Goal: Task Accomplishment & Management: Manage account settings

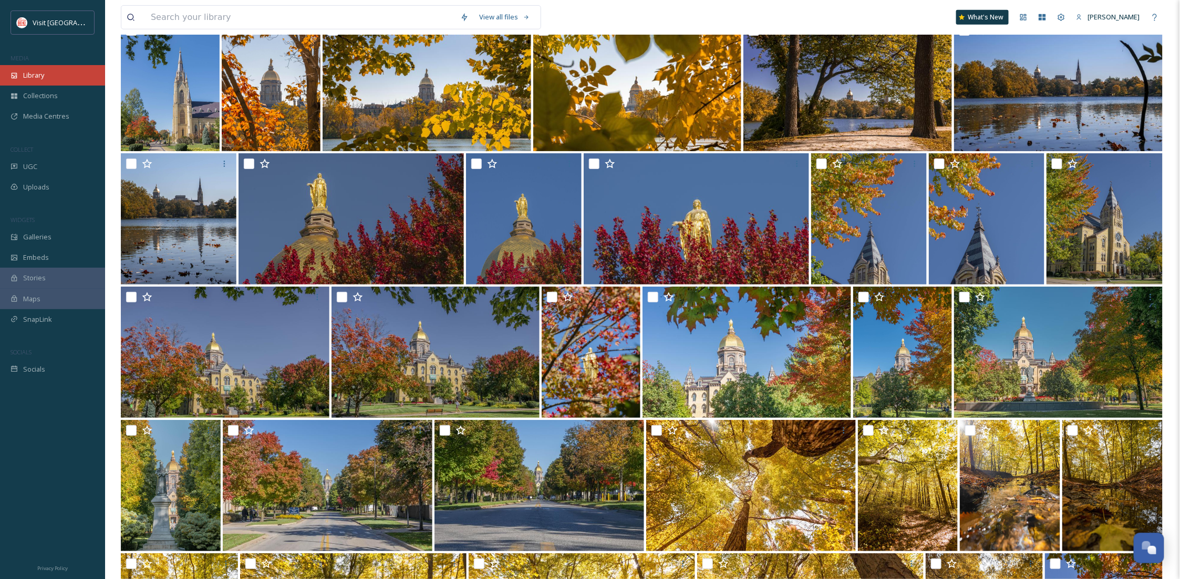
scroll to position [160, 0]
click at [38, 78] on span "Library" at bounding box center [33, 75] width 21 height 10
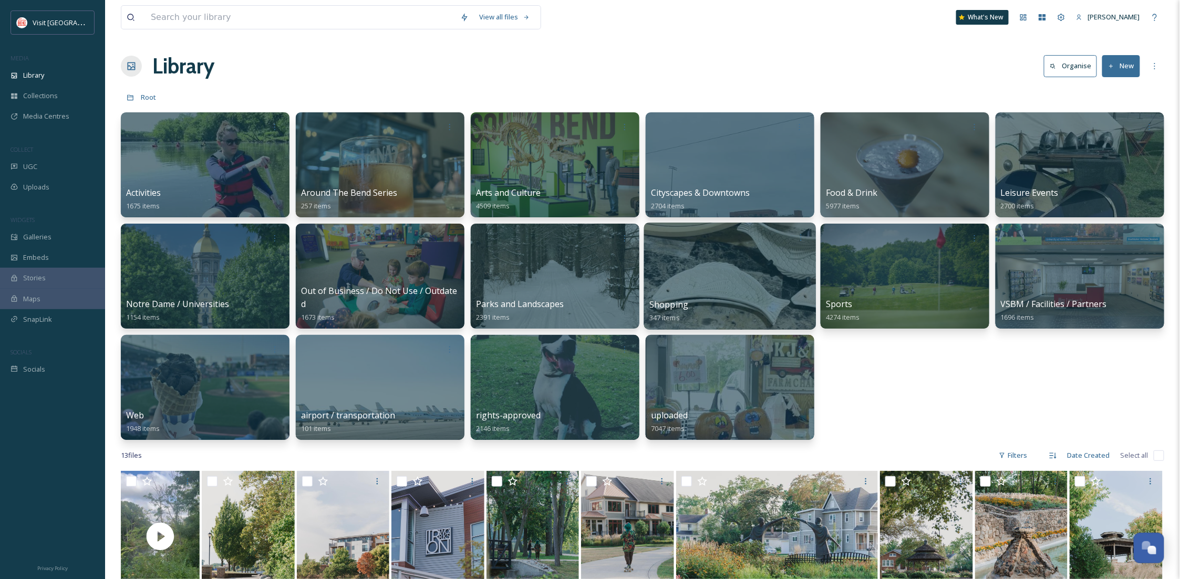
click at [688, 272] on div at bounding box center [730, 276] width 172 height 107
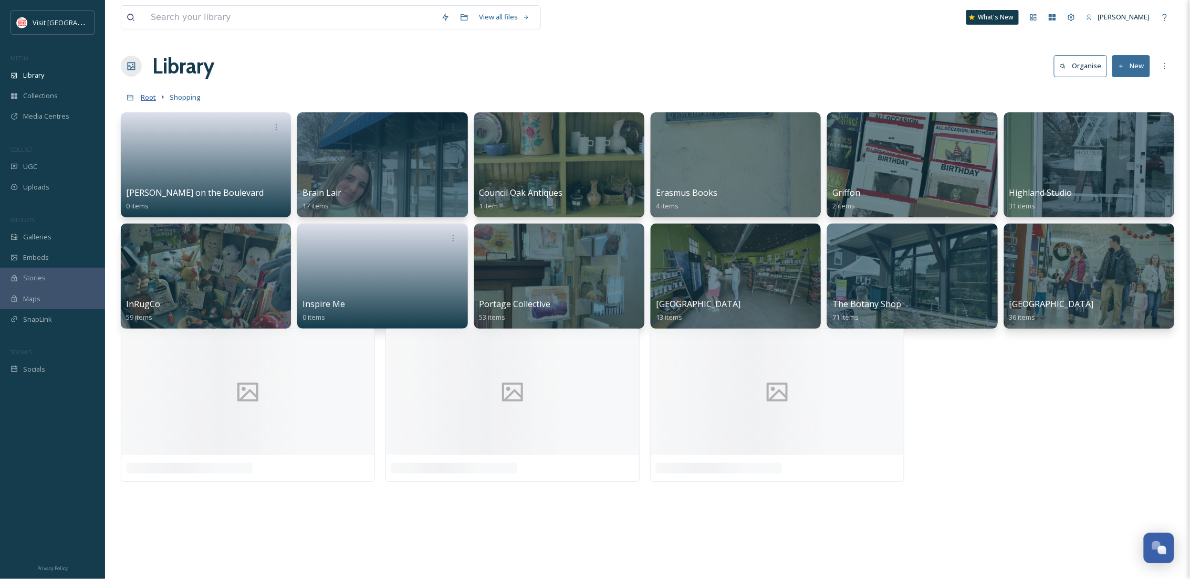
click at [146, 97] on span "Root" at bounding box center [148, 96] width 15 height 9
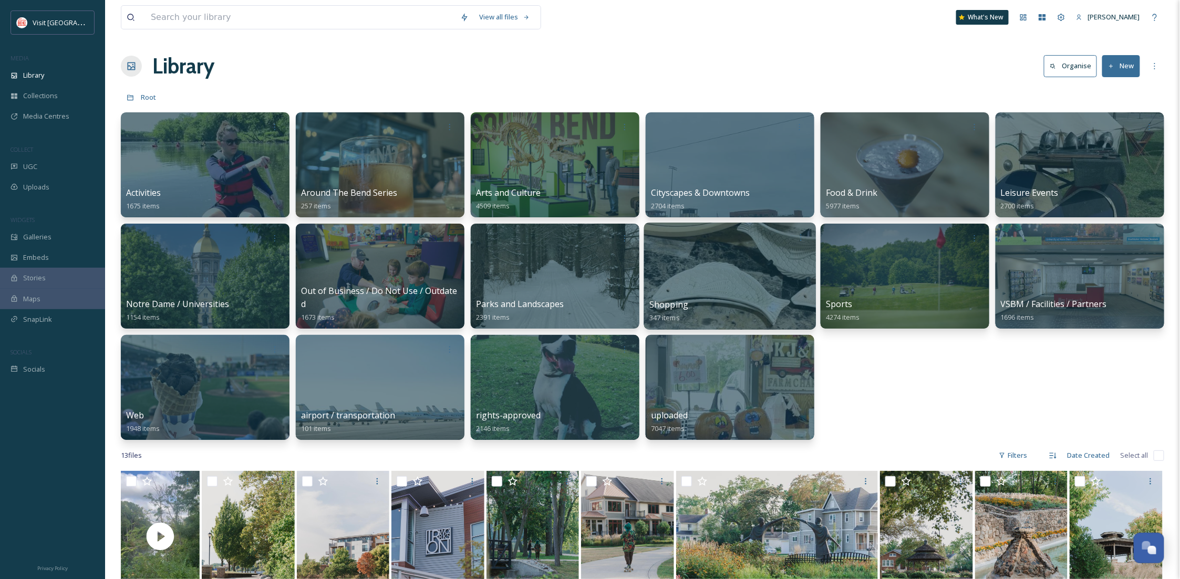
drag, startPoint x: 724, startPoint y: 253, endPoint x: 663, endPoint y: 314, distance: 86.2
click at [663, 314] on link "Shopping 347 items" at bounding box center [668, 311] width 39 height 23
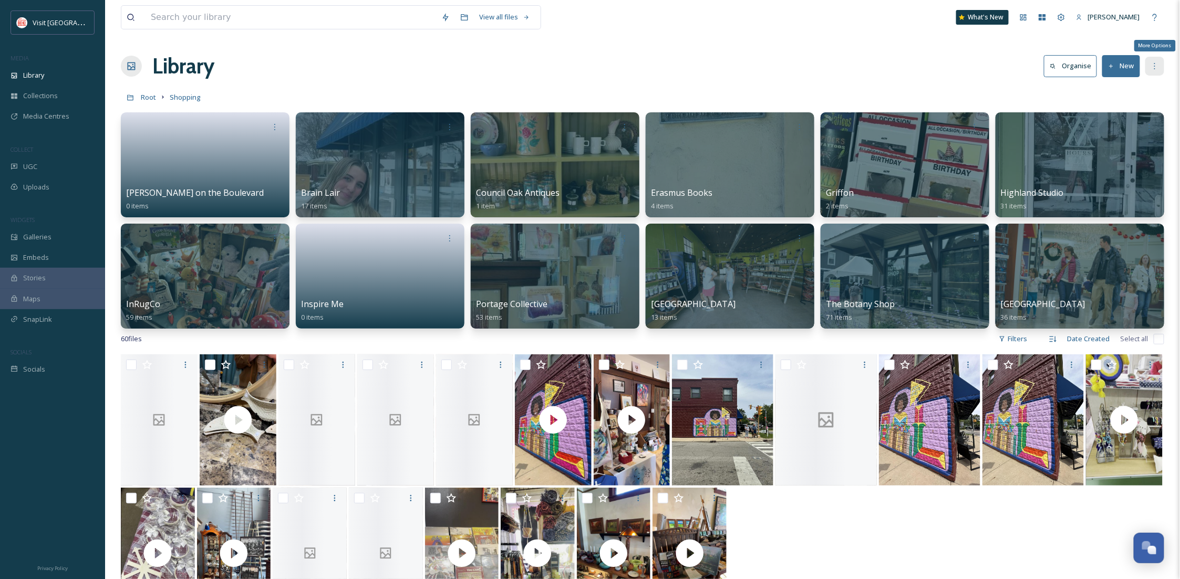
click at [1151, 62] on icon at bounding box center [1154, 66] width 8 height 8
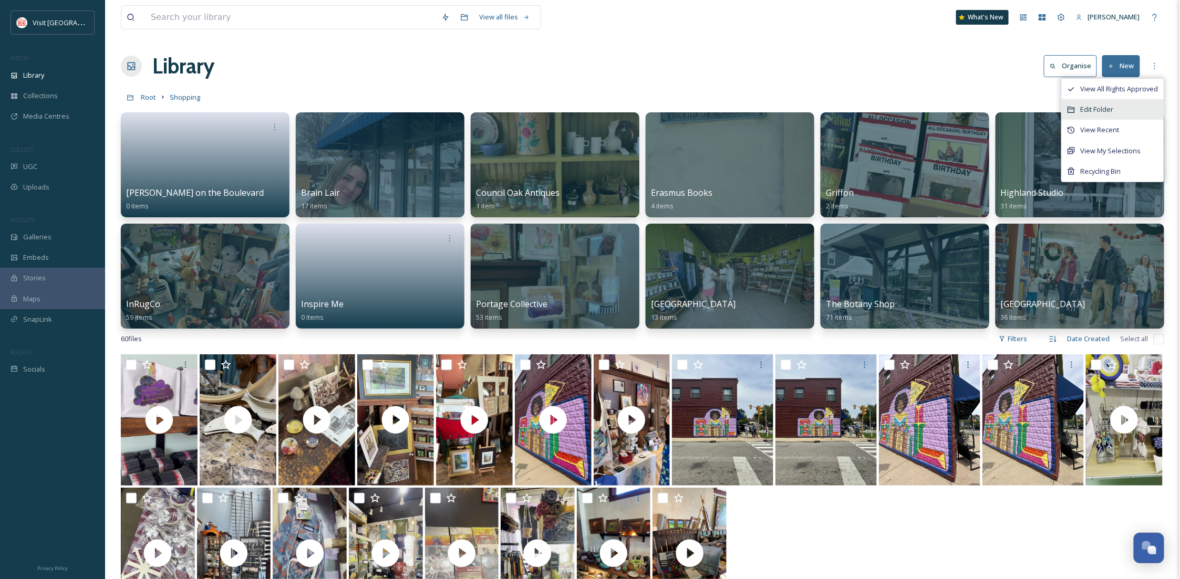
click at [1124, 112] on div "Edit Folder" at bounding box center [1113, 109] width 102 height 20
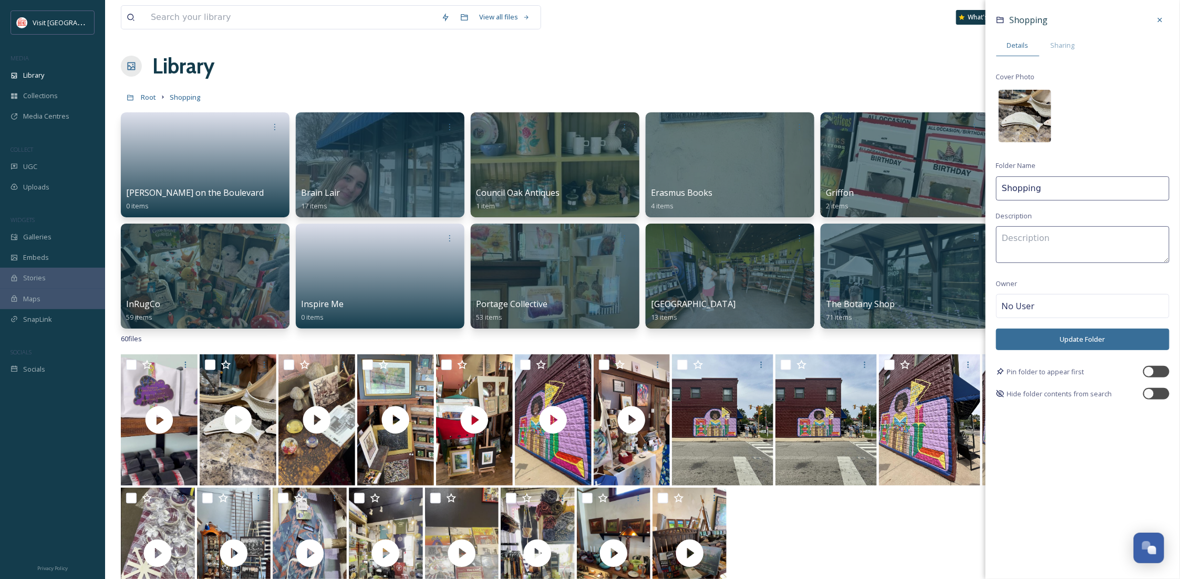
click at [1025, 114] on img at bounding box center [1025, 116] width 53 height 53
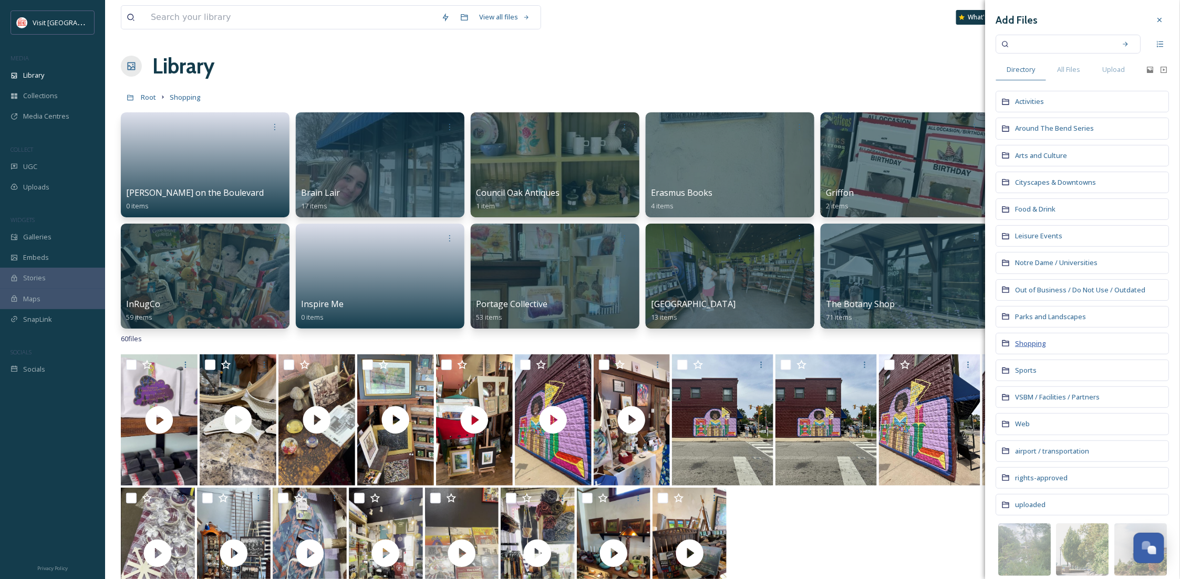
click at [1027, 343] on span "Shopping" at bounding box center [1030, 343] width 31 height 9
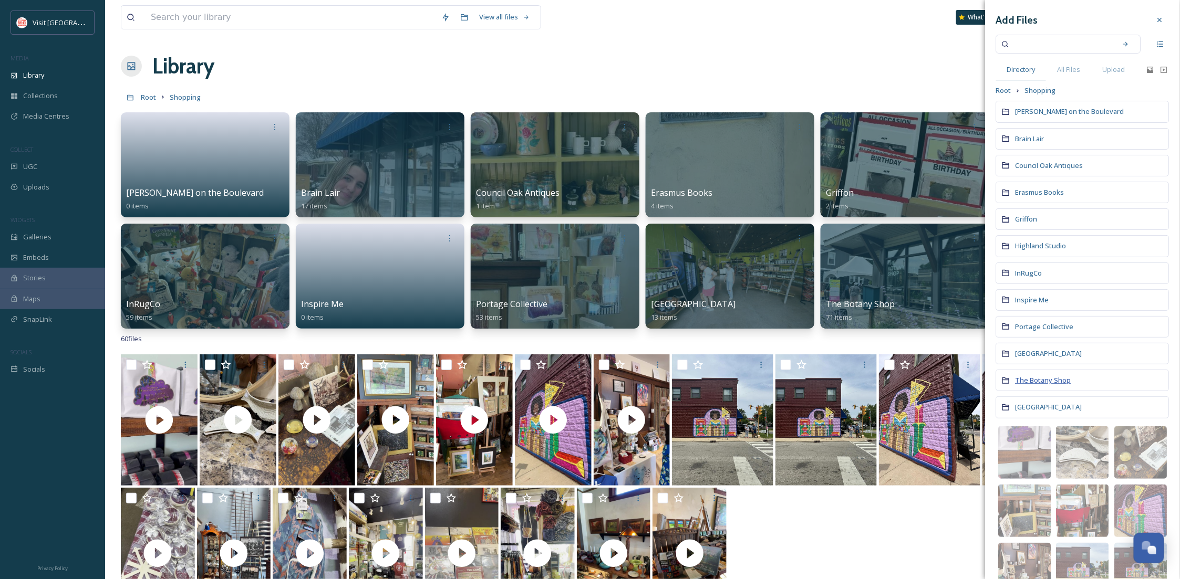
click at [1032, 381] on span "The Botany Shop" at bounding box center [1043, 380] width 56 height 9
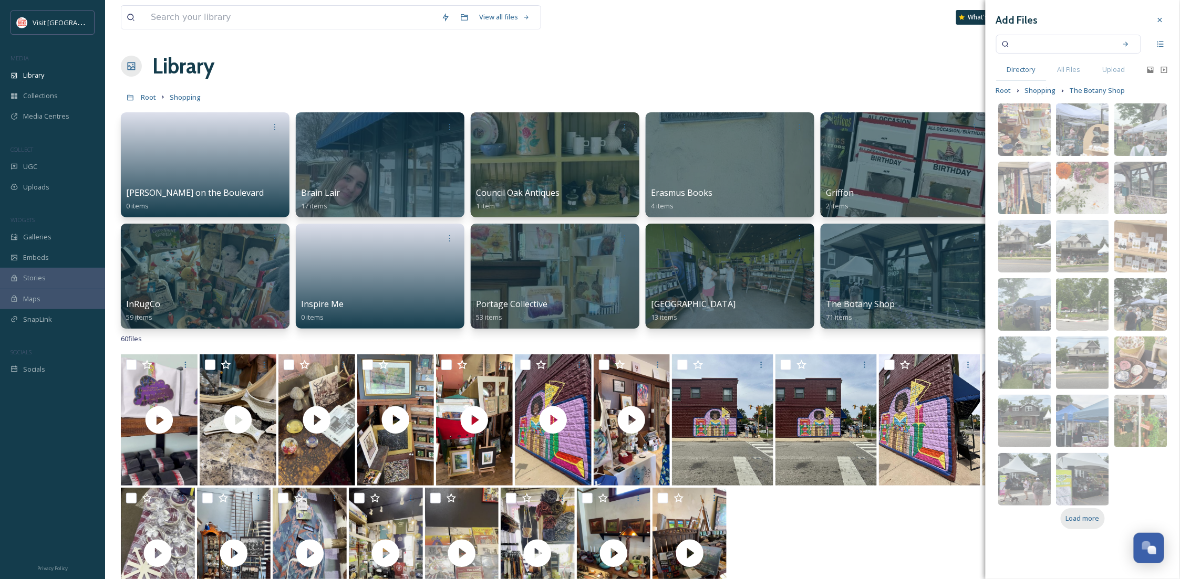
click at [1079, 522] on span "Load more" at bounding box center [1083, 519] width 34 height 10
click at [1079, 522] on div "Add Files Directory All Files Upload Root Shopping The Botany Shop video/quickt…" at bounding box center [1082, 270] width 194 height 540
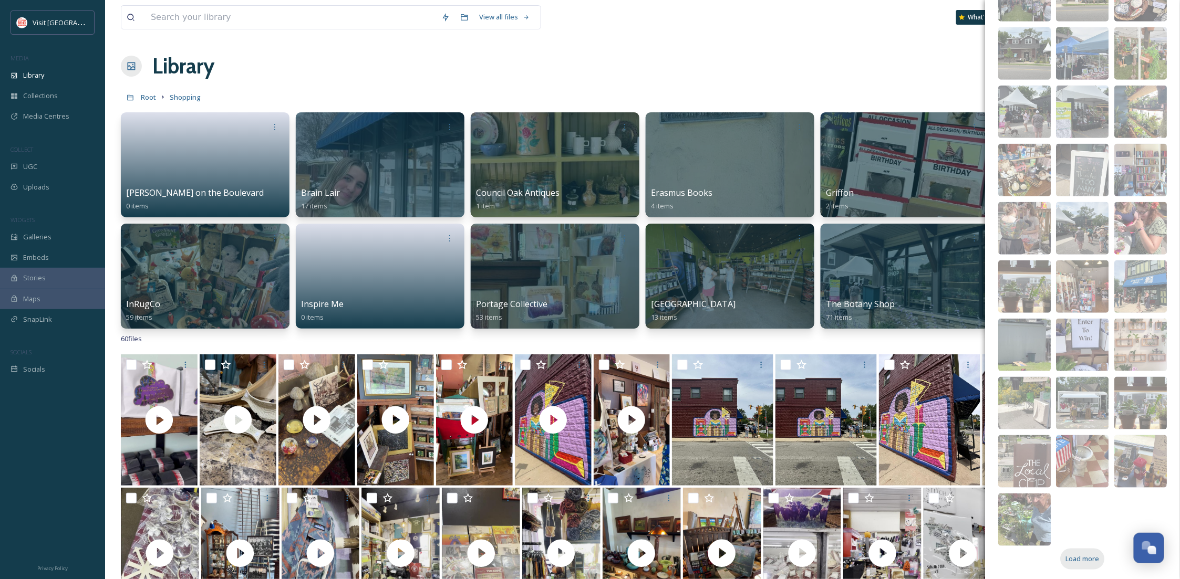
click at [1072, 564] on span "Load more" at bounding box center [1083, 559] width 34 height 10
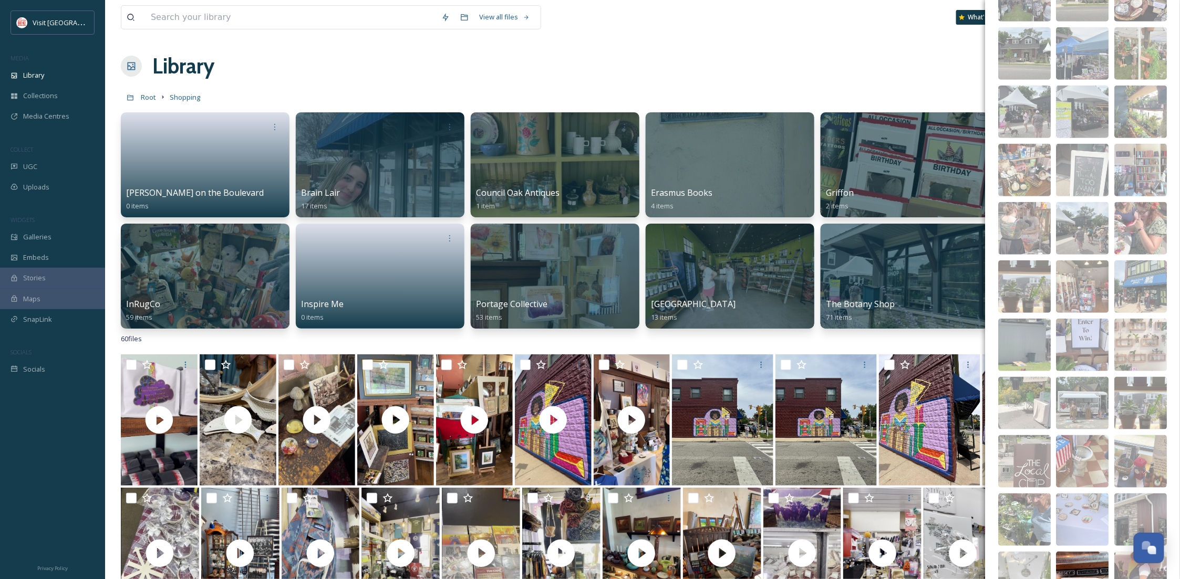
scroll to position [718, 0]
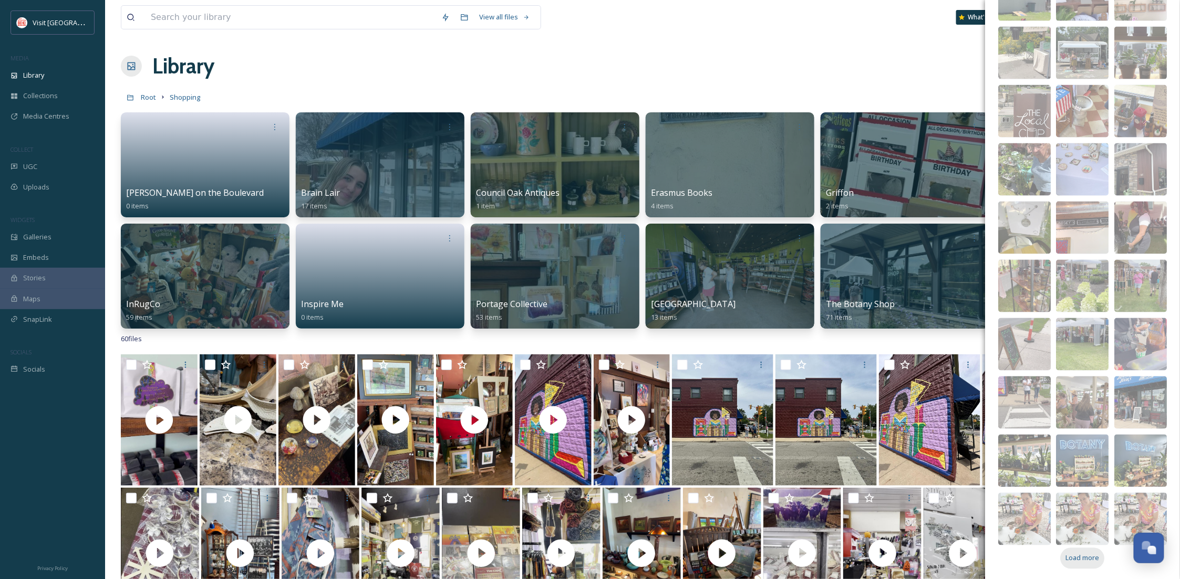
click at [1083, 558] on span "Load more" at bounding box center [1083, 559] width 34 height 10
click at [1130, 450] on img at bounding box center [1141, 461] width 53 height 53
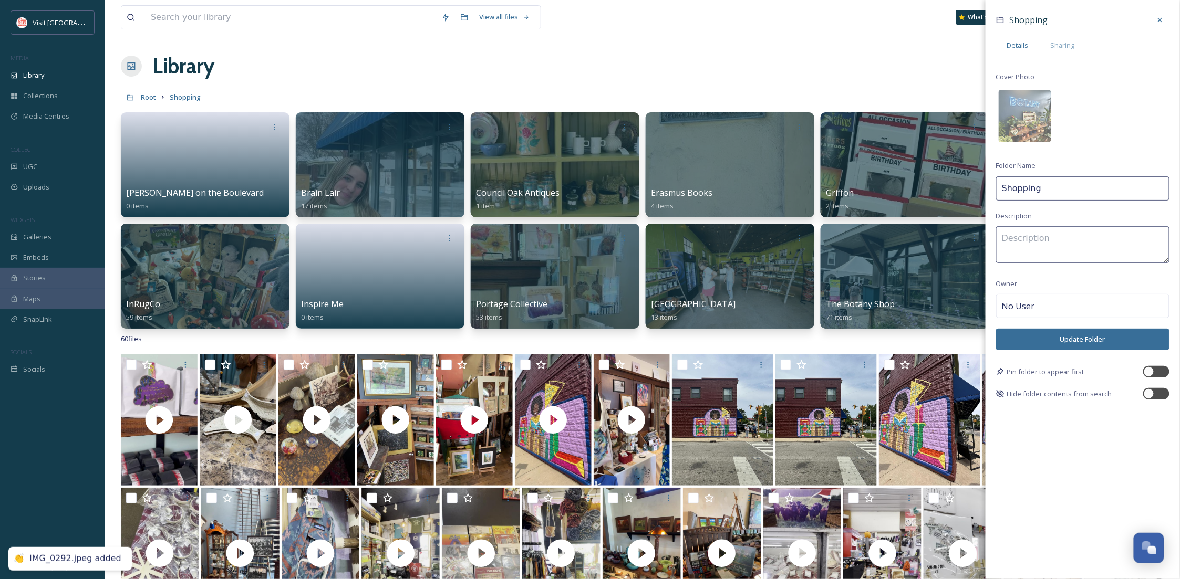
click at [1141, 341] on button "Update Folder" at bounding box center [1082, 340] width 173 height 22
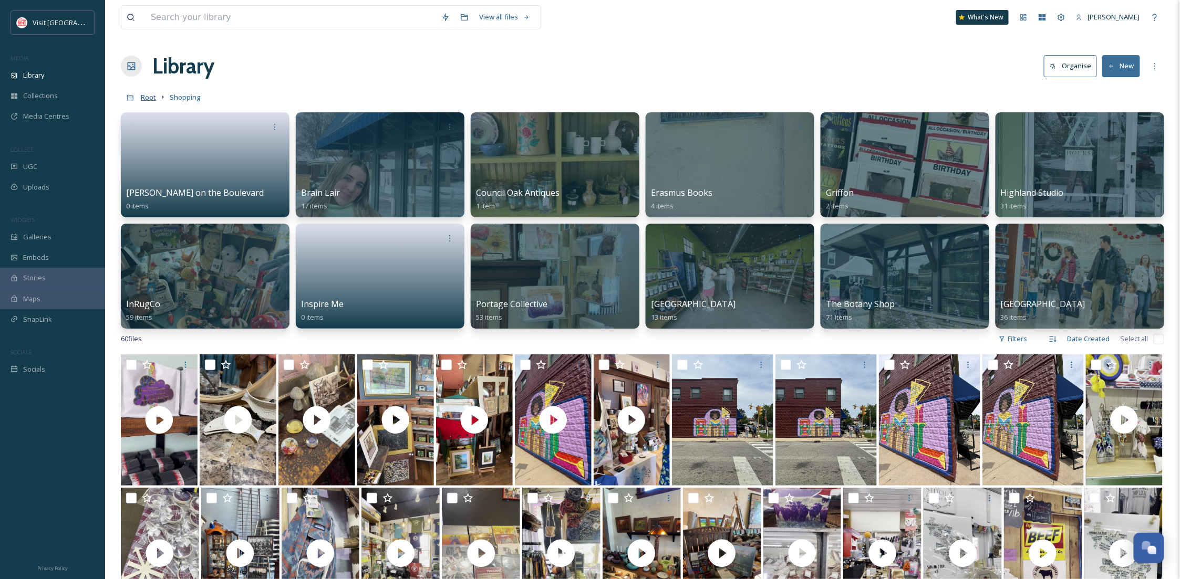
click at [141, 98] on span "Root" at bounding box center [148, 96] width 15 height 9
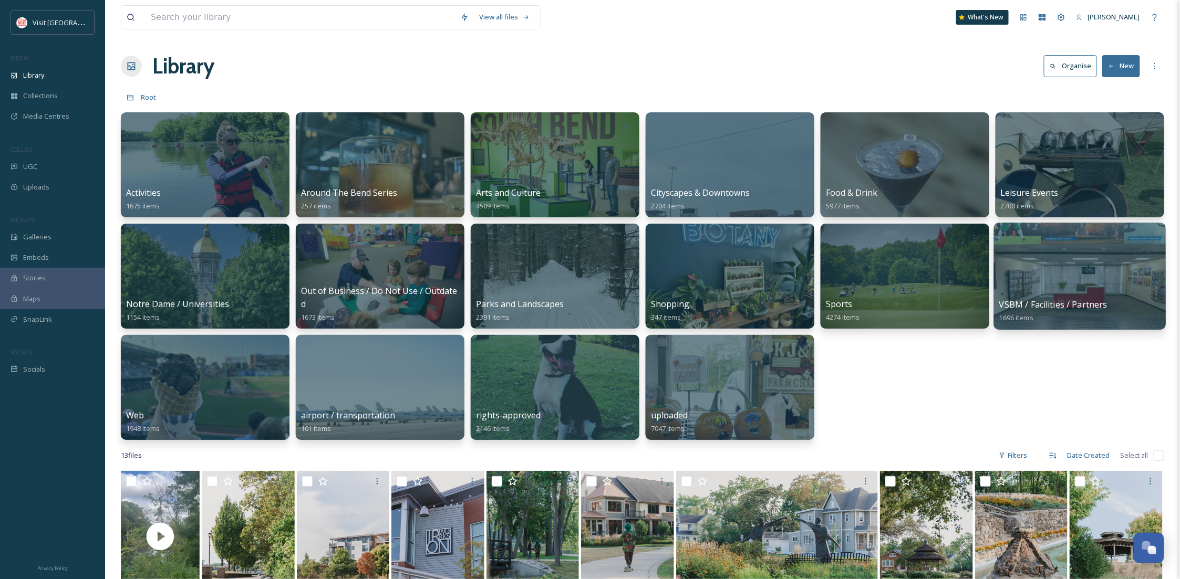
click at [1132, 268] on div at bounding box center [1080, 276] width 172 height 107
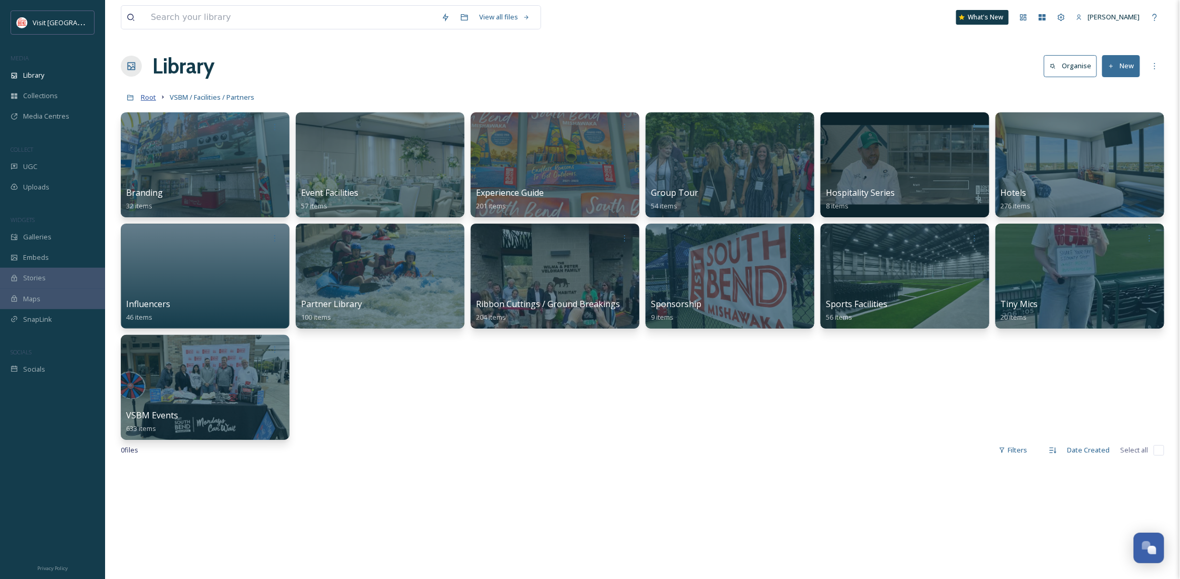
click at [149, 102] on span "Root" at bounding box center [148, 96] width 15 height 9
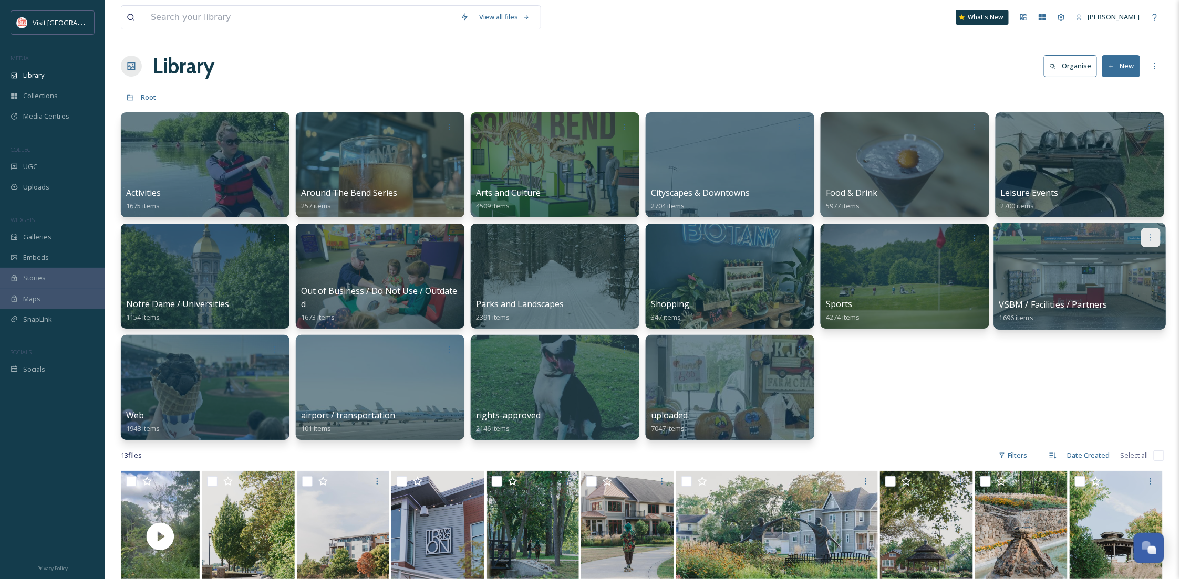
click at [1148, 242] on div at bounding box center [1150, 237] width 19 height 19
click at [1131, 260] on span "Edit / Share" at bounding box center [1125, 261] width 37 height 11
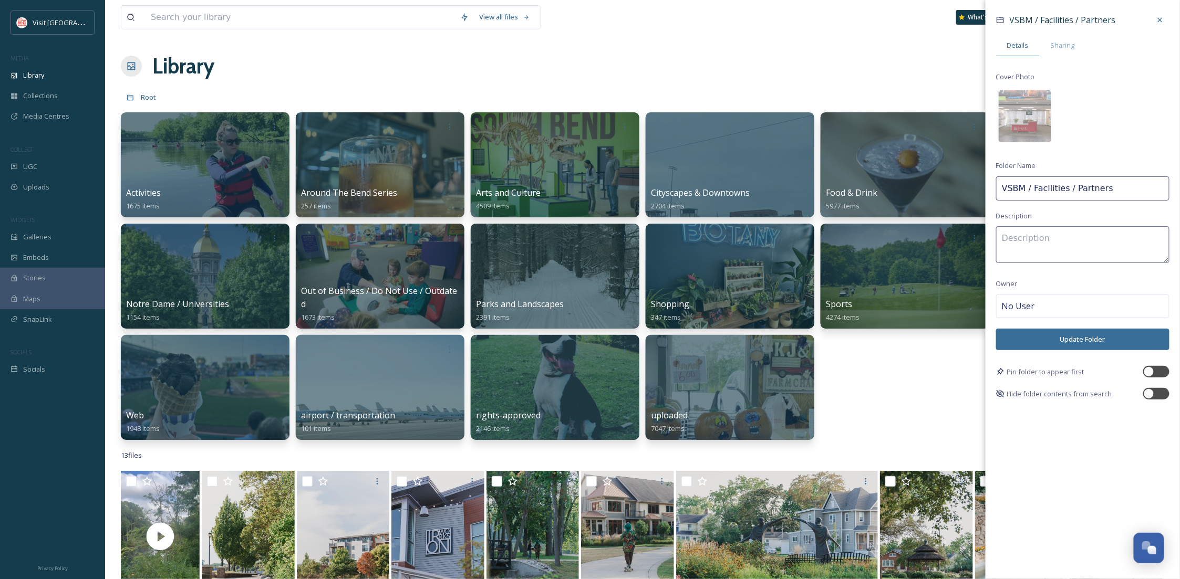
drag, startPoint x: 1127, startPoint y: 188, endPoint x: 1070, endPoint y: 196, distance: 57.8
click at [1070, 196] on input "VSBM / Facilities / Partners" at bounding box center [1082, 188] width 173 height 24
click at [1045, 189] on input "VSBM, Coporate Events," at bounding box center [1082, 188] width 173 height 24
click at [1025, 185] on input "VSBM, Corporate Events," at bounding box center [1082, 188] width 173 height 24
click at [1128, 182] on input "VSBM, Corporate Events," at bounding box center [1082, 188] width 173 height 24
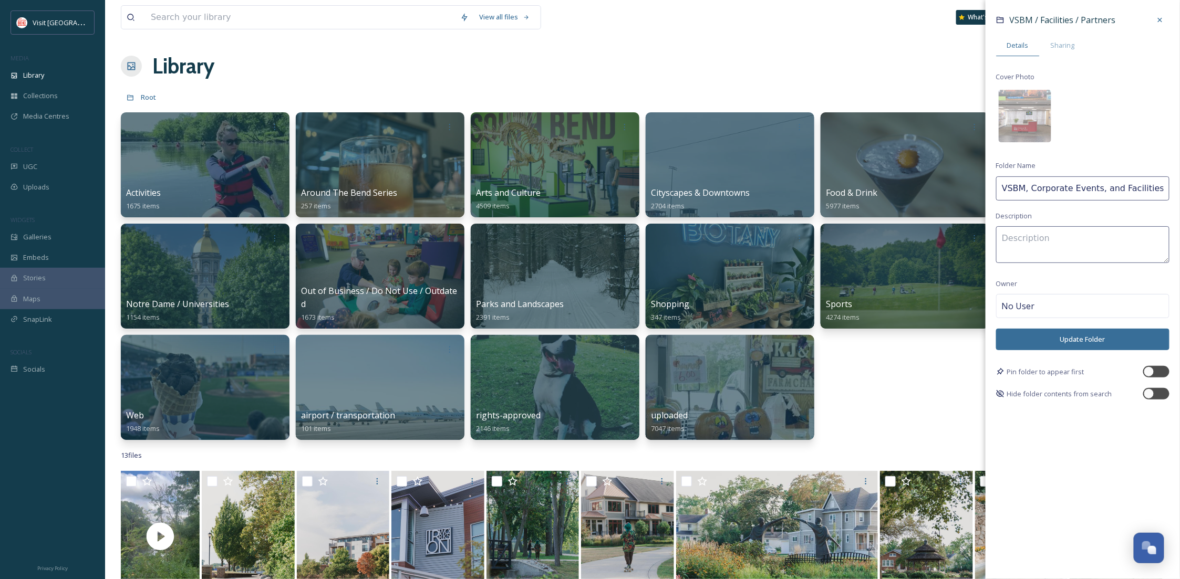
type input "VSBM, Corporate Events, and Facilities"
click at [1084, 345] on button "Update Folder" at bounding box center [1082, 340] width 173 height 22
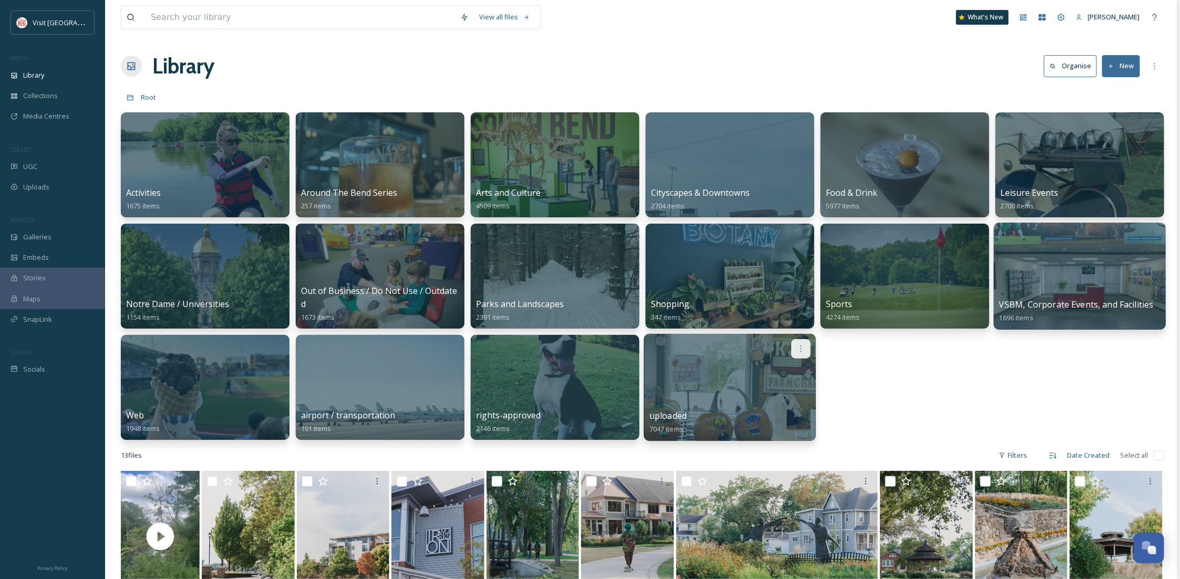
click at [799, 346] on icon at bounding box center [800, 349] width 8 height 8
click at [789, 374] on span "Edit / Share" at bounding box center [775, 372] width 37 height 11
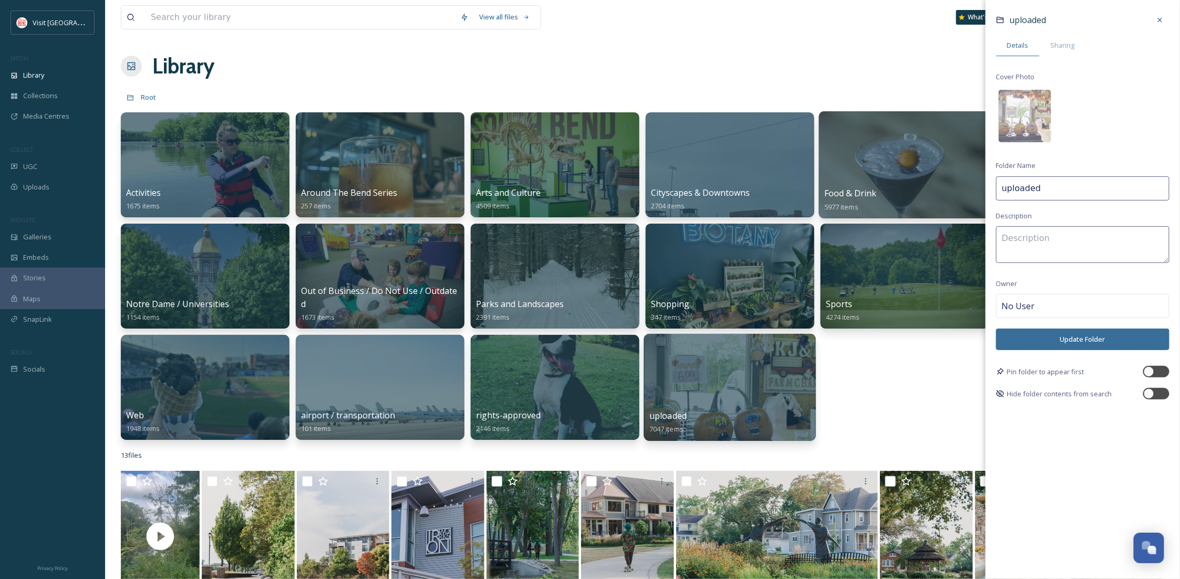
drag, startPoint x: 1044, startPoint y: 194, endPoint x: 959, endPoint y: 188, distance: 84.8
click at [959, 188] on div "Activities 1675 items Around The Bend Series 257 items Arts and Culture 4509 it…" at bounding box center [642, 276] width 1043 height 328
type input "T"
drag, startPoint x: 1013, startPoint y: 189, endPoint x: 989, endPoint y: 188, distance: 24.2
click at [989, 188] on div "uploaded Details Sharing Cover Photo Folder Name Need to Sort! Description Owne…" at bounding box center [1082, 205] width 194 height 410
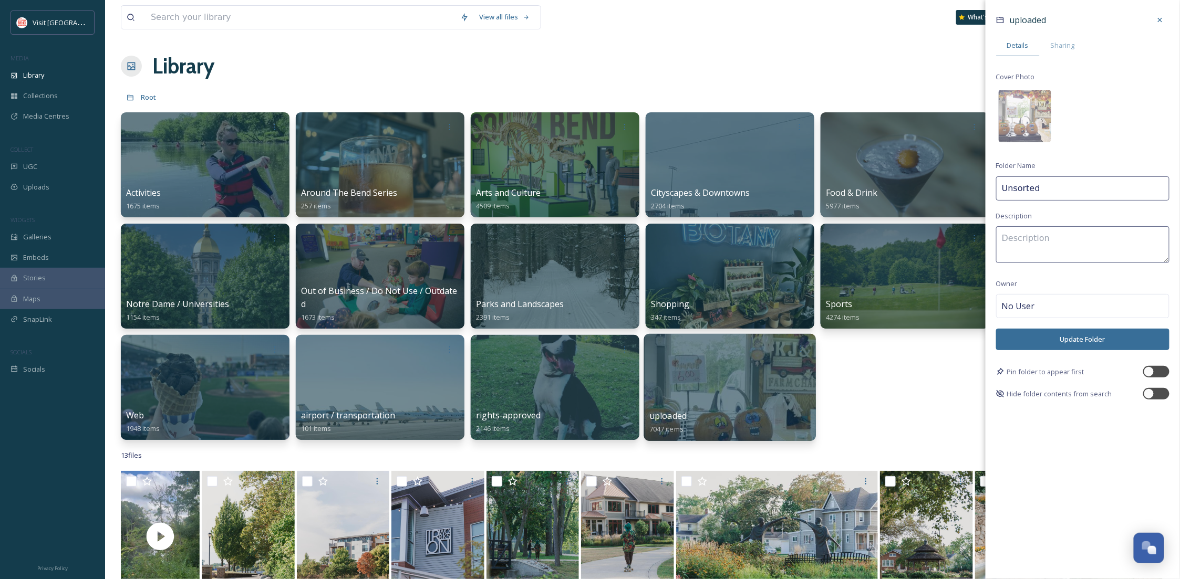
type input "Unsorted"
click at [1038, 248] on textarea at bounding box center [1082, 244] width 173 height 37
click at [1058, 341] on button "Update Folder" at bounding box center [1082, 340] width 173 height 22
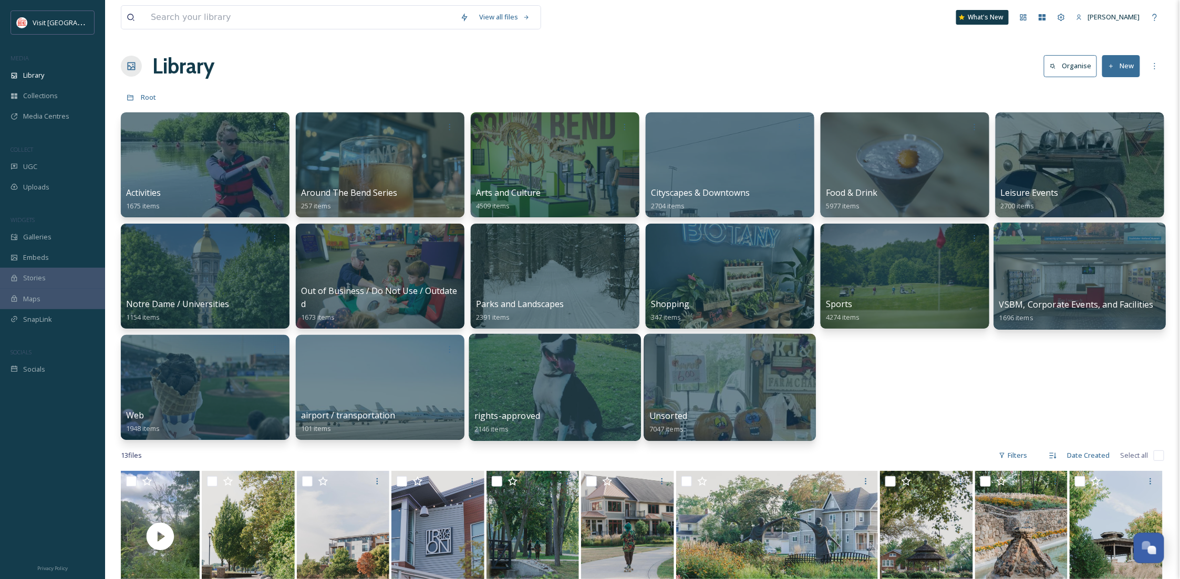
click at [545, 385] on div at bounding box center [555, 387] width 172 height 107
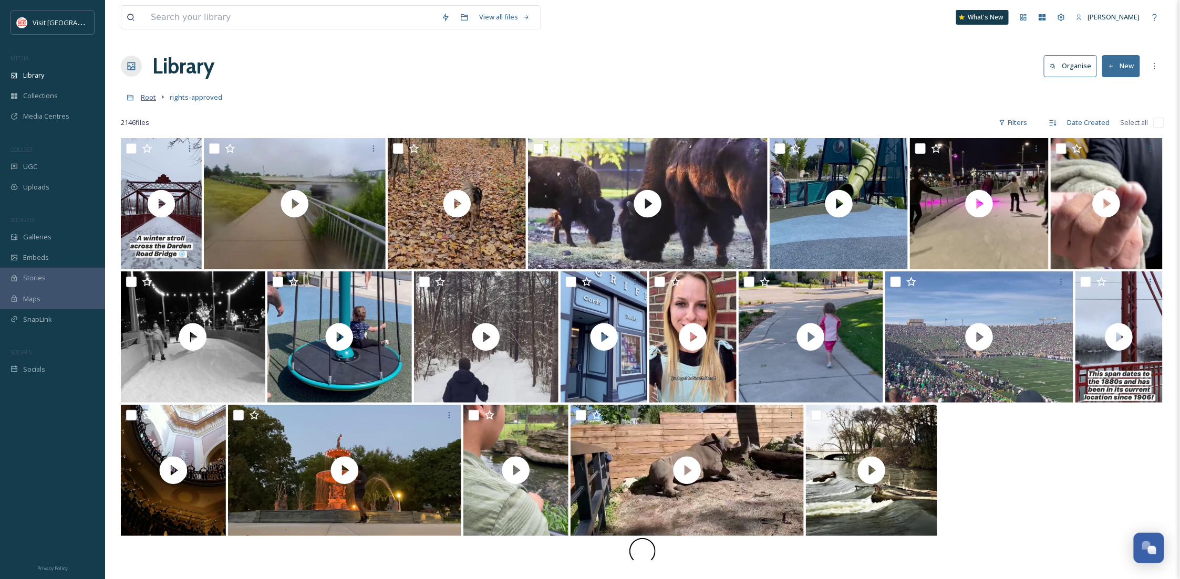
click at [154, 98] on span "Root" at bounding box center [148, 96] width 15 height 9
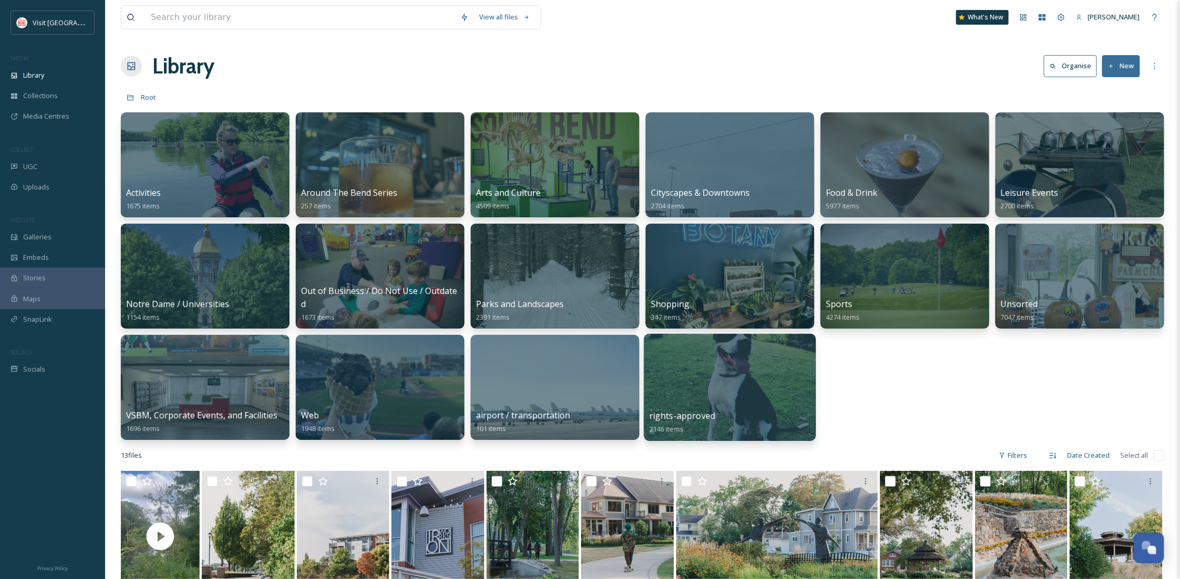
click at [742, 374] on div at bounding box center [730, 387] width 172 height 107
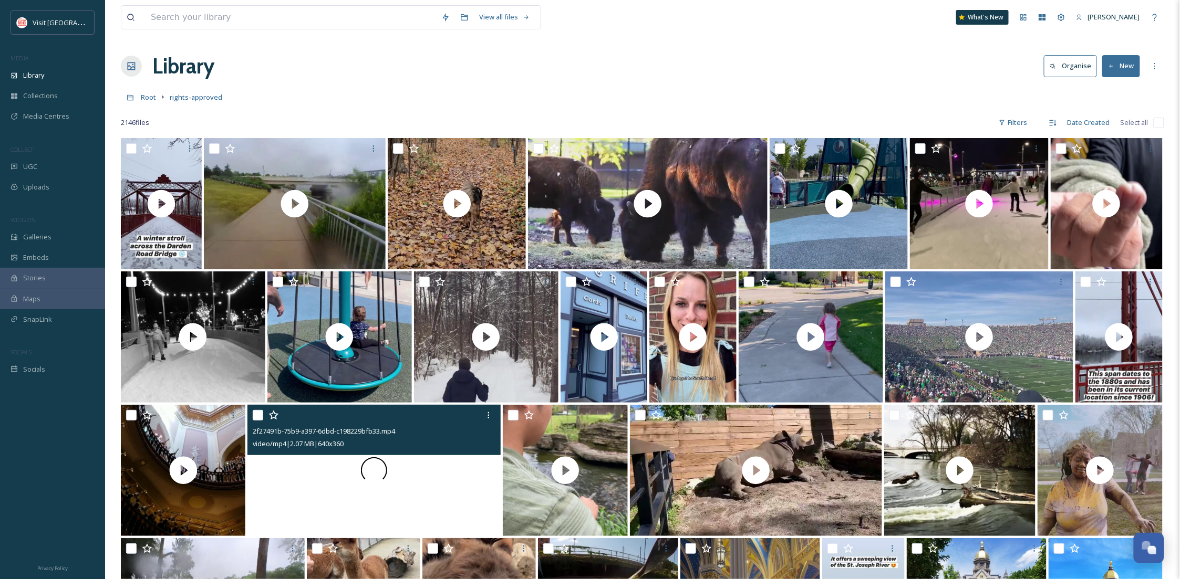
click at [449, 479] on div at bounding box center [373, 470] width 253 height 131
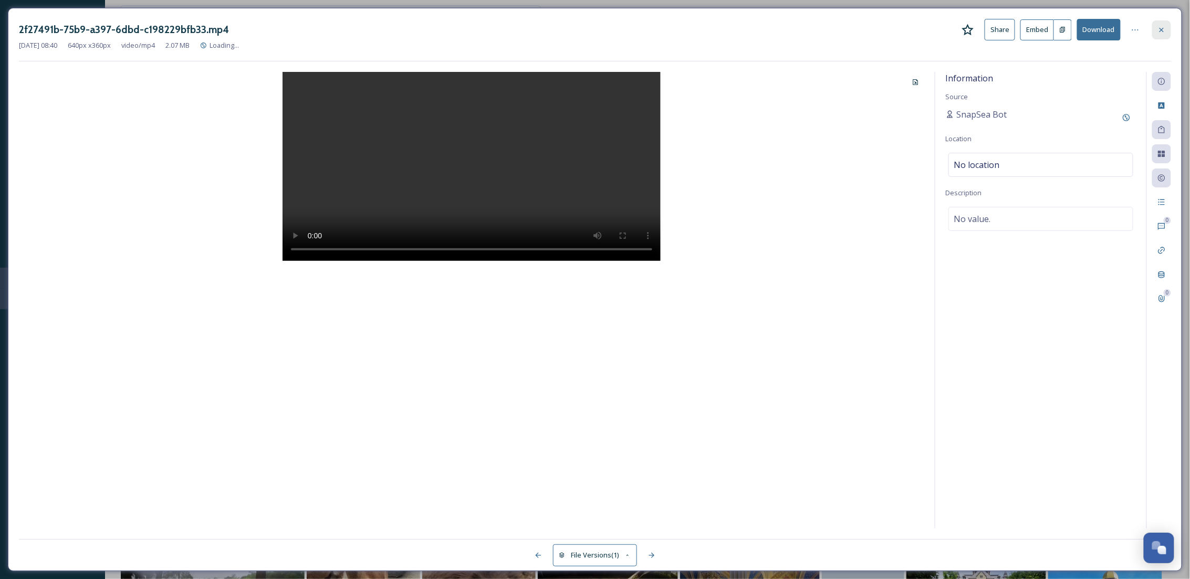
click at [1166, 22] on div at bounding box center [1161, 29] width 19 height 19
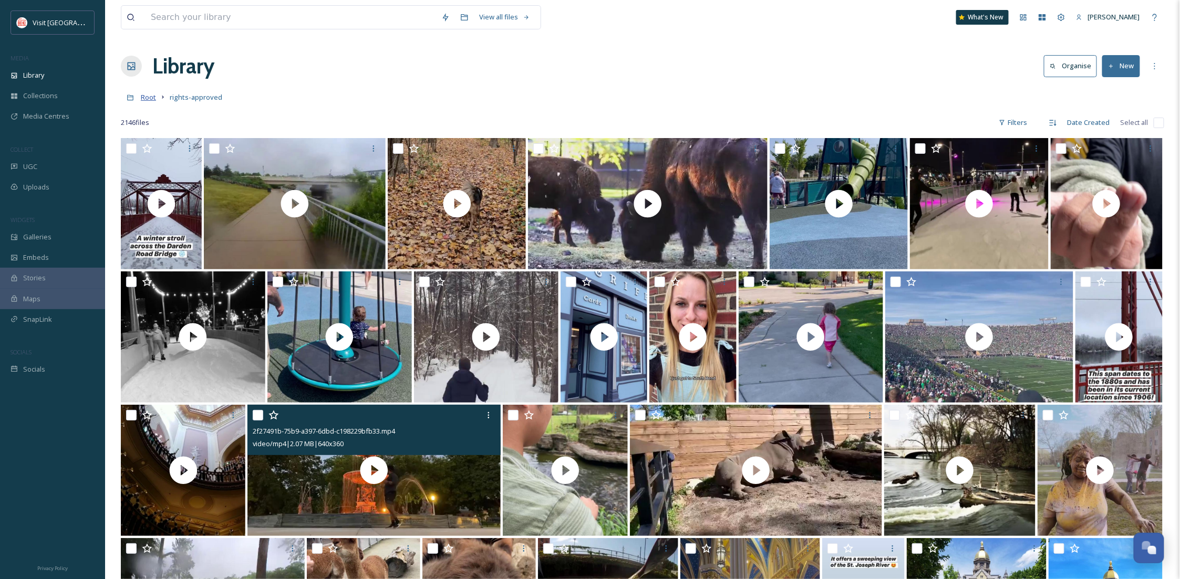
click at [147, 96] on span "Root" at bounding box center [148, 96] width 15 height 9
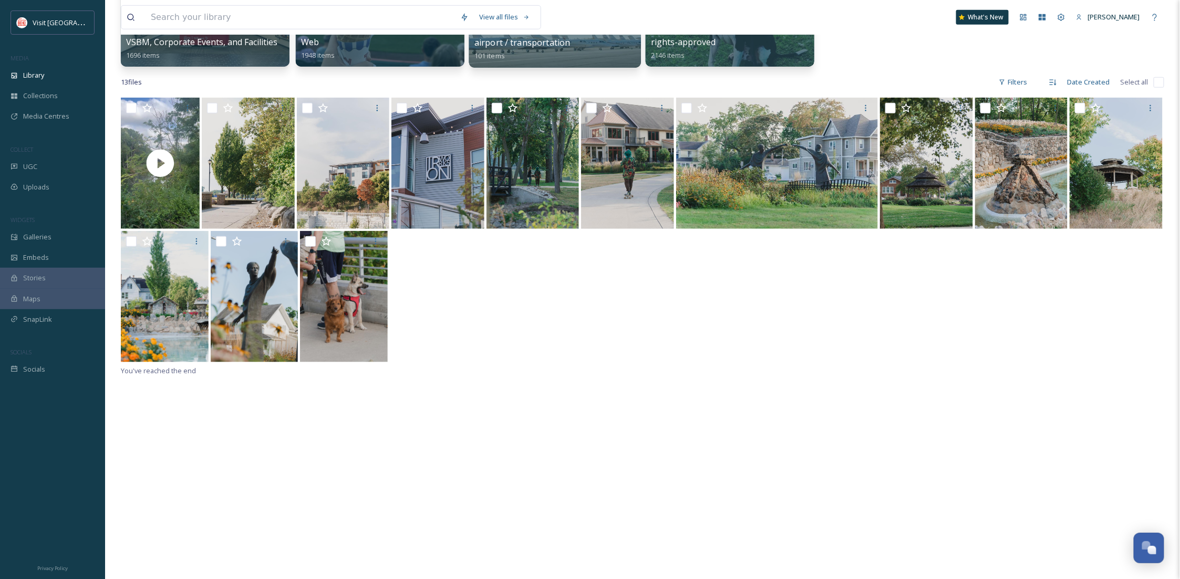
scroll to position [93, 0]
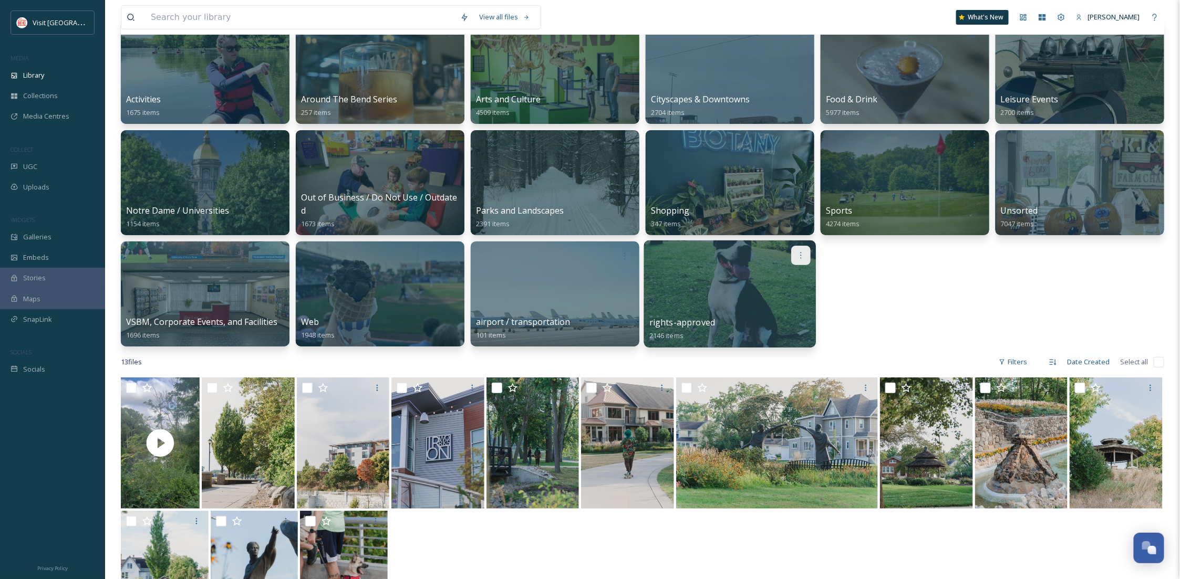
click at [798, 250] on div at bounding box center [800, 255] width 19 height 19
click at [805, 279] on div "Edit / Share" at bounding box center [781, 278] width 58 height 21
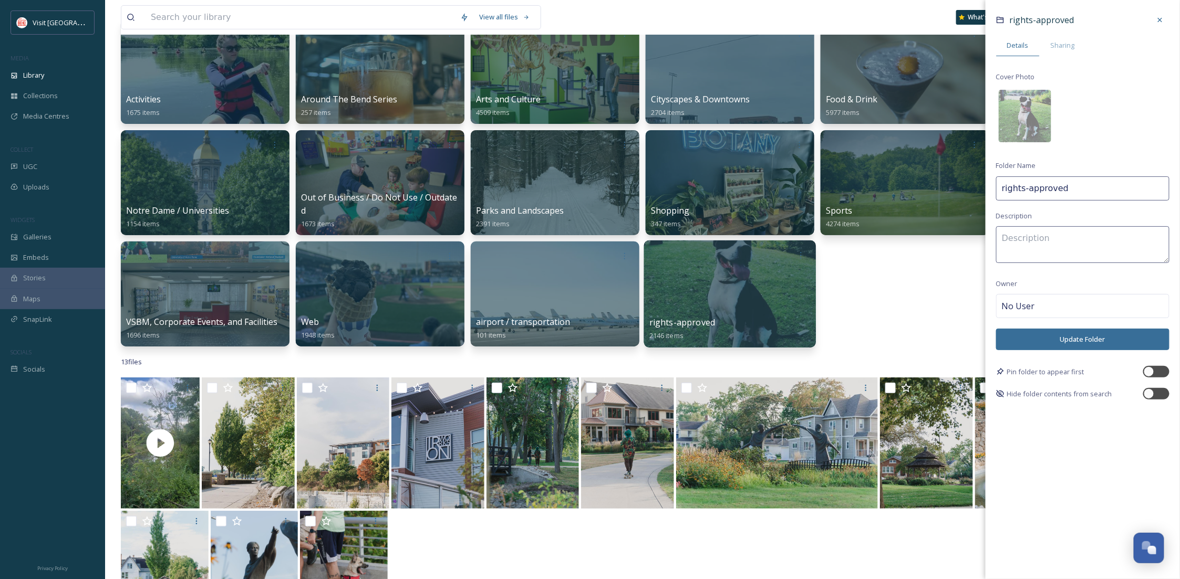
scroll to position [0, 0]
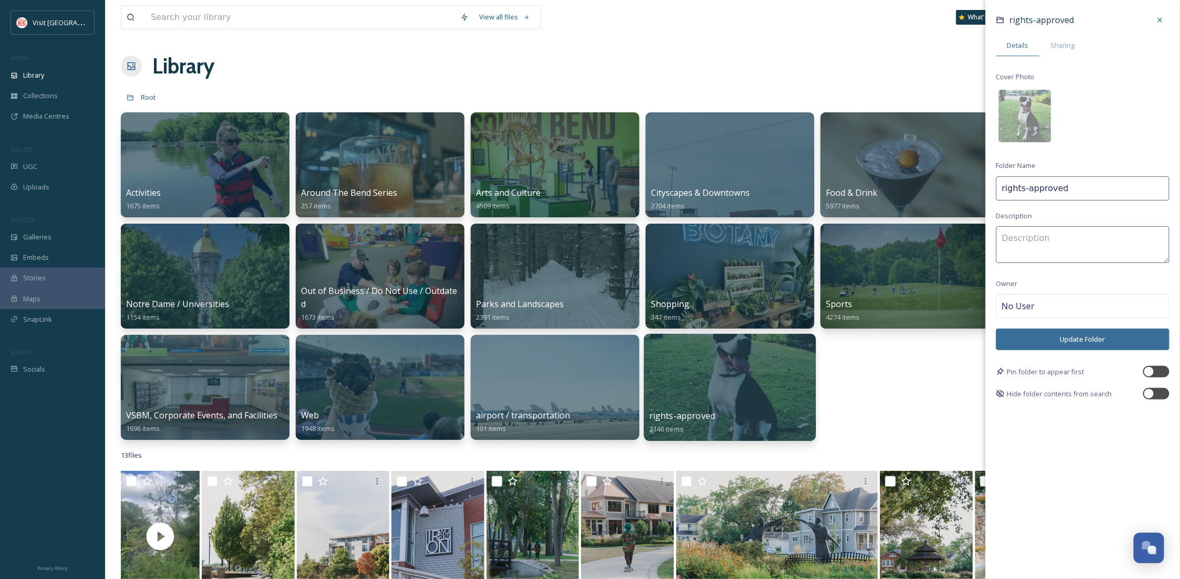
drag, startPoint x: 1070, startPoint y: 188, endPoint x: 1000, endPoint y: 188, distance: 69.9
click at [1000, 188] on input "rights-approved" at bounding box center [1082, 188] width 173 height 24
type input "Unsorted UGC"
click at [1097, 344] on button "Update Folder" at bounding box center [1082, 340] width 173 height 22
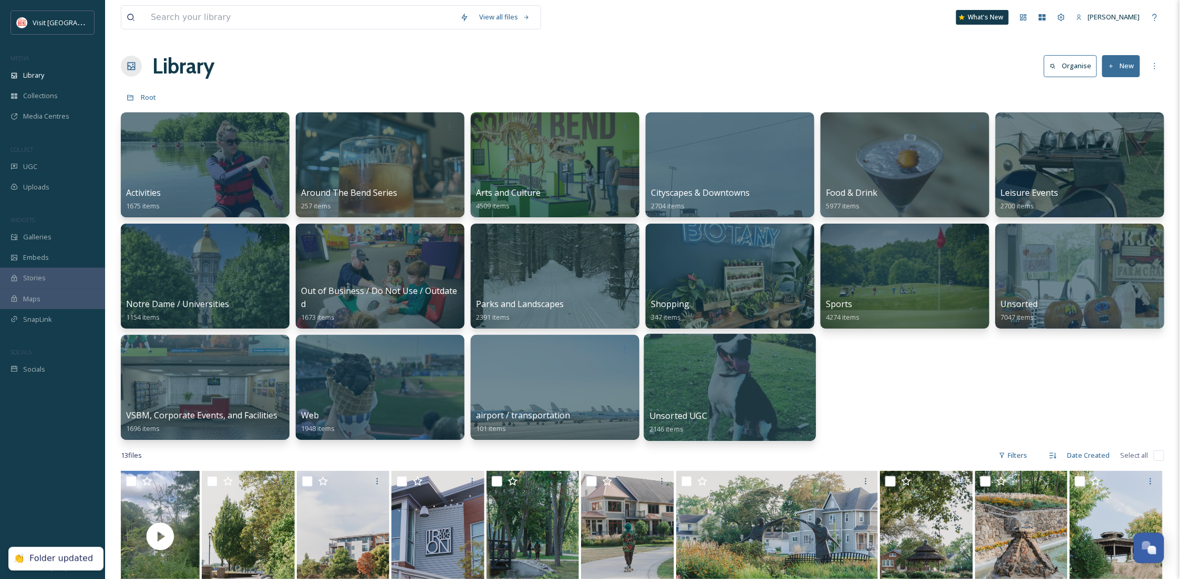
click at [1068, 378] on div "Activities 1675 items Around The Bend Series 257 items Arts and Culture 4509 it…" at bounding box center [642, 276] width 1043 height 328
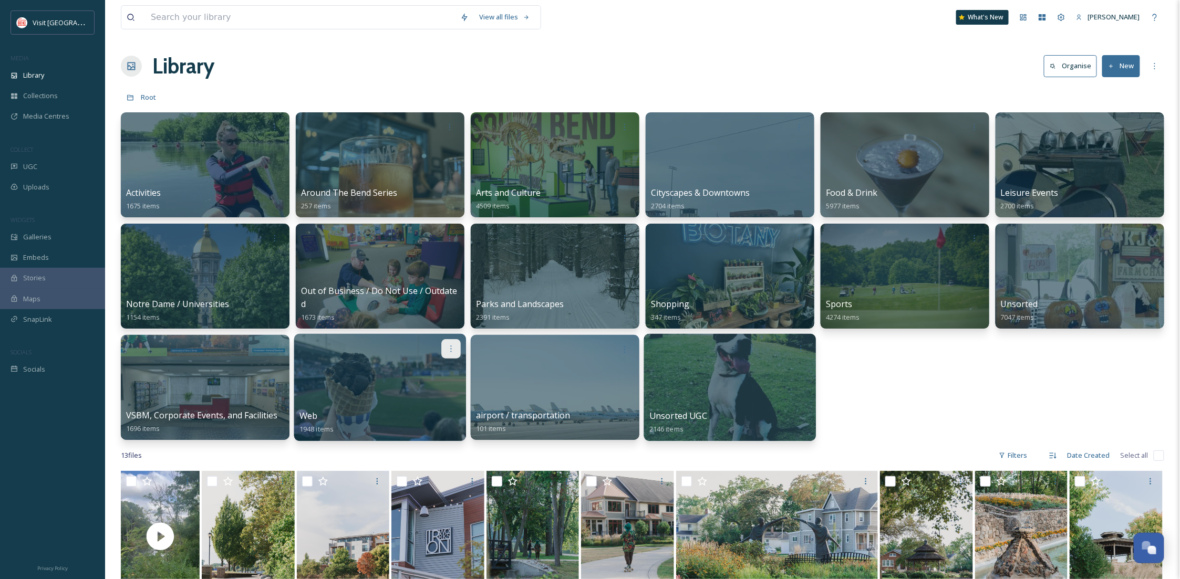
click at [451, 348] on icon at bounding box center [450, 349] width 8 height 8
click at [355, 391] on div at bounding box center [380, 387] width 172 height 107
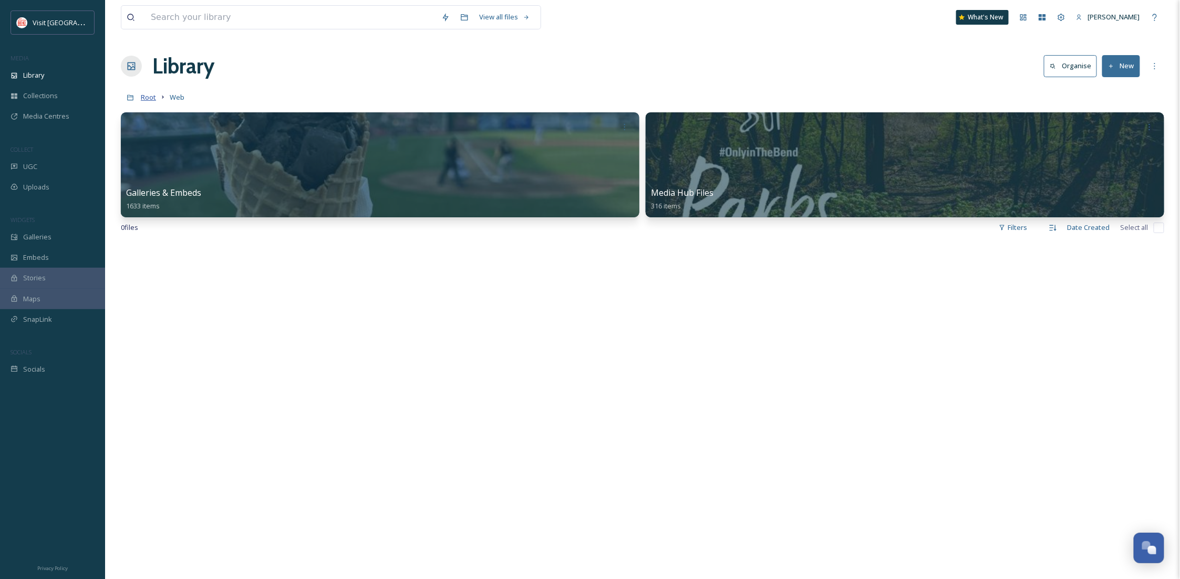
click at [145, 101] on span "Root" at bounding box center [148, 96] width 15 height 9
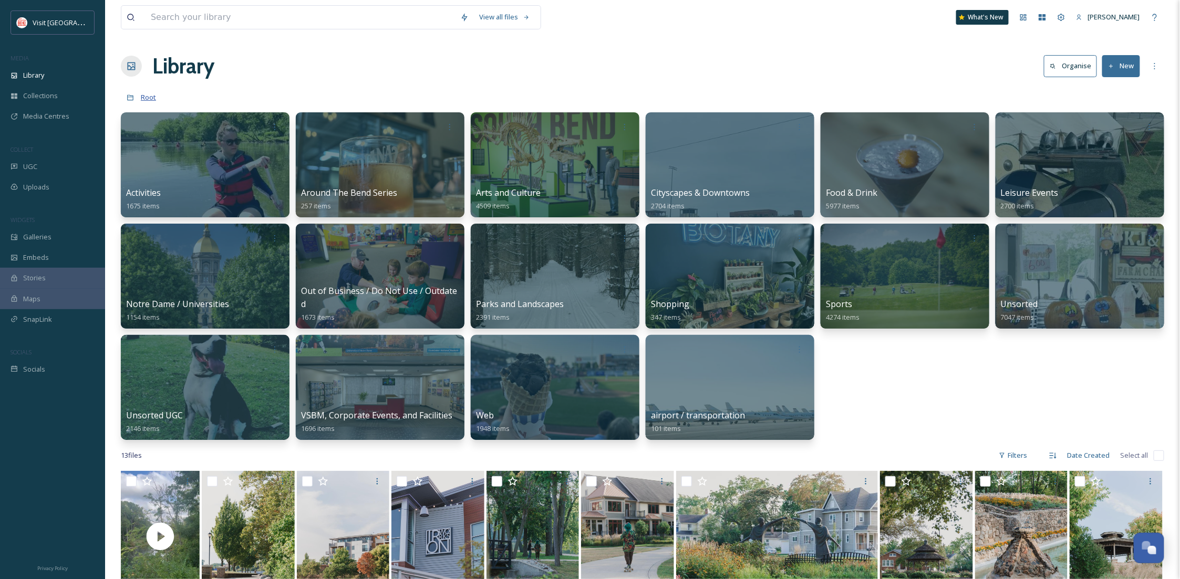
click at [150, 99] on span "Root" at bounding box center [148, 96] width 15 height 9
click at [625, 347] on icon at bounding box center [625, 349] width 8 height 8
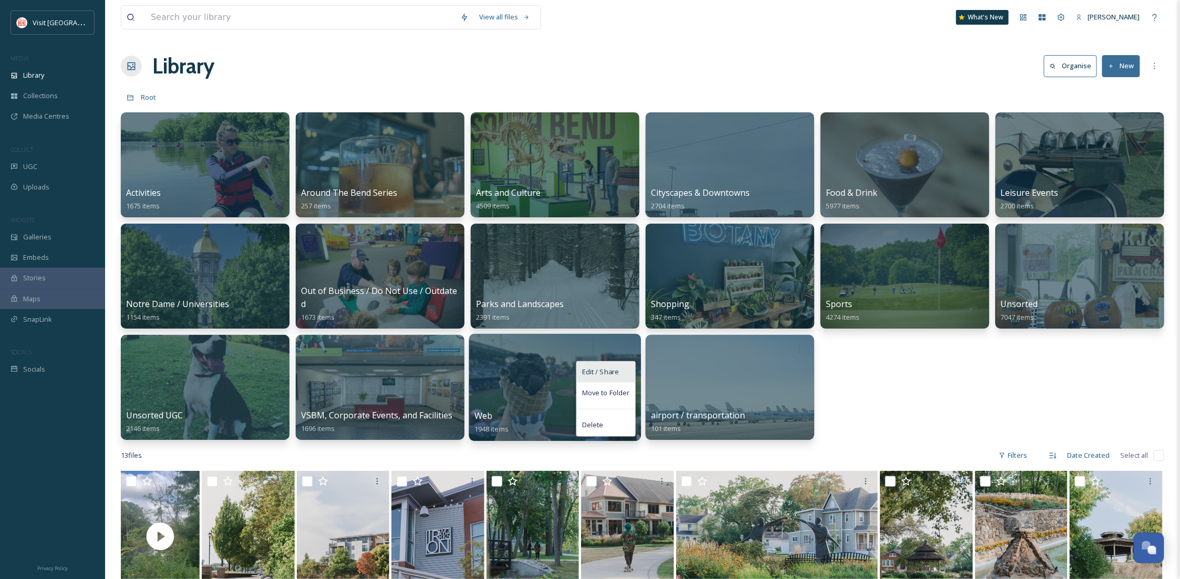
click at [615, 379] on div "Edit / Share" at bounding box center [606, 372] width 58 height 21
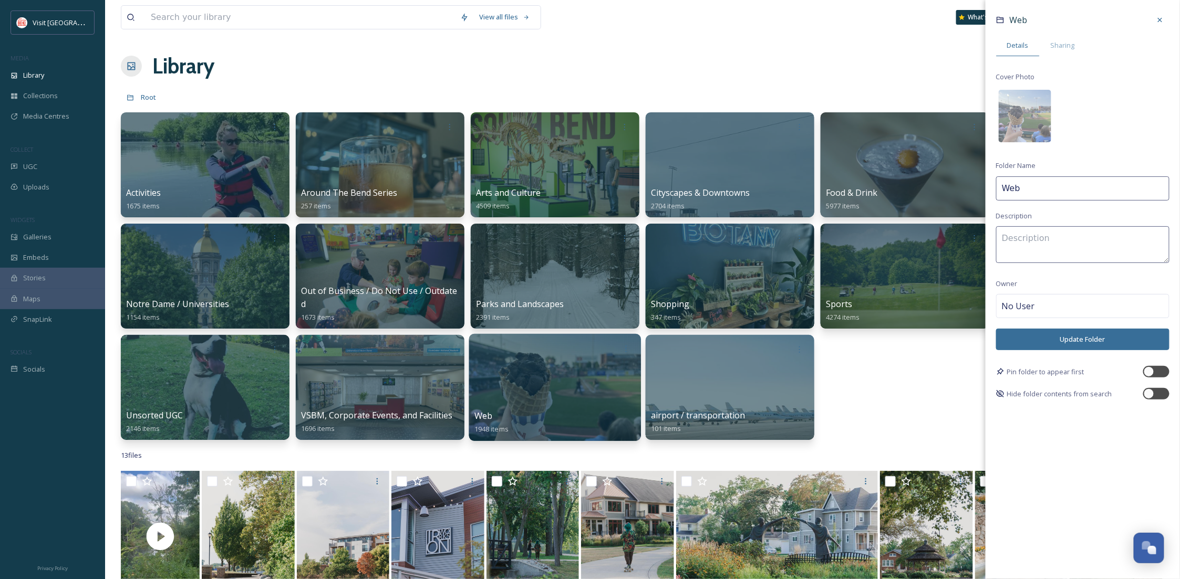
click at [1057, 195] on input "Web" at bounding box center [1082, 188] width 173 height 24
type input "Web Embeds and Galleries"
click at [1115, 332] on button "Update Folder" at bounding box center [1082, 340] width 173 height 22
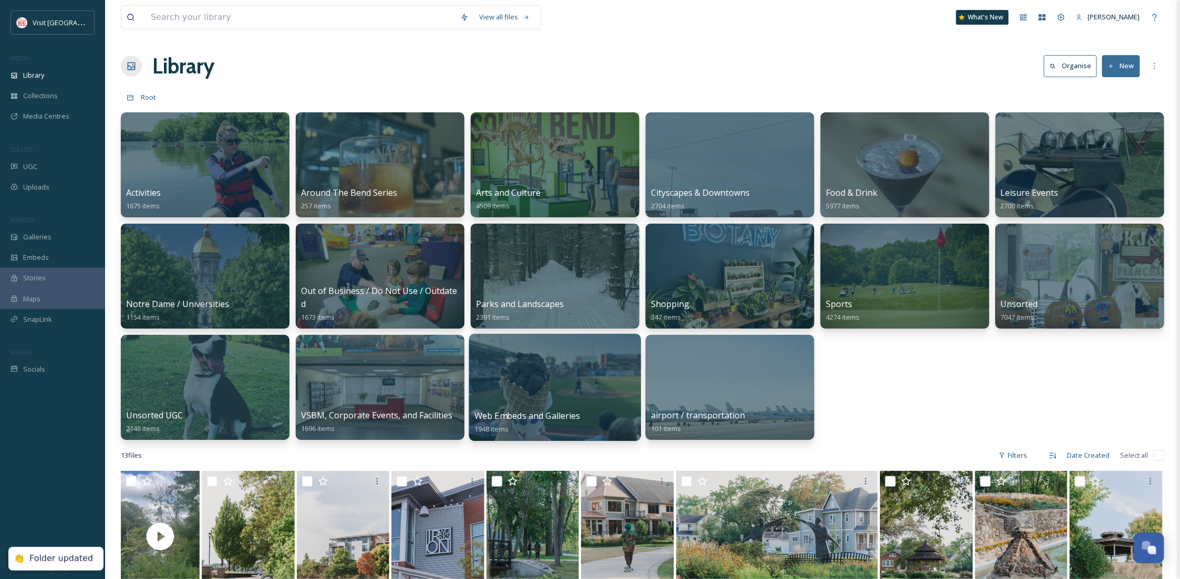
click at [870, 398] on div "Activities 1675 items Around The Bend Series 257 items Arts and Culture 4509 it…" at bounding box center [642, 276] width 1043 height 328
click at [794, 353] on div at bounding box center [800, 348] width 19 height 19
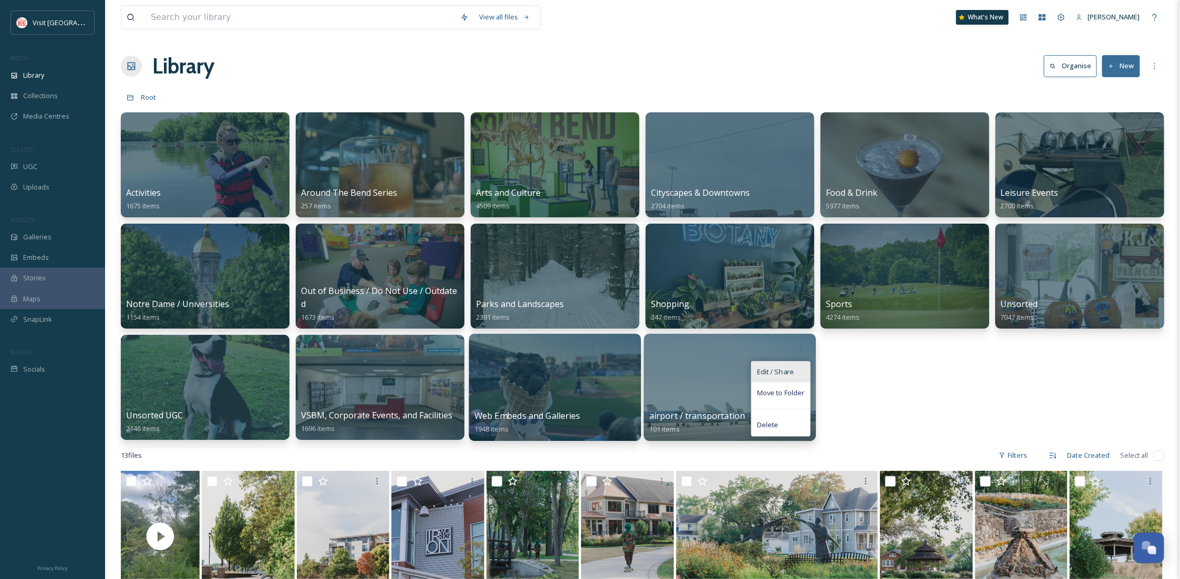
click at [791, 376] on span "Edit / Share" at bounding box center [775, 372] width 37 height 11
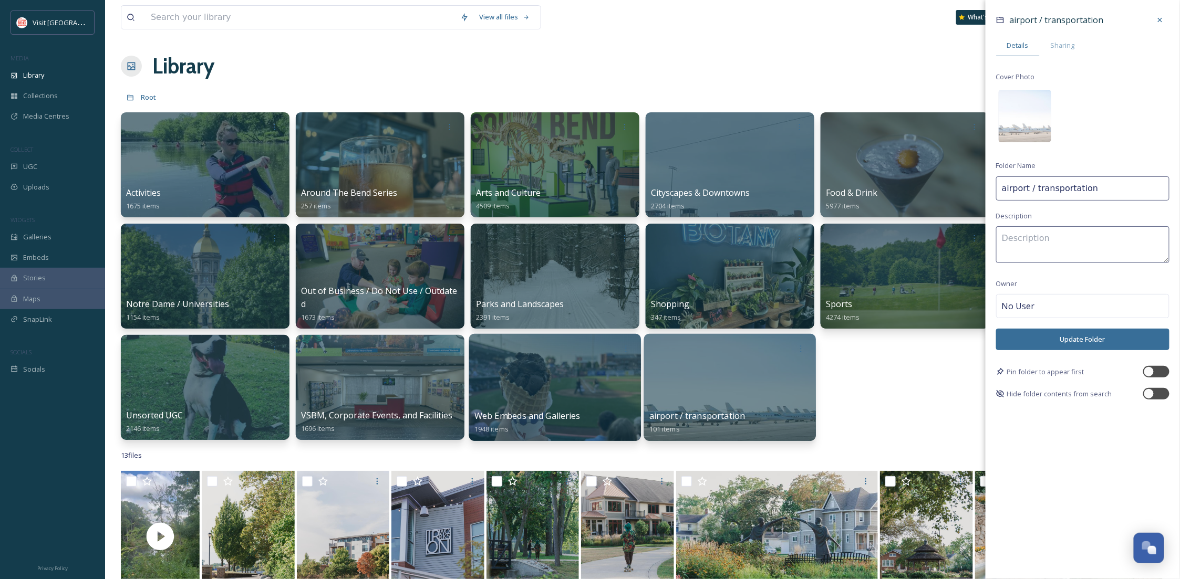
click at [1004, 189] on input "airport / transportation" at bounding box center [1082, 188] width 173 height 24
click at [1037, 189] on input "Airport / transportation" at bounding box center [1082, 188] width 173 height 24
type input "Airport / Transportation"
click at [1089, 339] on button "Update Folder" at bounding box center [1082, 340] width 173 height 22
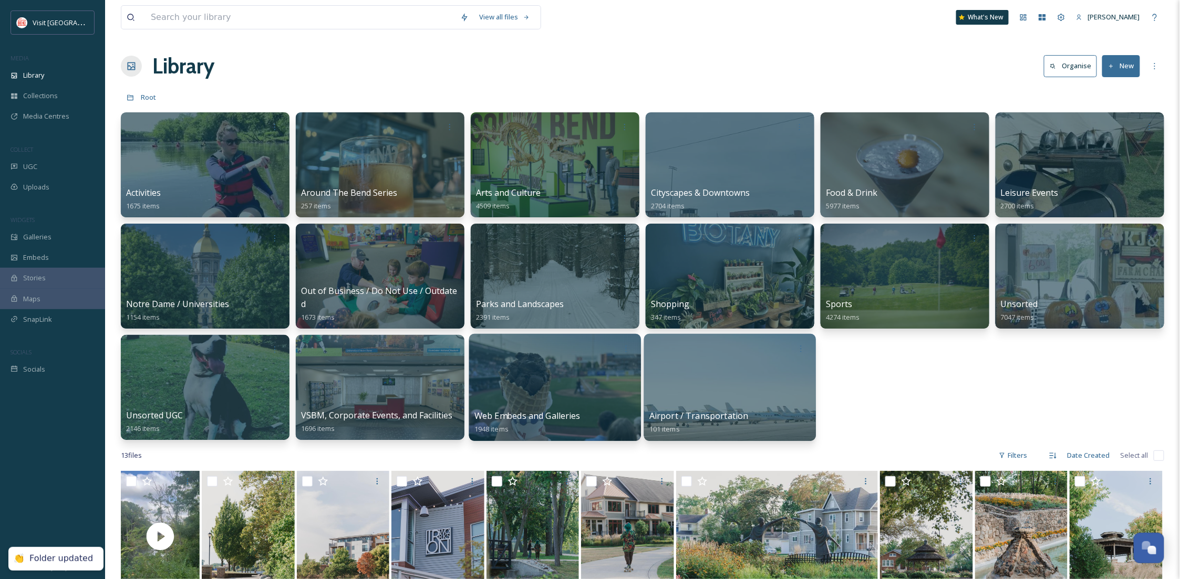
click at [889, 404] on div "Activities 1675 items Around The Bend Series 257 items Arts and Culture 4509 it…" at bounding box center [642, 276] width 1043 height 328
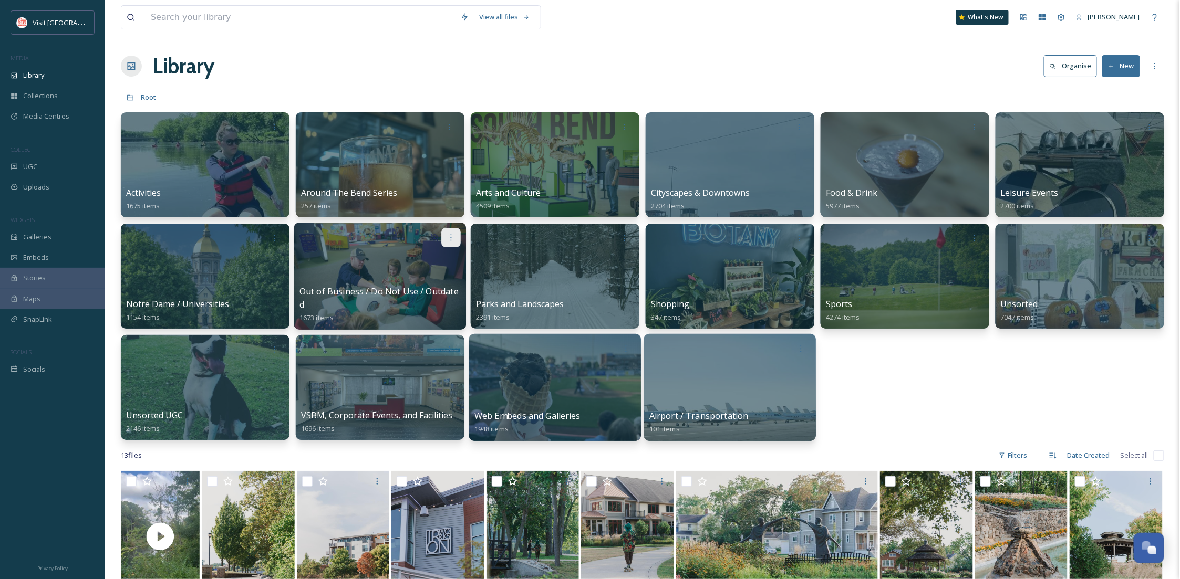
click at [448, 233] on icon at bounding box center [450, 237] width 8 height 8
click at [418, 257] on span "Edit / Share" at bounding box center [425, 261] width 37 height 11
click at [871, 406] on div "Activities 1675 items Around The Bend Series 257 items Arts and Culture 4509 it…" at bounding box center [642, 276] width 1043 height 328
click at [456, 351] on div at bounding box center [450, 348] width 19 height 19
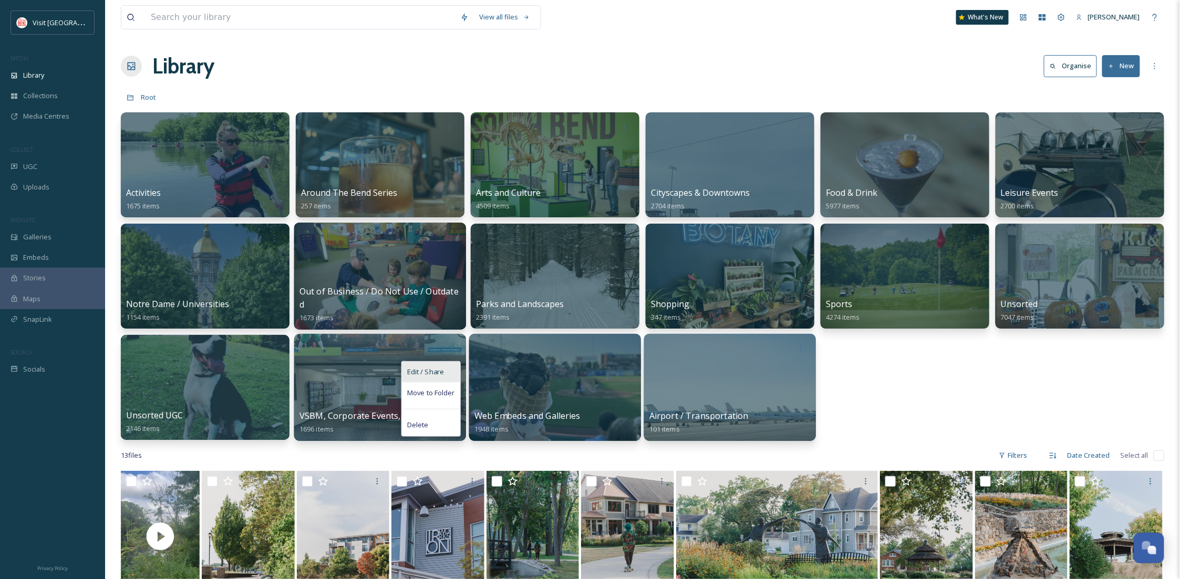
click at [449, 372] on div "Edit / Share" at bounding box center [431, 372] width 58 height 21
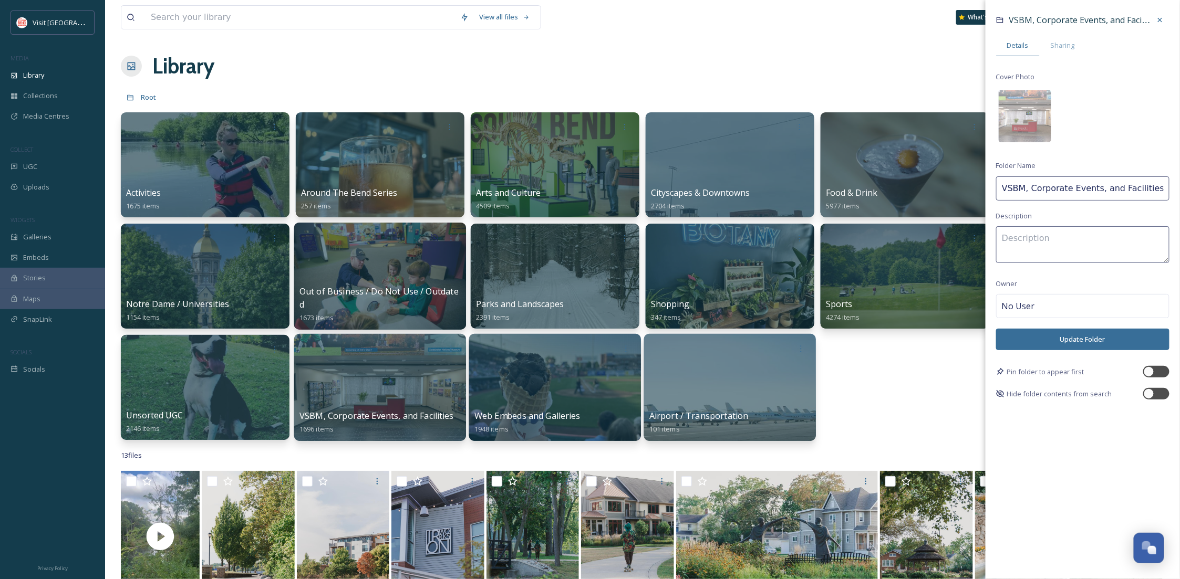
click at [949, 412] on div "Activities 1675 items Around The Bend Series 257 items Arts and Culture 4509 it…" at bounding box center [642, 276] width 1043 height 328
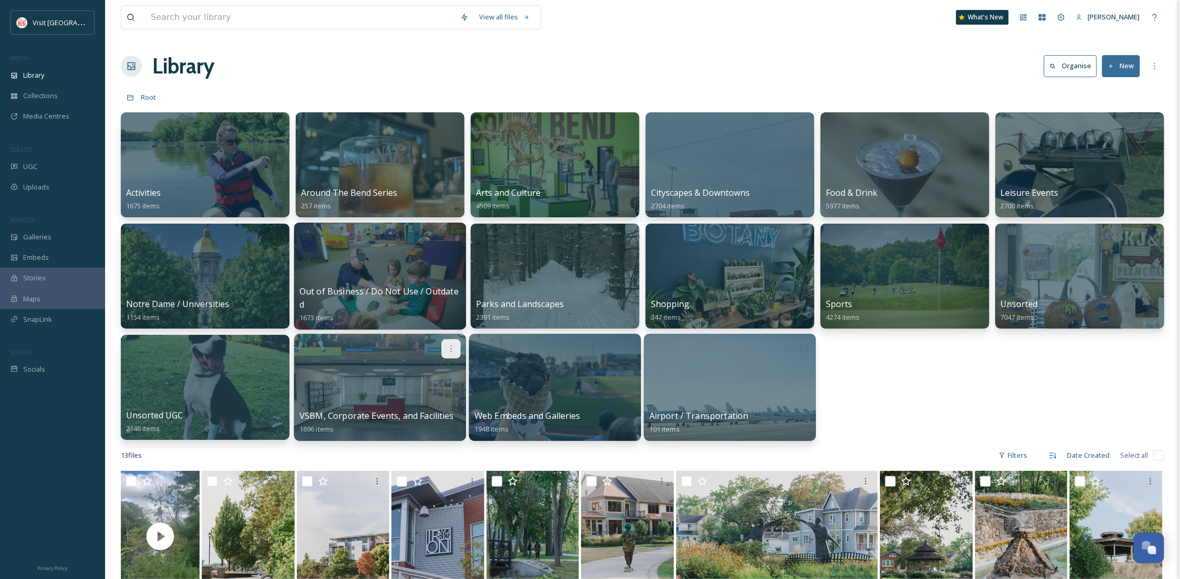
click at [450, 345] on icon at bounding box center [450, 349] width 8 height 8
click at [445, 370] on div "Edit / Share" at bounding box center [431, 372] width 58 height 21
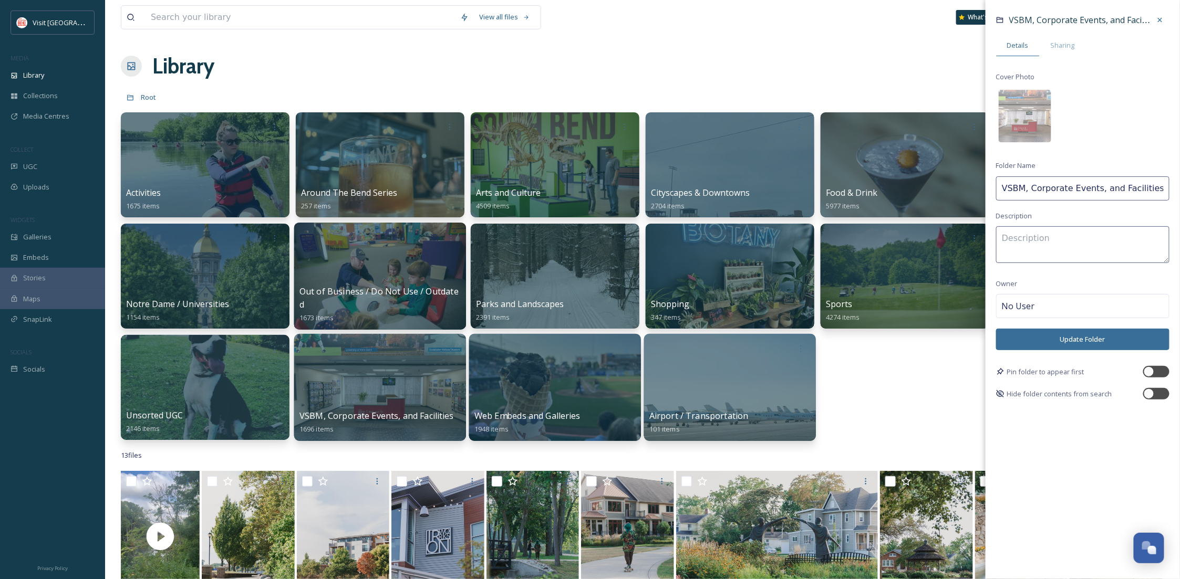
drag, startPoint x: 1108, startPoint y: 188, endPoint x: 1097, endPoint y: 189, distance: 11.6
click at [1097, 189] on input "VSBM, Corporate Events, and Facilities" at bounding box center [1082, 188] width 173 height 24
type input "VSBM, Corporate Events, & Facilities"
click at [1098, 344] on button "Update Folder" at bounding box center [1082, 340] width 173 height 22
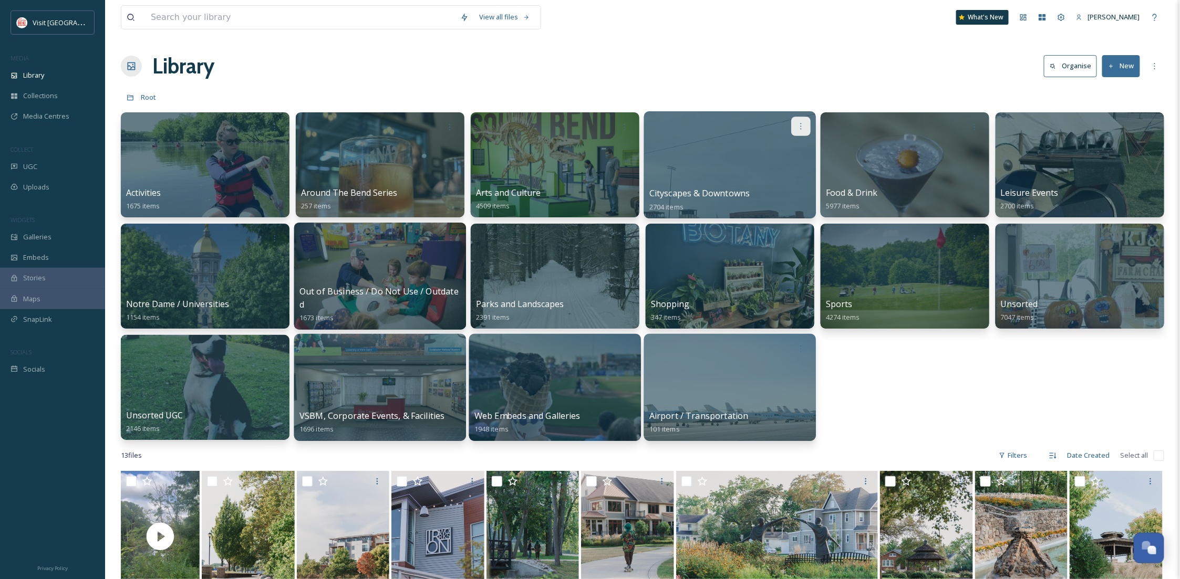
click at [801, 126] on icon at bounding box center [800, 126] width 8 height 8
click at [795, 154] on div "Edit / Share" at bounding box center [781, 149] width 58 height 21
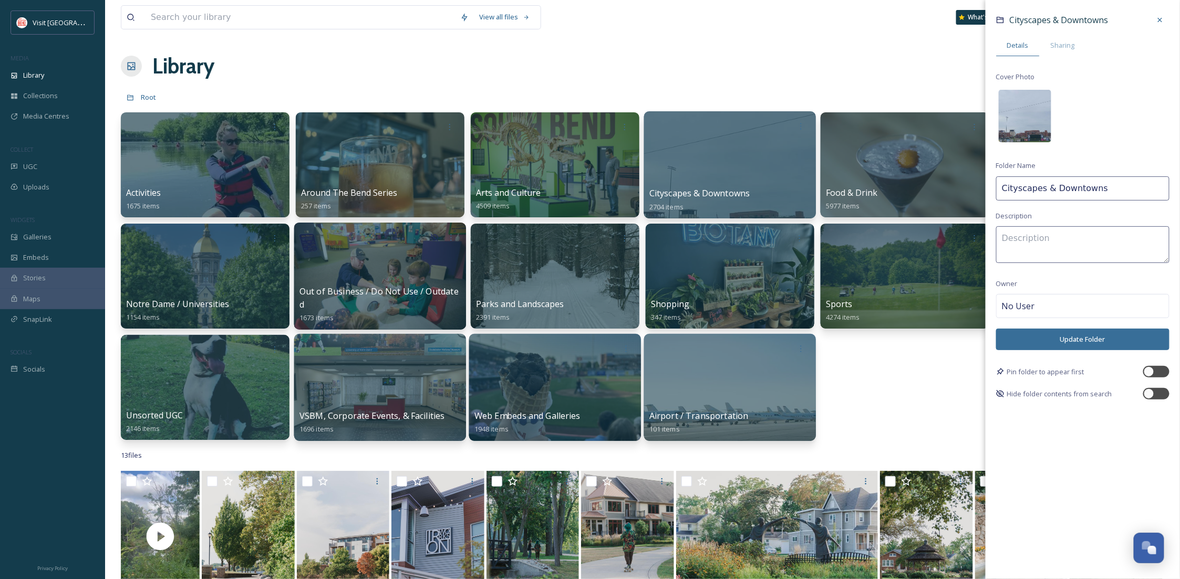
click at [1012, 122] on img at bounding box center [1025, 116] width 53 height 53
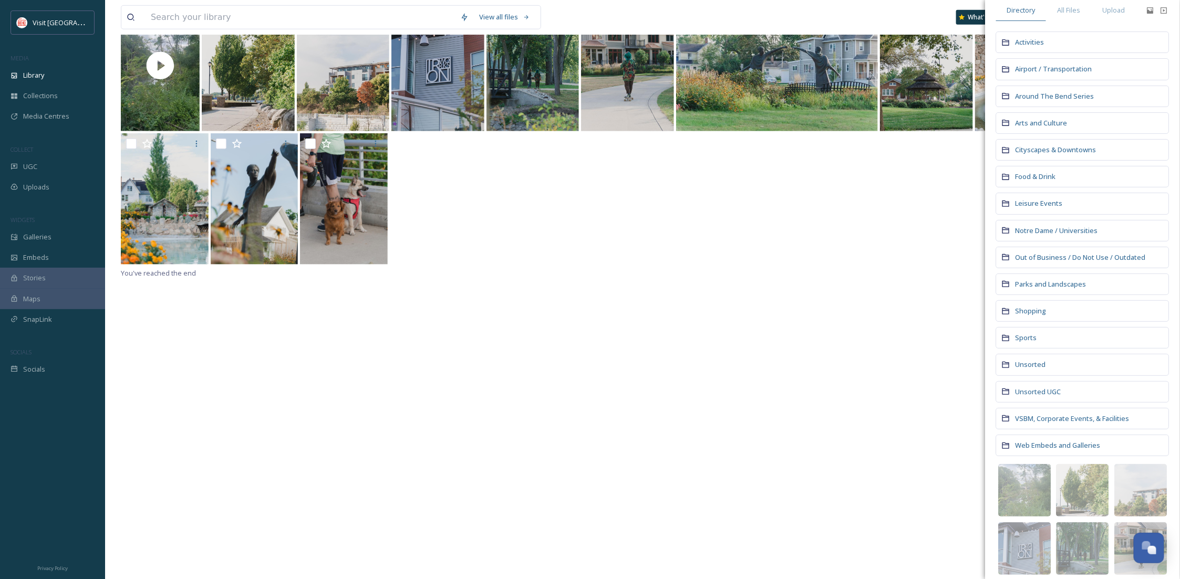
scroll to position [98, 0]
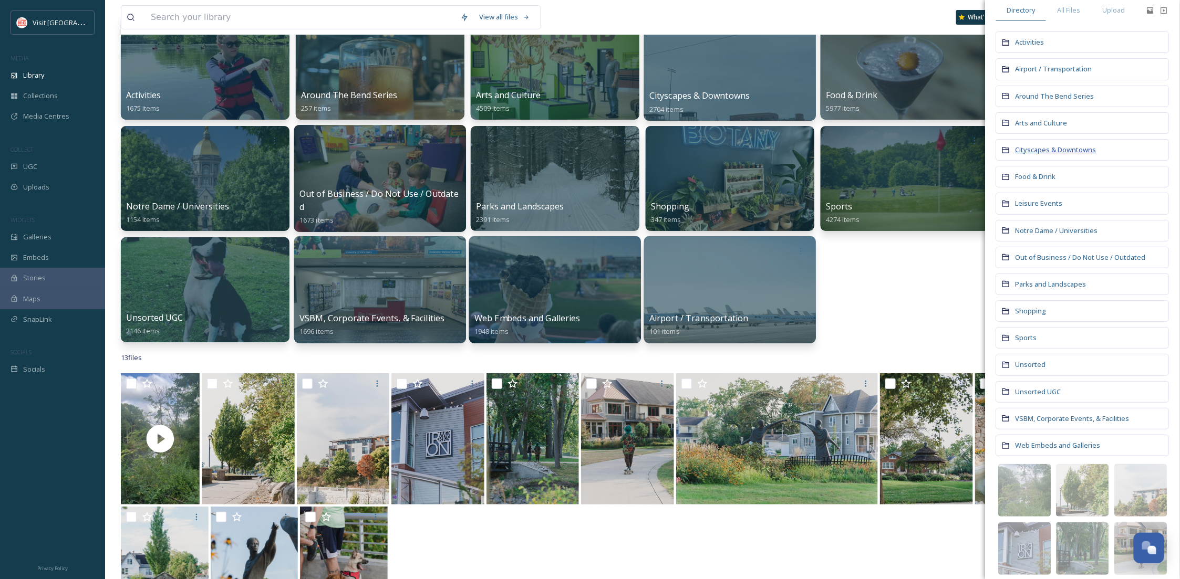
click at [1036, 151] on span "Cityscapes & Downtowns" at bounding box center [1055, 149] width 81 height 9
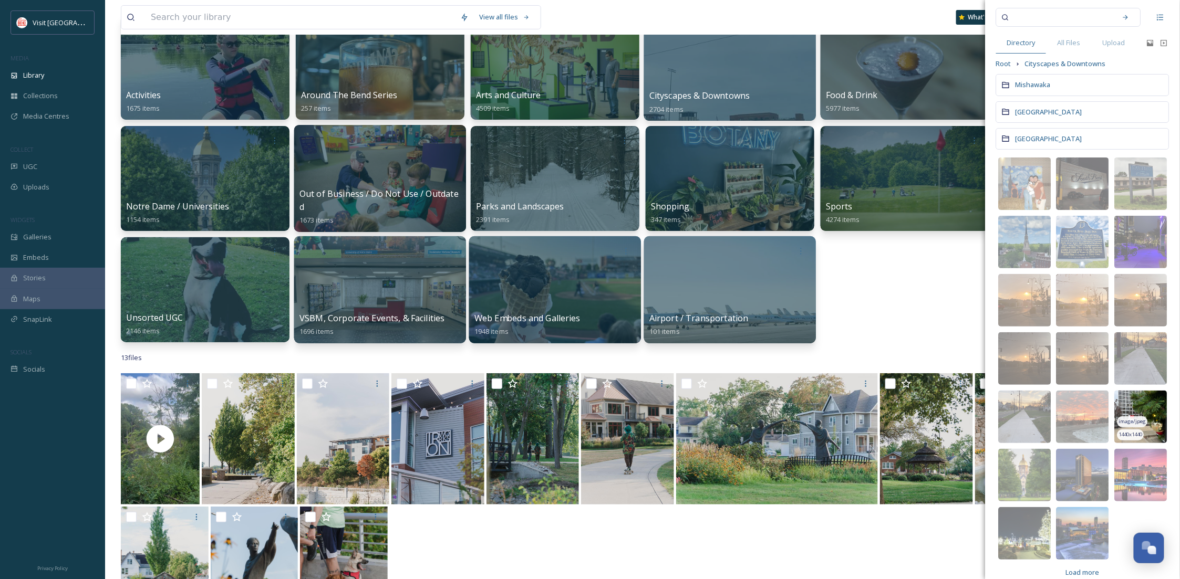
scroll to position [41, 0]
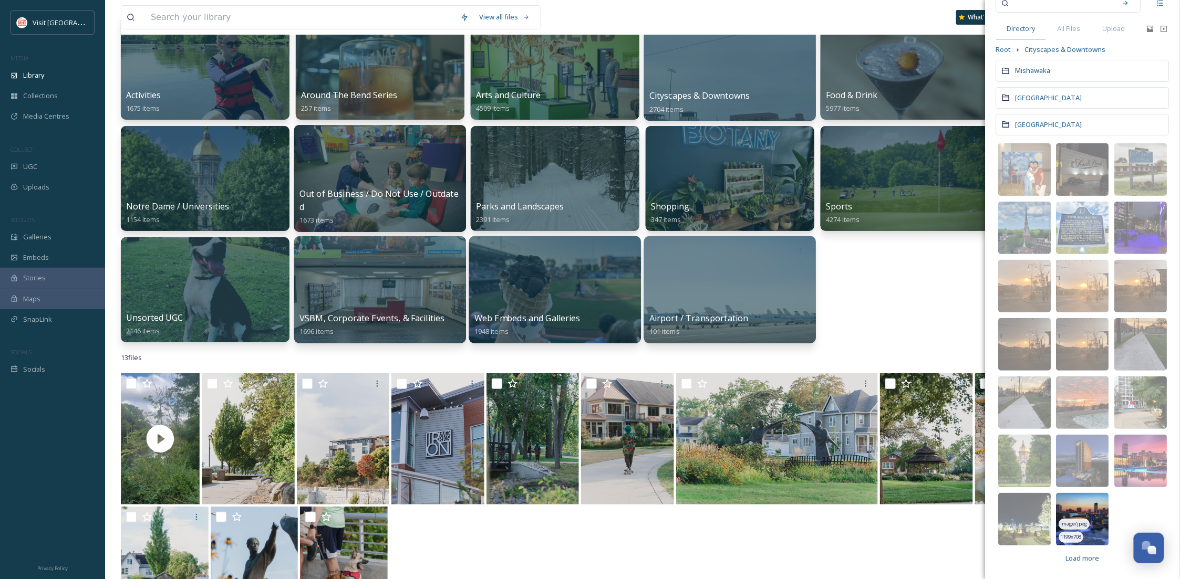
click at [1090, 508] on img at bounding box center [1082, 519] width 53 height 53
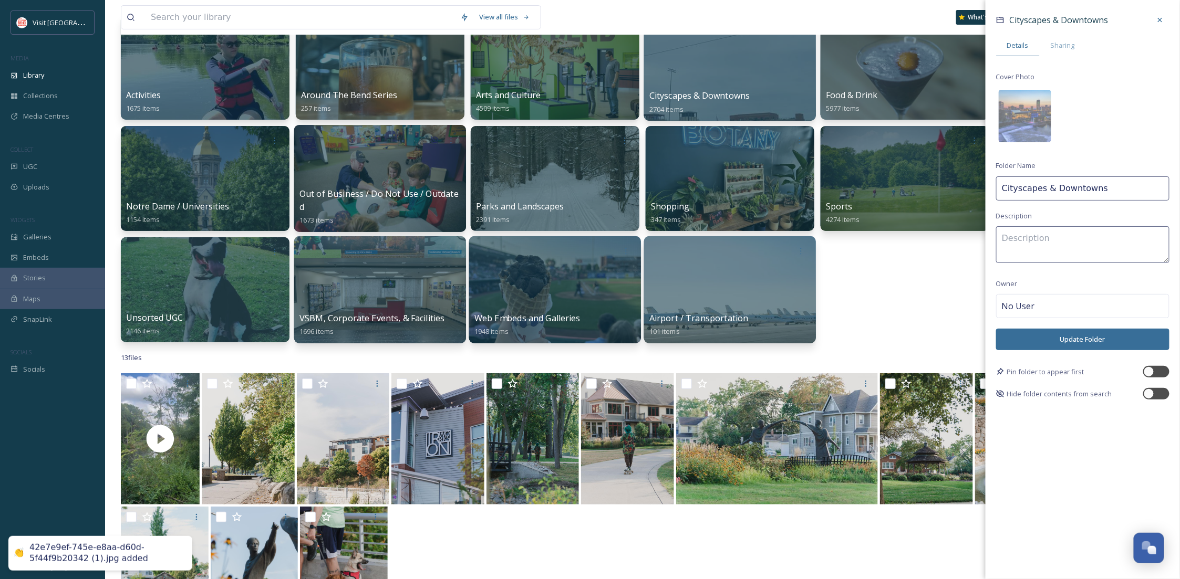
click at [1057, 346] on button "Update Folder" at bounding box center [1082, 340] width 173 height 22
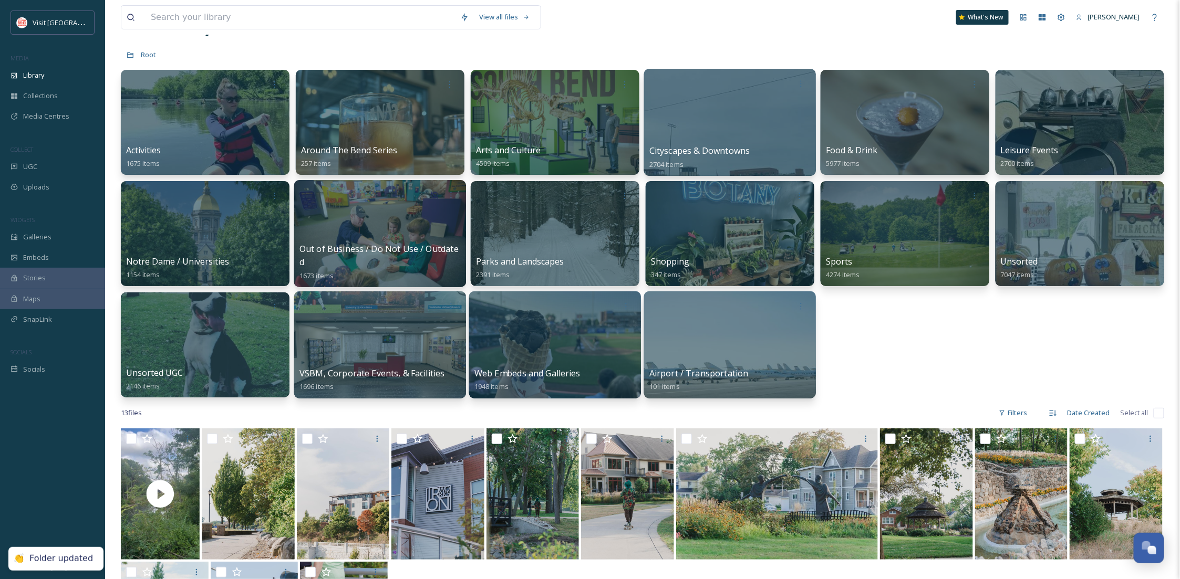
scroll to position [0, 0]
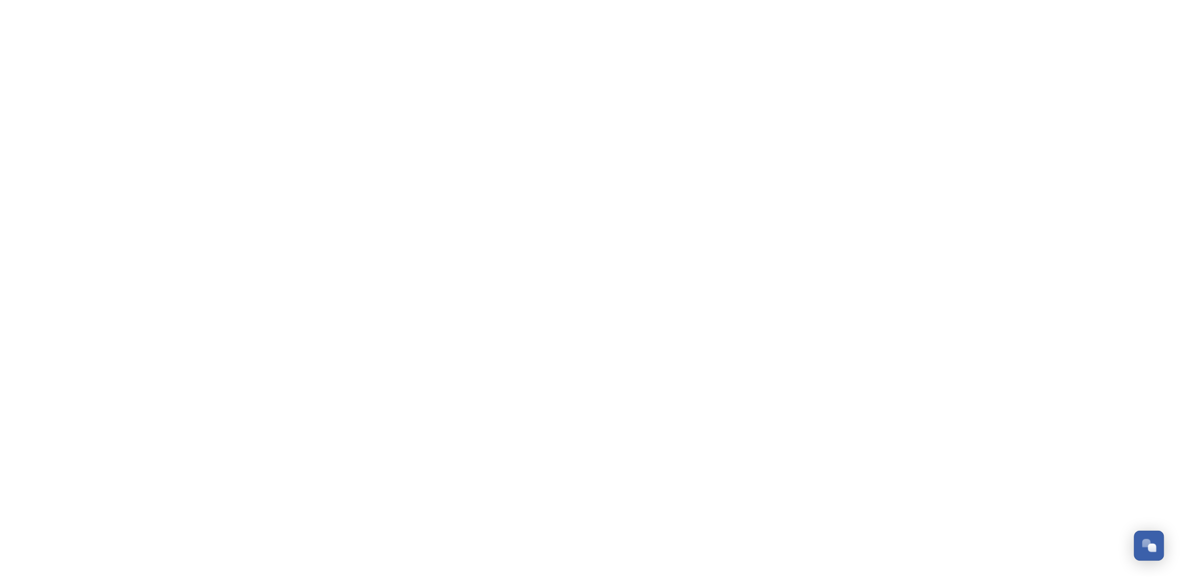
scroll to position [160, 0]
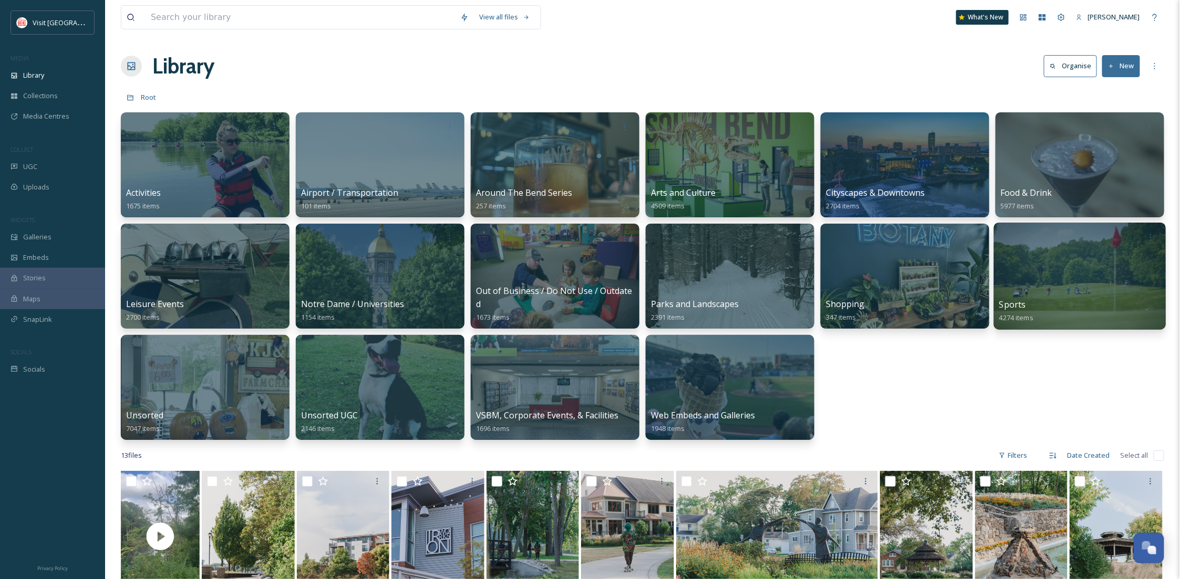
click at [1055, 259] on div at bounding box center [1080, 276] width 172 height 107
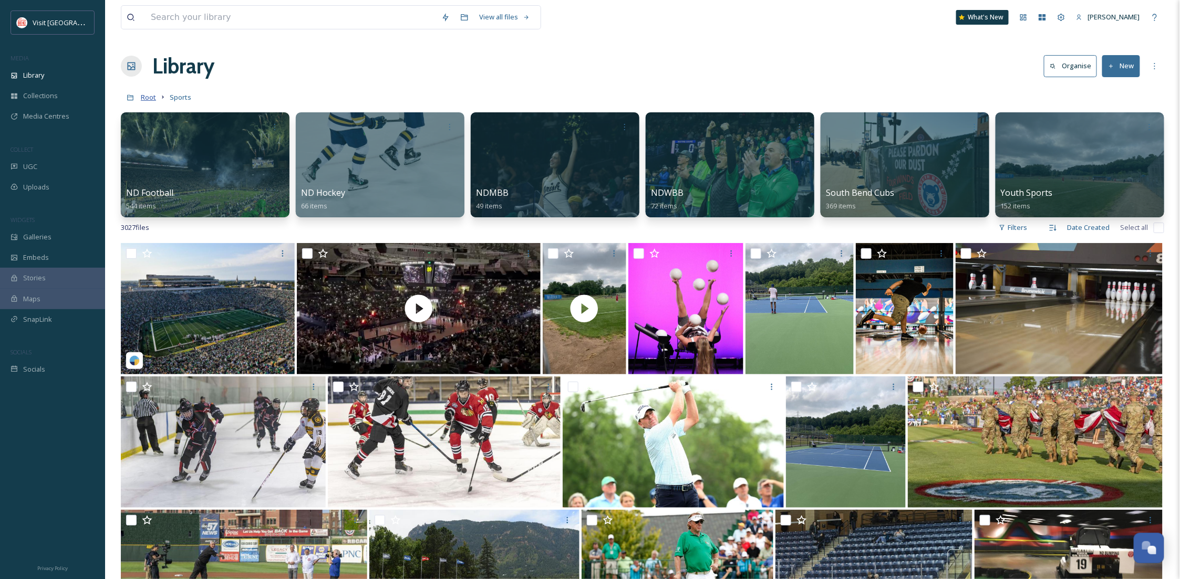
click at [152, 96] on span "Root" at bounding box center [148, 96] width 15 height 9
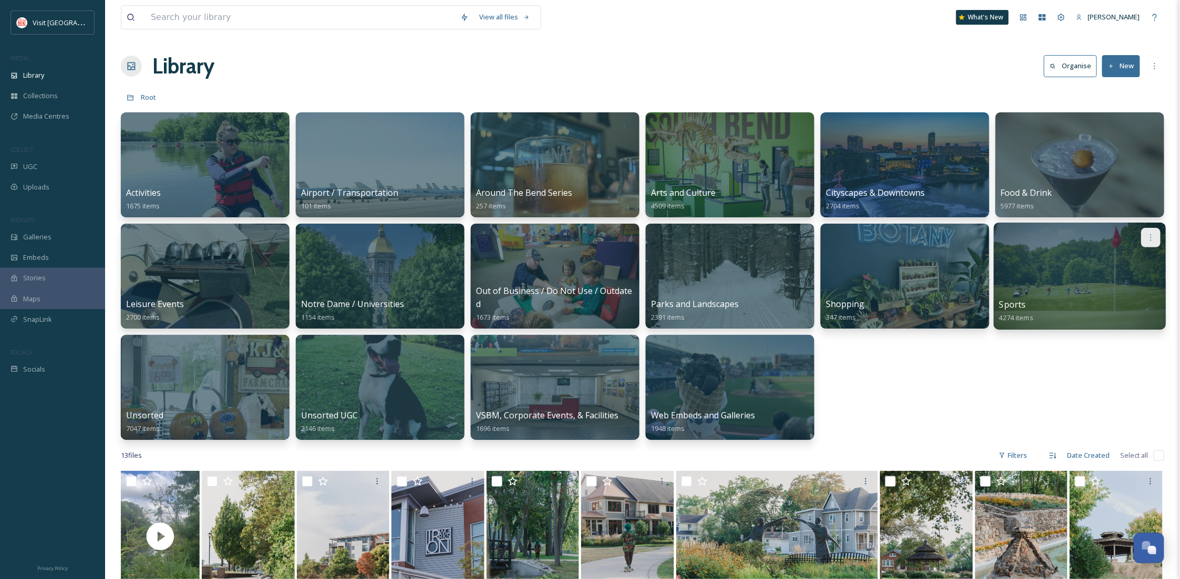
click at [1158, 237] on div at bounding box center [1150, 237] width 19 height 19
click at [1117, 257] on span "Edit / Share" at bounding box center [1125, 261] width 37 height 11
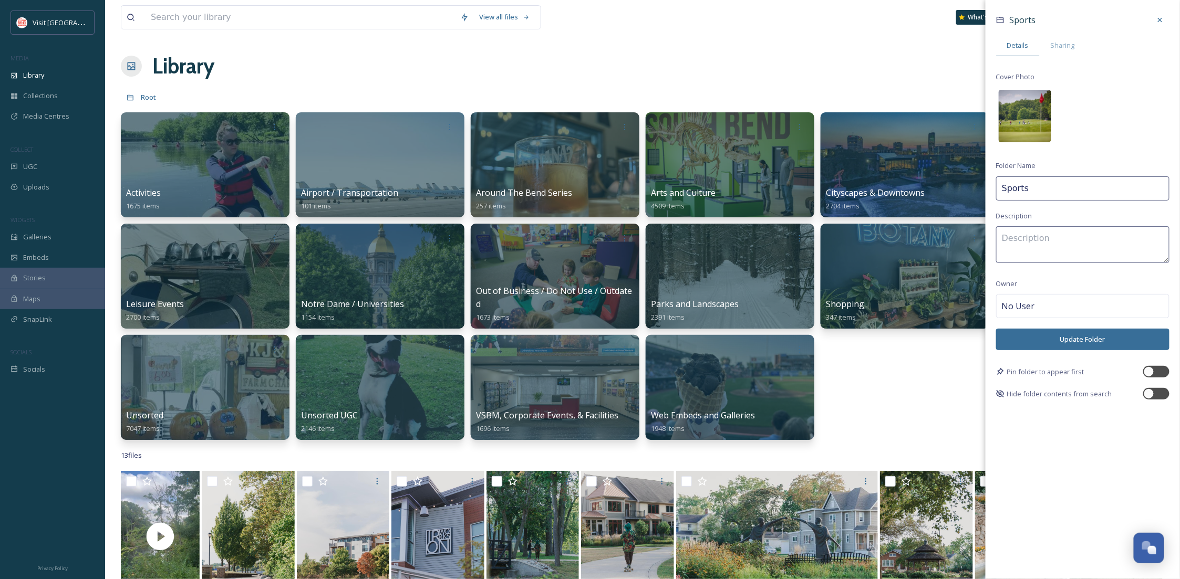
click at [1025, 116] on img at bounding box center [1025, 116] width 53 height 53
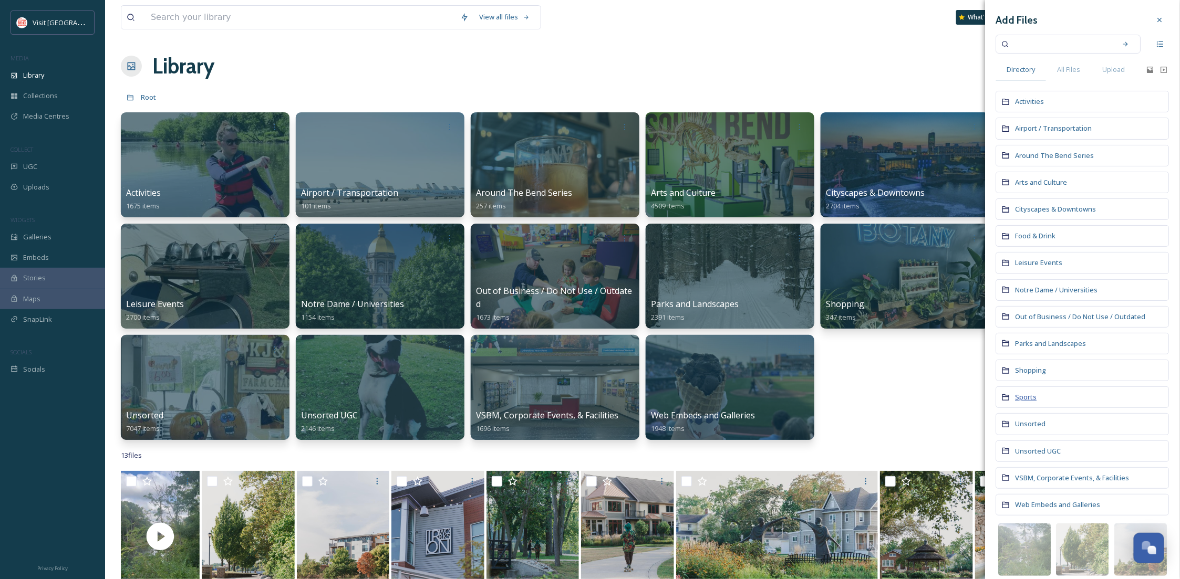
click at [1031, 399] on span "Sports" at bounding box center [1026, 396] width 22 height 9
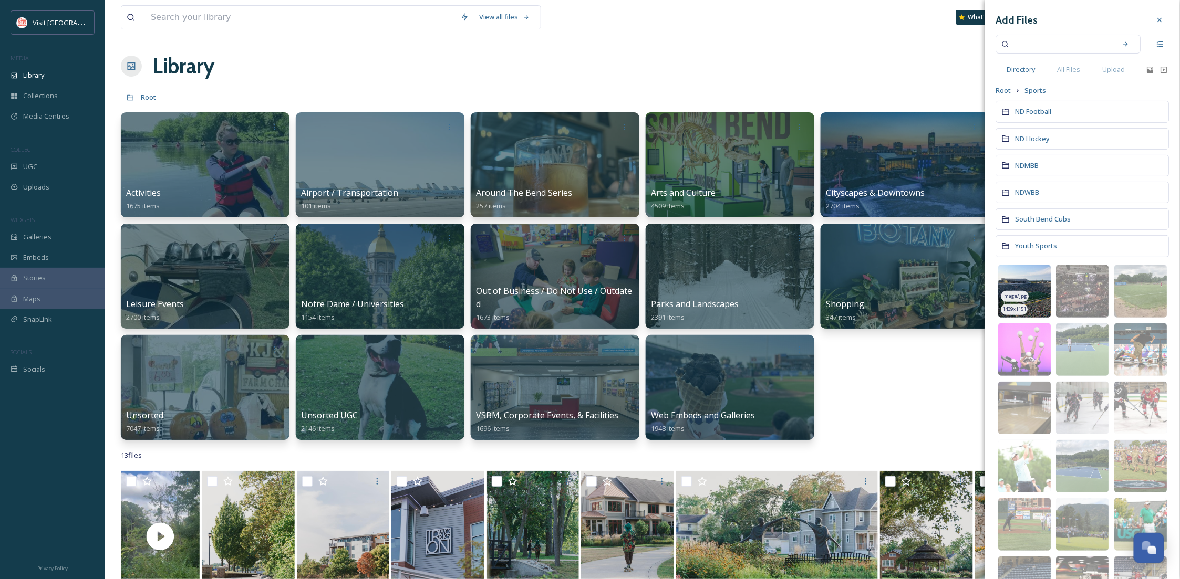
click at [1021, 283] on img at bounding box center [1025, 291] width 53 height 53
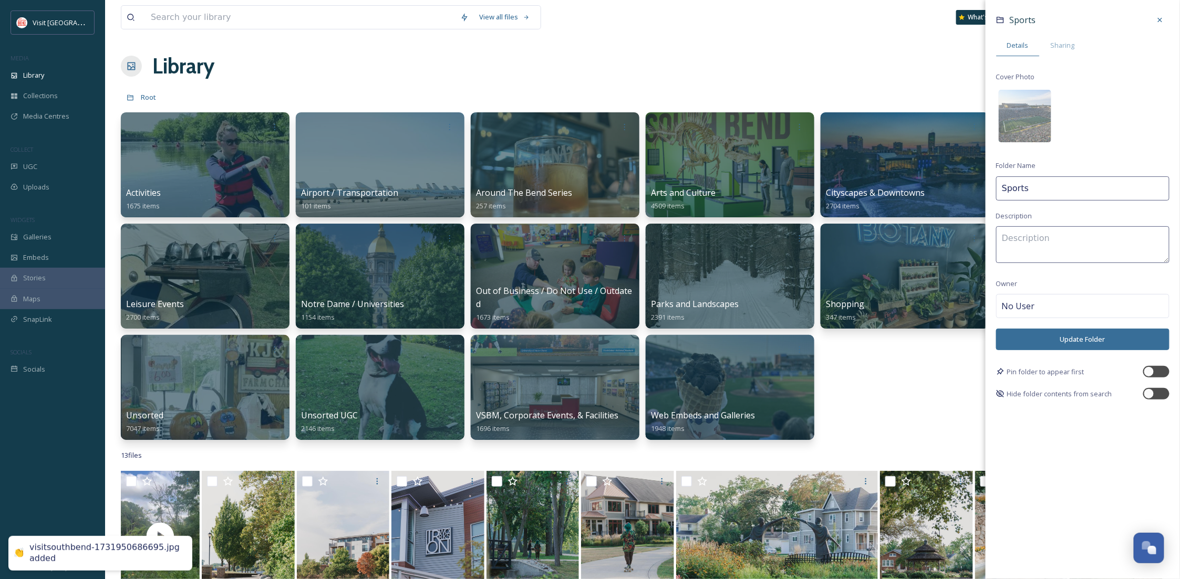
click at [1025, 341] on button "Update Folder" at bounding box center [1082, 340] width 173 height 22
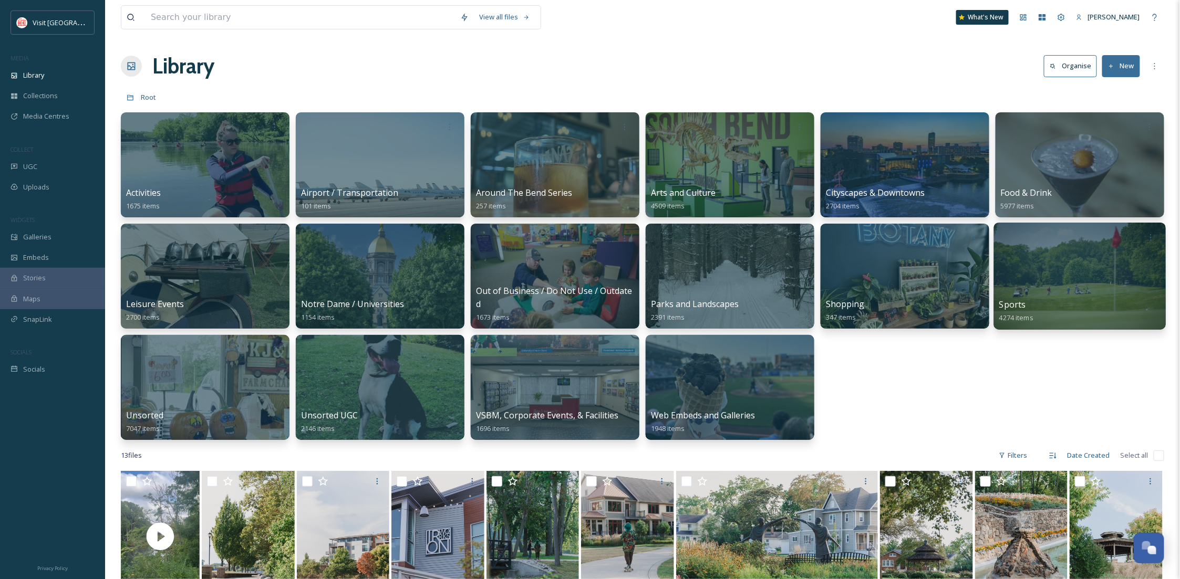
click at [913, 419] on div "Activities 1675 items Airport / Transportation 101 items Around The Bend Series…" at bounding box center [642, 276] width 1043 height 328
click at [1049, 263] on div at bounding box center [1080, 276] width 172 height 107
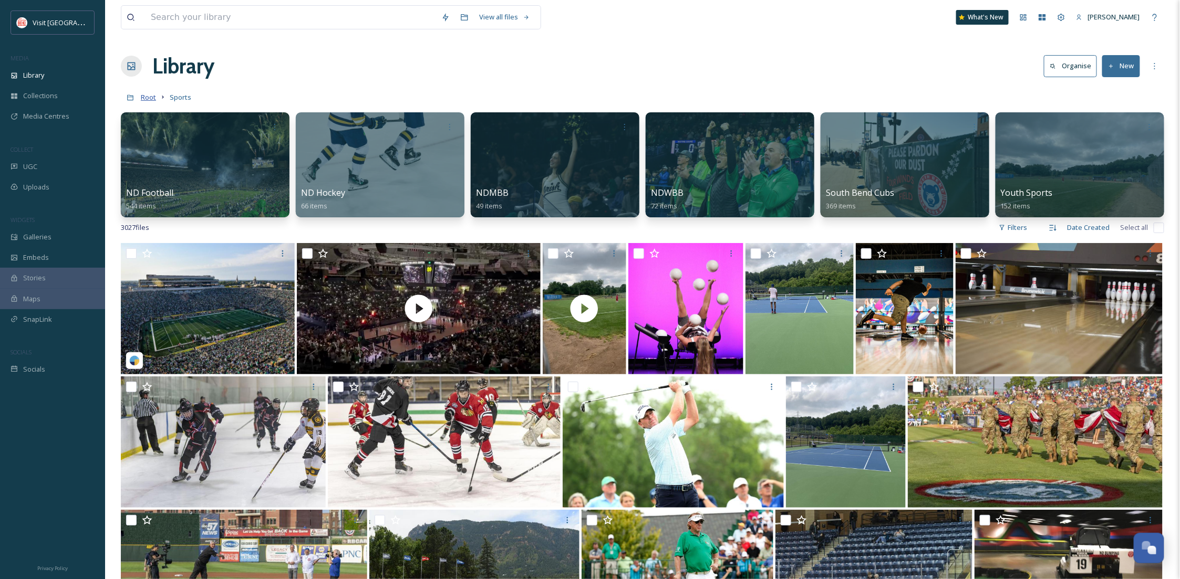
click at [150, 100] on span "Root" at bounding box center [148, 96] width 15 height 9
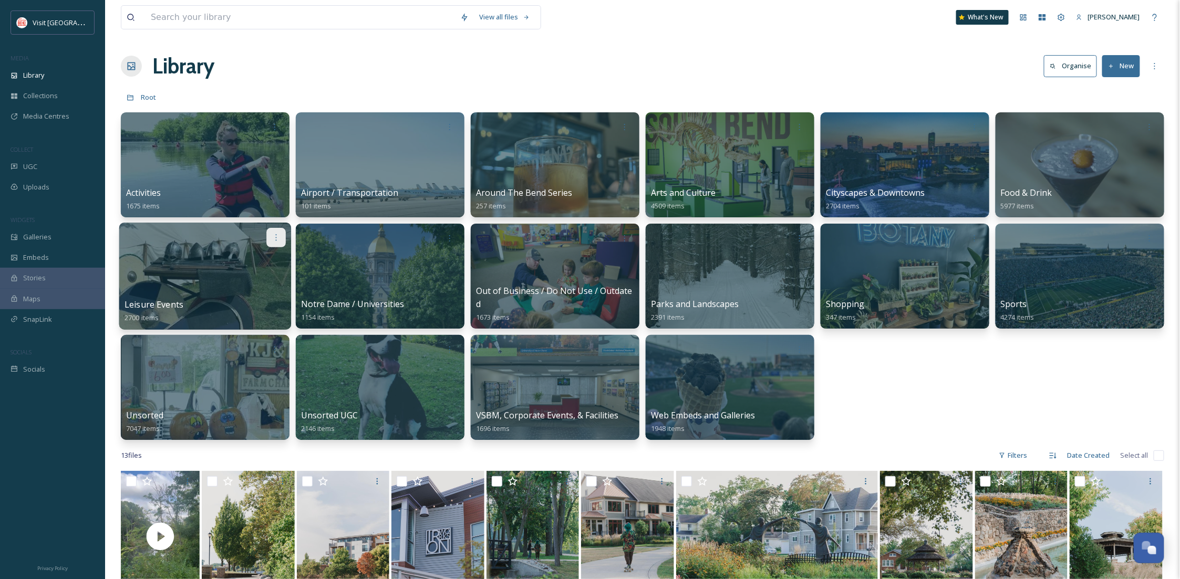
click at [274, 235] on icon at bounding box center [276, 237] width 8 height 8
click at [261, 257] on span "Edit / Share" at bounding box center [250, 261] width 37 height 11
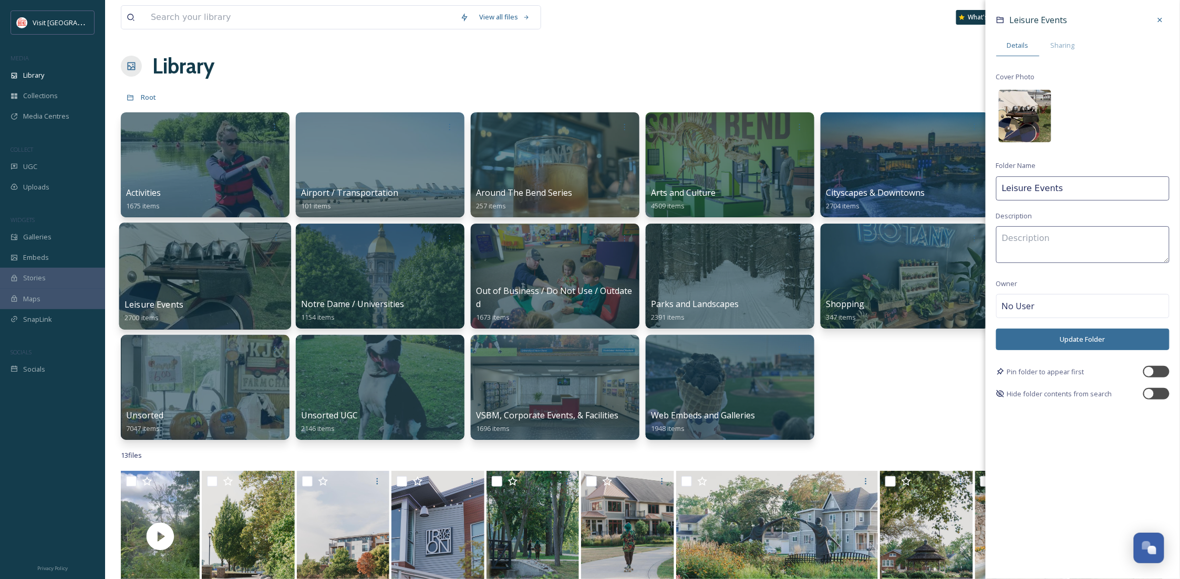
click at [1022, 119] on img at bounding box center [1025, 116] width 53 height 53
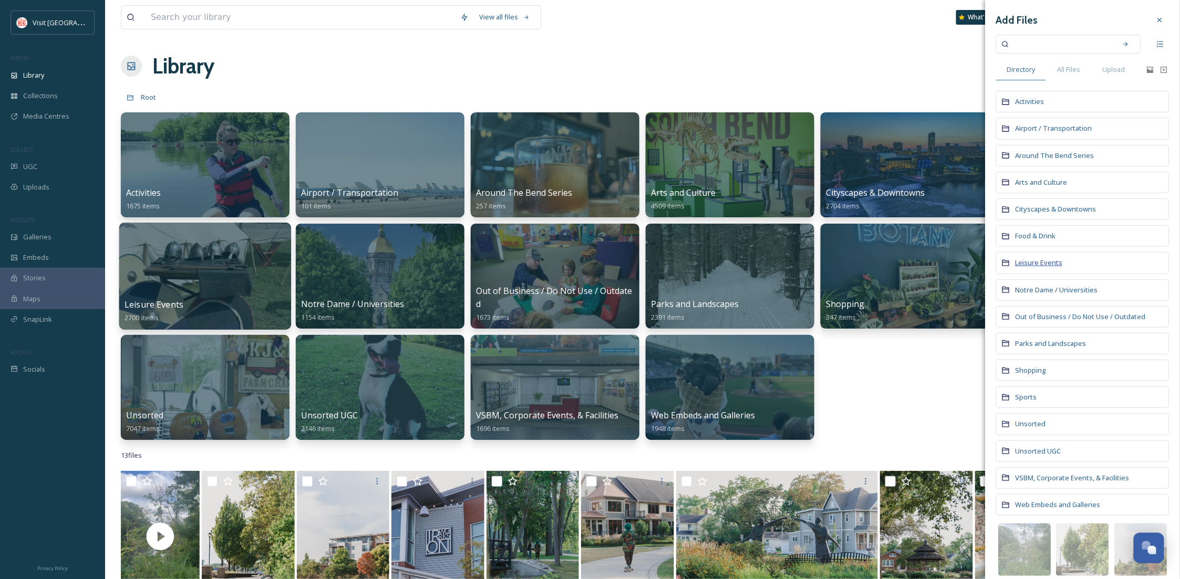
click at [1053, 265] on span "Leisure Events" at bounding box center [1038, 262] width 47 height 9
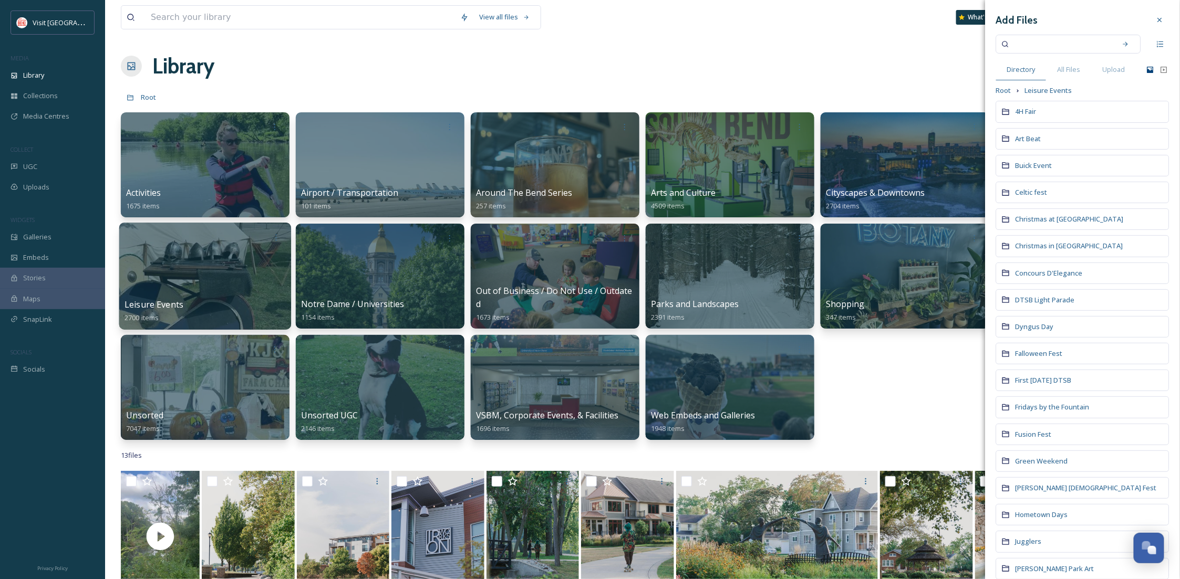
click at [1146, 74] on icon at bounding box center [1150, 70] width 8 height 8
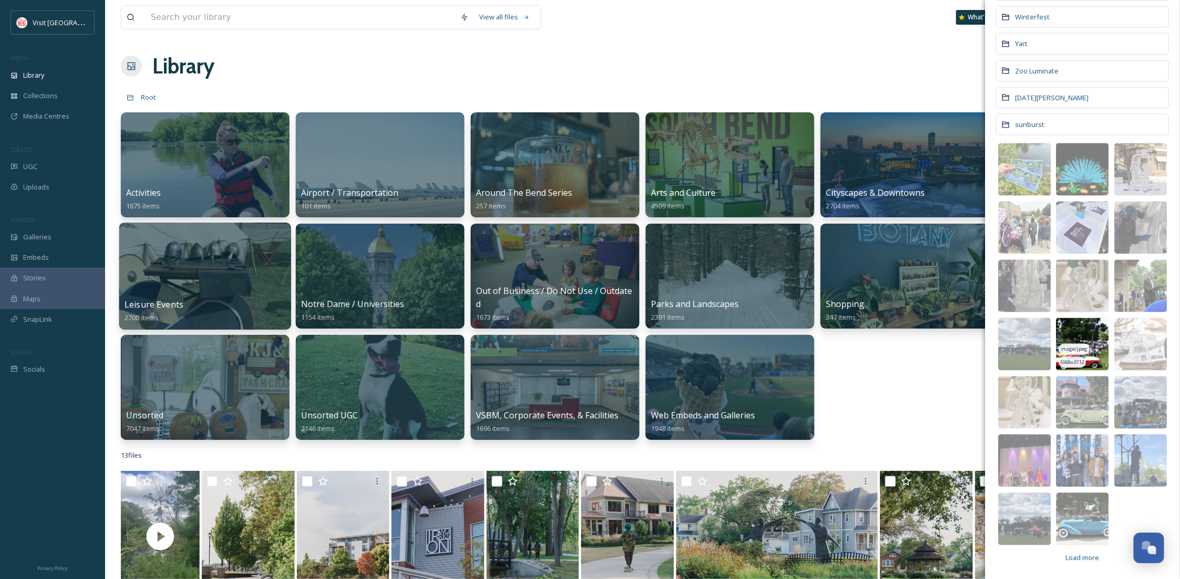
click at [1070, 334] on img at bounding box center [1082, 344] width 53 height 53
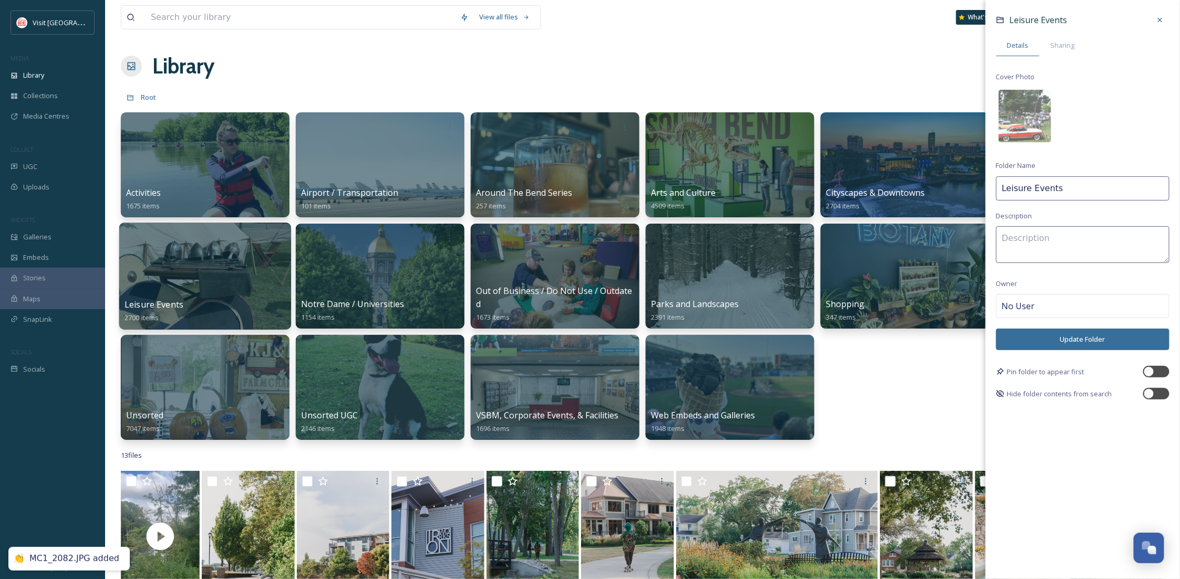
click at [1051, 346] on button "Update Folder" at bounding box center [1082, 340] width 173 height 22
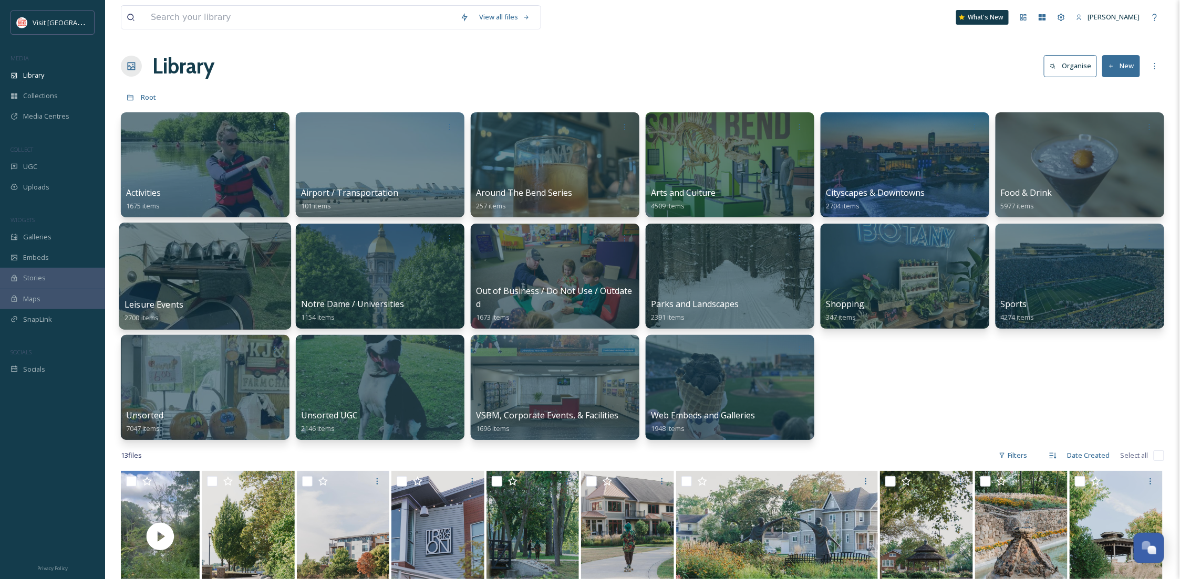
click at [929, 381] on div "Activities 1675 items Airport / Transportation 101 items Around The Bend Series…" at bounding box center [642, 276] width 1043 height 328
click at [38, 69] on div "Library" at bounding box center [52, 75] width 105 height 20
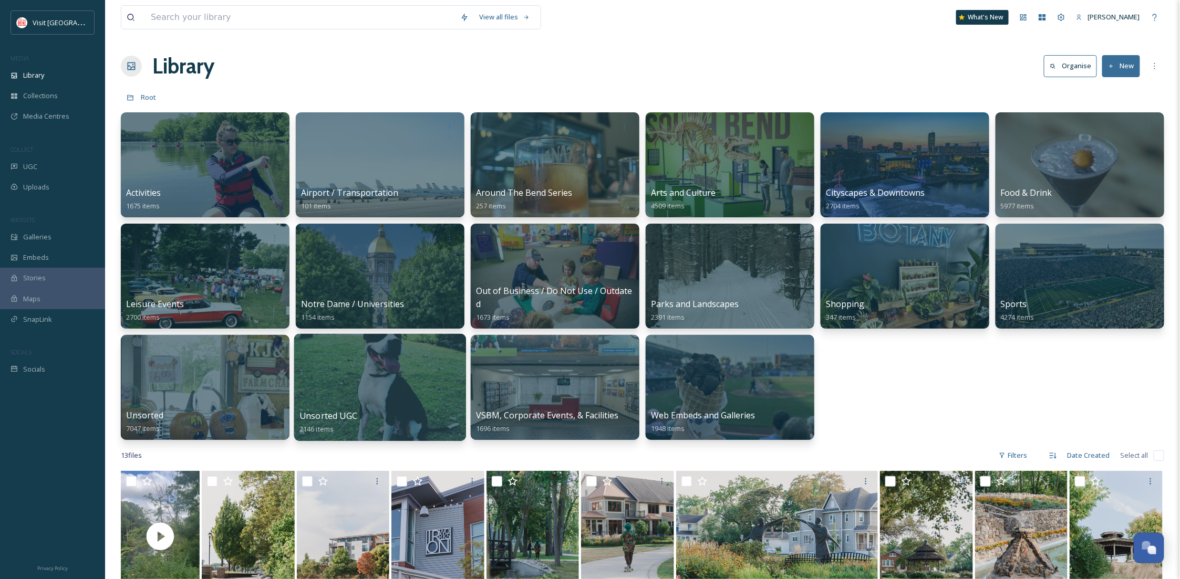
click at [393, 417] on div "Unsorted UGC 2146 items" at bounding box center [379, 423] width 161 height 26
click at [369, 385] on div at bounding box center [380, 387] width 172 height 107
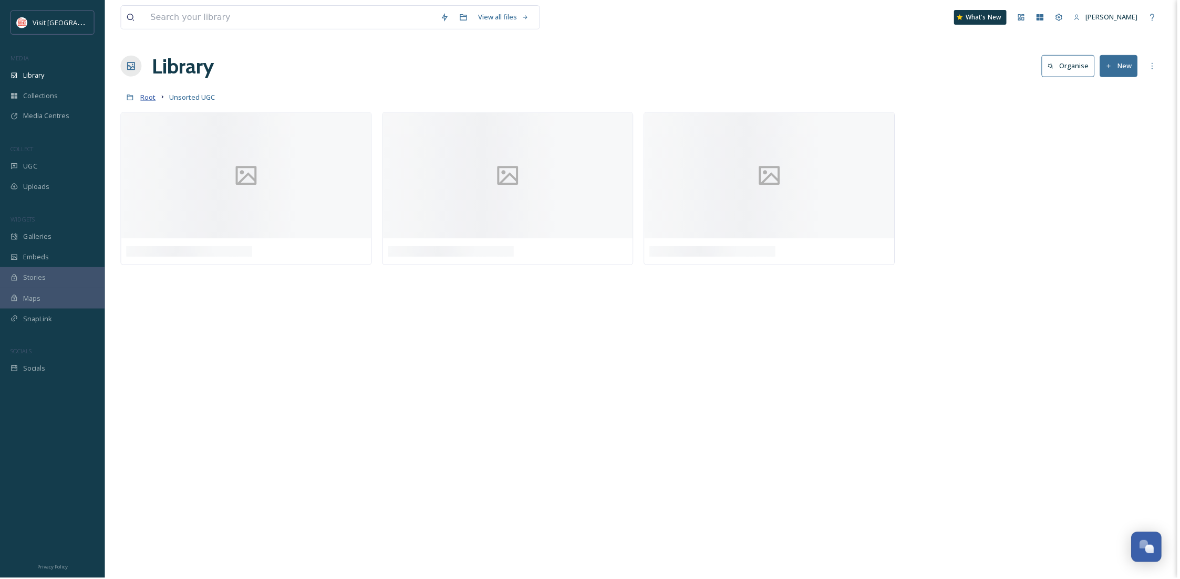
click at [145, 99] on span "Root" at bounding box center [148, 96] width 15 height 9
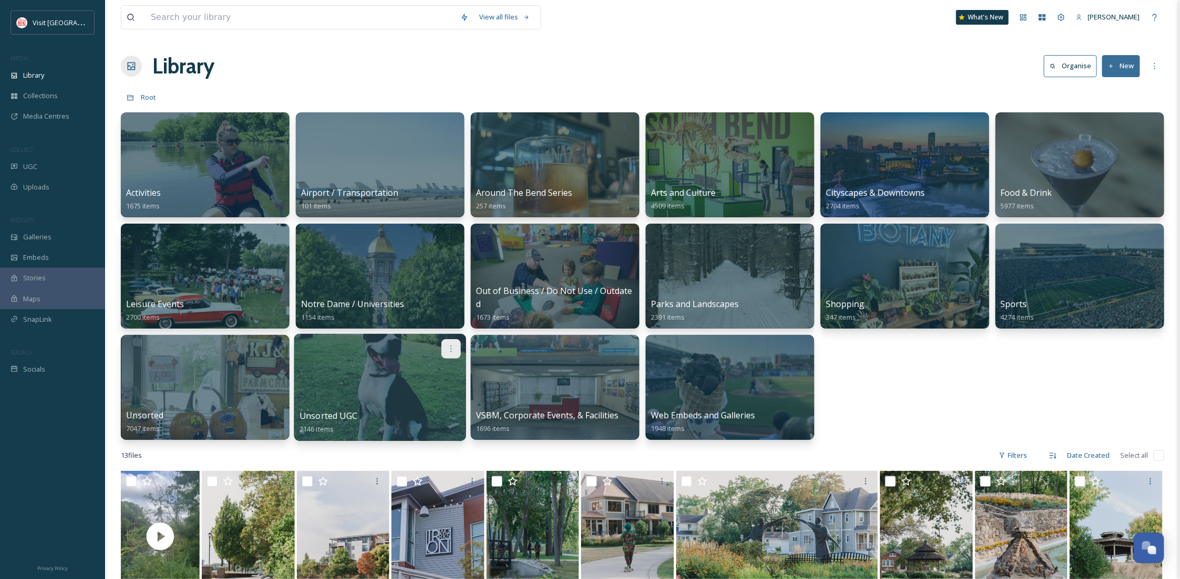
click at [448, 348] on icon at bounding box center [450, 349] width 8 height 8
click at [439, 367] on span "Edit / Share" at bounding box center [425, 372] width 37 height 11
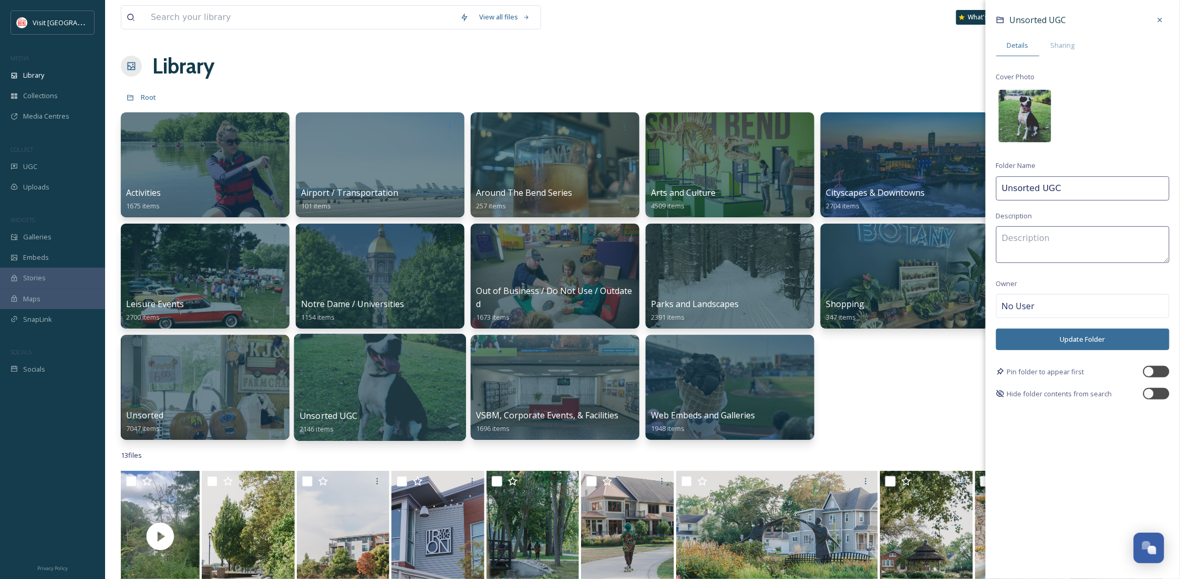
click at [1030, 119] on img at bounding box center [1025, 116] width 53 height 53
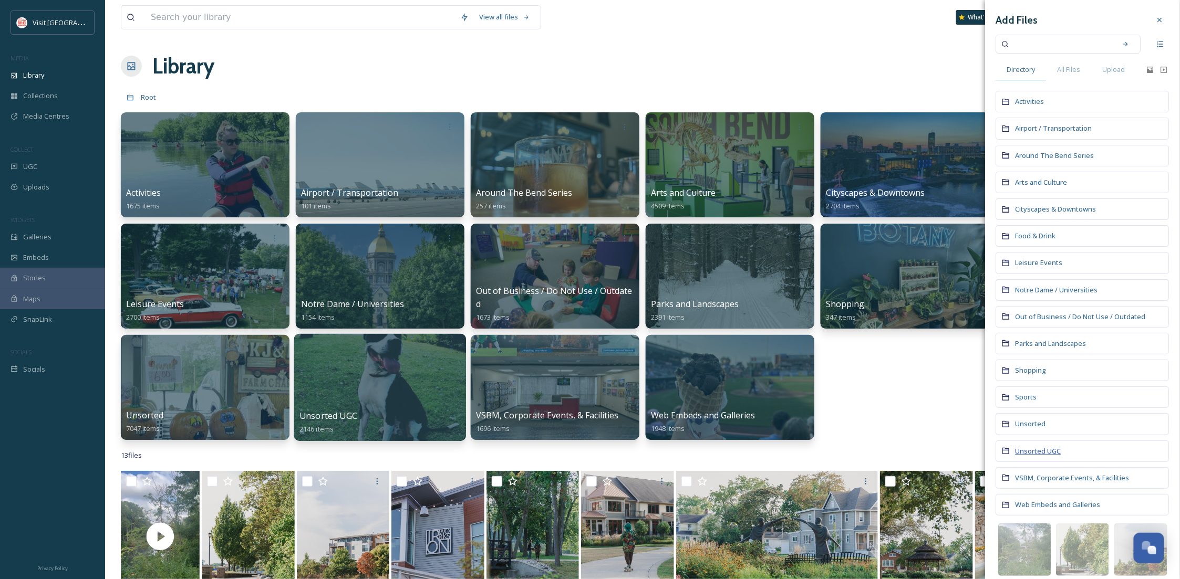
click at [1037, 450] on span "Unsorted UGC" at bounding box center [1038, 450] width 46 height 9
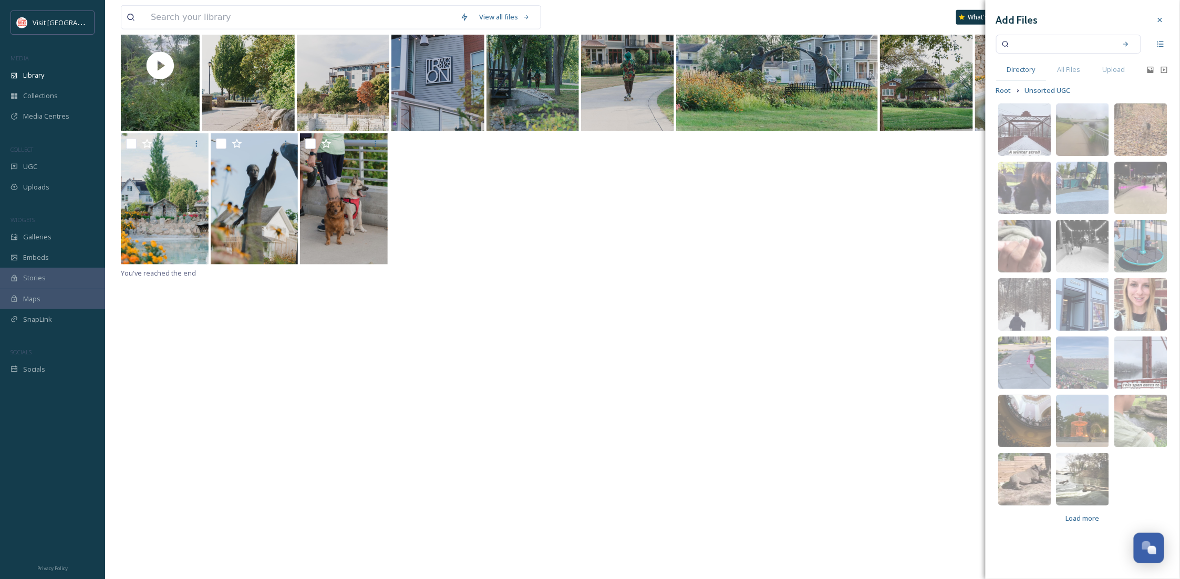
scroll to position [5, 0]
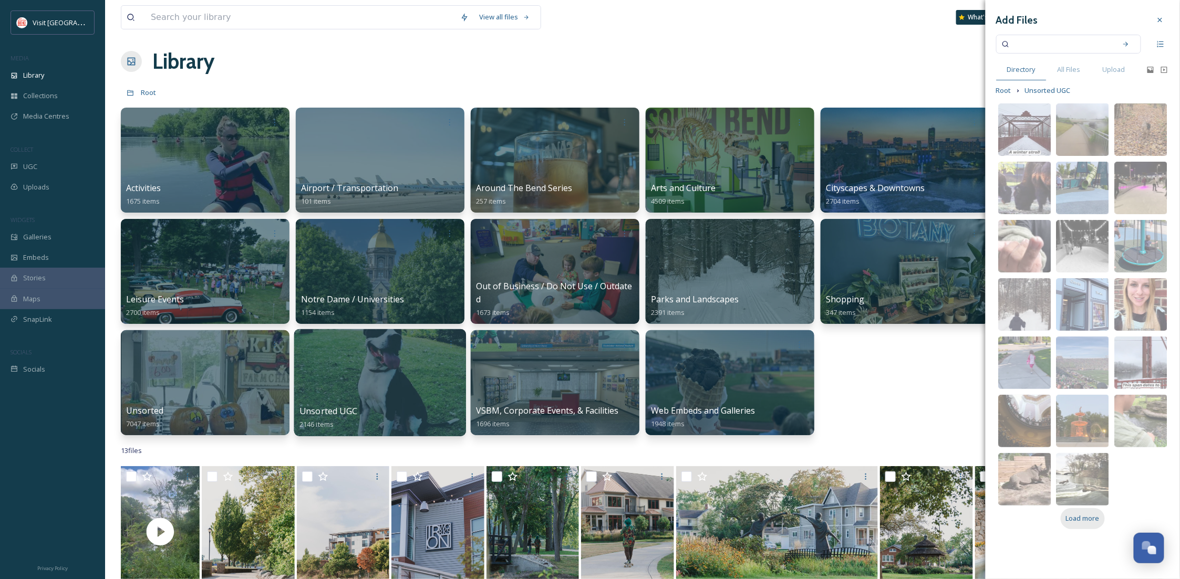
click at [1090, 517] on span "Load more" at bounding box center [1083, 519] width 34 height 10
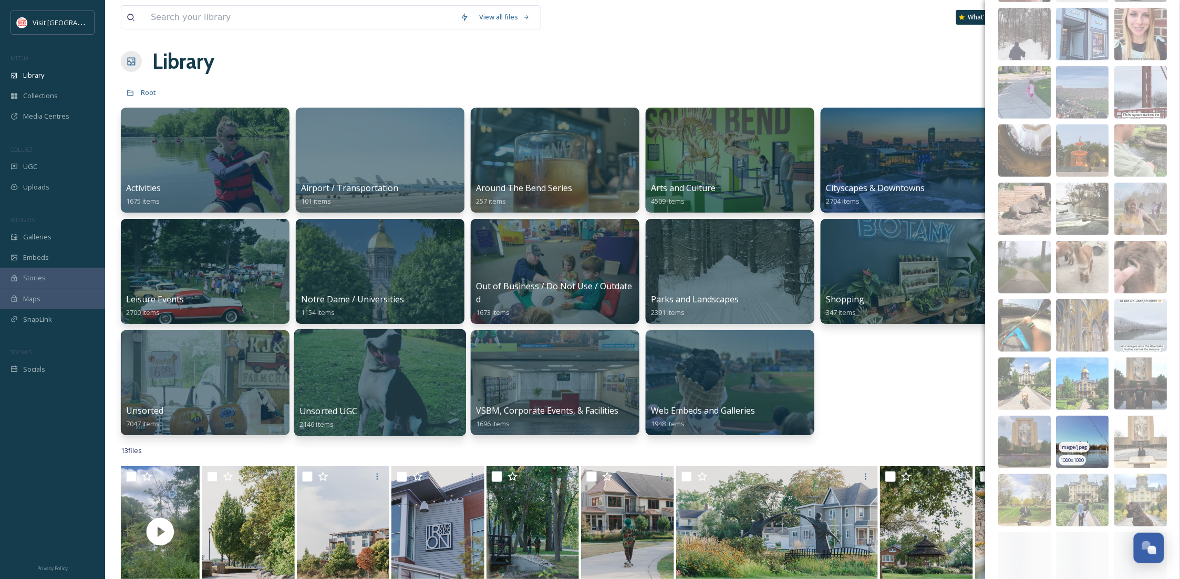
scroll to position [368, 0]
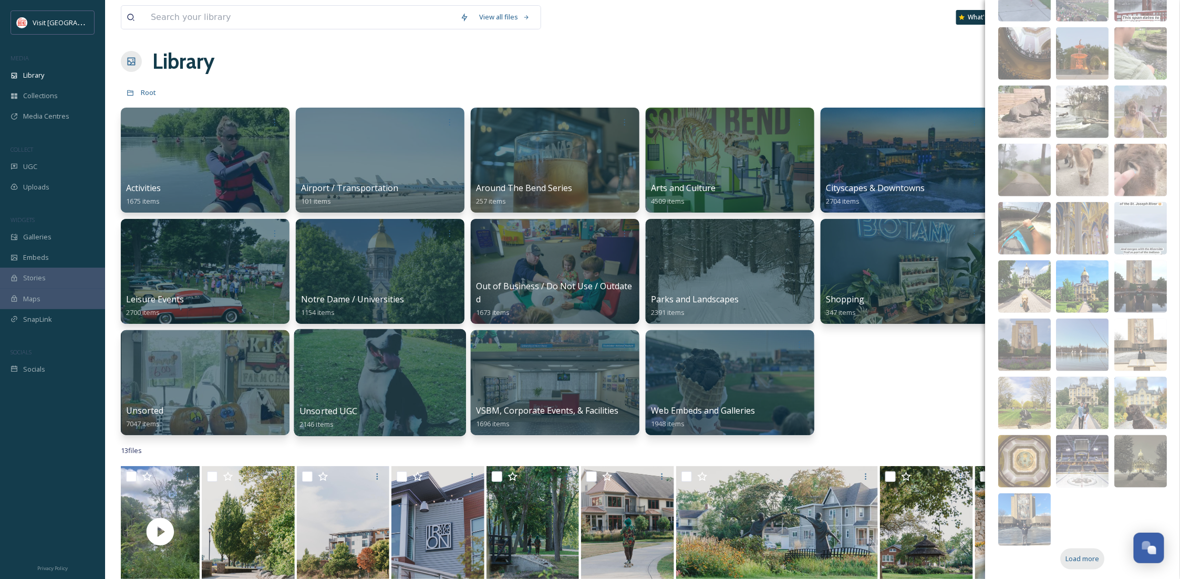
click at [1072, 561] on span "Load more" at bounding box center [1083, 559] width 34 height 10
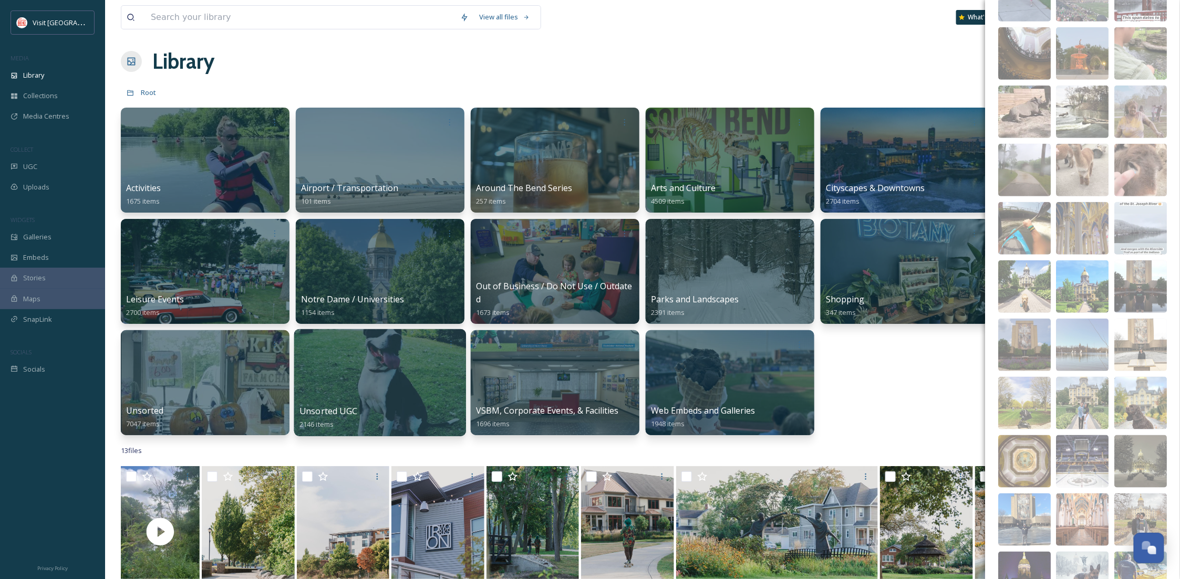
scroll to position [718, 0]
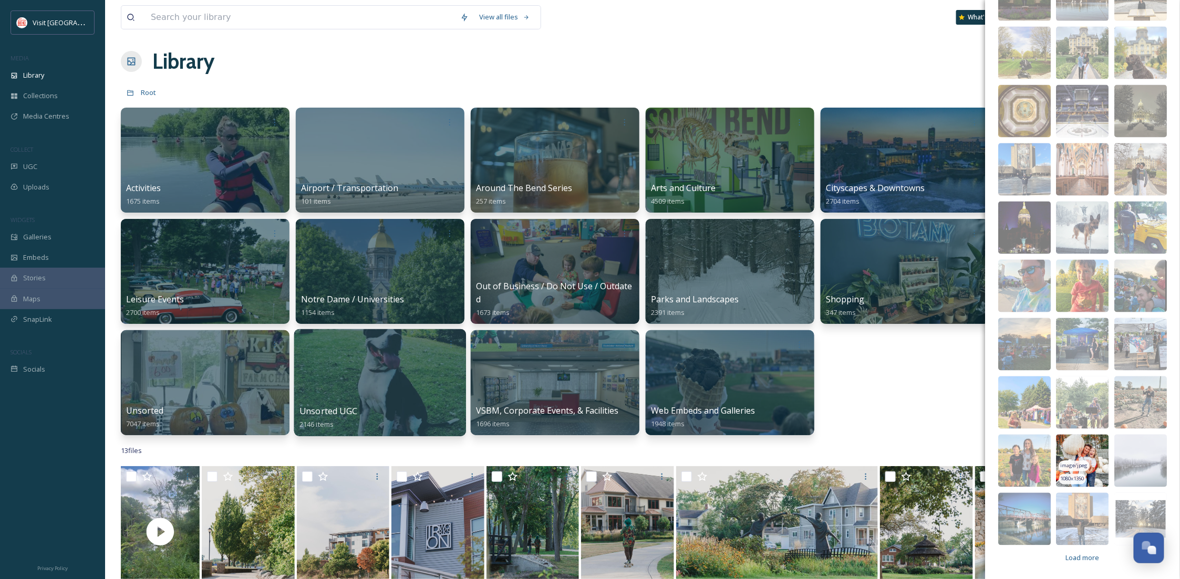
click at [1088, 448] on img at bounding box center [1082, 461] width 53 height 53
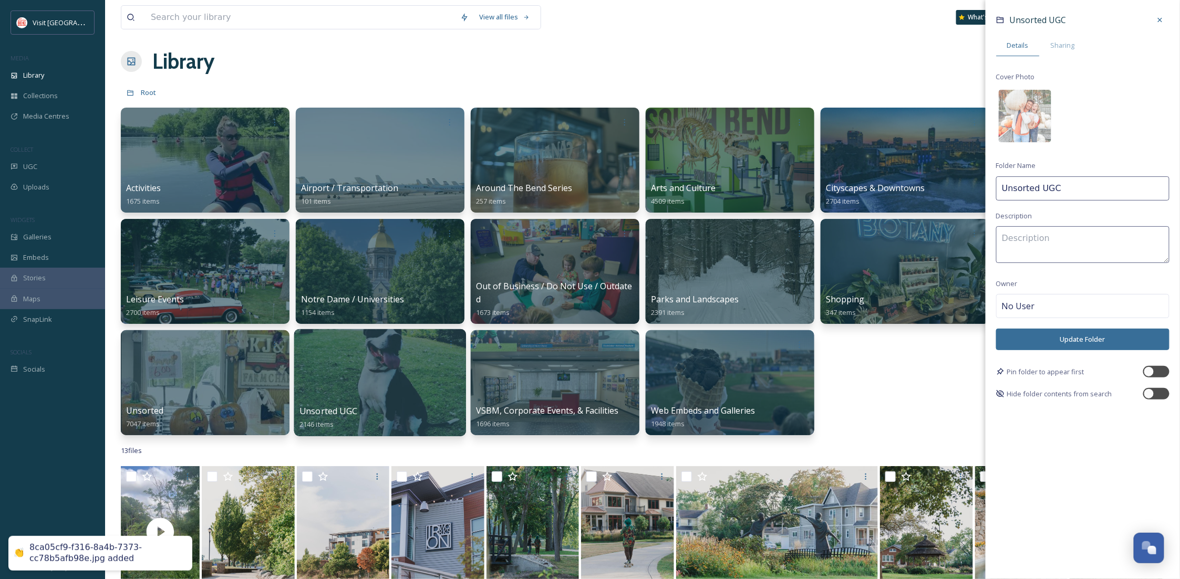
click at [1054, 345] on button "Update Folder" at bounding box center [1082, 340] width 173 height 22
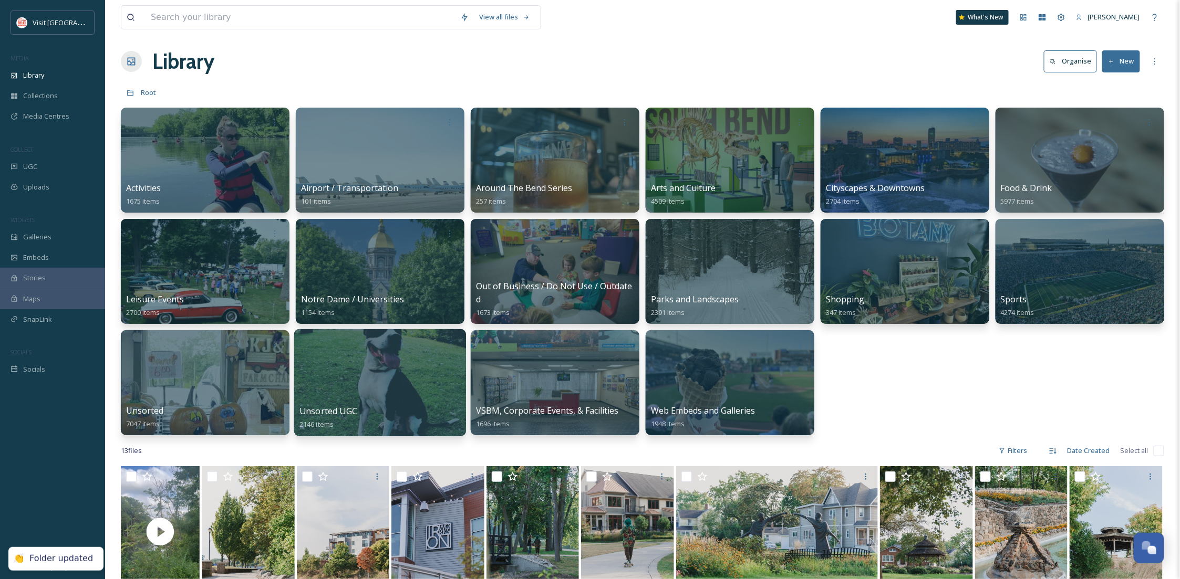
click at [327, 363] on div at bounding box center [380, 382] width 172 height 107
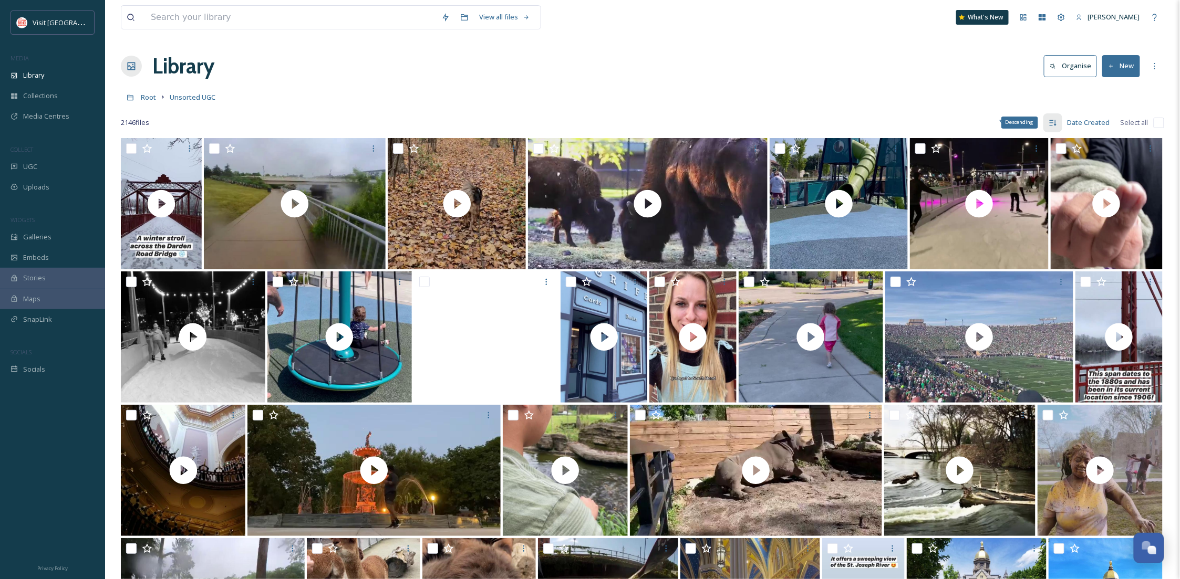
click at [1047, 122] on div "Descending" at bounding box center [1052, 122] width 19 height 19
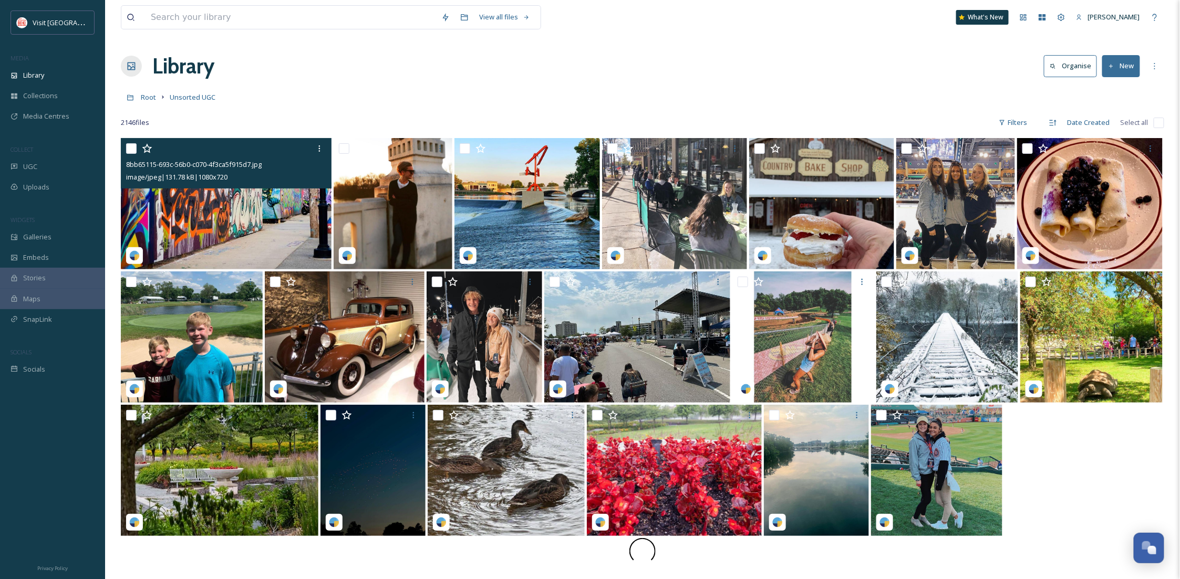
click at [283, 215] on img at bounding box center [226, 203] width 211 height 131
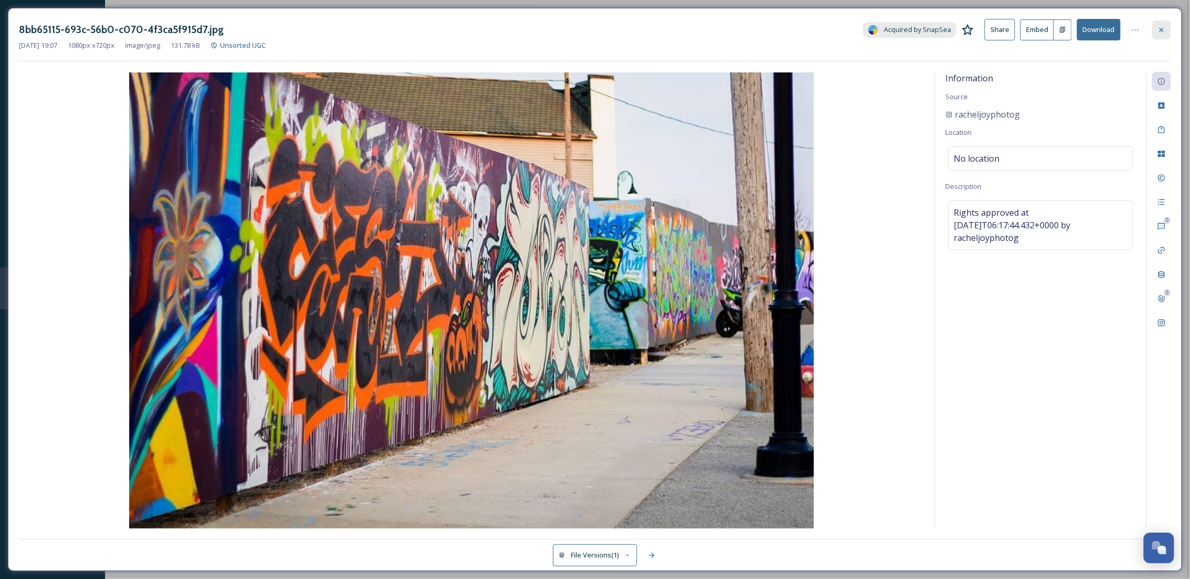
click at [1161, 29] on icon at bounding box center [1162, 30] width 8 height 8
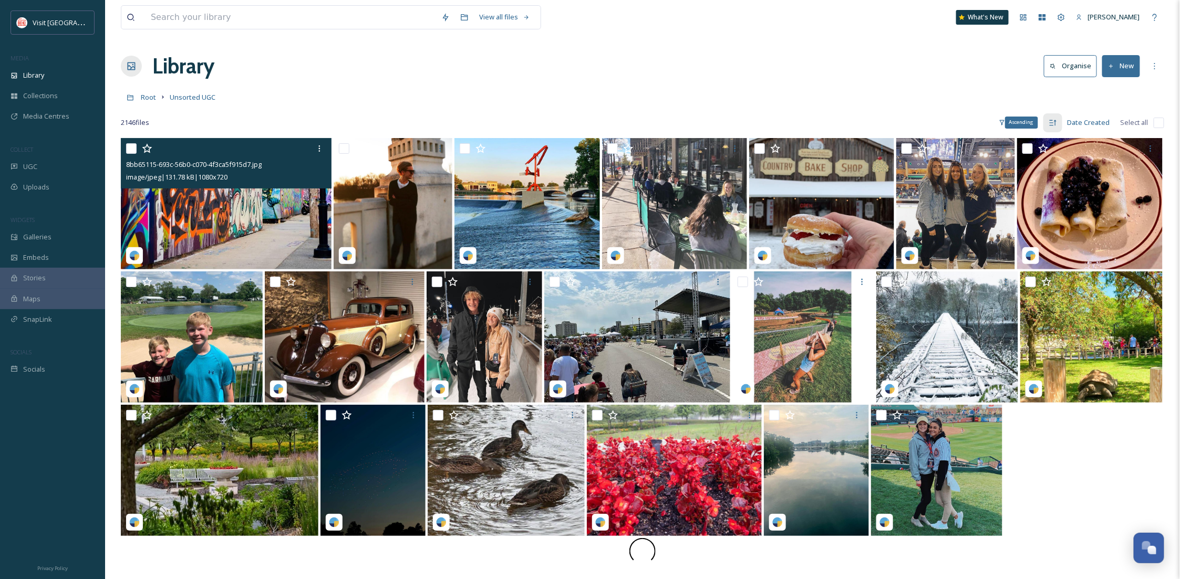
click at [1052, 123] on icon at bounding box center [1052, 123] width 8 height 8
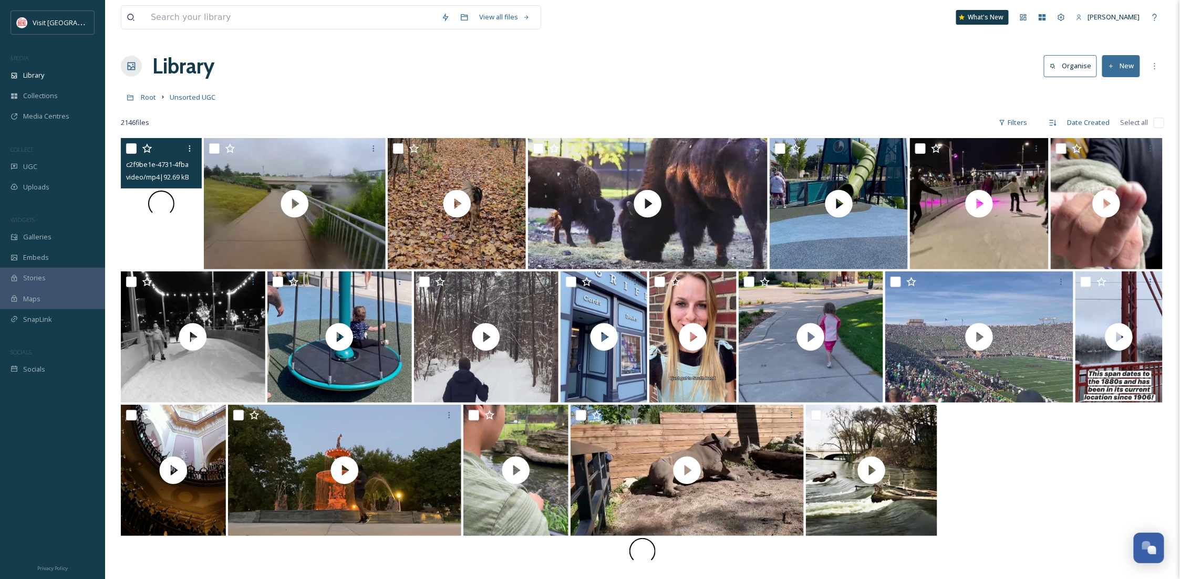
click at [181, 233] on div at bounding box center [161, 203] width 81 height 131
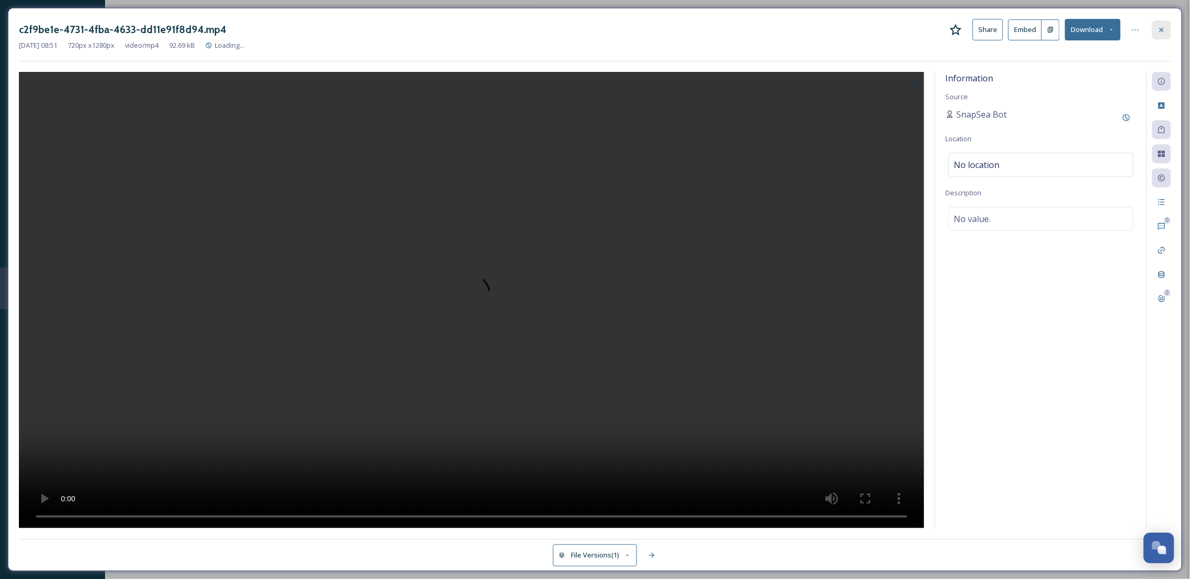
click at [1162, 28] on icon at bounding box center [1162, 30] width 8 height 8
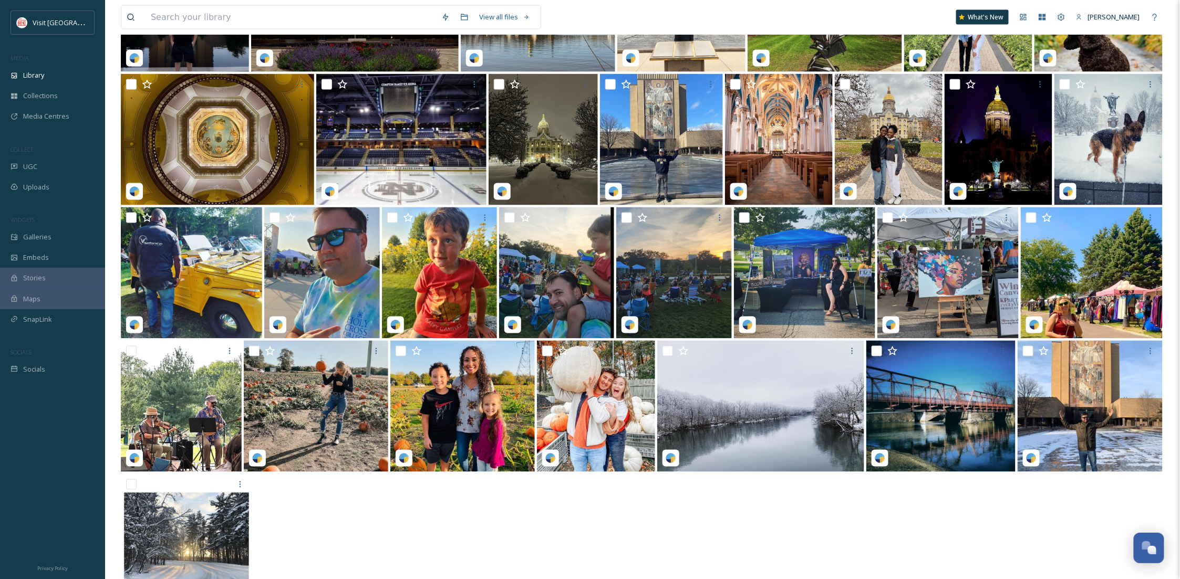
scroll to position [786, 0]
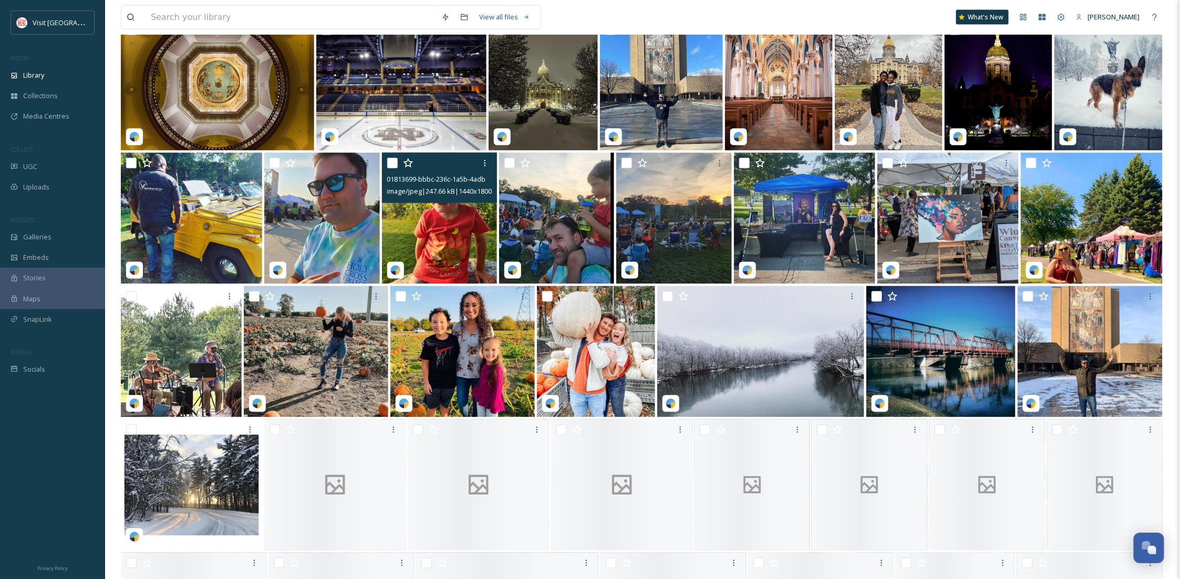
click at [432, 241] on img at bounding box center [439, 218] width 115 height 131
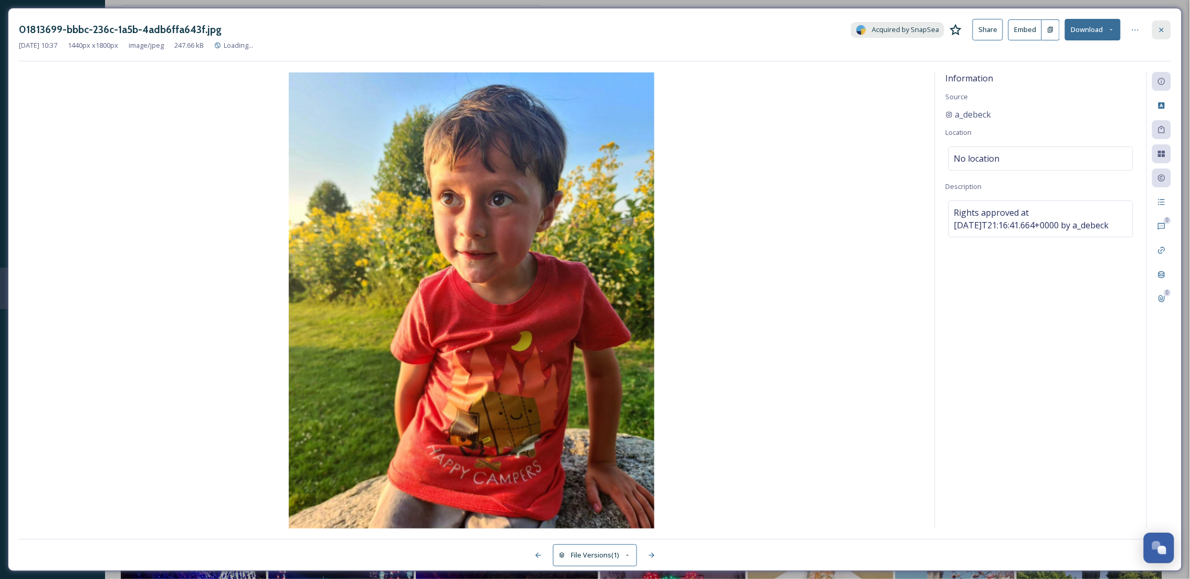
click at [1163, 27] on icon at bounding box center [1162, 30] width 8 height 8
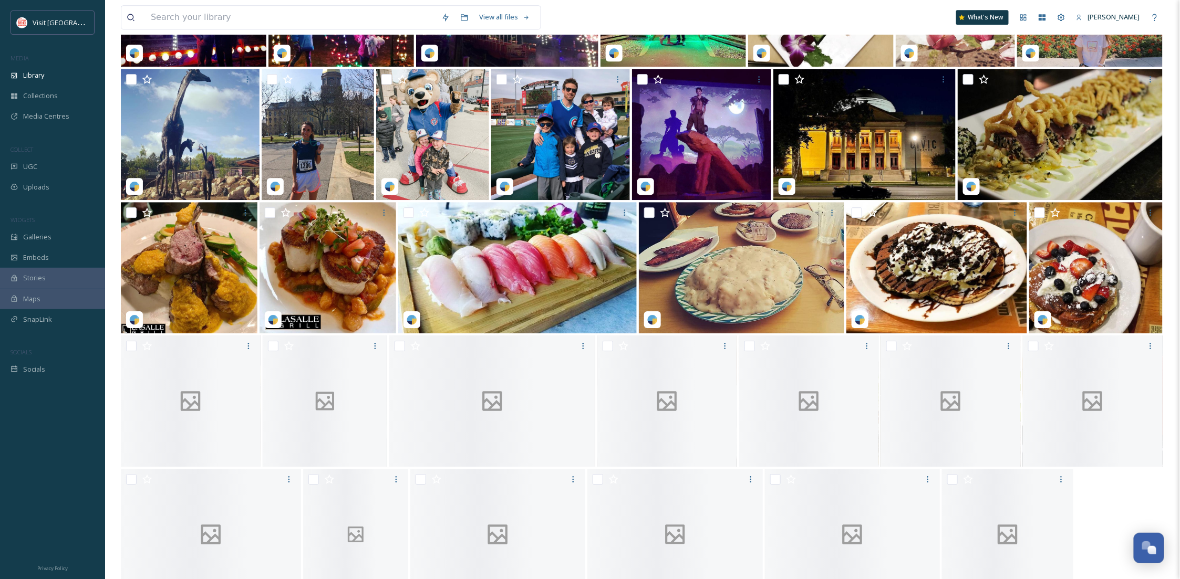
scroll to position [1452, 0]
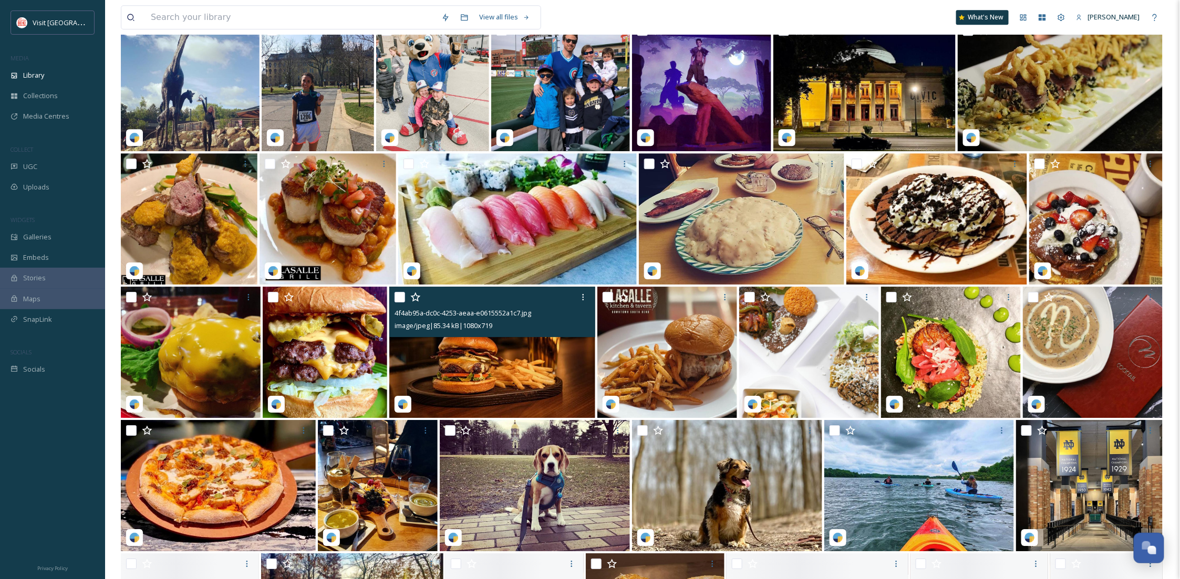
click at [564, 373] on img at bounding box center [491, 352] width 205 height 131
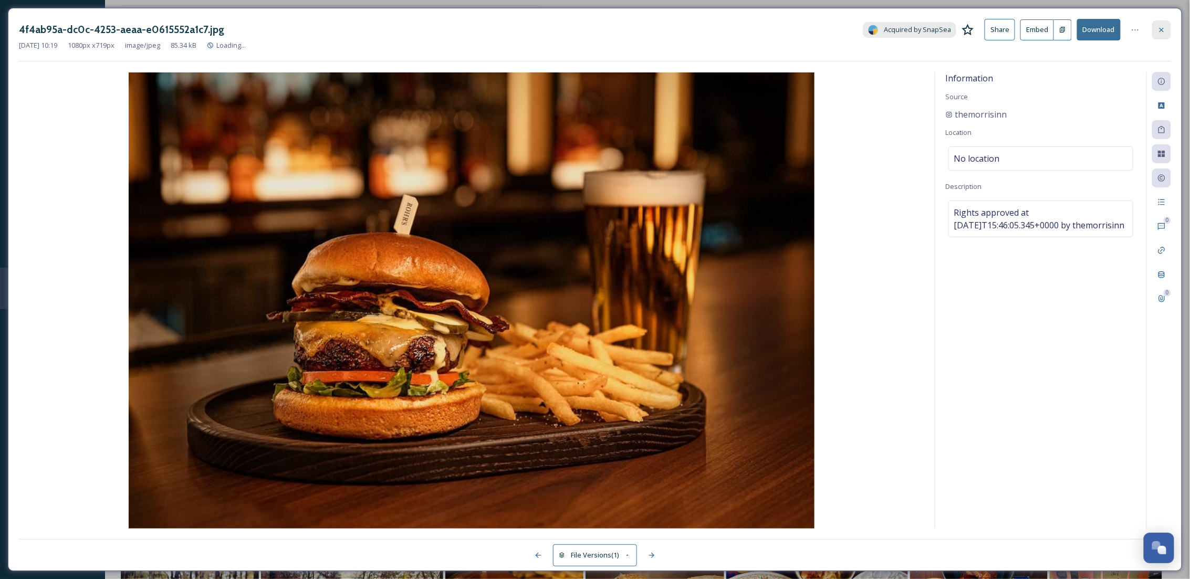
click at [1162, 30] on icon at bounding box center [1162, 29] width 4 height 4
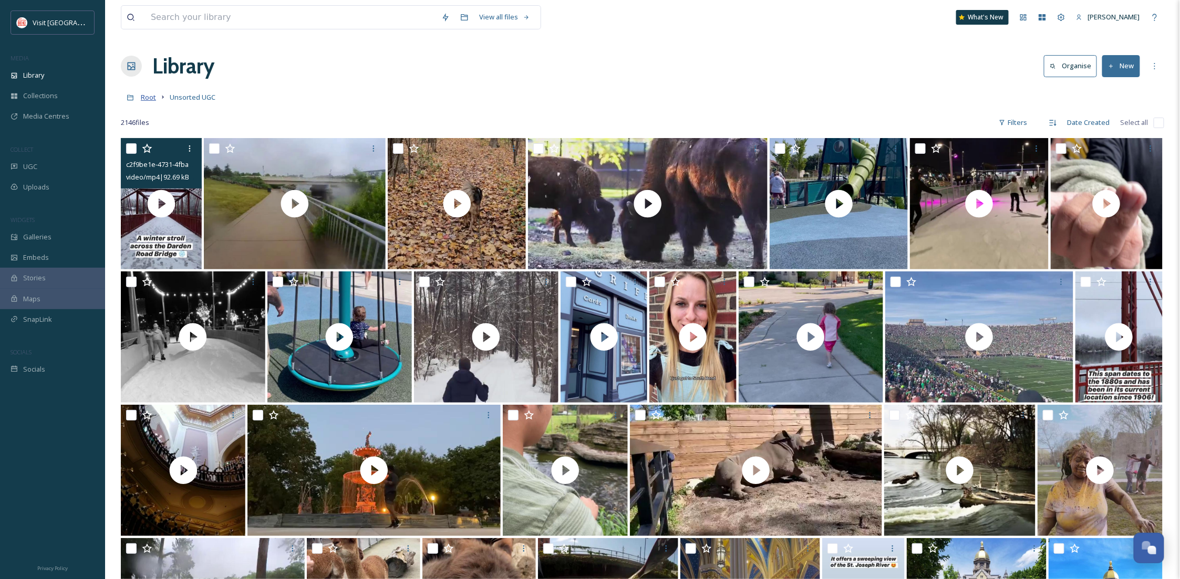
click at [149, 95] on span "Root" at bounding box center [148, 96] width 15 height 9
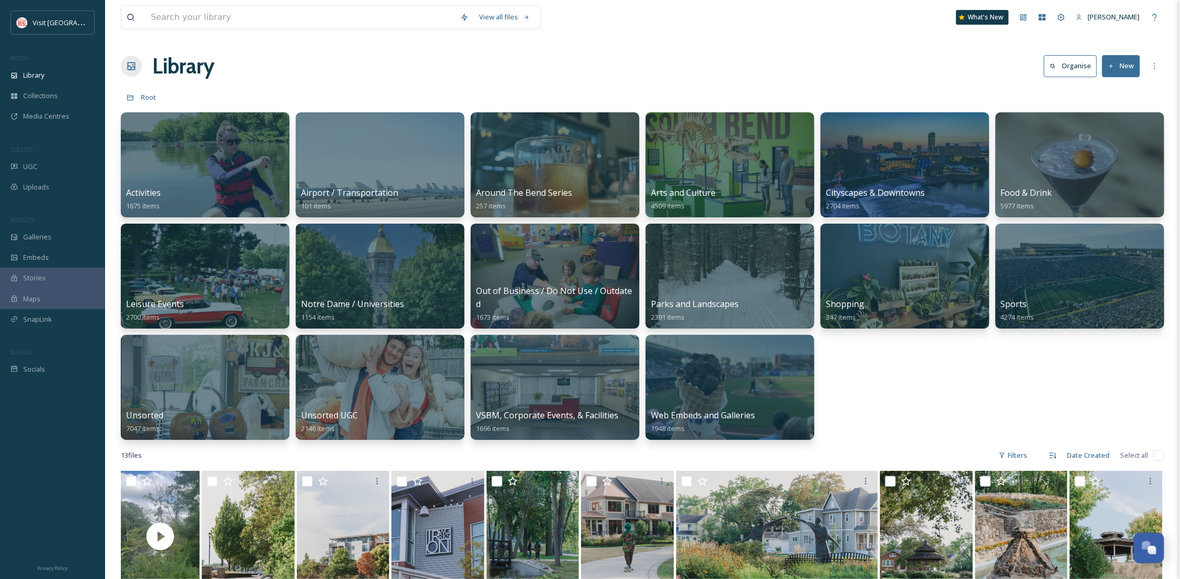
click at [945, 412] on div "Activities 1675 items Airport / Transportation 101 items Around The Bend Series…" at bounding box center [642, 276] width 1043 height 328
click at [269, 351] on div at bounding box center [275, 348] width 19 height 19
click at [264, 370] on span "Edit / Share" at bounding box center [250, 372] width 37 height 11
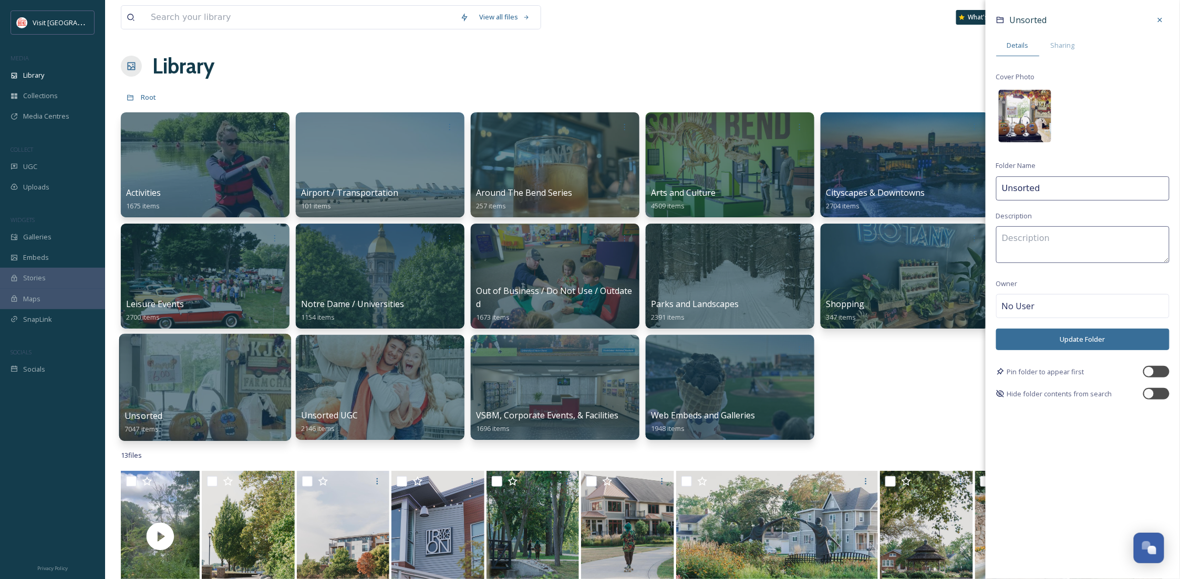
click at [1021, 102] on img at bounding box center [1025, 116] width 53 height 53
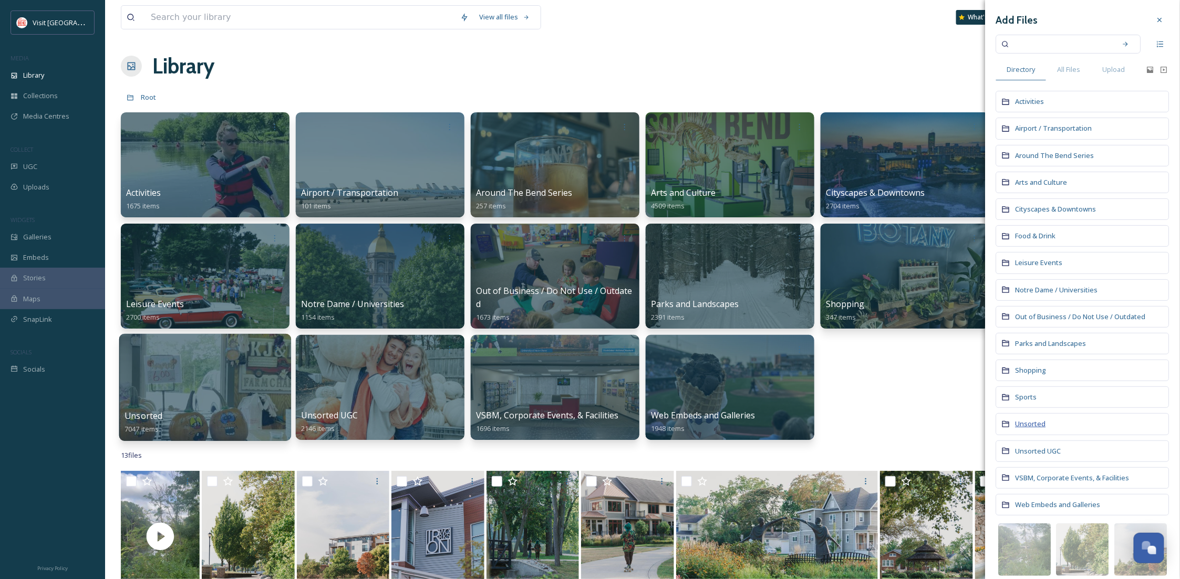
click at [1034, 425] on span "Unsorted" at bounding box center [1030, 423] width 30 height 9
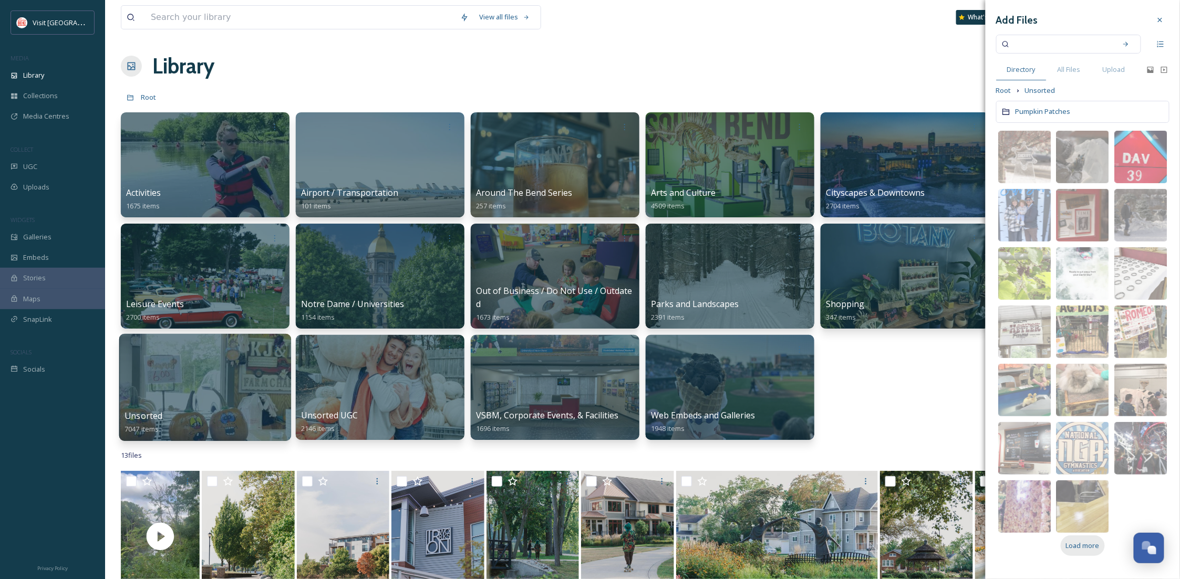
click at [1087, 537] on div "Load more" at bounding box center [1083, 546] width 44 height 20
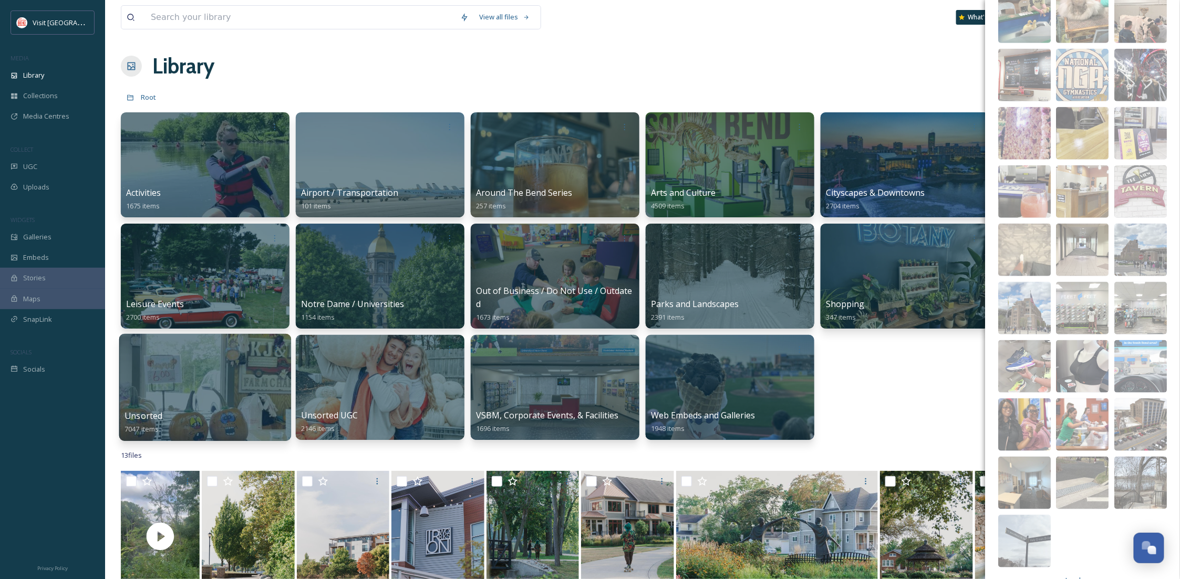
scroll to position [395, 0]
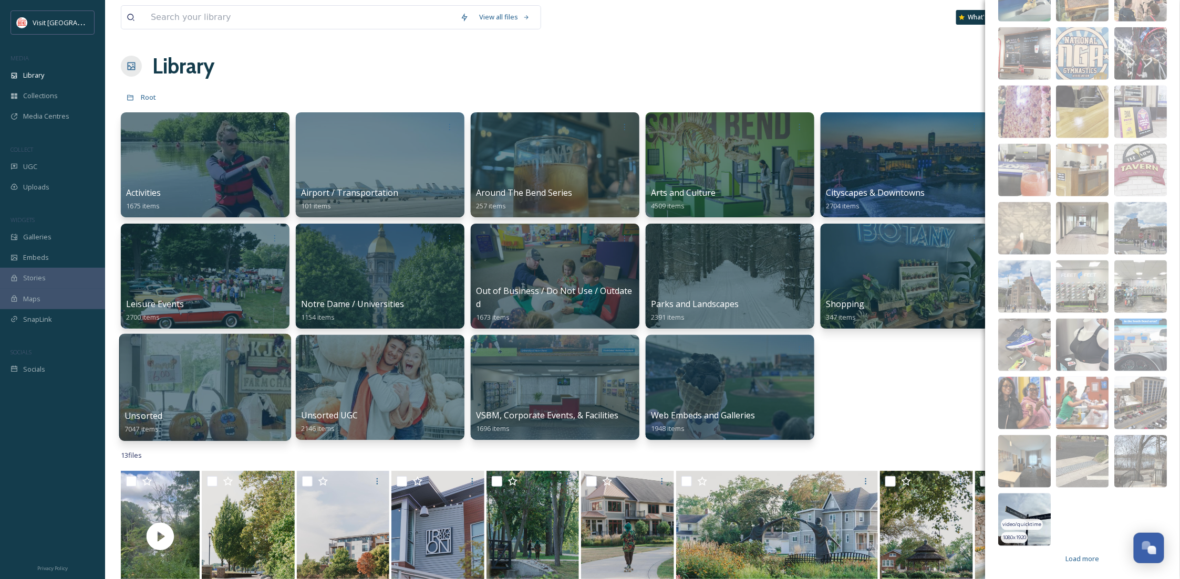
click at [1035, 501] on img at bounding box center [1025, 520] width 53 height 53
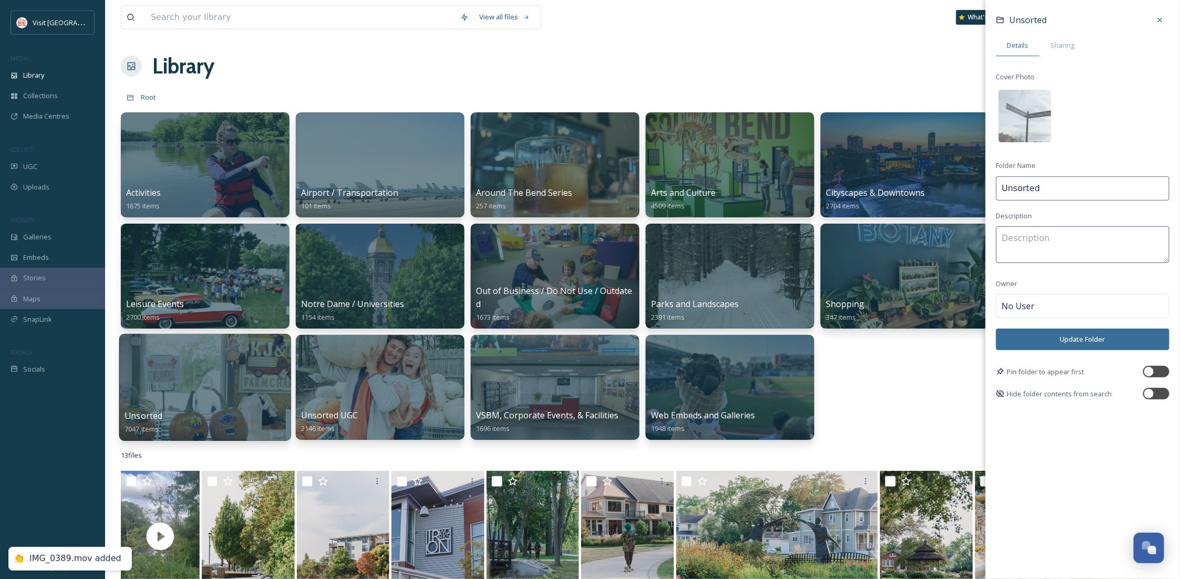
click at [1029, 340] on button "Update Folder" at bounding box center [1082, 340] width 173 height 22
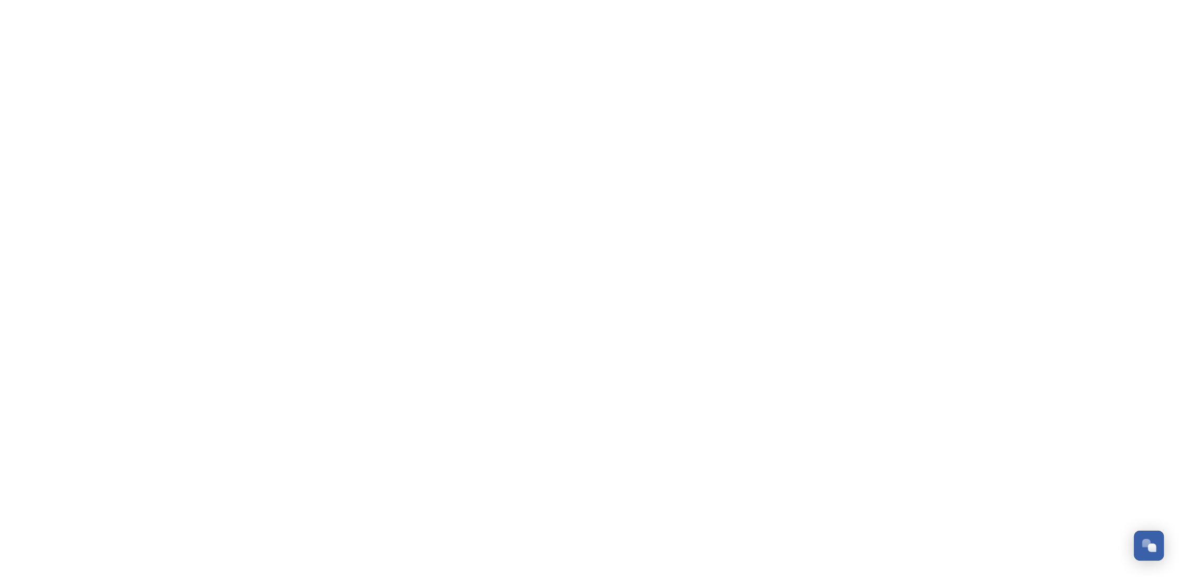
scroll to position [160, 0]
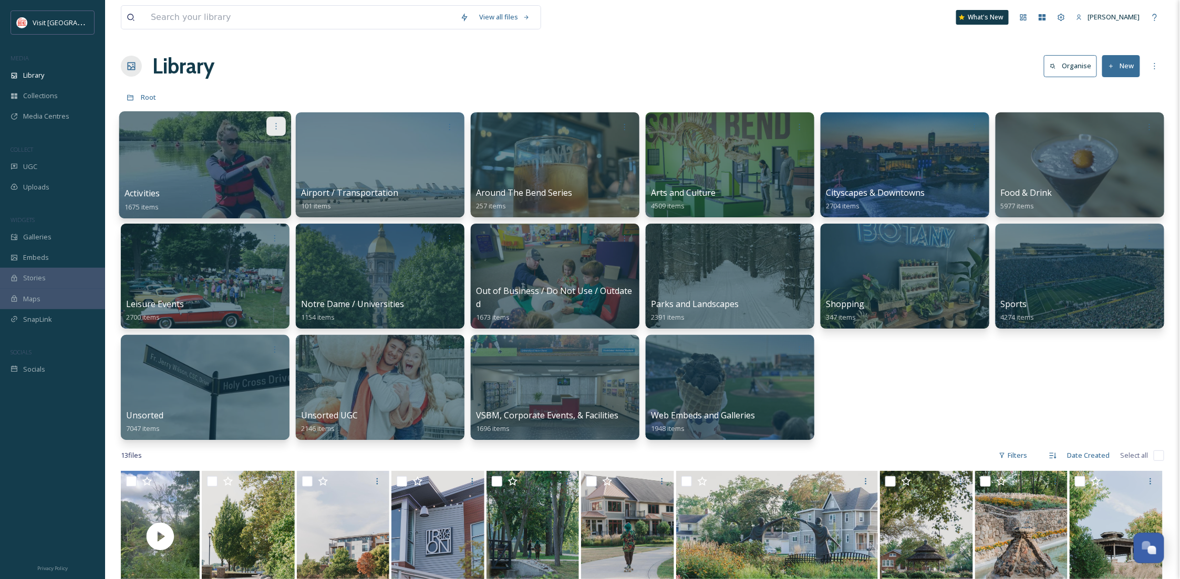
click at [271, 127] on div at bounding box center [275, 126] width 19 height 19
click at [269, 147] on div "Edit / Share" at bounding box center [256, 149] width 58 height 21
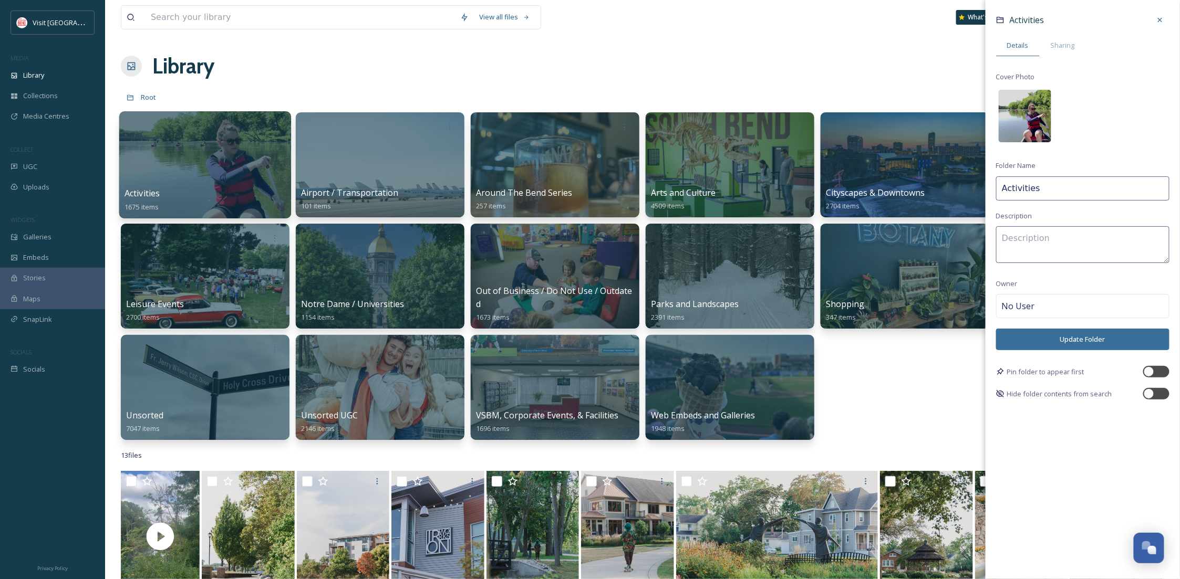
click at [1021, 114] on img at bounding box center [1025, 116] width 53 height 53
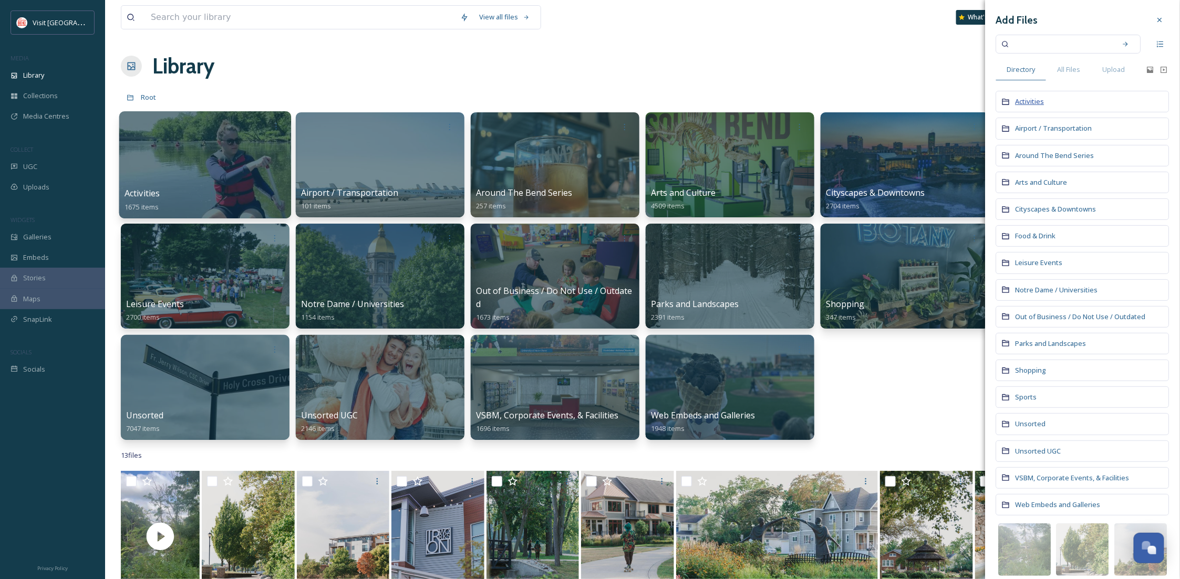
click at [1019, 100] on span "Activities" at bounding box center [1029, 101] width 29 height 9
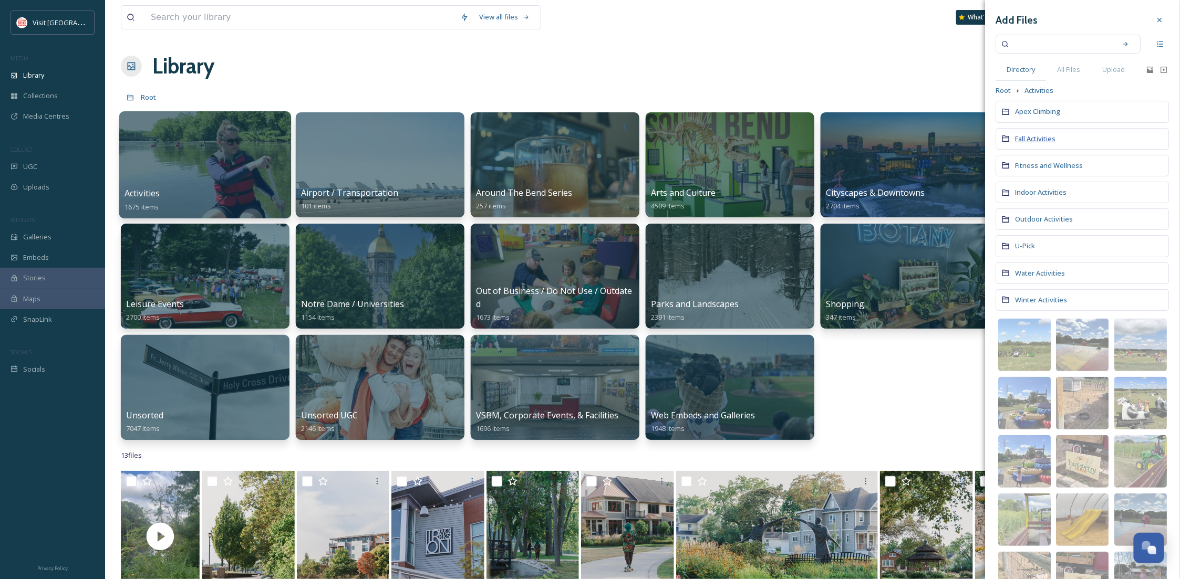
click at [1026, 141] on span "Fall Activities" at bounding box center [1035, 138] width 40 height 9
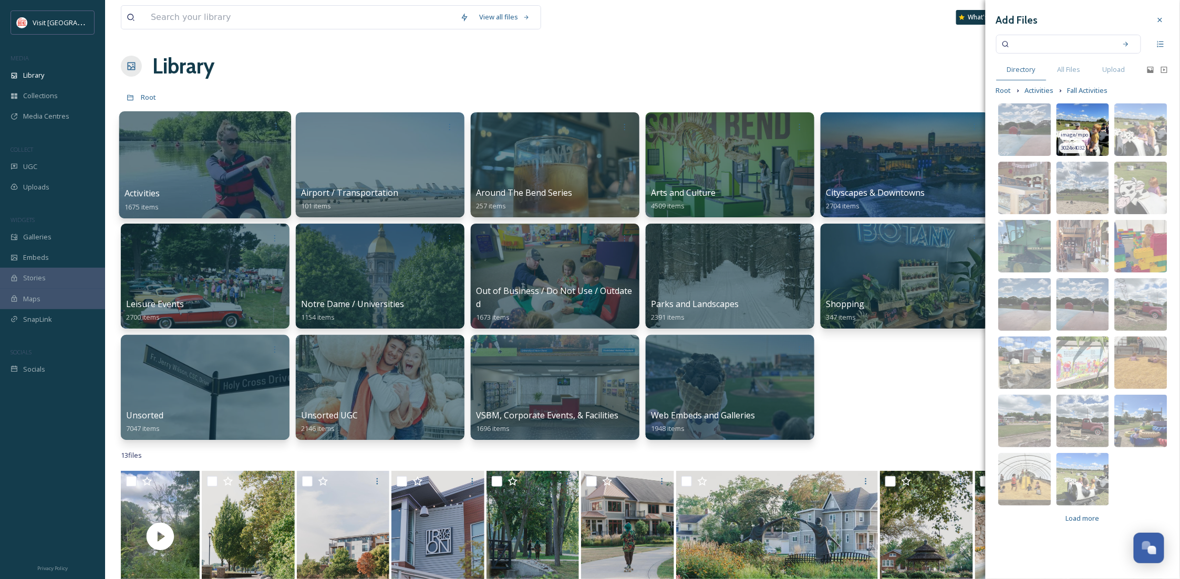
click at [1089, 109] on img at bounding box center [1082, 129] width 53 height 53
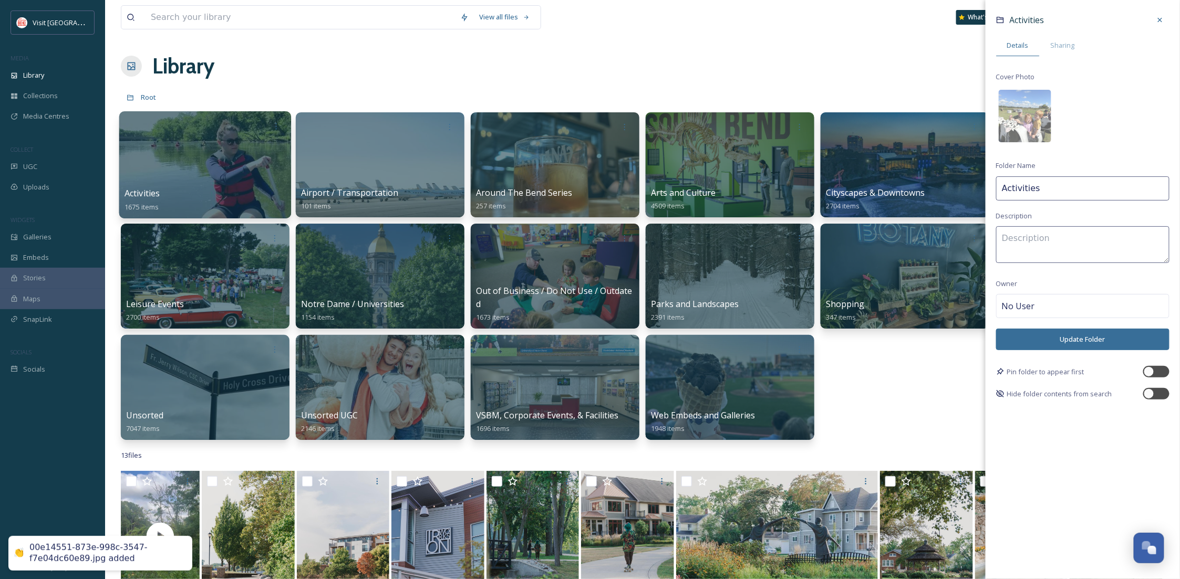
click at [1104, 336] on button "Update Folder" at bounding box center [1082, 340] width 173 height 22
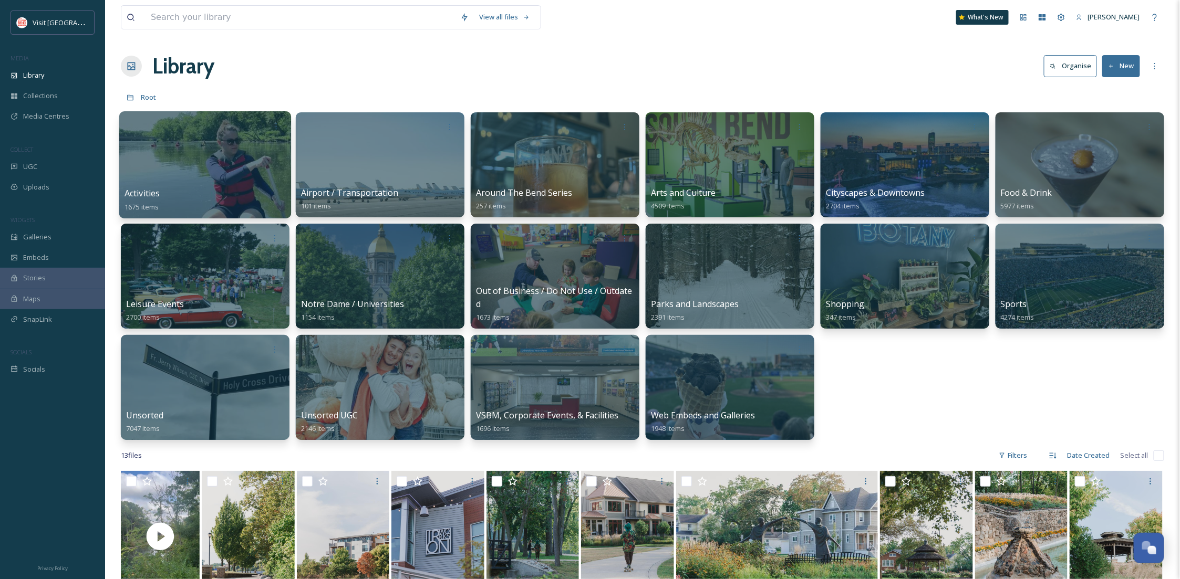
click at [966, 370] on div "Activities 1675 items Airport / Transportation 101 items Around The Bend Series…" at bounding box center [642, 276] width 1043 height 328
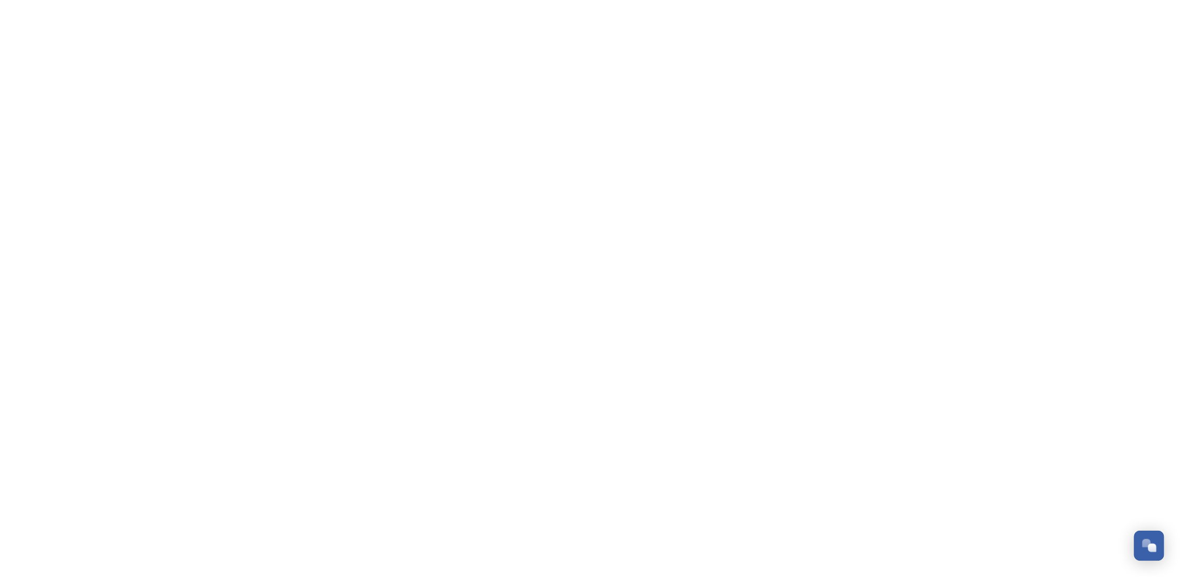
scroll to position [160, 0]
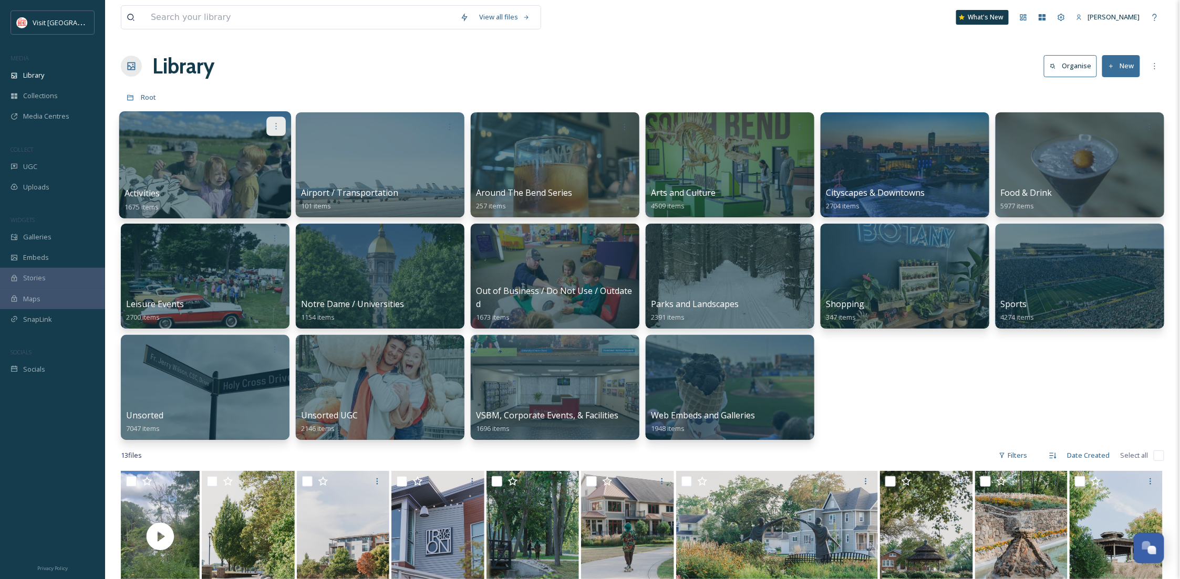
click at [275, 127] on icon at bounding box center [276, 126] width 8 height 8
click at [271, 145] on div "Edit / Share" at bounding box center [256, 149] width 58 height 21
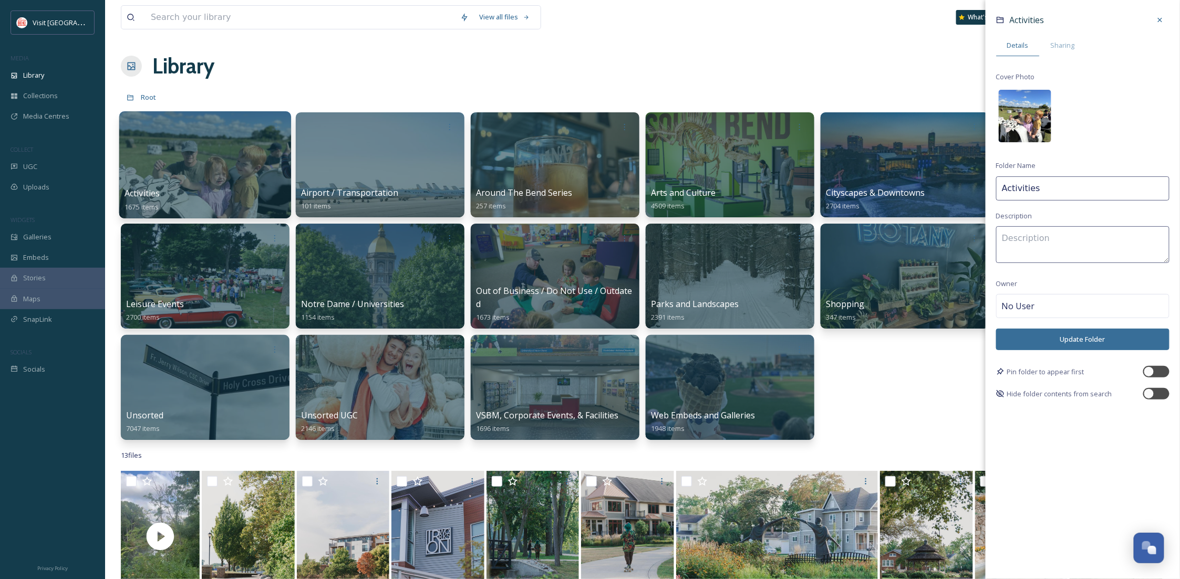
click at [1011, 102] on img at bounding box center [1025, 116] width 53 height 53
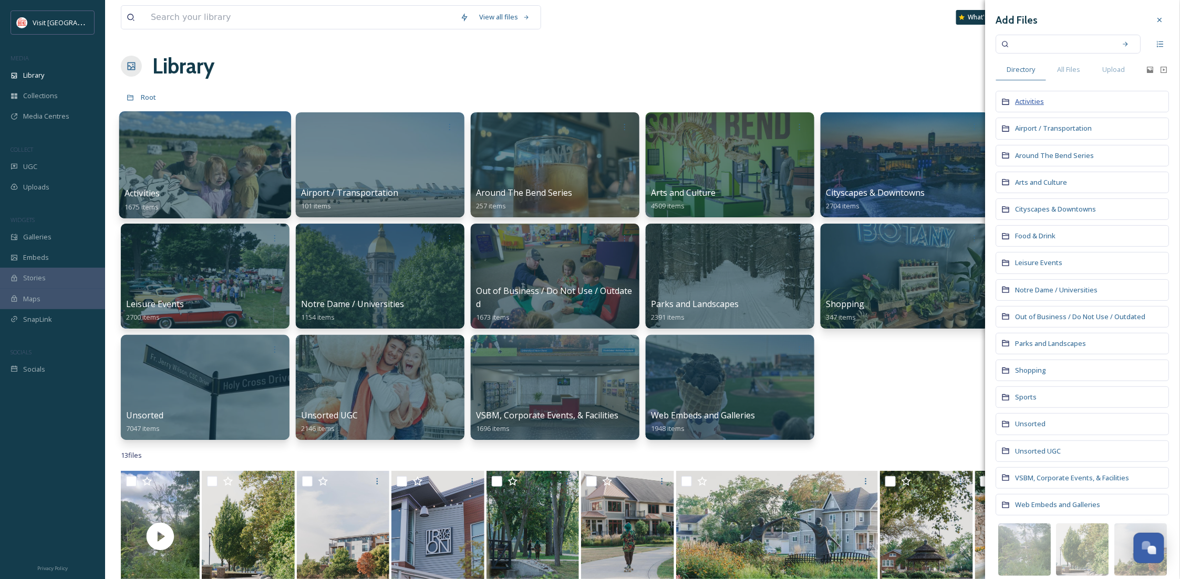
click at [1027, 99] on span "Activities" at bounding box center [1029, 101] width 29 height 9
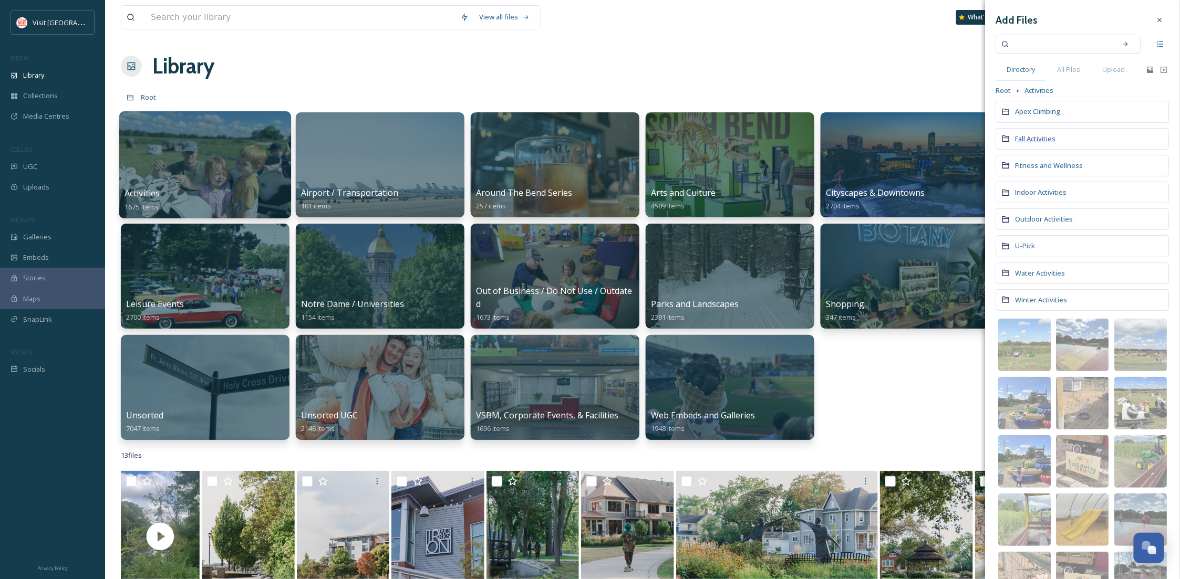
click at [1025, 140] on span "Fall Activities" at bounding box center [1035, 138] width 40 height 9
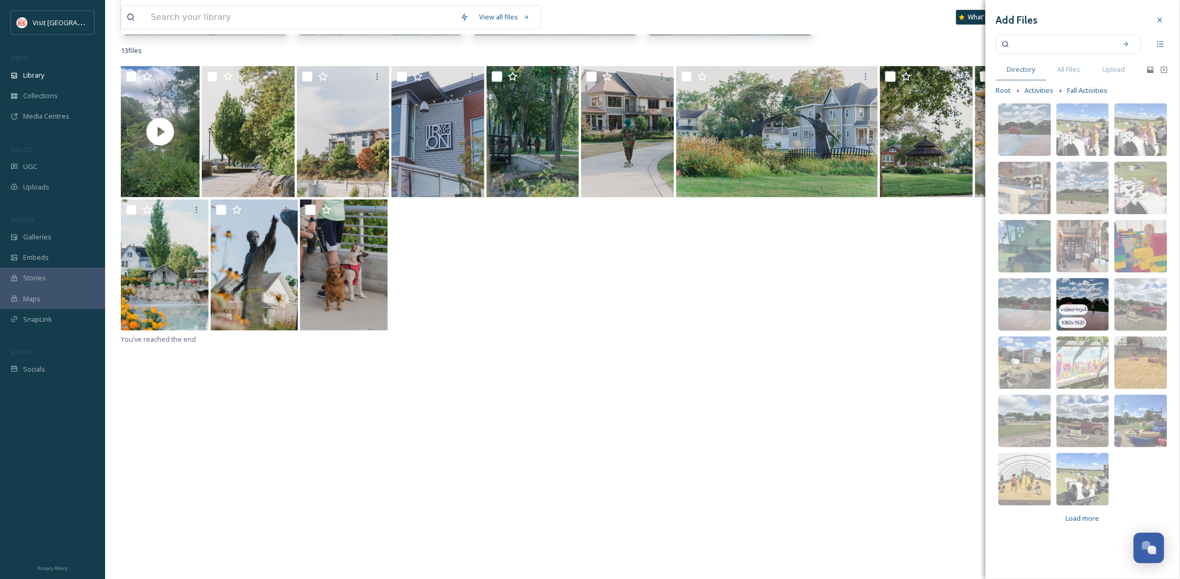
scroll to position [471, 0]
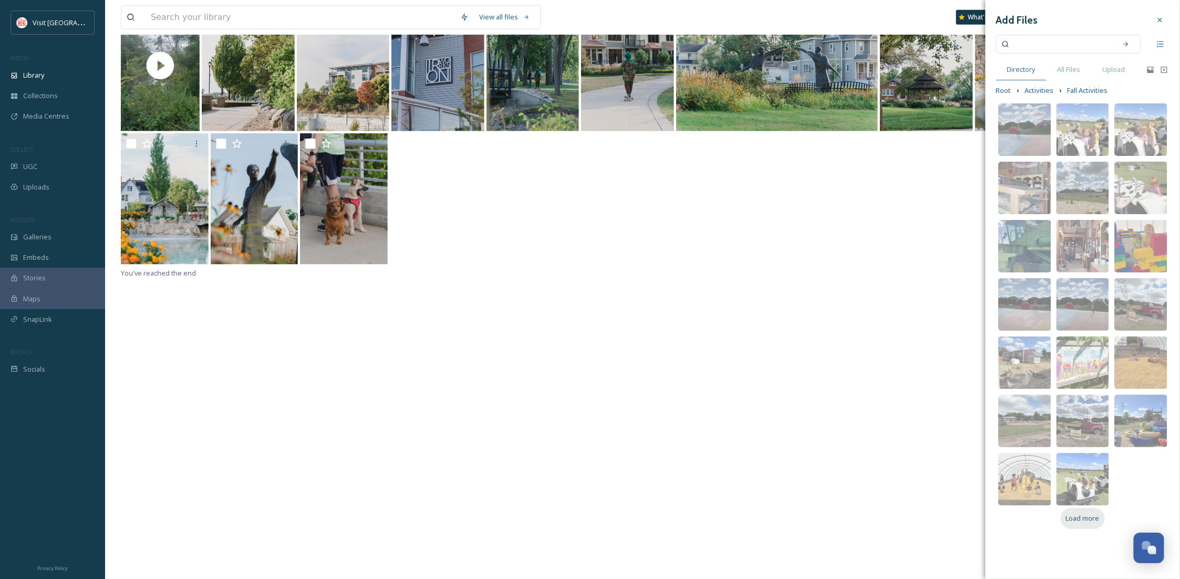
click at [1080, 523] on span "Load more" at bounding box center [1083, 519] width 34 height 10
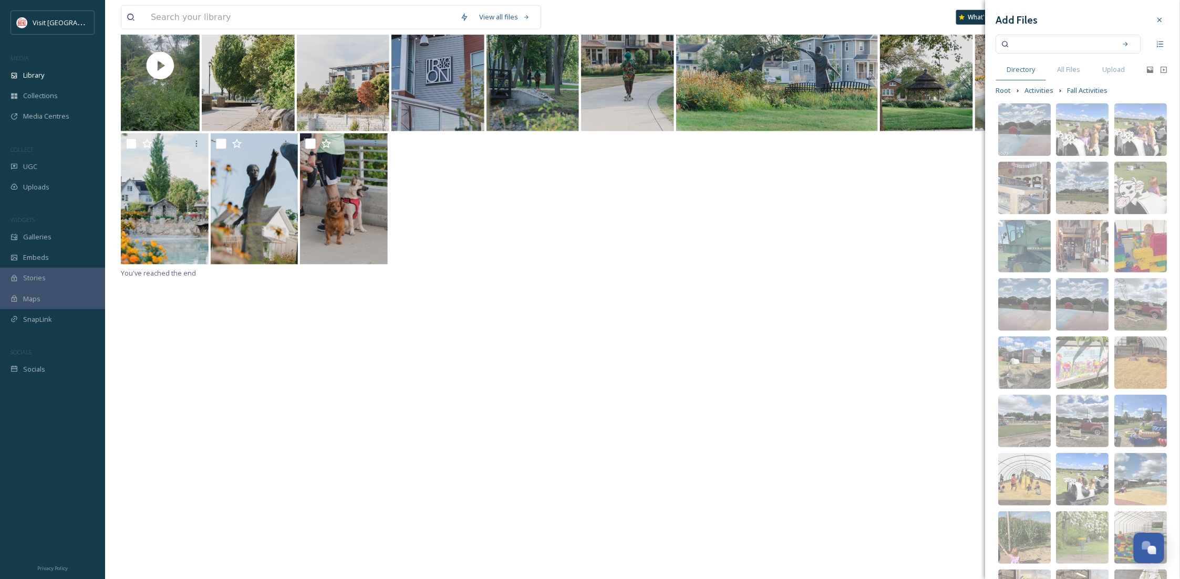
click at [1086, 515] on img at bounding box center [1082, 538] width 53 height 53
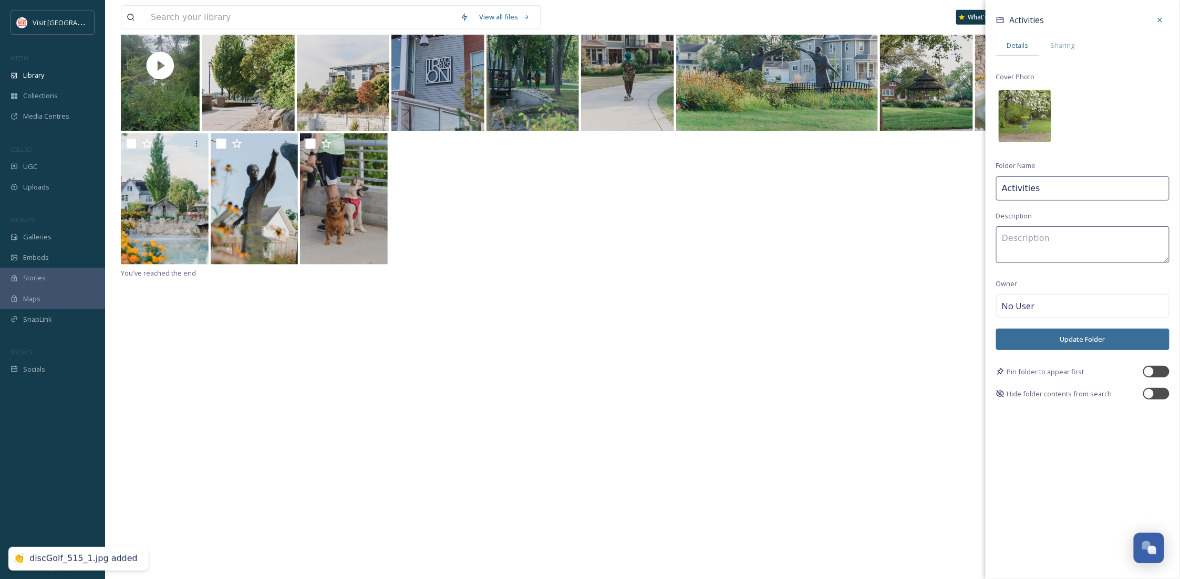
click at [1018, 114] on img at bounding box center [1025, 116] width 53 height 53
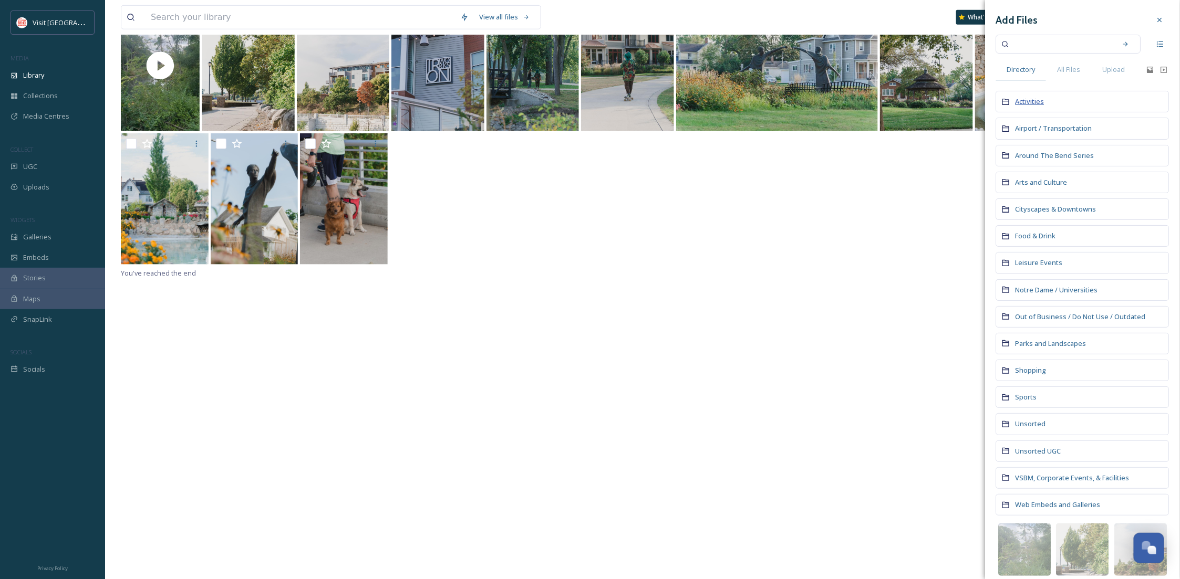
click at [1021, 101] on span "Activities" at bounding box center [1029, 101] width 29 height 9
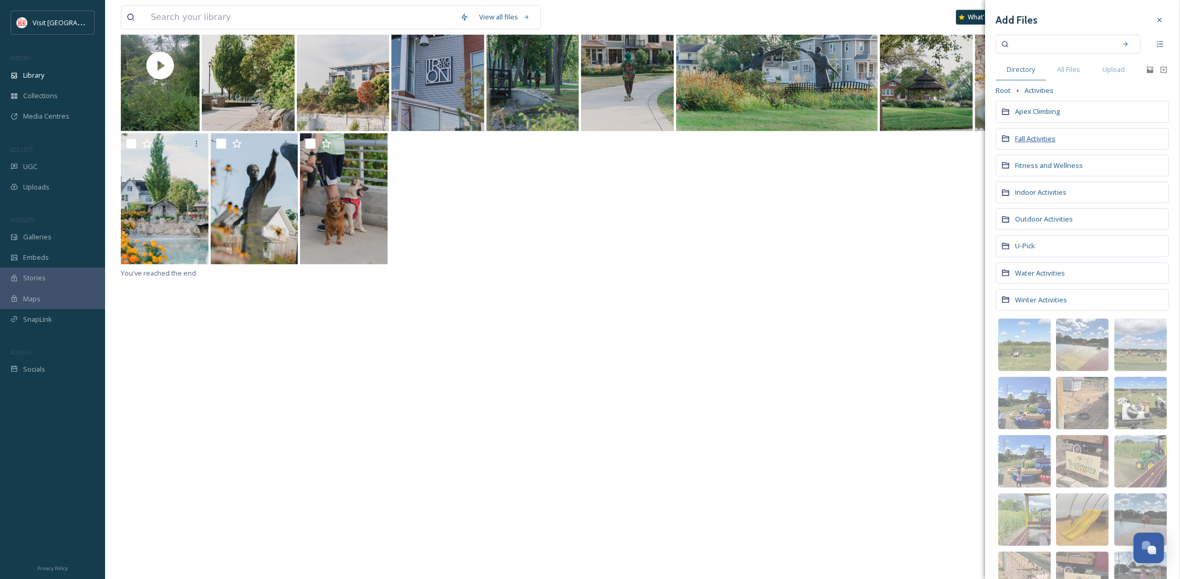
click at [1035, 138] on span "Fall Activities" at bounding box center [1035, 138] width 40 height 9
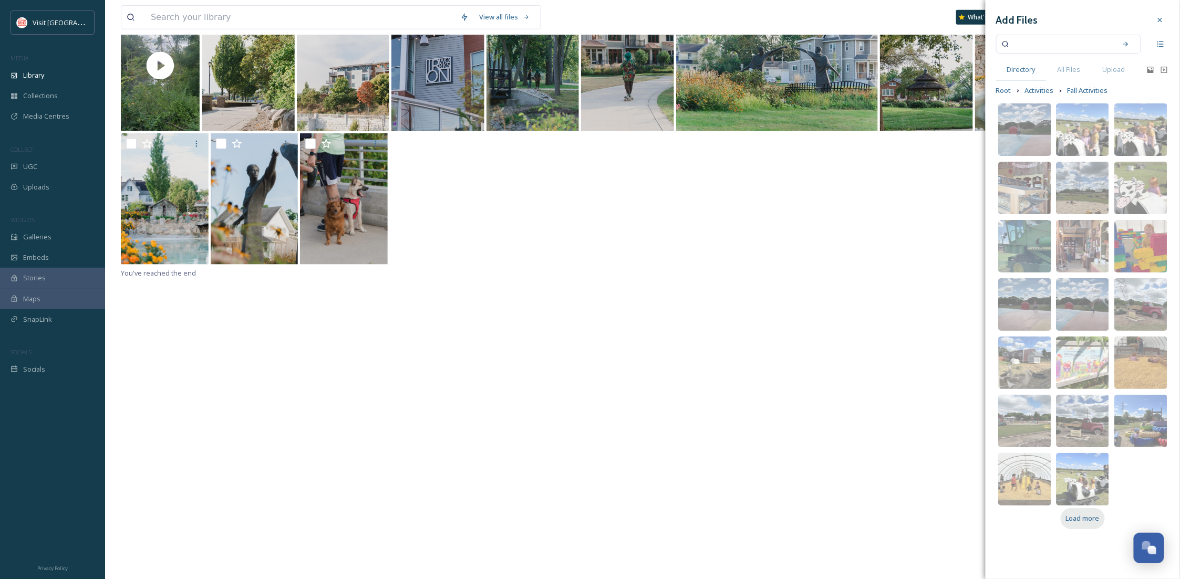
click at [1083, 518] on span "Load more" at bounding box center [1083, 519] width 34 height 10
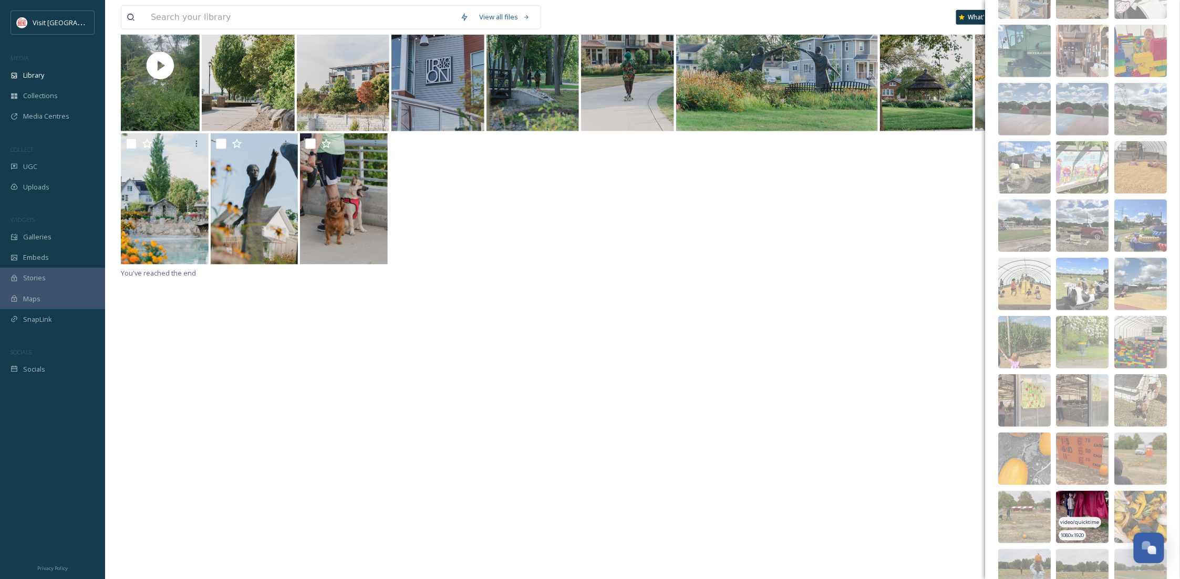
scroll to position [0, 0]
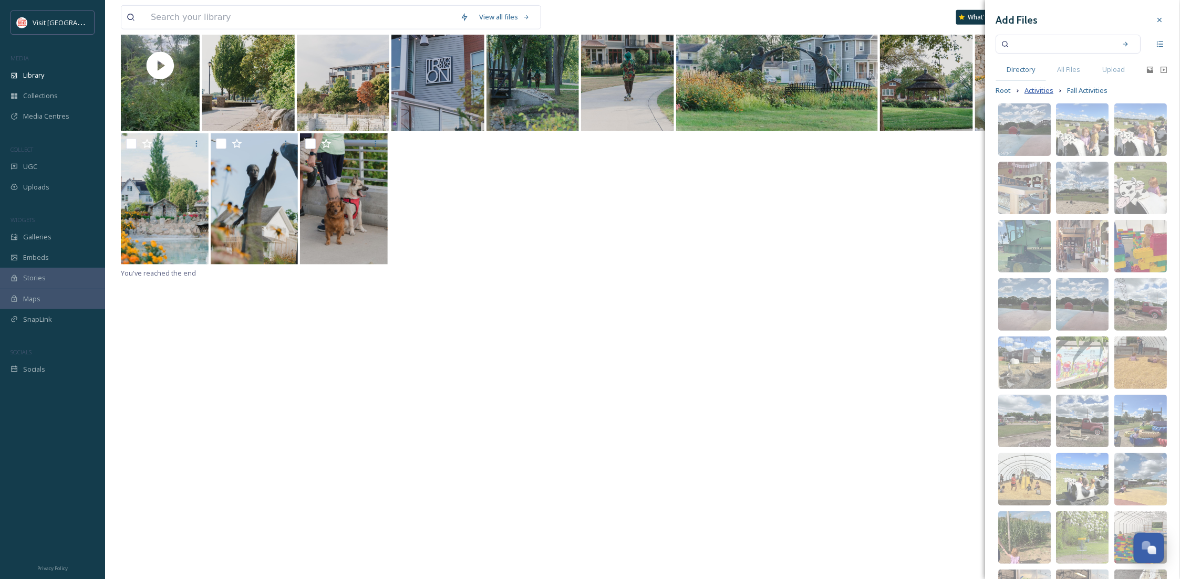
click at [1049, 96] on span "Activities" at bounding box center [1039, 91] width 29 height 10
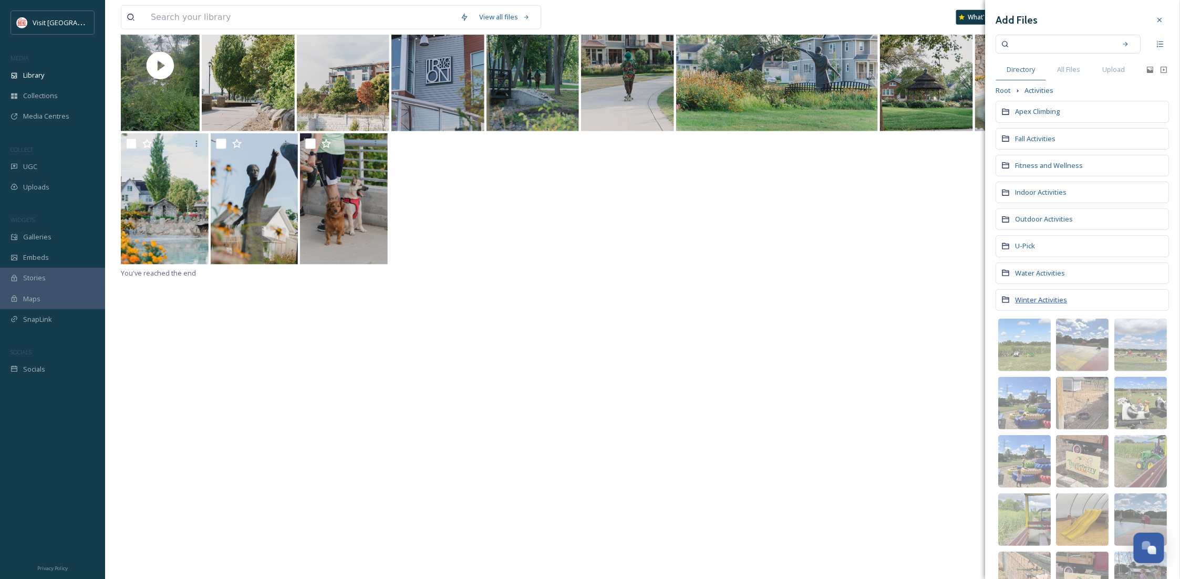
click at [1040, 305] on span "Winter Activities" at bounding box center [1041, 299] width 52 height 9
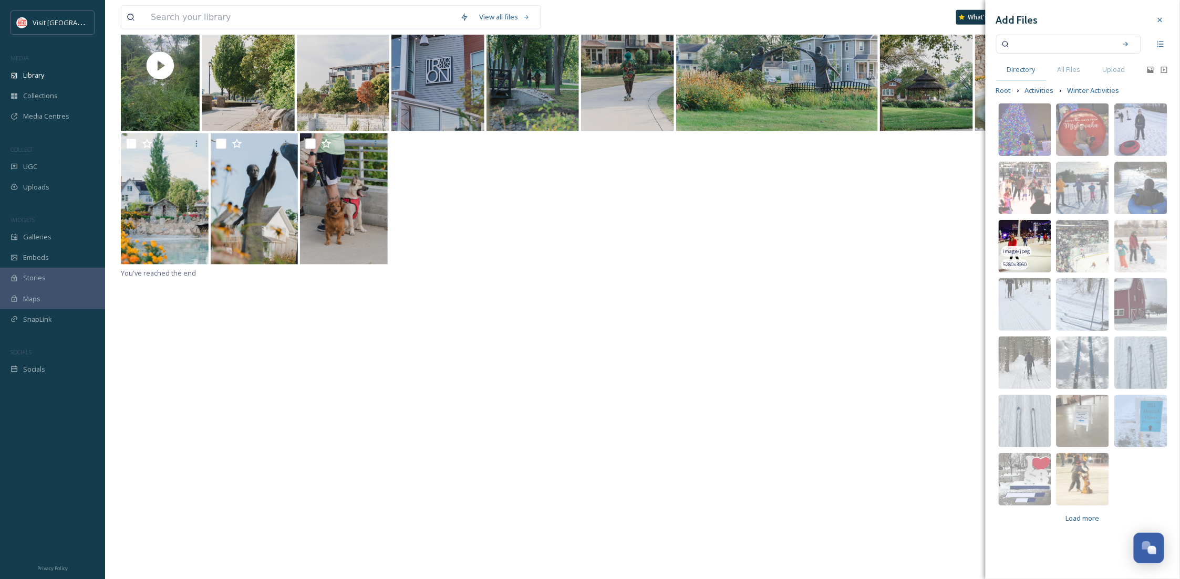
click at [1029, 233] on img at bounding box center [1025, 246] width 53 height 53
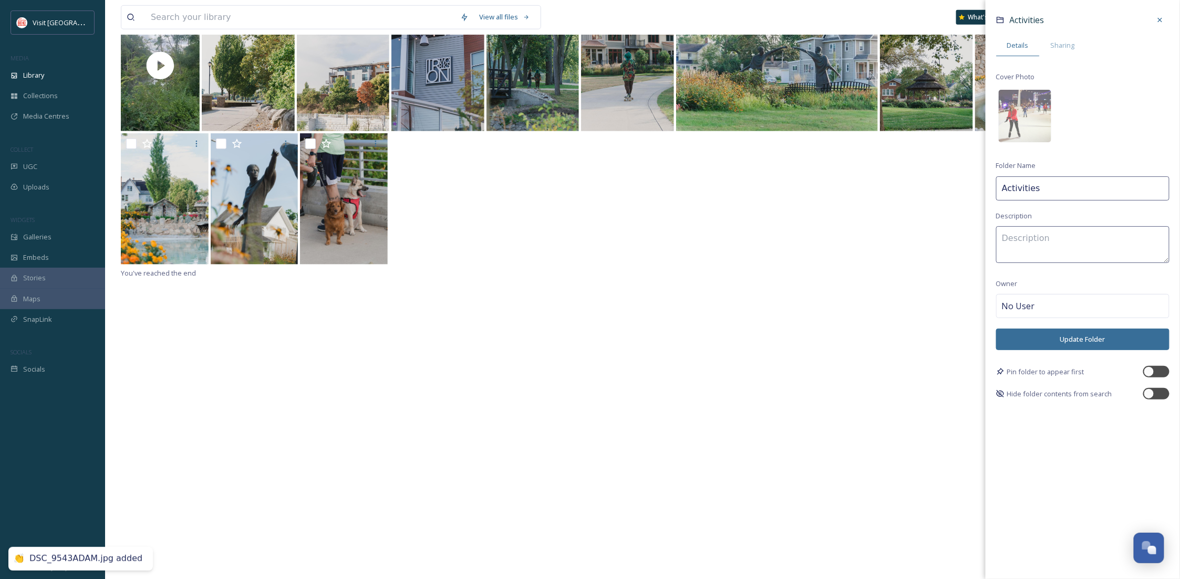
click at [1121, 340] on button "Update Folder" at bounding box center [1082, 340] width 173 height 22
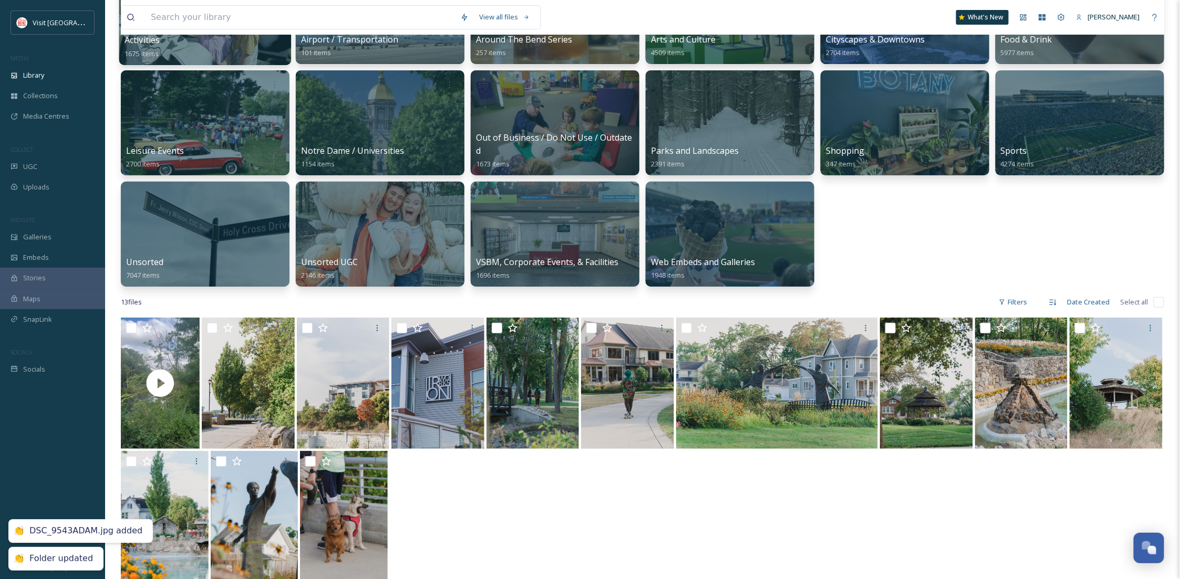
scroll to position [98, 0]
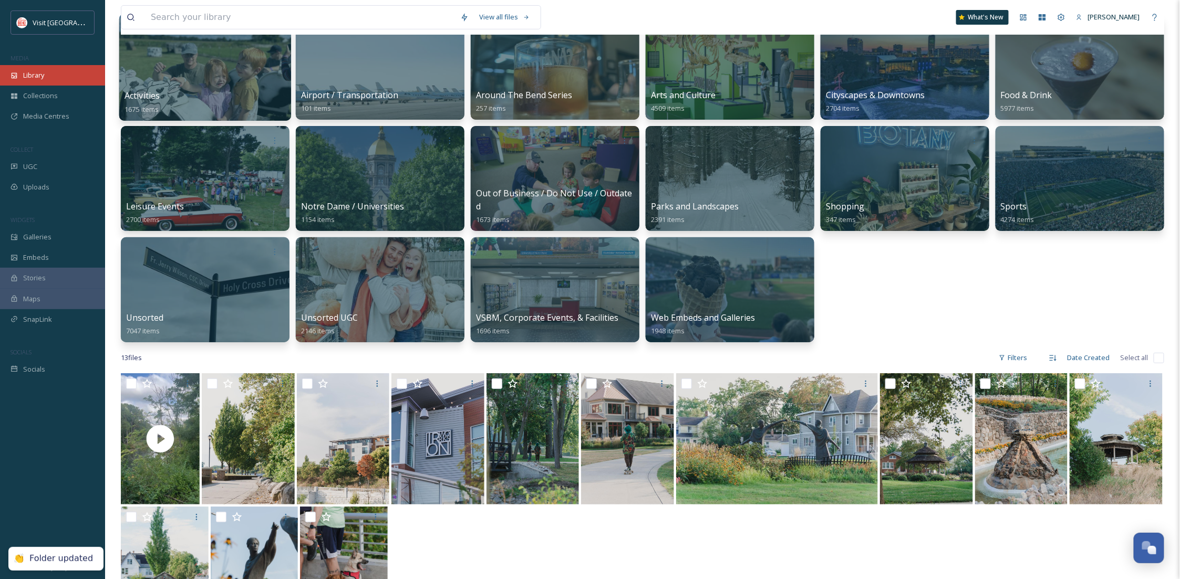
click at [78, 77] on div "Library" at bounding box center [52, 75] width 105 height 20
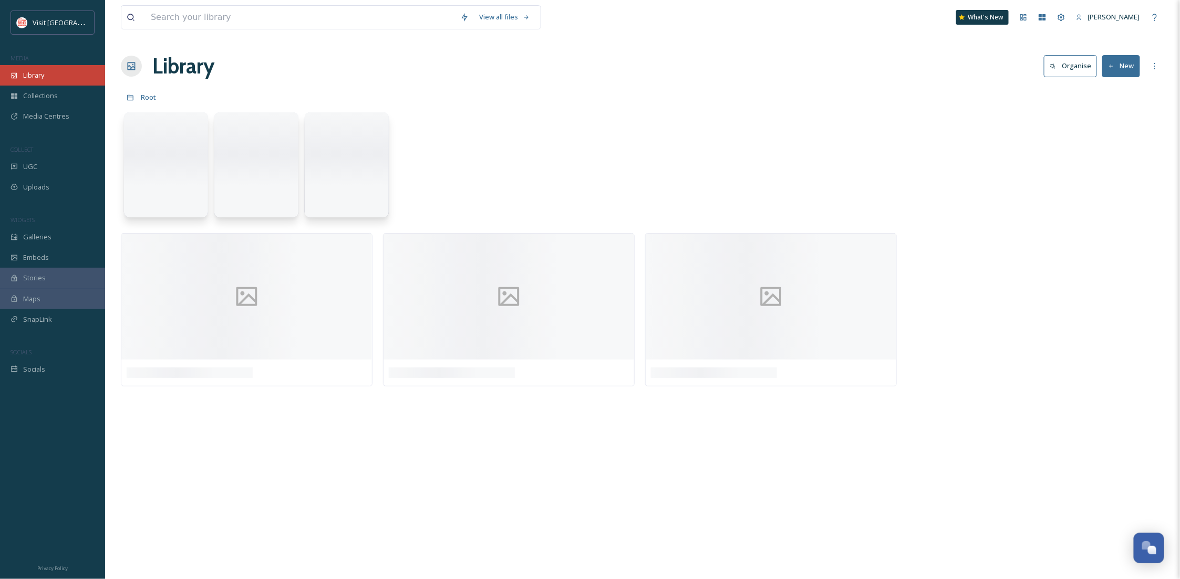
scroll to position [0, 0]
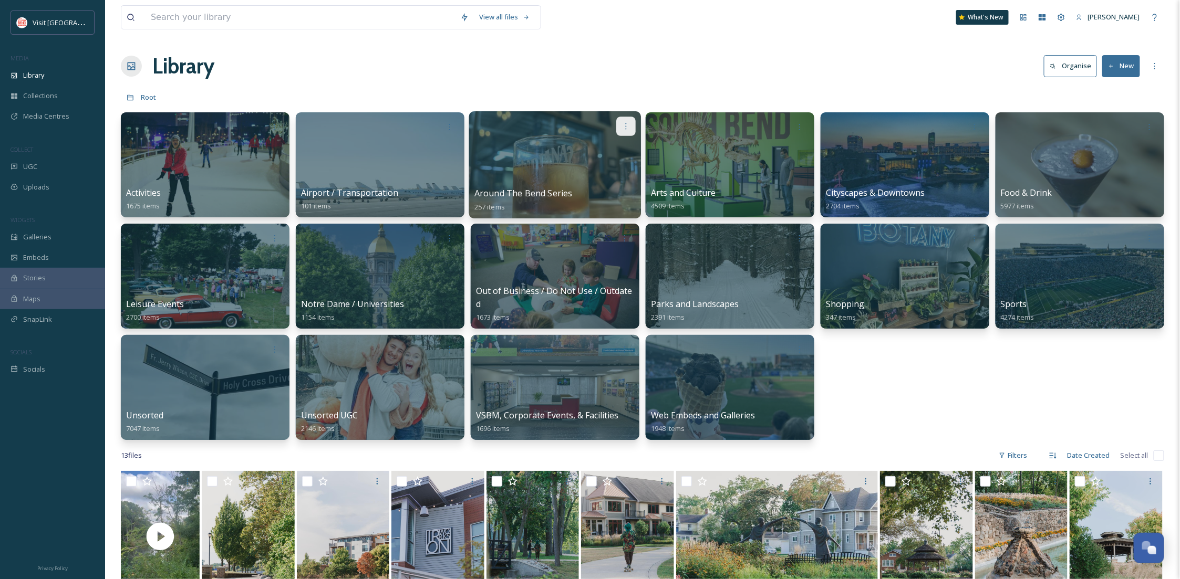
click at [626, 129] on icon at bounding box center [626, 126] width 1 height 6
click at [620, 152] on div "Edit / Share" at bounding box center [606, 149] width 58 height 21
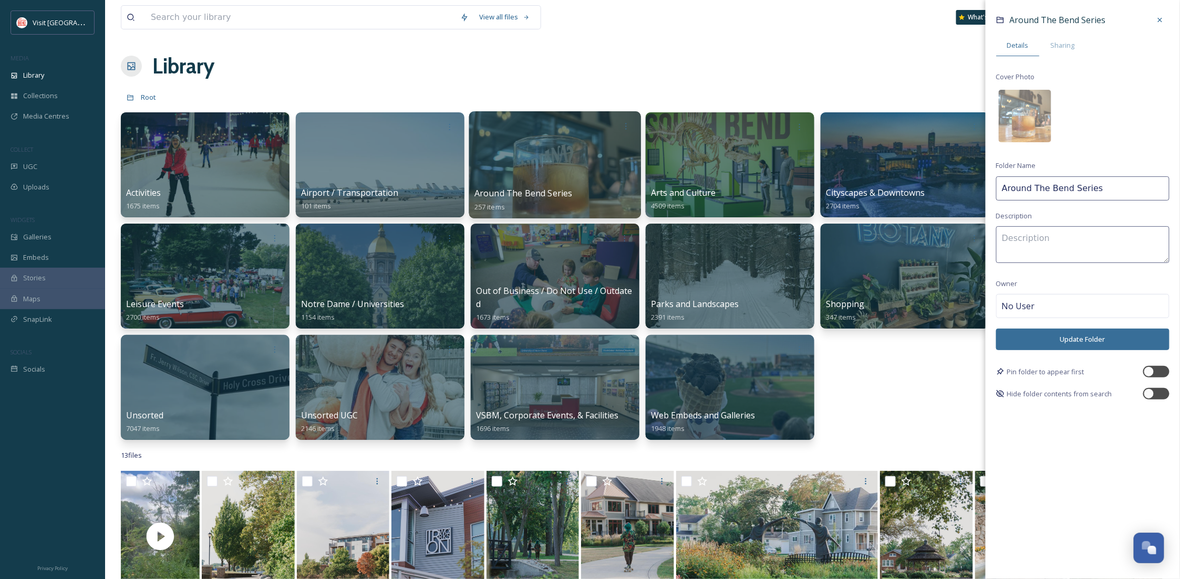
click at [1038, 91] on img at bounding box center [1025, 116] width 53 height 53
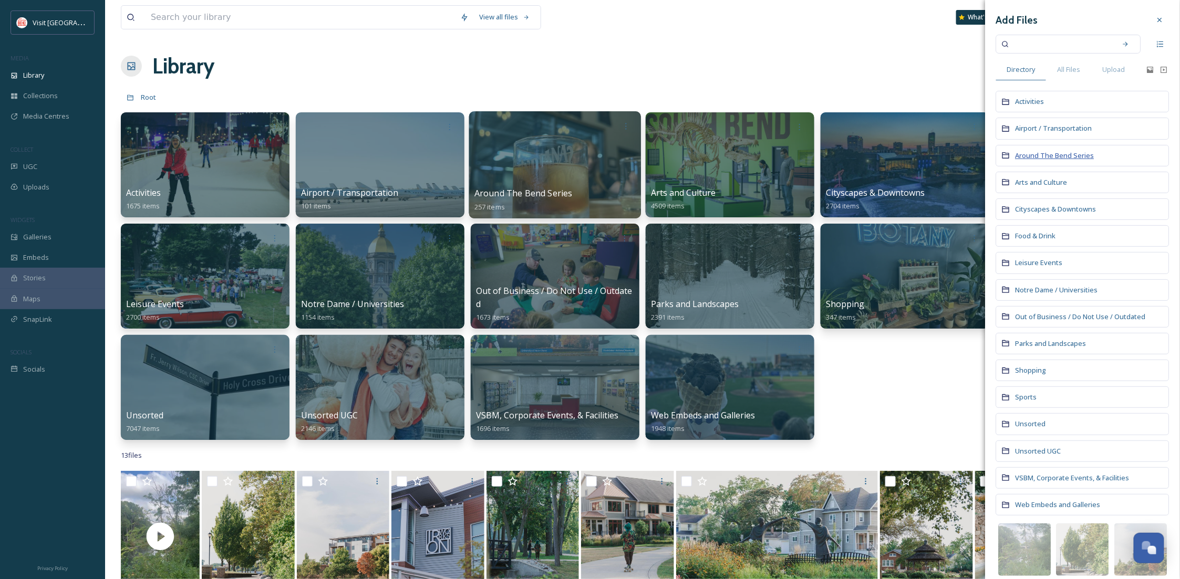
click at [1027, 160] on span "Around The Bend Series" at bounding box center [1054, 155] width 79 height 9
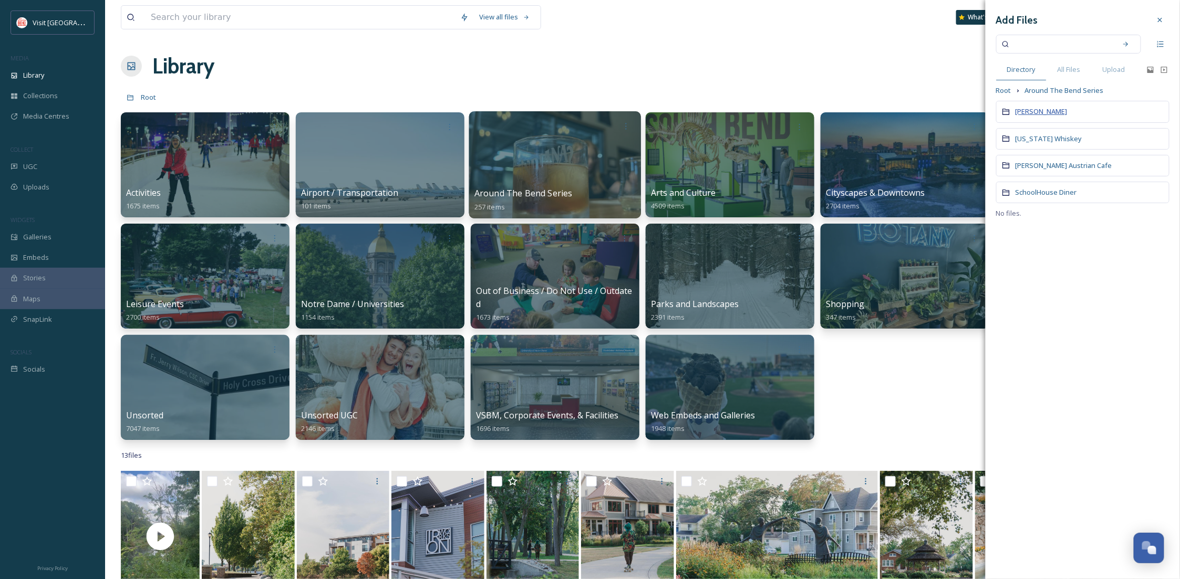
click at [1025, 110] on span "Barnaby's" at bounding box center [1041, 111] width 52 height 9
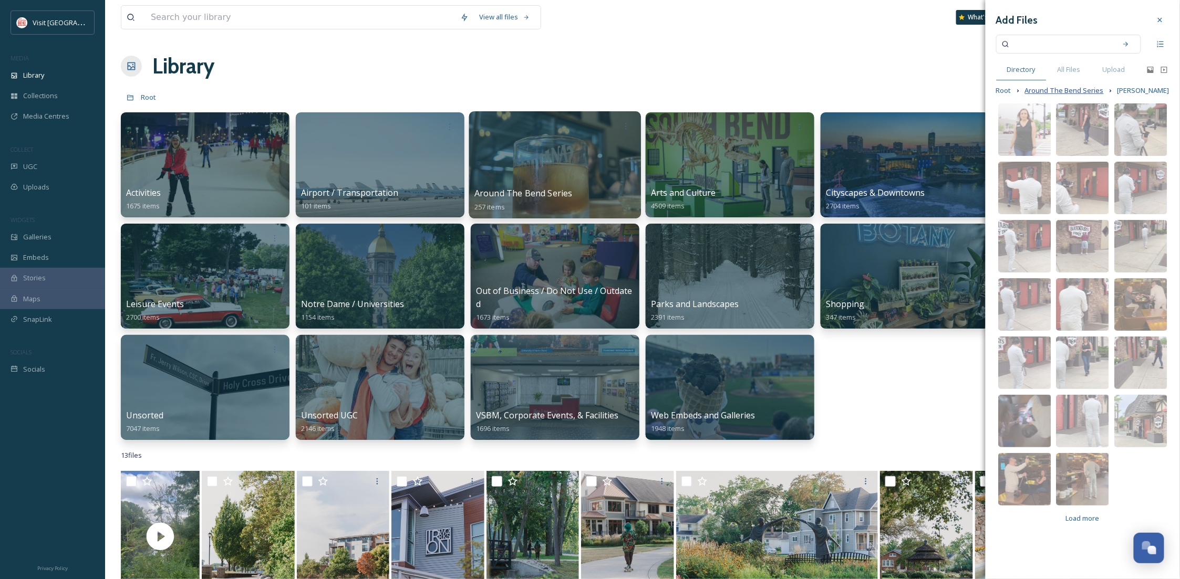
click at [1077, 87] on span "Around The Bend Series" at bounding box center [1064, 91] width 79 height 10
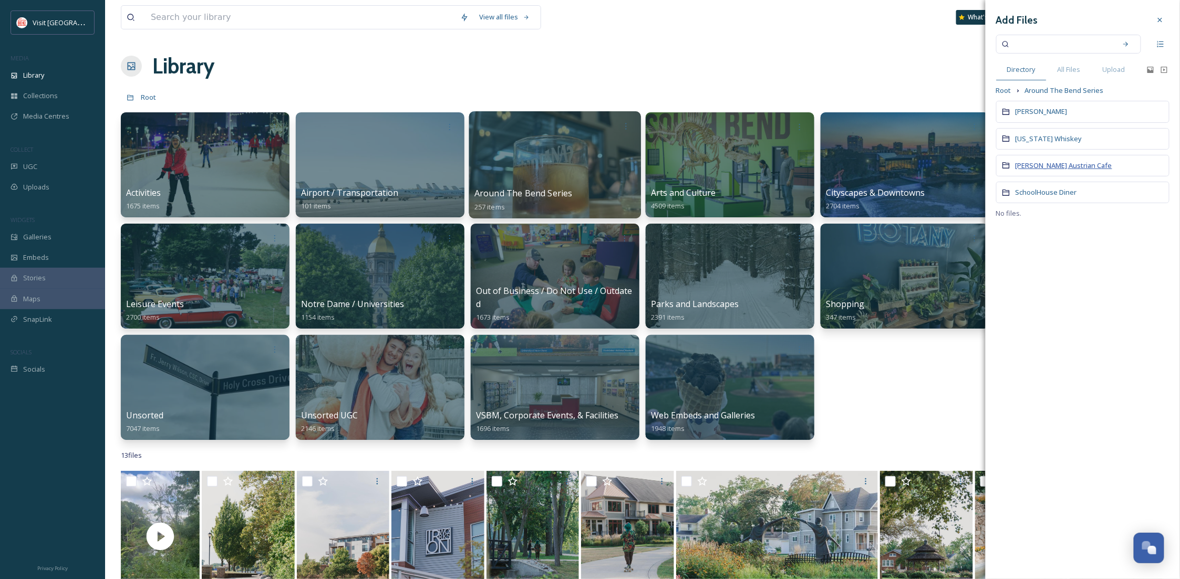
click at [1048, 168] on span "Moser's Austrian Cafe" at bounding box center [1063, 165] width 97 height 9
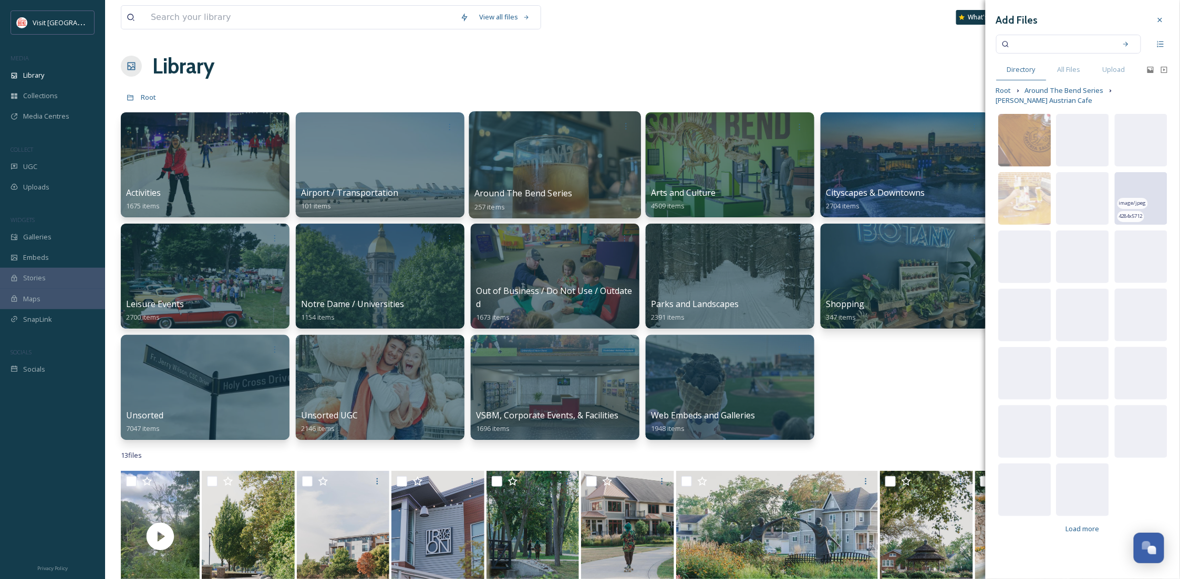
click at [1141, 182] on img at bounding box center [1141, 198] width 53 height 53
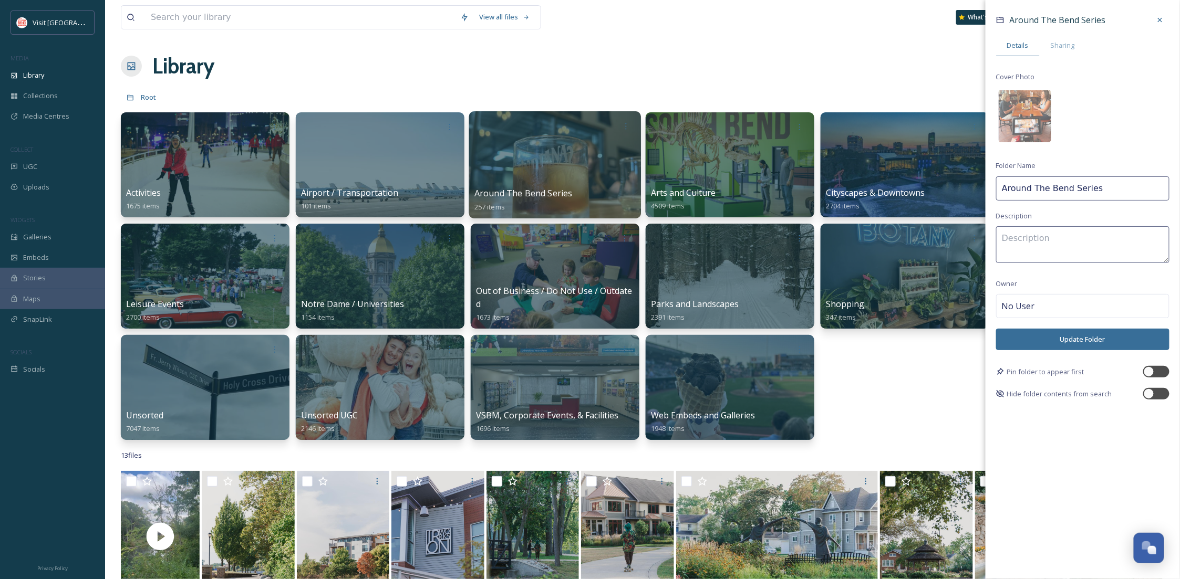
click at [1042, 349] on button "Update Folder" at bounding box center [1082, 340] width 173 height 22
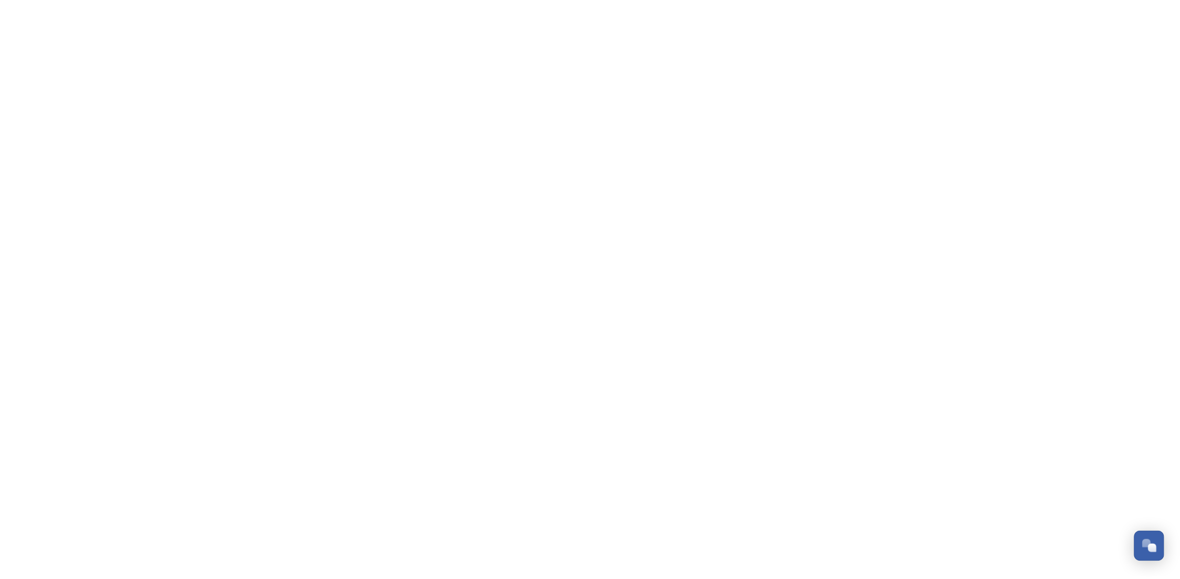
scroll to position [160, 0]
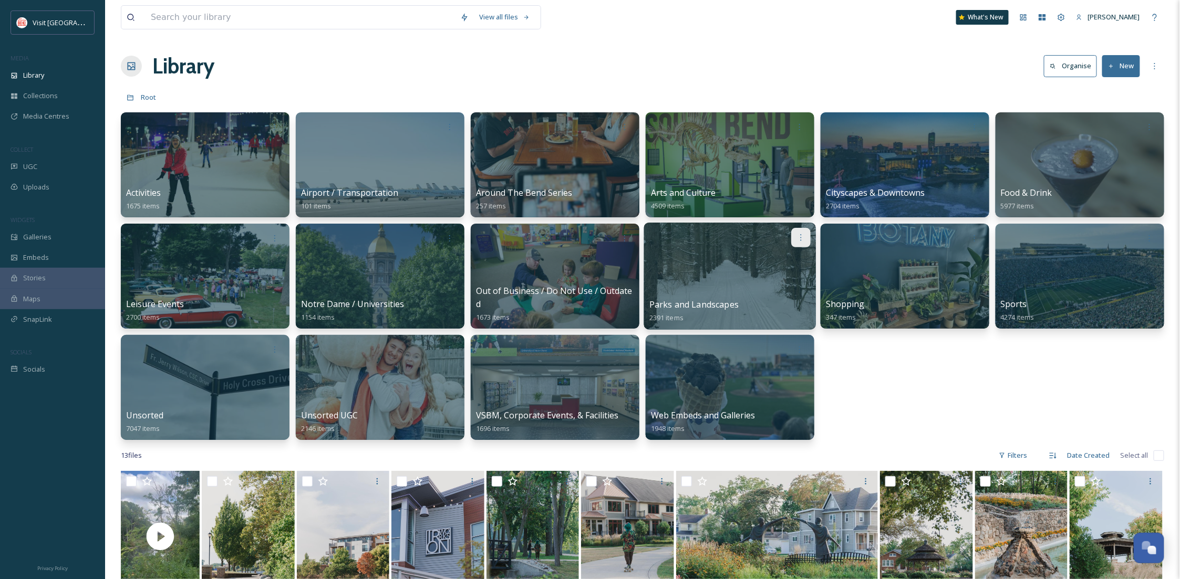
click at [802, 236] on icon at bounding box center [800, 237] width 8 height 8
click at [782, 261] on span "Edit / Share" at bounding box center [775, 261] width 37 height 11
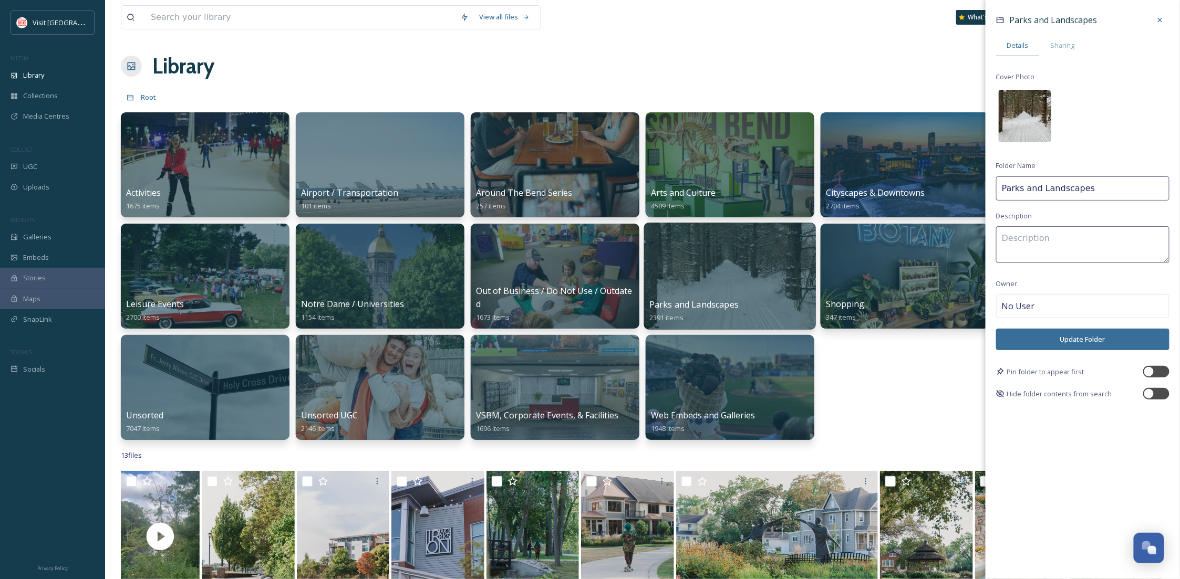
click at [1024, 111] on img at bounding box center [1025, 116] width 53 height 53
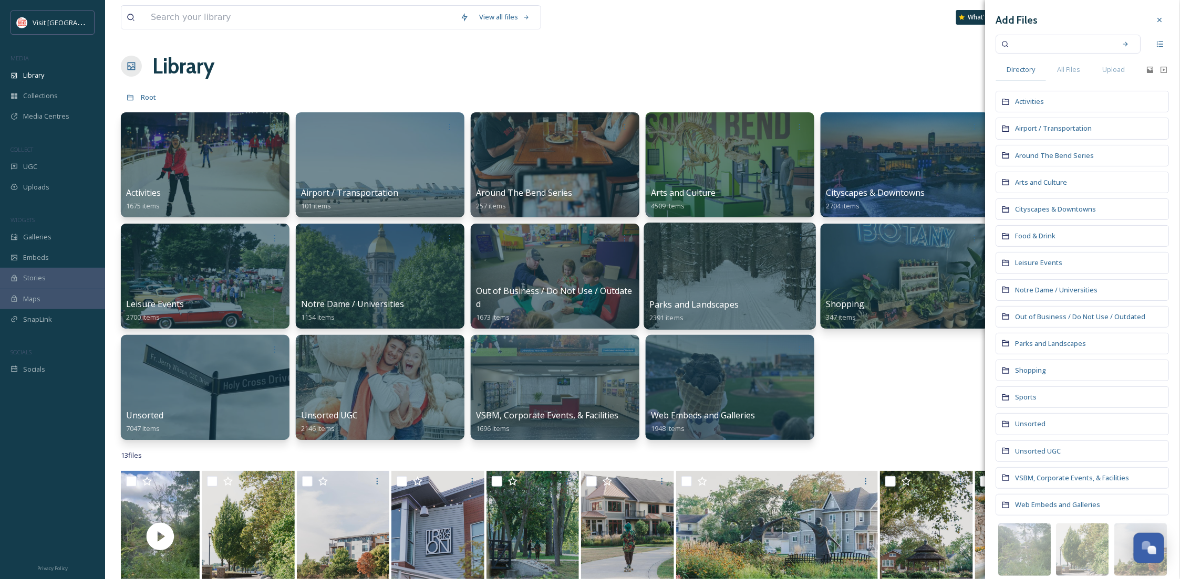
click at [1034, 339] on div "Parks and Landscapes" at bounding box center [1082, 344] width 173 height 22
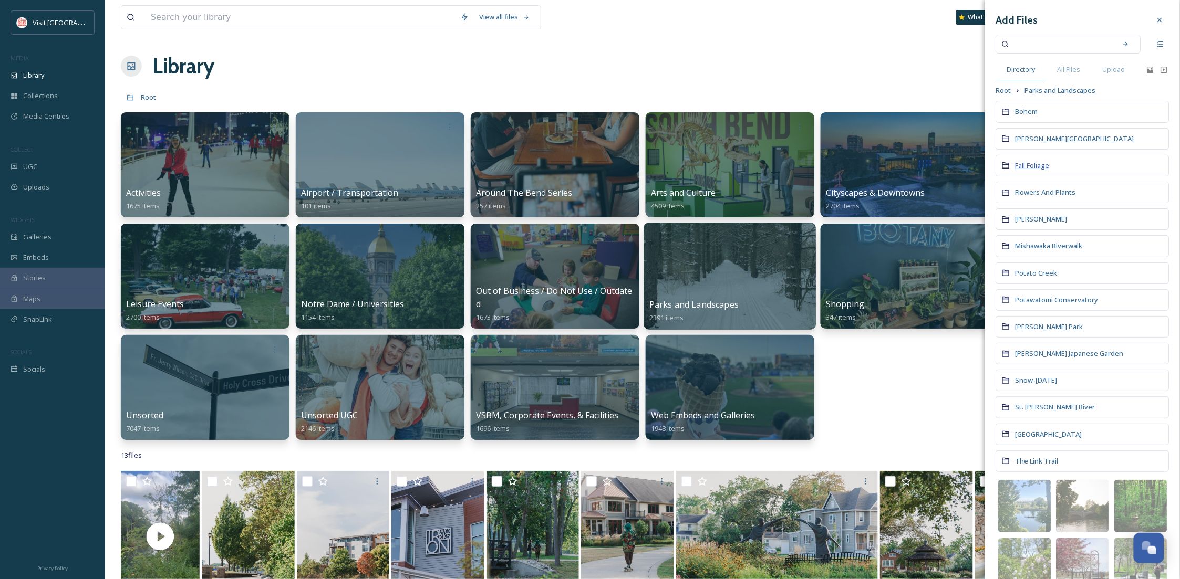
click at [1030, 168] on span "Fall Foliage" at bounding box center [1032, 165] width 34 height 9
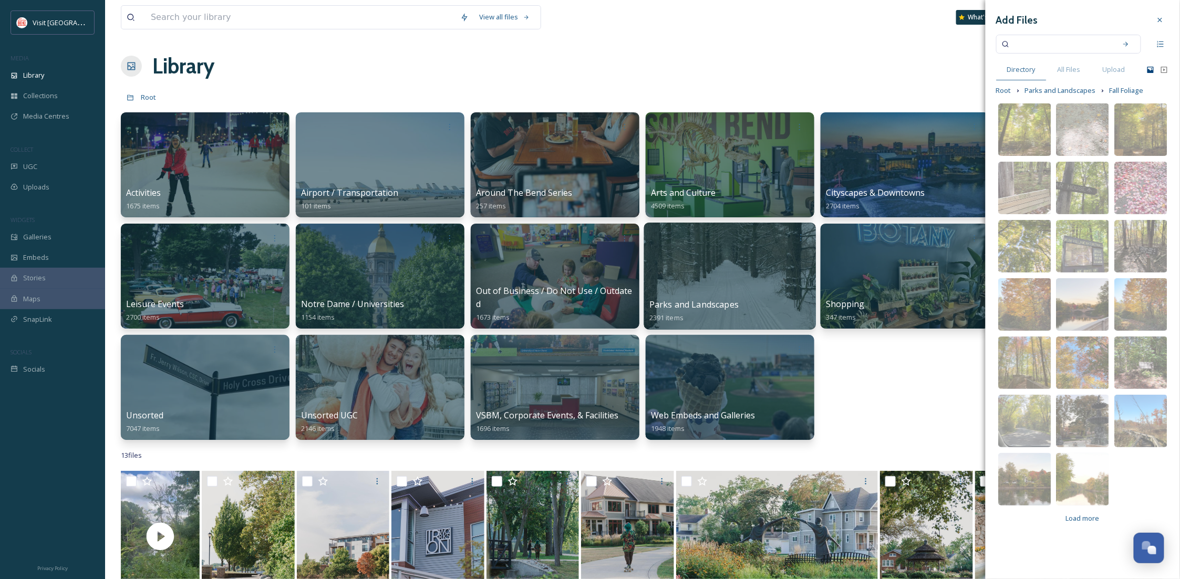
click at [1149, 68] on icon at bounding box center [1150, 70] width 8 height 8
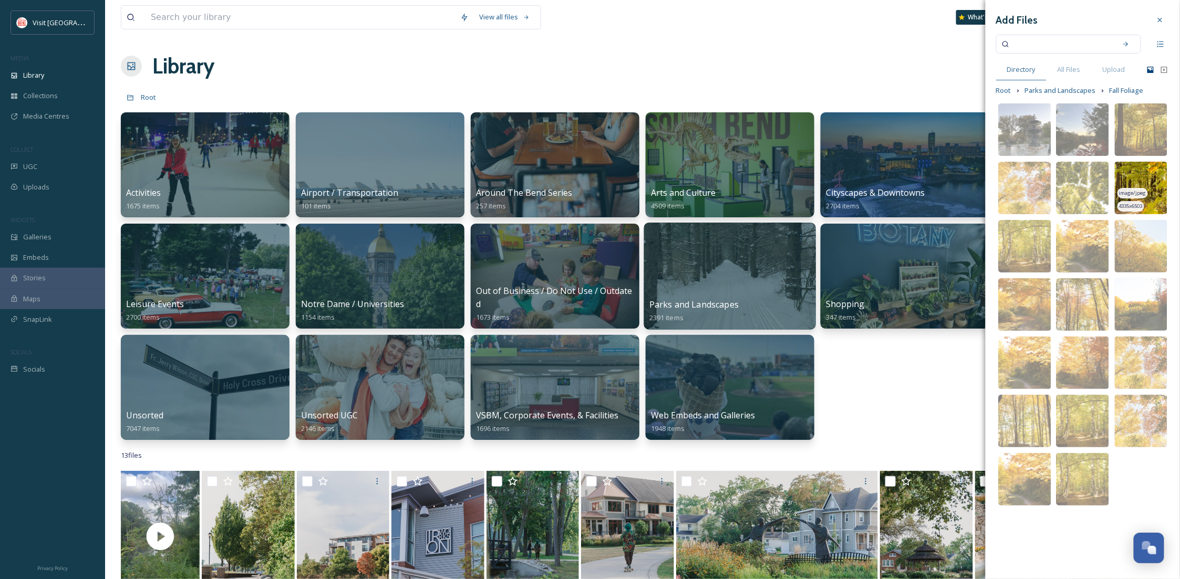
click at [1143, 175] on img at bounding box center [1141, 188] width 53 height 53
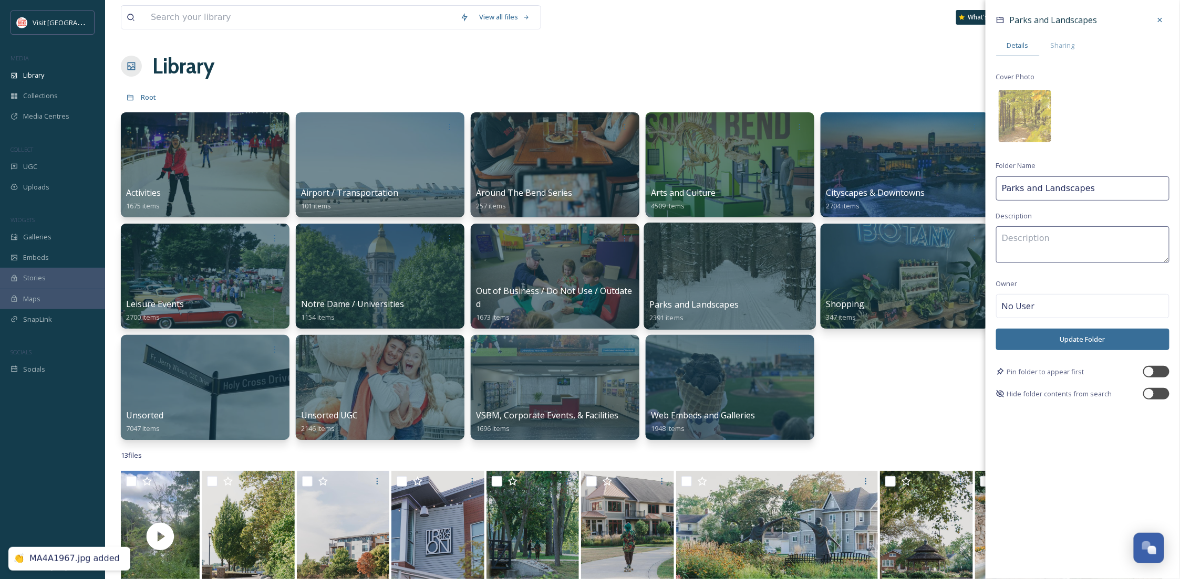
click at [1045, 341] on button "Update Folder" at bounding box center [1082, 340] width 173 height 22
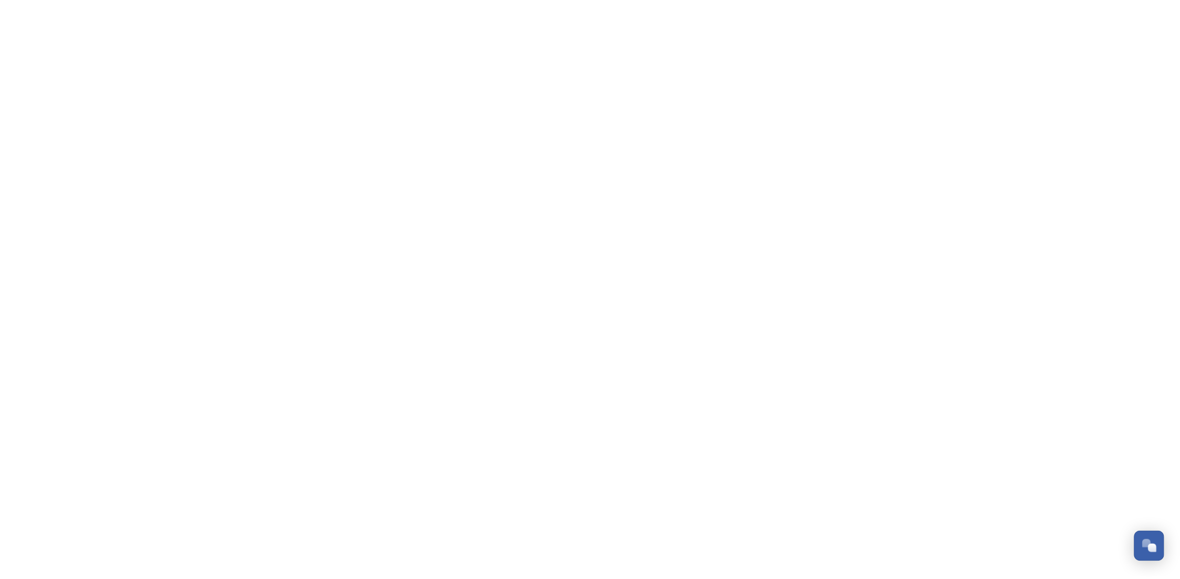
scroll to position [160, 0]
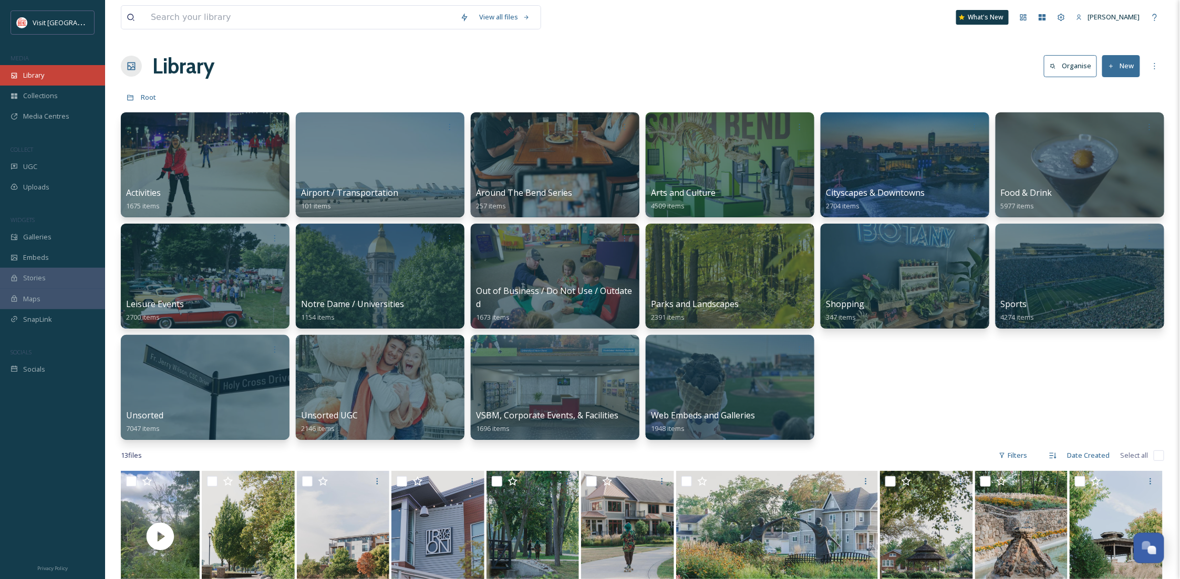
click at [53, 67] on div "Library" at bounding box center [52, 75] width 105 height 20
click at [67, 77] on div "Library" at bounding box center [52, 75] width 105 height 20
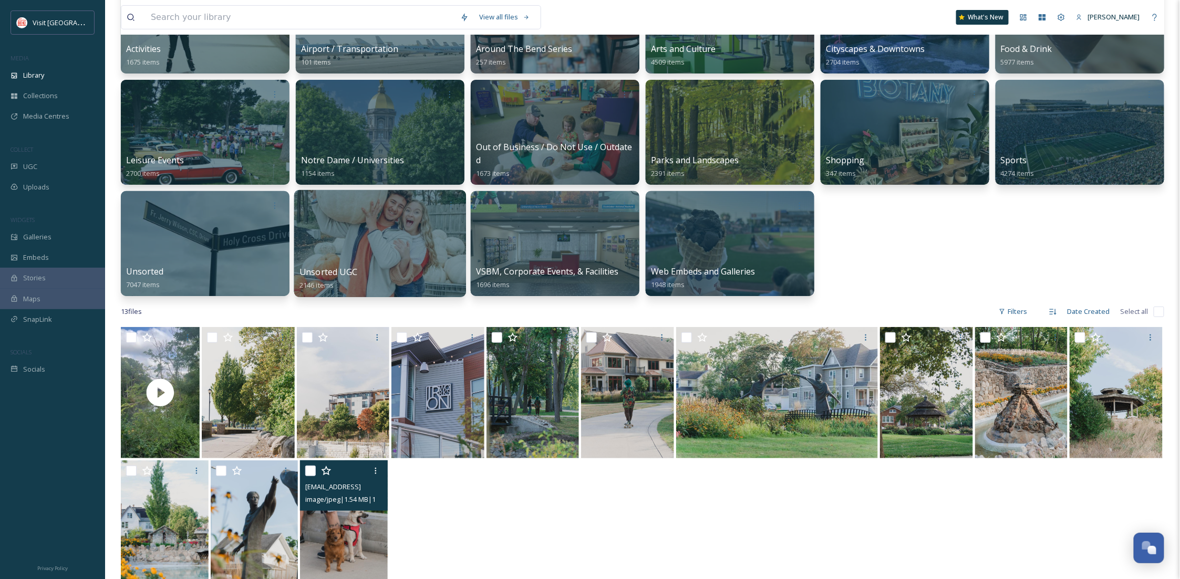
scroll to position [93, 0]
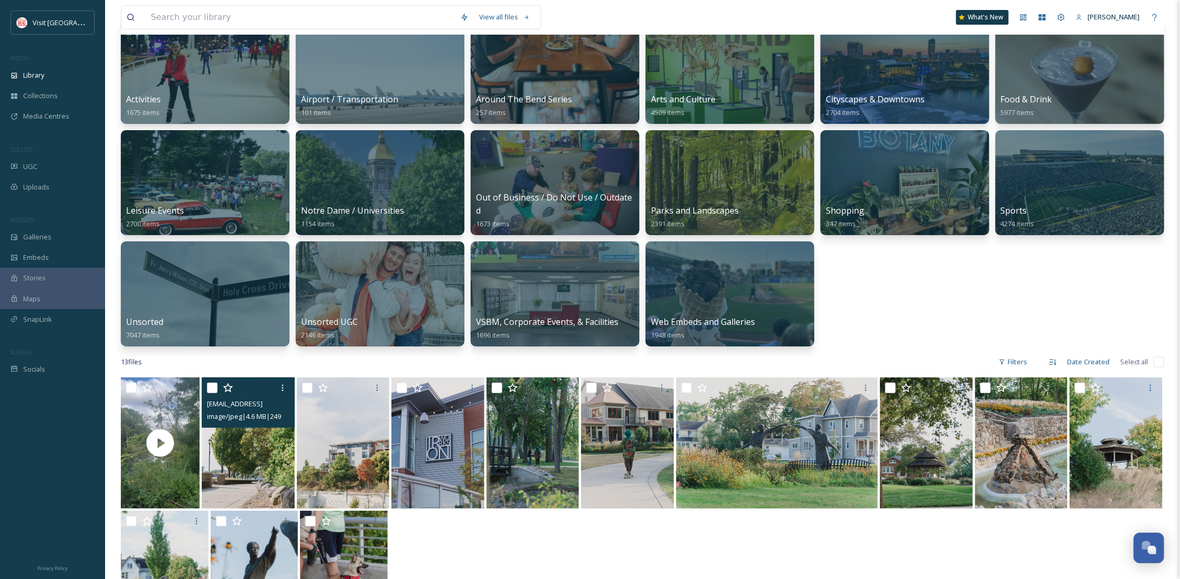
click at [211, 387] on input "checkbox" at bounding box center [212, 388] width 11 height 11
checkbox input "true"
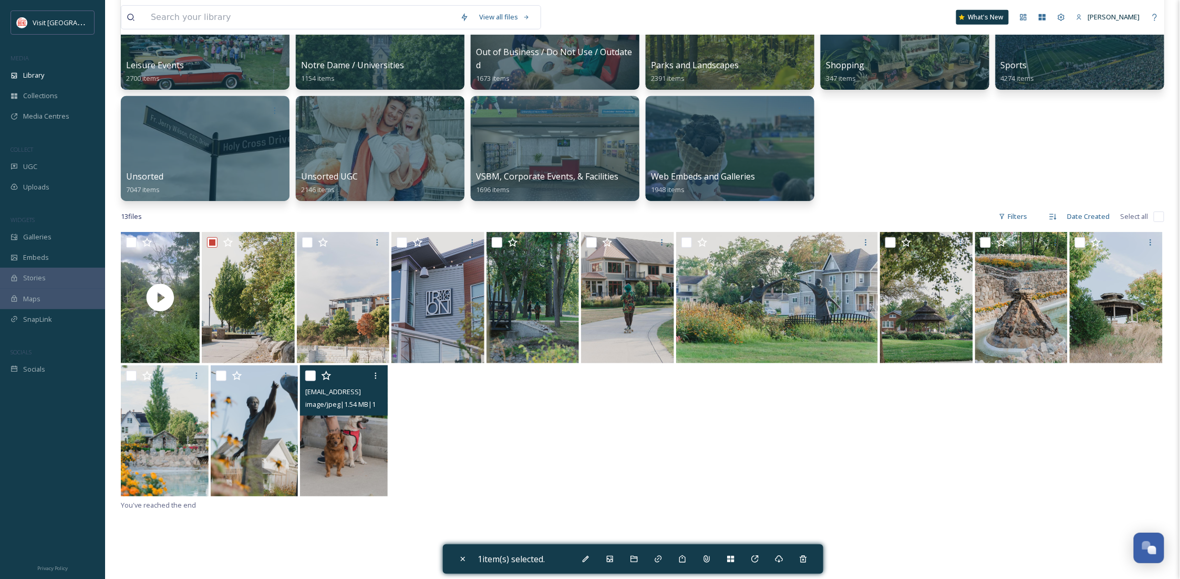
scroll to position [280, 0]
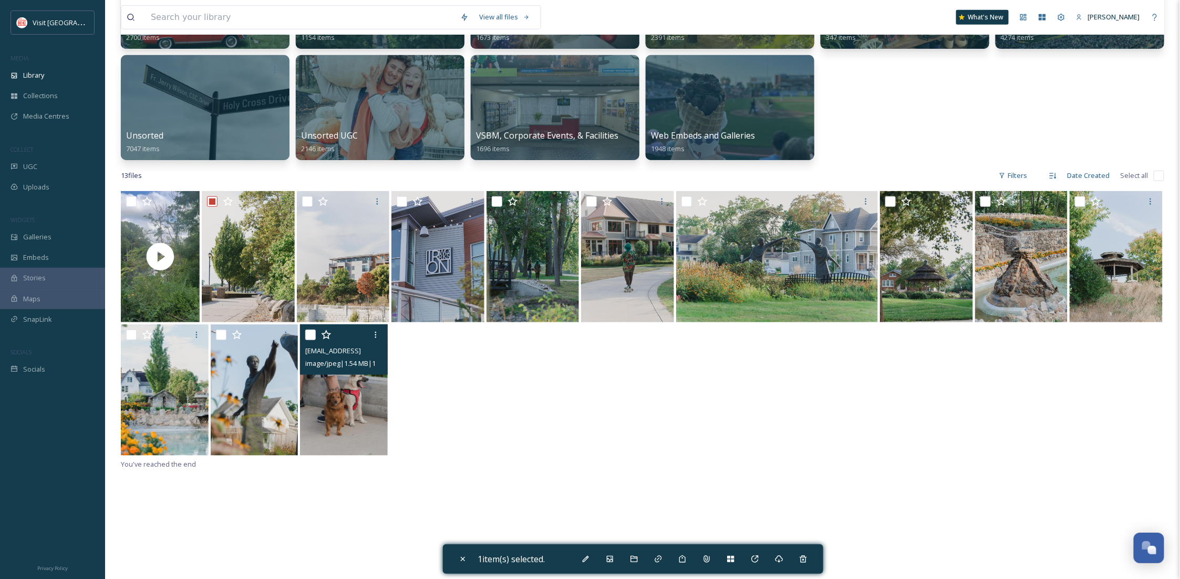
click at [332, 409] on img at bounding box center [344, 390] width 88 height 131
checkbox input "true"
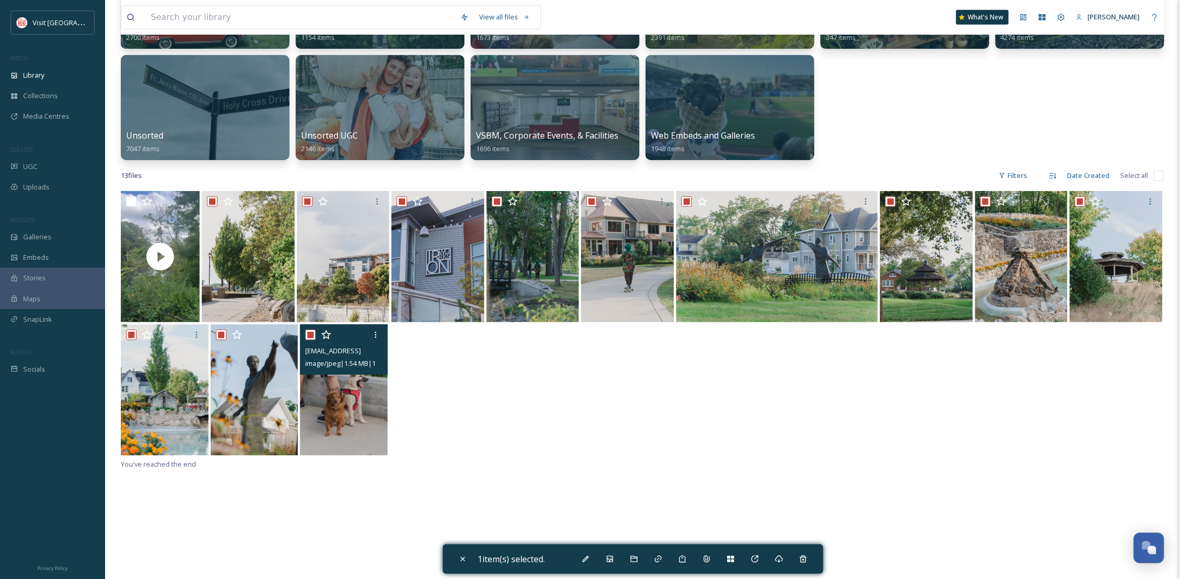
checkbox input "true"
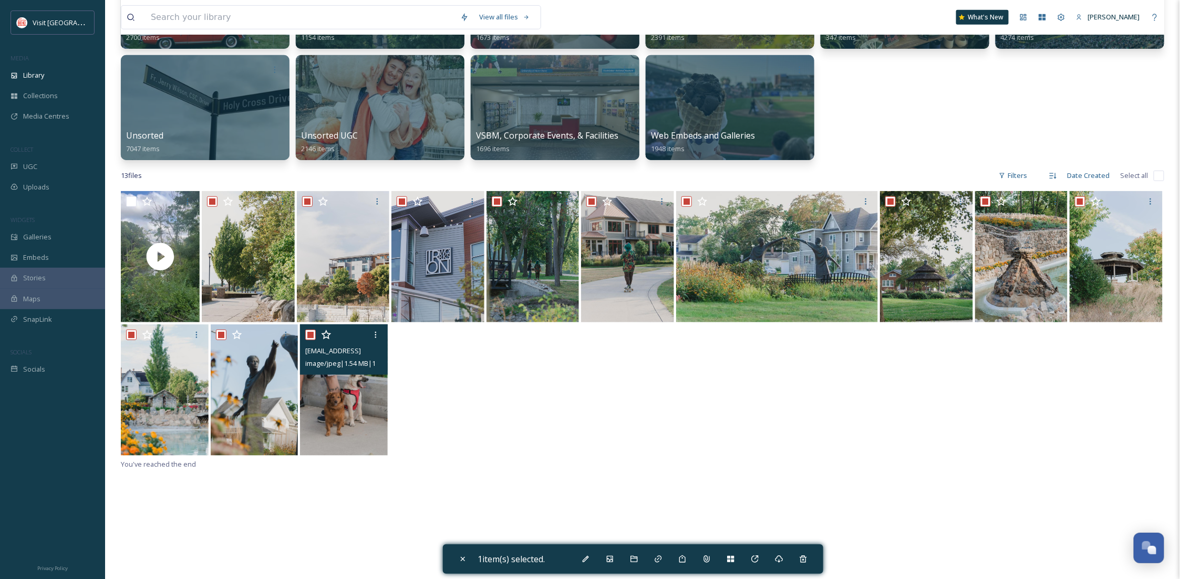
checkbox input "true"
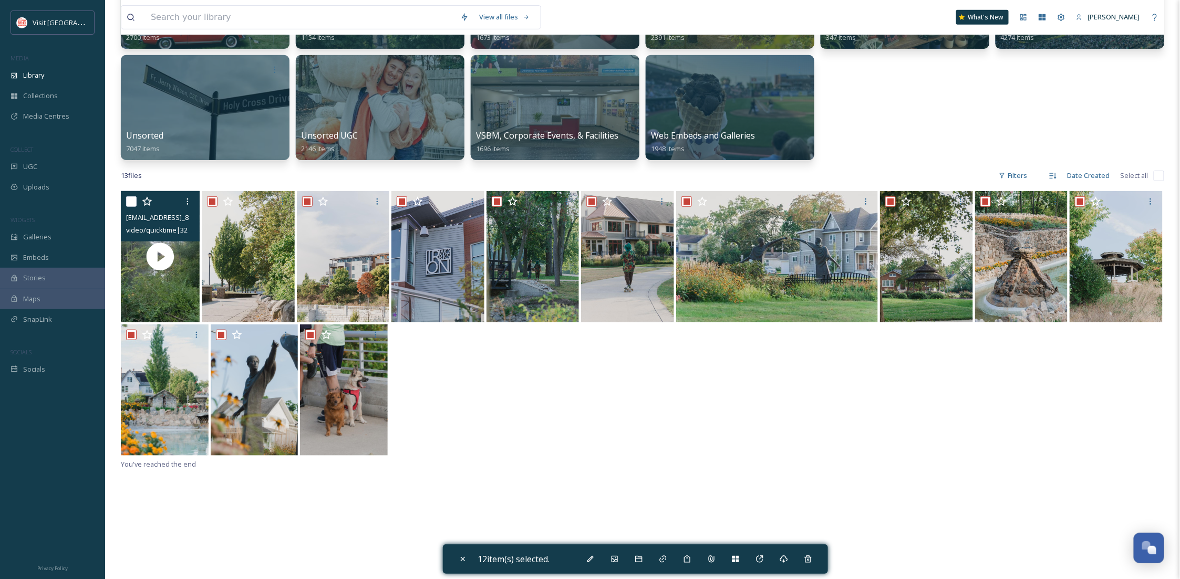
click at [133, 200] on input "checkbox" at bounding box center [131, 201] width 11 height 11
checkbox input "true"
click at [637, 558] on div "Move To Folder" at bounding box center [638, 559] width 19 height 19
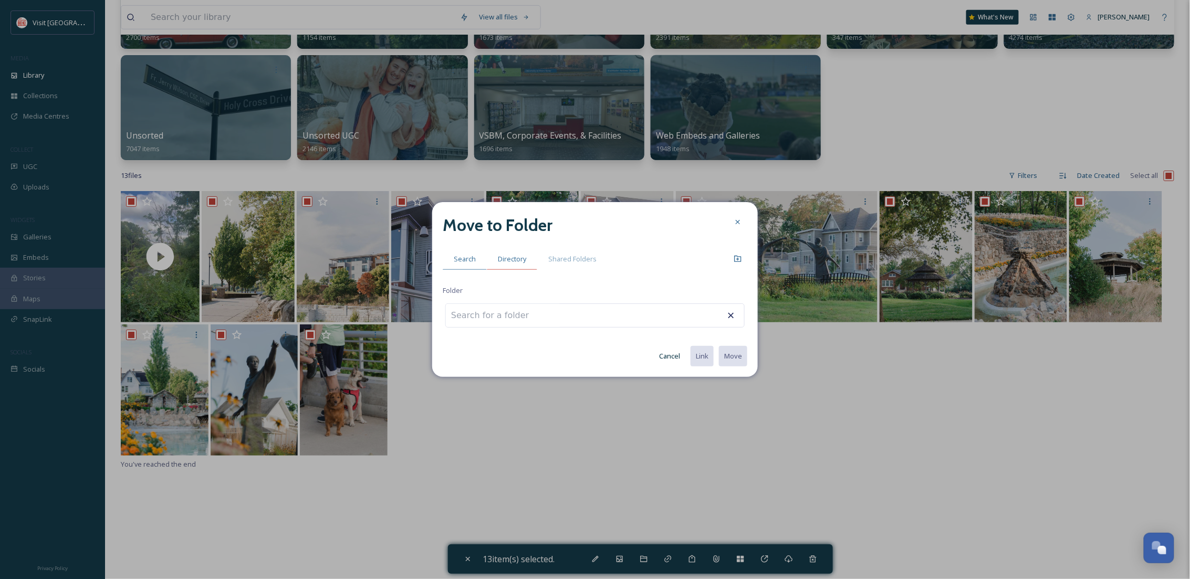
click at [515, 263] on span "Directory" at bounding box center [512, 259] width 28 height 10
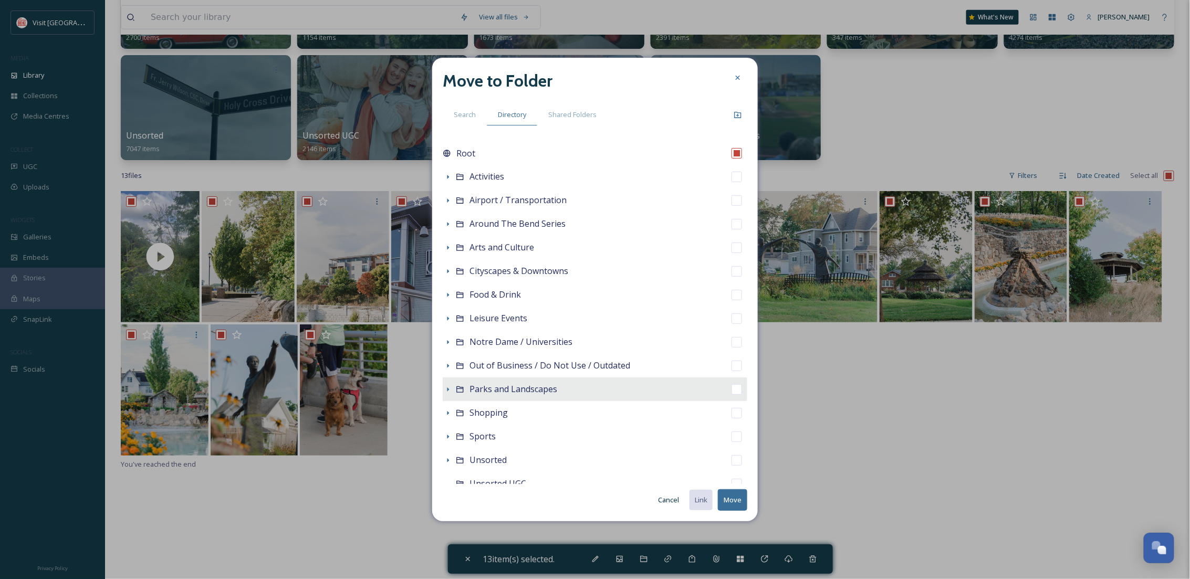
click at [496, 391] on span "Parks and Landscapes" at bounding box center [514, 389] width 88 height 12
checkbox input "false"
checkbox input "true"
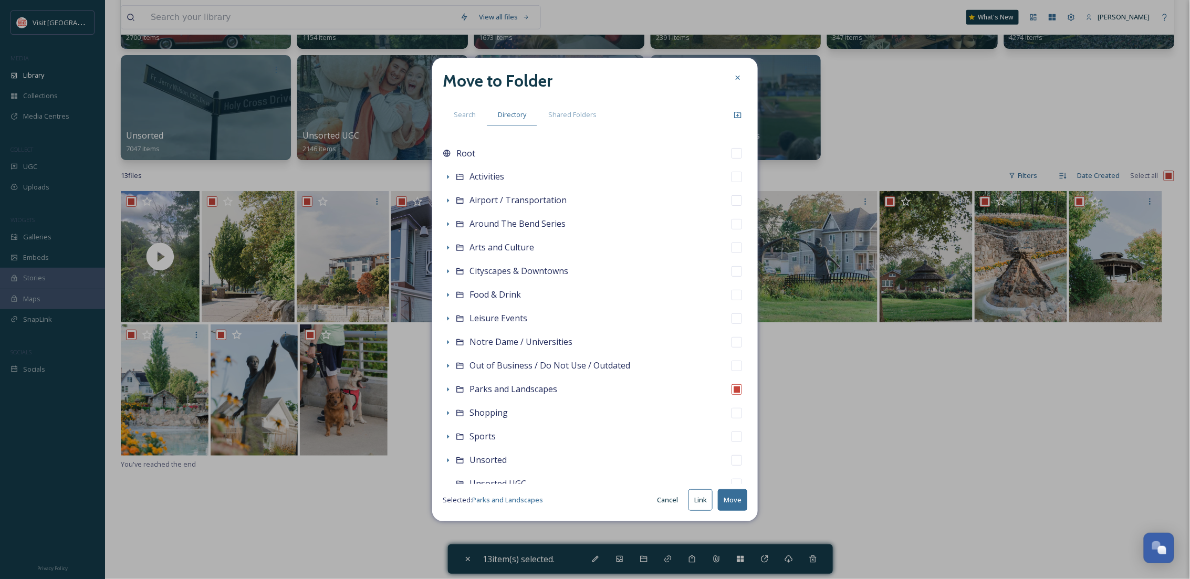
click at [734, 500] on button "Move" at bounding box center [732, 501] width 29 height 22
checkbox input "false"
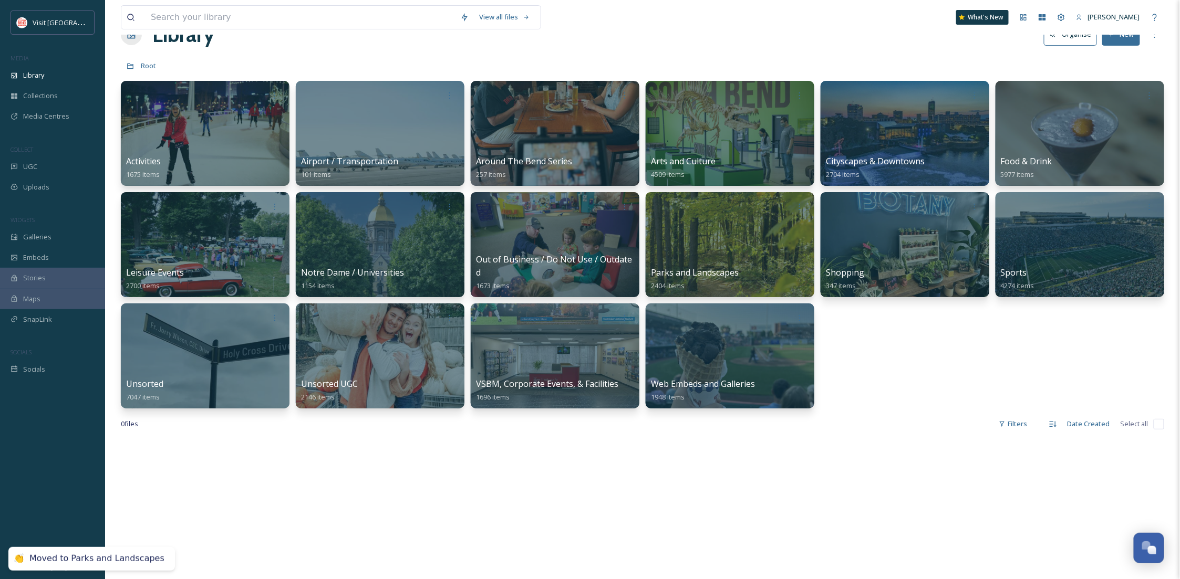
scroll to position [0, 0]
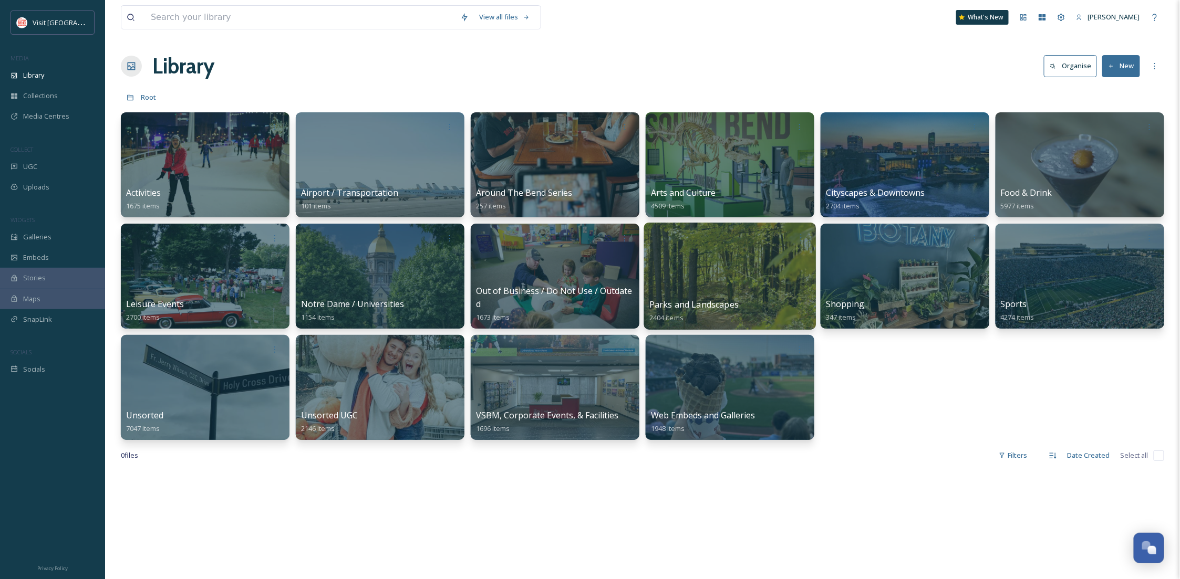
click at [721, 292] on div at bounding box center [730, 276] width 172 height 107
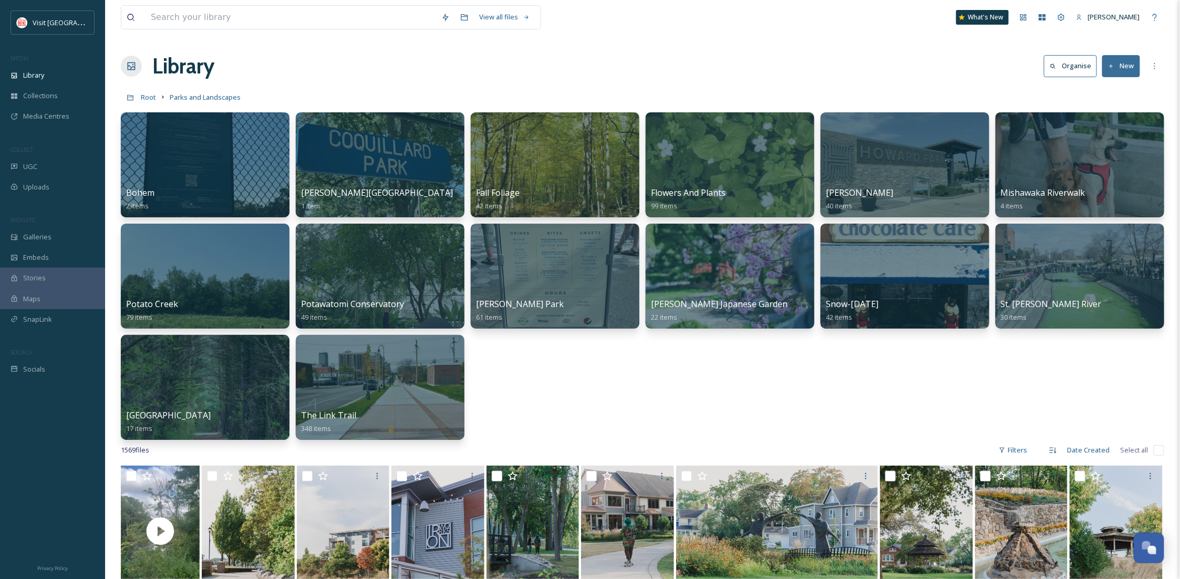
scroll to position [466, 0]
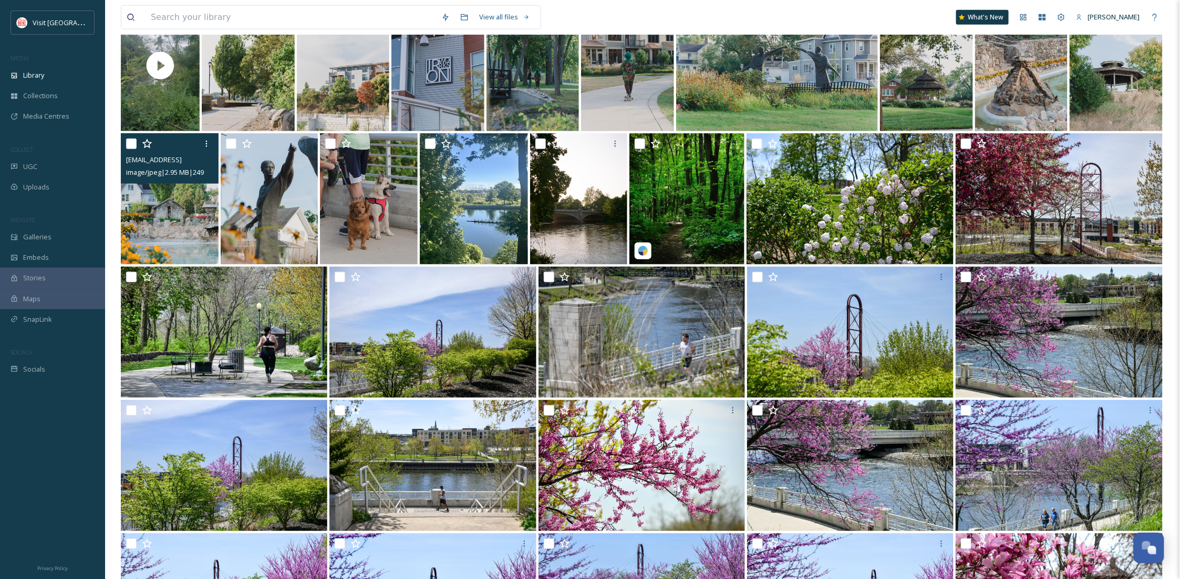
click at [131, 145] on input "checkbox" at bounding box center [131, 144] width 11 height 11
checkbox input "true"
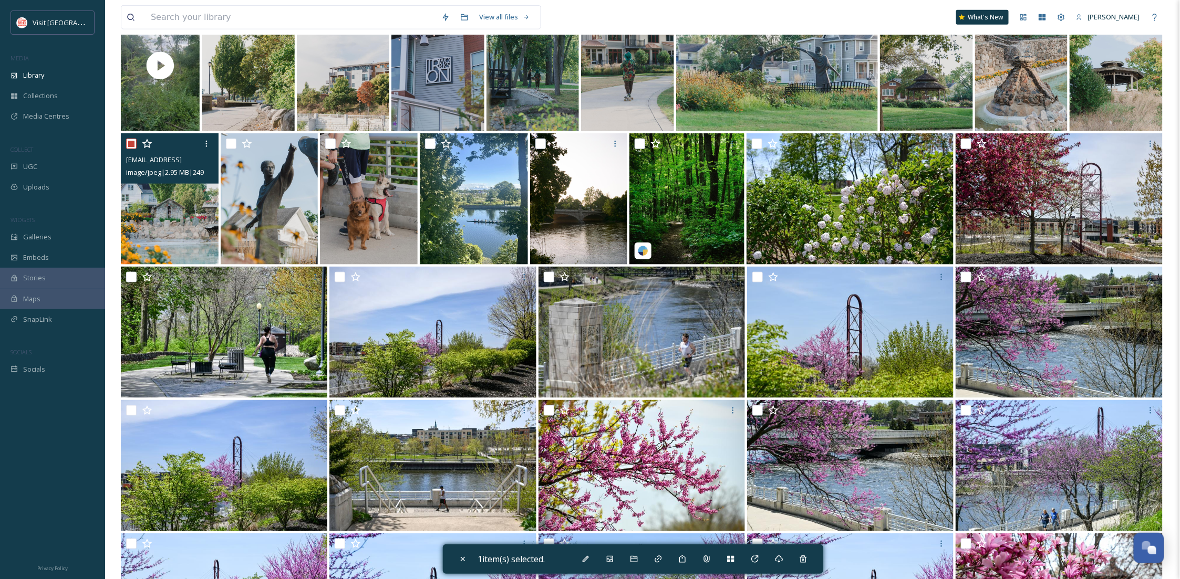
click at [147, 195] on img at bounding box center [170, 198] width 98 height 131
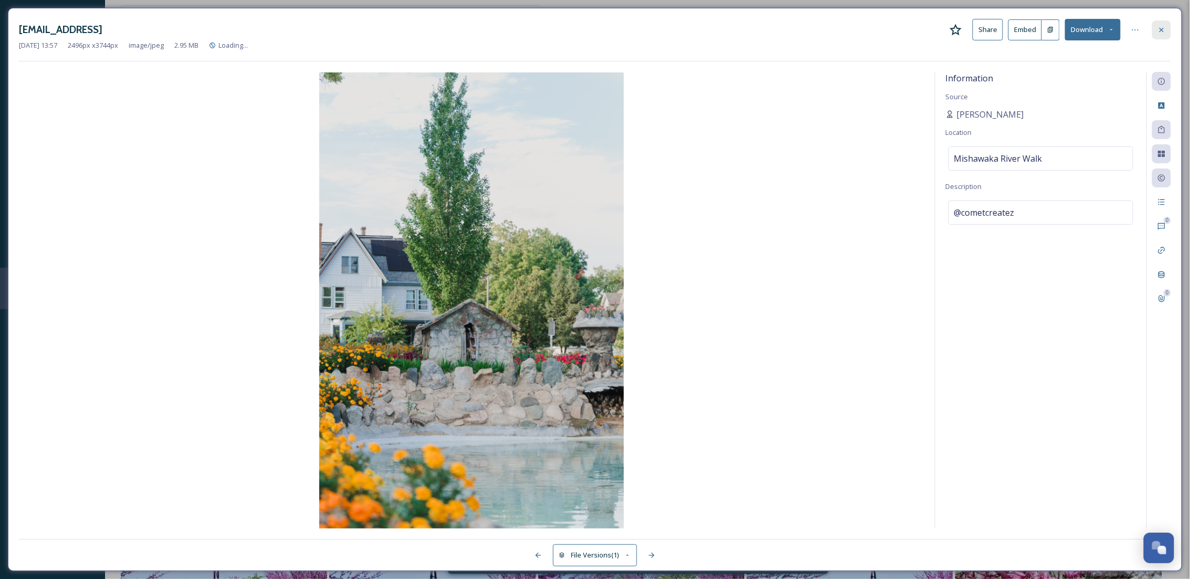
click at [1159, 33] on icon at bounding box center [1162, 30] width 8 height 8
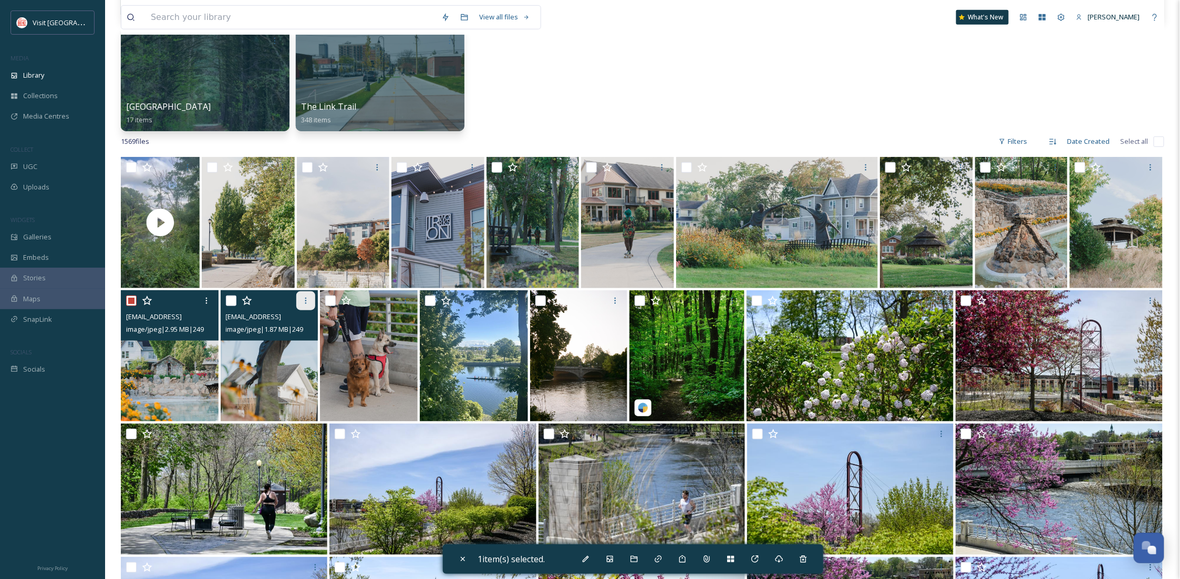
scroll to position [280, 0]
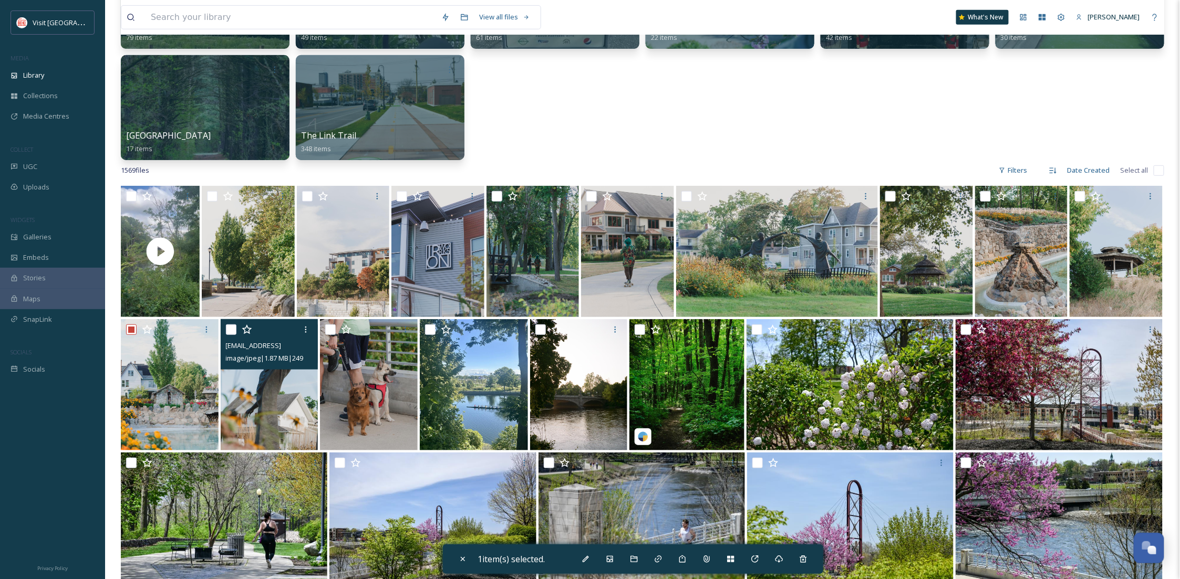
click at [230, 330] on input "checkbox" at bounding box center [231, 330] width 11 height 11
checkbox input "true"
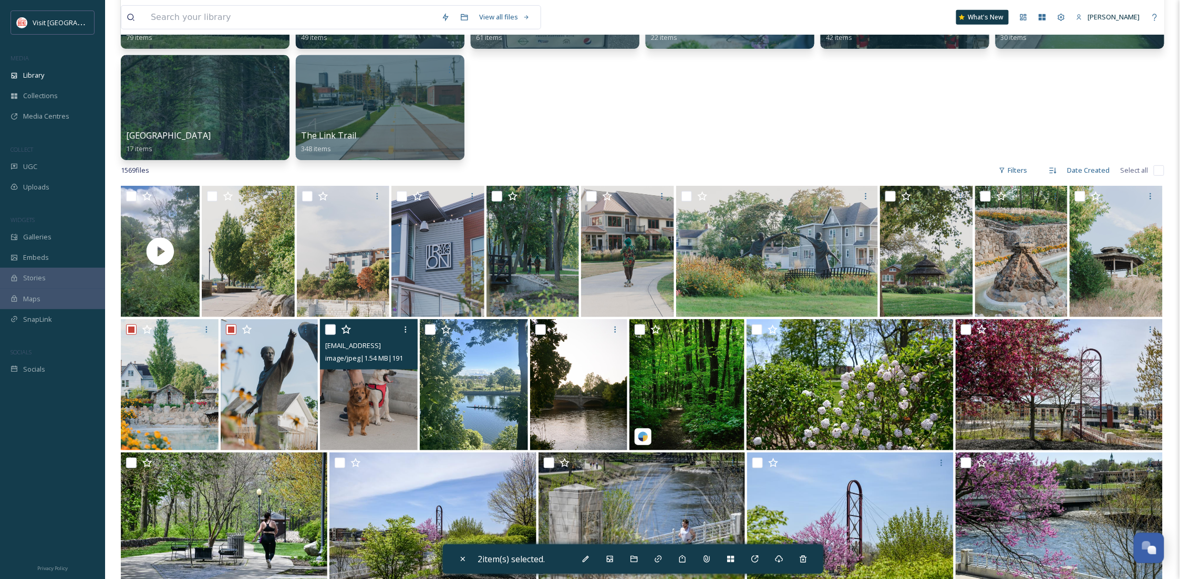
click at [336, 332] on div at bounding box center [370, 329] width 90 height 19
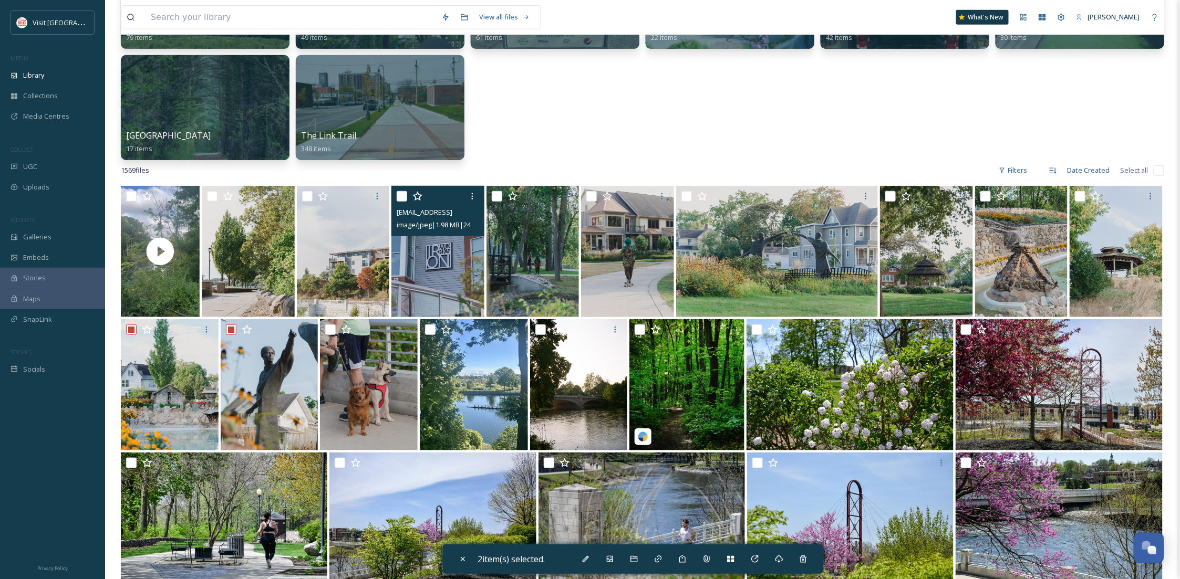
click at [399, 196] on input "checkbox" at bounding box center [402, 196] width 11 height 11
checkbox input "true"
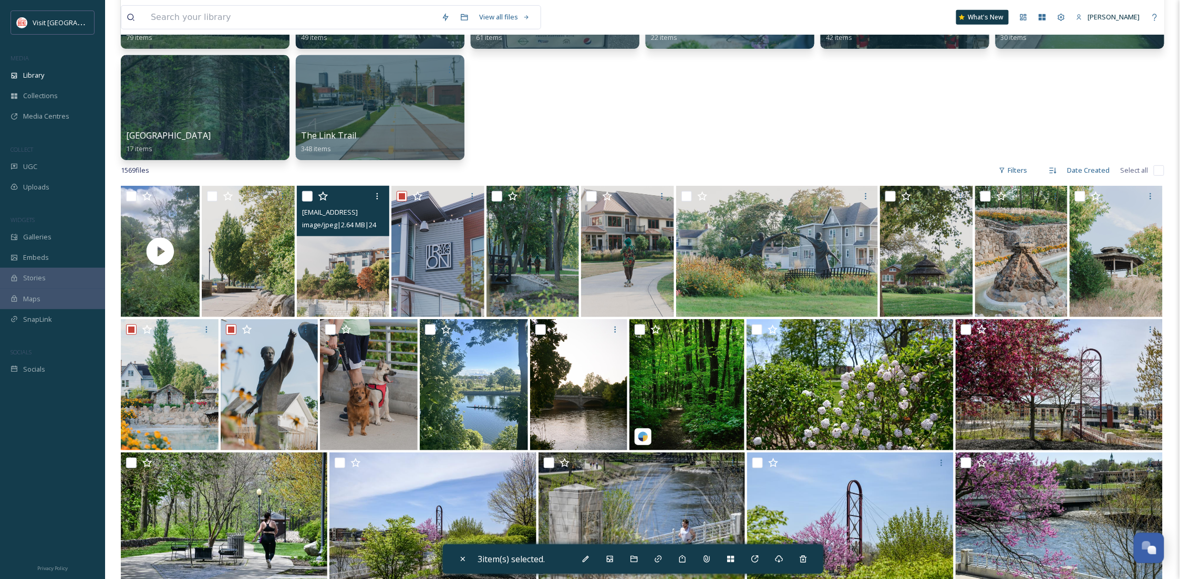
click at [305, 196] on input "checkbox" at bounding box center [307, 196] width 11 height 11
checkbox input "true"
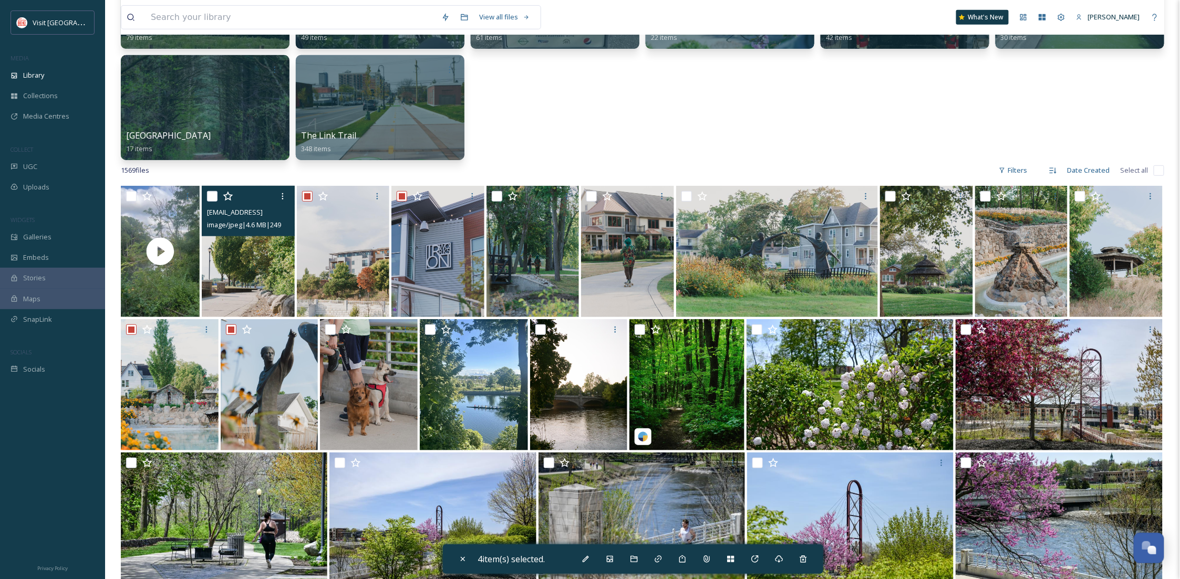
drag, startPoint x: 207, startPoint y: 192, endPoint x: 266, endPoint y: 188, distance: 59.0
click at [207, 192] on input "checkbox" at bounding box center [212, 196] width 11 height 11
checkbox input "true"
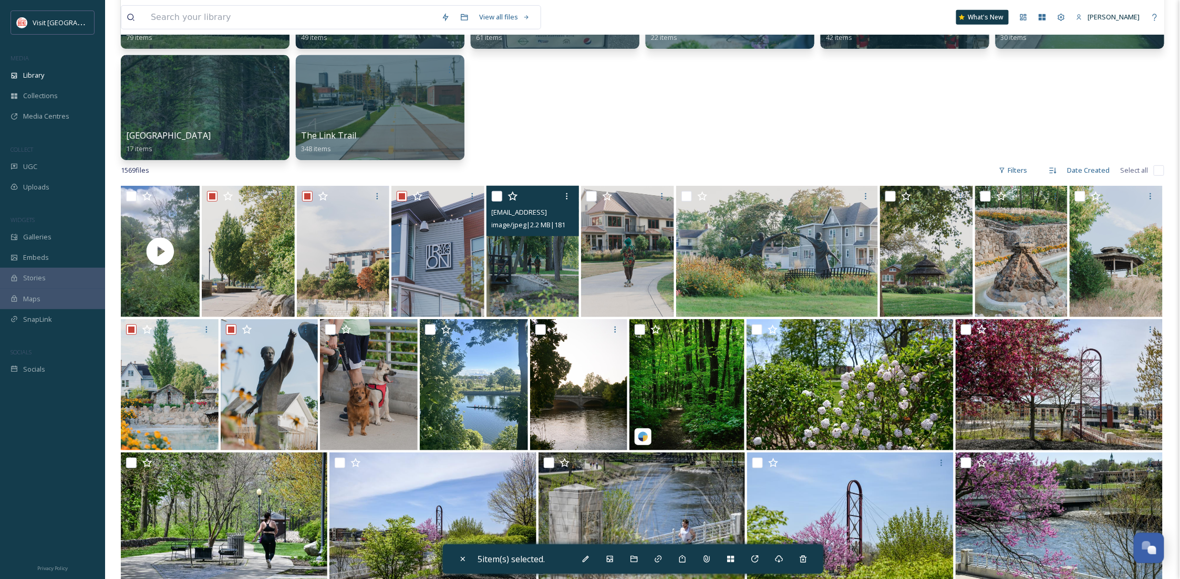
click at [497, 198] on input "checkbox" at bounding box center [497, 196] width 11 height 11
checkbox input "true"
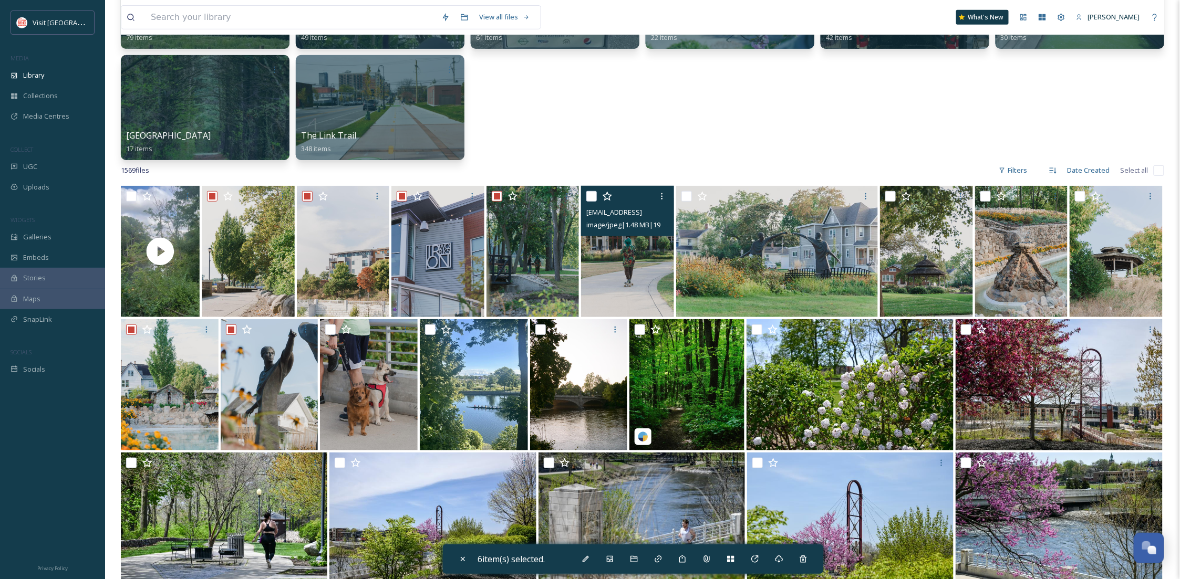
drag, startPoint x: 591, startPoint y: 193, endPoint x: 617, endPoint y: 196, distance: 26.0
click at [594, 193] on input "checkbox" at bounding box center [591, 196] width 11 height 11
checkbox input "true"
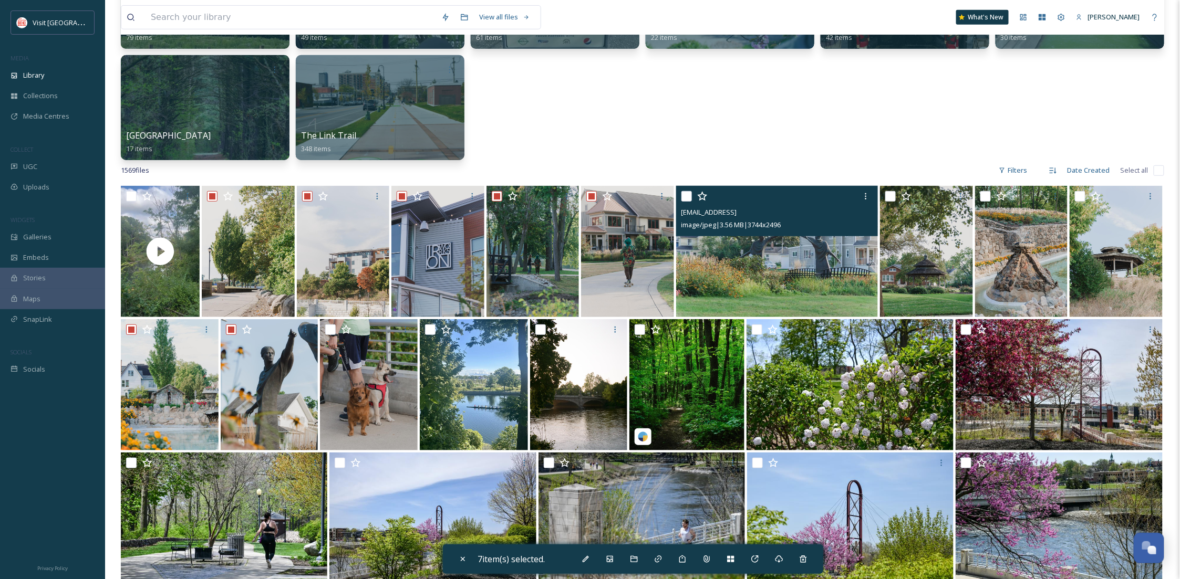
click at [690, 198] on input "checkbox" at bounding box center [686, 196] width 11 height 11
checkbox input "true"
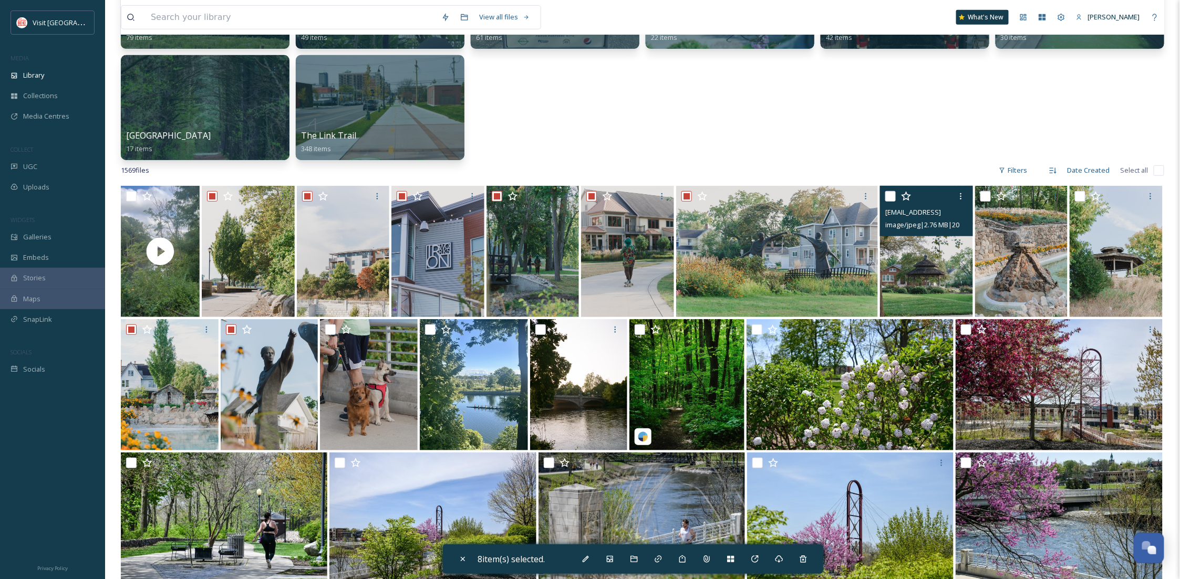
click at [886, 196] on input "checkbox" at bounding box center [890, 196] width 11 height 11
checkbox input "true"
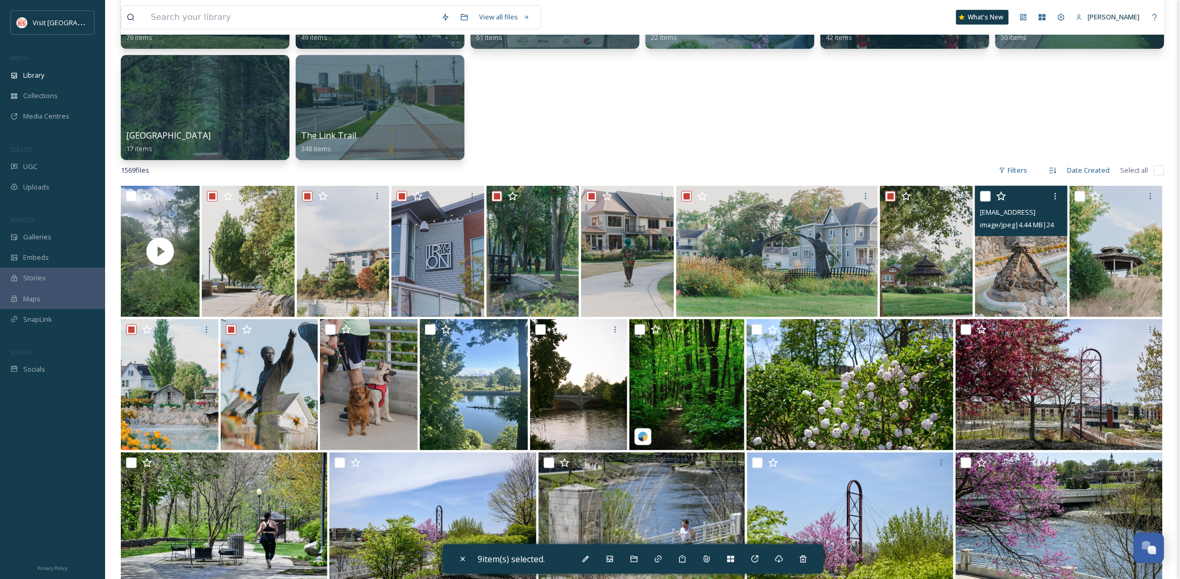
click at [986, 193] on input "checkbox" at bounding box center [985, 196] width 11 height 11
checkbox input "true"
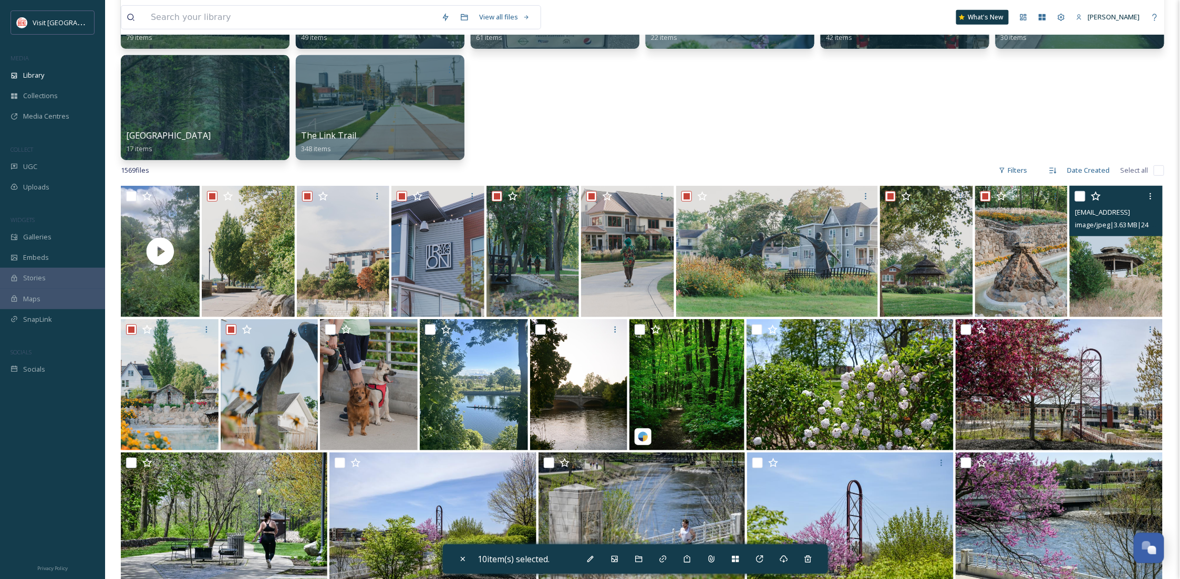
click at [1076, 198] on input "checkbox" at bounding box center [1080, 196] width 11 height 11
checkbox input "true"
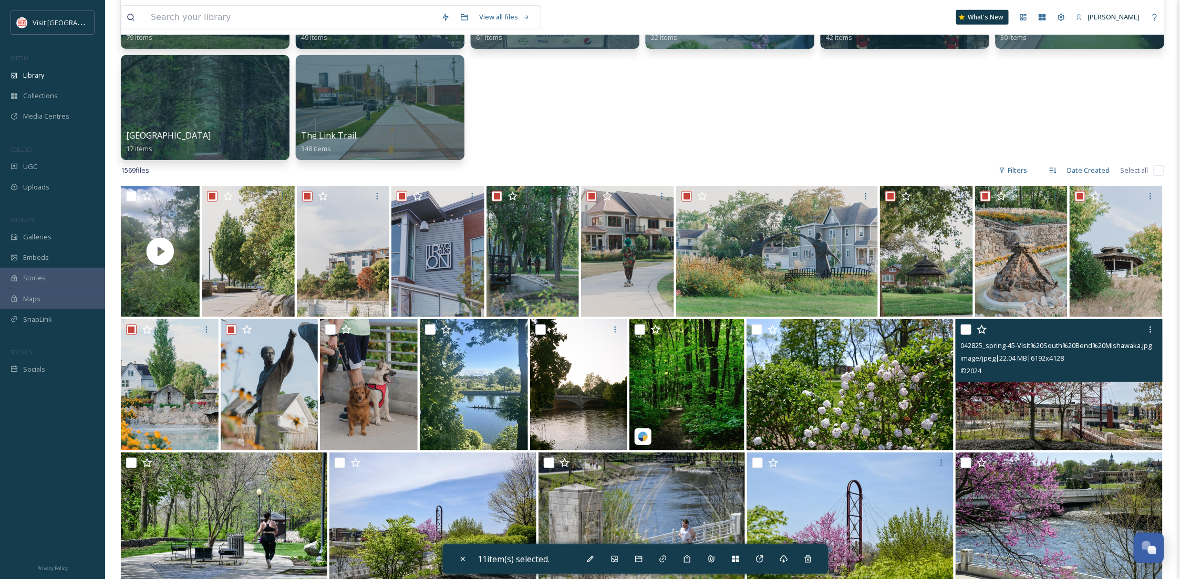
click at [963, 327] on input "checkbox" at bounding box center [966, 330] width 11 height 11
checkbox input "true"
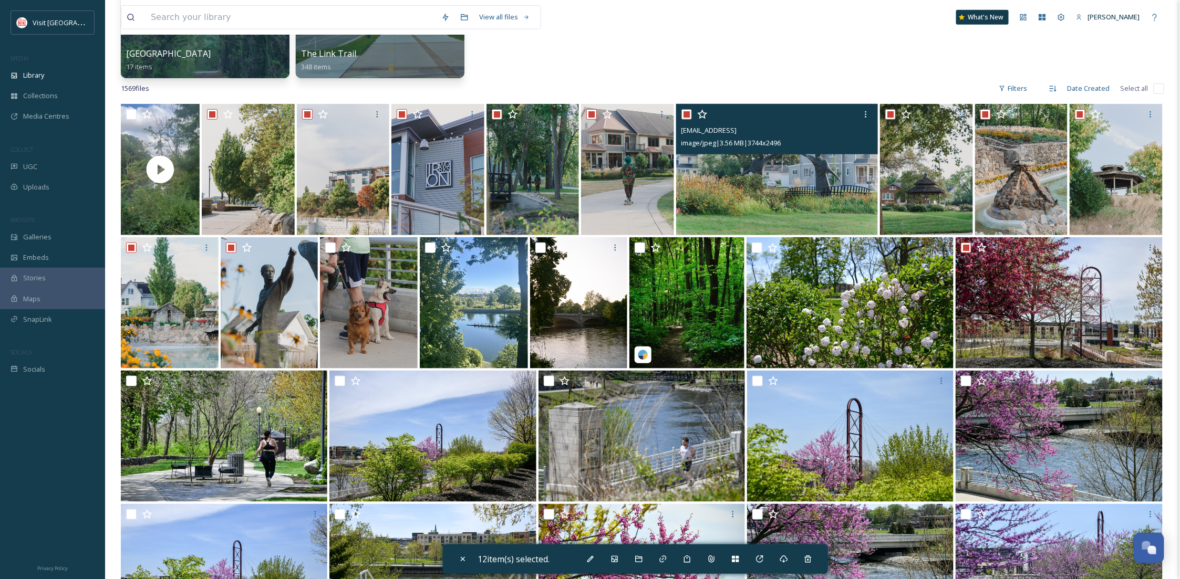
scroll to position [466, 0]
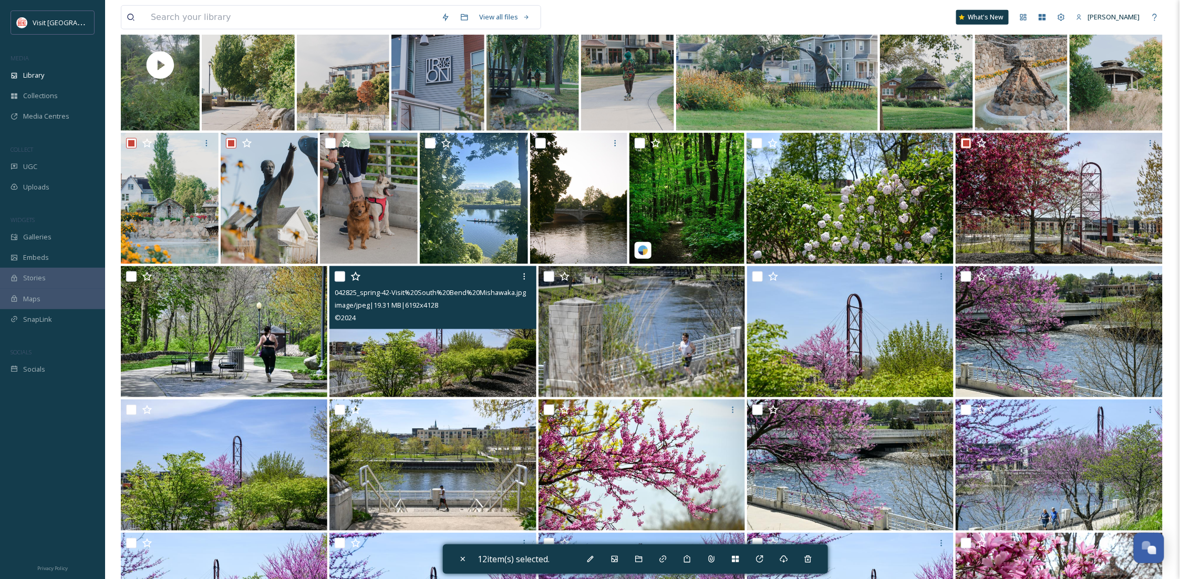
click at [340, 272] on input "checkbox" at bounding box center [340, 277] width 11 height 11
checkbox input "true"
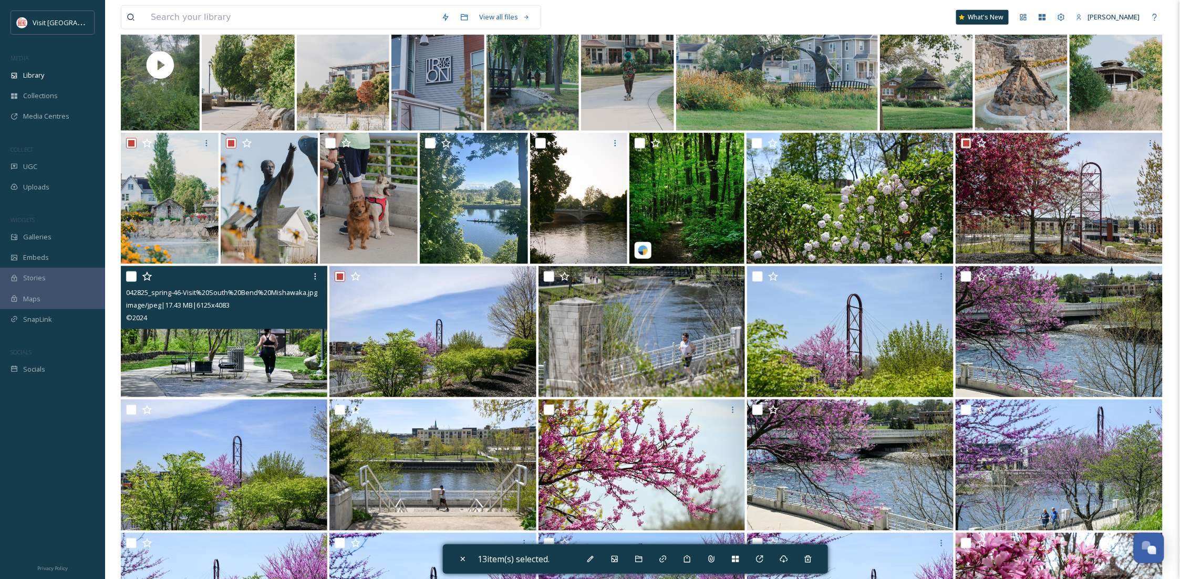
click at [124, 273] on div "042825_spring-46-Visit%20South%20Bend%20Mishawaka.jpg image/jpeg | 17.43 MB | 6…" at bounding box center [224, 297] width 206 height 63
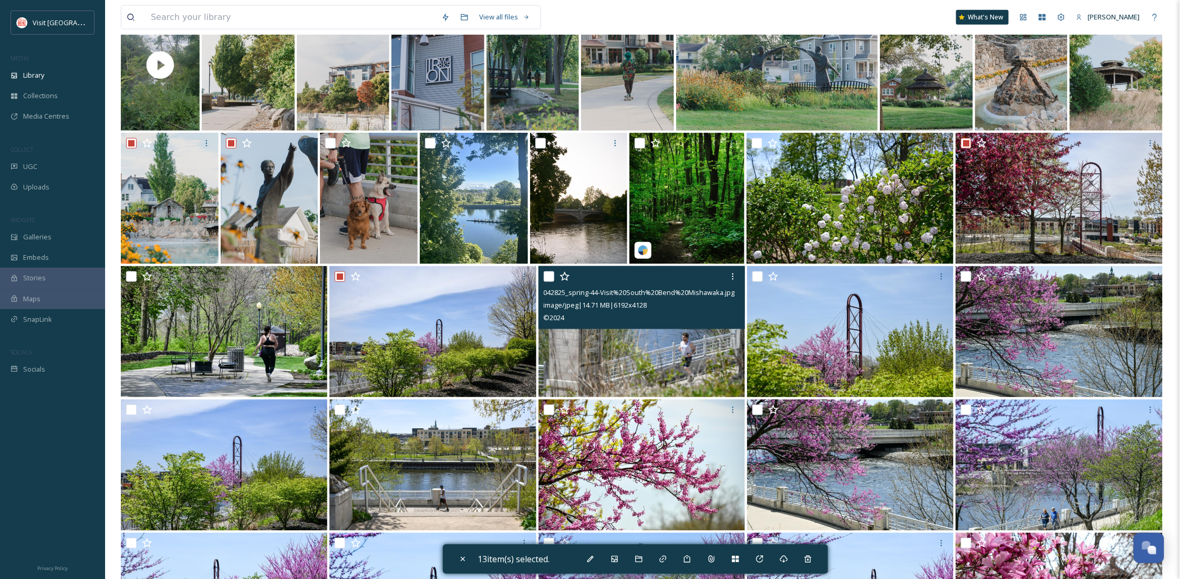
click at [549, 280] on input "checkbox" at bounding box center [549, 277] width 11 height 11
checkbox input "true"
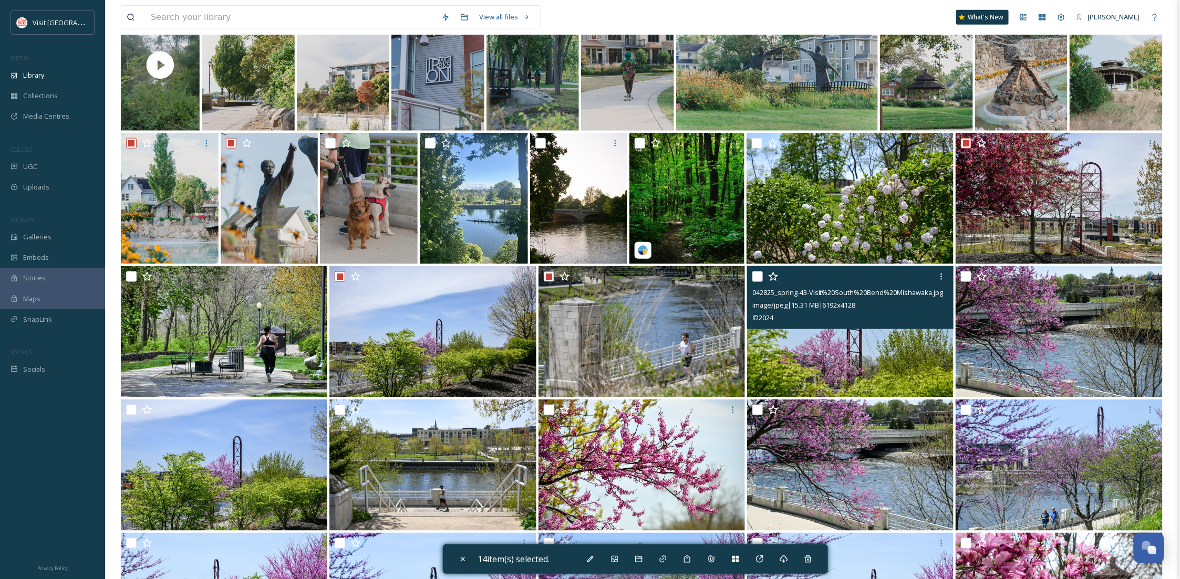
click at [758, 278] on input "checkbox" at bounding box center [757, 277] width 11 height 11
checkbox input "true"
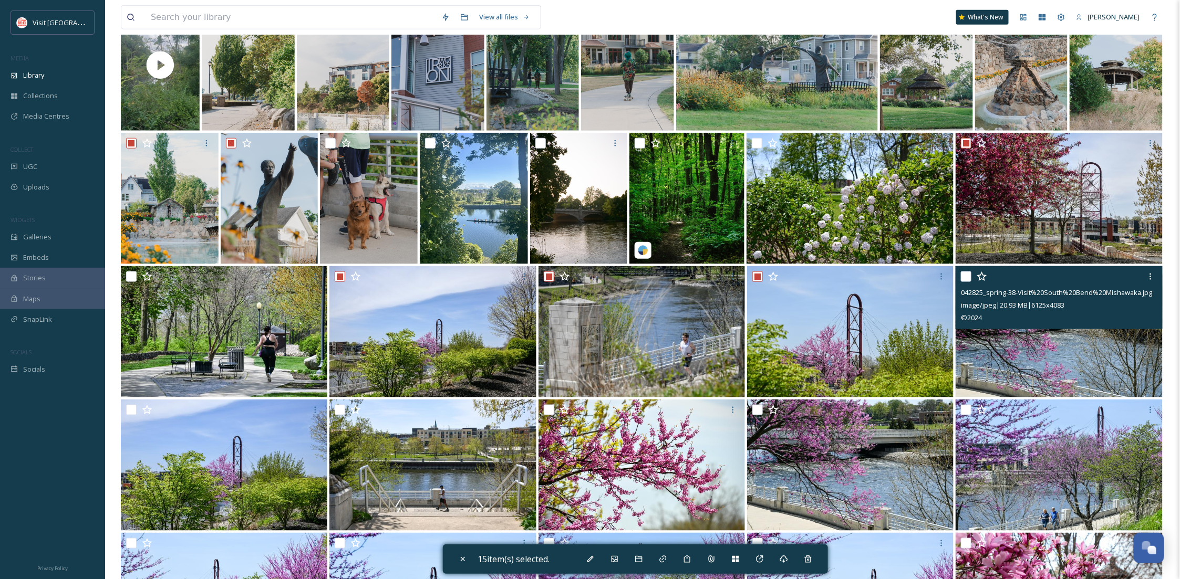
click at [968, 277] on input "checkbox" at bounding box center [966, 277] width 11 height 11
checkbox input "true"
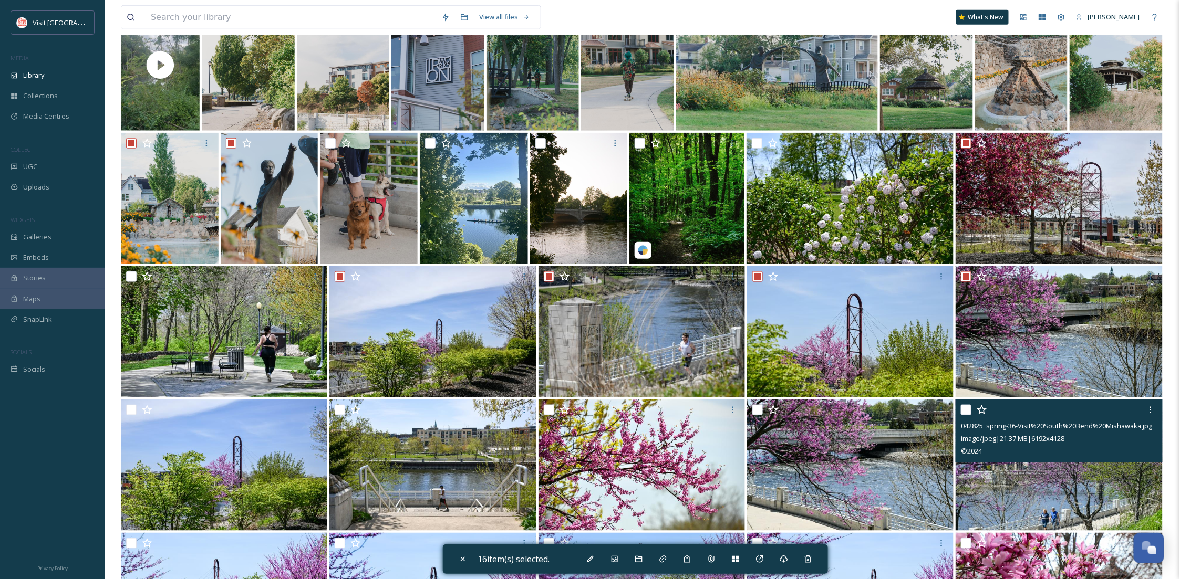
click at [965, 410] on input "checkbox" at bounding box center [966, 410] width 11 height 11
checkbox input "true"
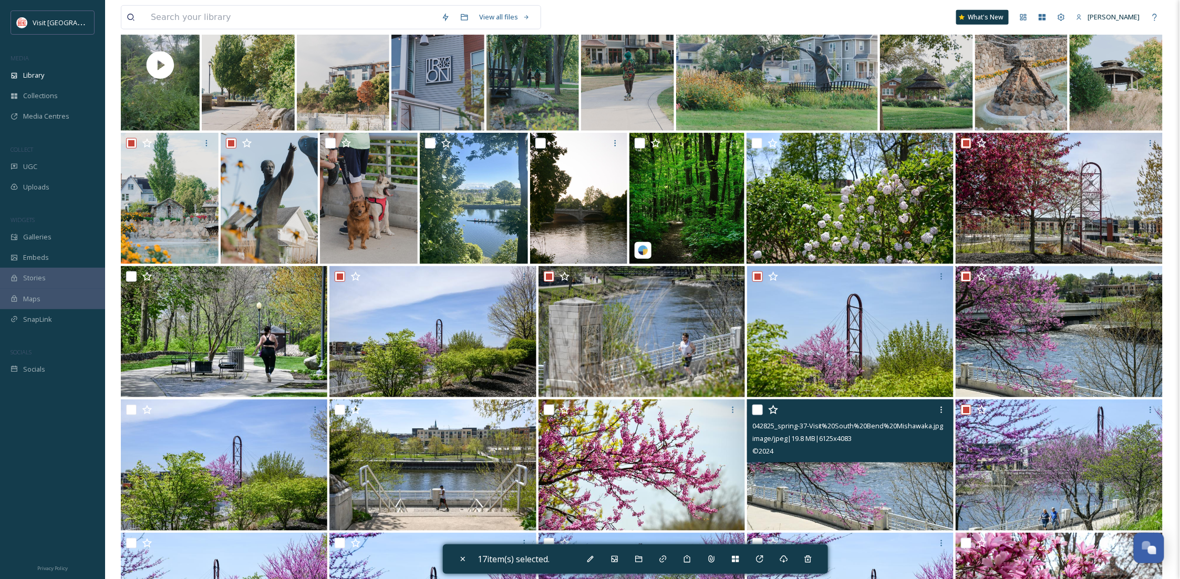
click at [755, 413] on input "checkbox" at bounding box center [757, 410] width 11 height 11
checkbox input "true"
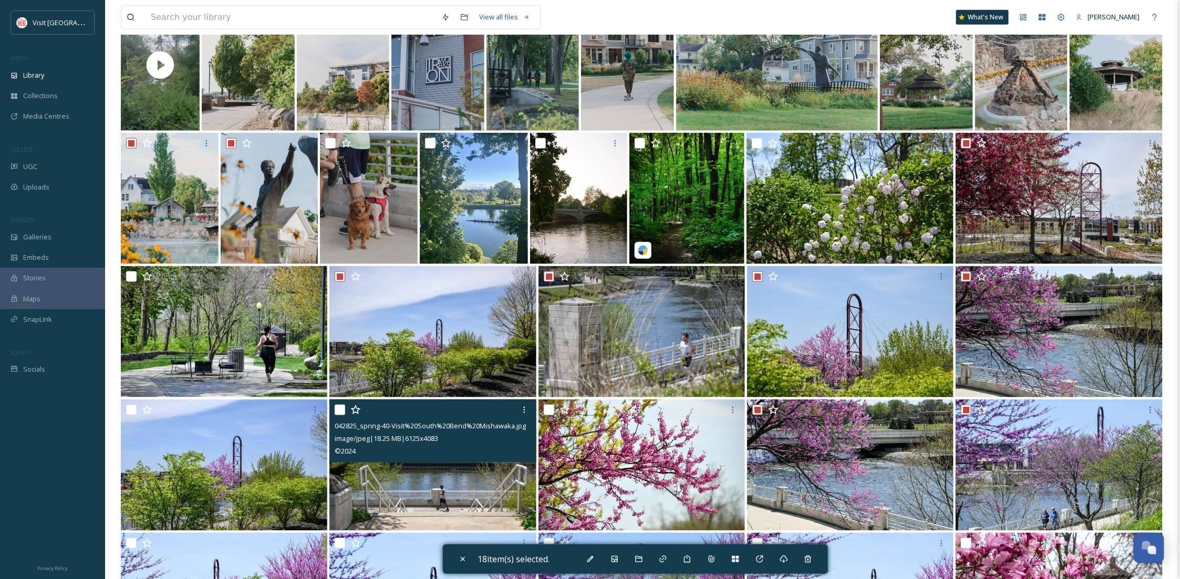
click at [335, 412] on input "checkbox" at bounding box center [340, 410] width 11 height 11
checkbox input "true"
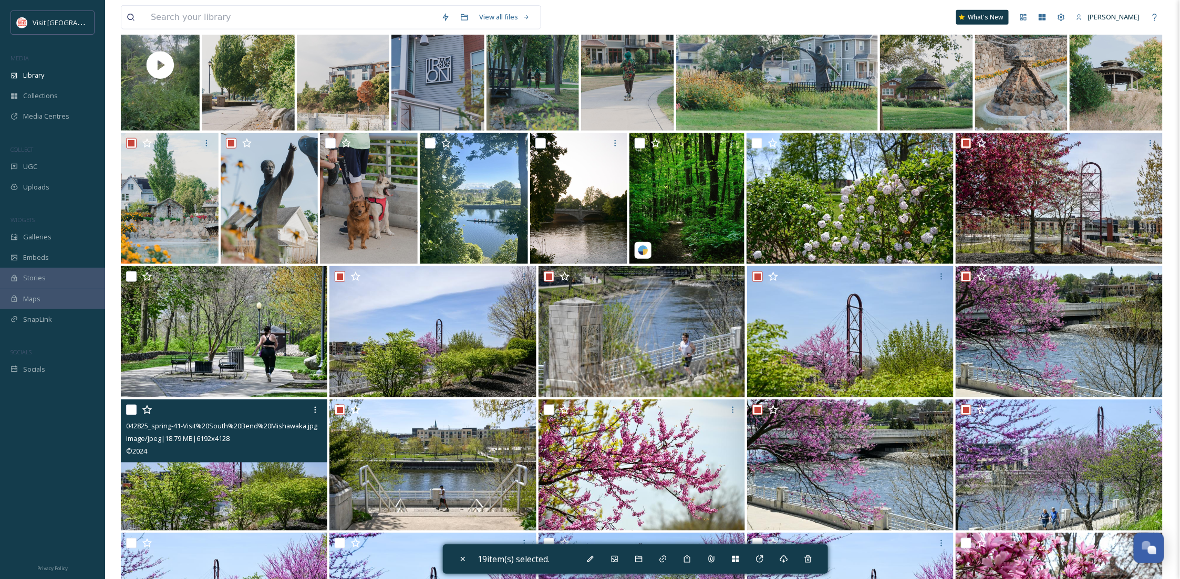
click at [128, 409] on input "checkbox" at bounding box center [131, 410] width 11 height 11
checkbox input "true"
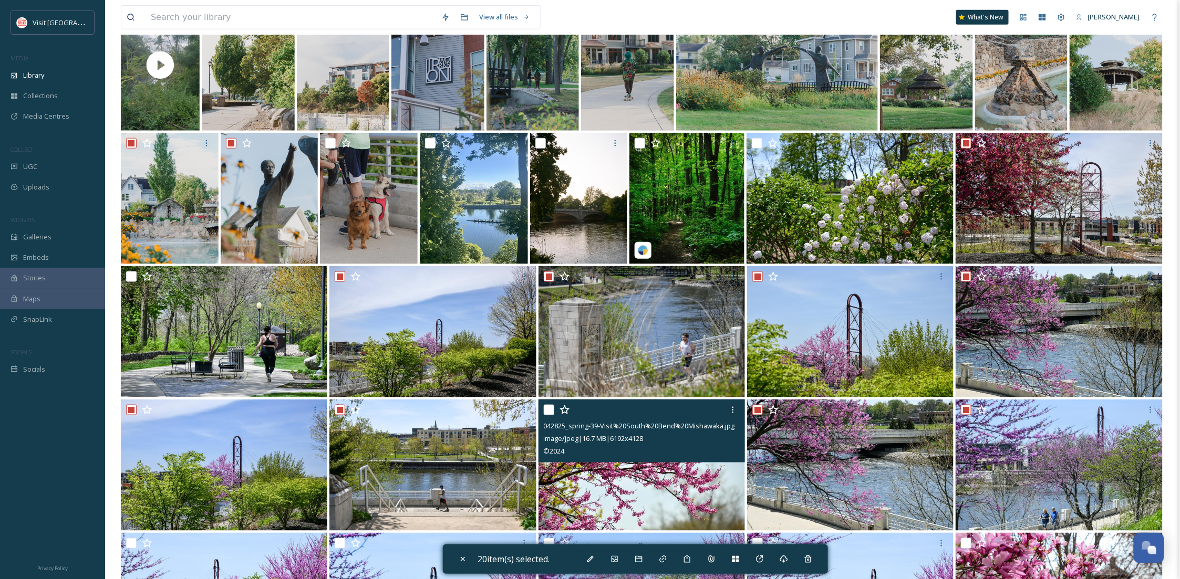
click at [546, 413] on input "checkbox" at bounding box center [549, 410] width 11 height 11
checkbox input "true"
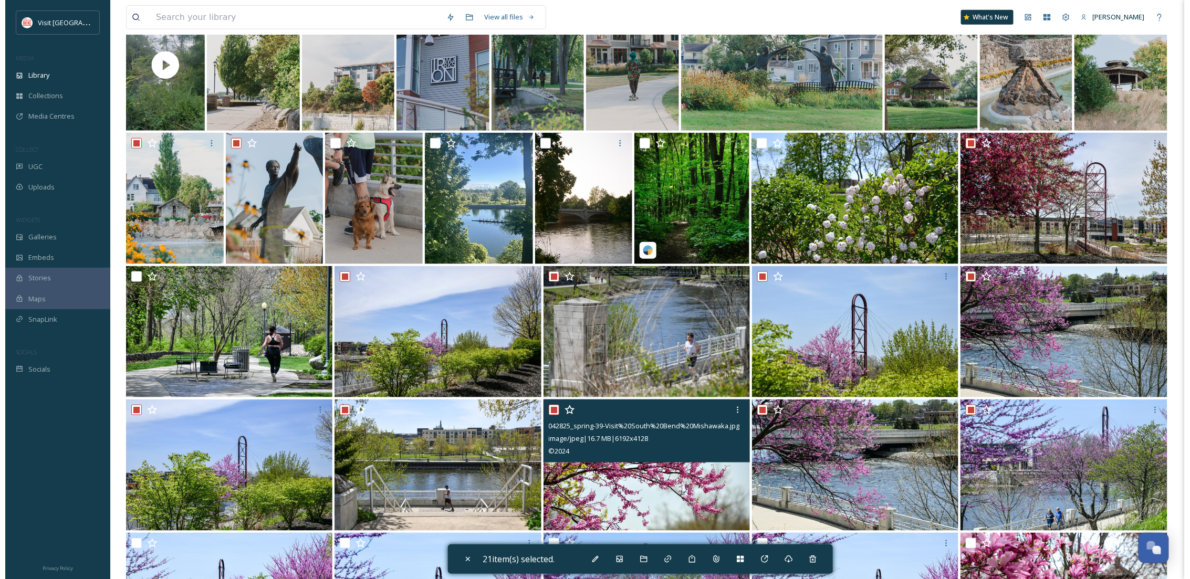
scroll to position [746, 0]
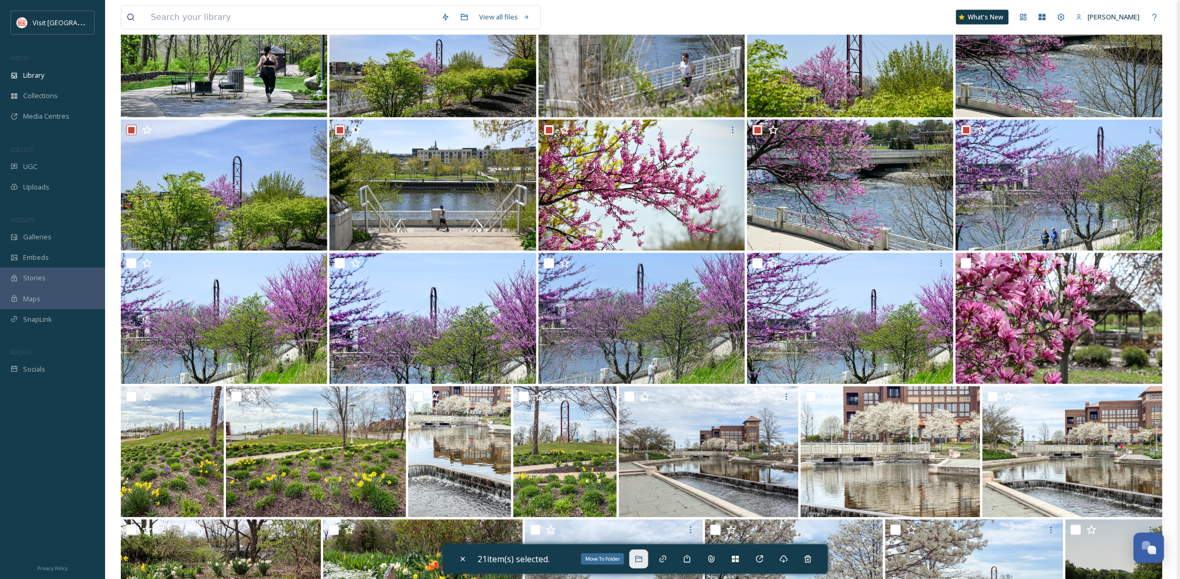
click at [635, 557] on div "Move To Folder" at bounding box center [638, 559] width 19 height 19
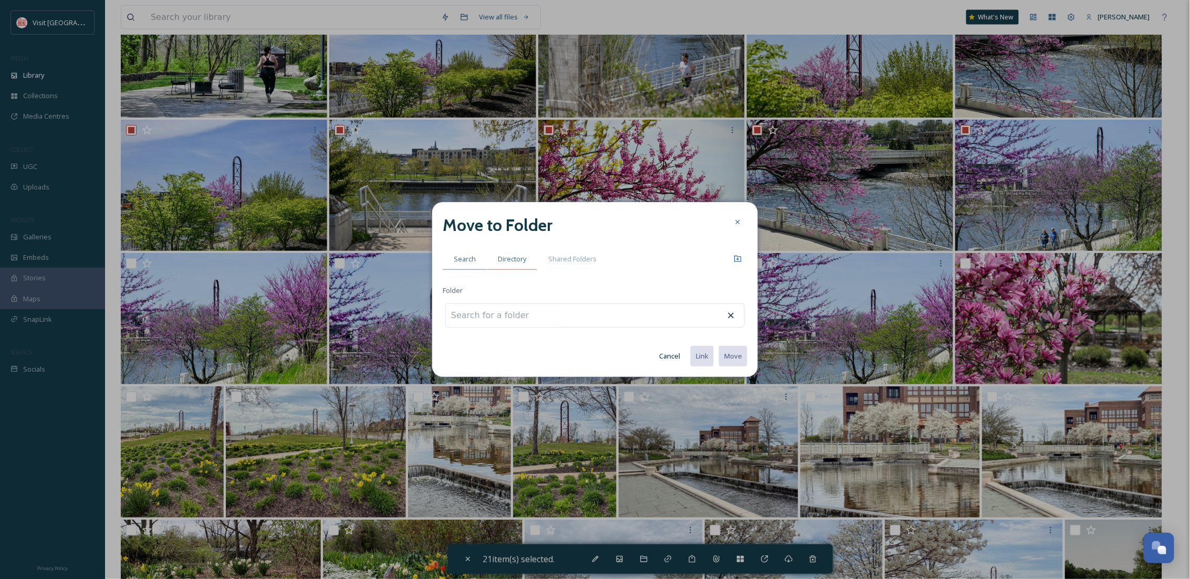
click at [518, 254] on span "Directory" at bounding box center [512, 259] width 28 height 10
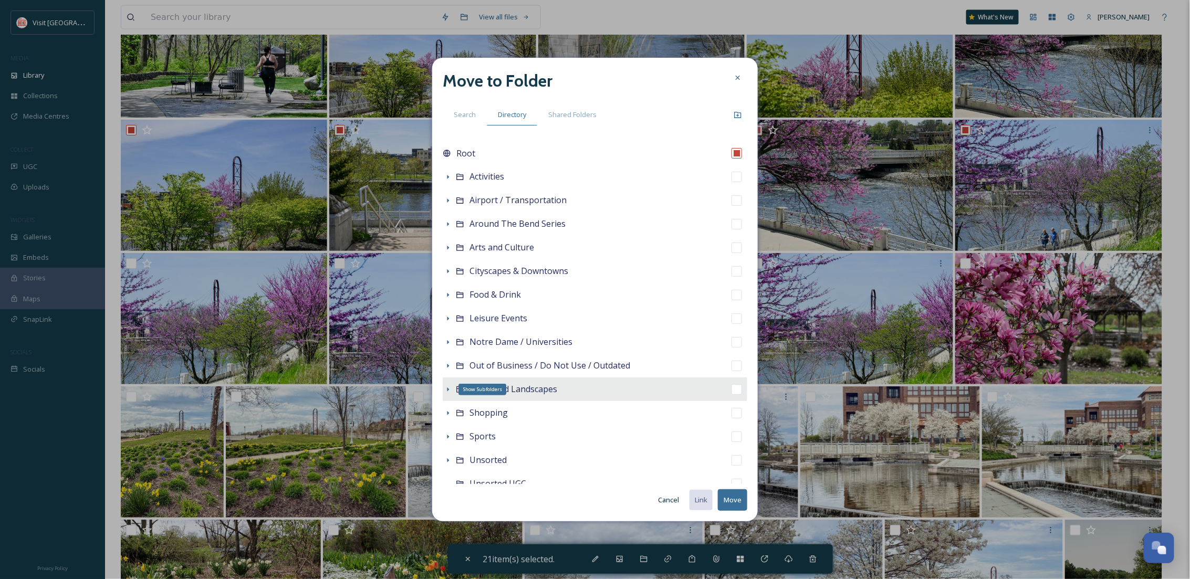
click at [446, 386] on icon at bounding box center [448, 390] width 8 height 8
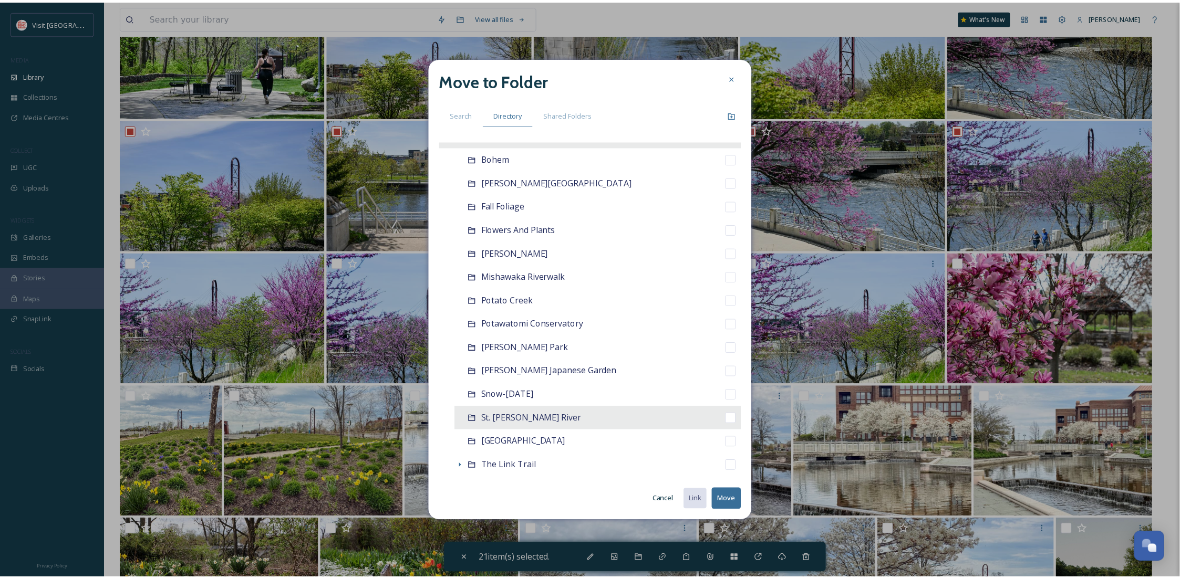
scroll to position [280, 0]
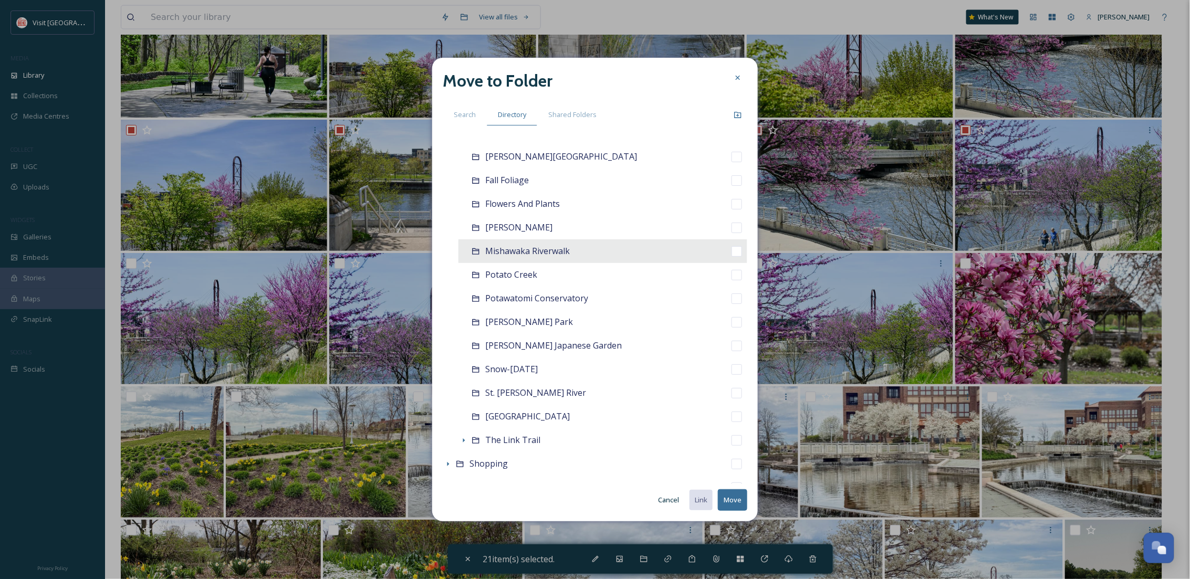
click at [512, 258] on div "Mishawaka Riverwalk" at bounding box center [603, 252] width 289 height 24
checkbox input "false"
checkbox input "true"
click at [734, 500] on button "Move" at bounding box center [732, 501] width 29 height 22
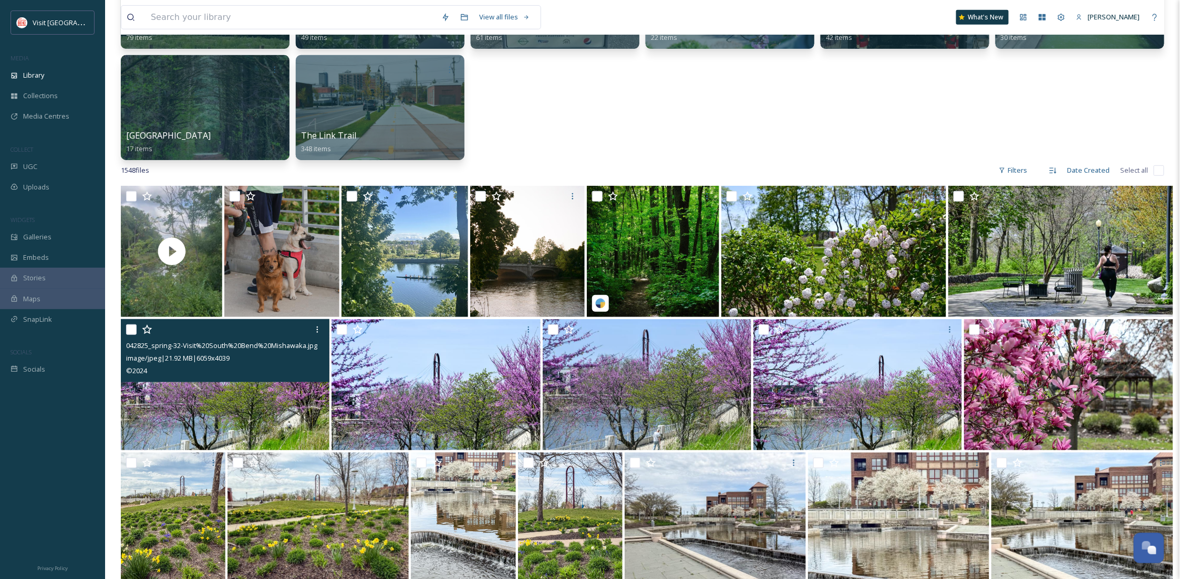
click at [132, 328] on input "checkbox" at bounding box center [131, 330] width 11 height 11
checkbox input "true"
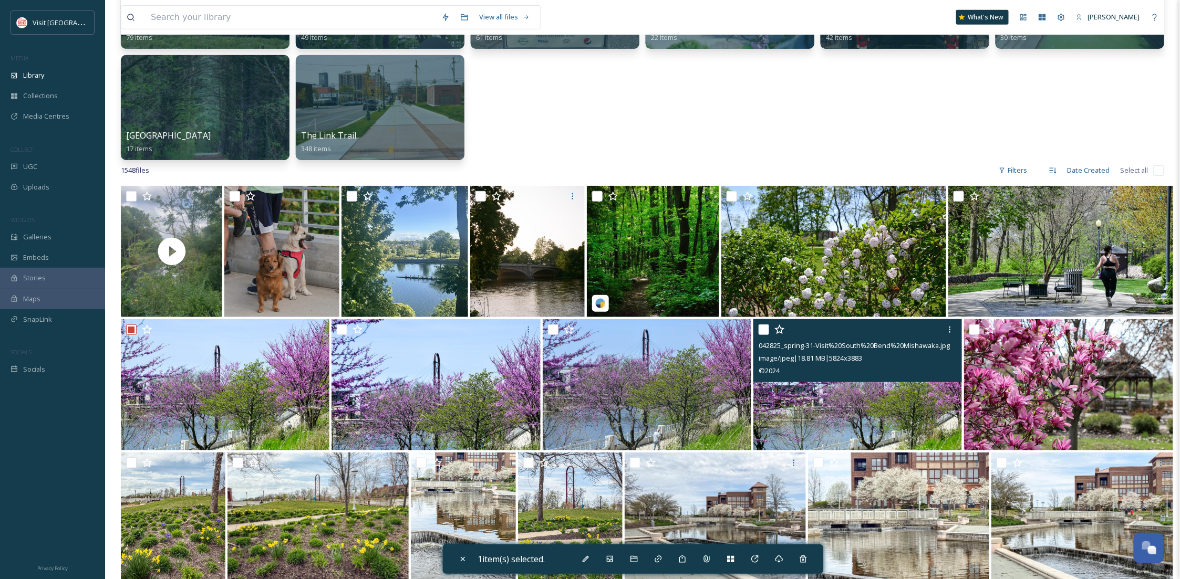
click at [873, 414] on img at bounding box center [857, 384] width 209 height 131
checkbox input "true"
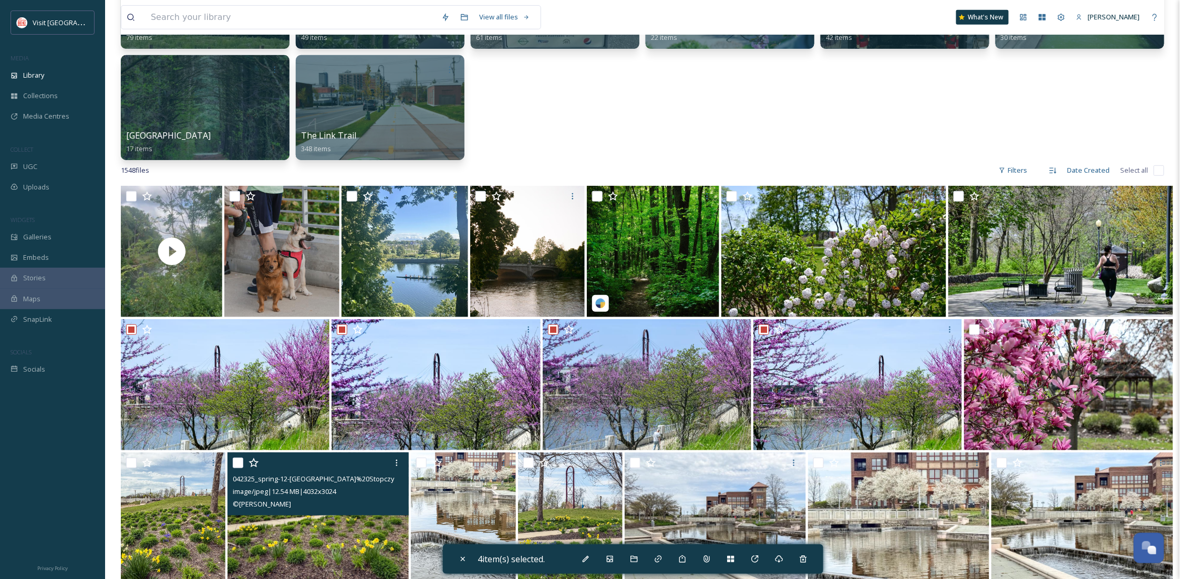
click at [239, 462] on input "checkbox" at bounding box center [238, 463] width 11 height 11
checkbox input "true"
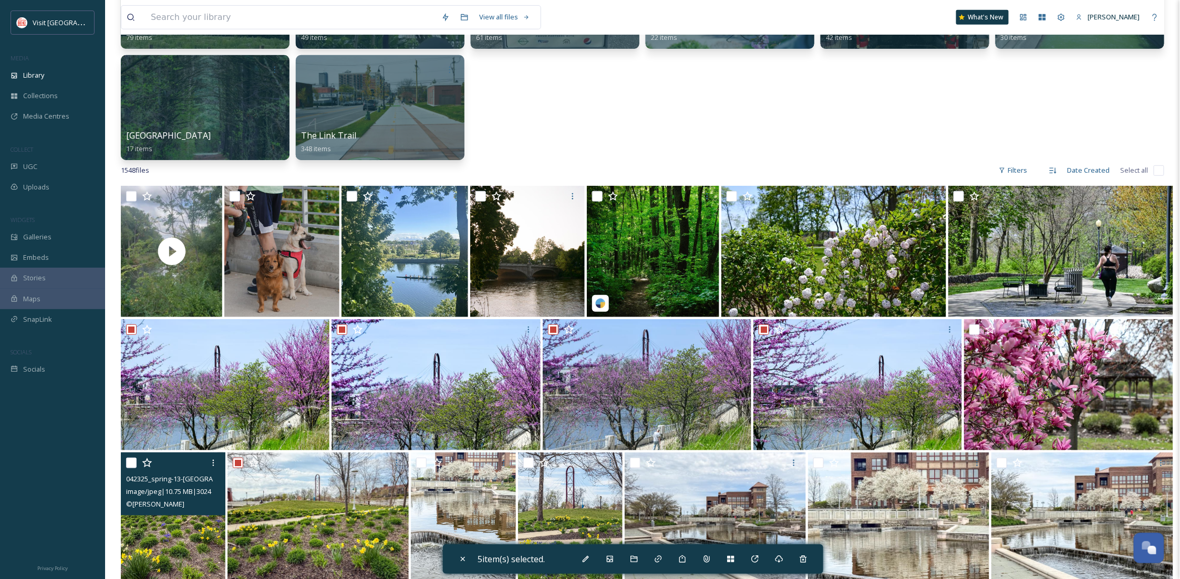
click at [136, 462] on input "checkbox" at bounding box center [131, 463] width 11 height 11
checkbox input "true"
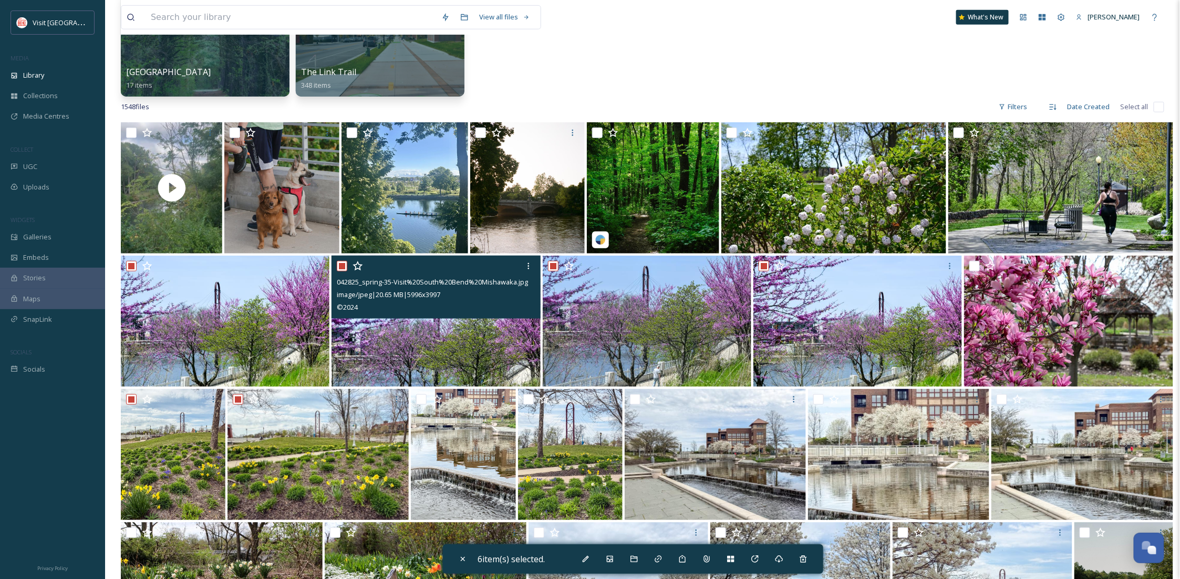
scroll to position [373, 0]
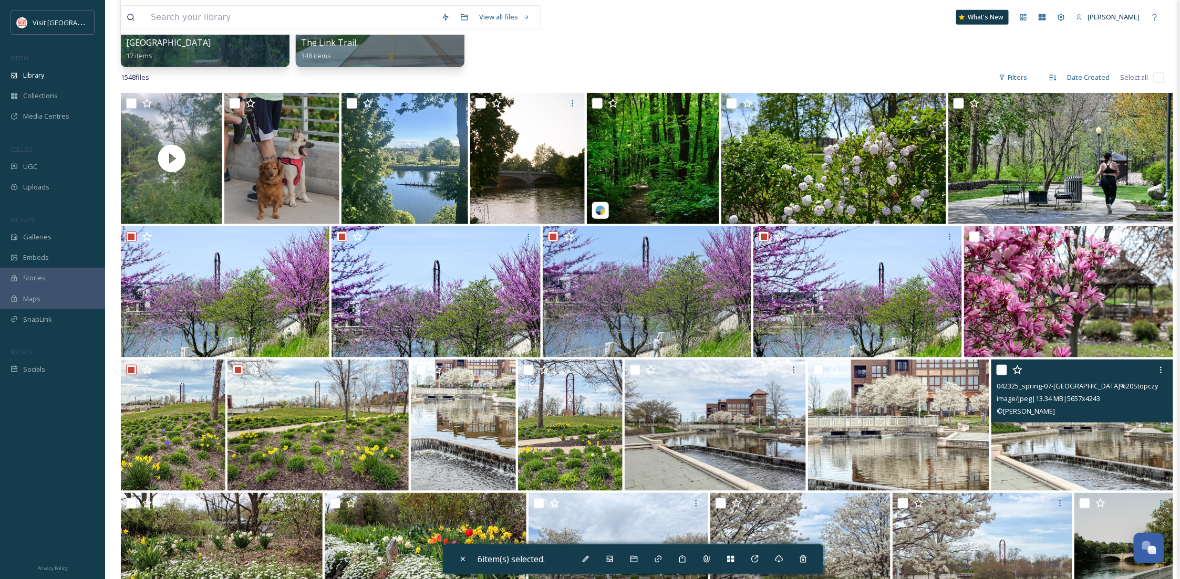
click at [1081, 456] on img at bounding box center [1081, 425] width 181 height 131
checkbox input "true"
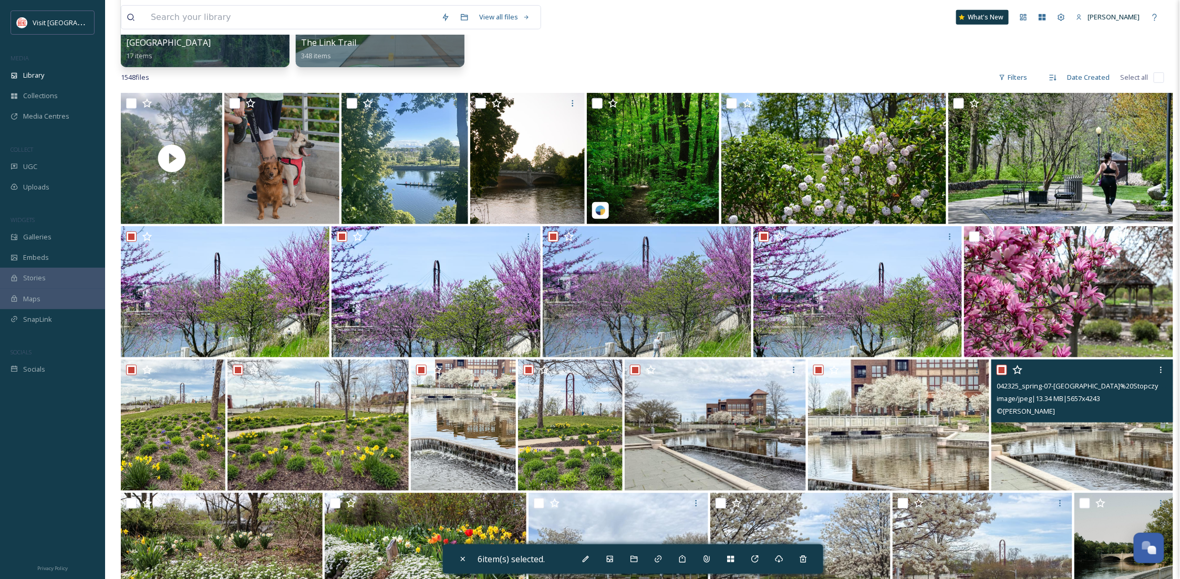
checkbox input "true"
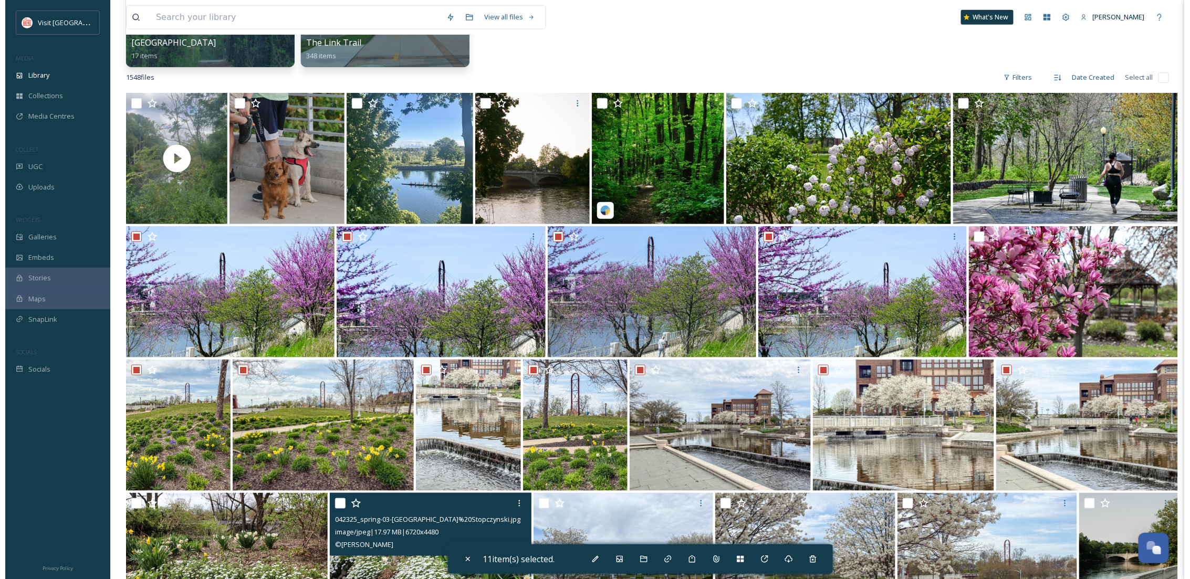
scroll to position [653, 0]
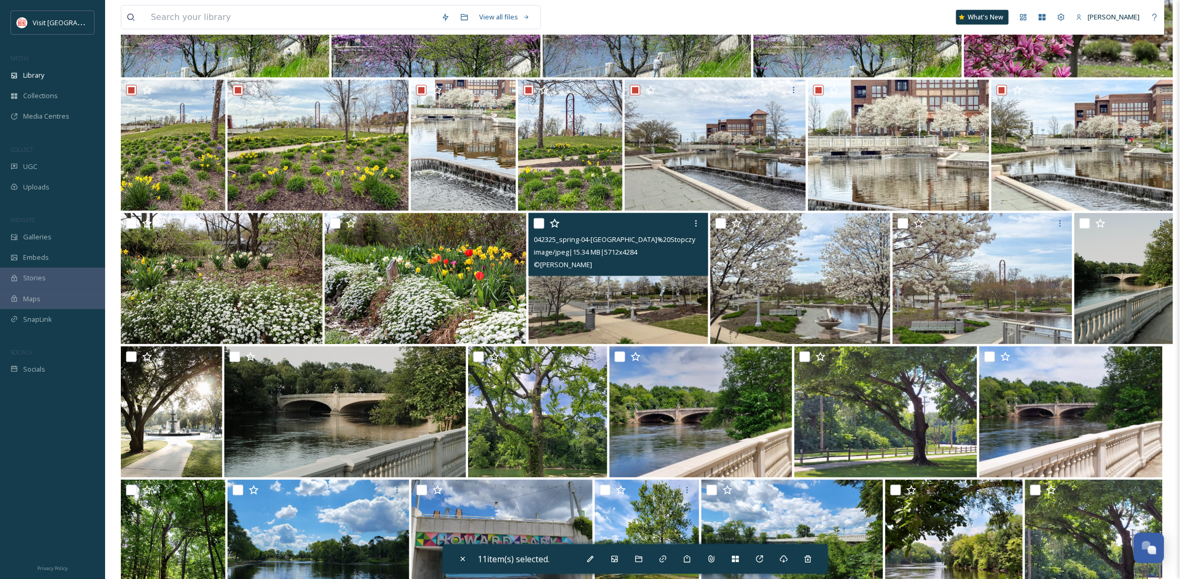
click at [539, 223] on input "checkbox" at bounding box center [539, 224] width 11 height 11
checkbox input "true"
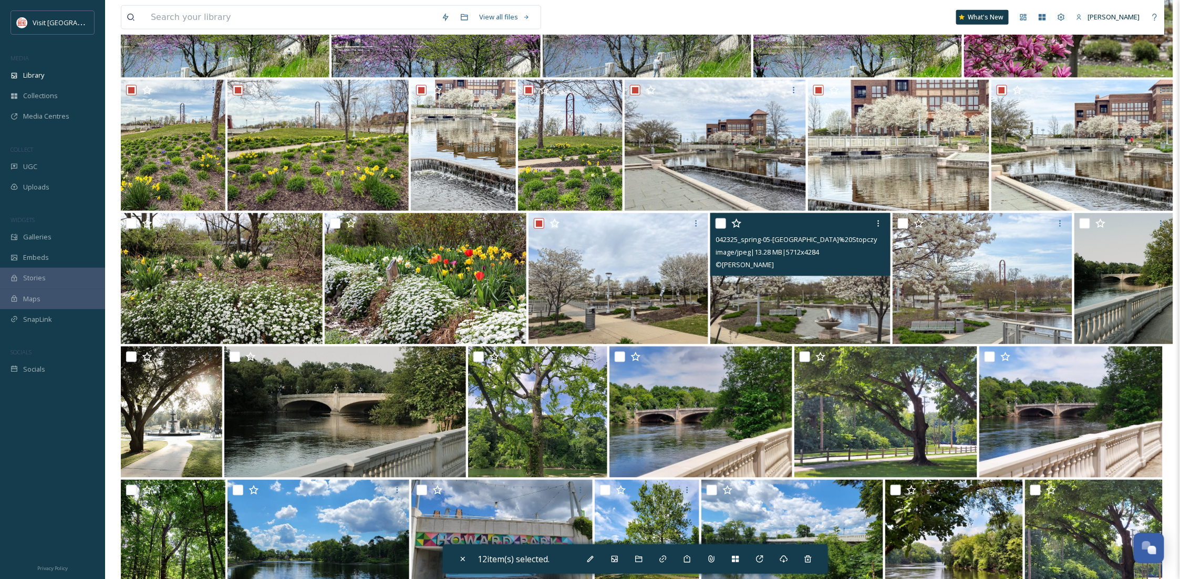
click at [718, 223] on input "checkbox" at bounding box center [720, 224] width 11 height 11
checkbox input "true"
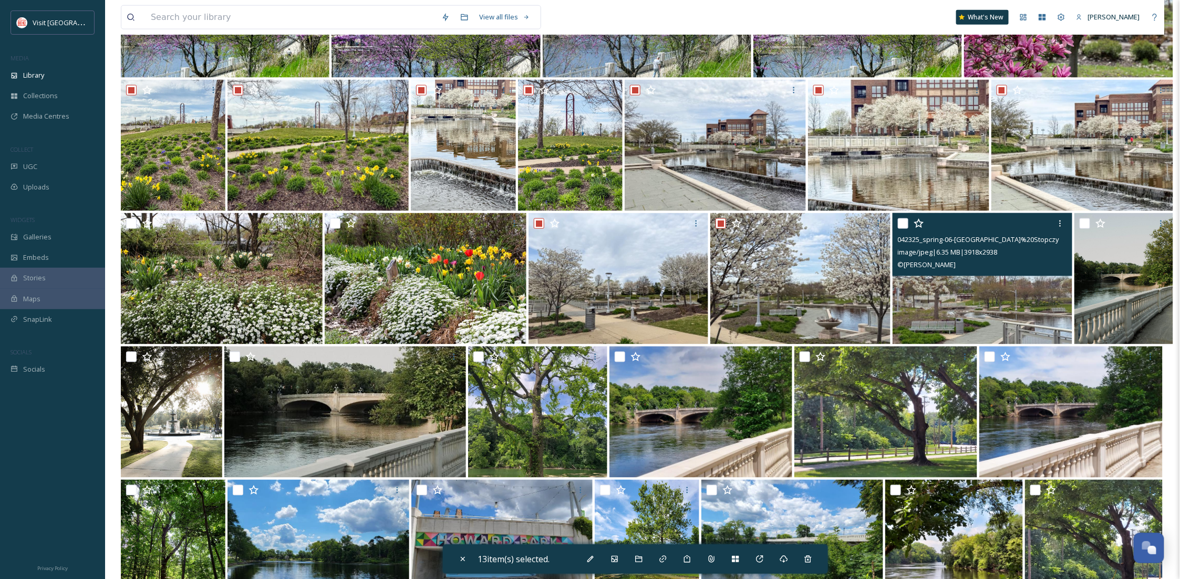
click at [901, 222] on input "checkbox" at bounding box center [903, 224] width 11 height 11
checkbox input "true"
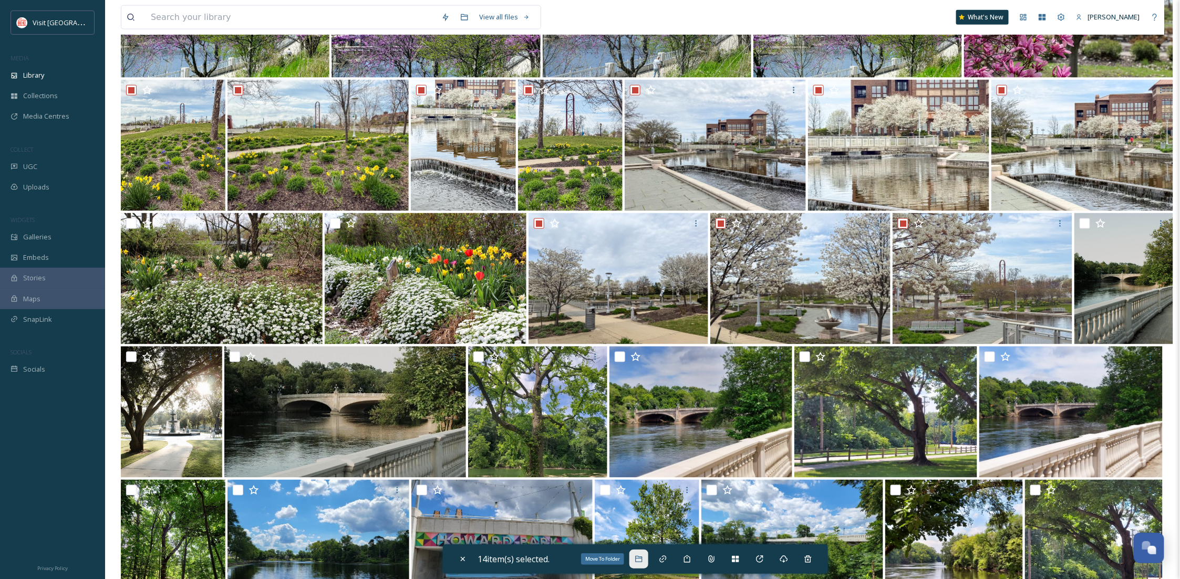
click at [639, 558] on icon at bounding box center [638, 559] width 7 height 6
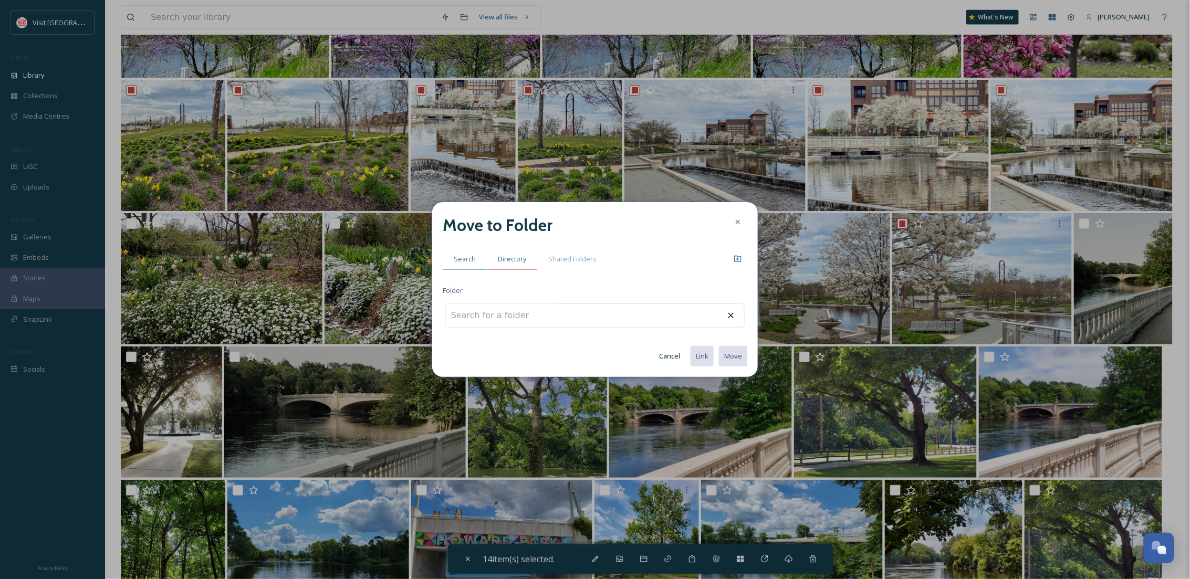
click at [512, 262] on span "Directory" at bounding box center [512, 259] width 28 height 10
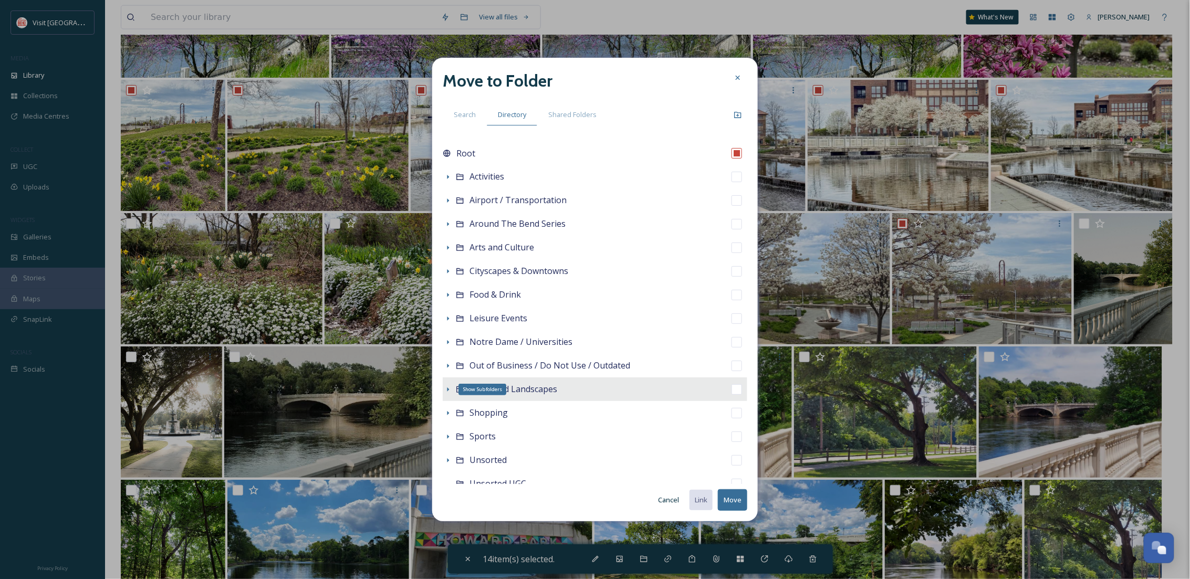
click at [444, 388] on icon at bounding box center [448, 390] width 8 height 8
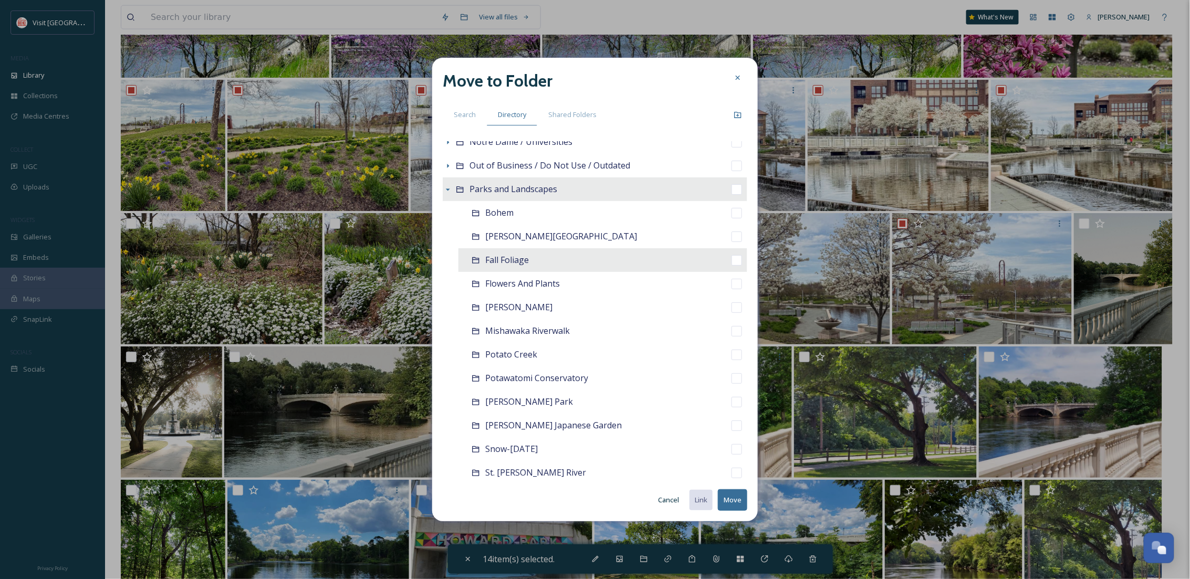
scroll to position [280, 0]
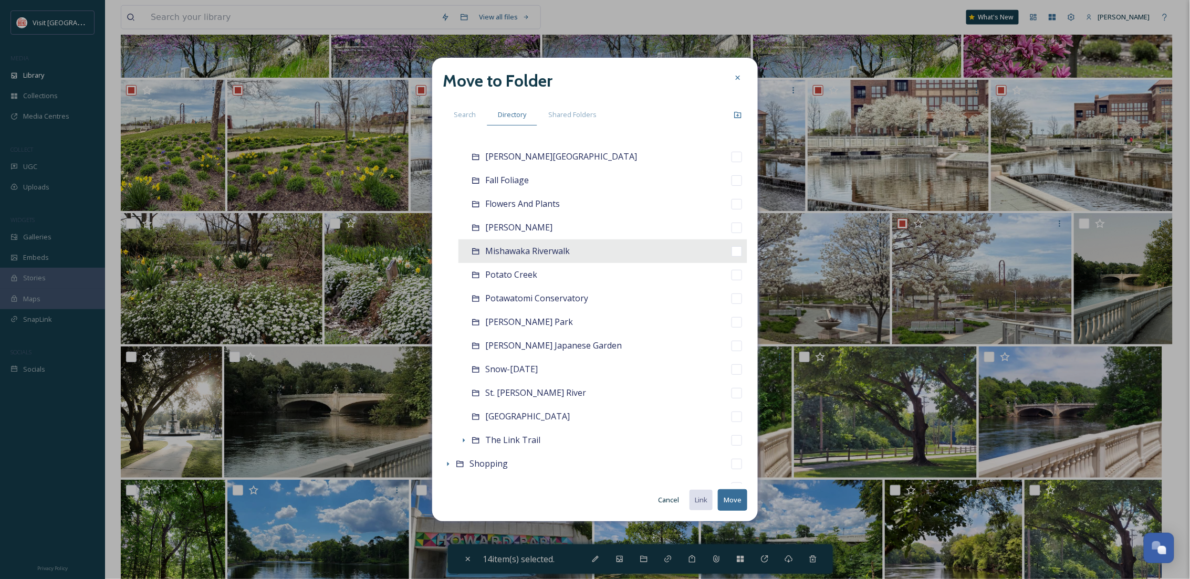
click at [534, 254] on span "Mishawaka Riverwalk" at bounding box center [527, 251] width 85 height 12
checkbox input "false"
checkbox input "true"
click at [728, 501] on button "Move" at bounding box center [732, 501] width 29 height 22
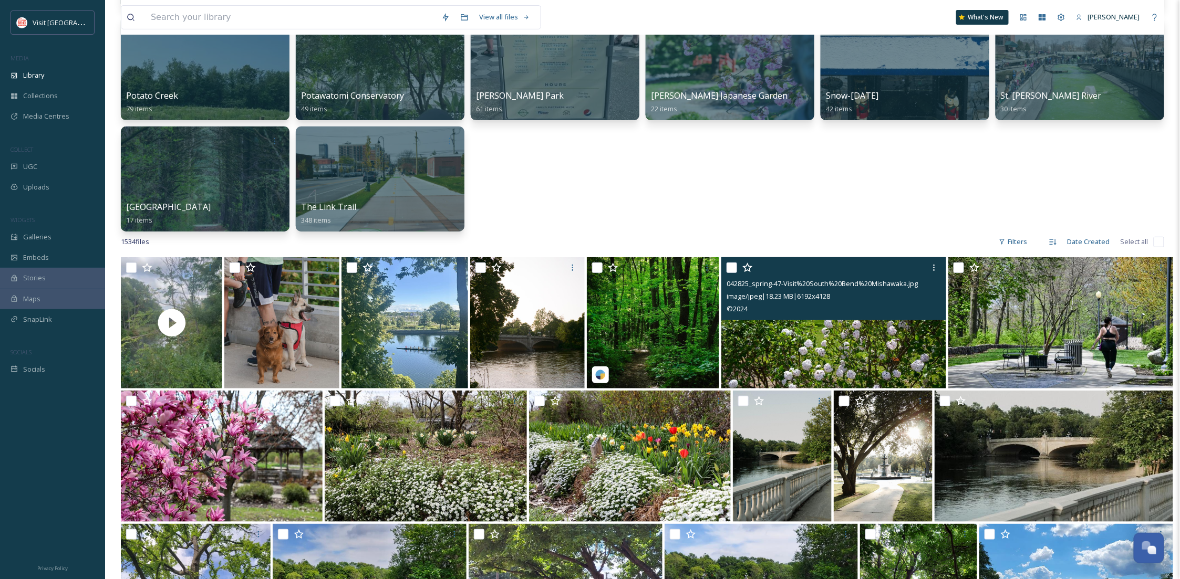
scroll to position [0, 0]
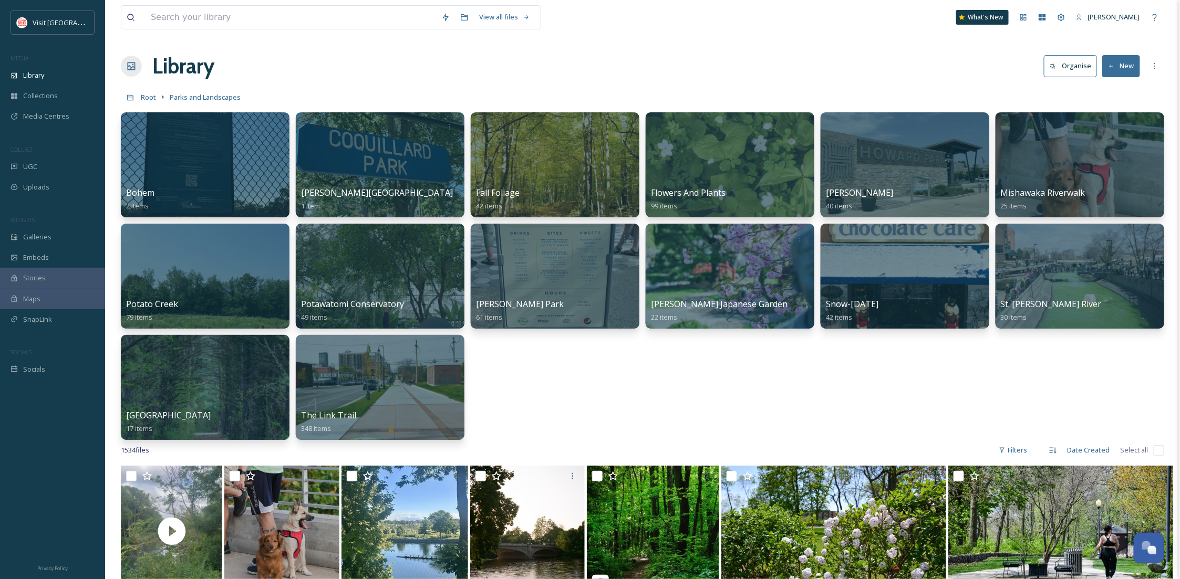
click at [1118, 71] on button "New" at bounding box center [1121, 66] width 38 height 22
click at [1122, 126] on div "Folder" at bounding box center [1109, 131] width 59 height 20
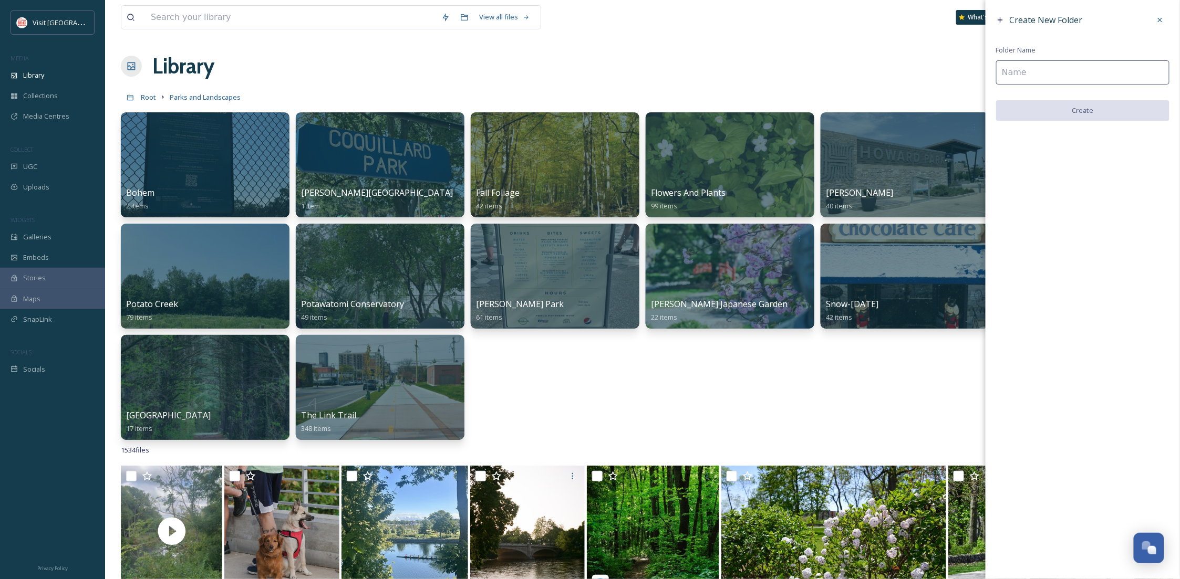
click at [1048, 71] on input at bounding box center [1082, 72] width 173 height 24
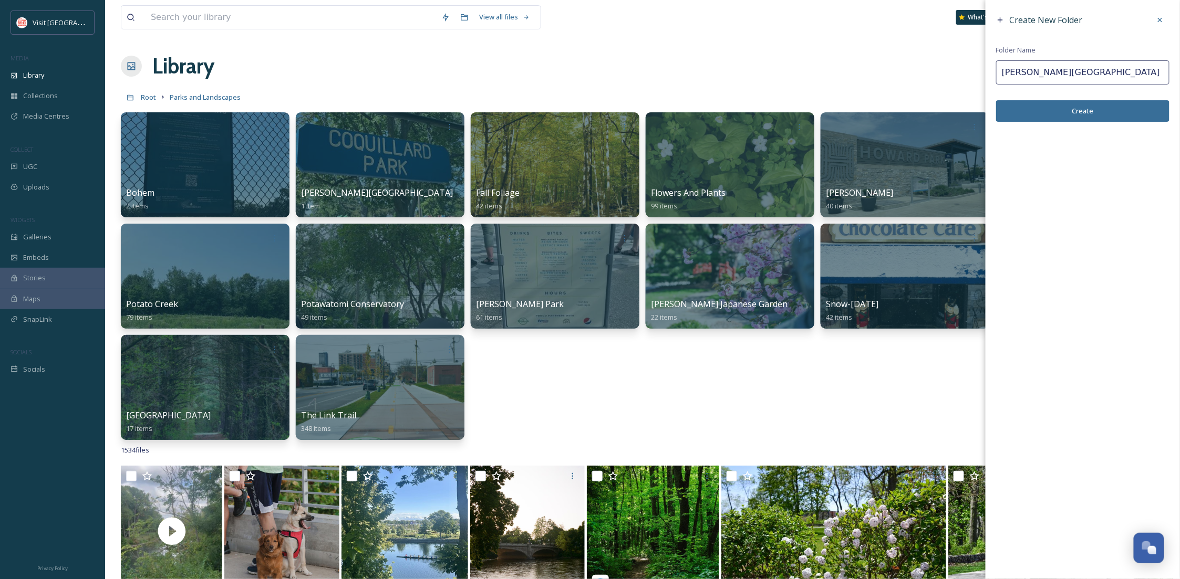
type input "[PERSON_NAME][GEOGRAPHIC_DATA]"
click at [1083, 109] on button "Create" at bounding box center [1082, 111] width 173 height 22
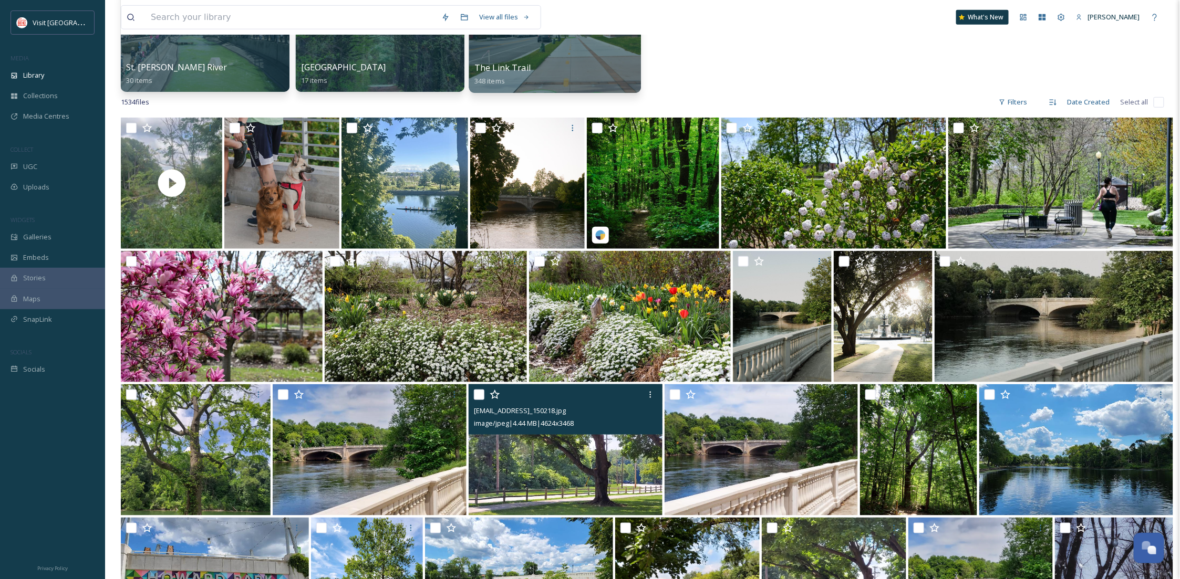
scroll to position [280, 0]
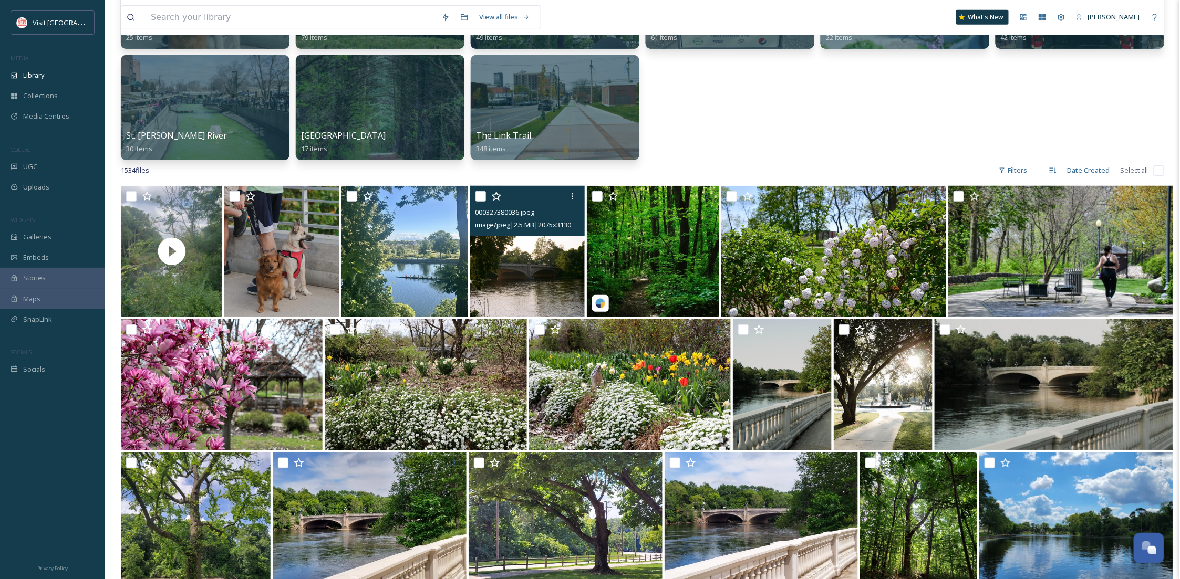
click at [484, 201] on input "checkbox" at bounding box center [480, 196] width 11 height 11
checkbox input "true"
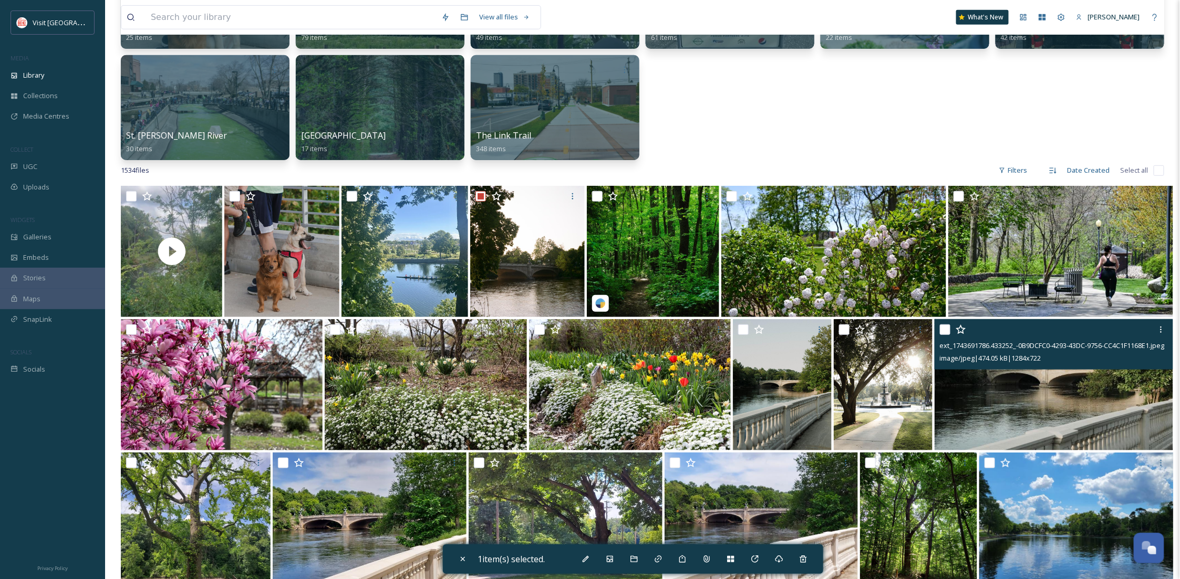
click at [938, 327] on div "ext_1743691786.433252_-0B9DCFC0-4293-43DC-9756-CC4C1F1168E1.jpeg image/jpeg | 4…" at bounding box center [1053, 344] width 238 height 50
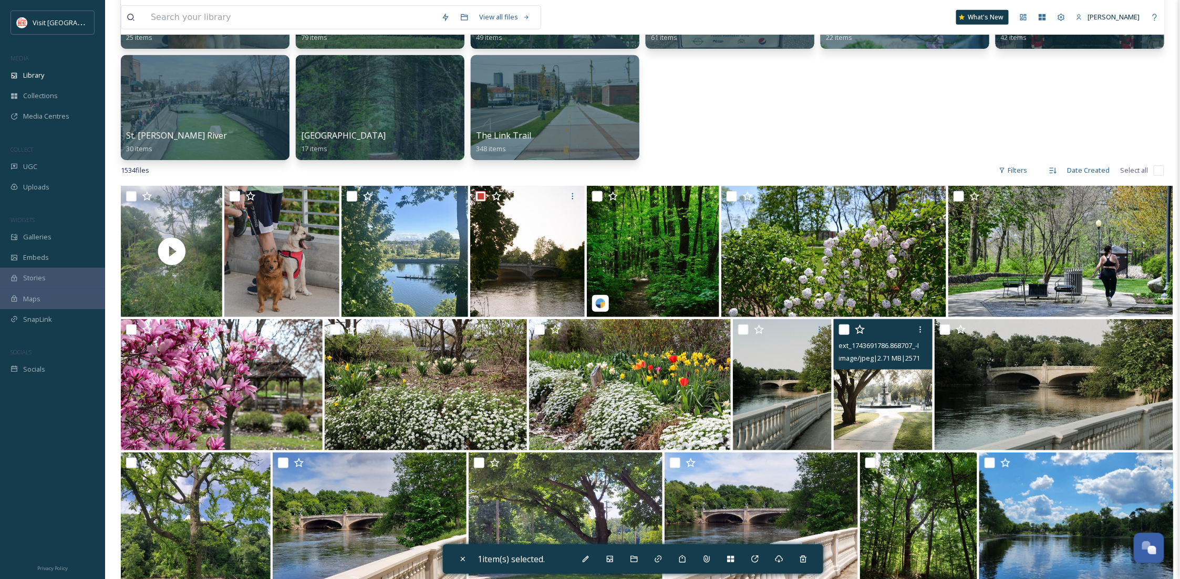
click at [846, 327] on input "checkbox" at bounding box center [844, 330] width 11 height 11
checkbox input "true"
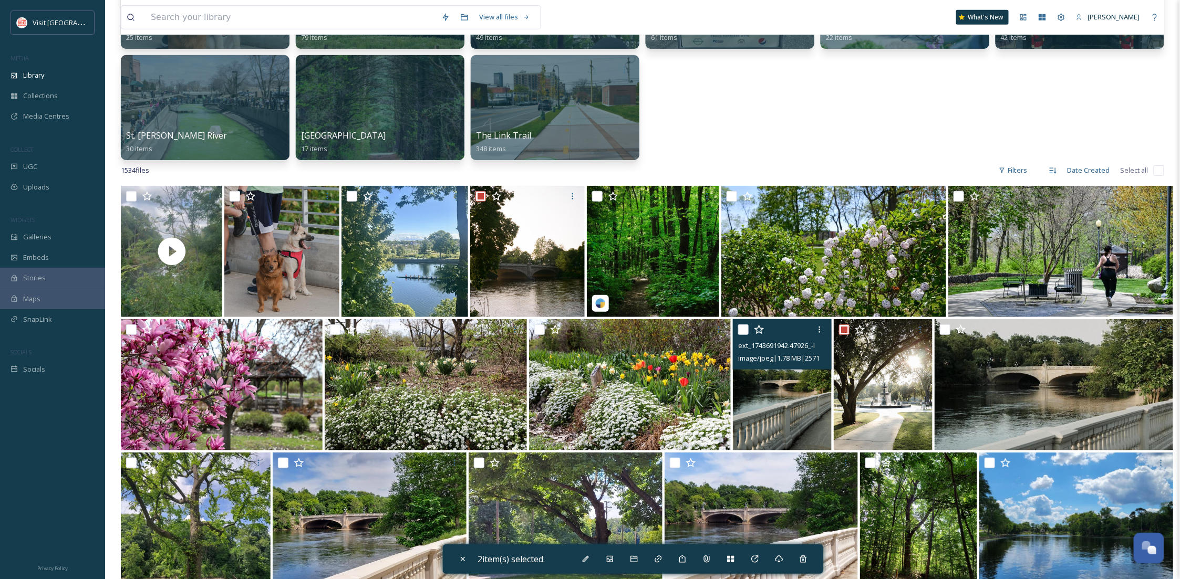
click at [736, 331] on div "ext_1743691942.47926_-IMG_2790.jpeg image/jpeg | 1.78 MB | 2571 x 3600" at bounding box center [782, 344] width 99 height 50
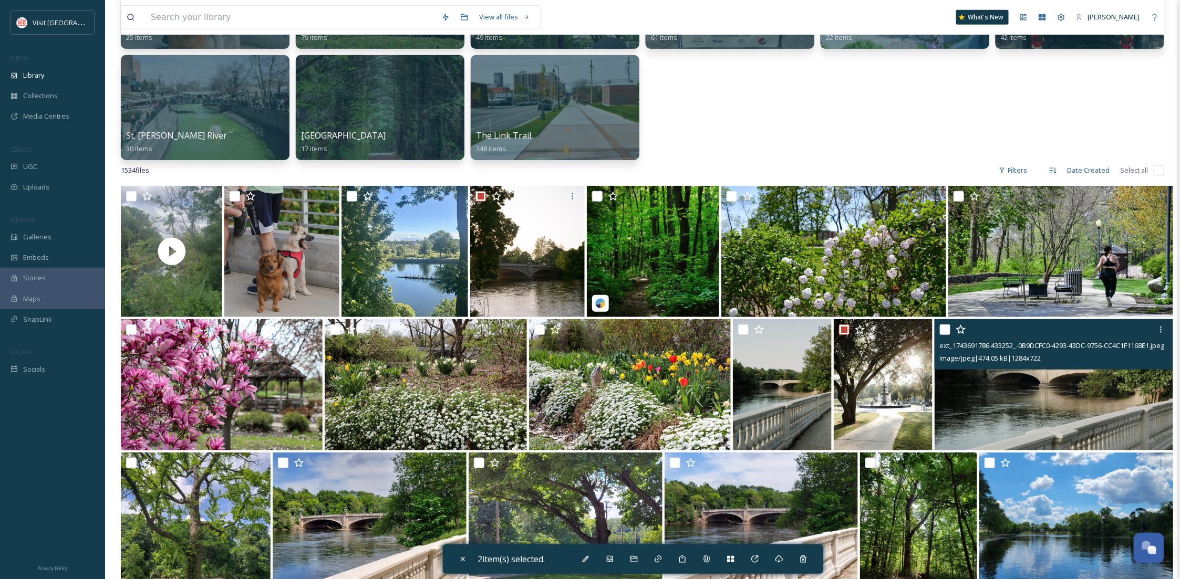
click at [946, 329] on input "checkbox" at bounding box center [945, 330] width 11 height 11
checkbox input "true"
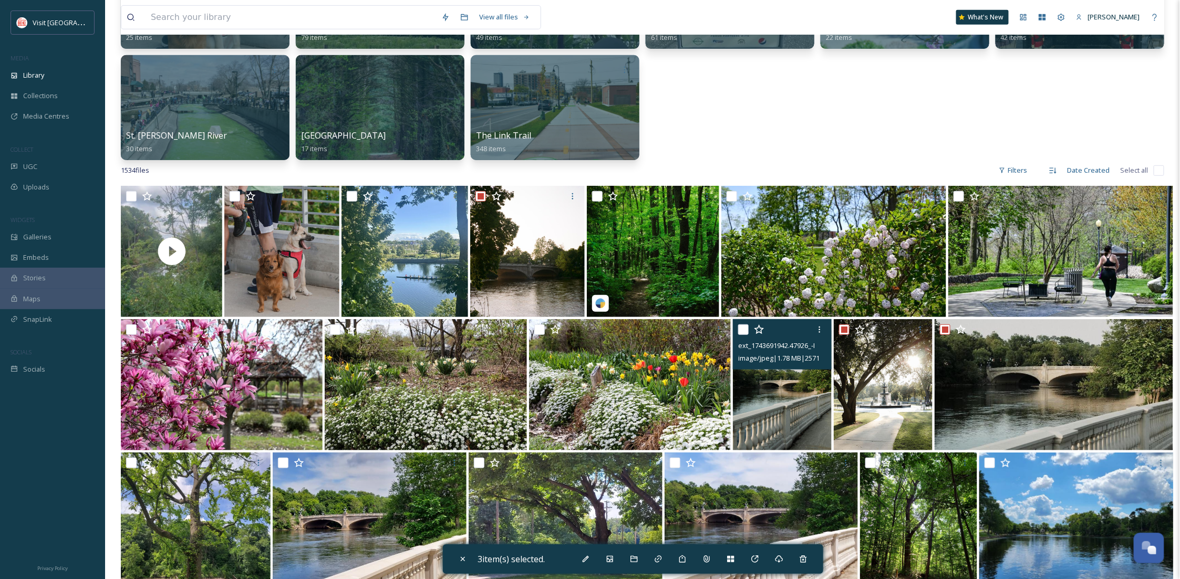
click at [739, 329] on input "checkbox" at bounding box center [743, 330] width 11 height 11
checkbox input "true"
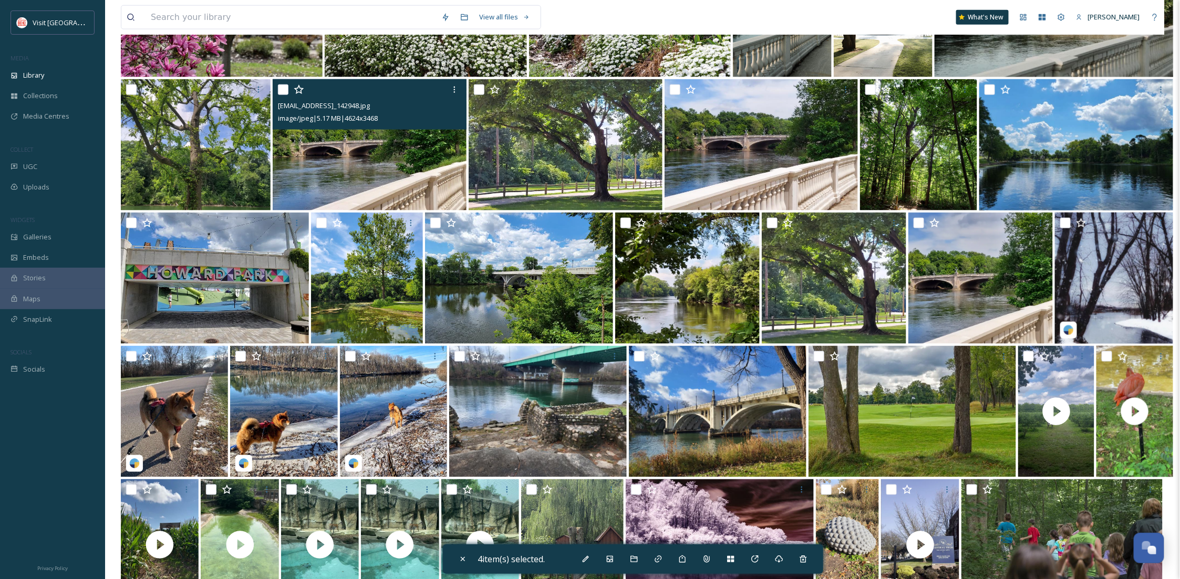
click at [287, 88] on input "checkbox" at bounding box center [283, 90] width 11 height 11
checkbox input "true"
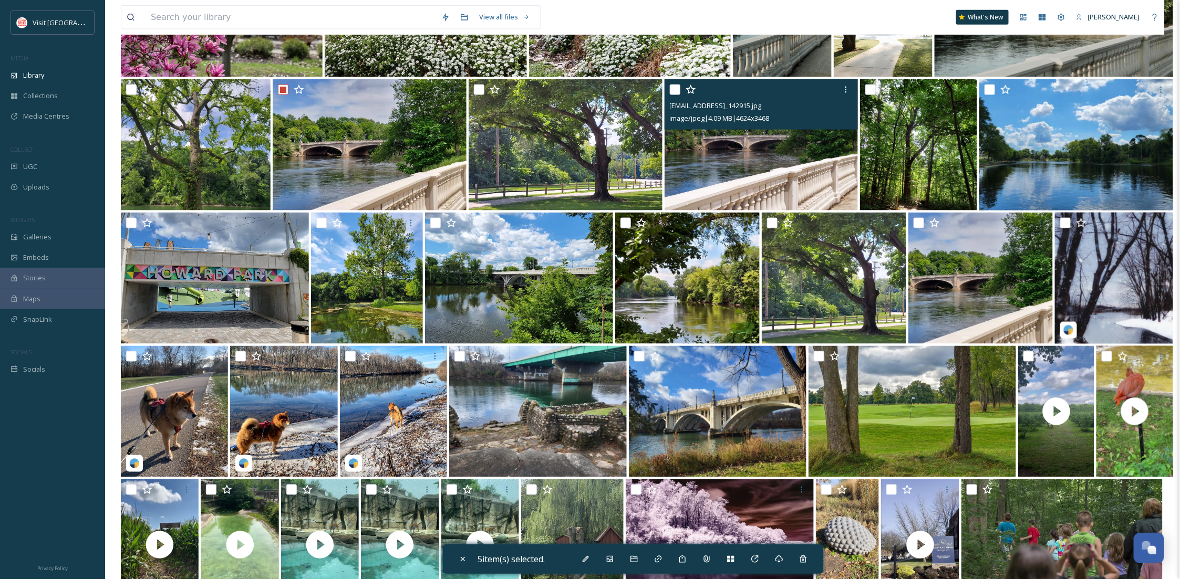
click at [674, 86] on input "checkbox" at bounding box center [675, 90] width 11 height 11
checkbox input "true"
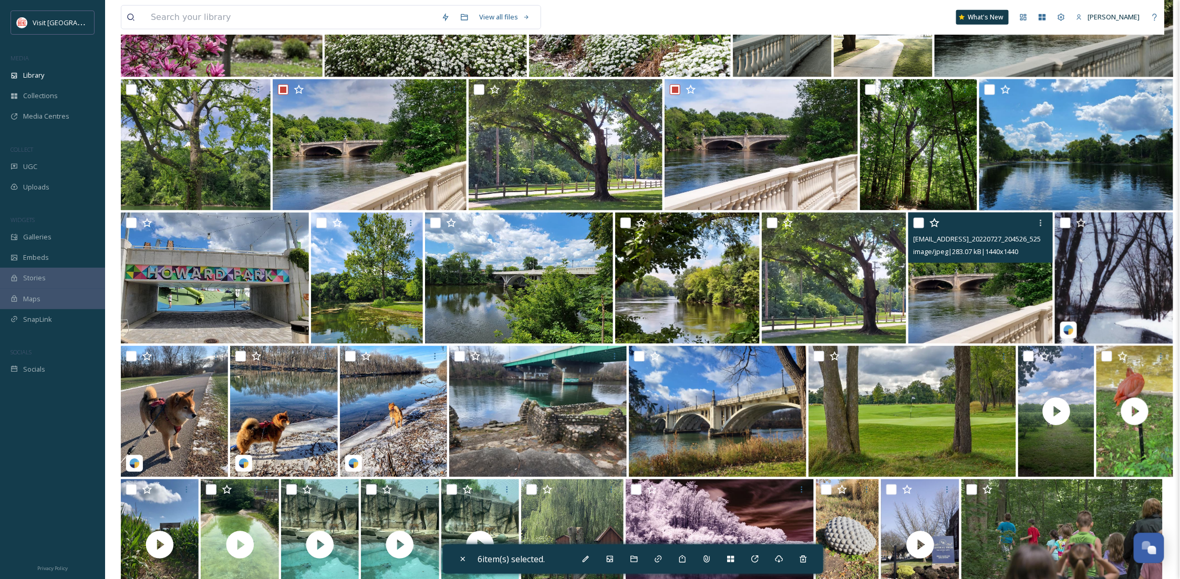
click at [917, 223] on input "checkbox" at bounding box center [918, 223] width 11 height 11
checkbox input "true"
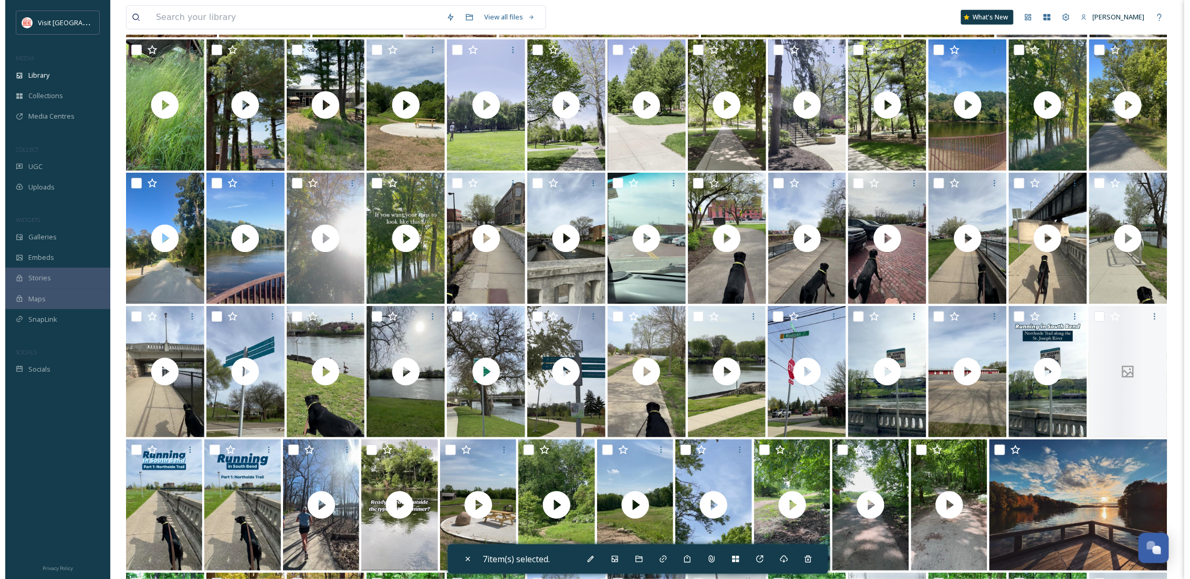
scroll to position [4716, 0]
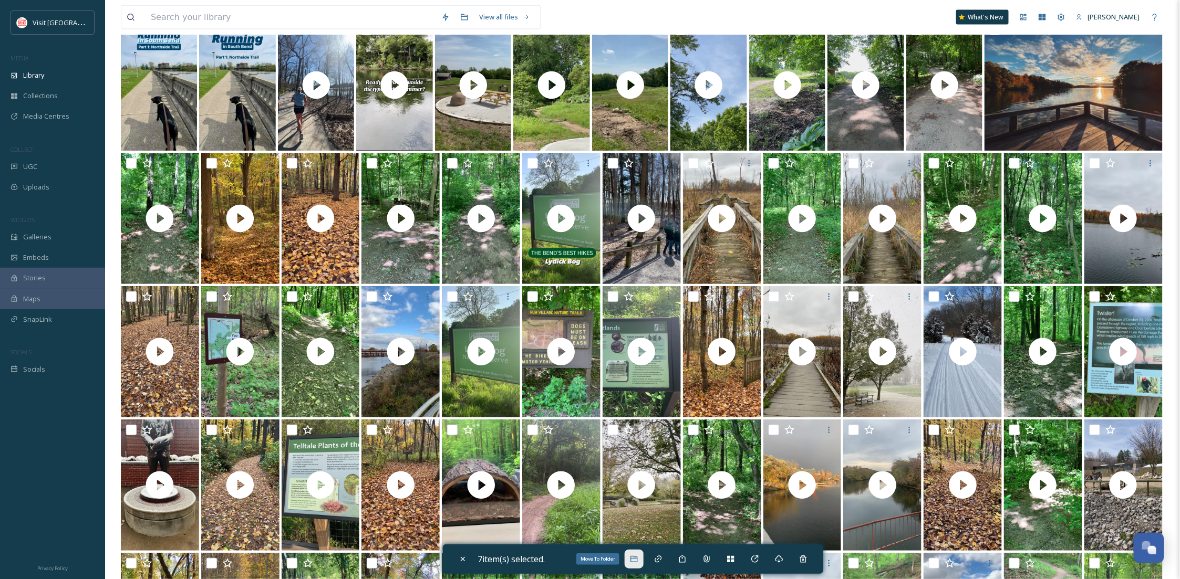
click at [635, 557] on icon at bounding box center [633, 559] width 7 height 6
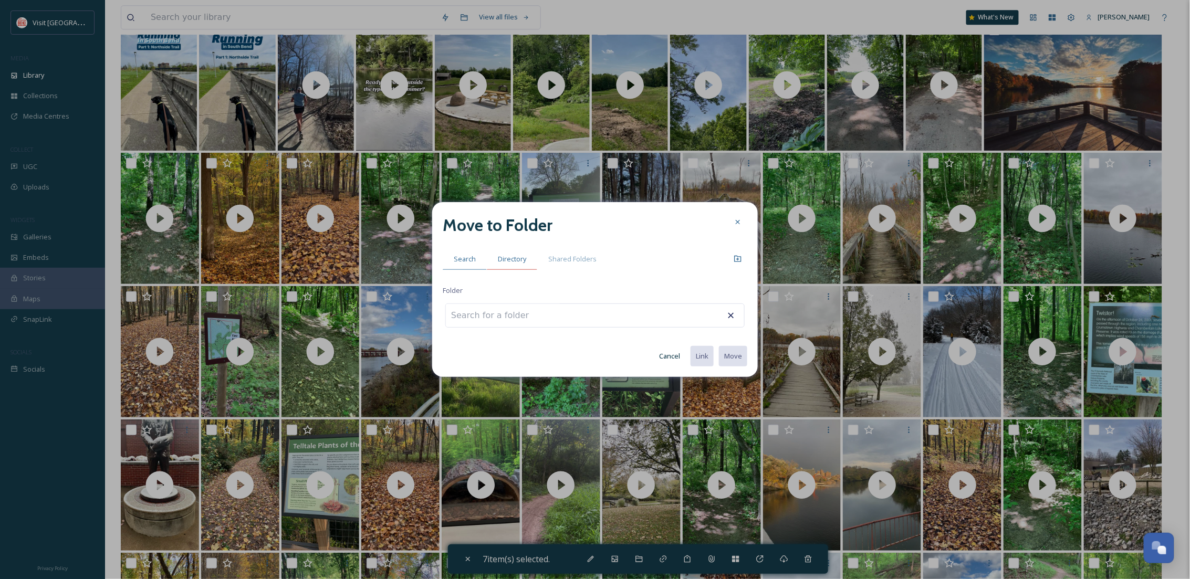
click at [515, 260] on span "Directory" at bounding box center [512, 259] width 28 height 10
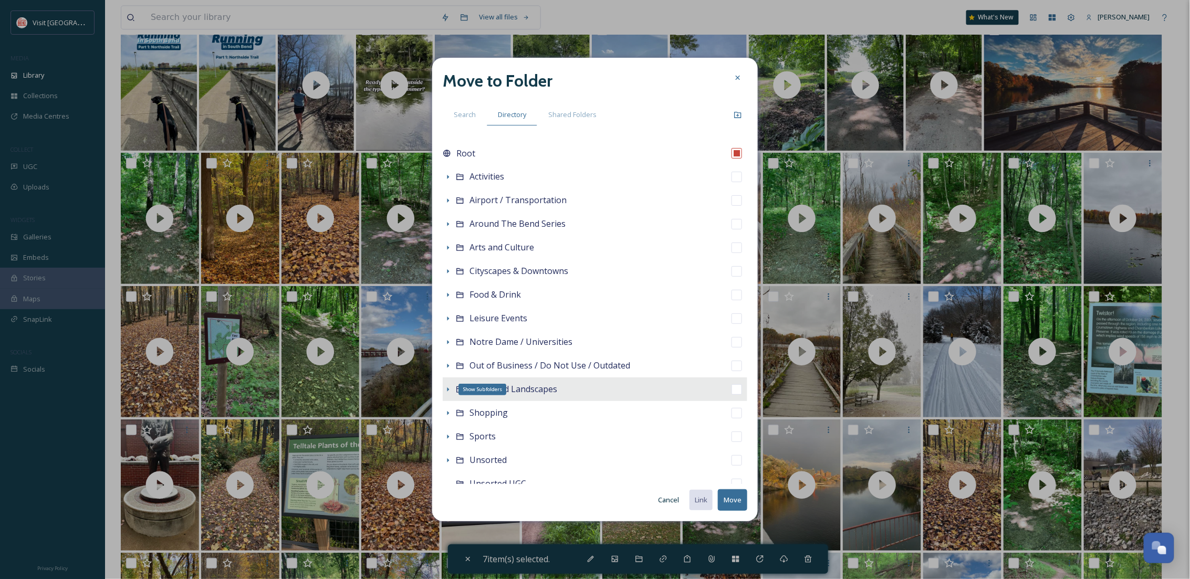
click at [444, 389] on icon at bounding box center [448, 390] width 8 height 8
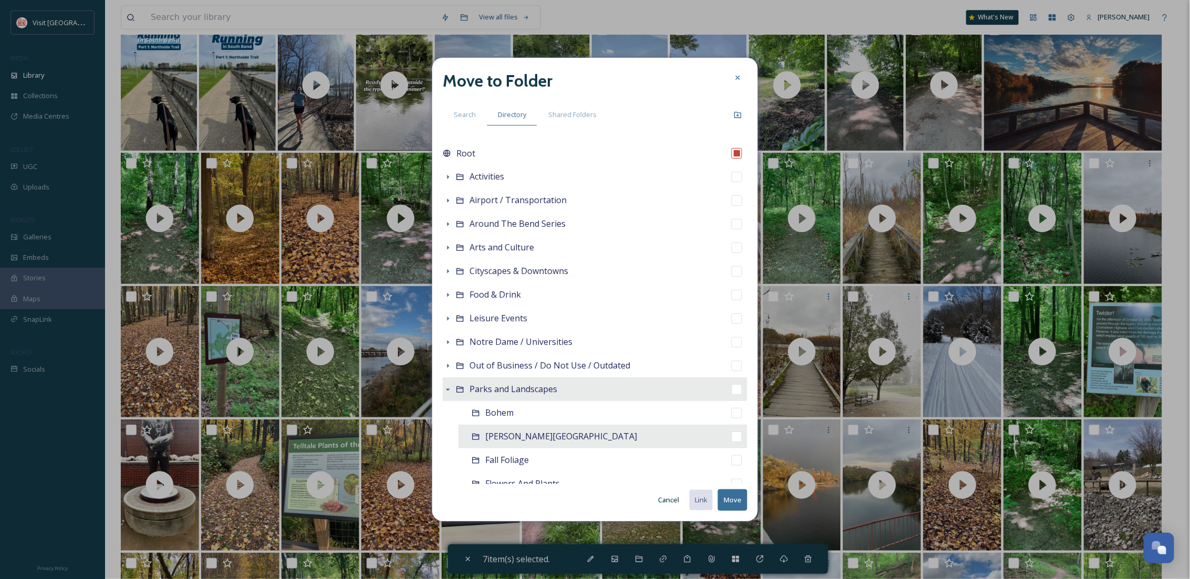
scroll to position [93, 0]
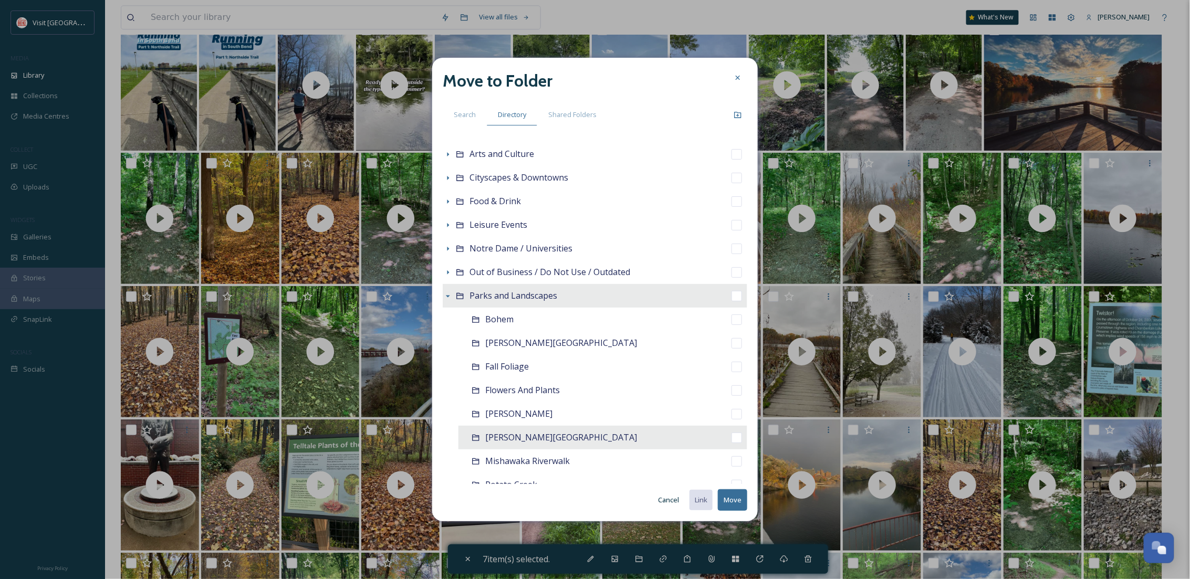
click at [508, 430] on div "[PERSON_NAME][GEOGRAPHIC_DATA]" at bounding box center [603, 438] width 289 height 24
checkbox input "false"
checkbox input "true"
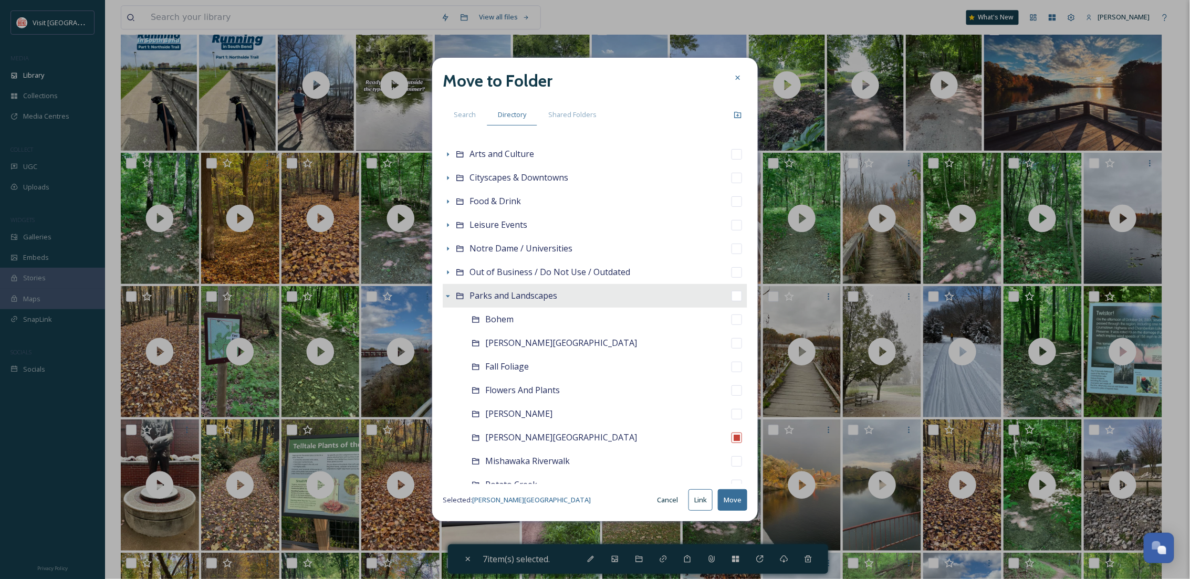
click at [734, 498] on button "Move" at bounding box center [732, 501] width 29 height 22
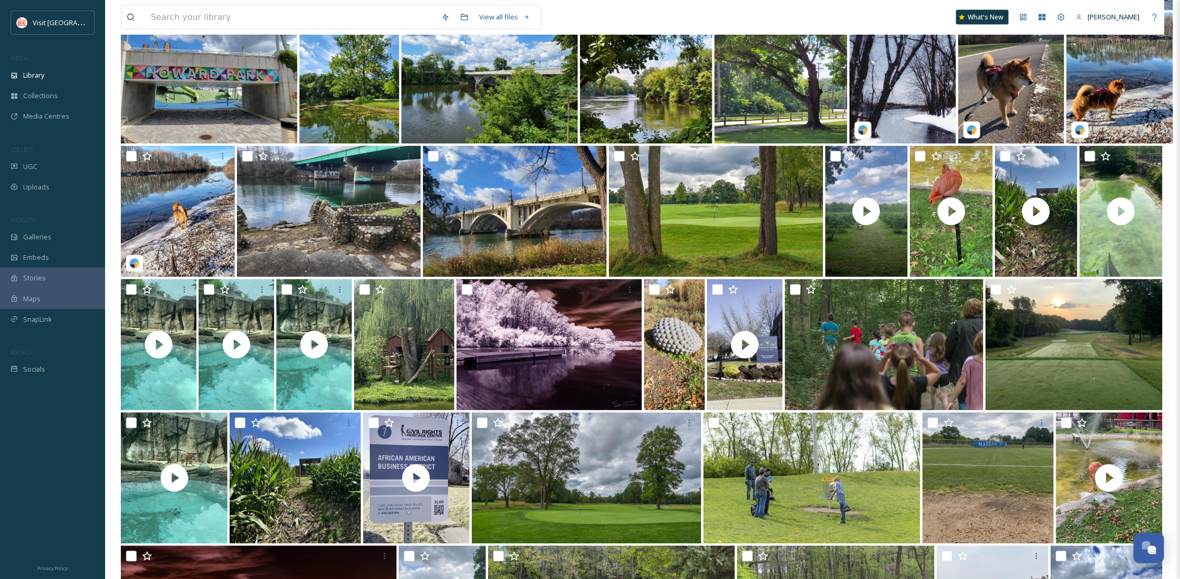
scroll to position [746, 0]
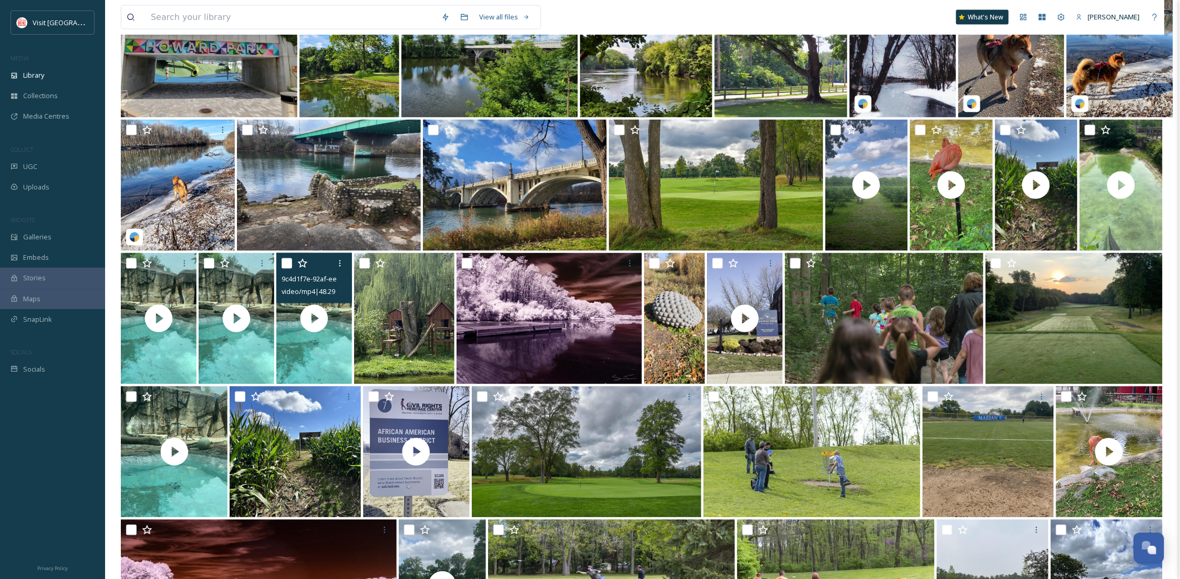
click at [284, 267] on input "checkbox" at bounding box center [287, 263] width 11 height 11
checkbox input "true"
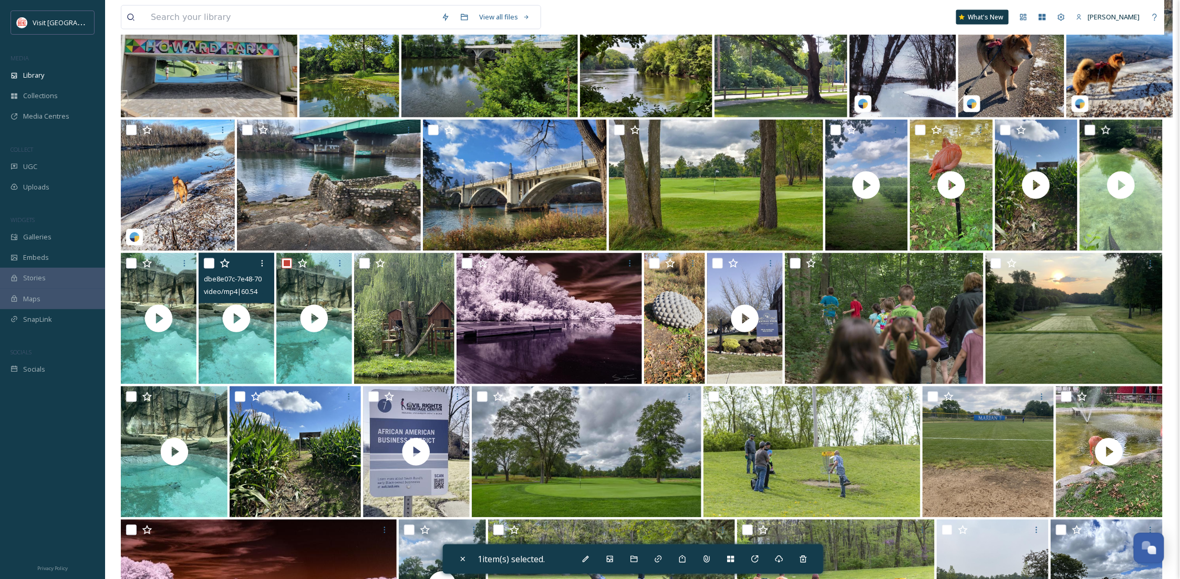
click at [207, 259] on input "checkbox" at bounding box center [209, 263] width 11 height 11
checkbox input "true"
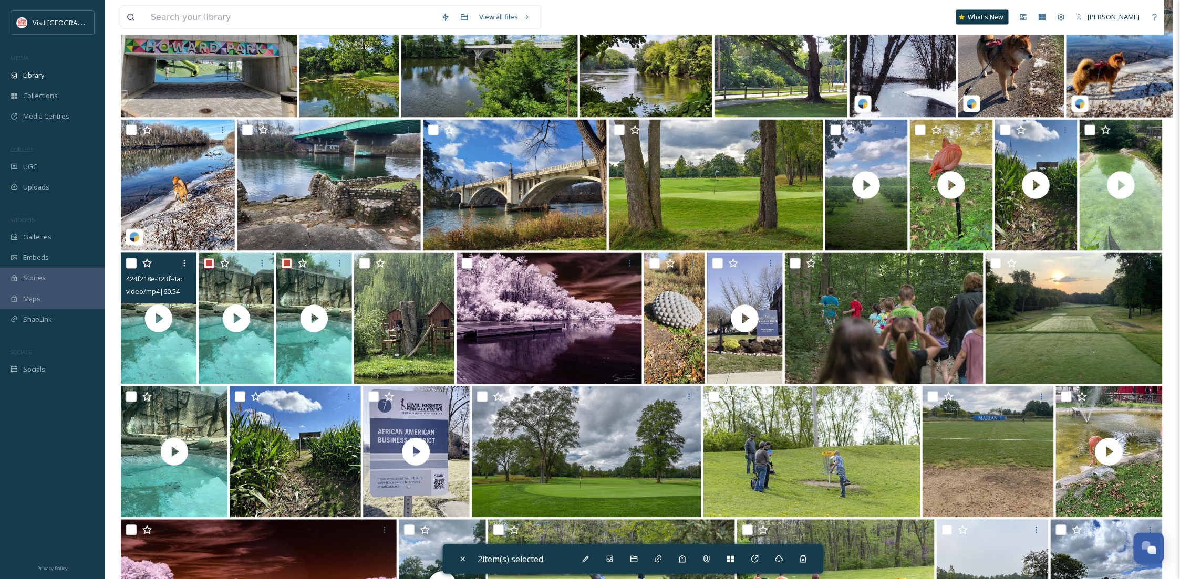
click at [130, 268] on div at bounding box center [160, 263] width 68 height 19
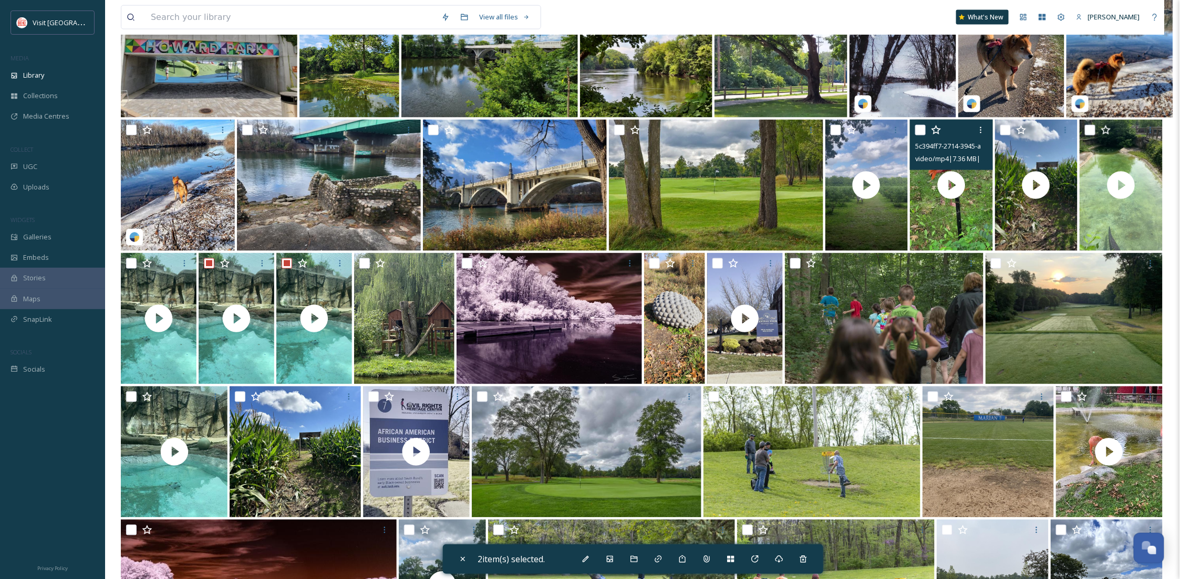
click at [918, 129] on input "checkbox" at bounding box center [920, 130] width 11 height 11
checkbox input "true"
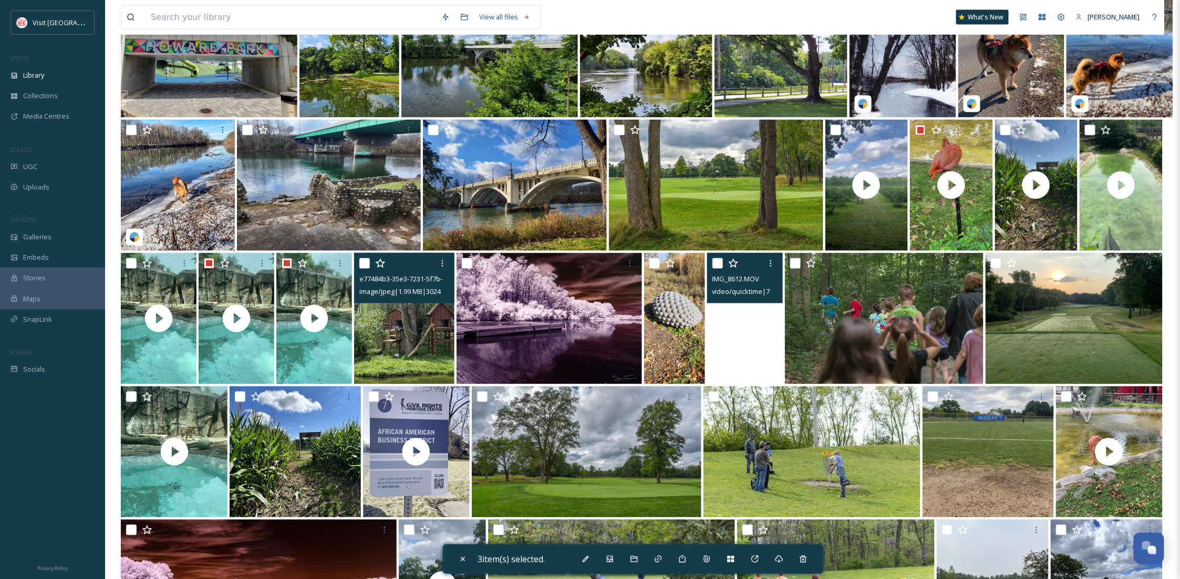
click at [363, 265] on input "checkbox" at bounding box center [364, 263] width 11 height 11
checkbox input "true"
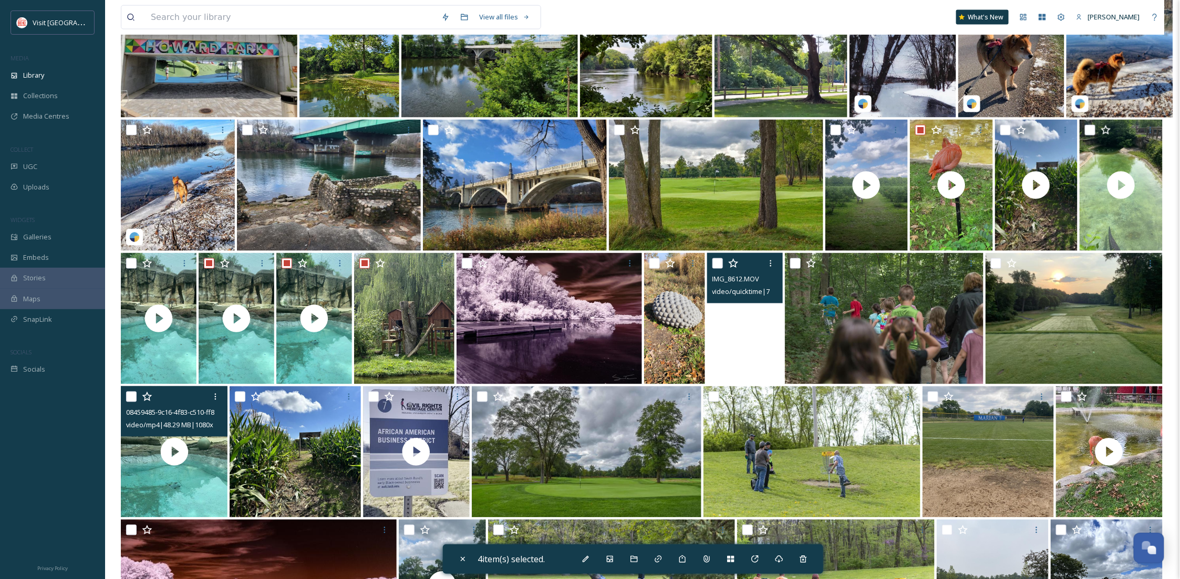
click at [133, 399] on input "checkbox" at bounding box center [131, 397] width 11 height 11
checkbox input "true"
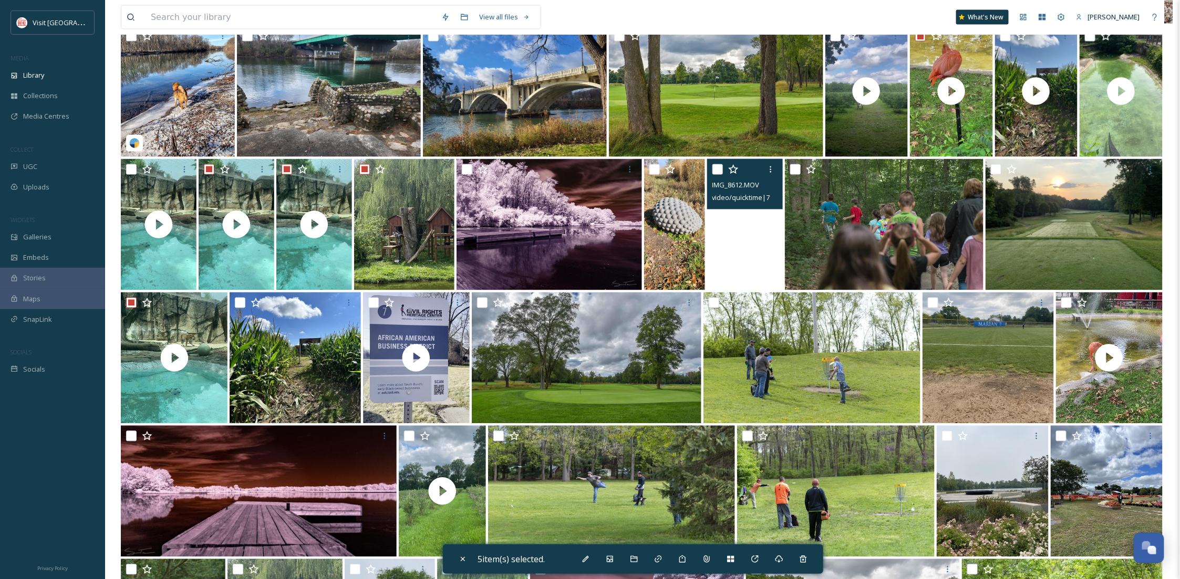
scroll to position [1307, 0]
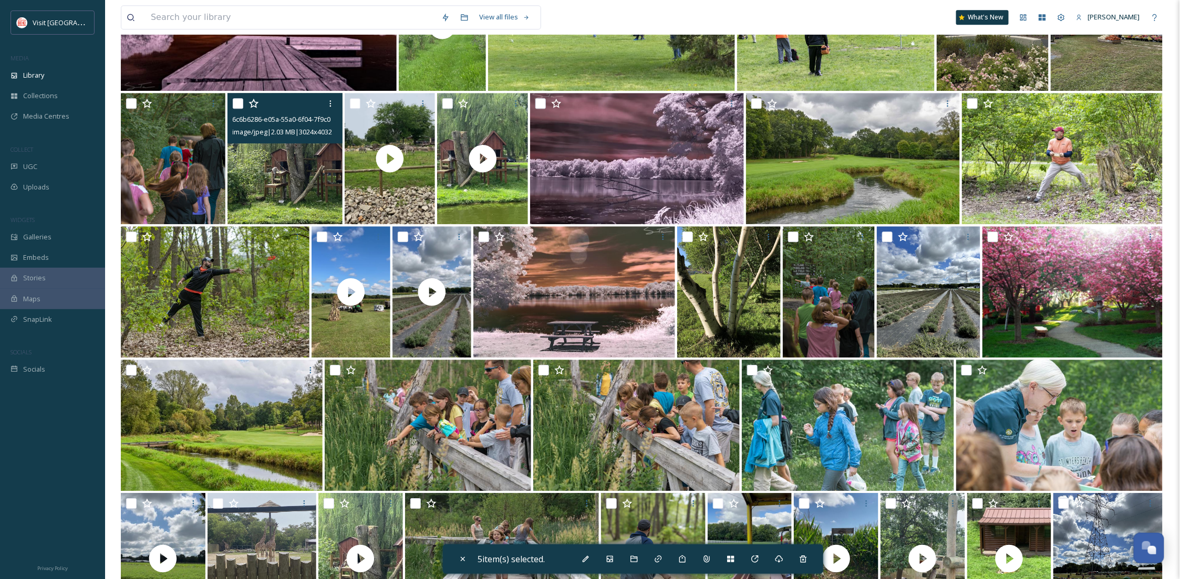
click at [238, 100] on input "checkbox" at bounding box center [238, 103] width 11 height 11
checkbox input "true"
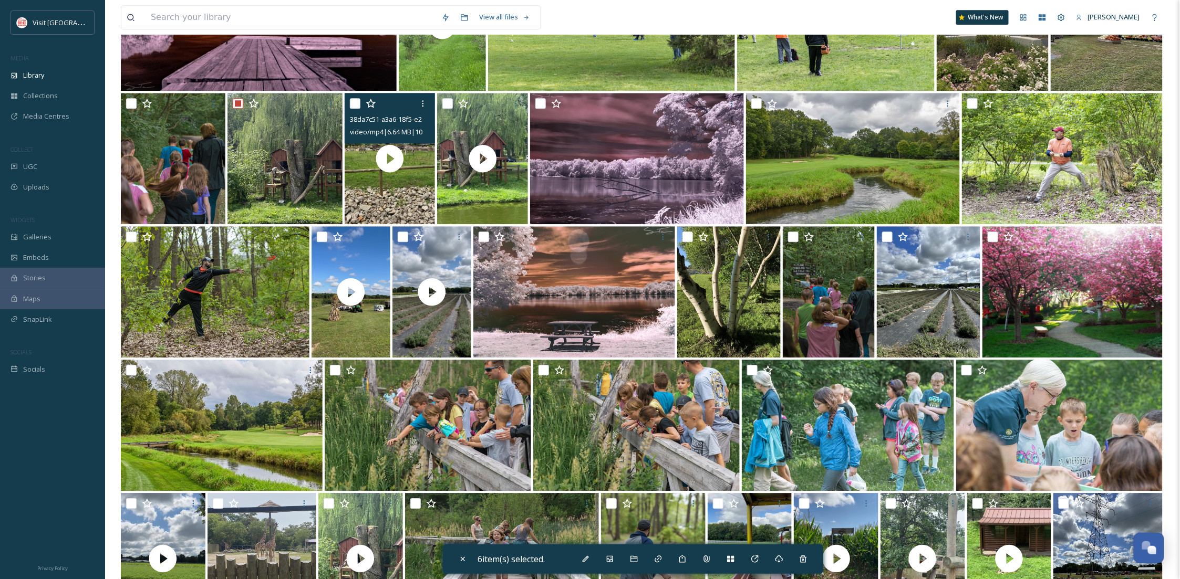
click at [352, 105] on input "checkbox" at bounding box center [355, 103] width 11 height 11
checkbox input "true"
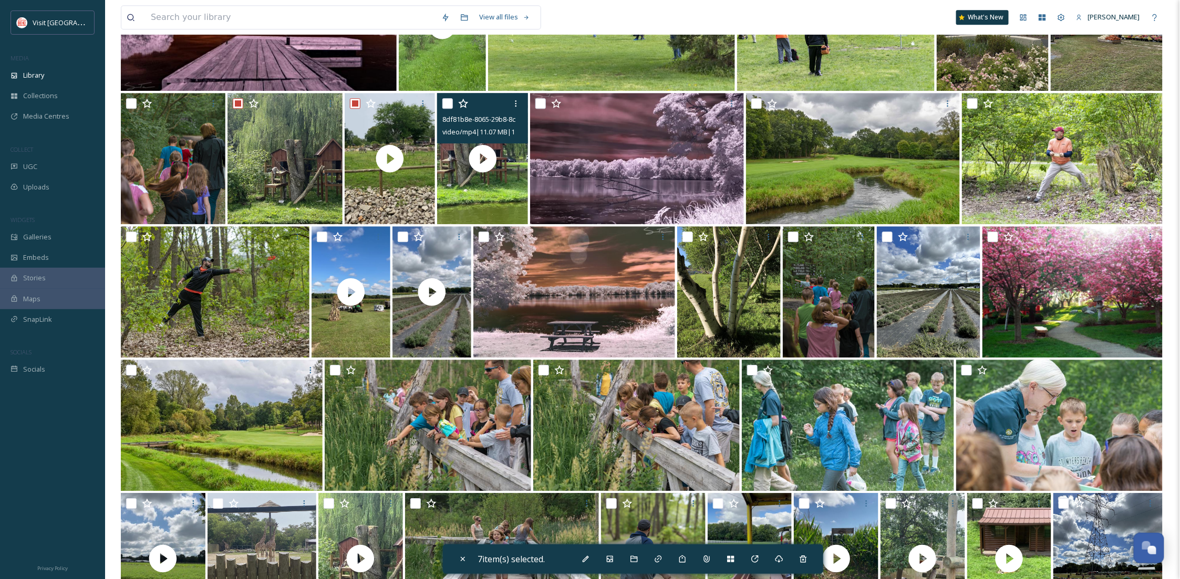
click at [443, 102] on input "checkbox" at bounding box center [447, 103] width 11 height 11
checkbox input "true"
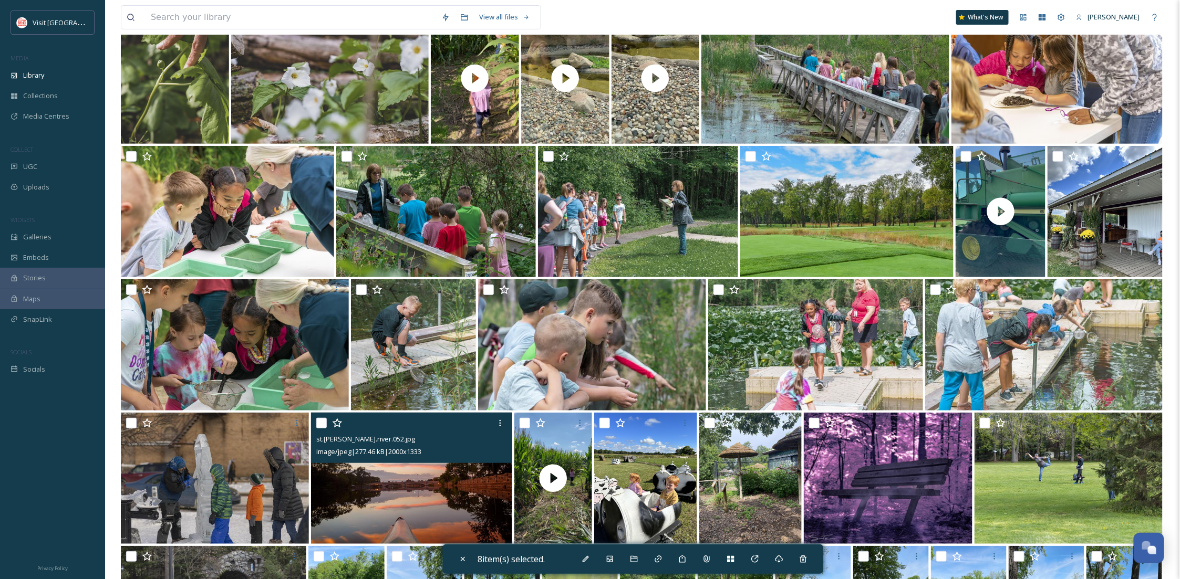
scroll to position [1681, 0]
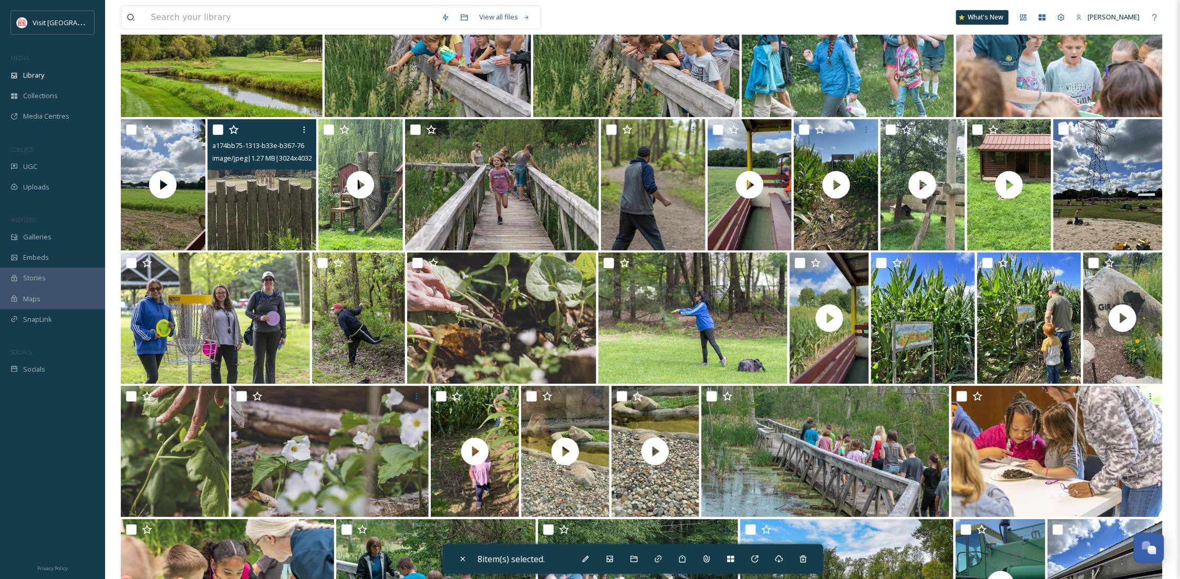
click at [215, 130] on input "checkbox" at bounding box center [218, 129] width 11 height 11
checkbox input "true"
click at [326, 132] on input "checkbox" at bounding box center [329, 129] width 11 height 11
checkbox input "true"
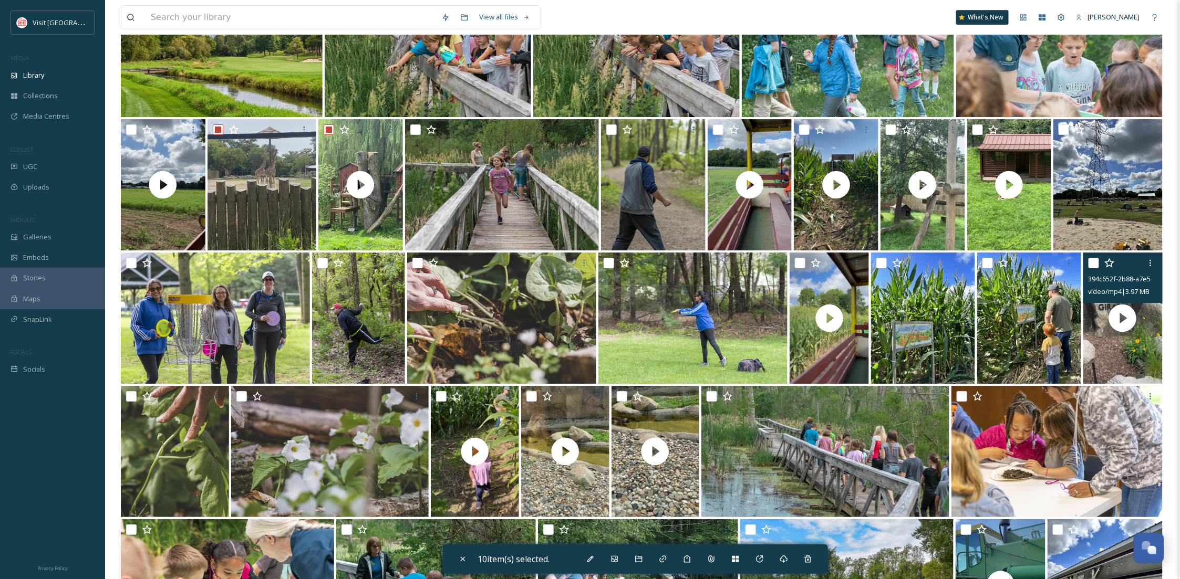
click at [1094, 263] on input "checkbox" at bounding box center [1093, 263] width 11 height 11
checkbox input "true"
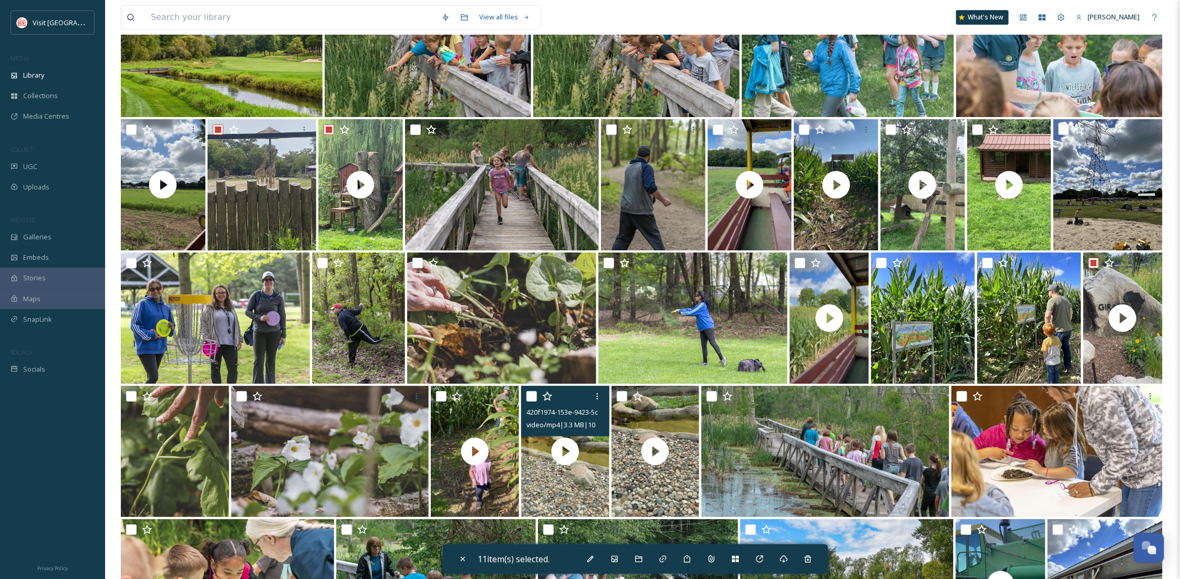
click at [534, 397] on input "checkbox" at bounding box center [531, 396] width 11 height 11
checkbox input "true"
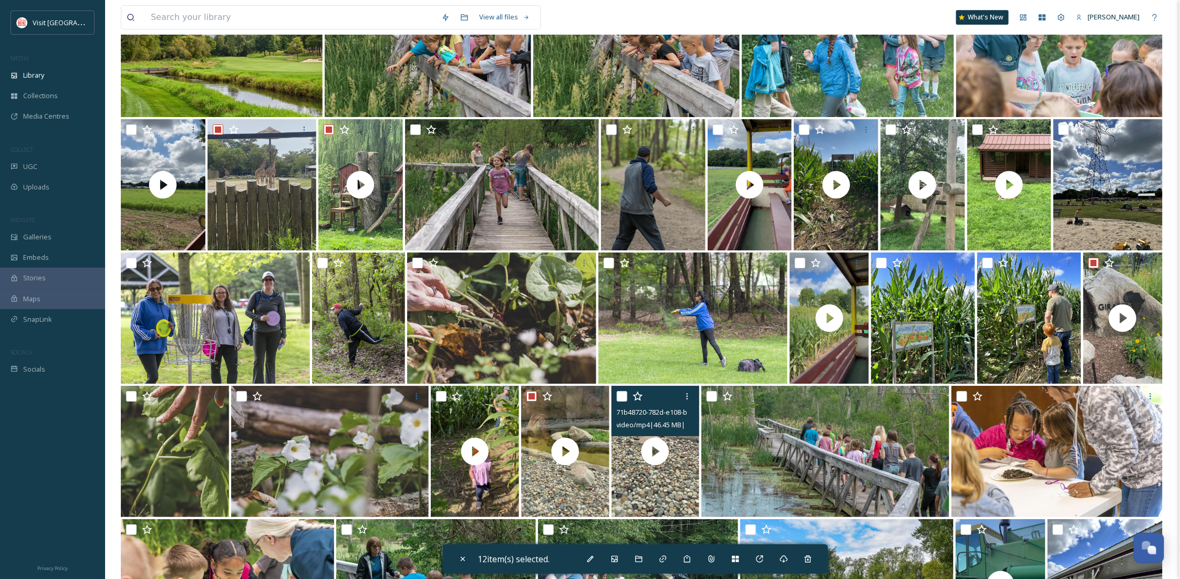
click at [617, 398] on input "checkbox" at bounding box center [622, 396] width 11 height 11
checkbox input "true"
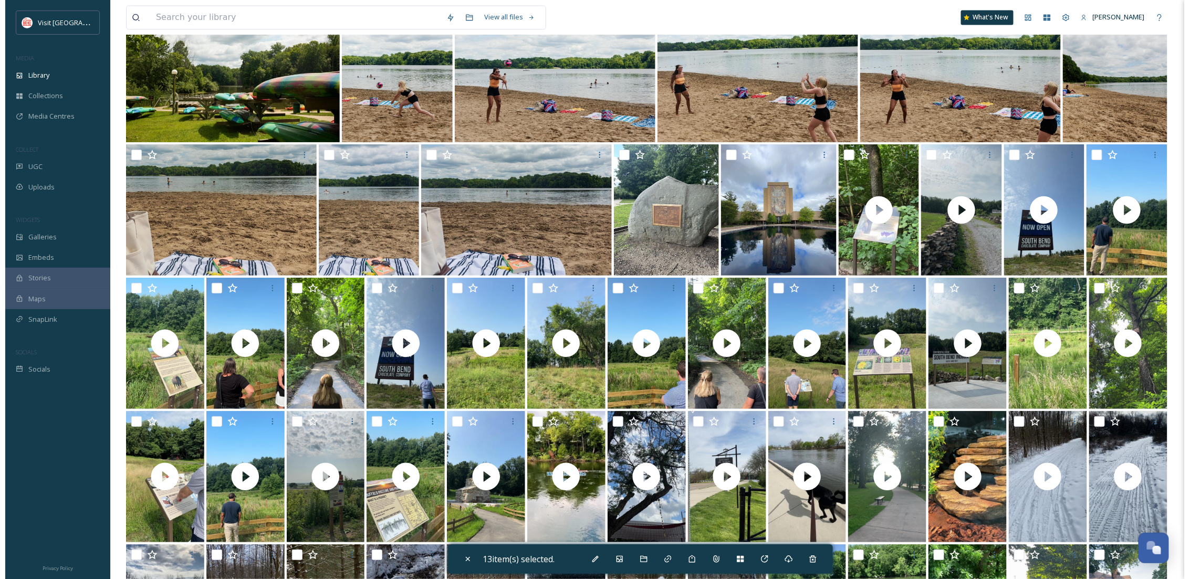
scroll to position [3455, 0]
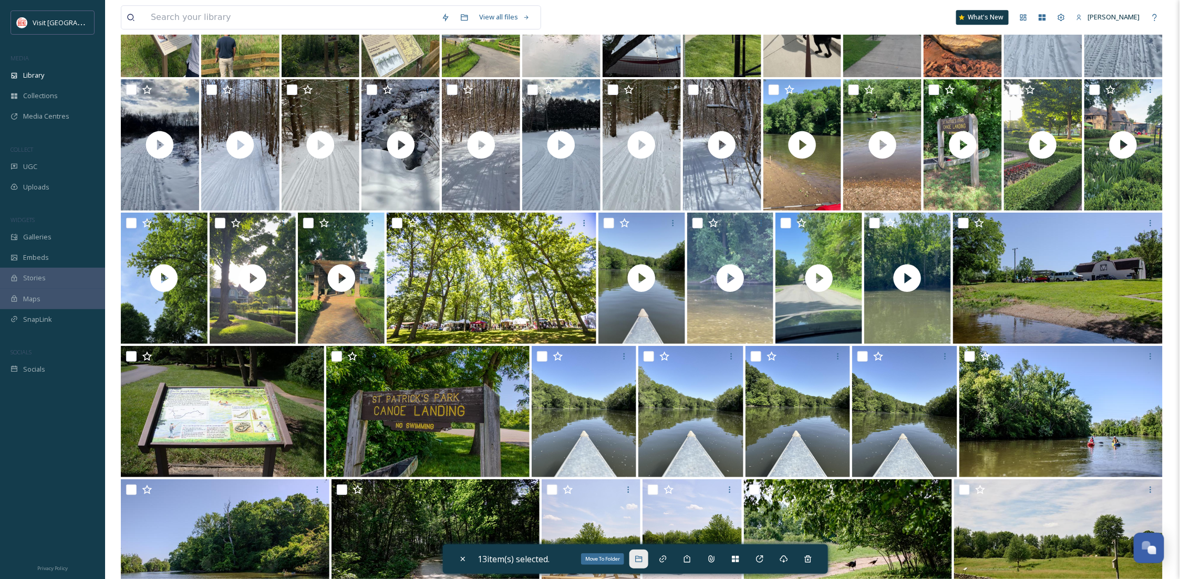
click at [639, 560] on icon at bounding box center [639, 559] width 8 height 8
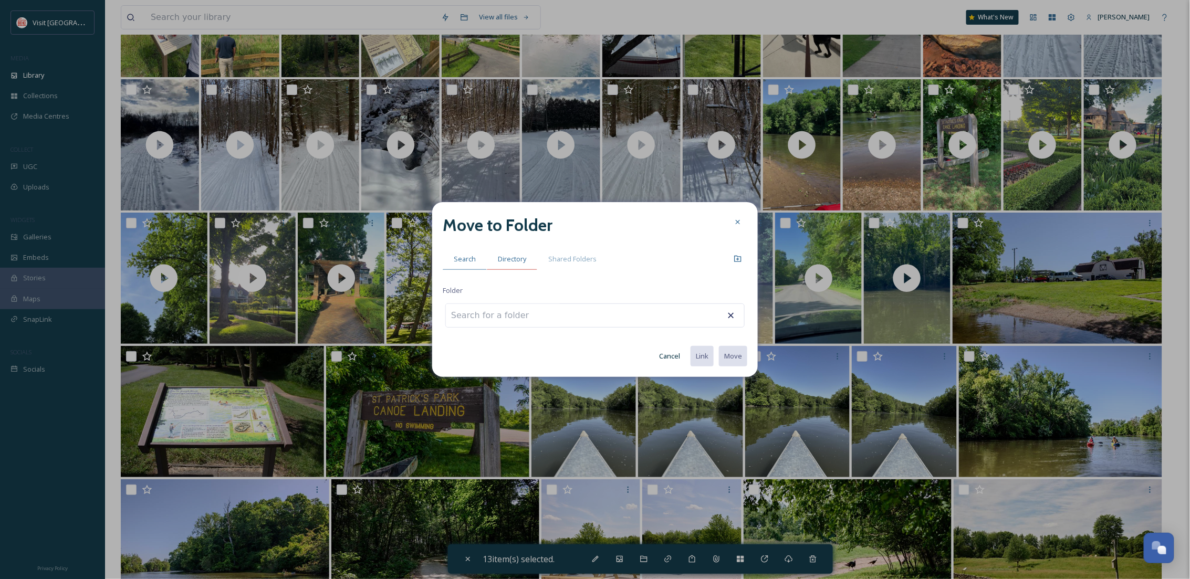
click at [517, 257] on span "Directory" at bounding box center [512, 259] width 28 height 10
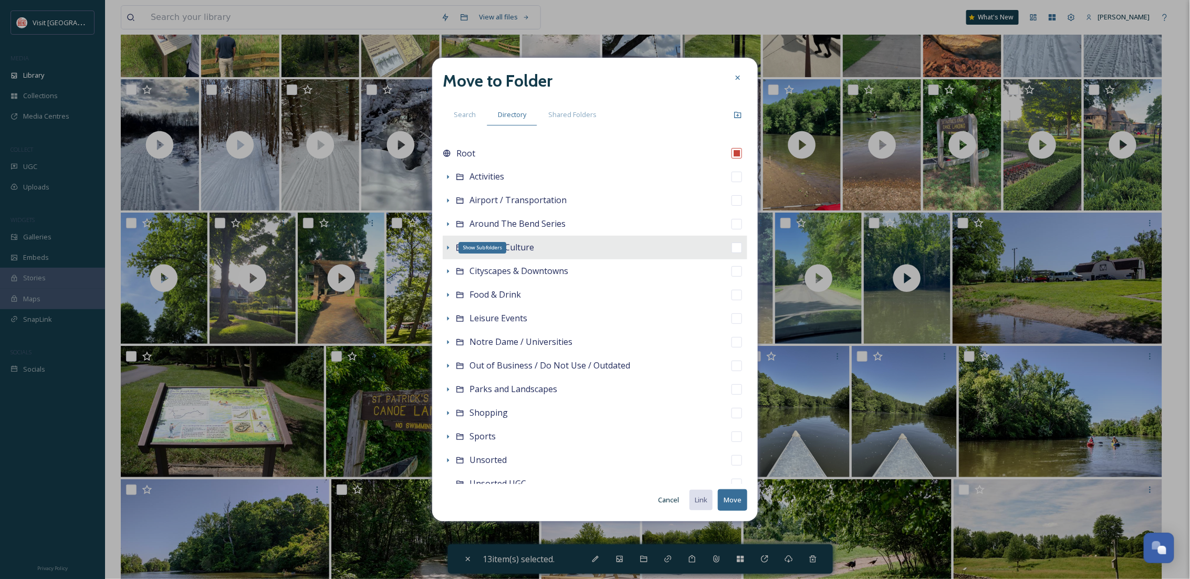
click at [446, 245] on icon at bounding box center [448, 248] width 8 height 8
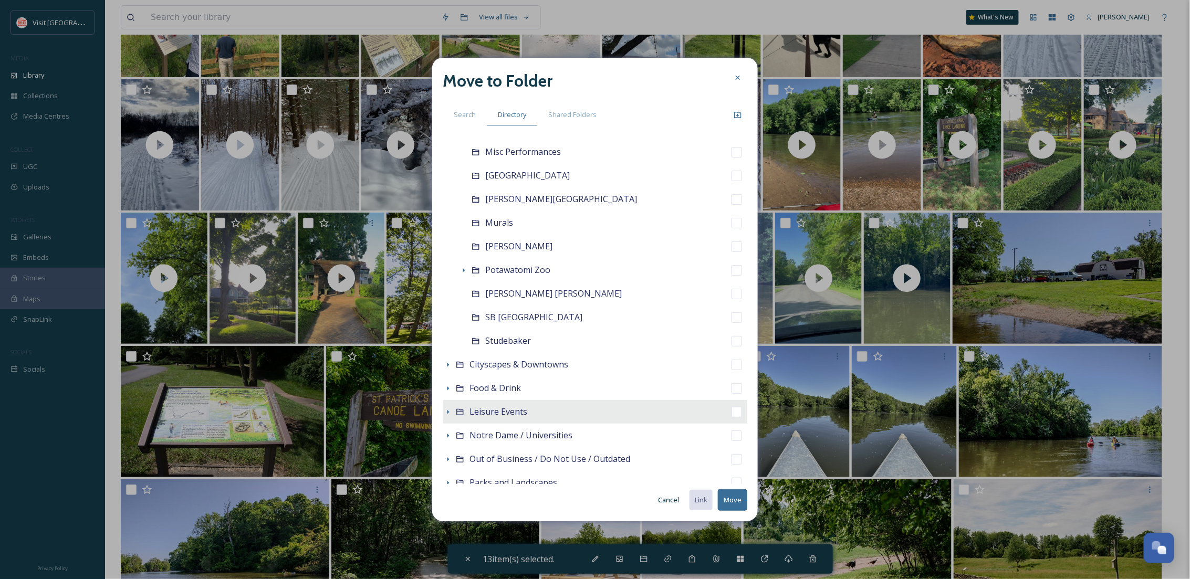
scroll to position [280, 0]
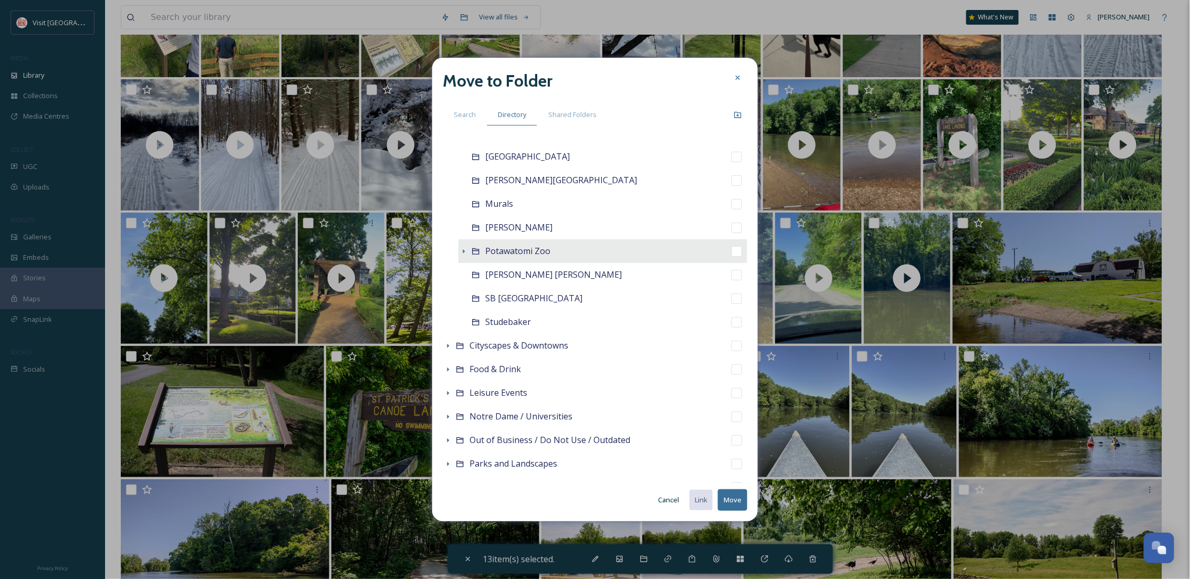
click at [543, 247] on span "Potawatomi Zoo" at bounding box center [517, 251] width 65 height 12
checkbox input "false"
checkbox input "true"
click at [736, 499] on button "Move" at bounding box center [732, 501] width 29 height 22
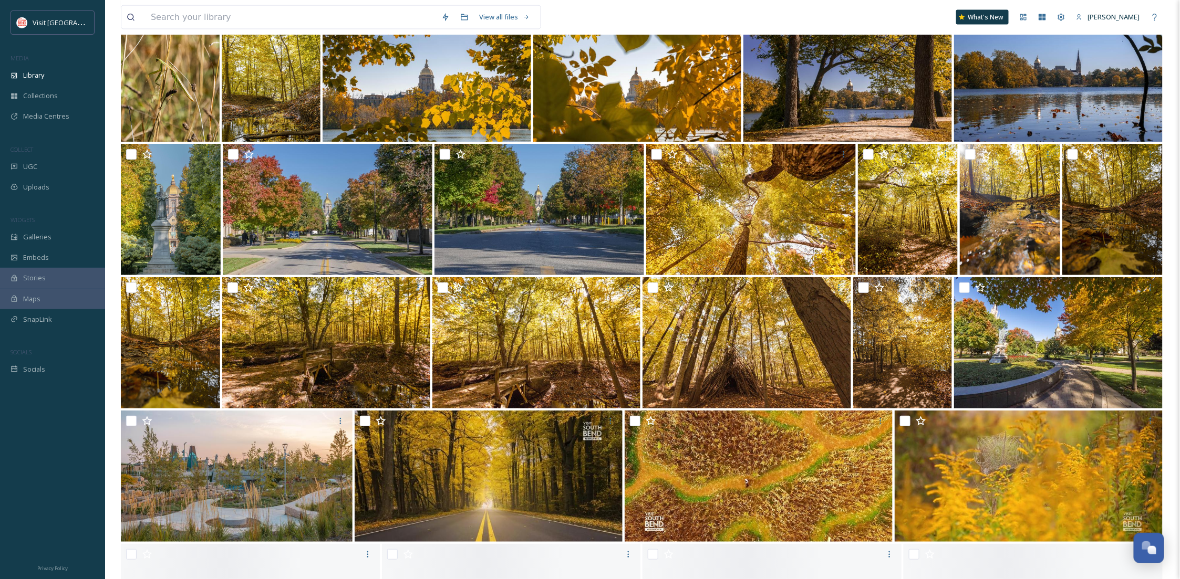
scroll to position [14586, 0]
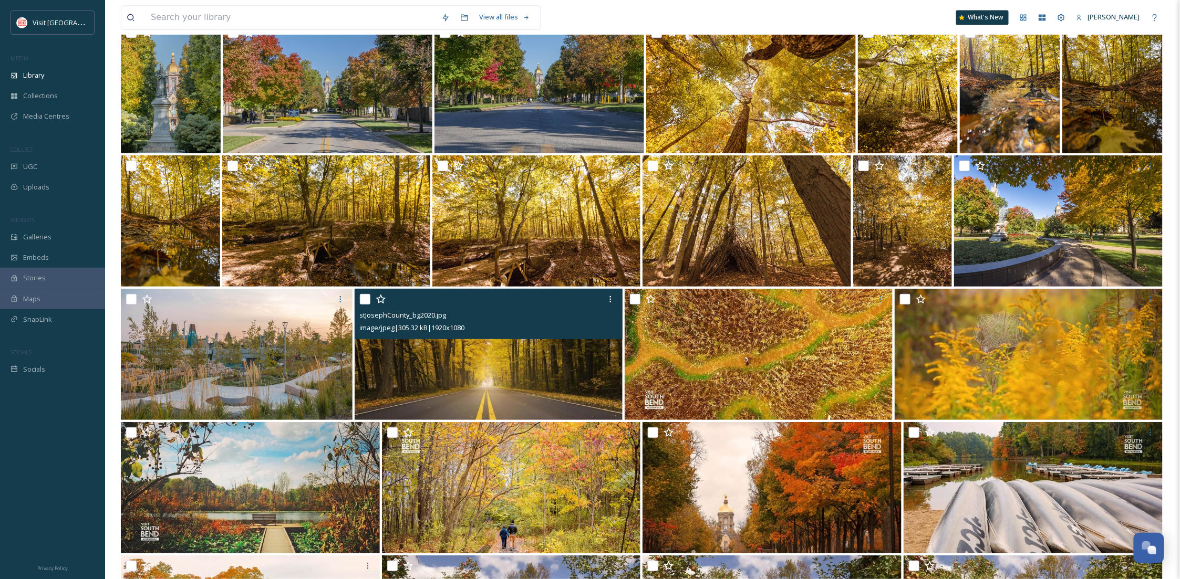
click at [360, 296] on input "checkbox" at bounding box center [365, 299] width 11 height 11
checkbox input "true"
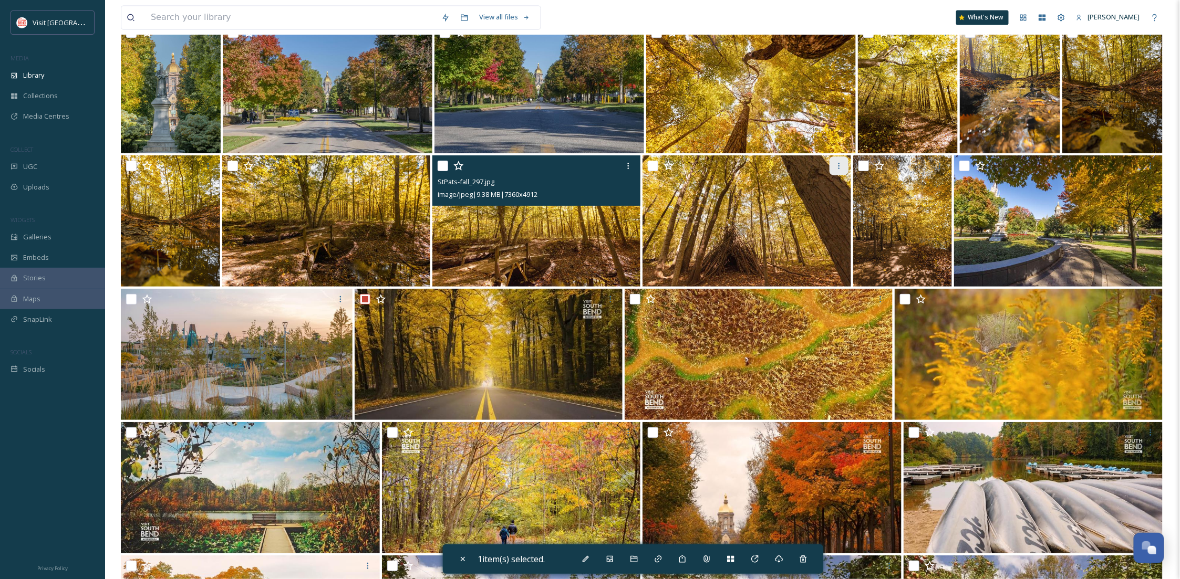
click at [865, 163] on input "checkbox" at bounding box center [863, 166] width 11 height 11
checkbox input "true"
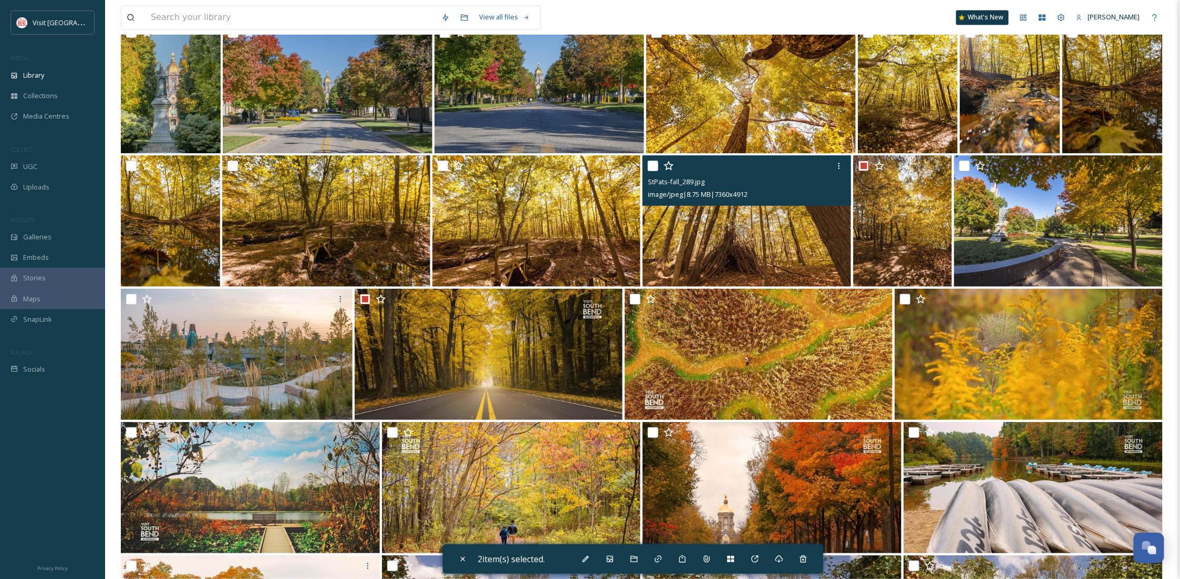
click at [646, 165] on div "StPats-fall_289.jpg image/jpeg | 8.75 MB | 7360 x 4912" at bounding box center [746, 180] width 208 height 50
click at [650, 164] on input "checkbox" at bounding box center [653, 166] width 11 height 11
checkbox input "true"
click at [444, 164] on input "checkbox" at bounding box center [443, 166] width 11 height 11
checkbox input "true"
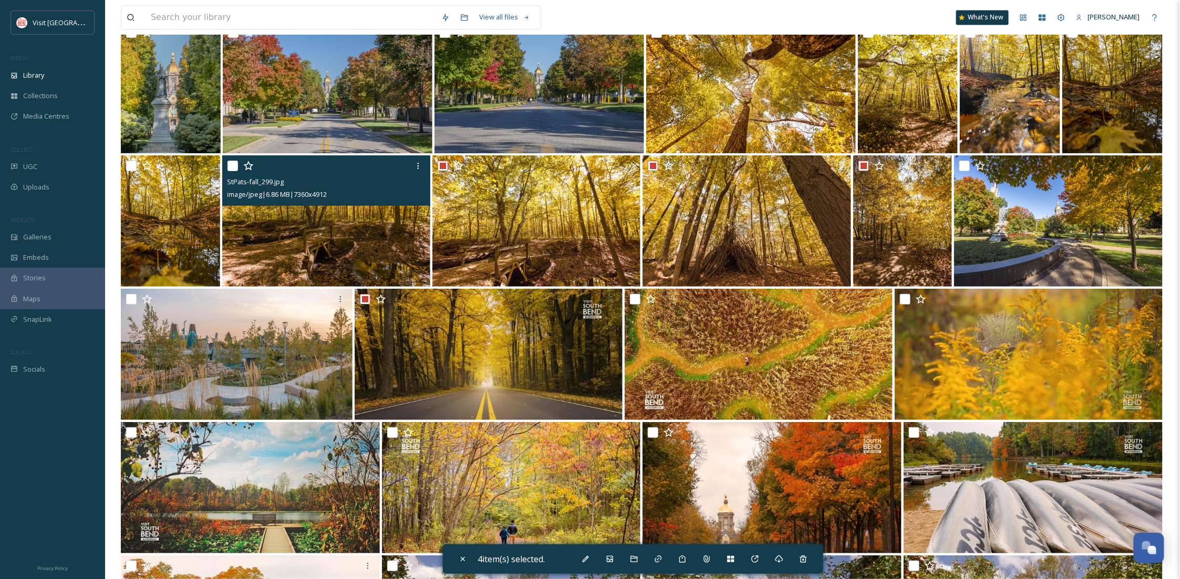
click at [233, 161] on input "checkbox" at bounding box center [232, 166] width 11 height 11
checkbox input "true"
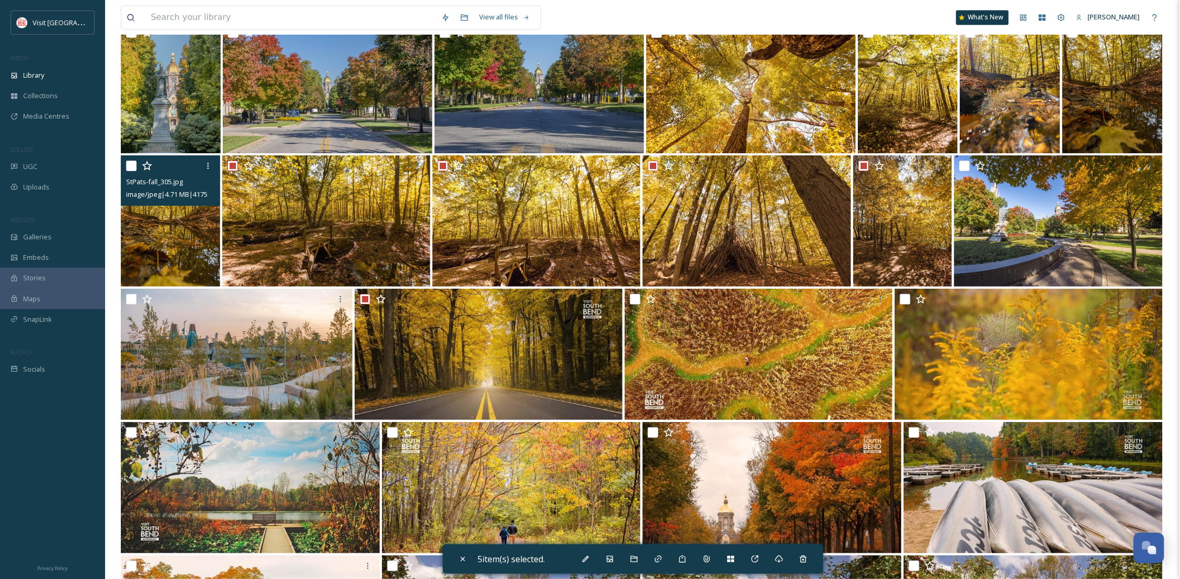
click at [130, 161] on input "checkbox" at bounding box center [131, 166] width 11 height 11
checkbox input "true"
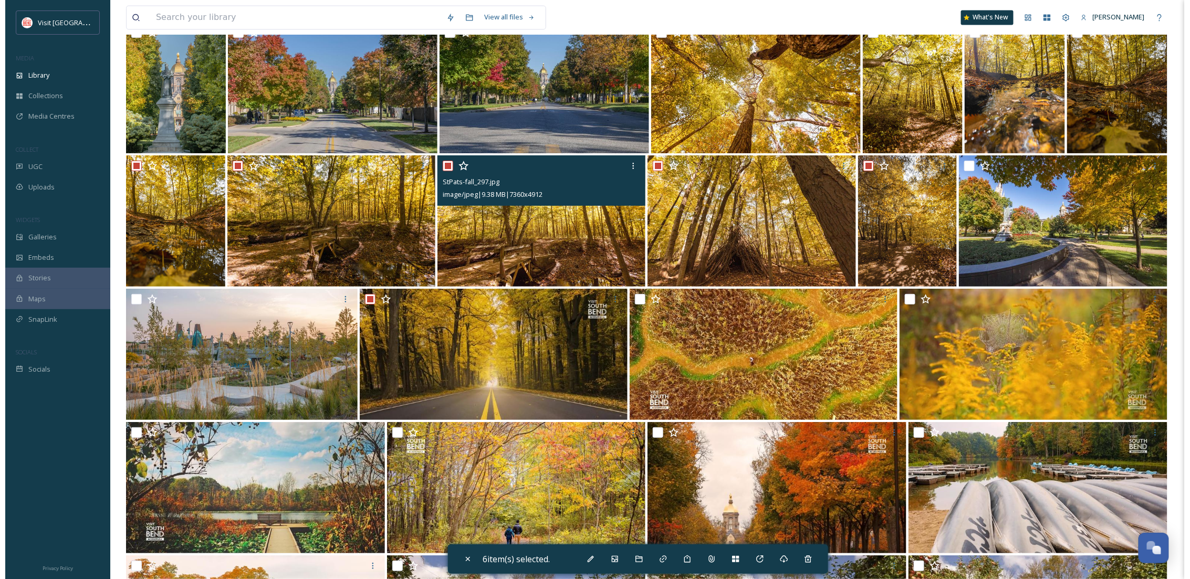
scroll to position [14213, 0]
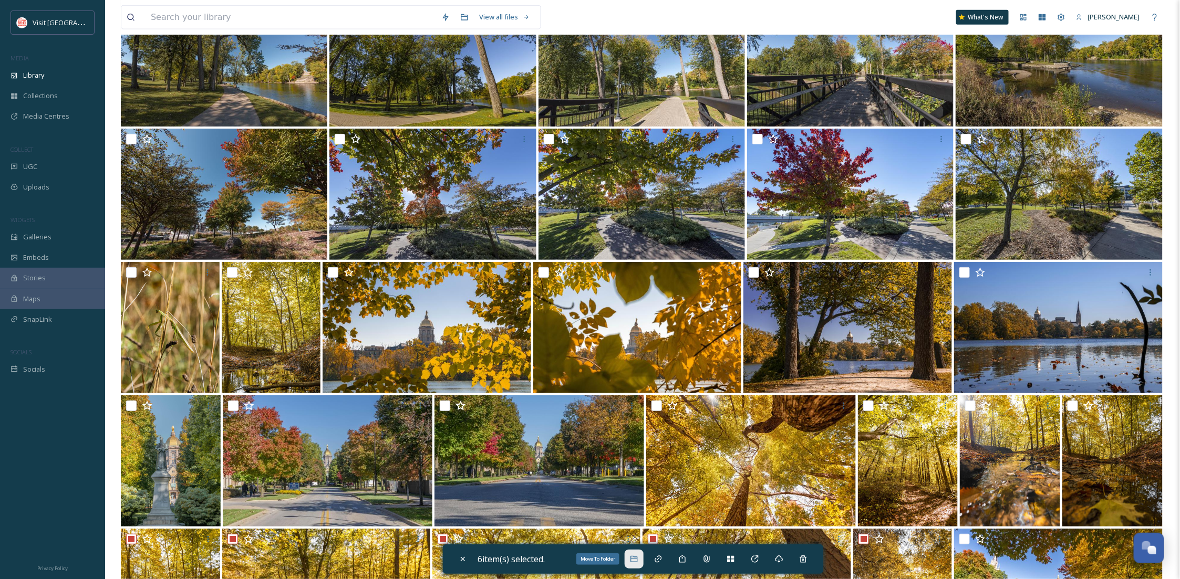
click at [636, 556] on icon at bounding box center [634, 559] width 8 height 8
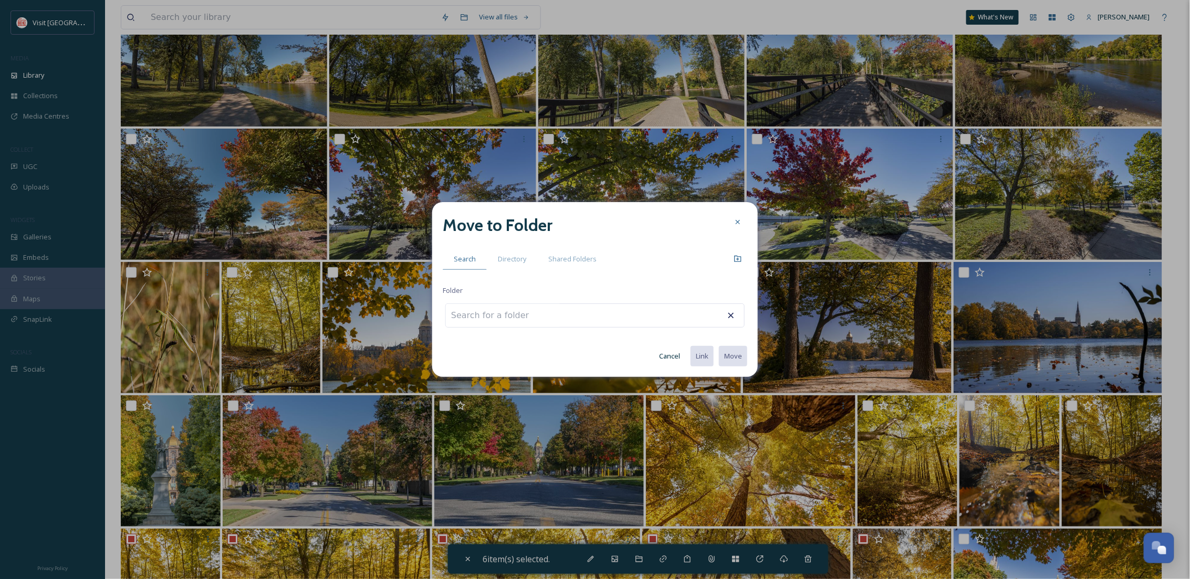
click at [524, 265] on div "Directory" at bounding box center [512, 259] width 50 height 22
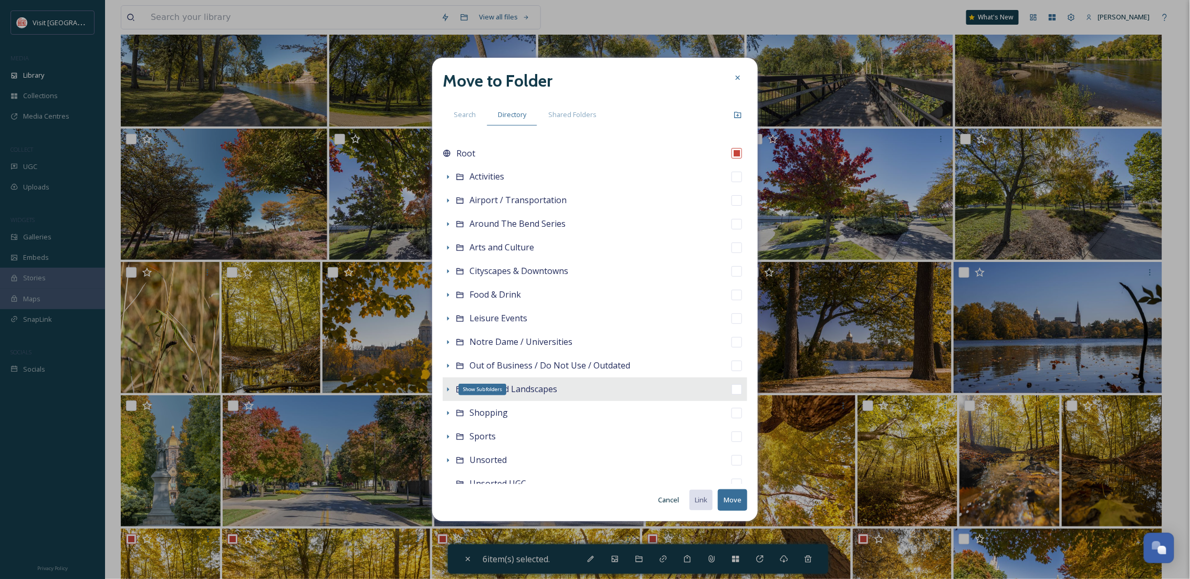
click at [446, 389] on icon at bounding box center [448, 390] width 8 height 8
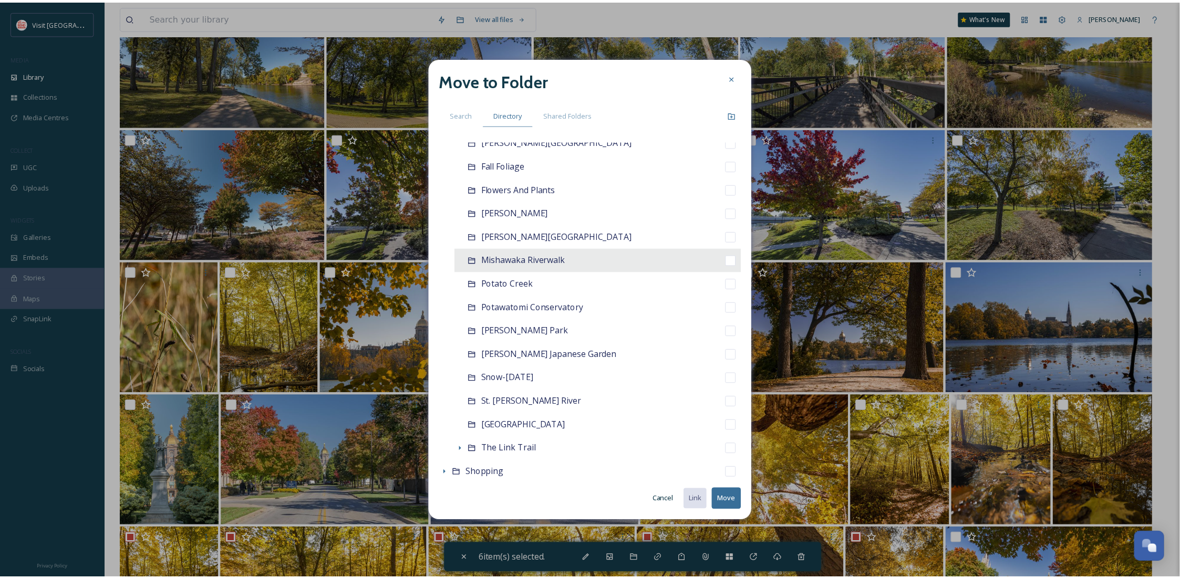
scroll to position [253, 0]
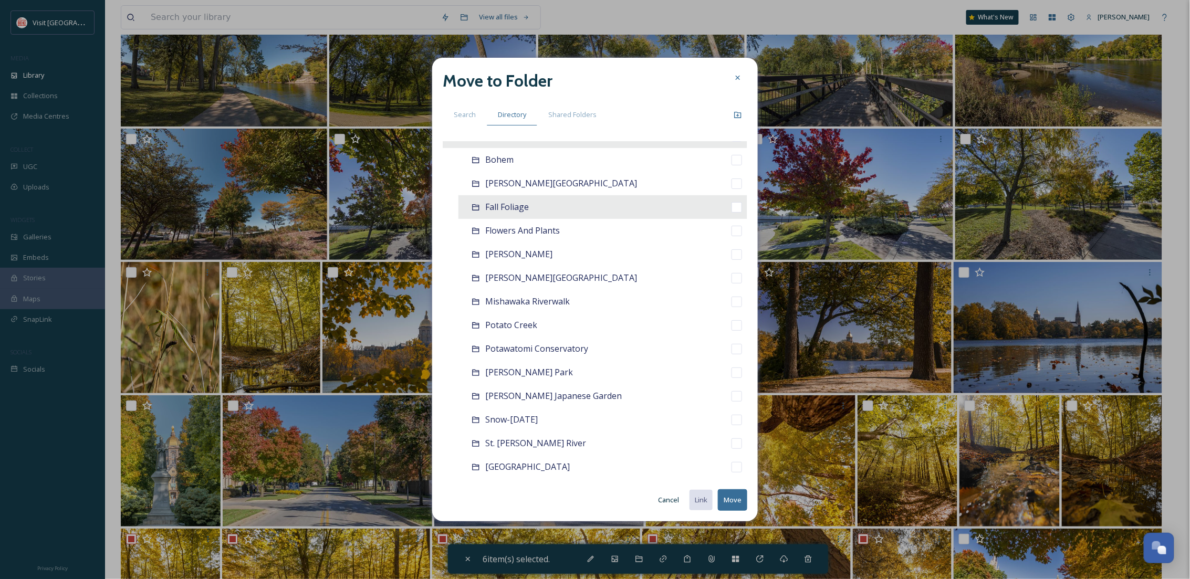
click at [513, 207] on span "Fall Foliage" at bounding box center [507, 207] width 44 height 12
checkbox input "false"
checkbox input "true"
click at [732, 502] on button "Move" at bounding box center [732, 501] width 29 height 22
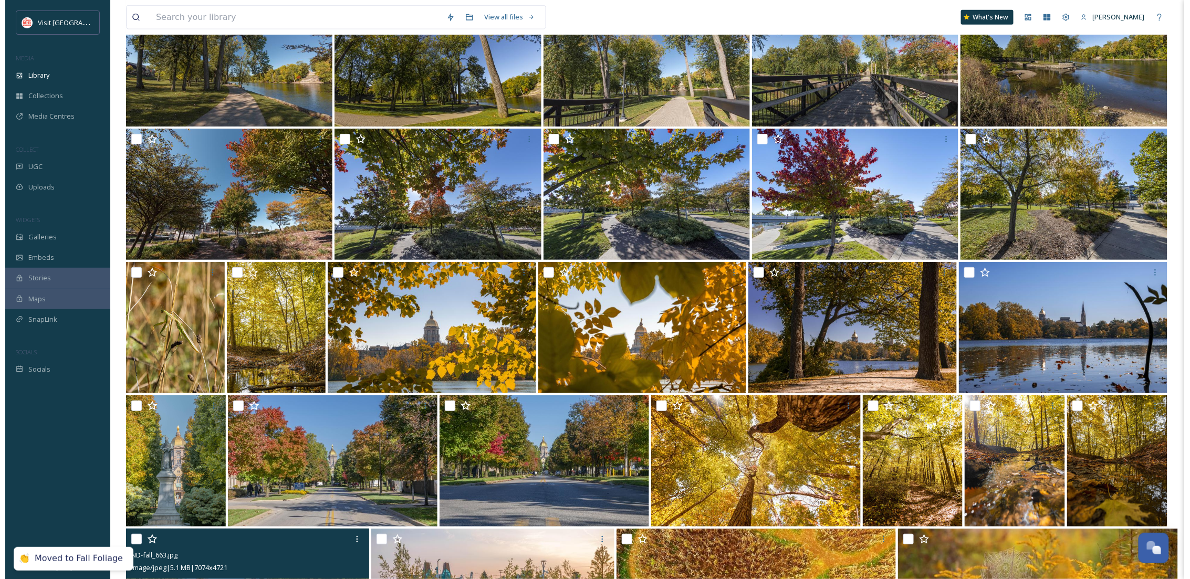
scroll to position [14457, 0]
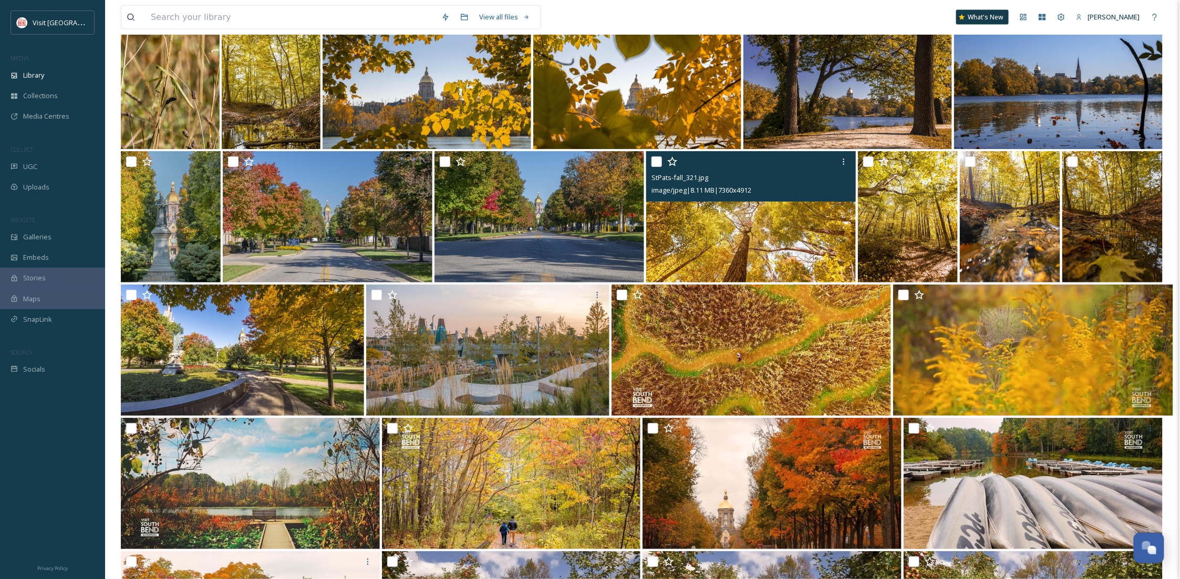
click at [655, 158] on input "checkbox" at bounding box center [656, 162] width 11 height 11
checkbox input "true"
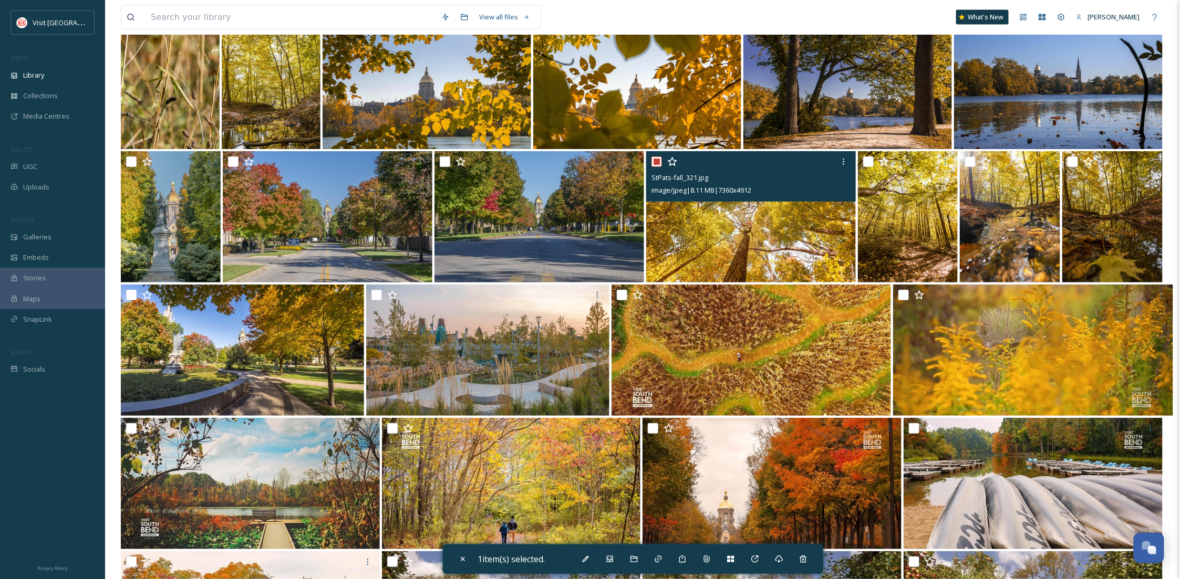
click at [1106, 233] on img at bounding box center [1112, 216] width 100 height 131
checkbox input "true"
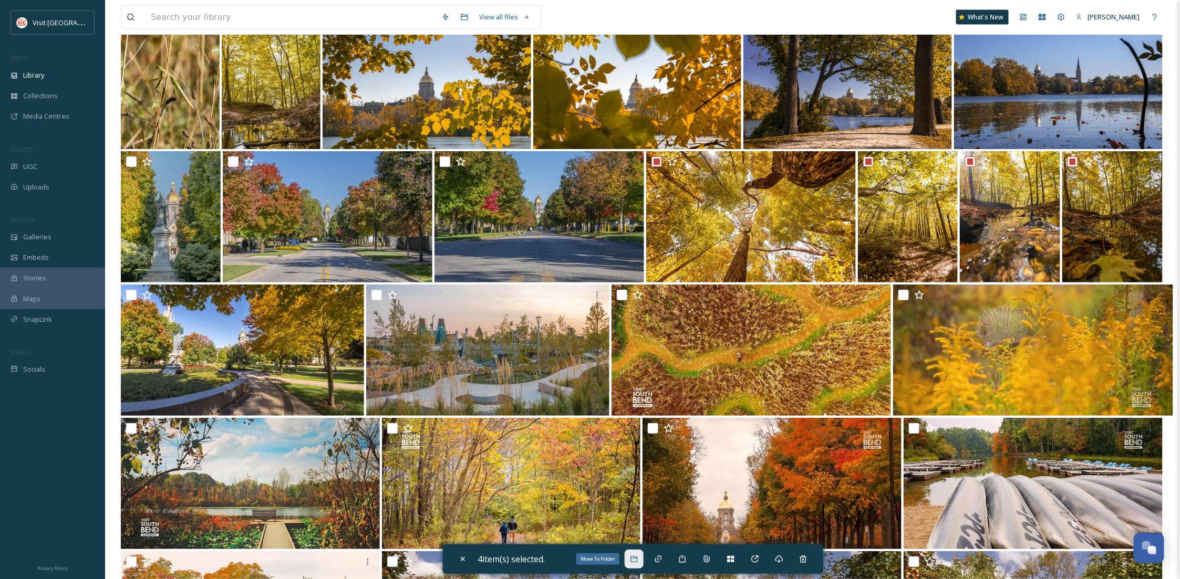
click at [634, 559] on icon at bounding box center [633, 559] width 7 height 6
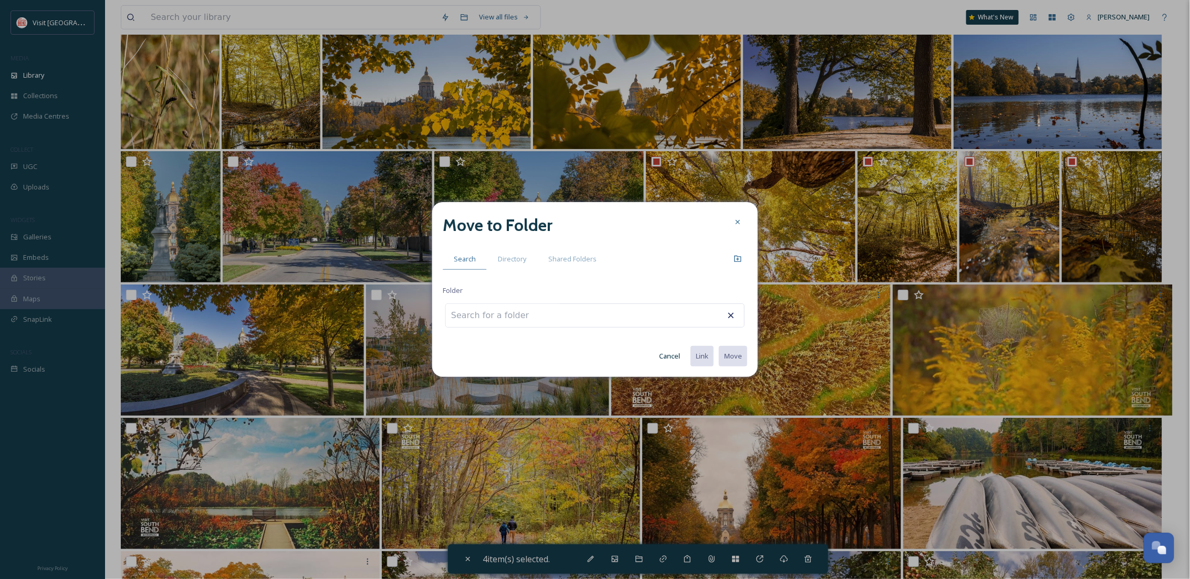
click at [518, 258] on span "Directory" at bounding box center [512, 259] width 28 height 10
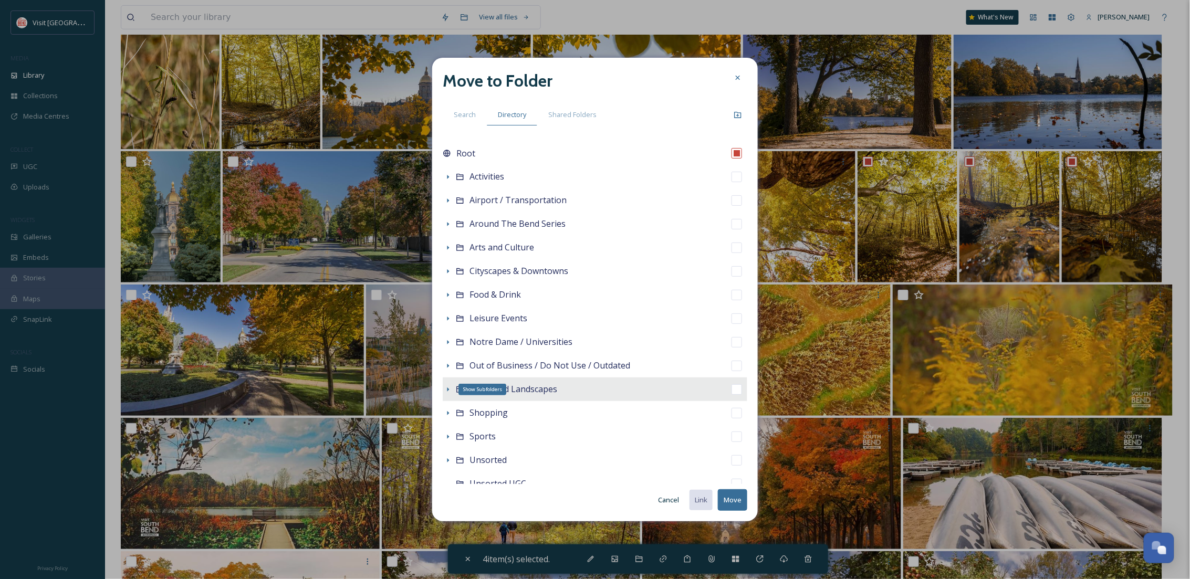
click at [451, 388] on icon at bounding box center [448, 390] width 8 height 8
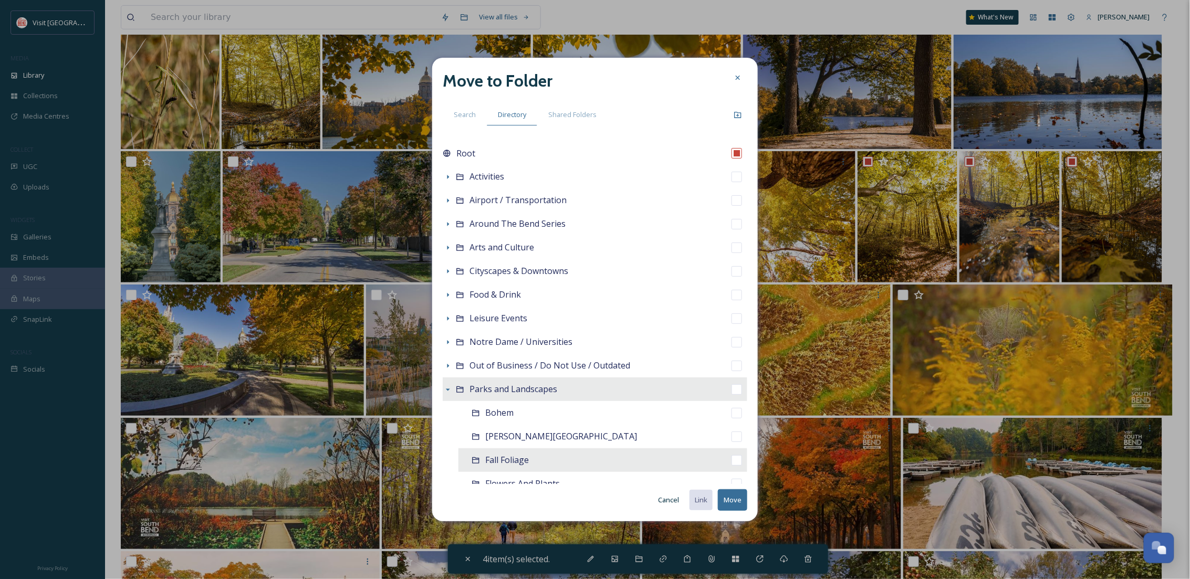
click at [518, 463] on span "Fall Foliage" at bounding box center [507, 460] width 44 height 12
checkbox input "false"
checkbox input "true"
click at [738, 492] on button "Move" at bounding box center [732, 501] width 29 height 22
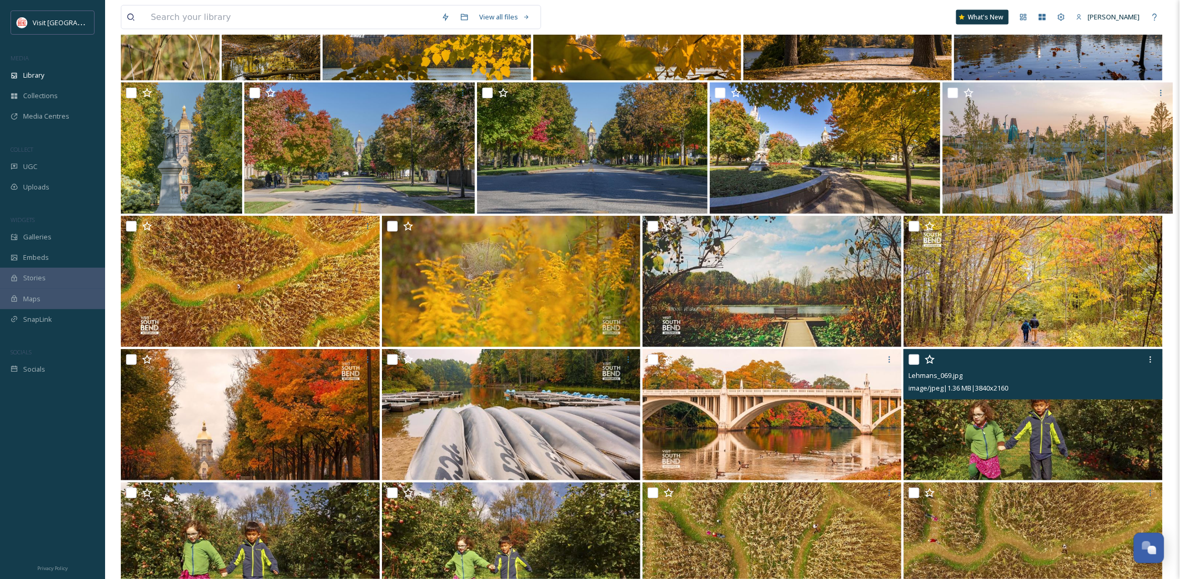
scroll to position [14586, 0]
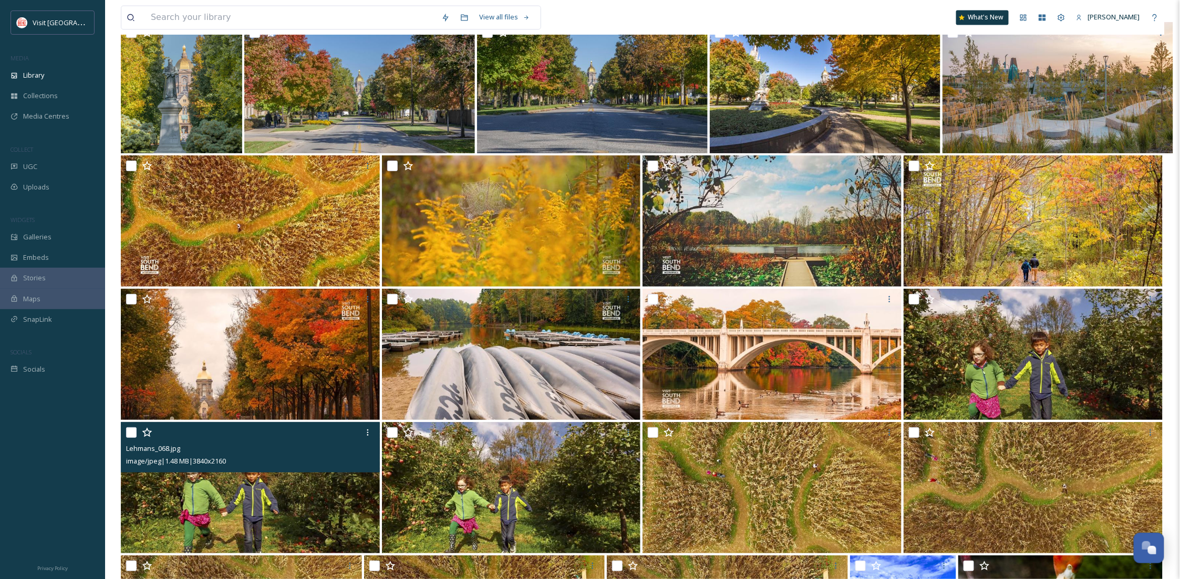
click at [127, 431] on input "checkbox" at bounding box center [131, 433] width 11 height 11
checkbox input "true"
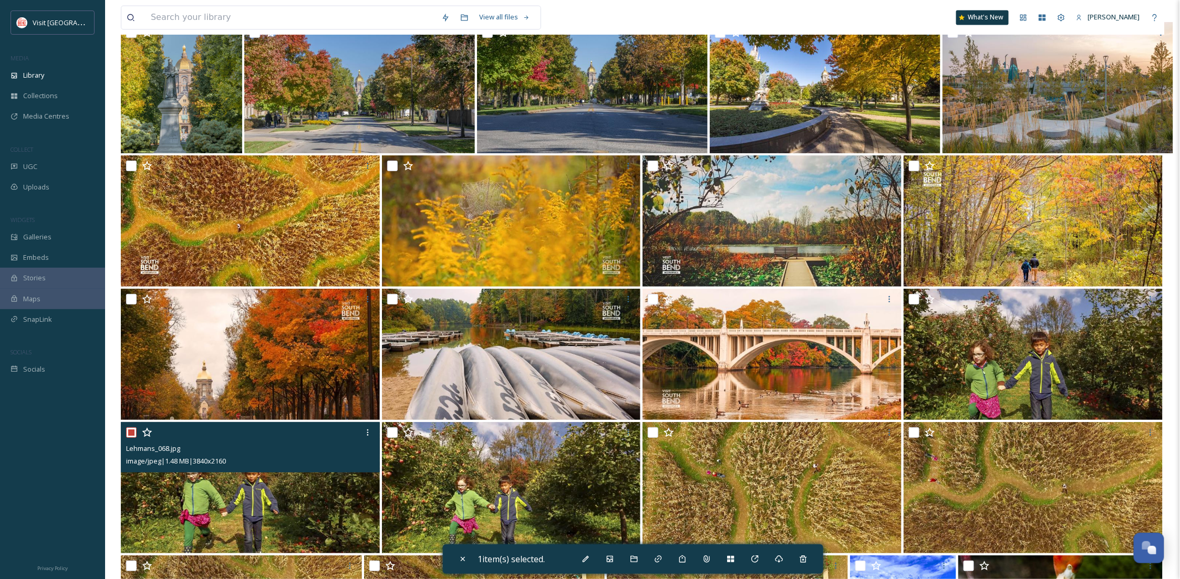
click at [913, 302] on input "checkbox" at bounding box center [914, 299] width 11 height 11
checkbox input "true"
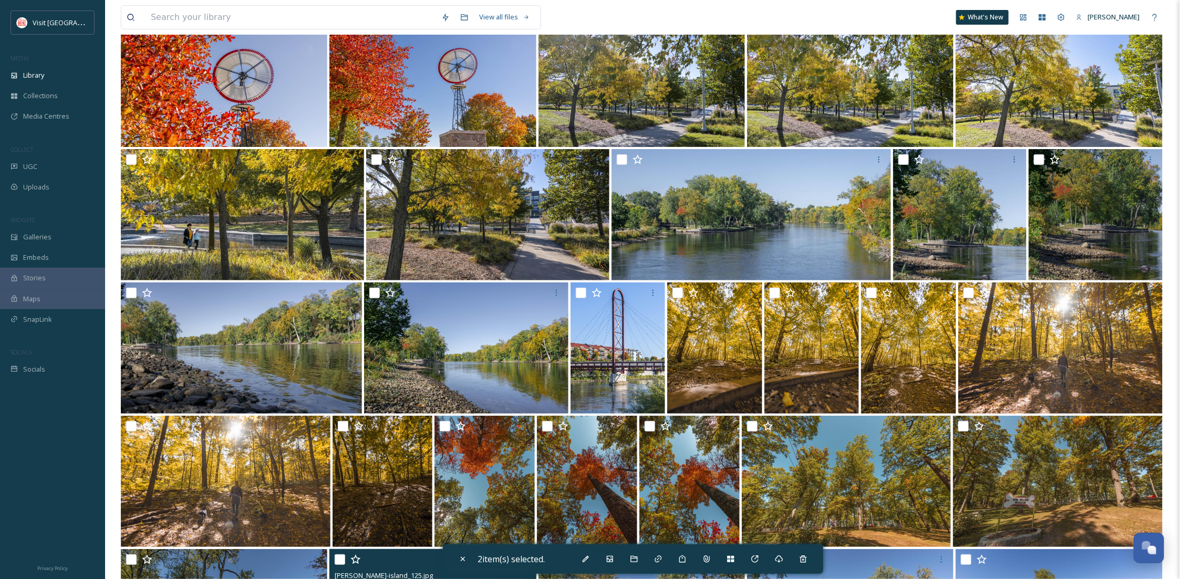
scroll to position [13652, 0]
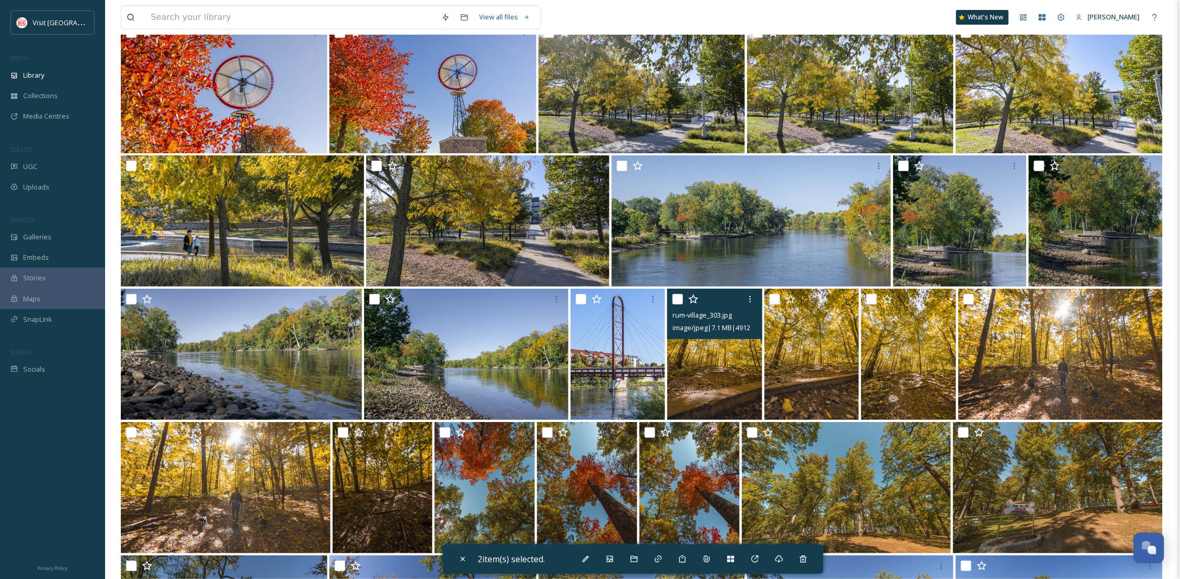
click at [677, 300] on input "checkbox" at bounding box center [677, 299] width 11 height 11
click at [464, 560] on icon at bounding box center [463, 559] width 8 height 8
checkbox input "false"
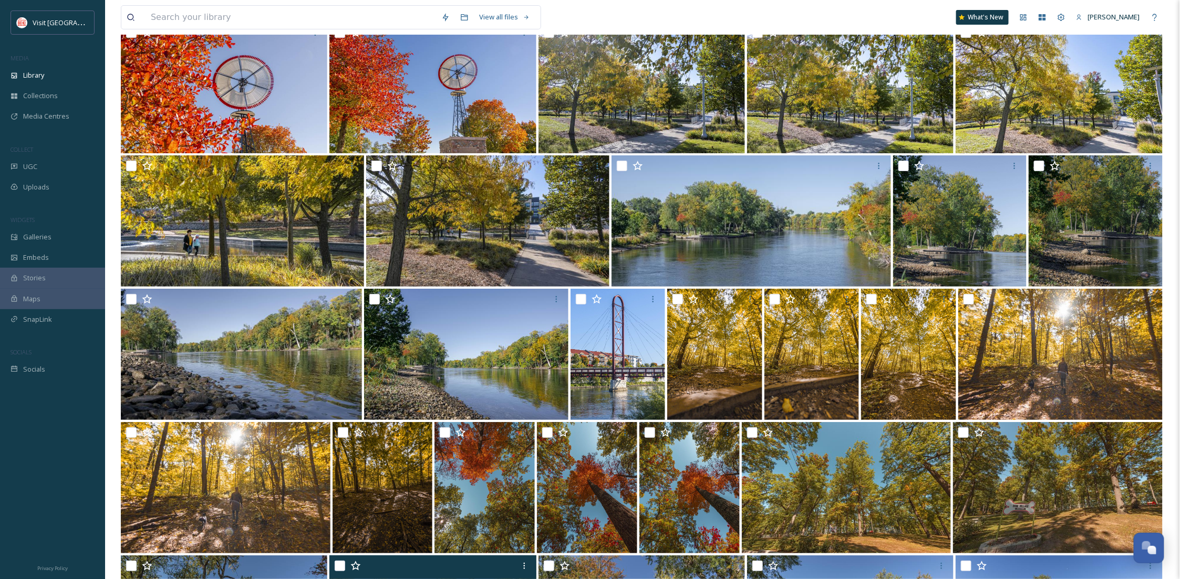
click at [678, 296] on input "checkbox" at bounding box center [677, 299] width 11 height 11
checkbox input "true"
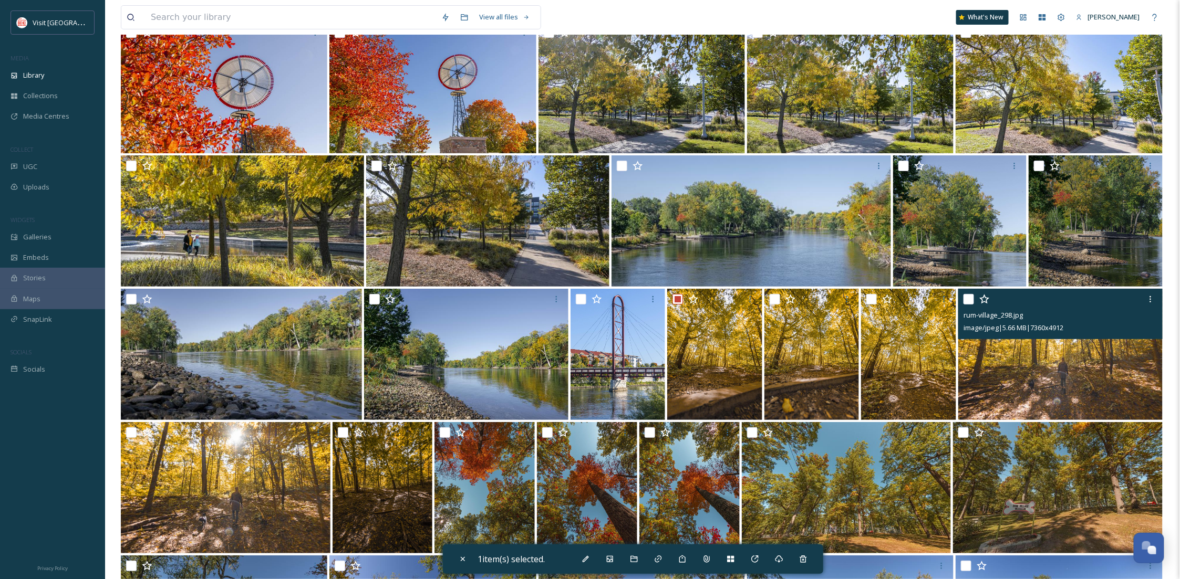
click at [1090, 375] on img at bounding box center [1060, 354] width 204 height 131
checkbox input "true"
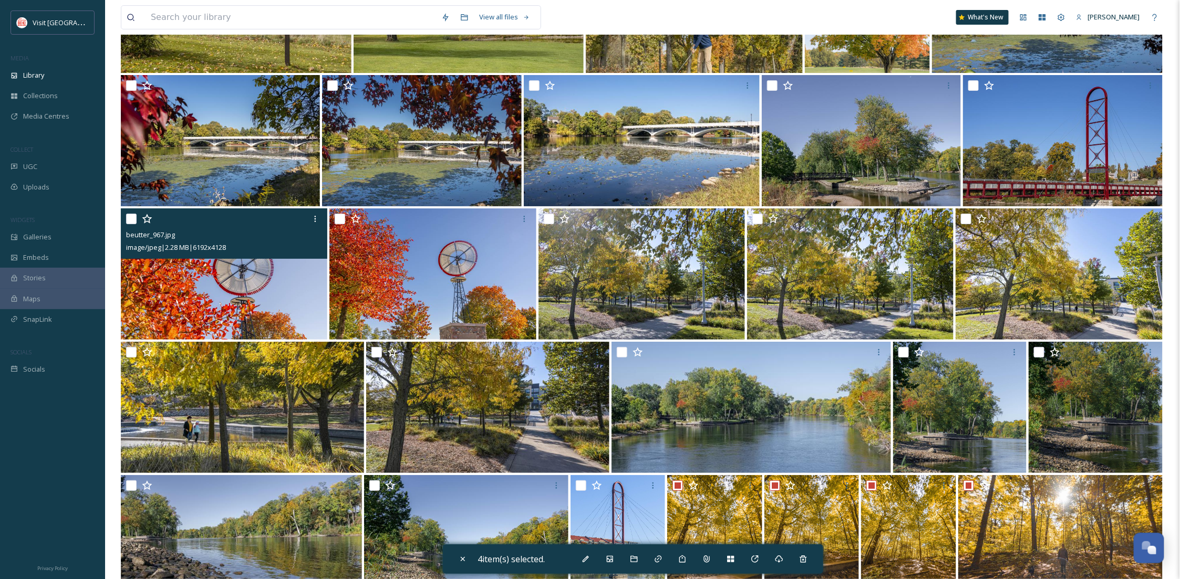
click at [127, 220] on input "checkbox" at bounding box center [131, 219] width 11 height 11
checkbox input "true"
click at [339, 216] on input "checkbox" at bounding box center [340, 219] width 11 height 11
checkbox input "true"
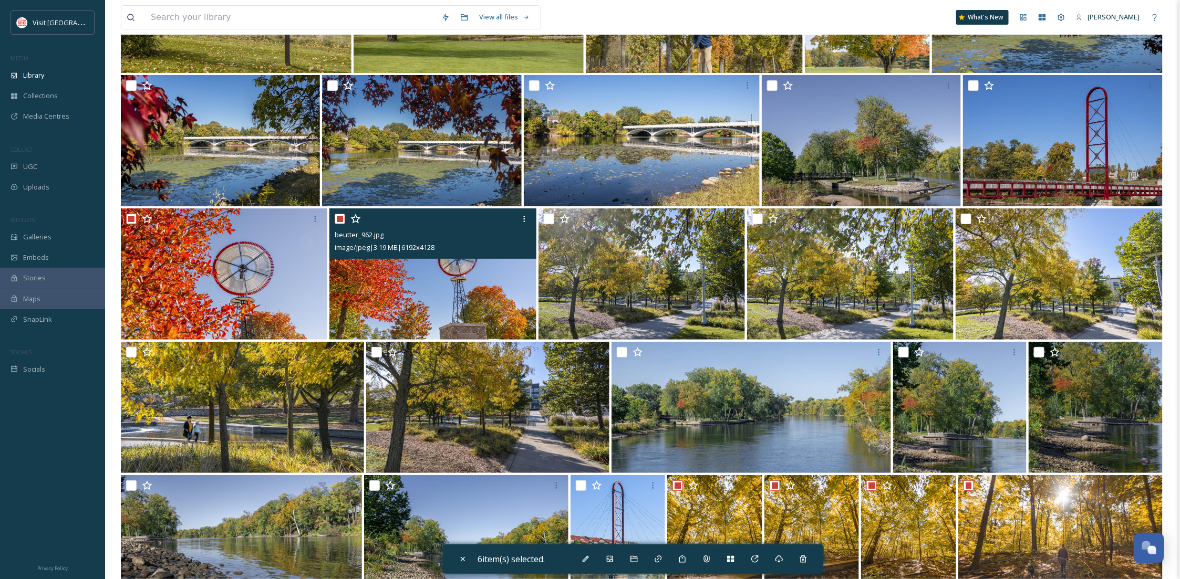
scroll to position [13372, 0]
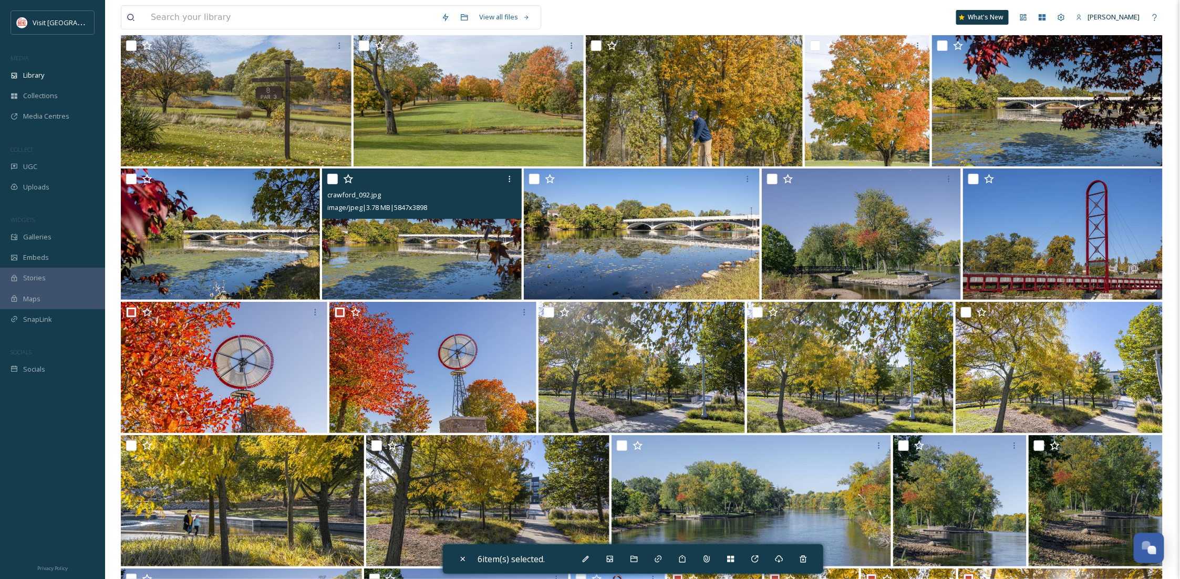
click at [334, 175] on input "checkbox" at bounding box center [332, 179] width 11 height 11
checkbox input "true"
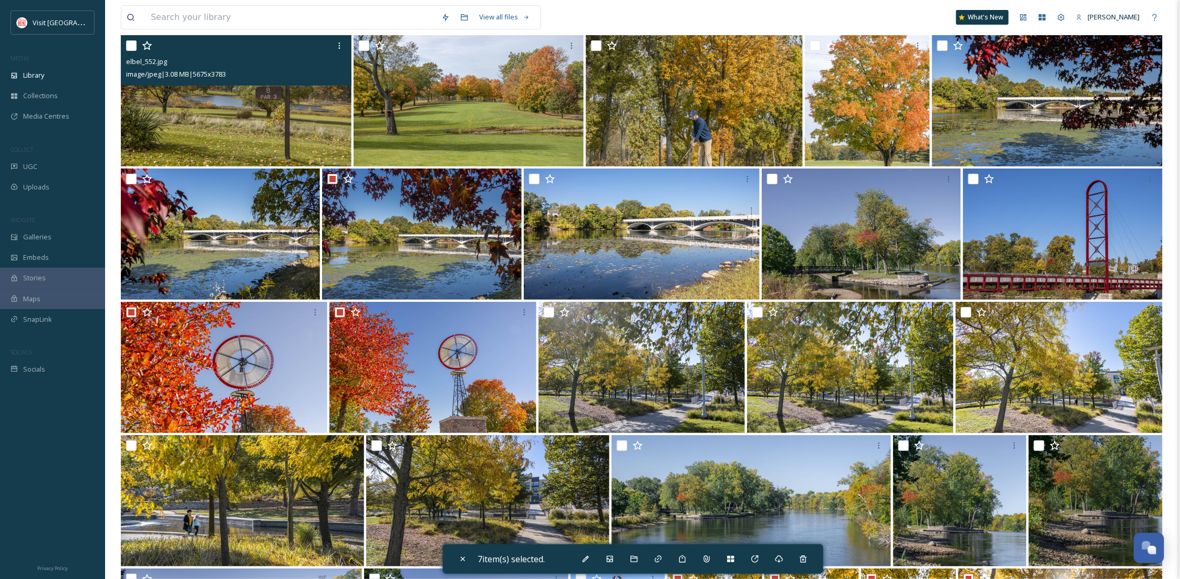
scroll to position [13279, 0]
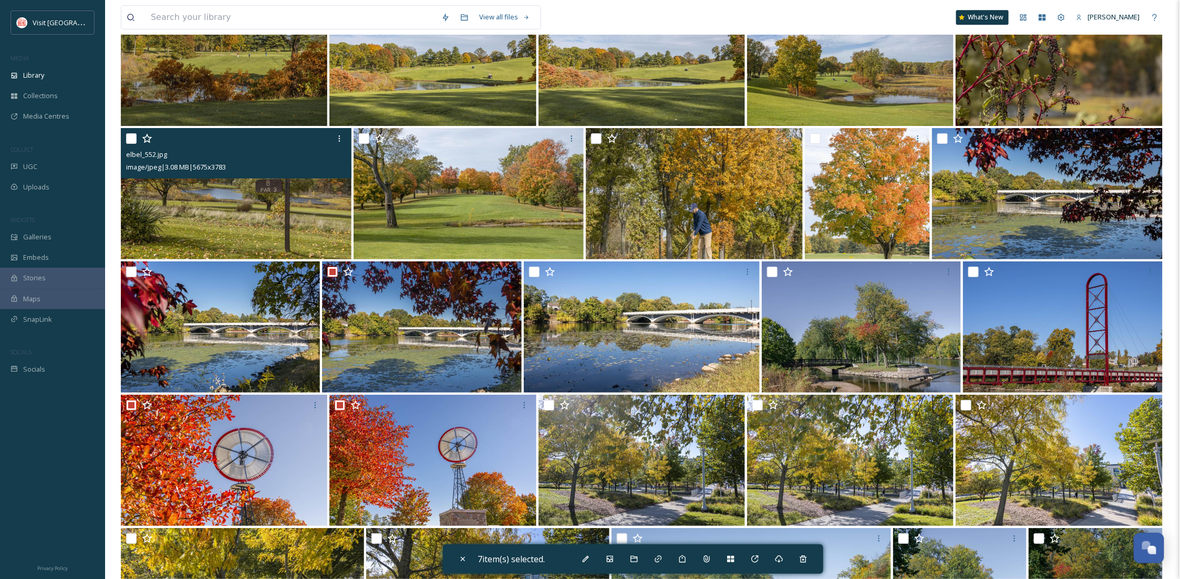
click at [129, 267] on input "checkbox" at bounding box center [131, 272] width 11 height 11
checkbox input "true"
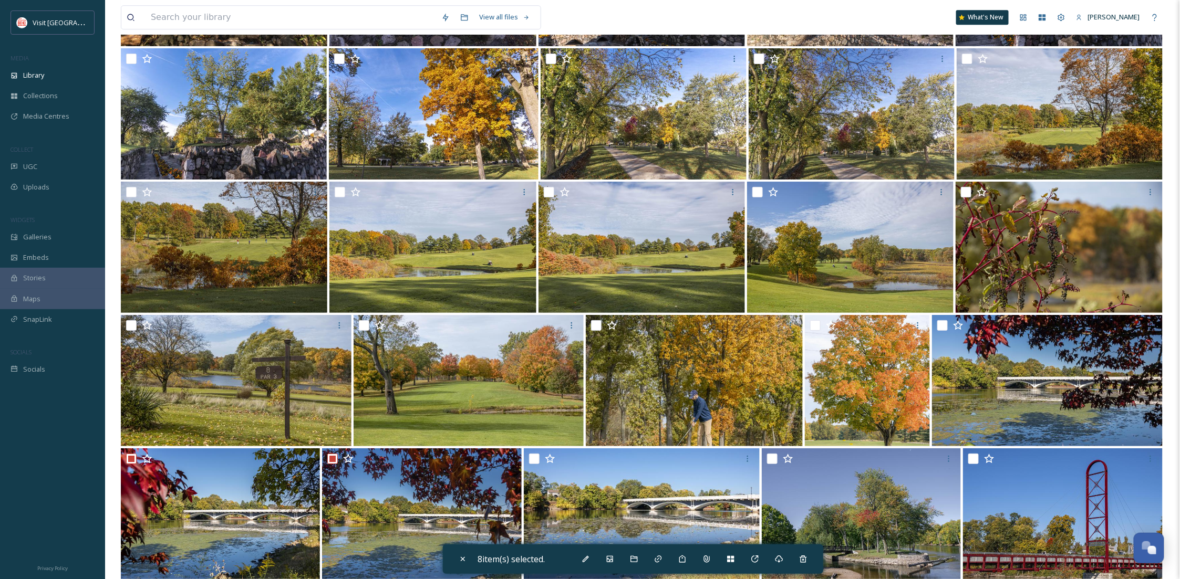
scroll to position [12905, 0]
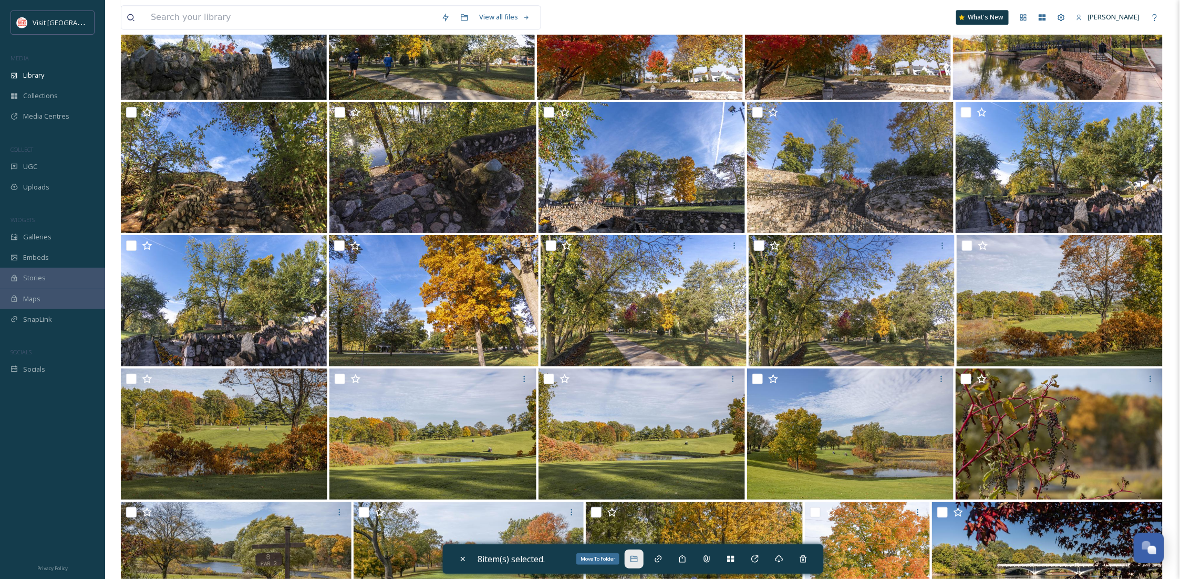
click at [636, 558] on icon at bounding box center [633, 559] width 7 height 6
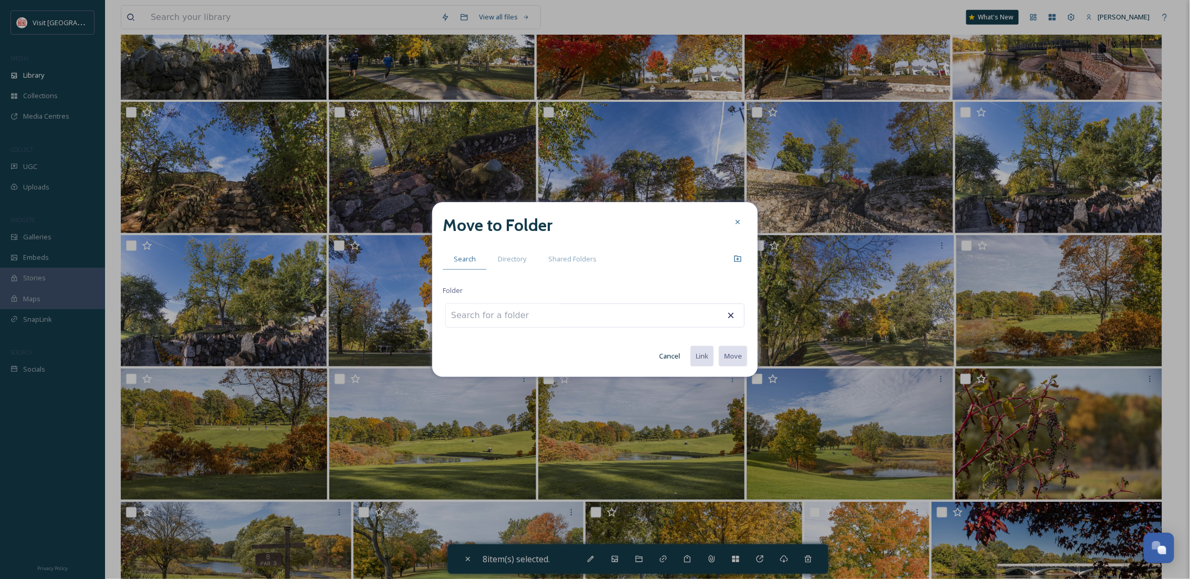
click at [501, 265] on div "Directory" at bounding box center [512, 259] width 50 height 22
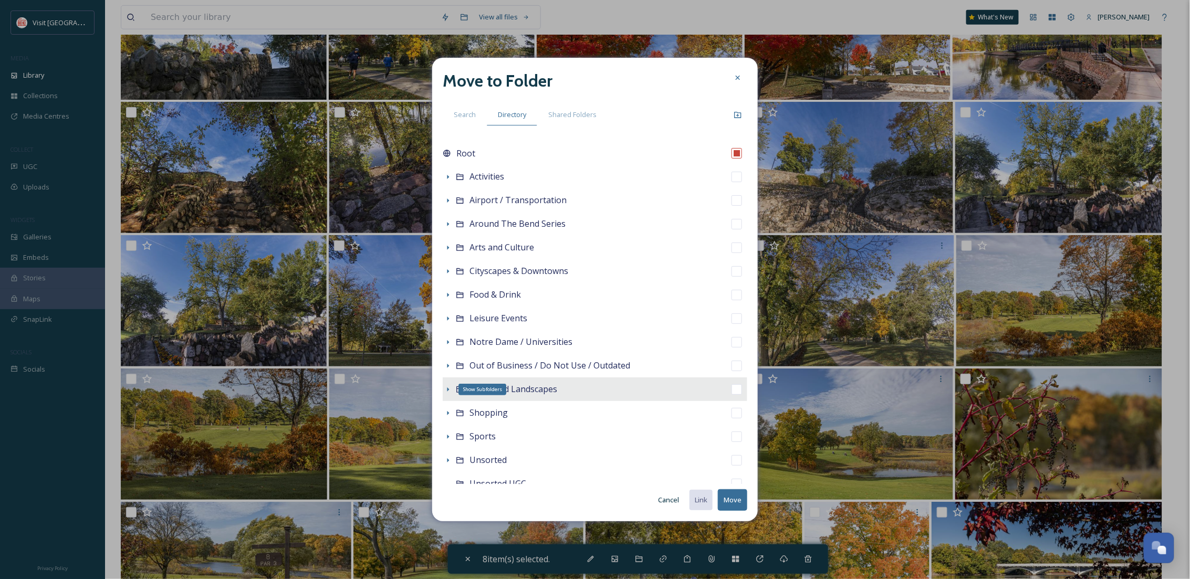
click at [448, 389] on icon at bounding box center [449, 390] width 2 height 4
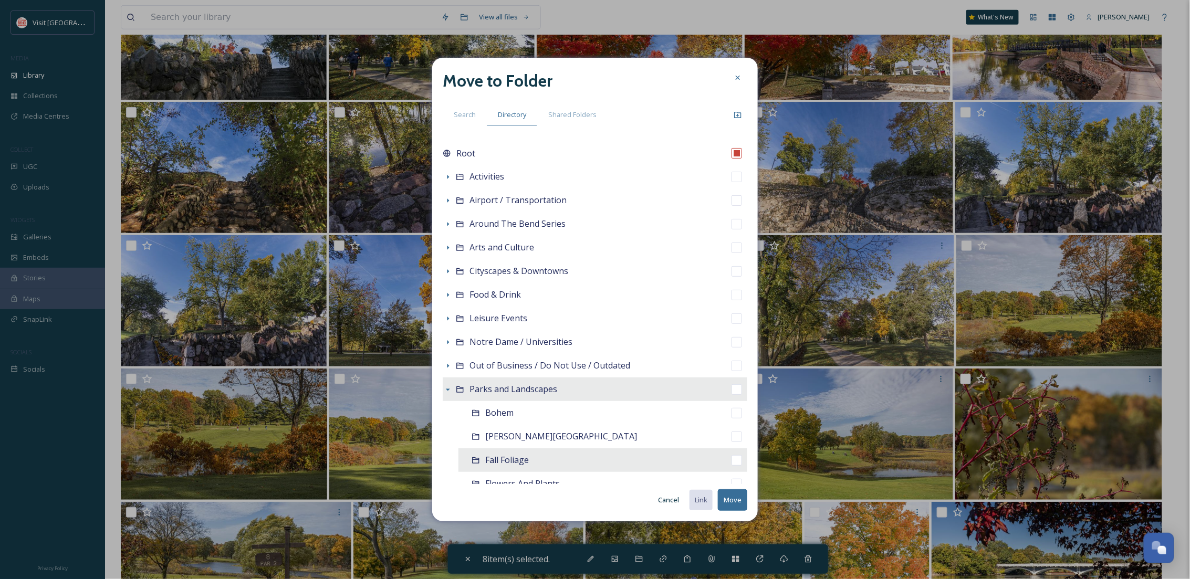
click at [519, 454] on div "Fall Foliage" at bounding box center [507, 460] width 44 height 13
checkbox input "false"
checkbox input "true"
click at [732, 502] on button "Move" at bounding box center [732, 501] width 29 height 22
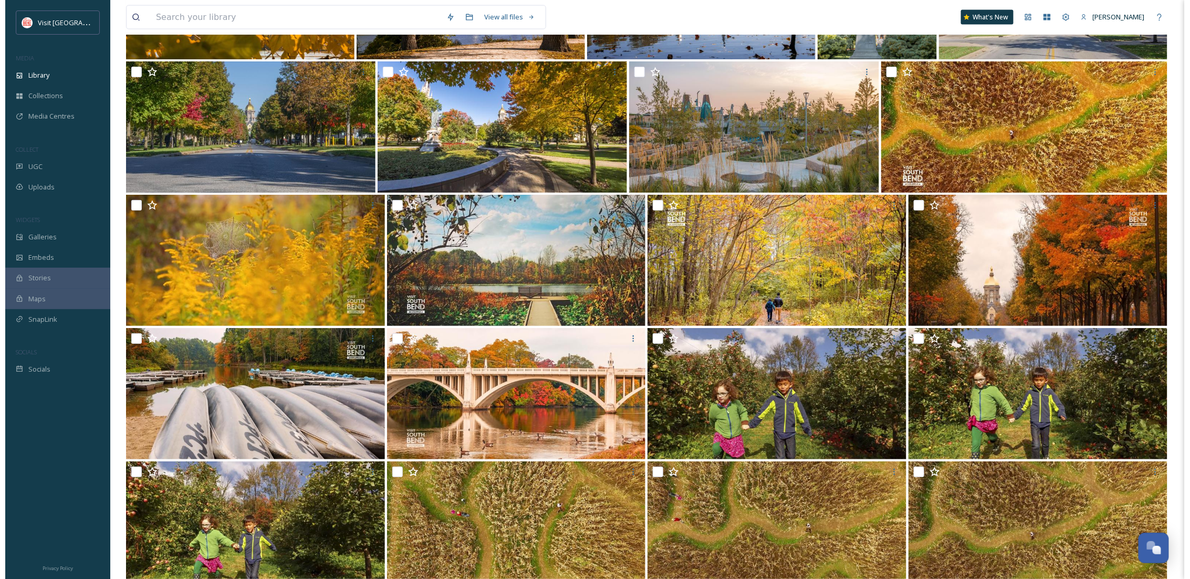
scroll to position [14694, 0]
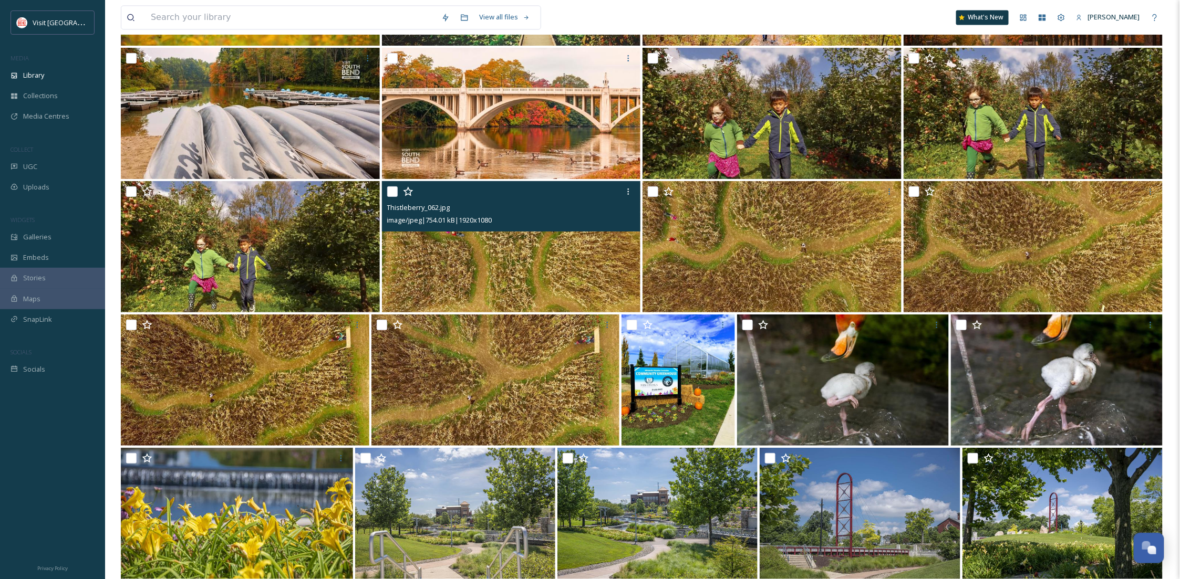
click at [391, 192] on input "checkbox" at bounding box center [392, 191] width 11 height 11
checkbox input "true"
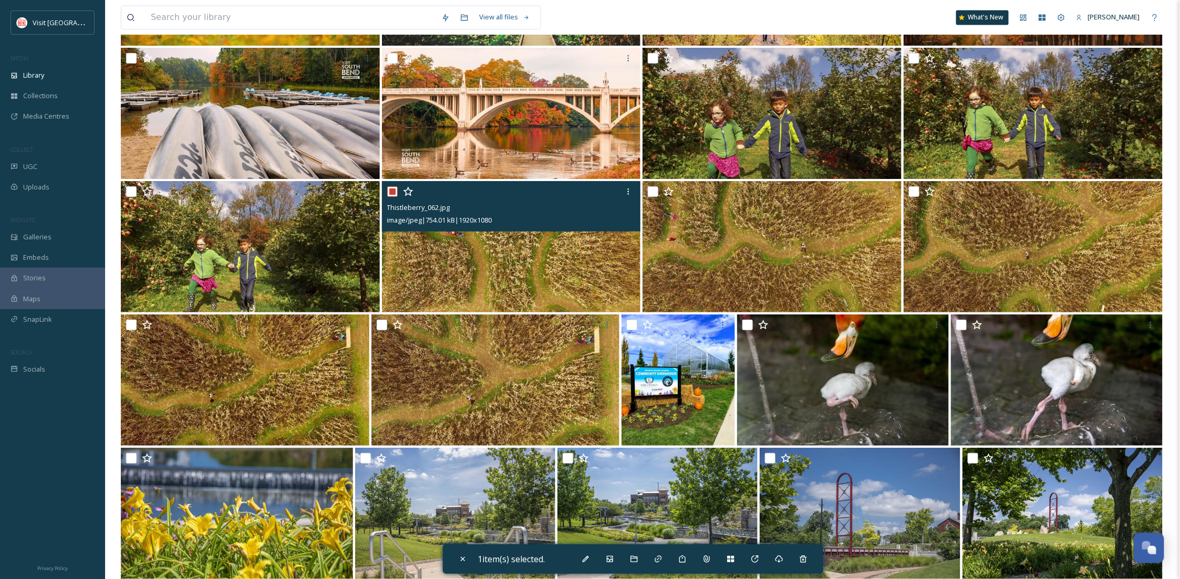
click at [461, 386] on img at bounding box center [495, 380] width 248 height 131
checkbox input "true"
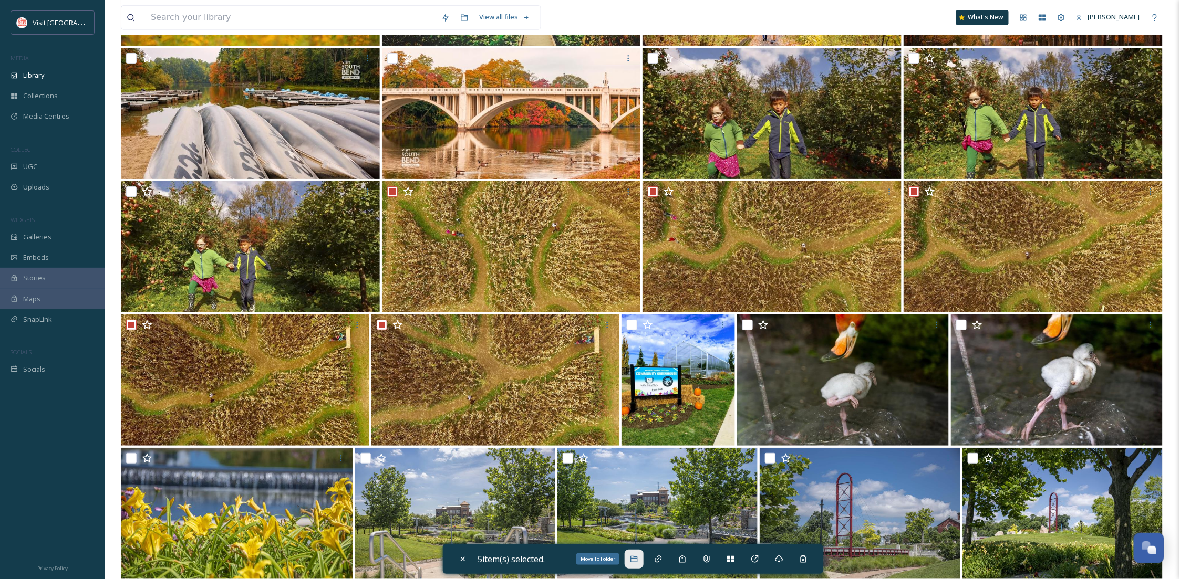
click at [635, 560] on icon at bounding box center [634, 559] width 8 height 8
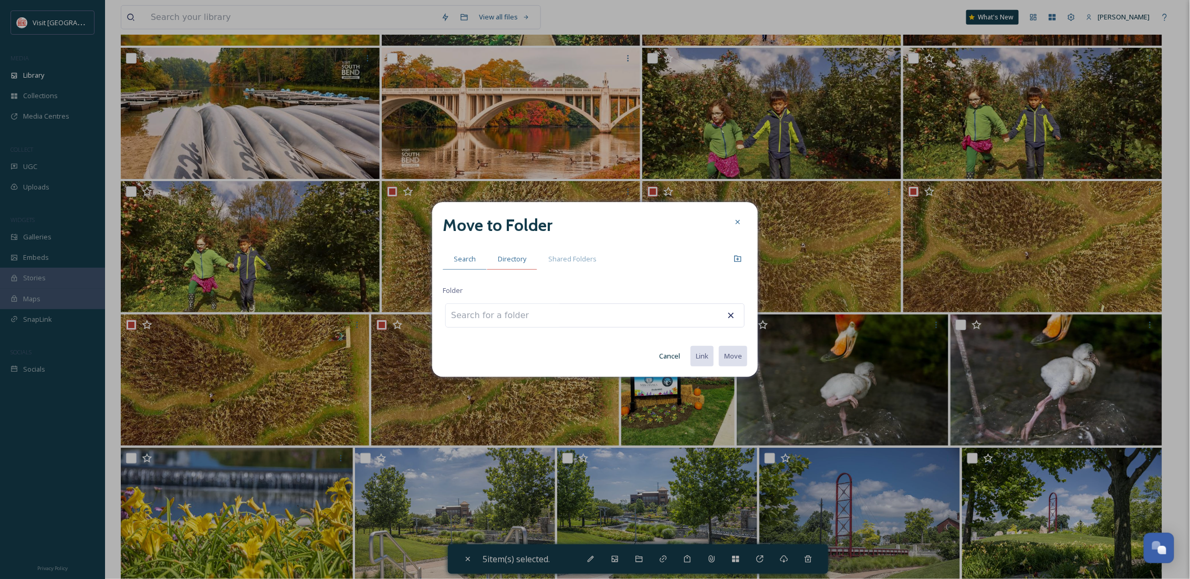
click at [507, 255] on span "Directory" at bounding box center [512, 259] width 28 height 10
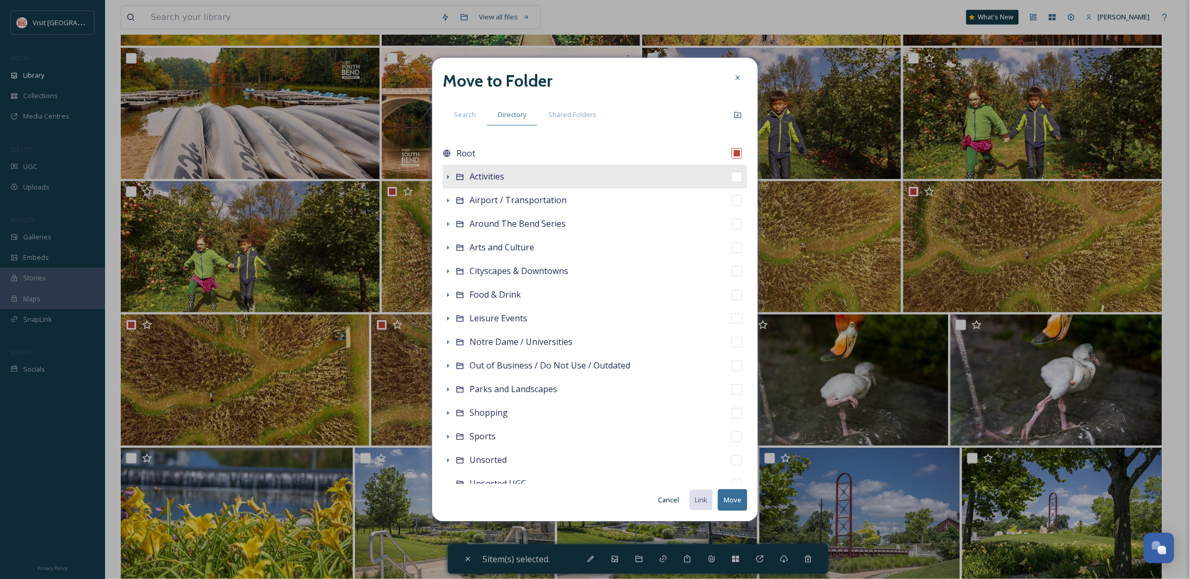
click at [450, 175] on icon at bounding box center [448, 177] width 8 height 8
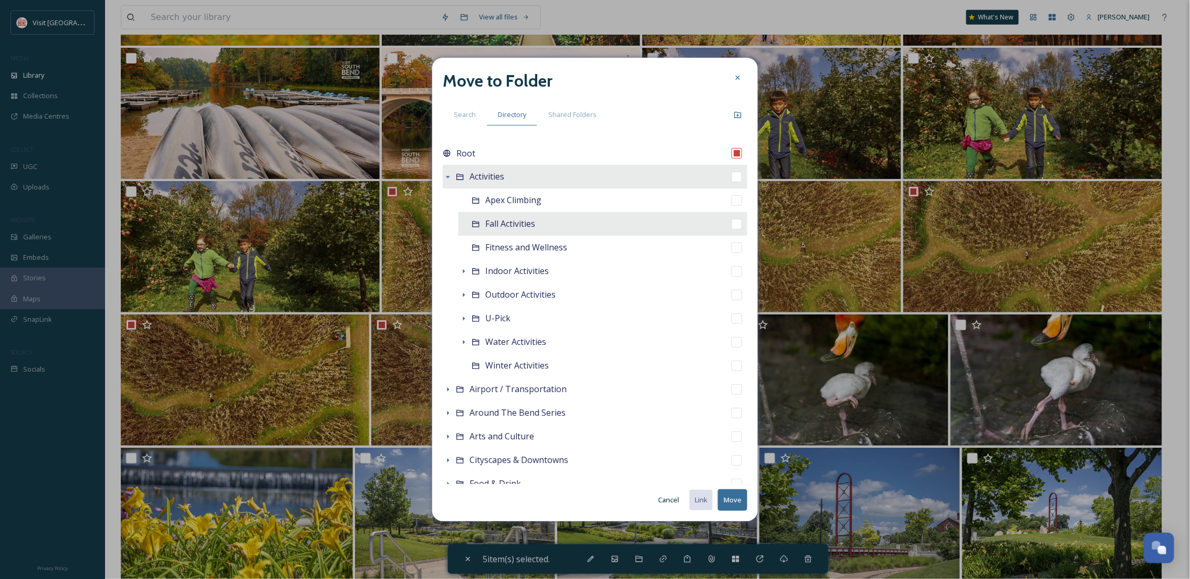
click at [491, 221] on span "Fall Activities" at bounding box center [510, 224] width 50 height 12
checkbox input "false"
checkbox input "true"
click at [735, 498] on button "Move" at bounding box center [732, 501] width 29 height 22
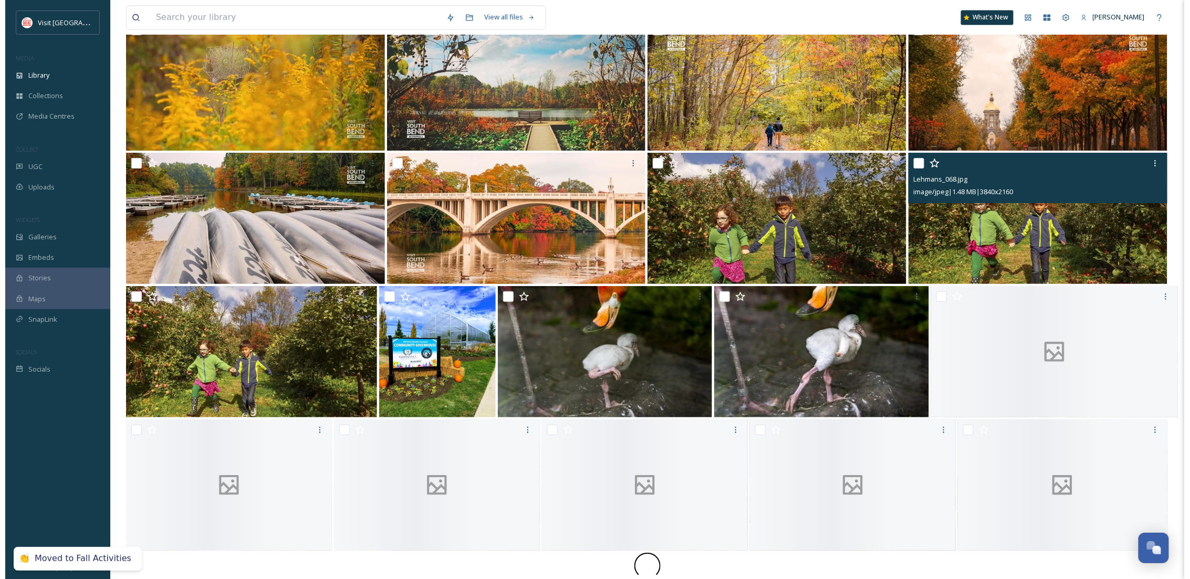
scroll to position [14586, 0]
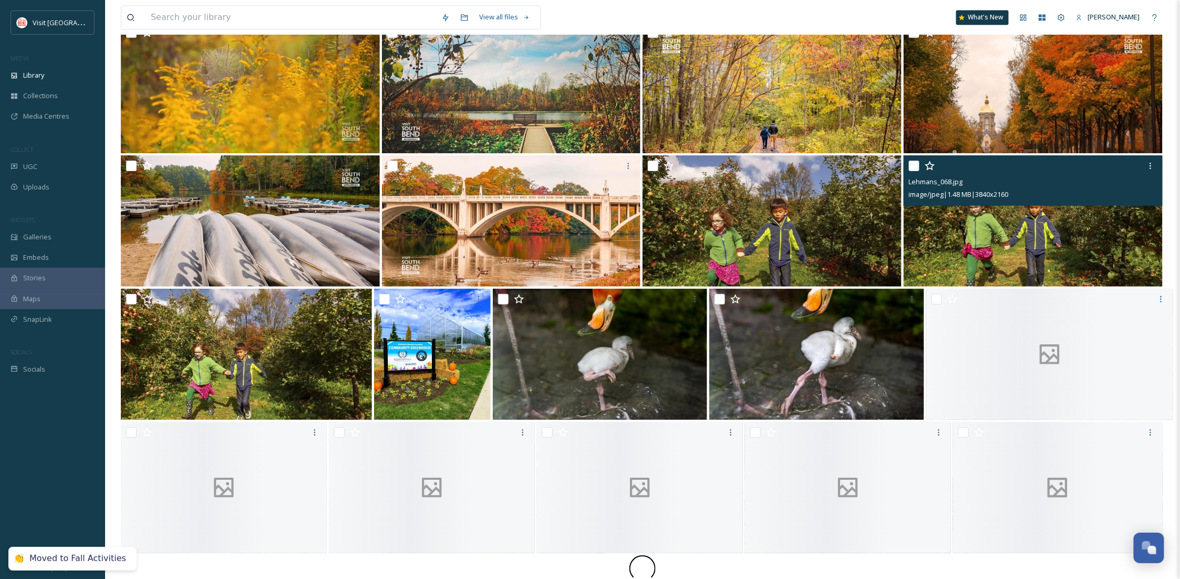
click at [652, 164] on input "checkbox" at bounding box center [653, 166] width 11 height 11
checkbox input "true"
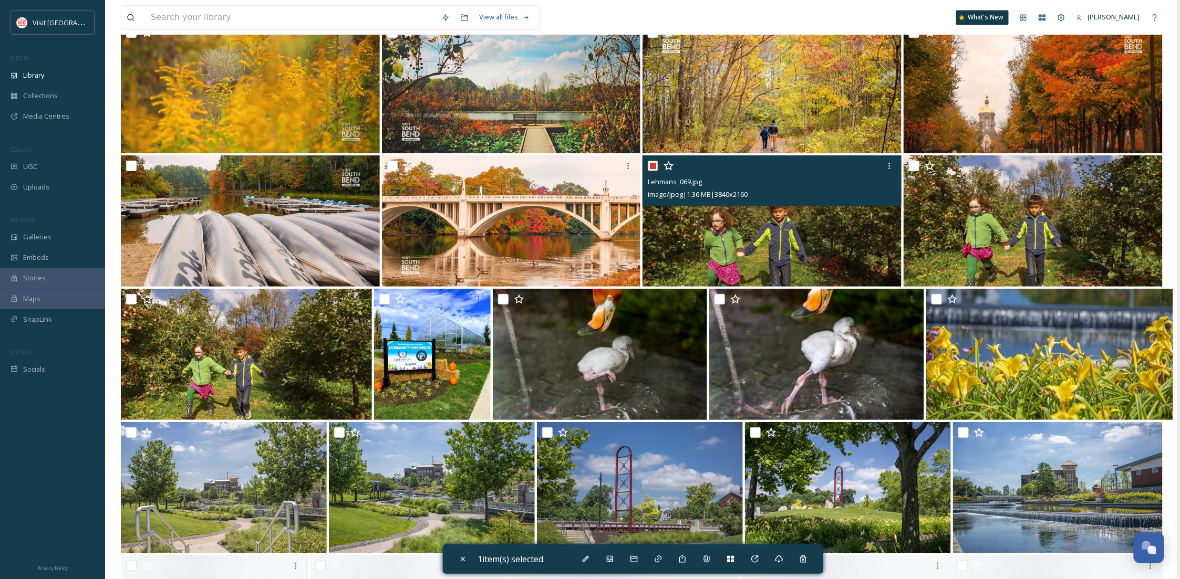
click at [216, 385] on img at bounding box center [246, 354] width 251 height 131
checkbox input "true"
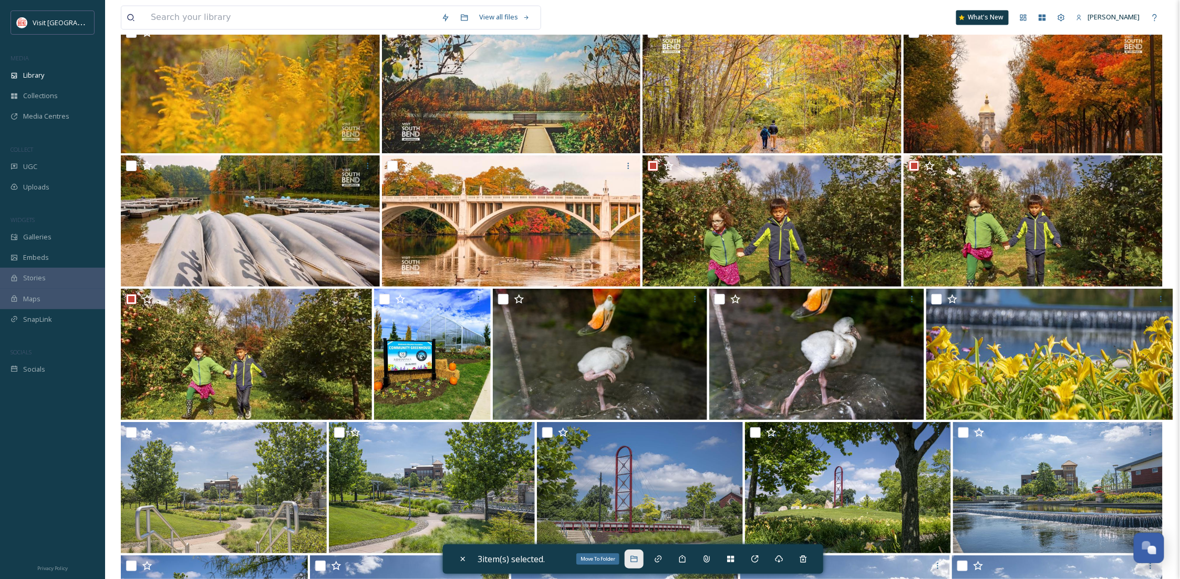
click at [636, 557] on icon at bounding box center [634, 559] width 8 height 8
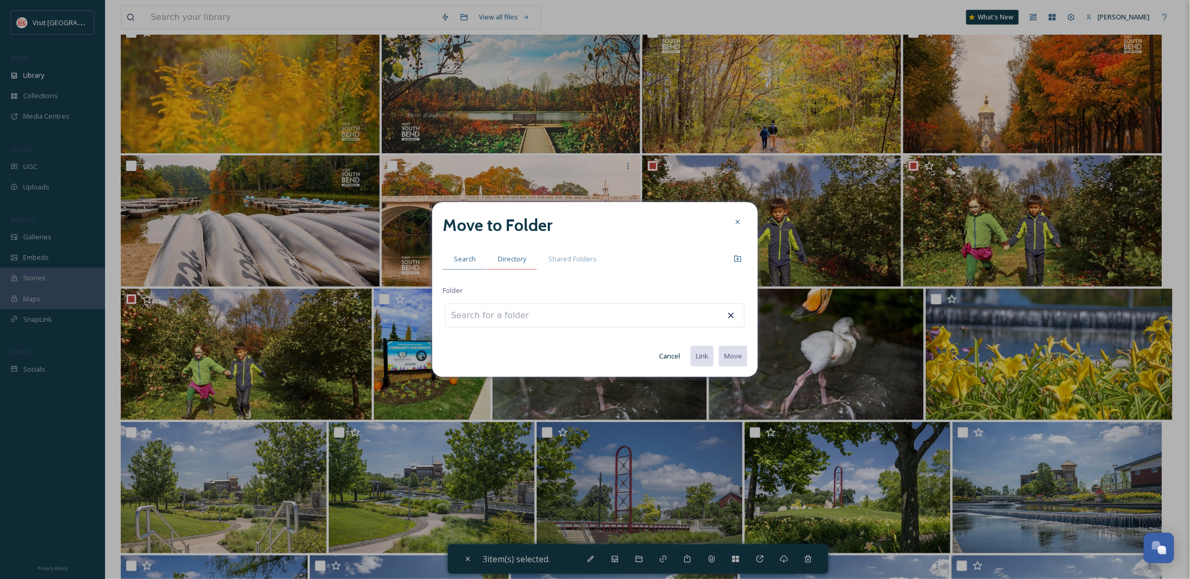
click at [519, 253] on div "Directory" at bounding box center [512, 259] width 50 height 22
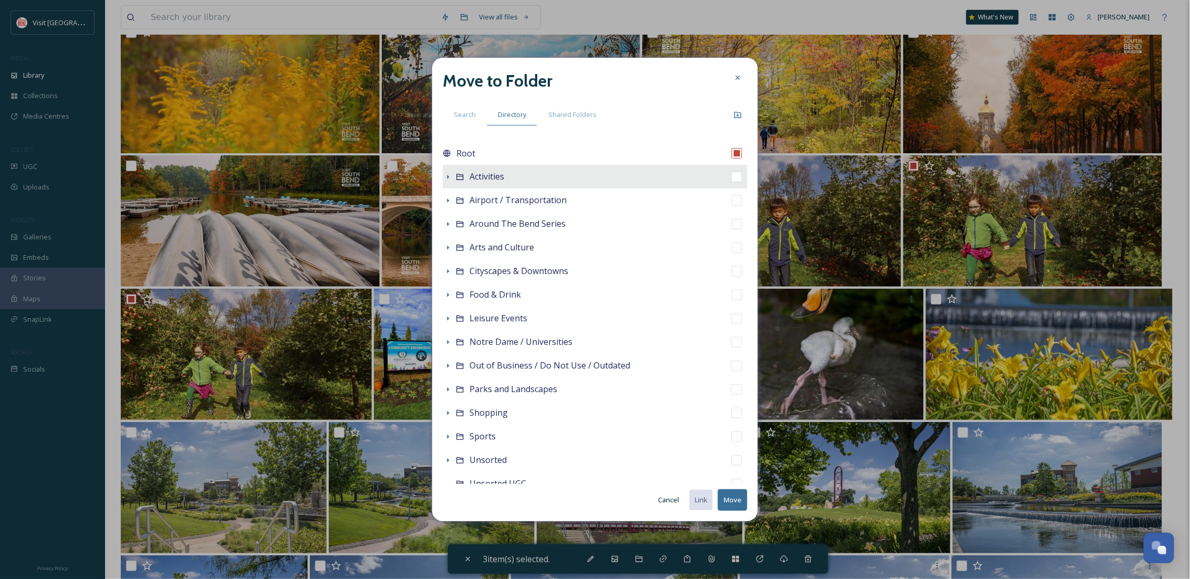
click at [445, 175] on icon at bounding box center [448, 177] width 8 height 8
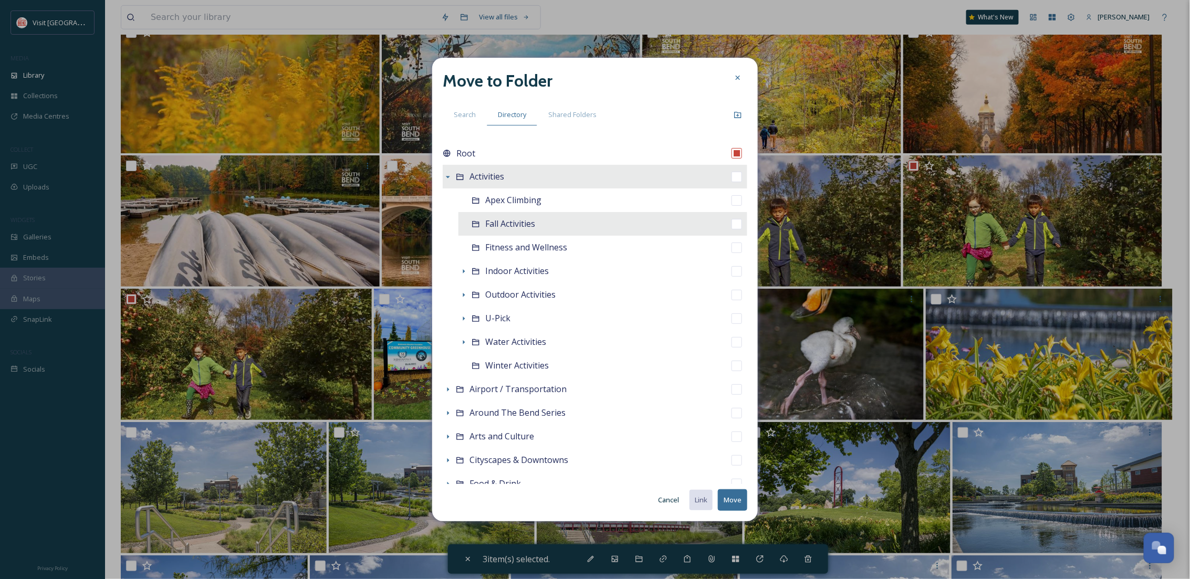
click at [510, 223] on span "Fall Activities" at bounding box center [510, 224] width 50 height 12
checkbox input "false"
checkbox input "true"
click at [726, 500] on button "Move" at bounding box center [732, 501] width 29 height 22
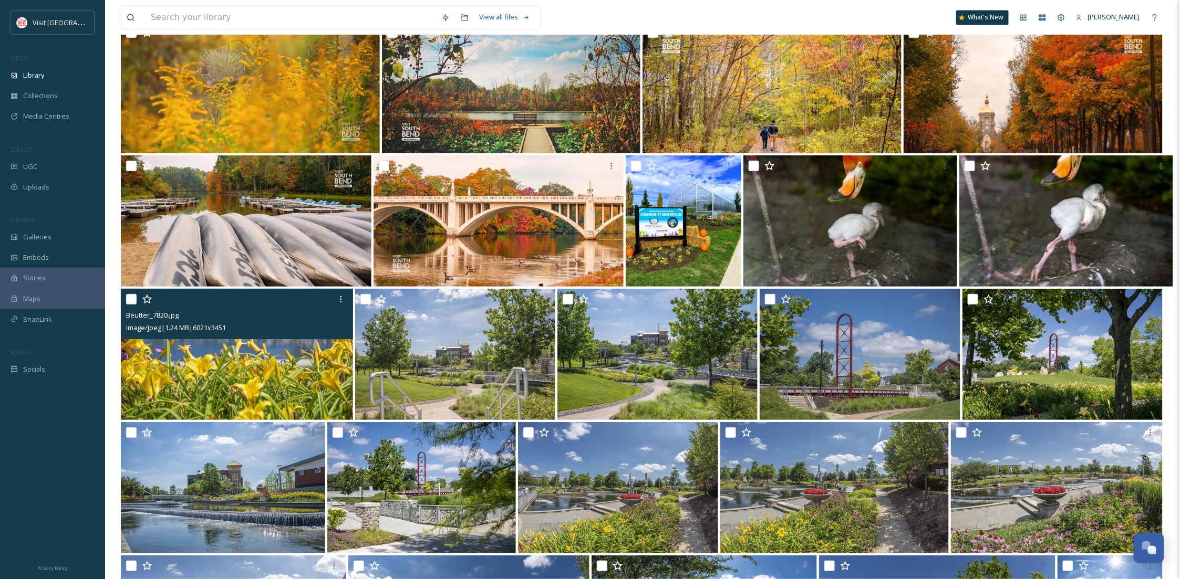
click at [132, 301] on input "checkbox" at bounding box center [131, 299] width 11 height 11
checkbox input "true"
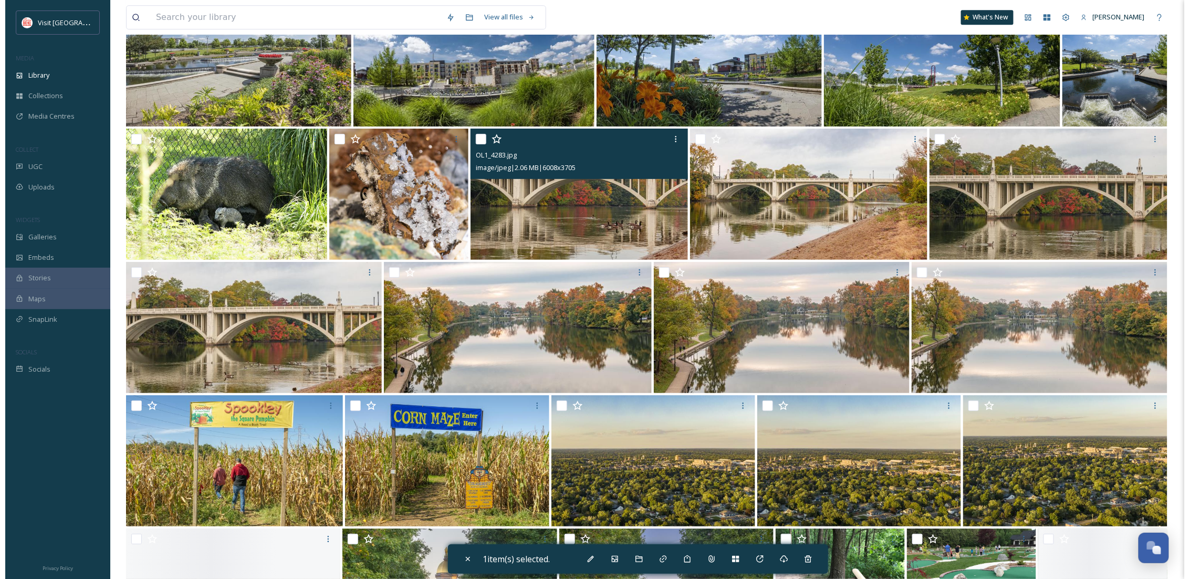
scroll to position [14867, 0]
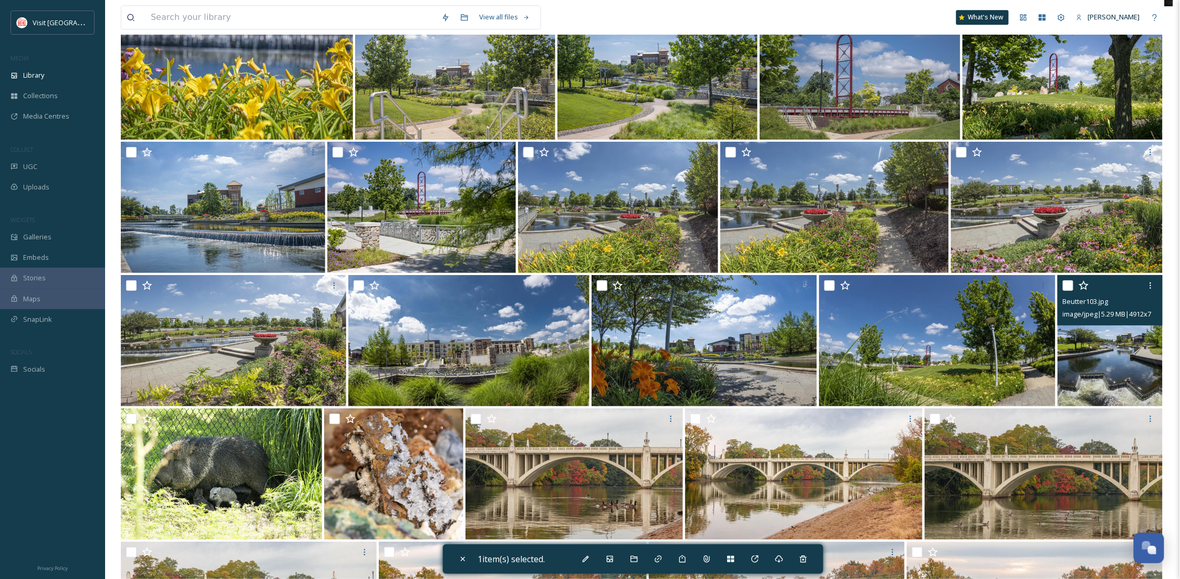
click at [1114, 358] on img at bounding box center [1109, 340] width 105 height 131
checkbox input "true"
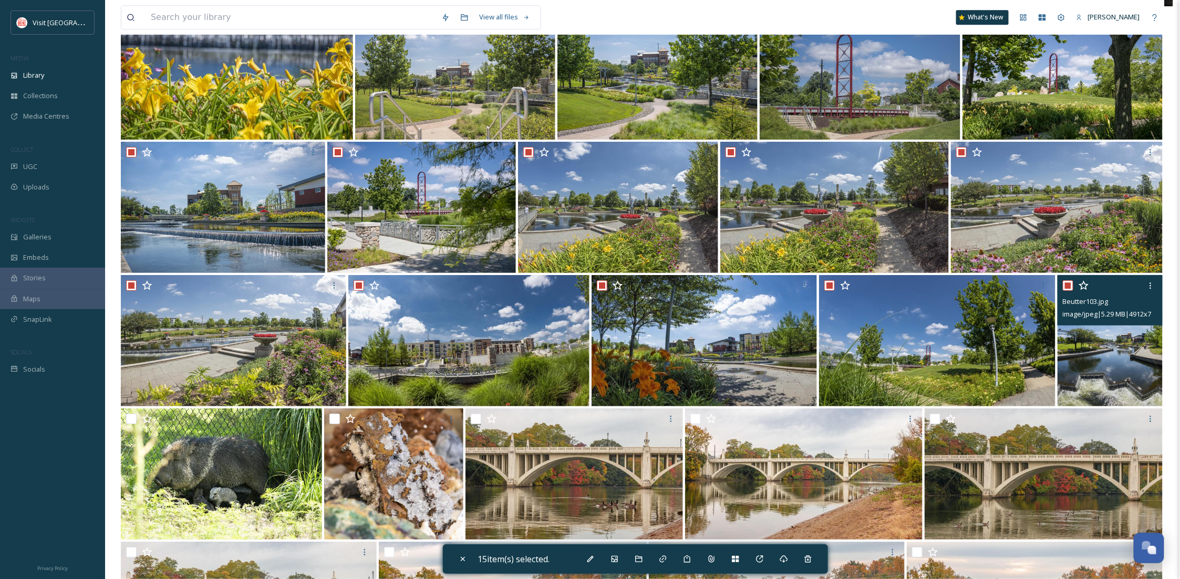
checkbox input "true"
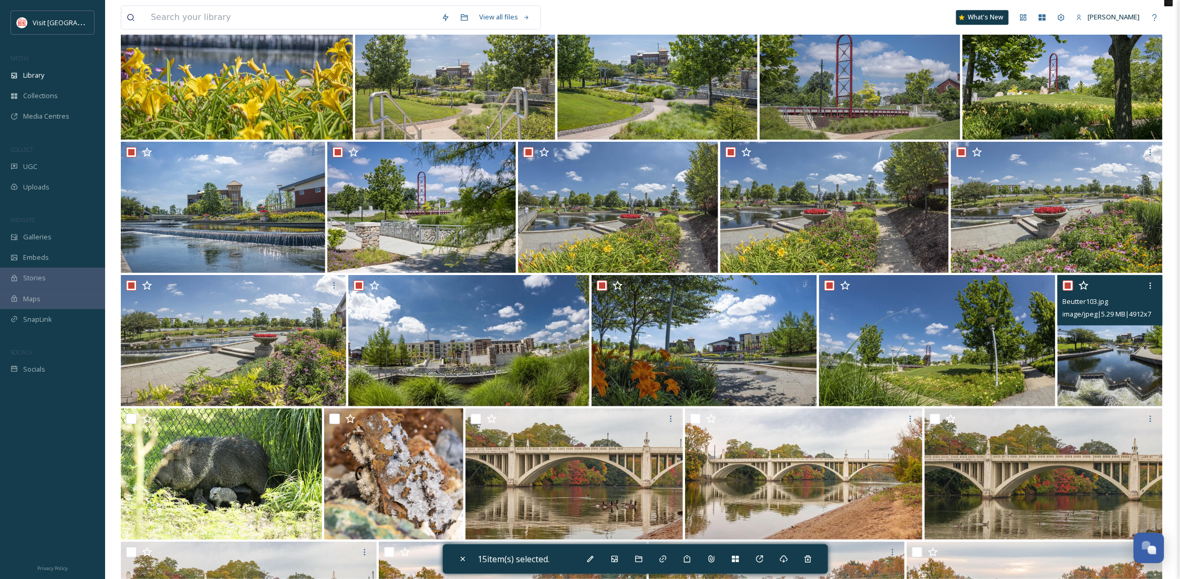
checkbox input "true"
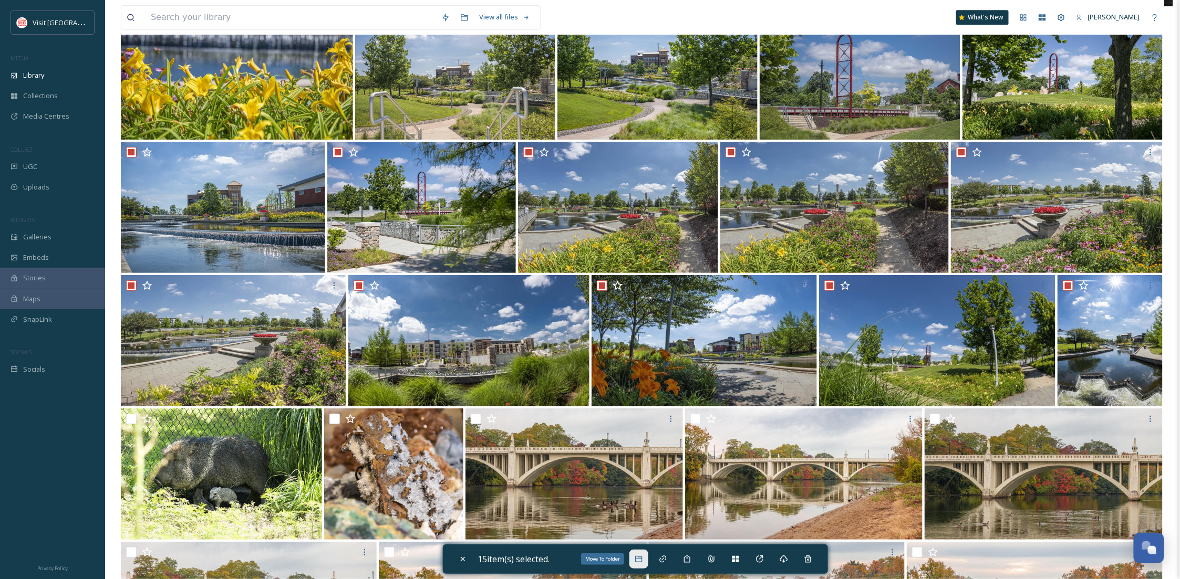
click at [642, 558] on icon at bounding box center [638, 559] width 7 height 6
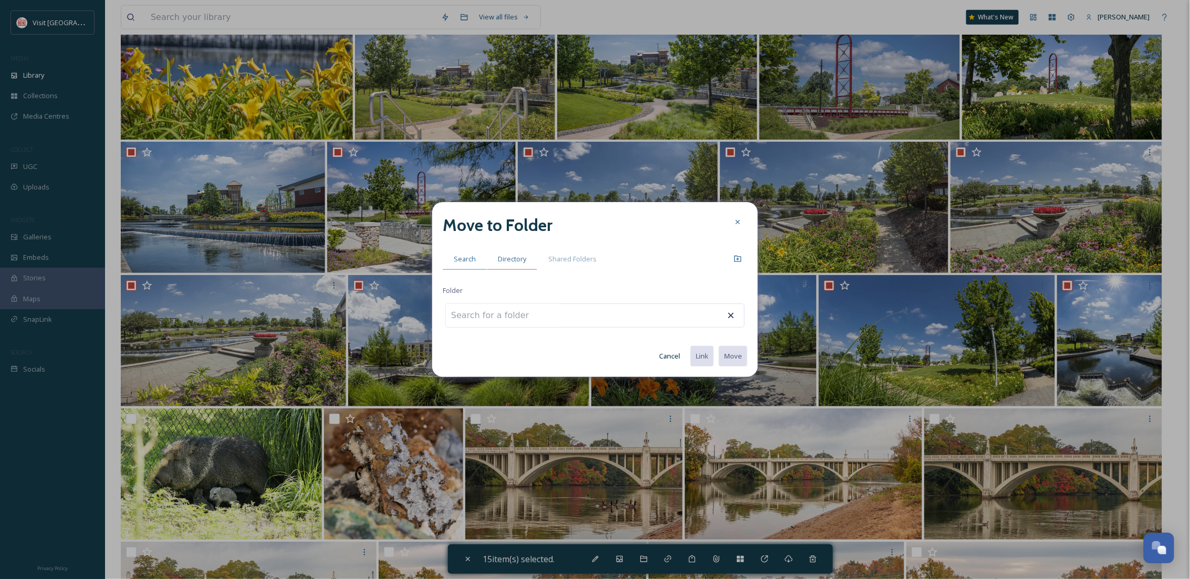
click at [506, 258] on span "Directory" at bounding box center [512, 259] width 28 height 10
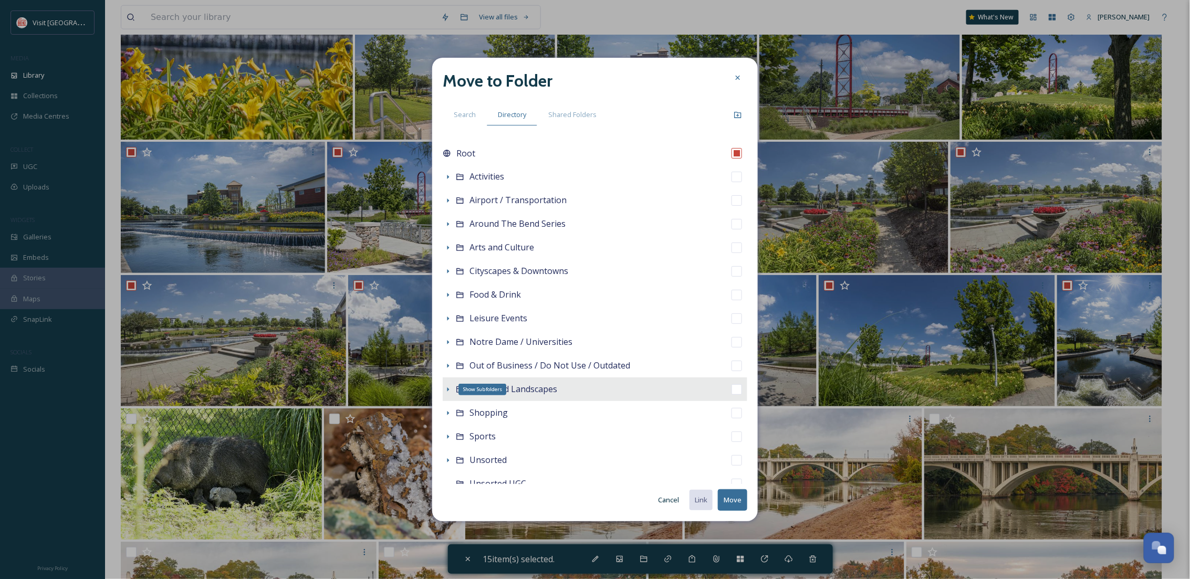
click at [446, 388] on icon at bounding box center [448, 390] width 8 height 8
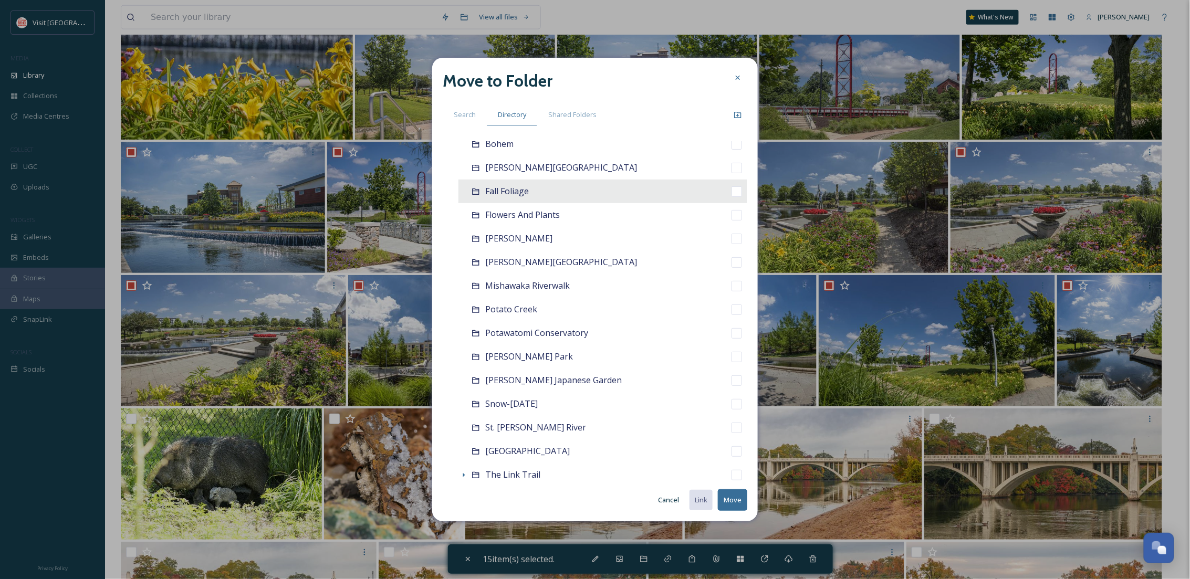
scroll to position [373, 0]
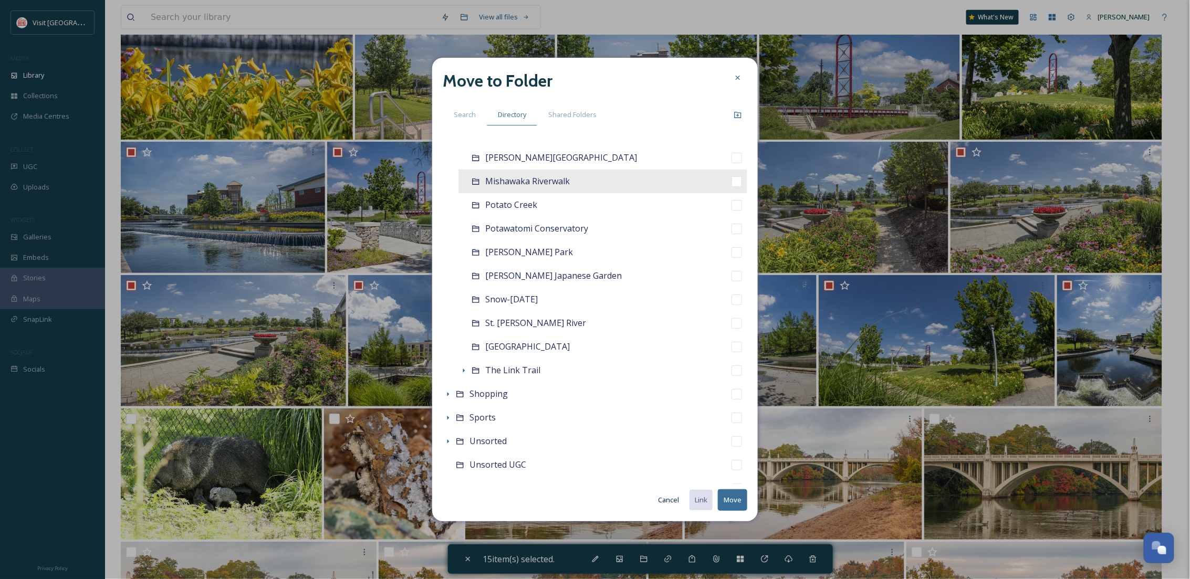
click at [532, 188] on div "Mishawaka Riverwalk" at bounding box center [603, 182] width 289 height 24
checkbox input "false"
checkbox input "true"
click at [734, 499] on button "Move" at bounding box center [732, 501] width 29 height 22
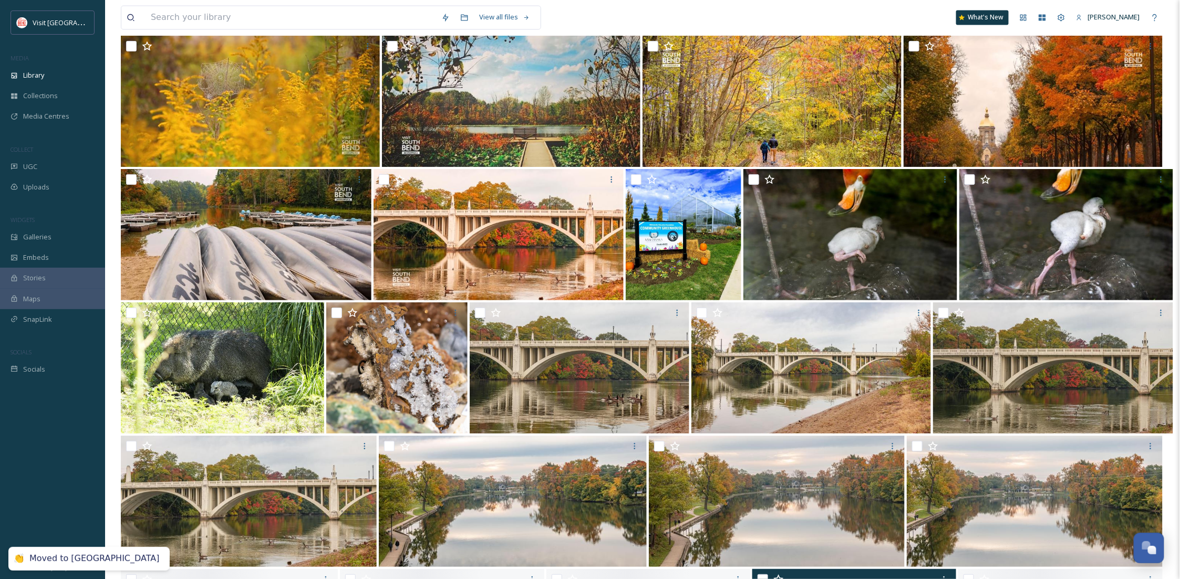
scroll to position [14706, 0]
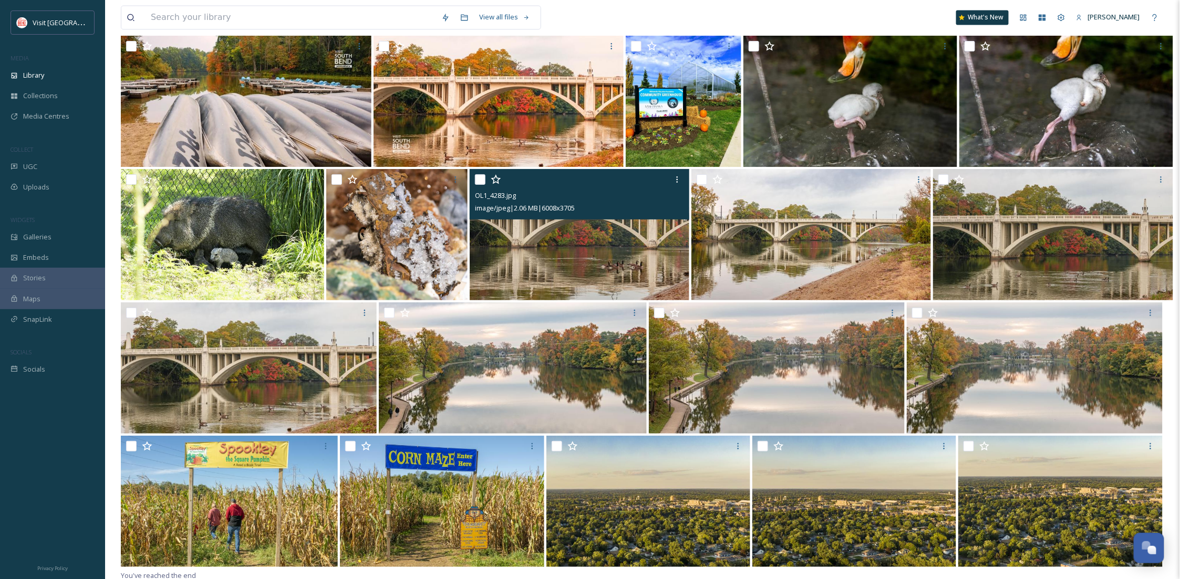
click at [482, 180] on input "checkbox" at bounding box center [480, 179] width 11 height 11
checkbox input "true"
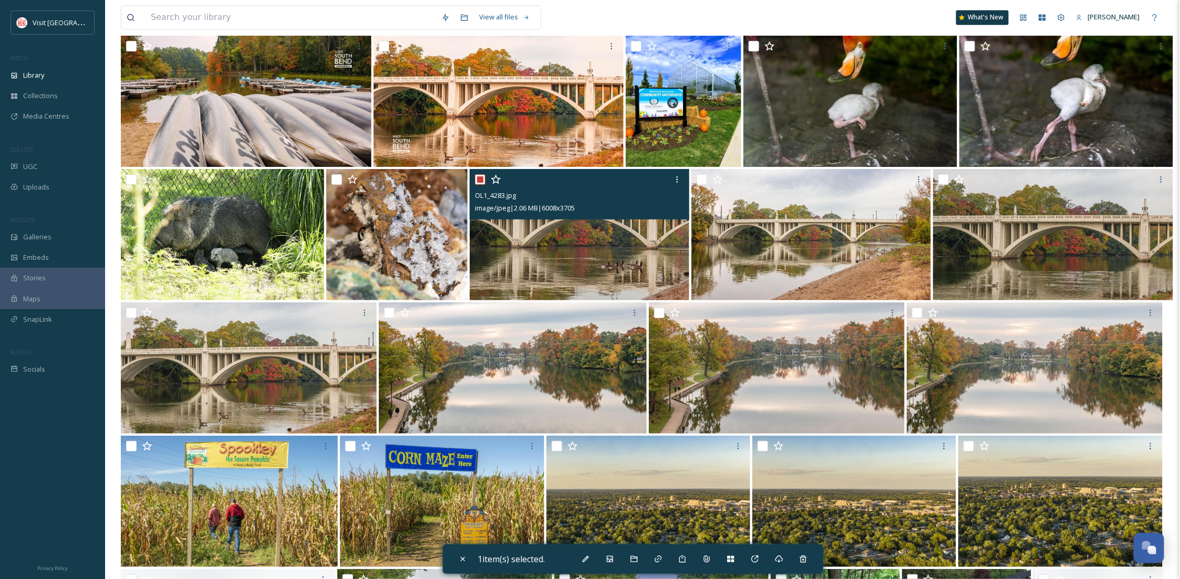
click at [1027, 401] on img at bounding box center [1035, 368] width 256 height 131
checkbox input "true"
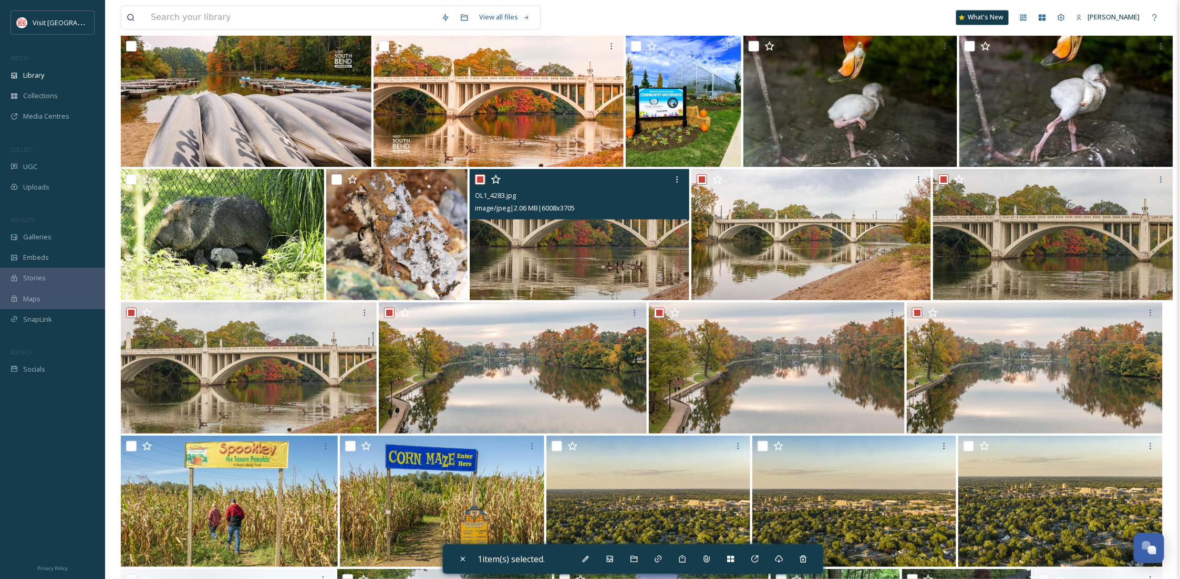
checkbox input "true"
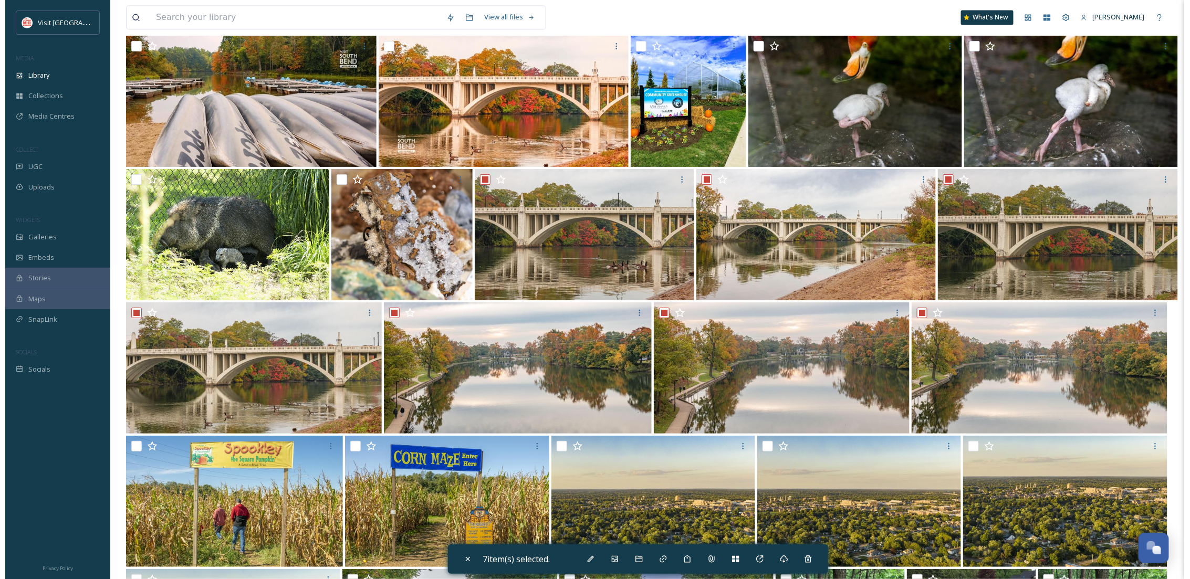
scroll to position [15173, 0]
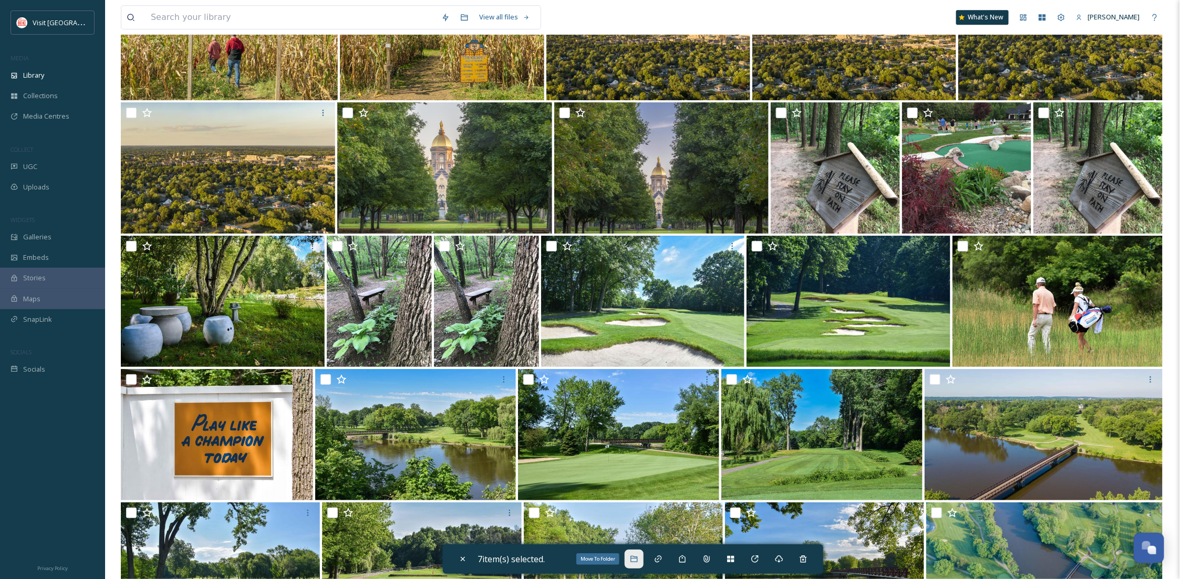
click at [628, 556] on div "Move To Folder" at bounding box center [634, 559] width 19 height 19
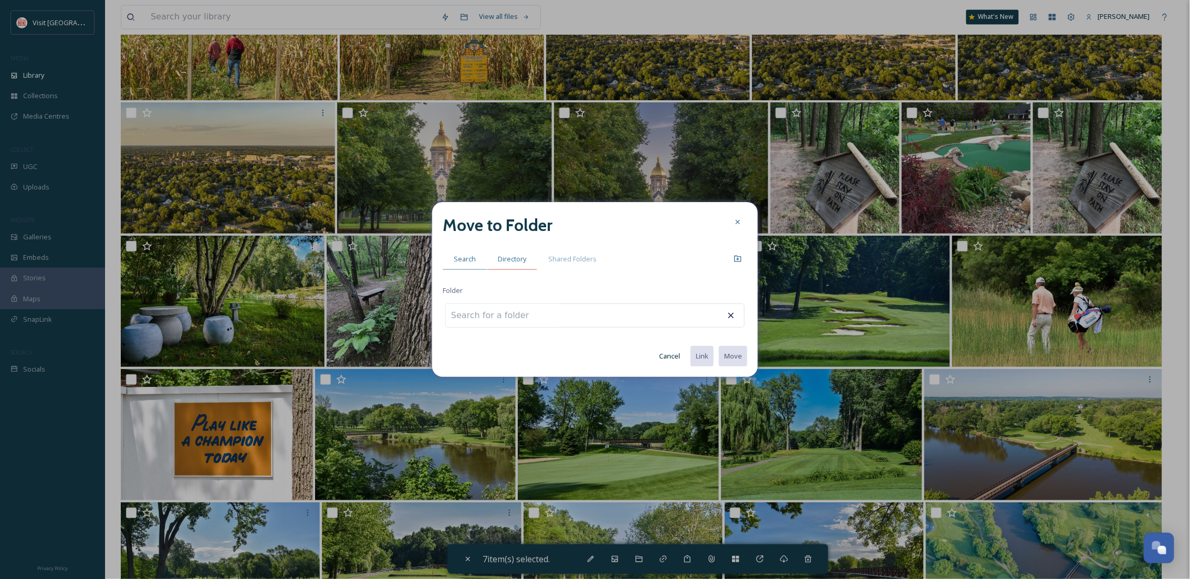
click at [516, 258] on span "Directory" at bounding box center [512, 259] width 28 height 10
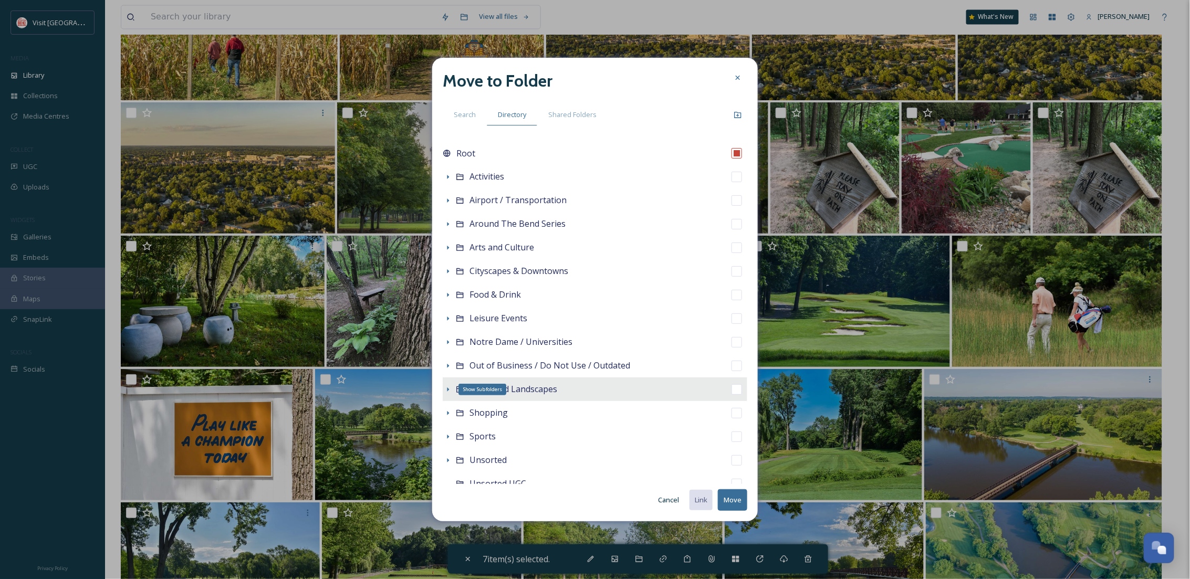
click at [448, 391] on icon at bounding box center [448, 390] width 8 height 8
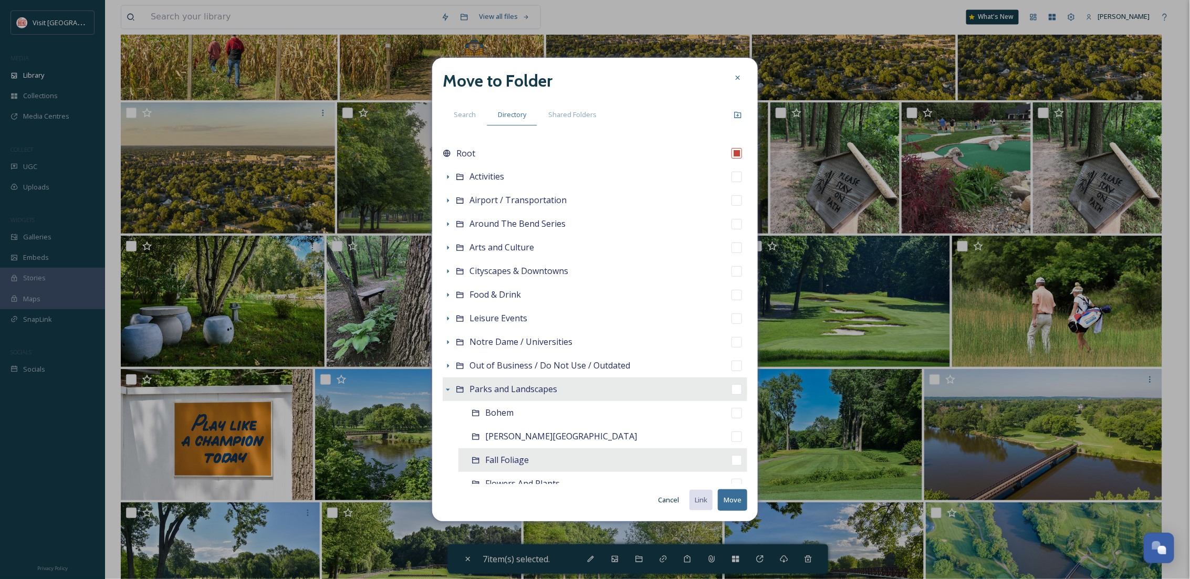
click at [512, 463] on span "Fall Foliage" at bounding box center [507, 460] width 44 height 12
checkbox input "false"
checkbox input "true"
click at [741, 498] on button "Move" at bounding box center [732, 501] width 29 height 22
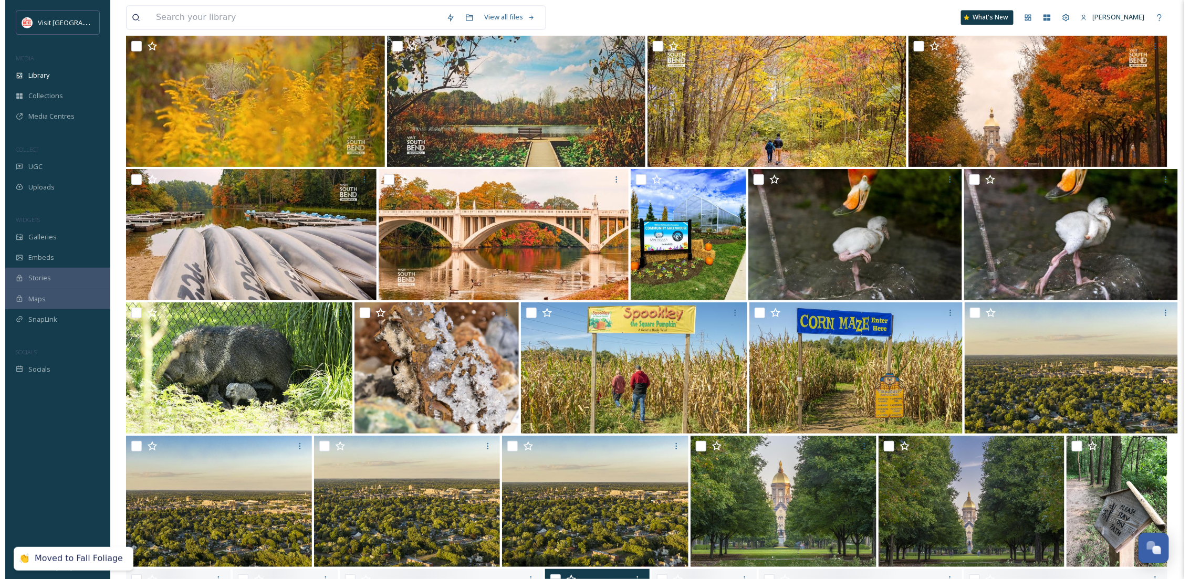
scroll to position [14706, 0]
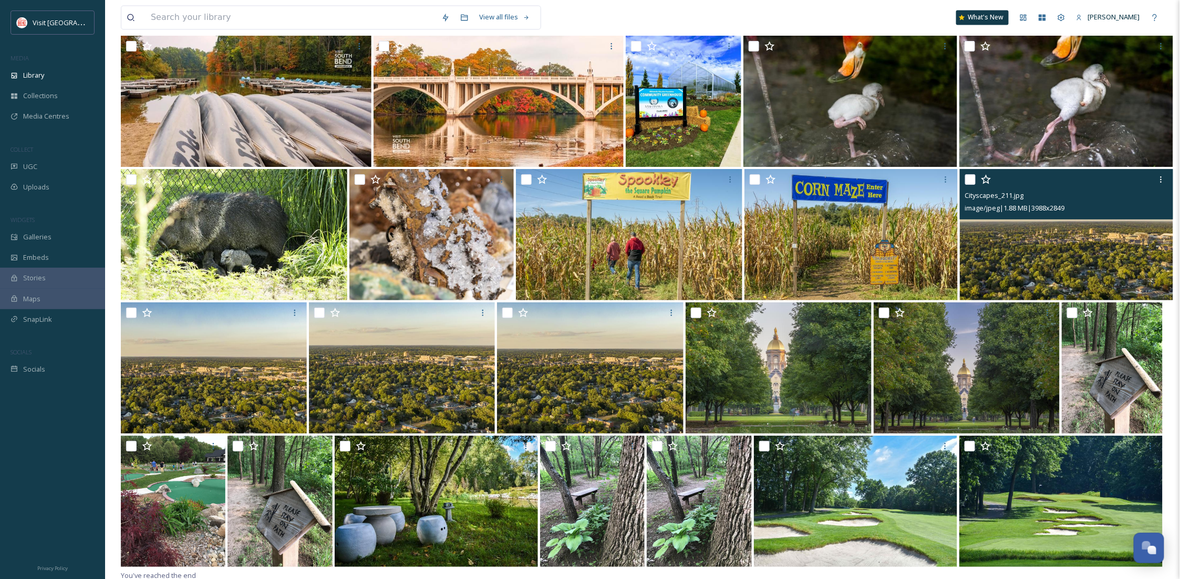
click at [970, 174] on input "checkbox" at bounding box center [970, 179] width 11 height 11
checkbox input "true"
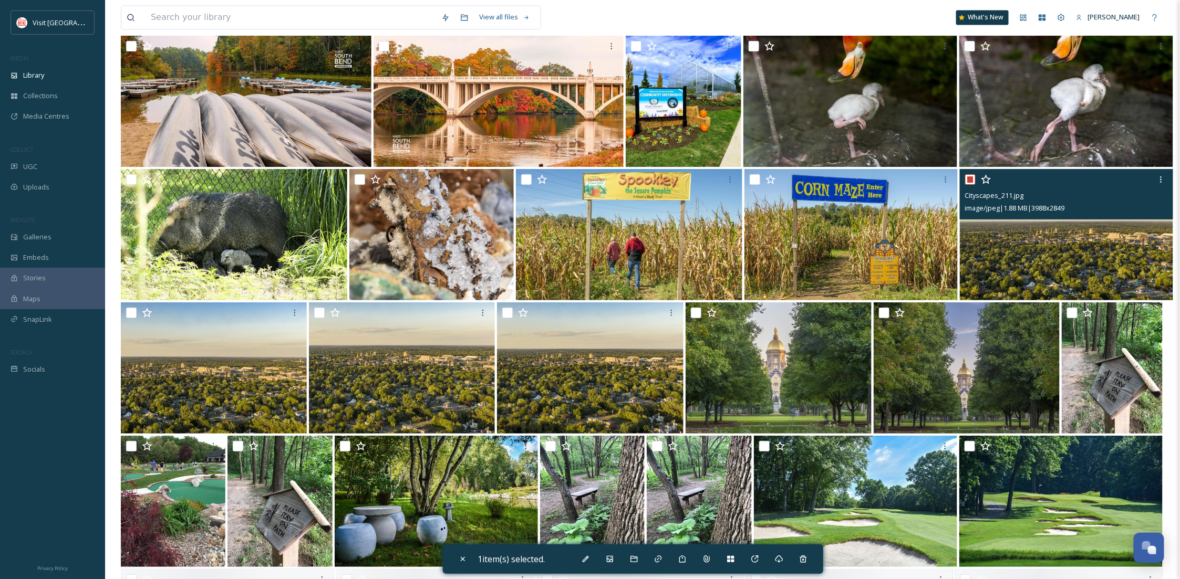
click at [625, 369] on img at bounding box center [590, 368] width 186 height 131
checkbox input "true"
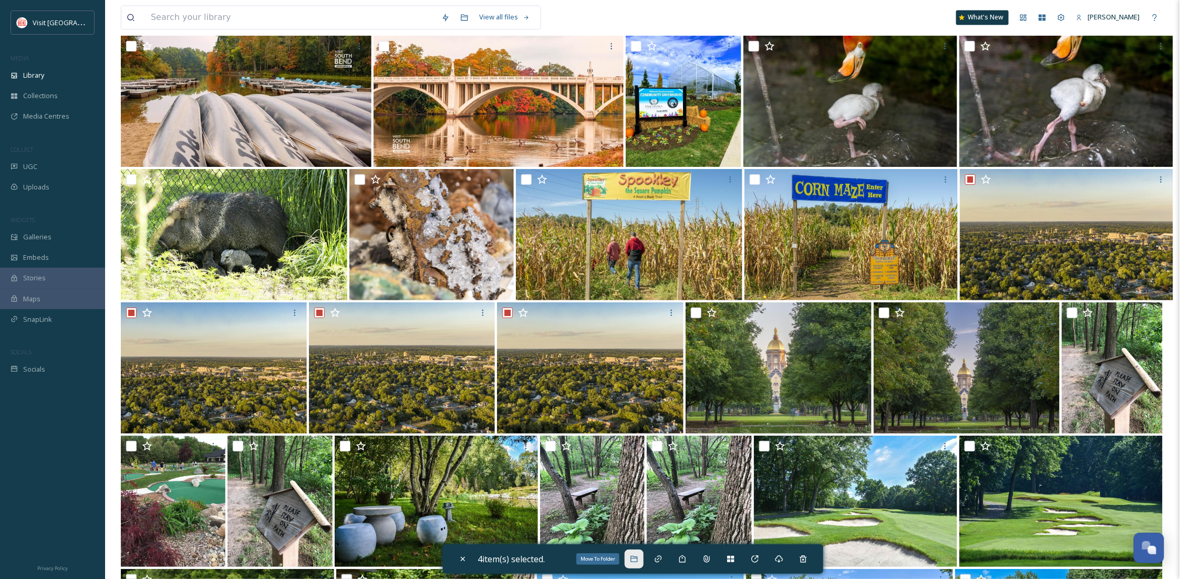
click at [635, 556] on icon at bounding box center [634, 559] width 8 height 8
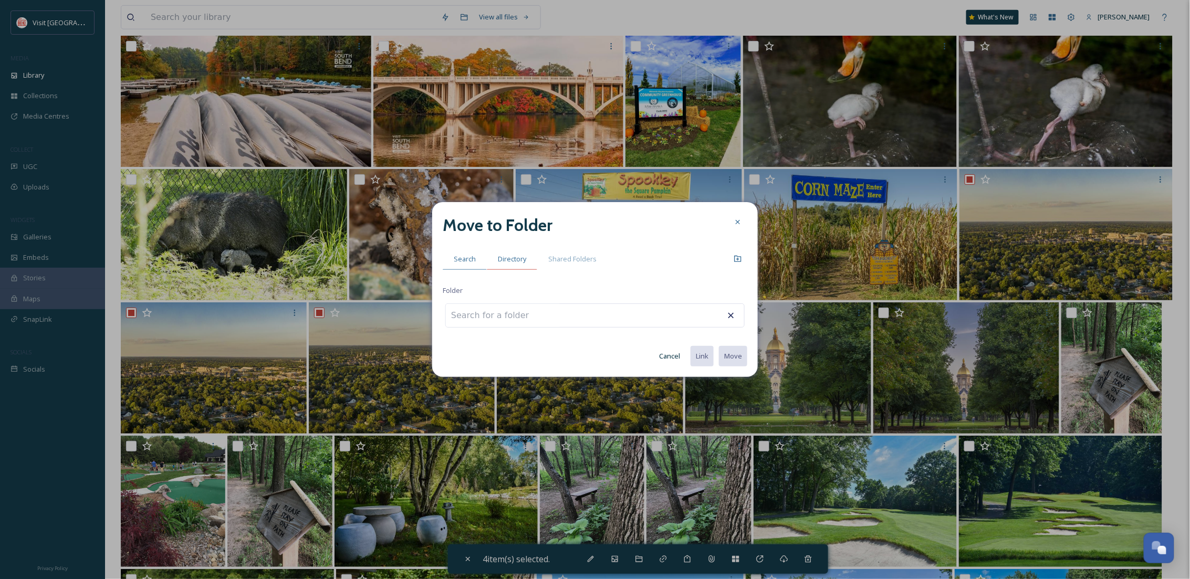
click at [512, 261] on span "Directory" at bounding box center [512, 259] width 28 height 10
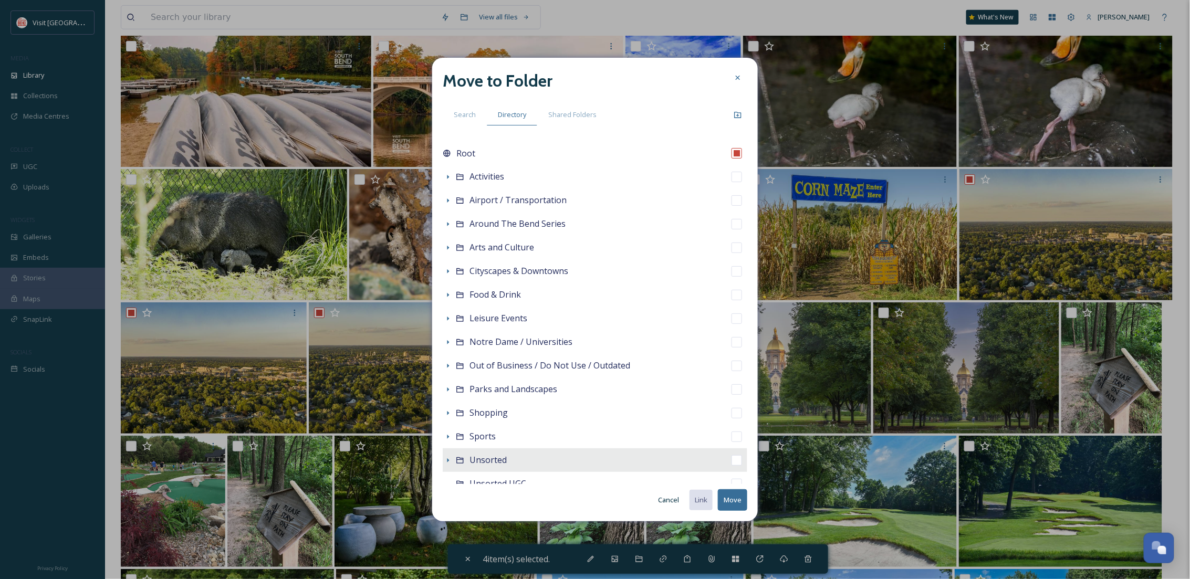
click at [528, 268] on span "Cityscapes & Downtowns" at bounding box center [519, 271] width 99 height 12
checkbox input "false"
checkbox input "true"
click at [735, 498] on button "Move" at bounding box center [732, 501] width 29 height 22
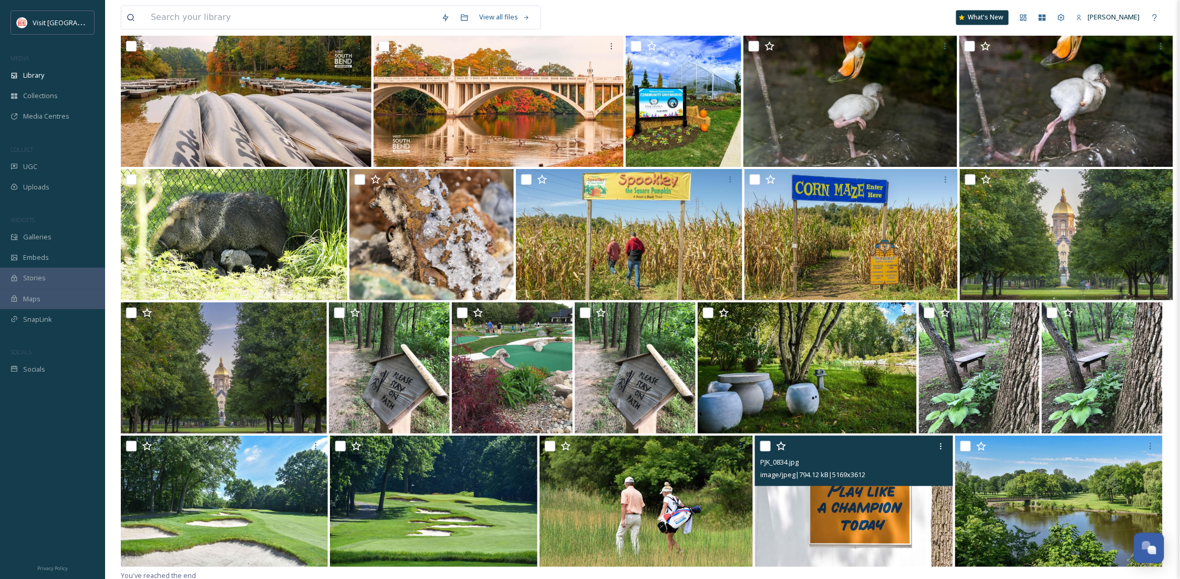
click at [767, 443] on input "checkbox" at bounding box center [765, 446] width 11 height 11
checkbox input "true"
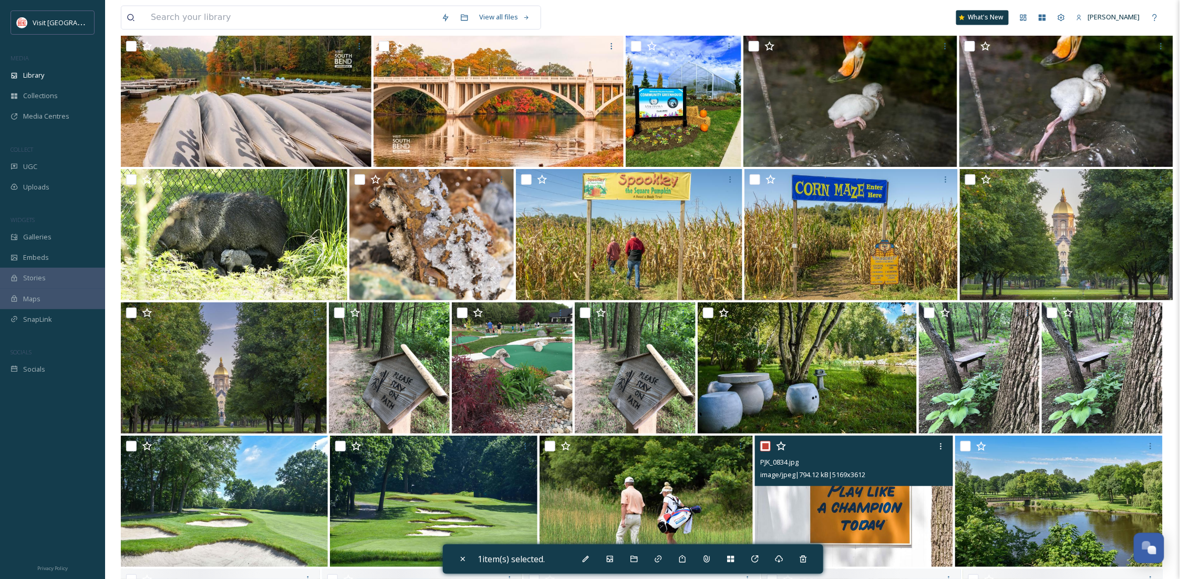
click at [548, 443] on input "checkbox" at bounding box center [550, 446] width 11 height 11
checkbox input "true"
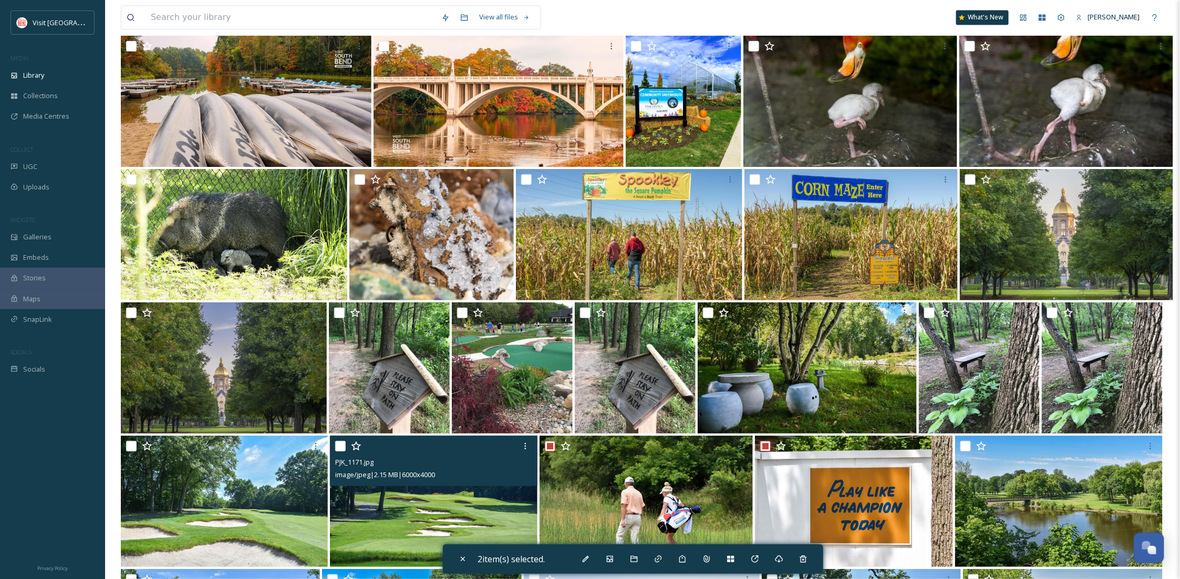
click at [338, 446] on input "checkbox" at bounding box center [340, 446] width 11 height 11
checkbox input "true"
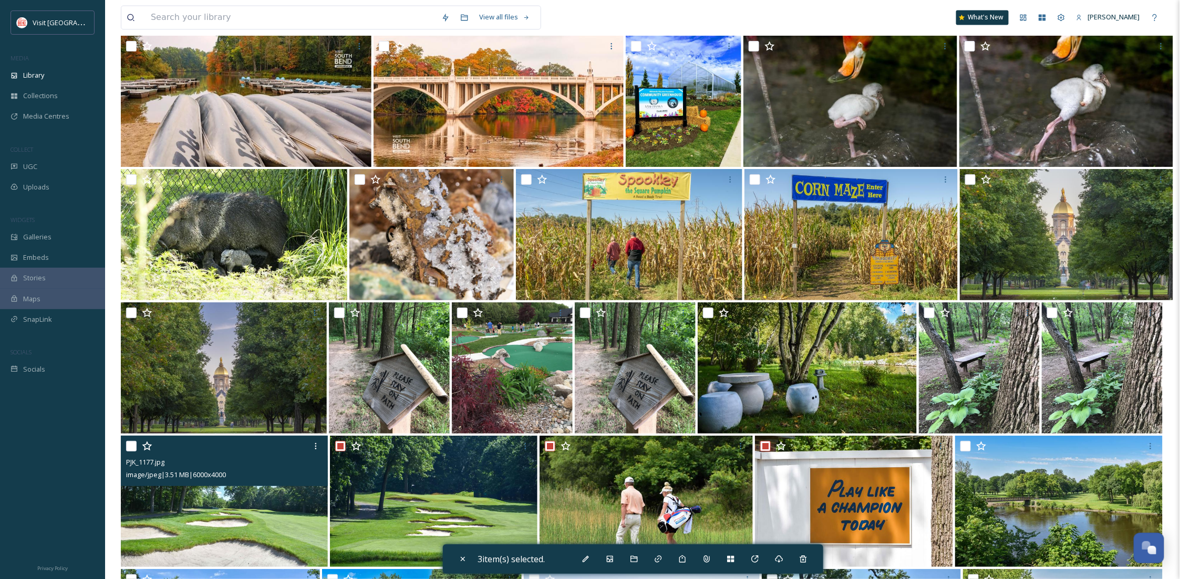
click at [128, 446] on input "checkbox" at bounding box center [131, 446] width 11 height 11
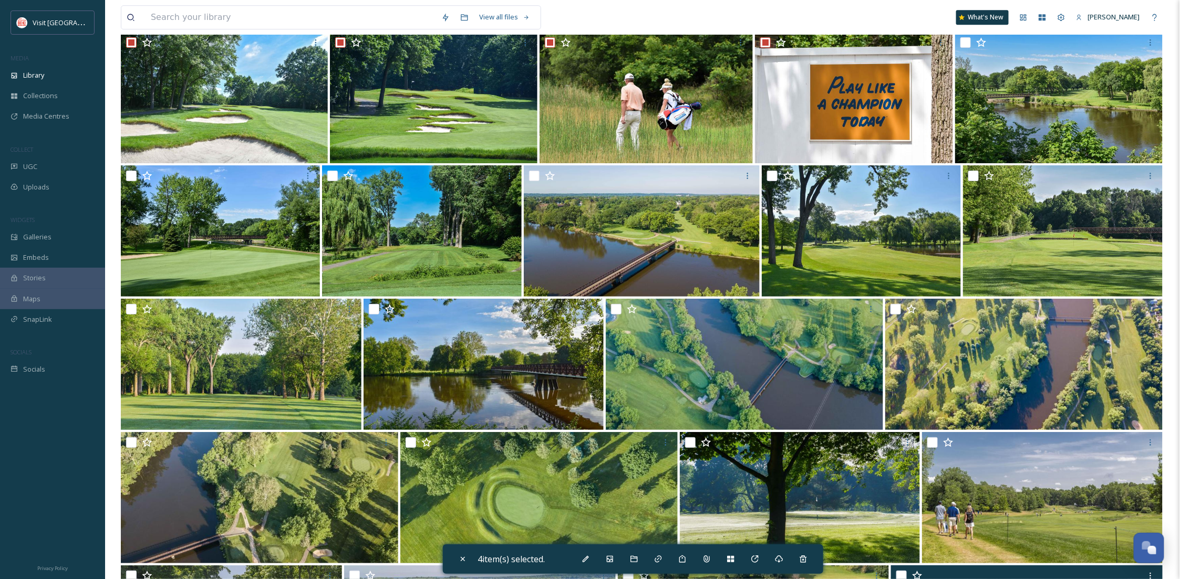
scroll to position [15080, 0]
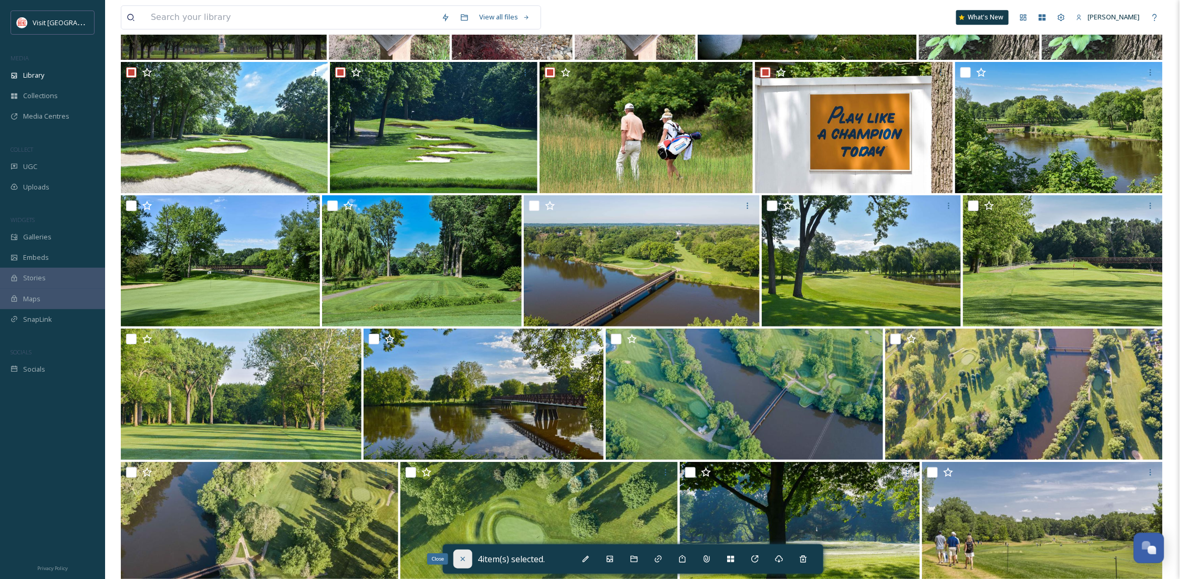
click at [463, 557] on icon at bounding box center [463, 559] width 8 height 8
checkbox input "false"
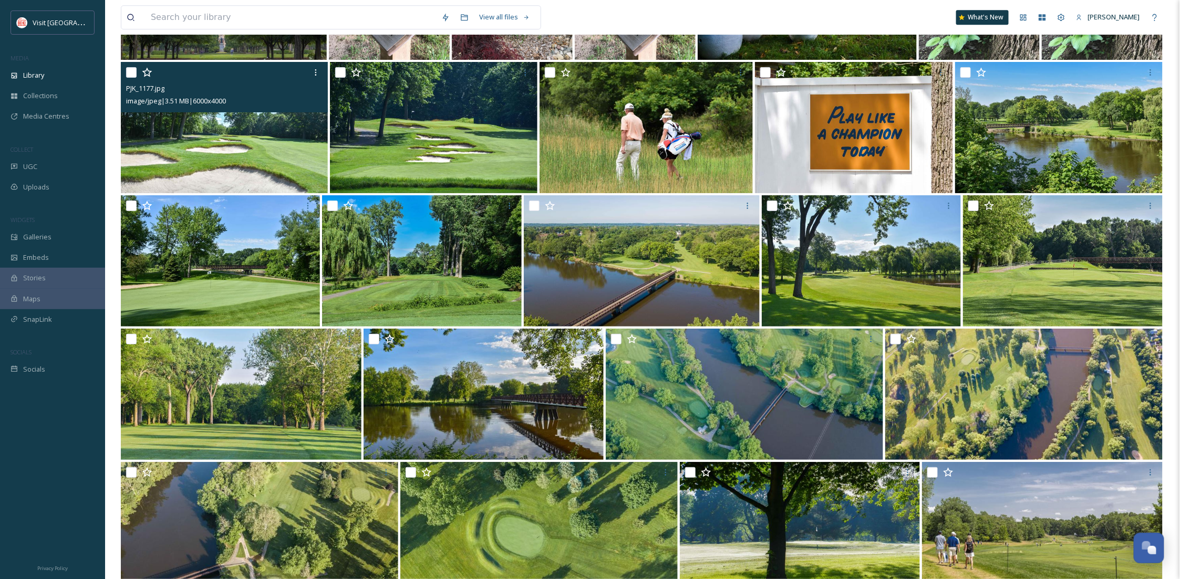
click at [132, 69] on input "checkbox" at bounding box center [131, 72] width 11 height 11
checkbox input "true"
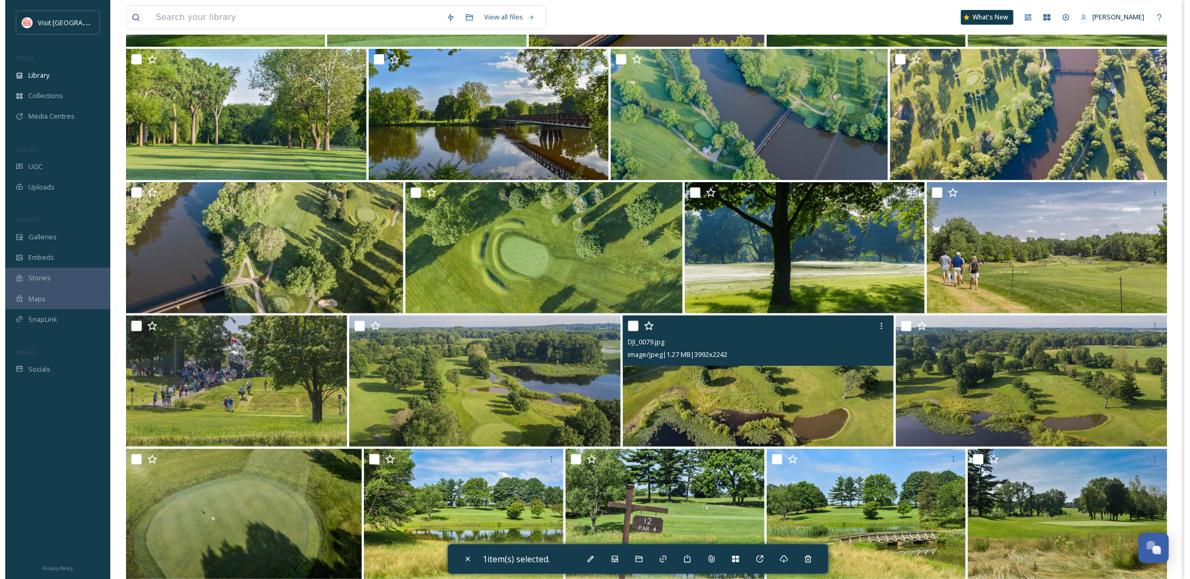
scroll to position [15827, 0]
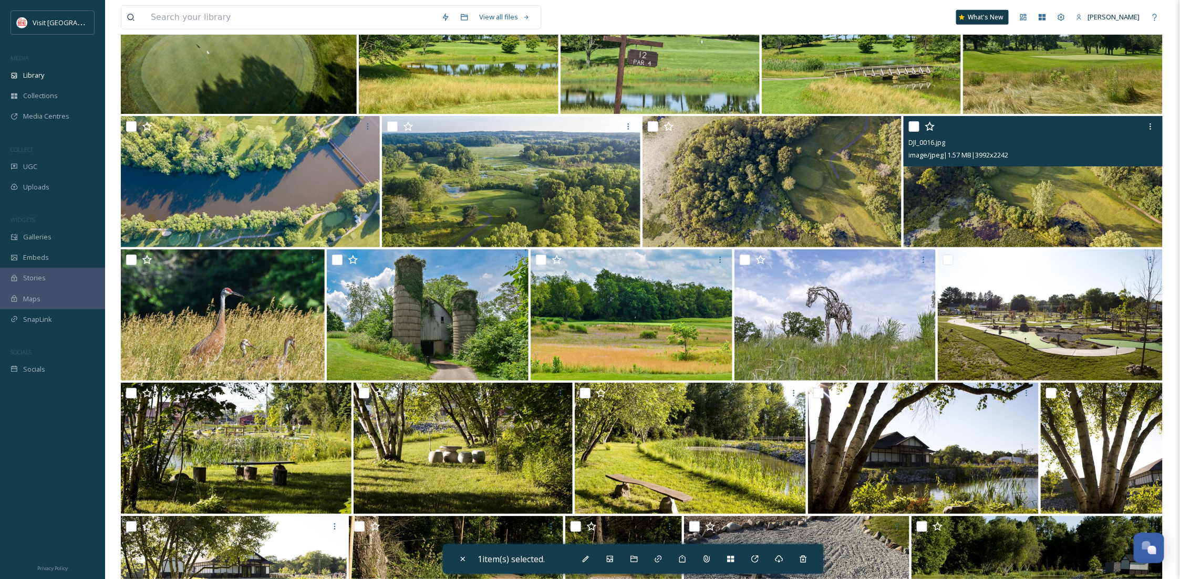
click at [1024, 198] on img at bounding box center [1032, 181] width 259 height 131
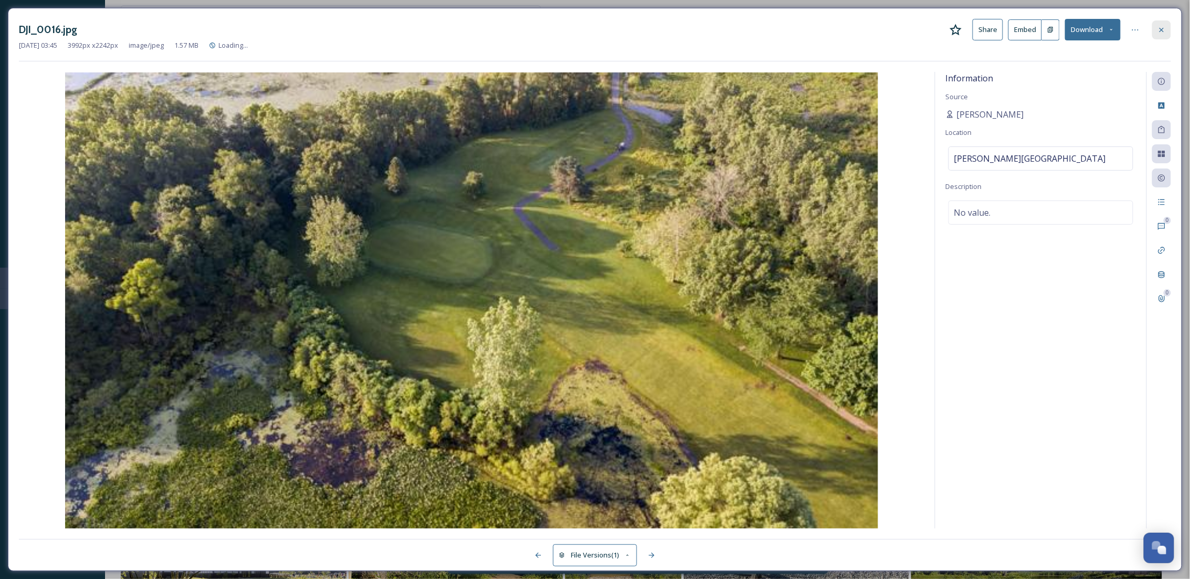
click at [1159, 32] on icon at bounding box center [1162, 30] width 8 height 8
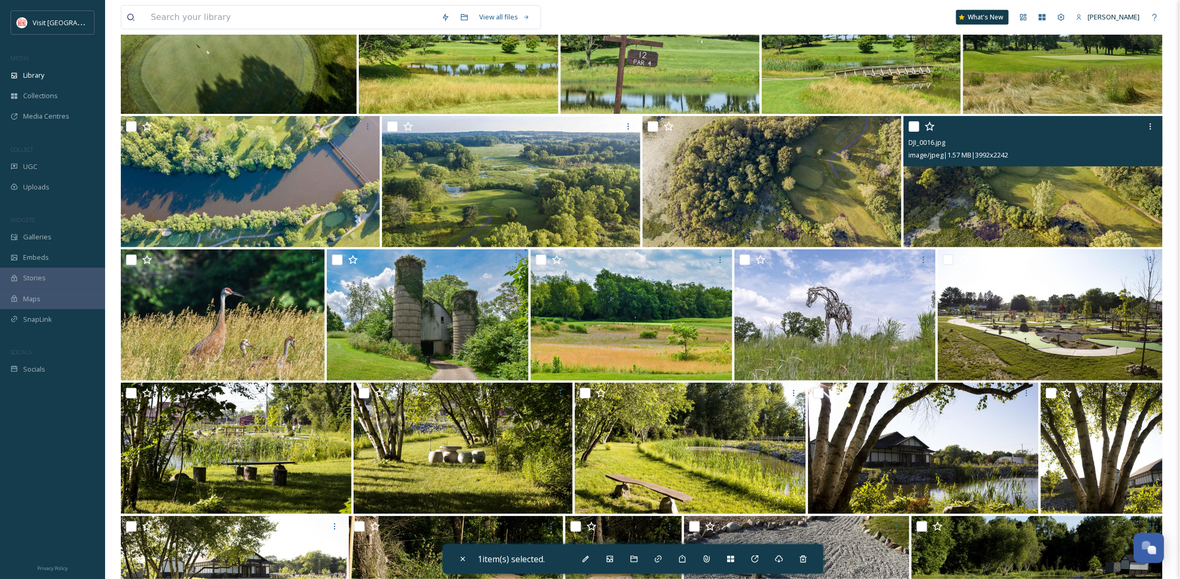
click at [948, 184] on img at bounding box center [1032, 181] width 259 height 131
checkbox input "true"
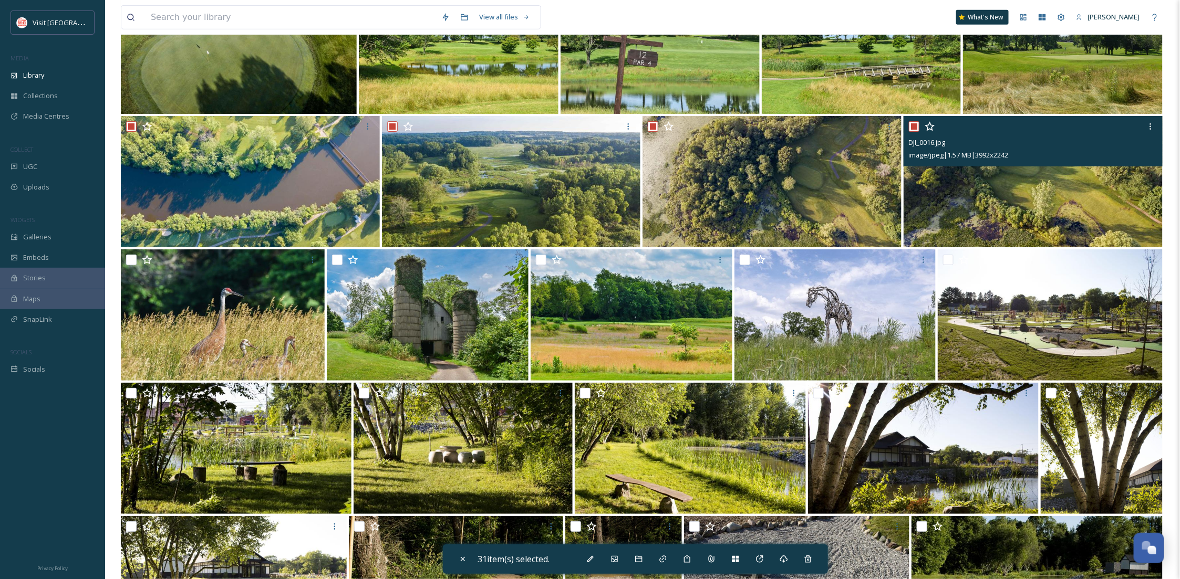
checkbox input "true"
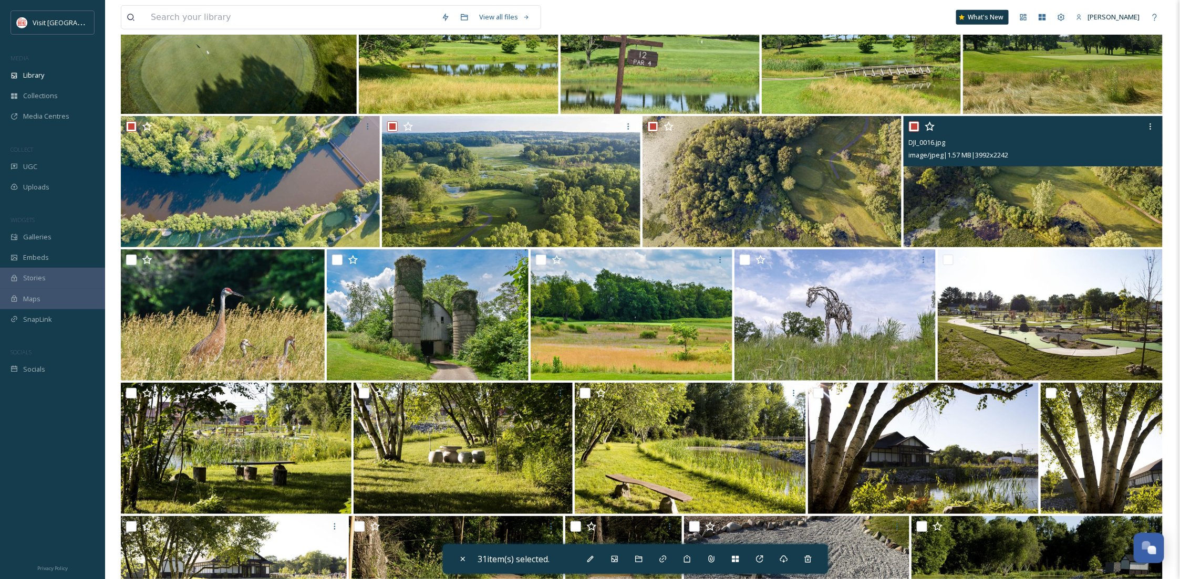
checkbox input "true"
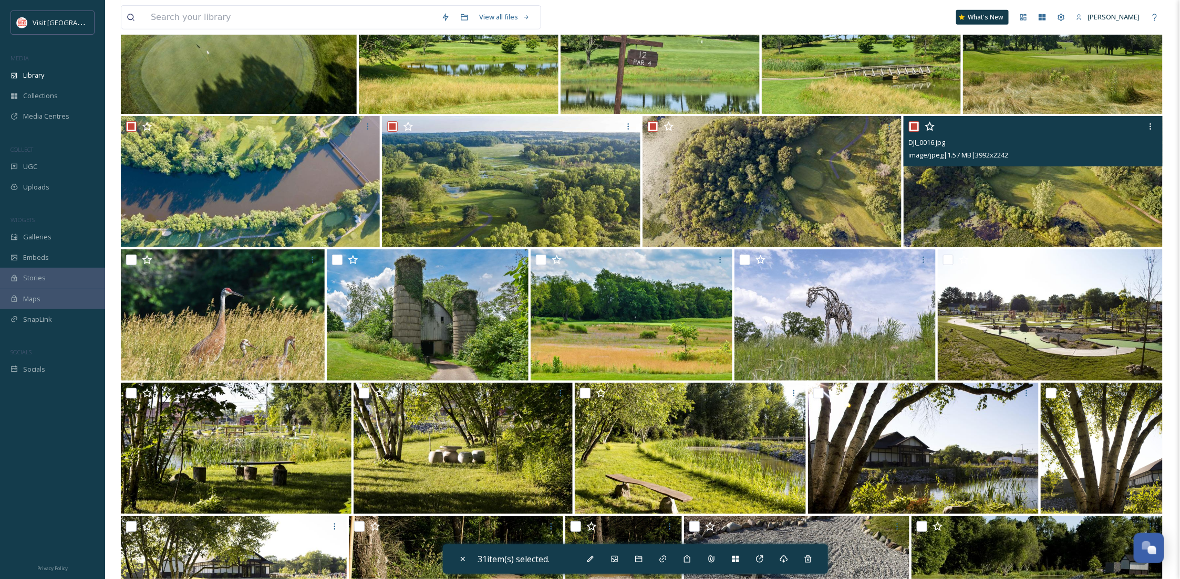
checkbox input "true"
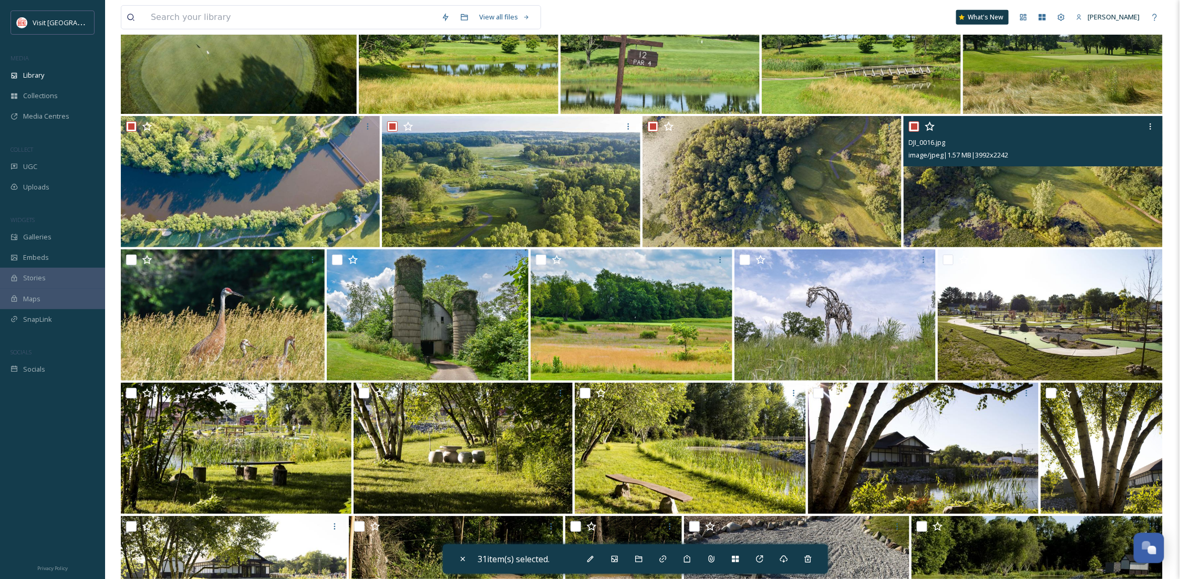
checkbox input "true"
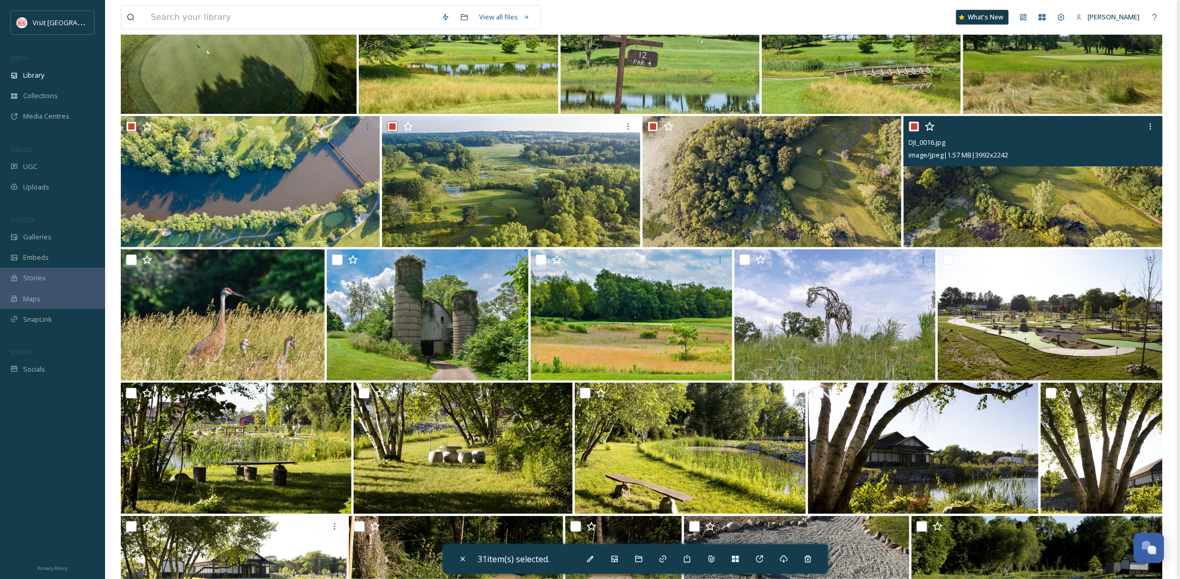
checkbox input "true"
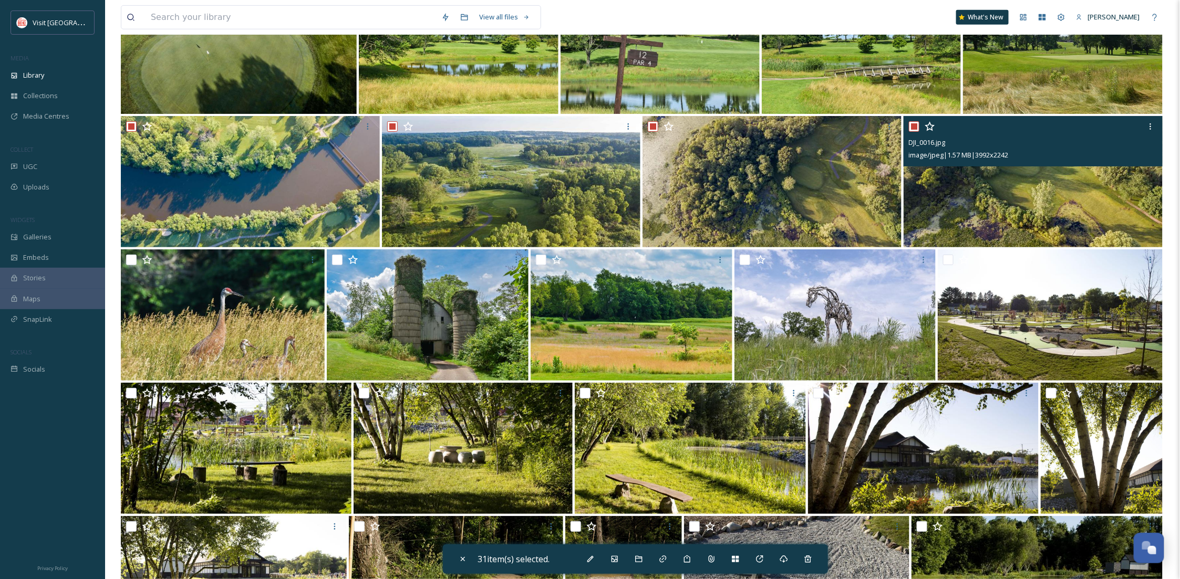
checkbox input "true"
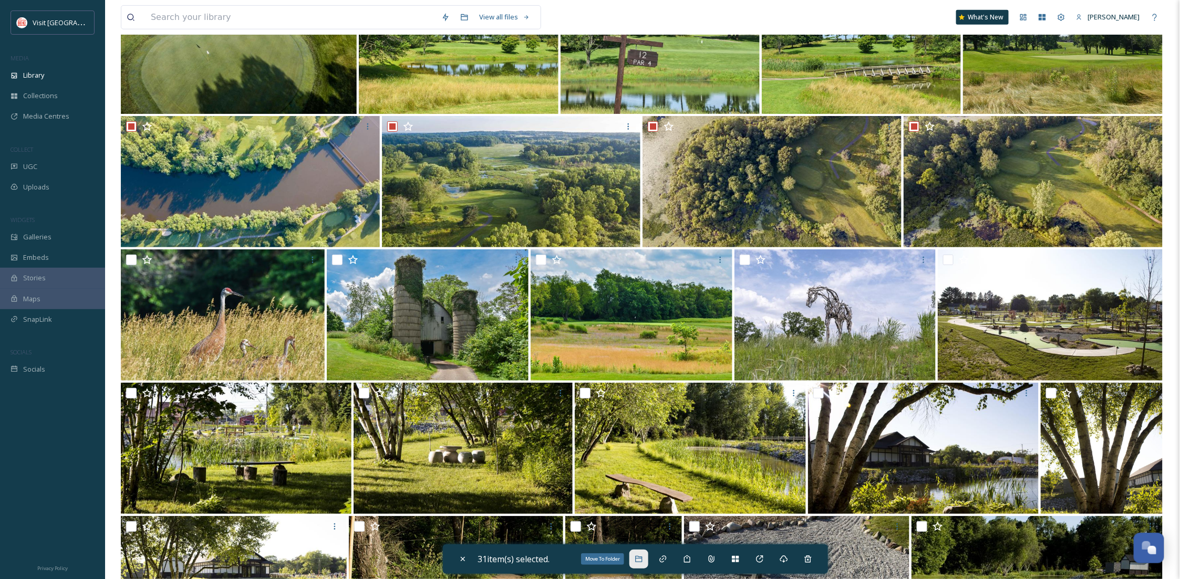
click at [637, 560] on div "Move To Folder" at bounding box center [638, 559] width 19 height 19
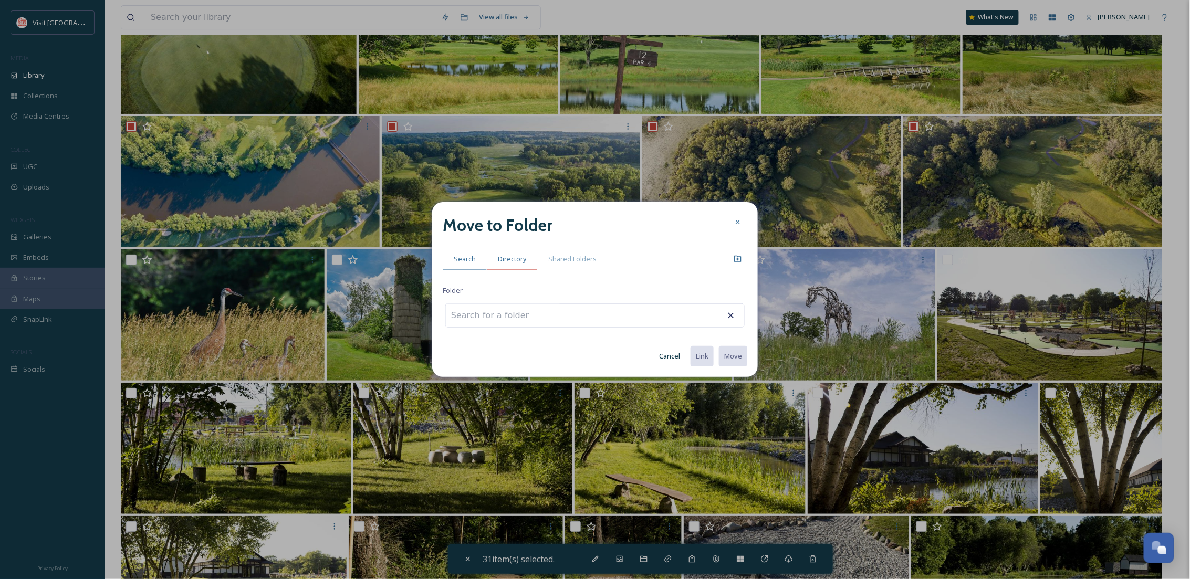
click at [522, 257] on span "Directory" at bounding box center [512, 259] width 28 height 10
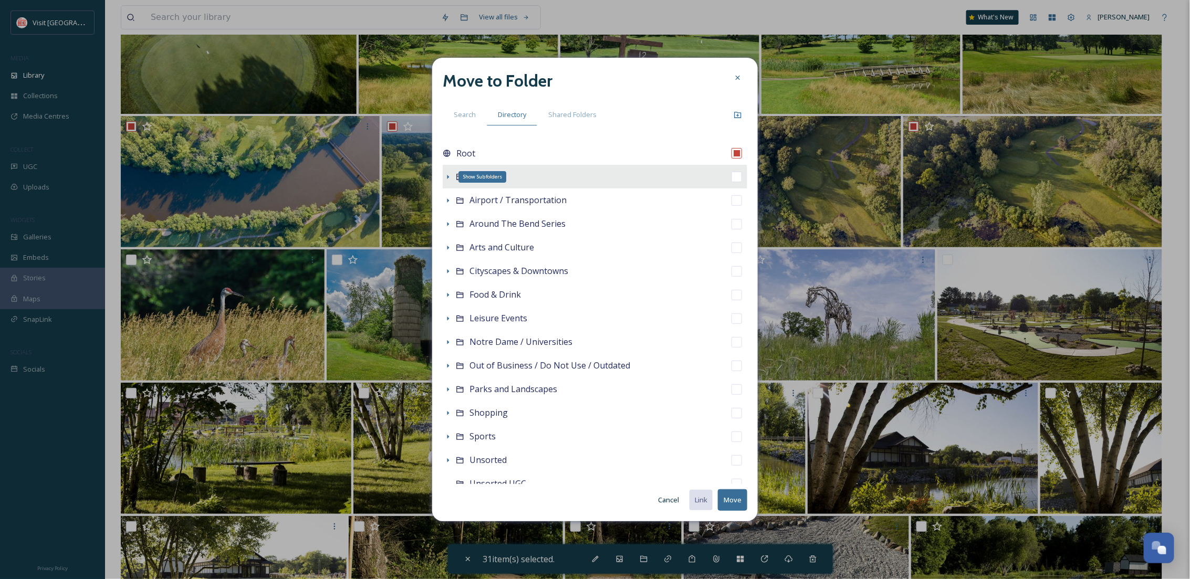
click at [447, 176] on icon at bounding box center [448, 177] width 8 height 8
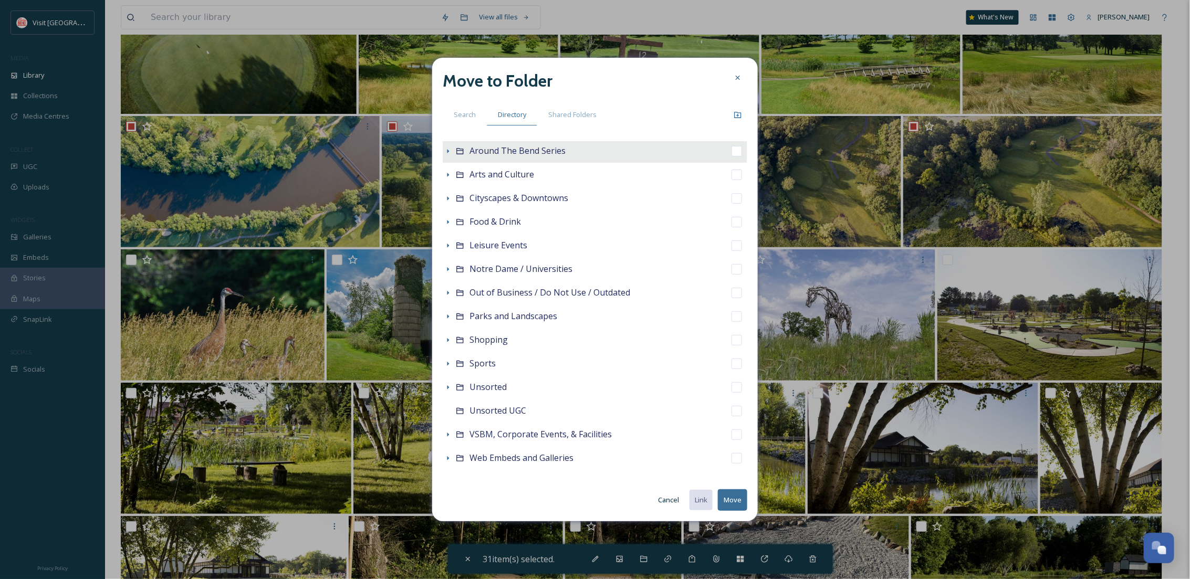
scroll to position [274, 0]
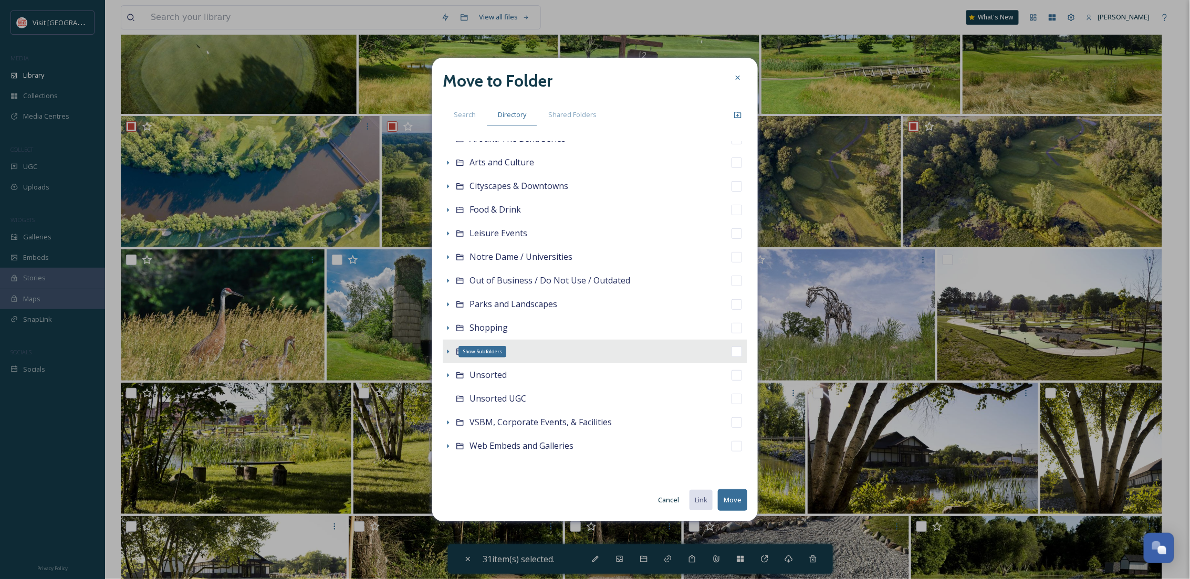
click at [449, 350] on icon at bounding box center [448, 352] width 8 height 8
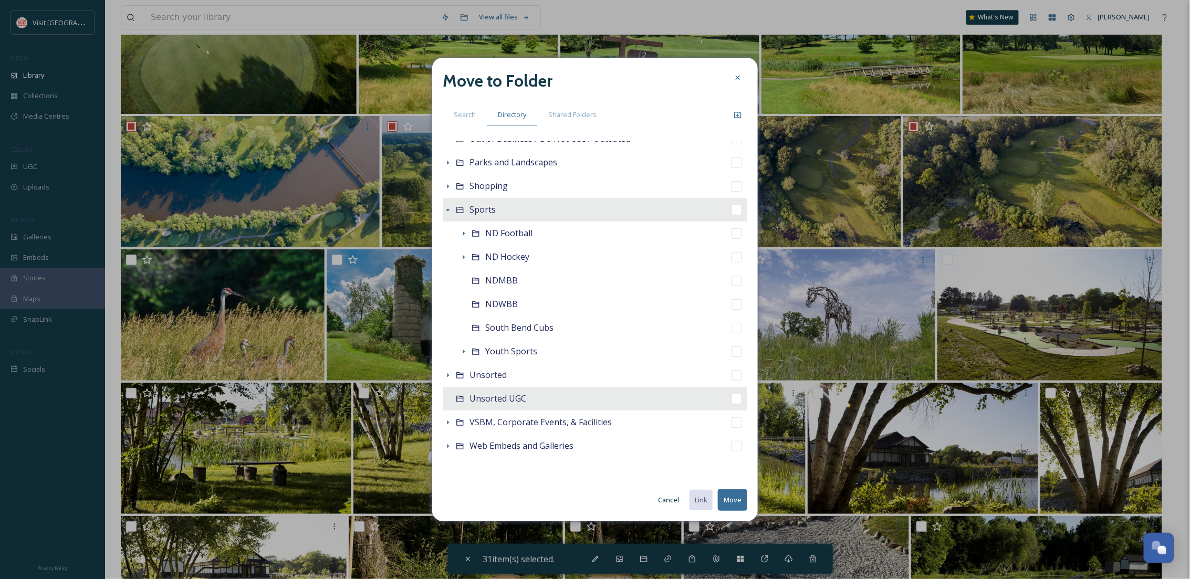
scroll to position [0, 0]
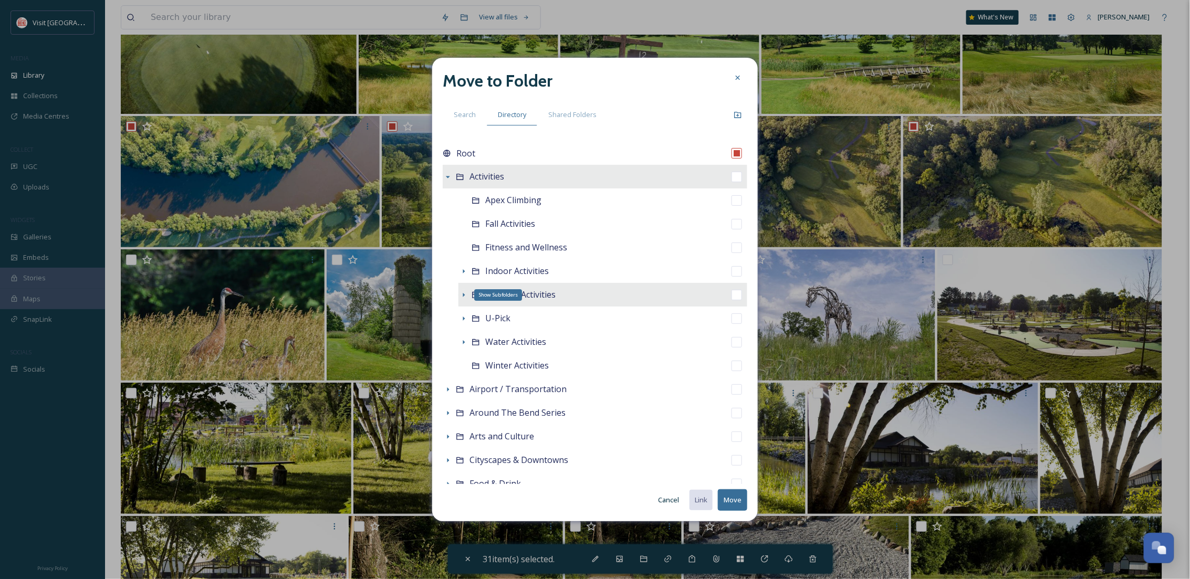
click at [464, 292] on icon at bounding box center [464, 295] width 8 height 8
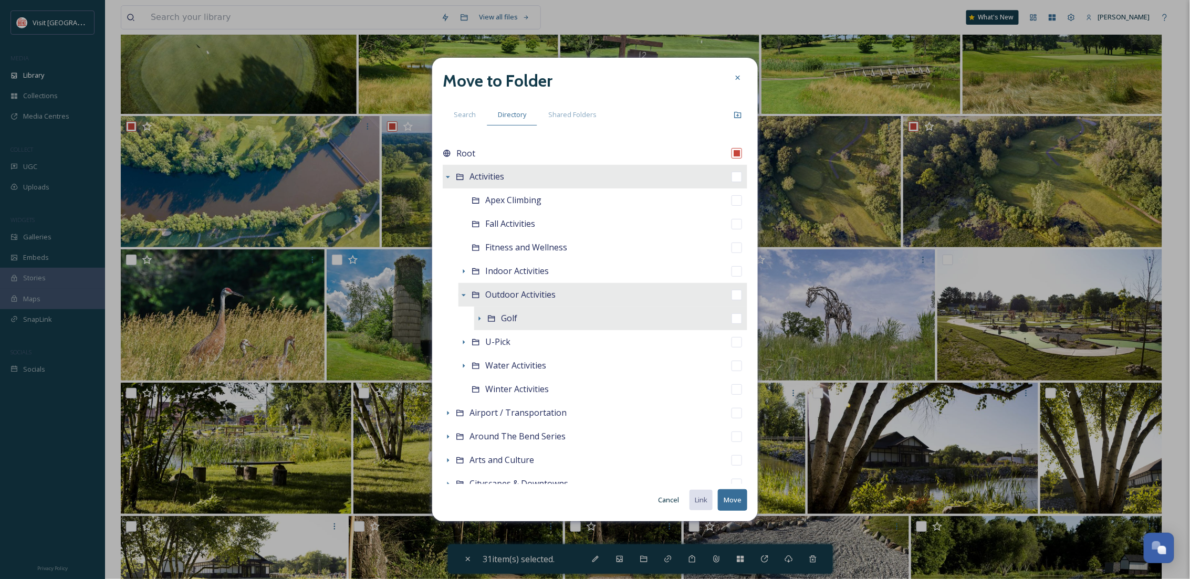
click at [508, 319] on span "Golf" at bounding box center [509, 319] width 16 height 12
checkbox input "false"
checkbox input "true"
click at [733, 497] on button "Move" at bounding box center [732, 501] width 29 height 22
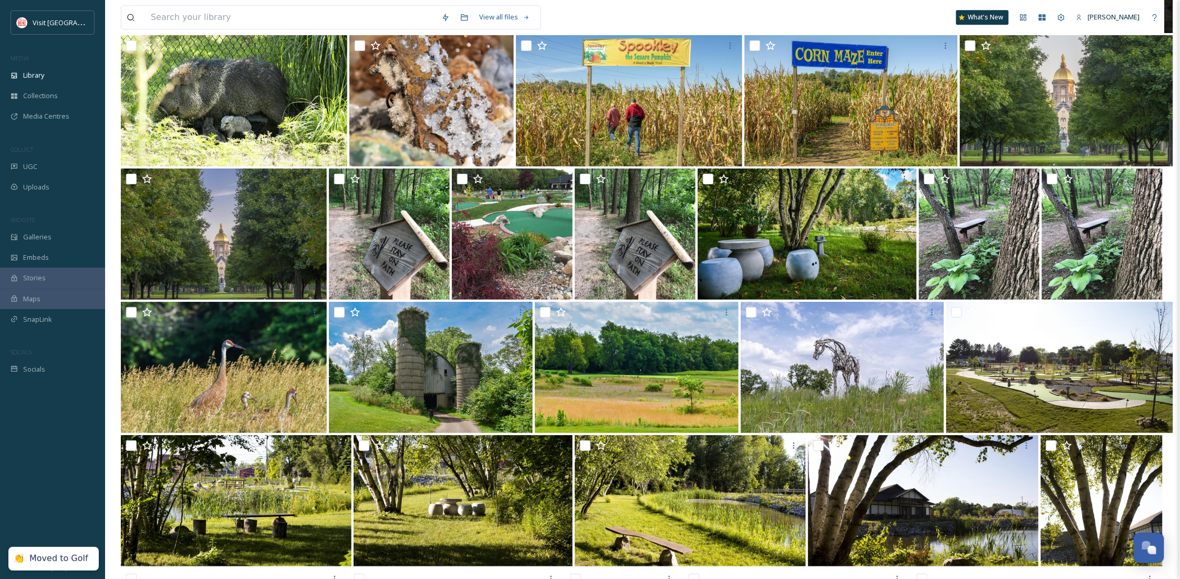
scroll to position [14973, 0]
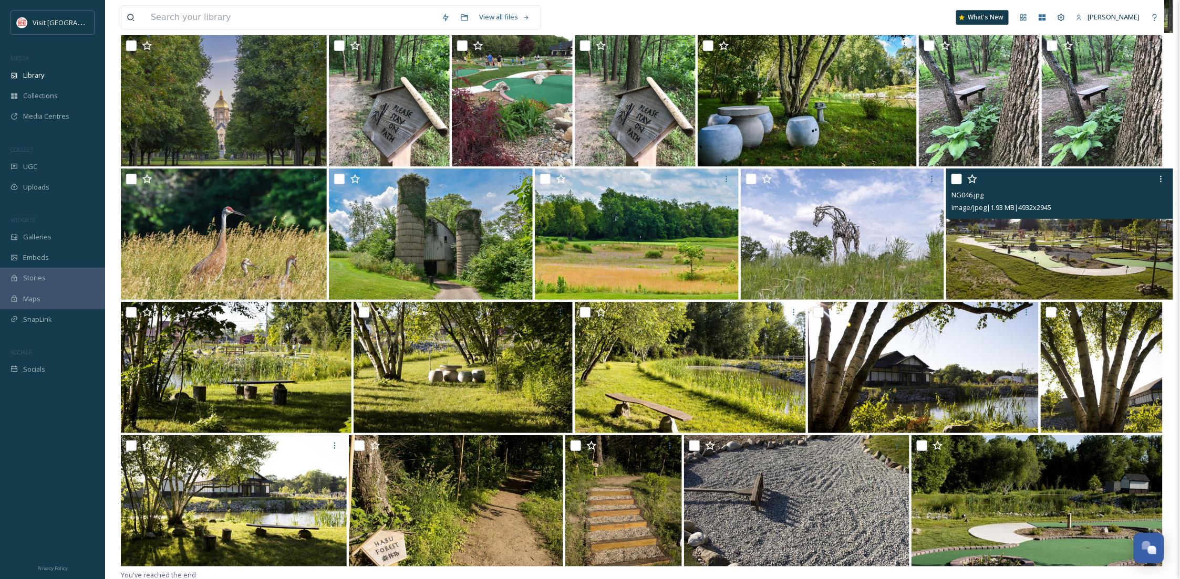
click at [958, 174] on input "checkbox" at bounding box center [956, 179] width 11 height 11
checkbox input "true"
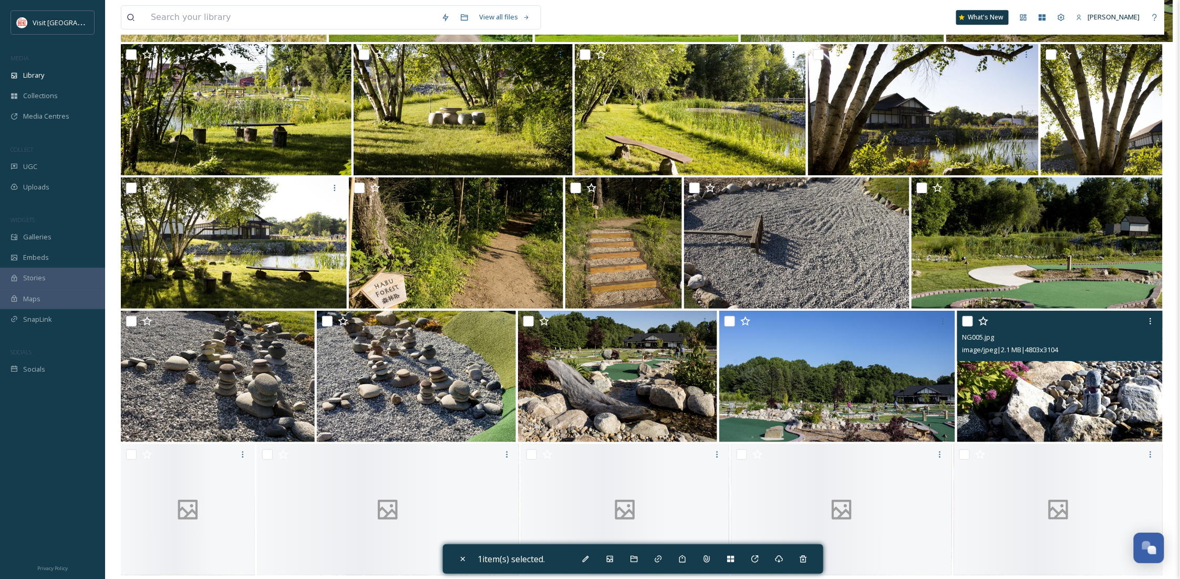
scroll to position [15240, 0]
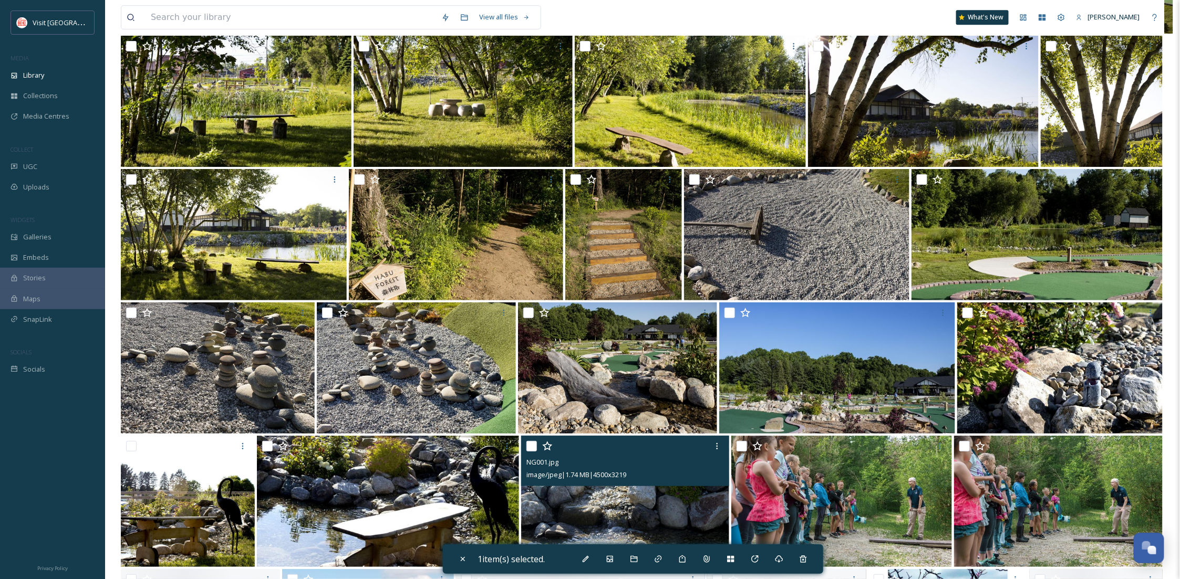
click at [629, 492] on img at bounding box center [625, 501] width 208 height 131
checkbox input "true"
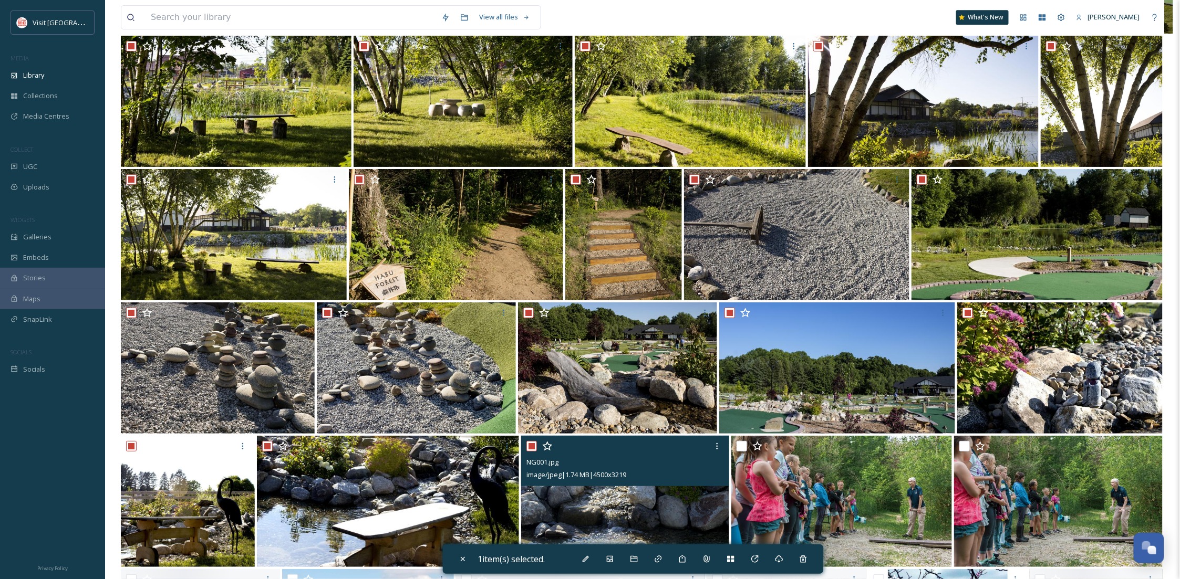
checkbox input "true"
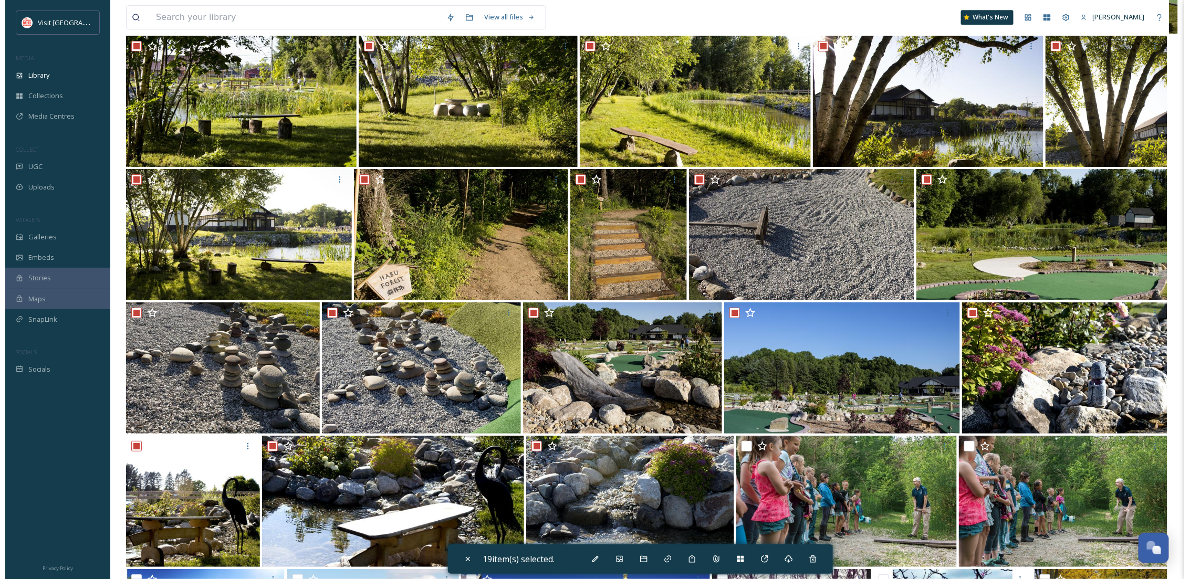
scroll to position [15614, 0]
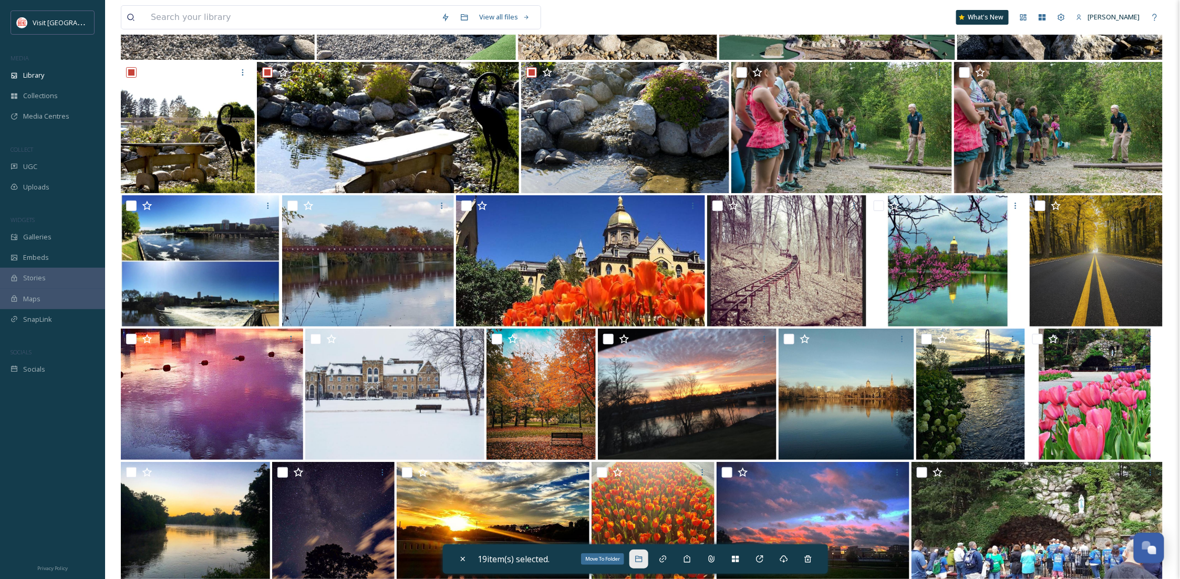
click at [639, 558] on icon at bounding box center [638, 559] width 7 height 6
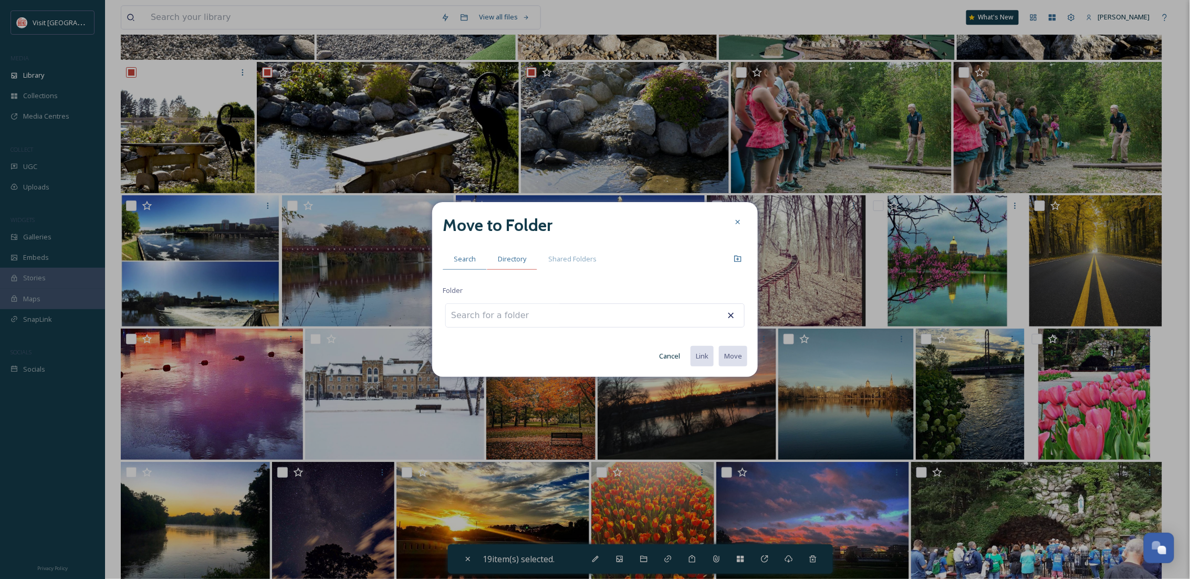
click at [505, 262] on span "Directory" at bounding box center [512, 259] width 28 height 10
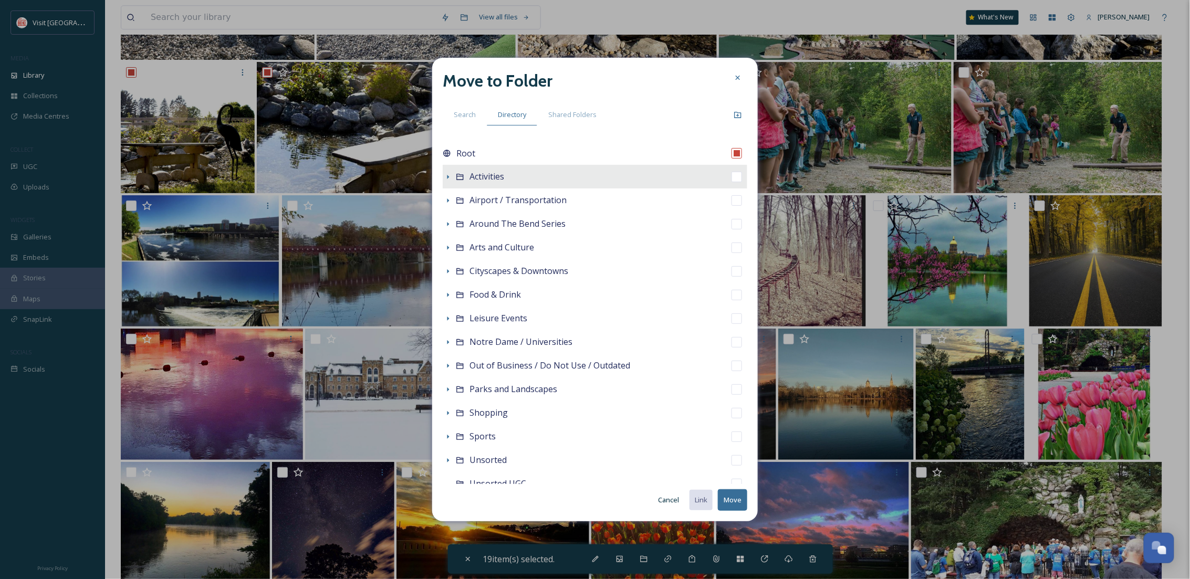
click at [447, 178] on icon at bounding box center [448, 177] width 8 height 8
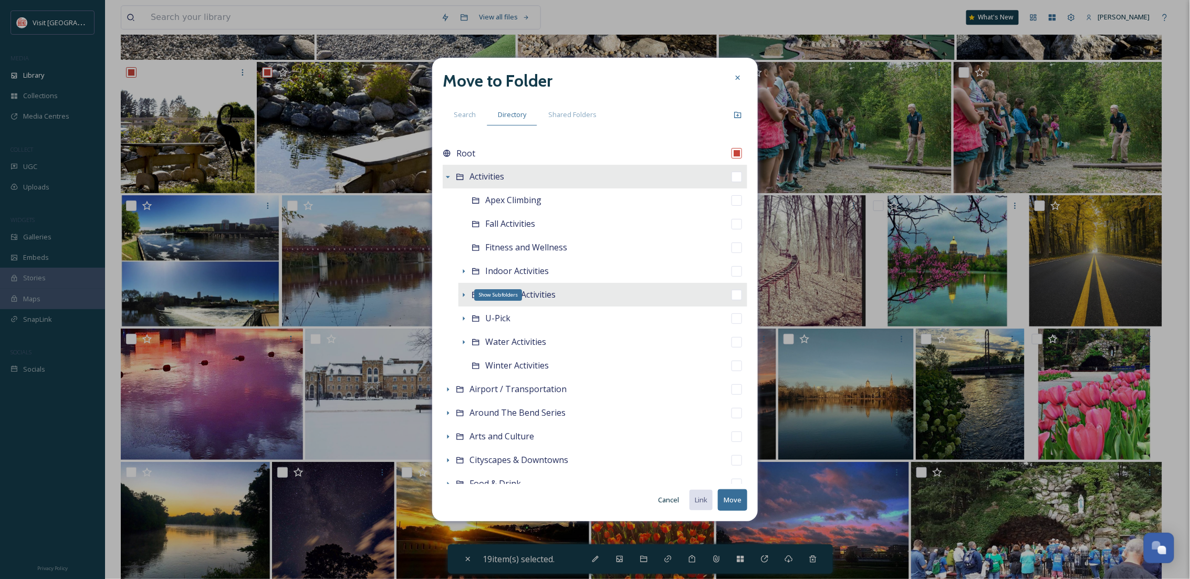
click at [464, 293] on icon at bounding box center [464, 295] width 8 height 8
click at [497, 293] on span "Outdoor Activities" at bounding box center [520, 295] width 70 height 12
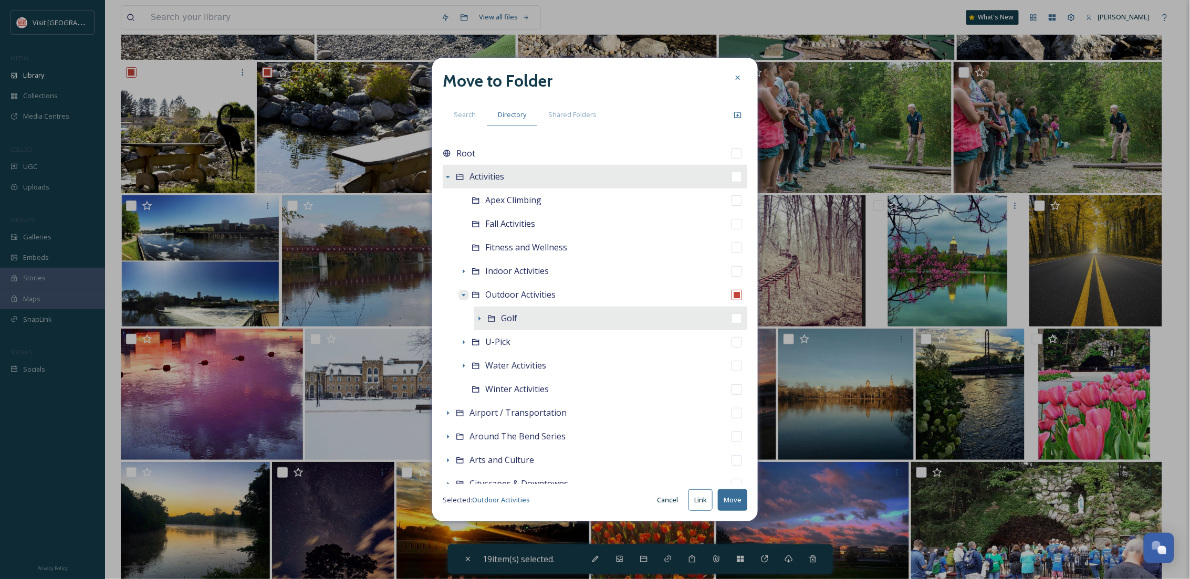
click at [645, 307] on div "Golf" at bounding box center [610, 319] width 273 height 24
click at [482, 316] on icon at bounding box center [479, 319] width 8 height 8
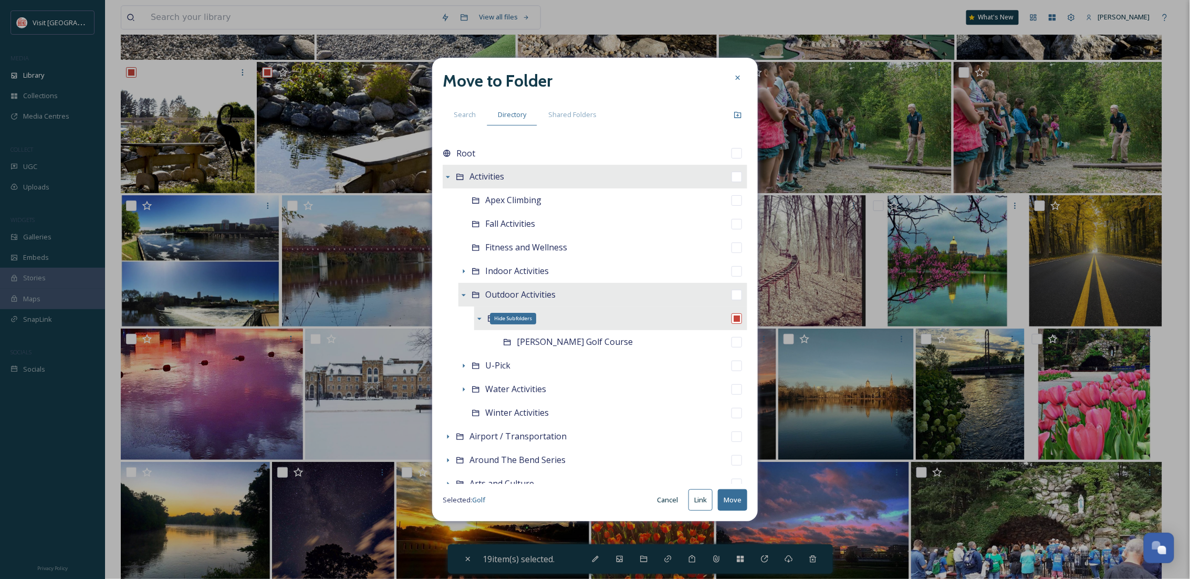
click at [498, 294] on span "Outdoor Activities" at bounding box center [520, 295] width 70 height 12
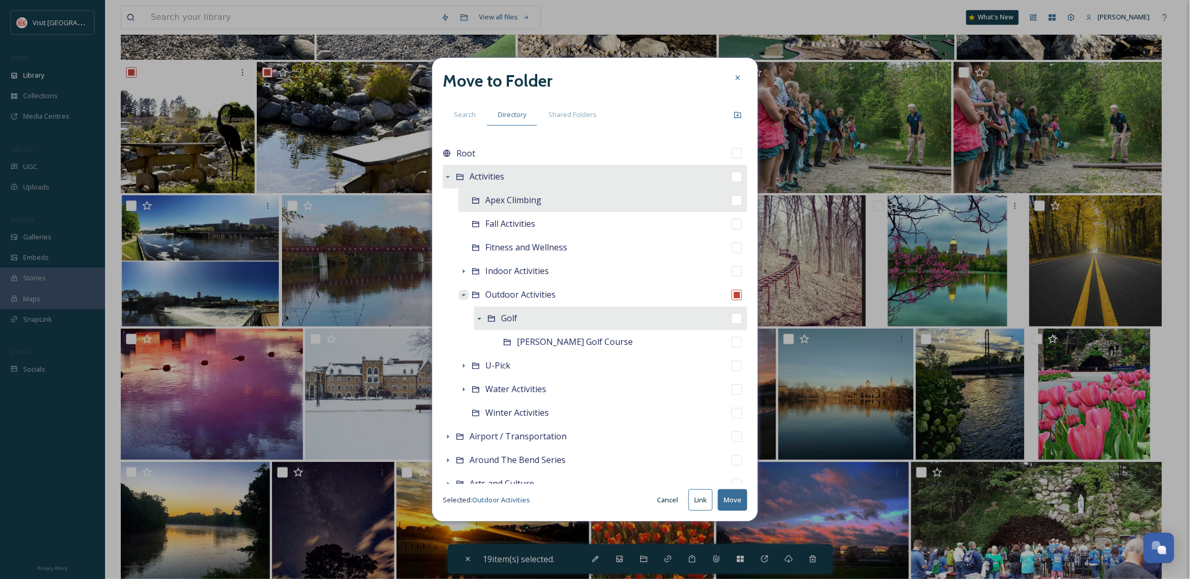
click at [739, 118] on icon at bounding box center [737, 115] width 7 height 6
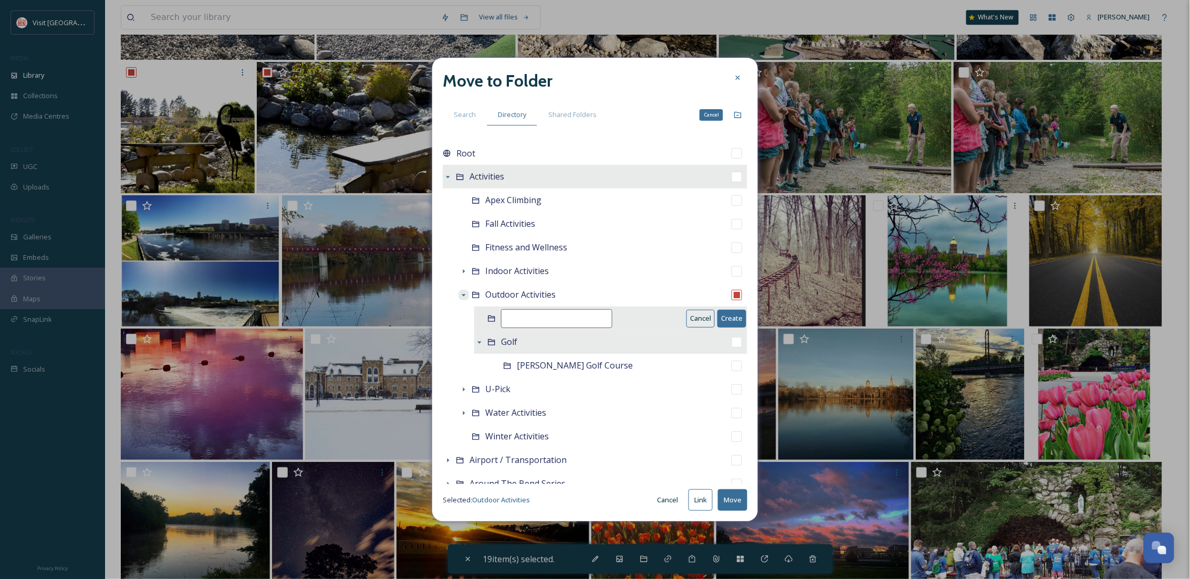
click at [576, 316] on input at bounding box center [556, 318] width 111 height 19
click at [509, 319] on input "mini Golf" at bounding box center [556, 318] width 111 height 19
click at [719, 317] on button "Create" at bounding box center [732, 318] width 29 height 17
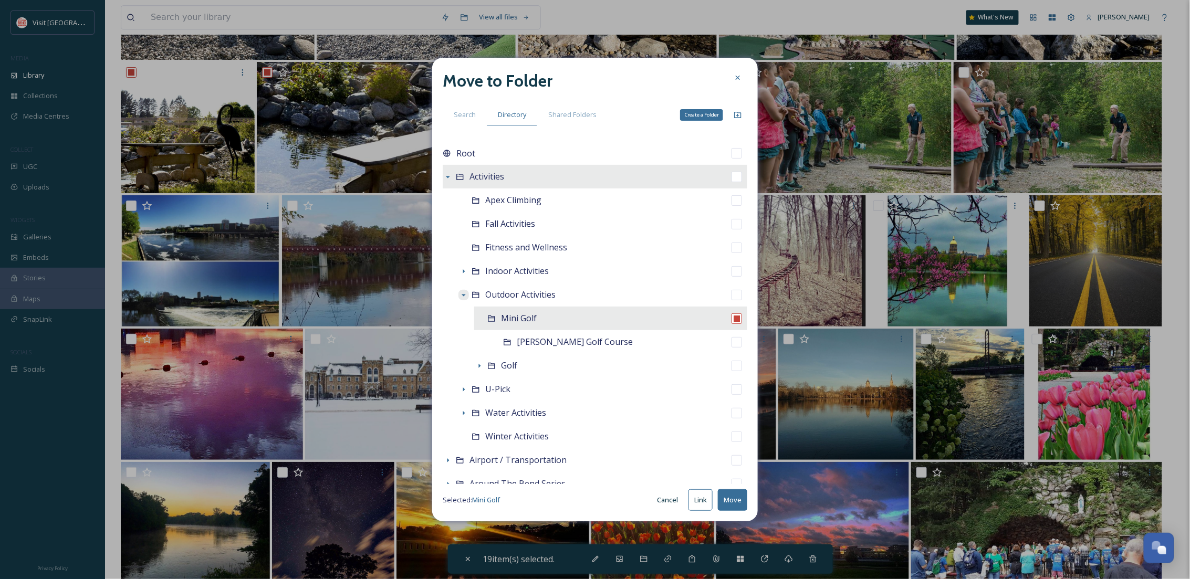
click at [742, 500] on button "Move" at bounding box center [732, 501] width 29 height 22
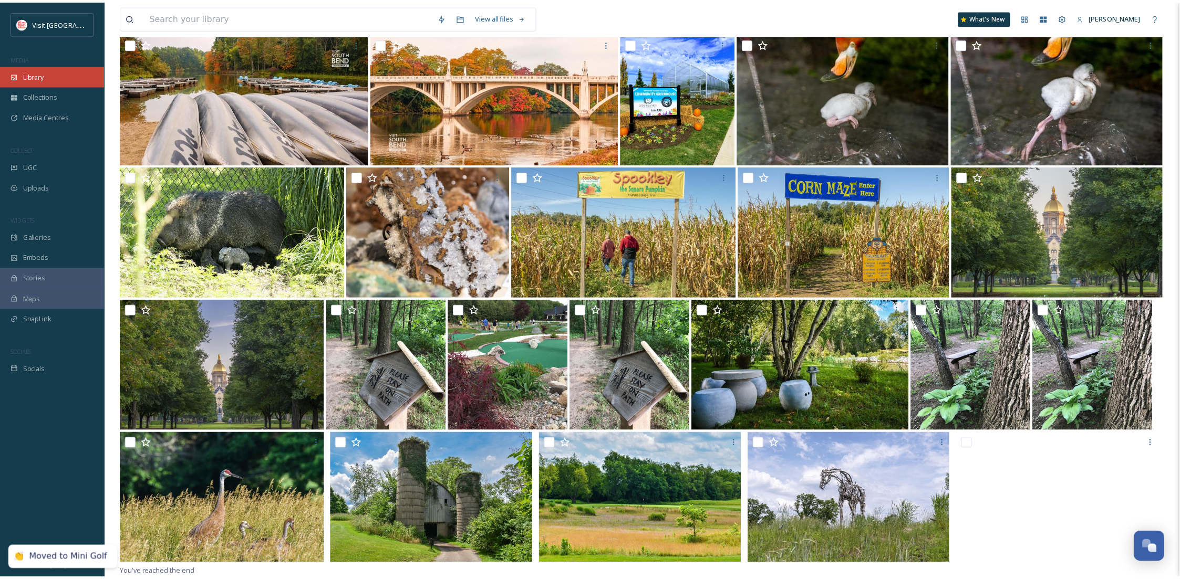
scroll to position [14840, 0]
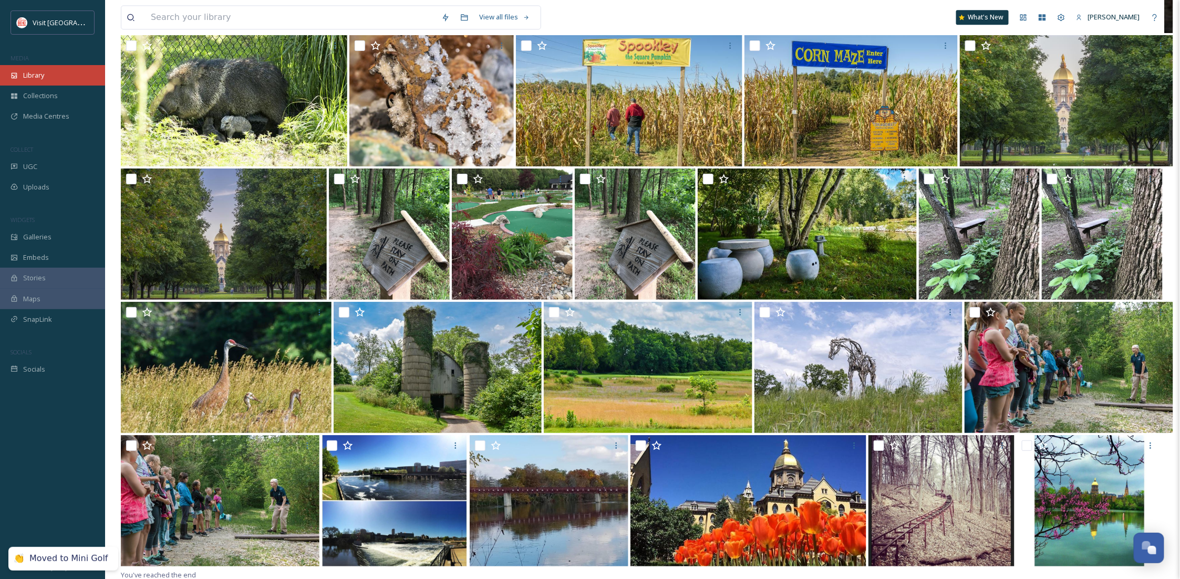
click at [64, 72] on div "Library" at bounding box center [52, 75] width 105 height 20
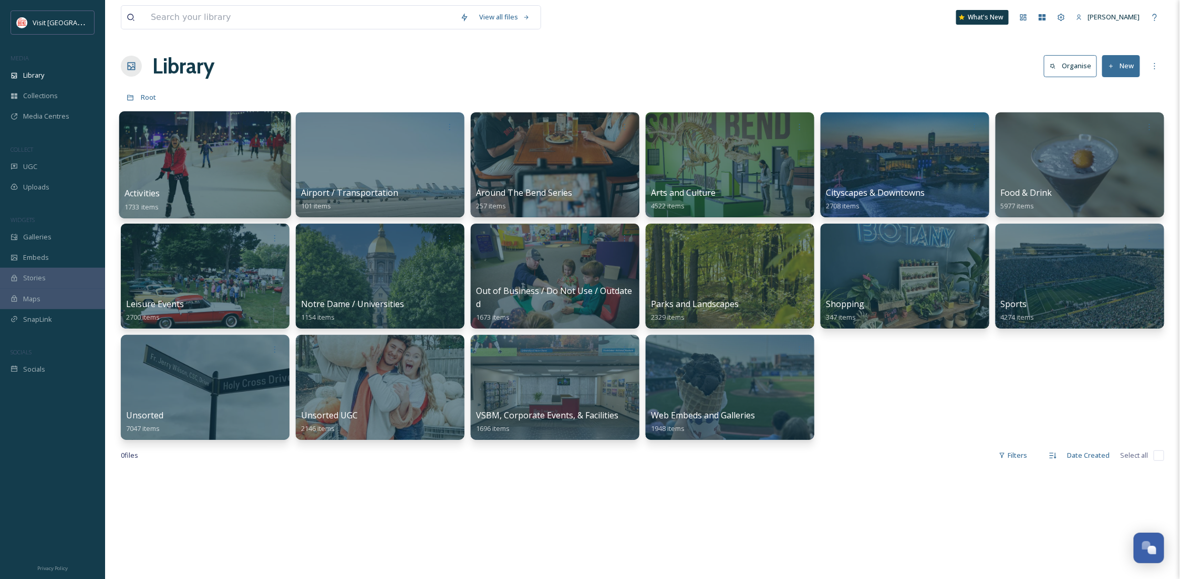
click at [170, 141] on div at bounding box center [205, 164] width 172 height 107
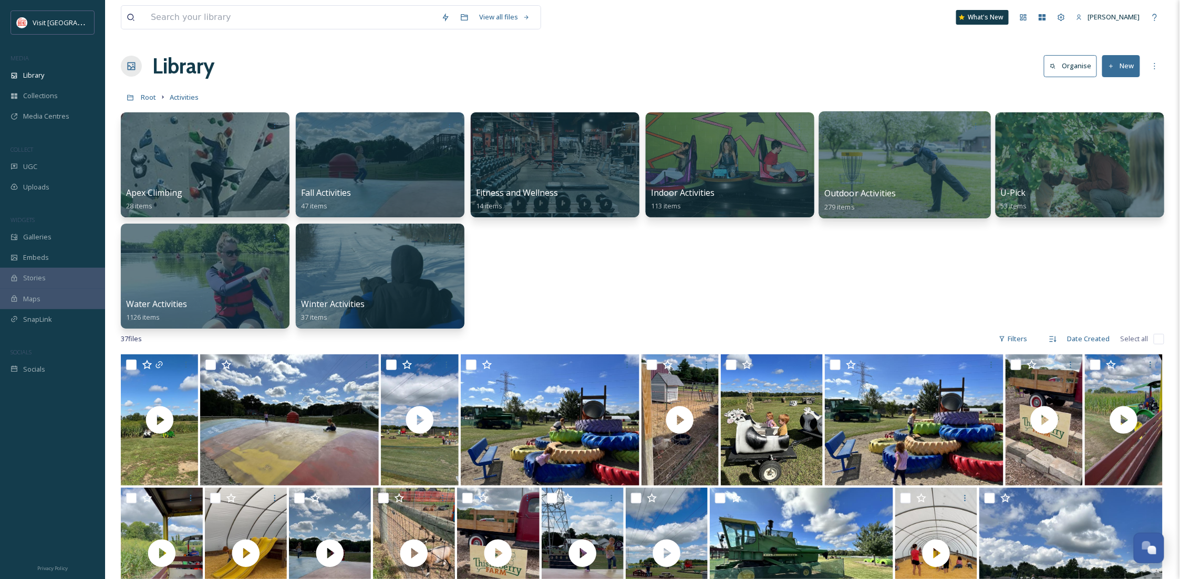
click at [876, 169] on div at bounding box center [905, 164] width 172 height 107
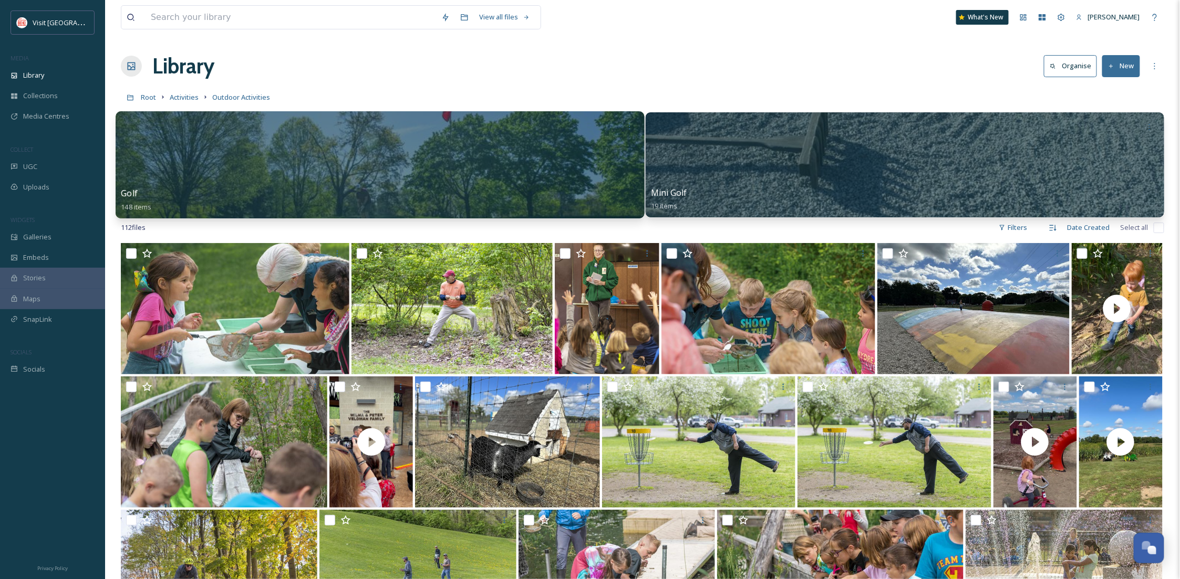
click at [507, 168] on div at bounding box center [380, 164] width 529 height 107
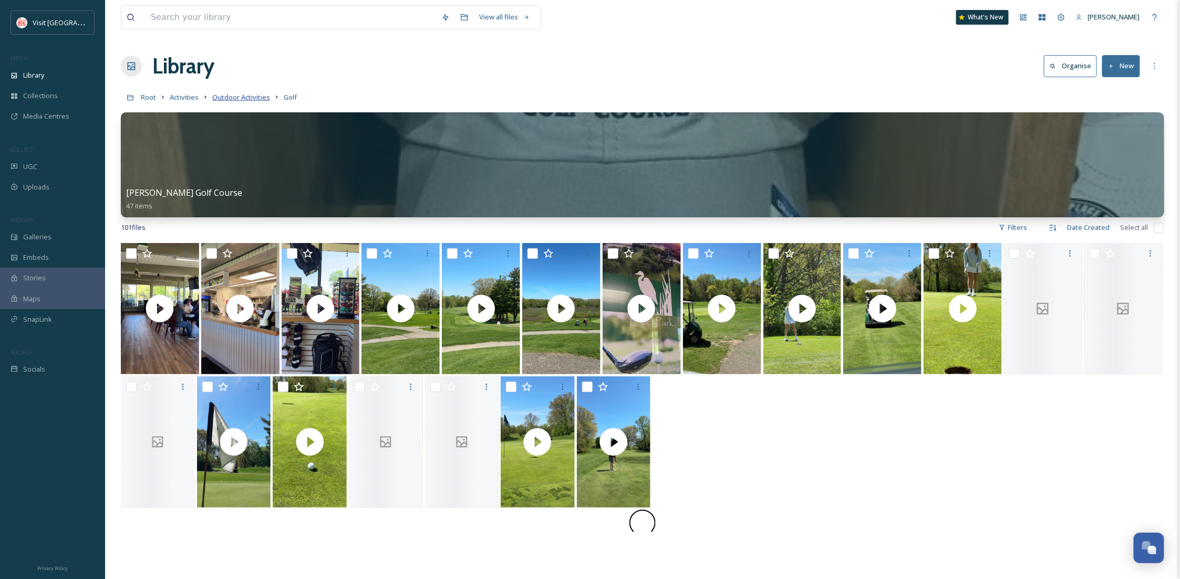
click at [243, 96] on span "Outdoor Activities" at bounding box center [241, 96] width 58 height 9
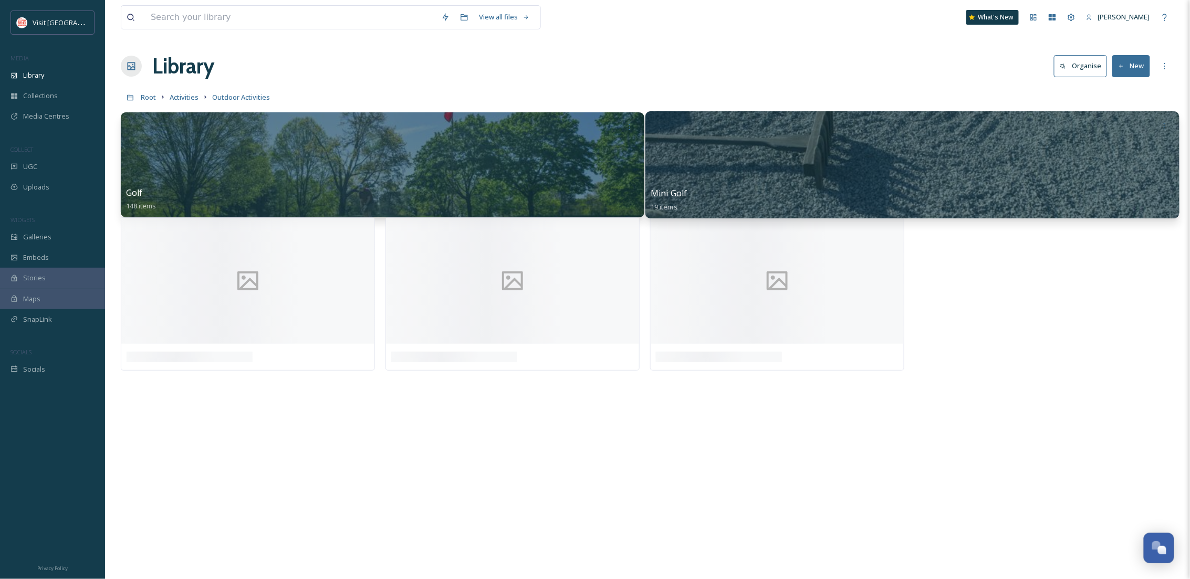
click at [918, 202] on div "Mini Golf 19 items" at bounding box center [913, 200] width 524 height 26
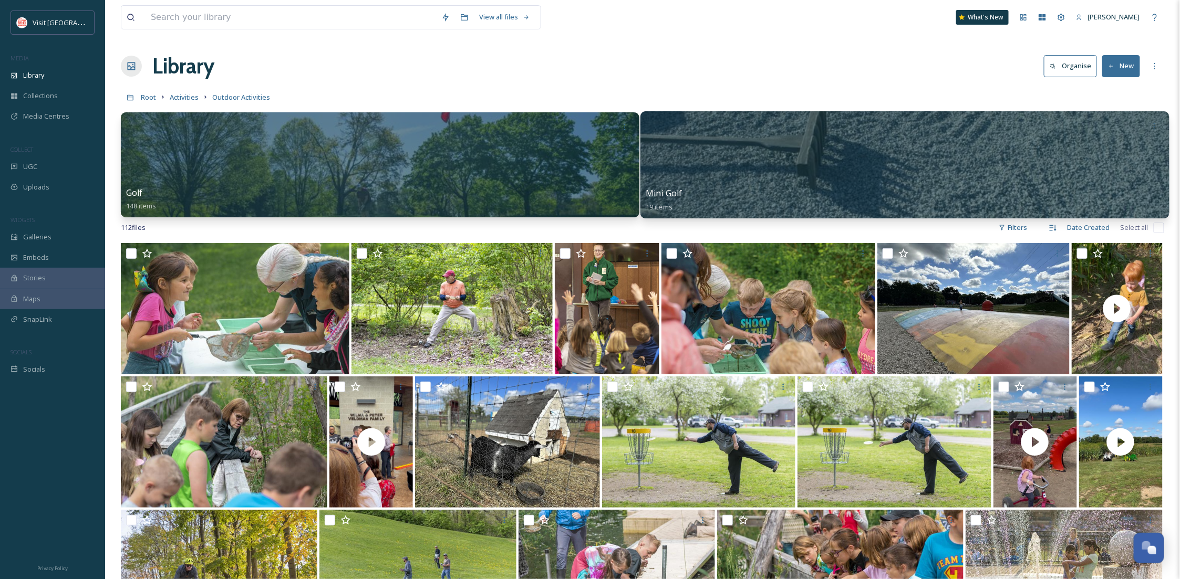
click at [931, 151] on div at bounding box center [904, 164] width 529 height 107
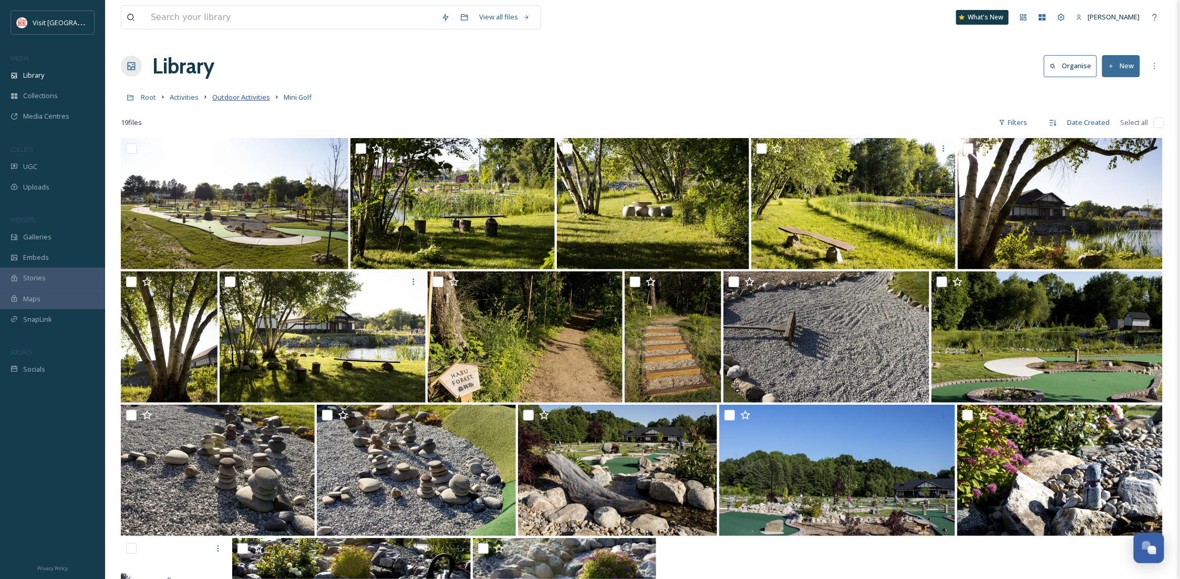
click at [252, 95] on span "Outdoor Activities" at bounding box center [241, 96] width 58 height 9
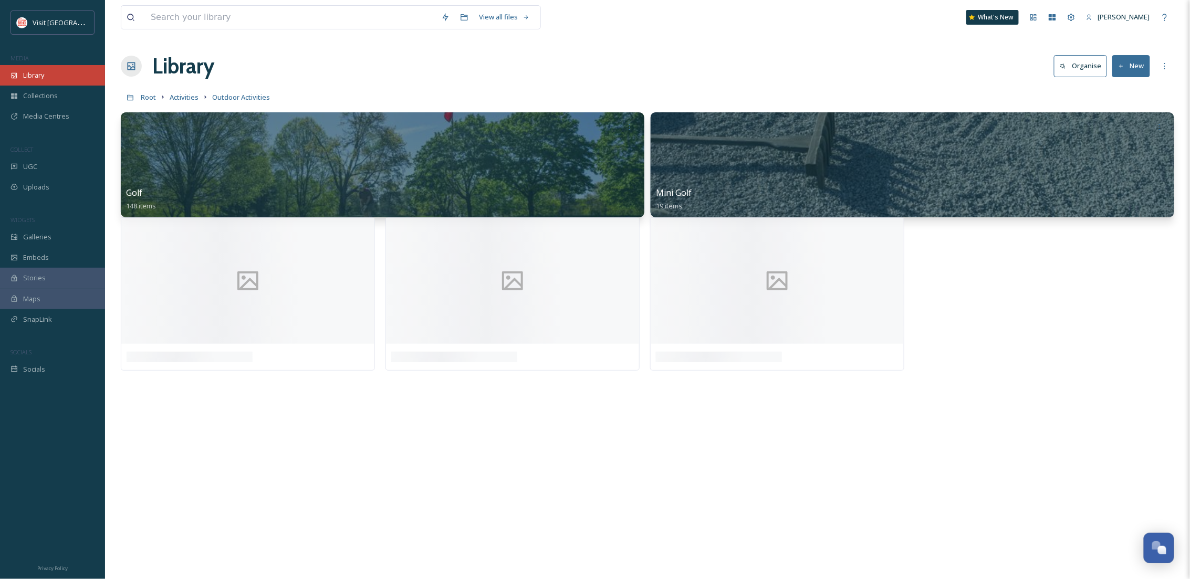
click at [46, 69] on div "Library" at bounding box center [52, 75] width 105 height 20
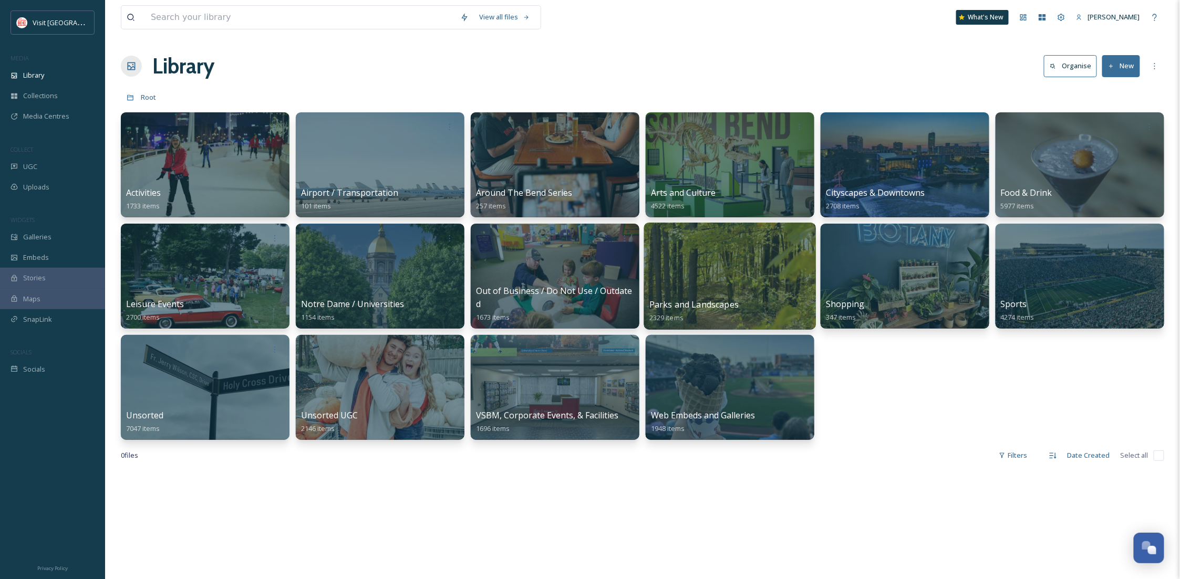
click at [674, 271] on div at bounding box center [730, 276] width 172 height 107
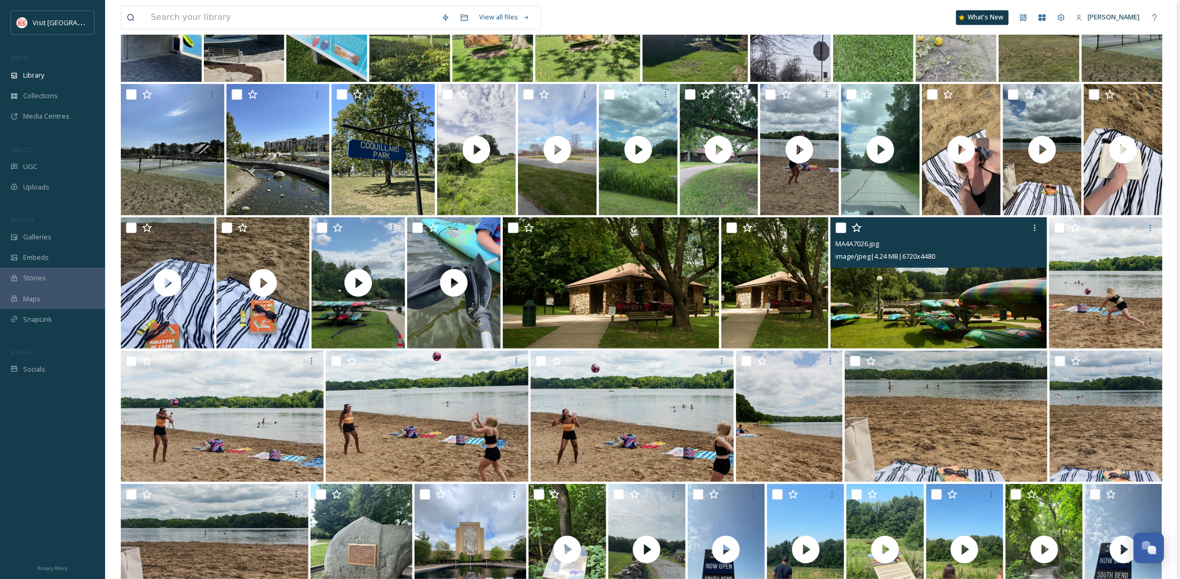
scroll to position [3021, 0]
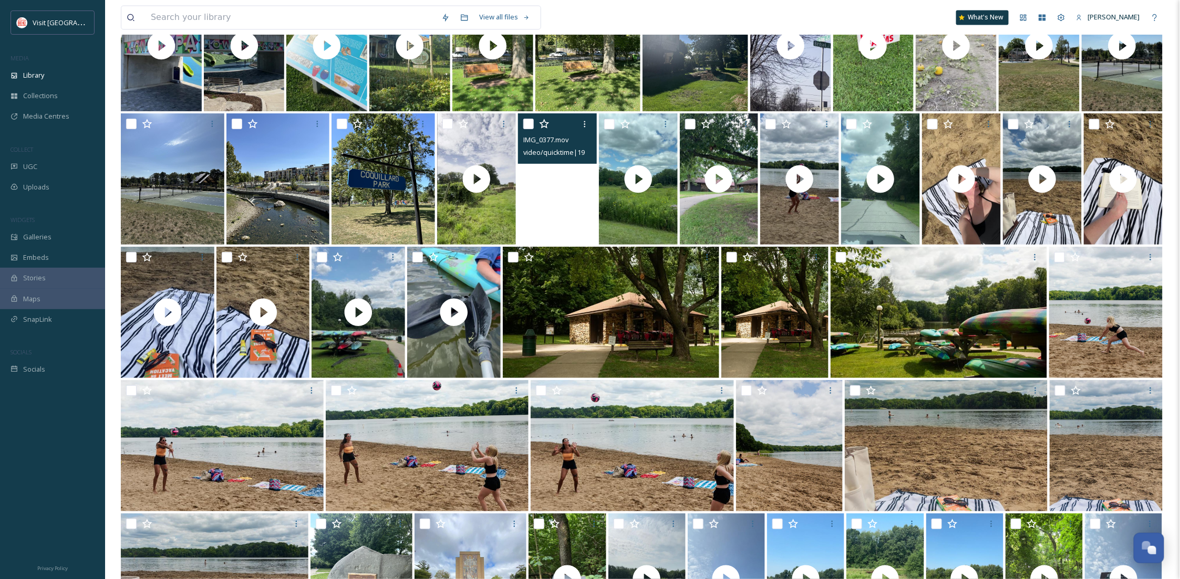
click at [581, 208] on video "IMG_0377.mov" at bounding box center [557, 178] width 79 height 131
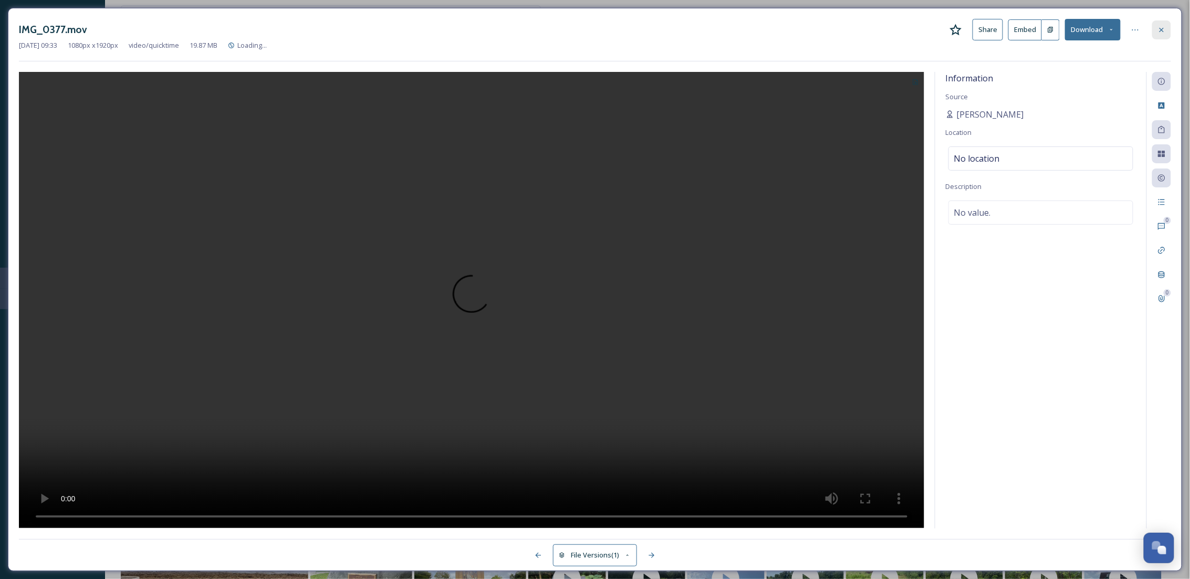
click at [1171, 33] on div at bounding box center [1161, 29] width 19 height 19
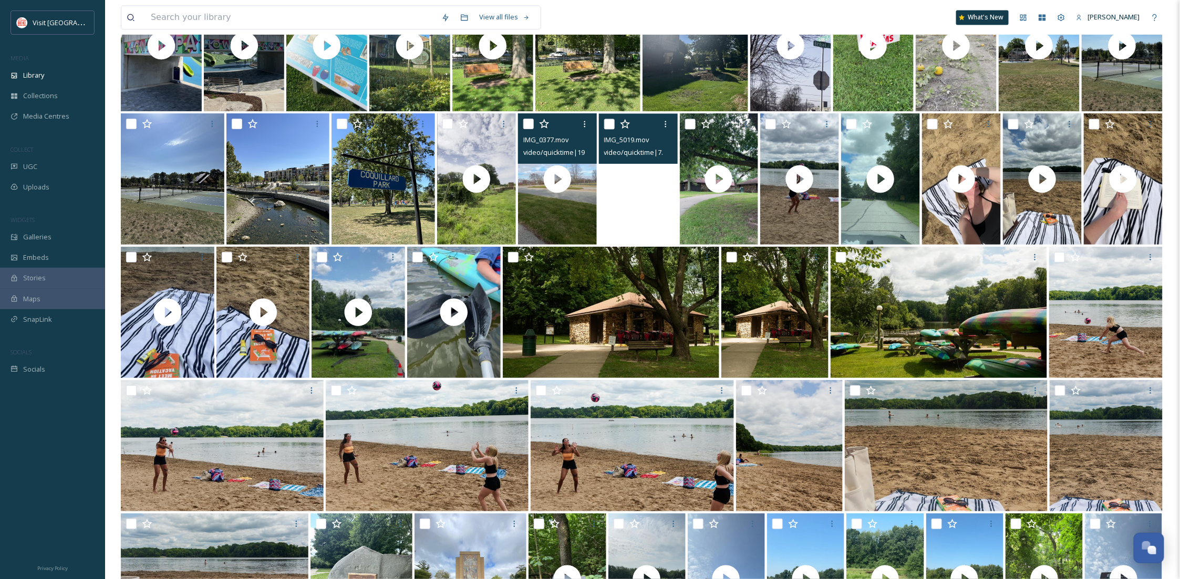
click at [639, 210] on video "IMG_5019.mov" at bounding box center [638, 178] width 79 height 131
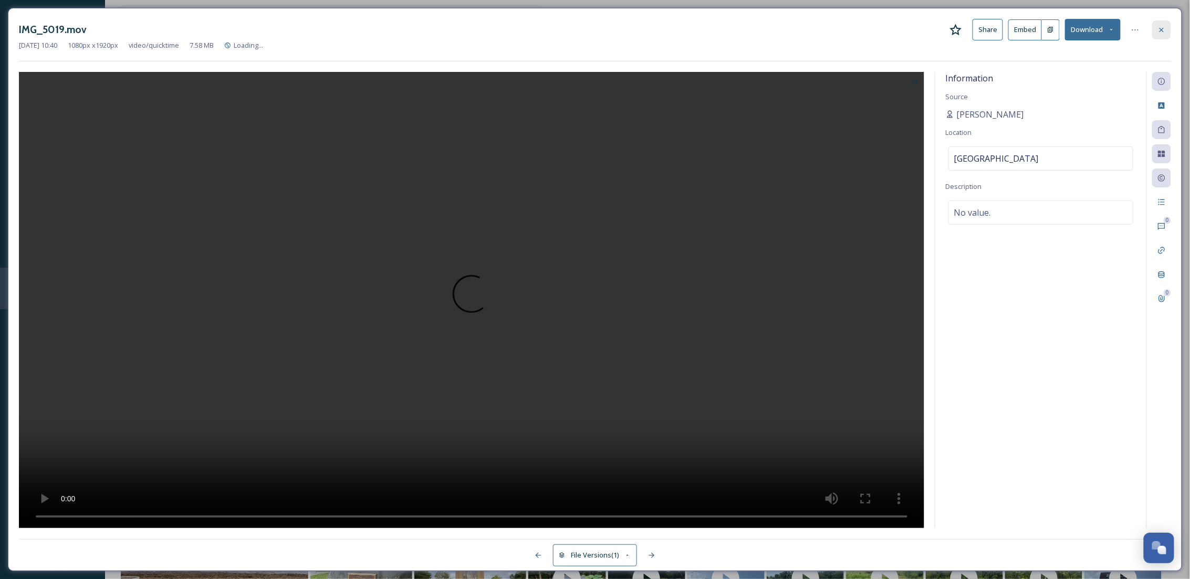
click at [1163, 28] on icon at bounding box center [1162, 29] width 4 height 4
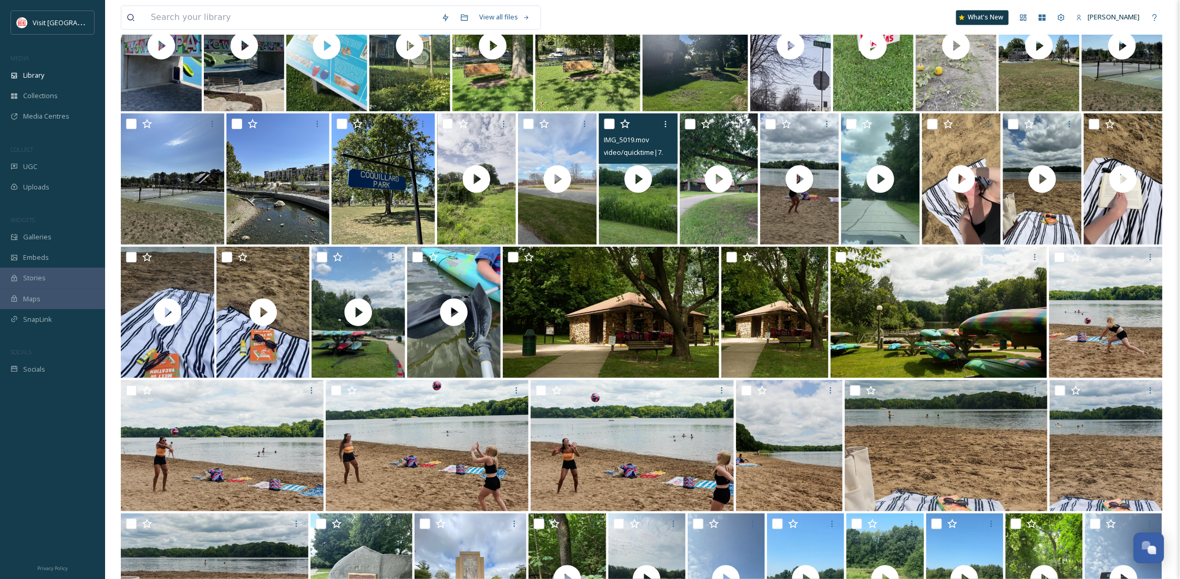
click at [609, 122] on input "checkbox" at bounding box center [609, 124] width 11 height 11
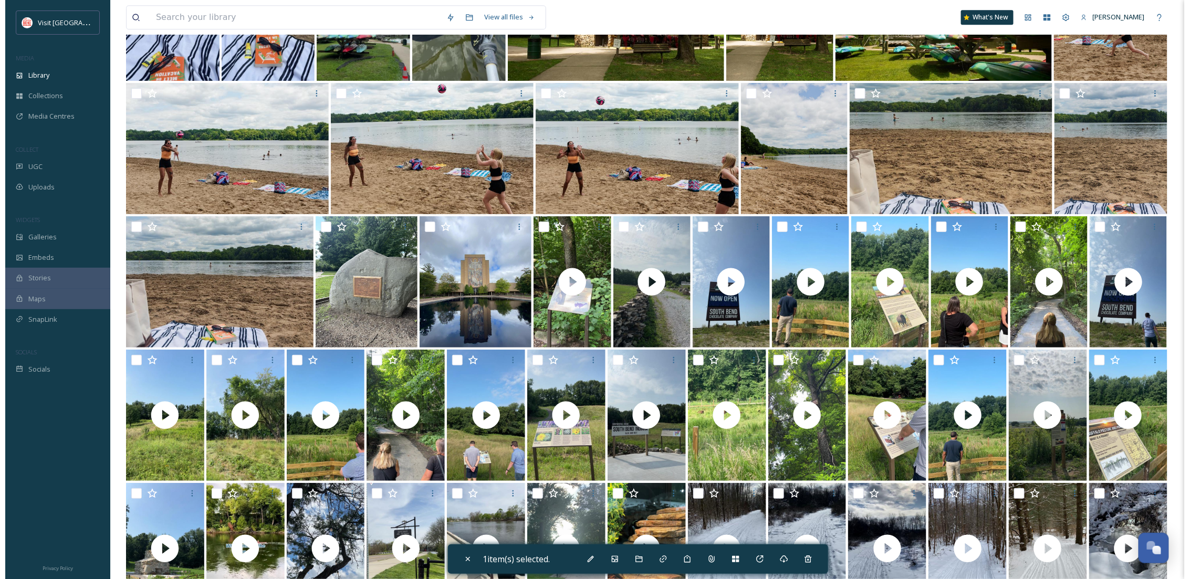
scroll to position [3515, 0]
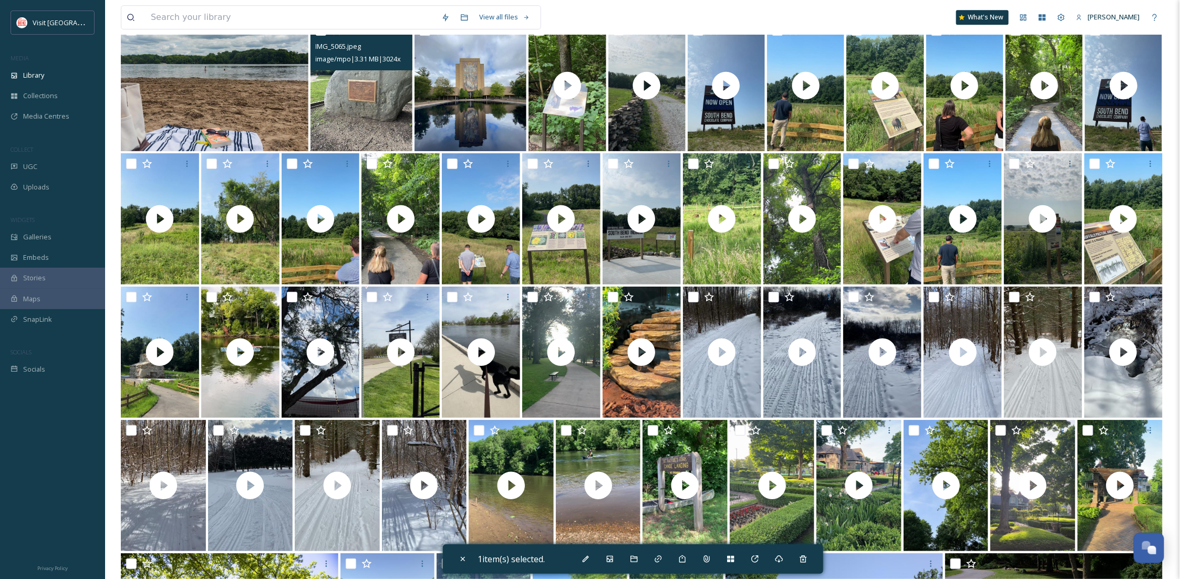
click at [368, 121] on img at bounding box center [361, 85] width 102 height 131
click at [639, 558] on icon at bounding box center [638, 559] width 7 height 6
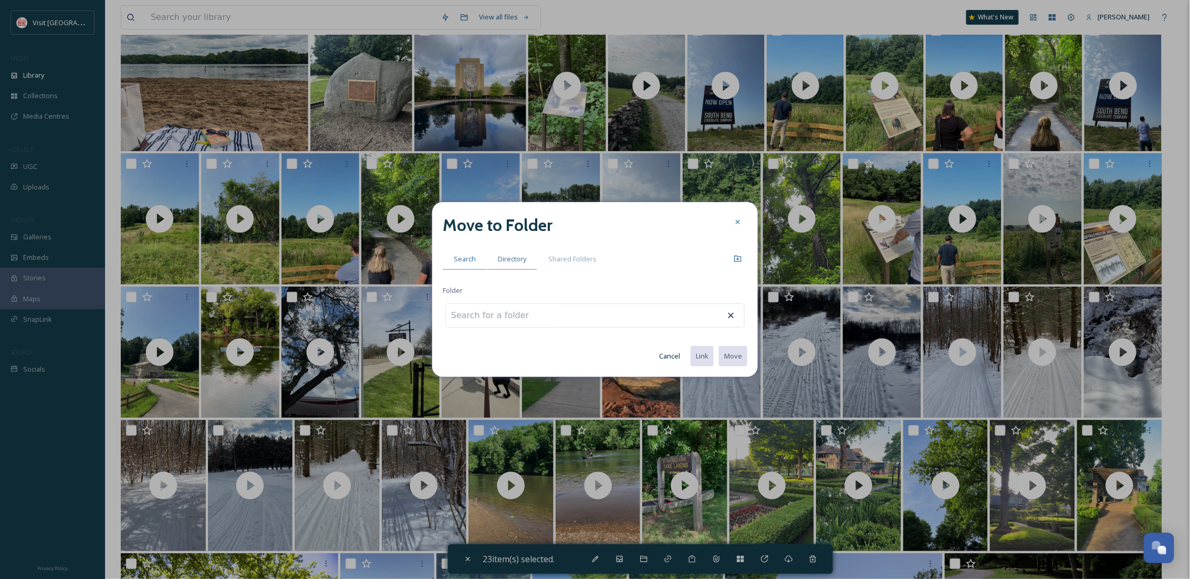
click at [495, 262] on div "Directory" at bounding box center [512, 259] width 50 height 22
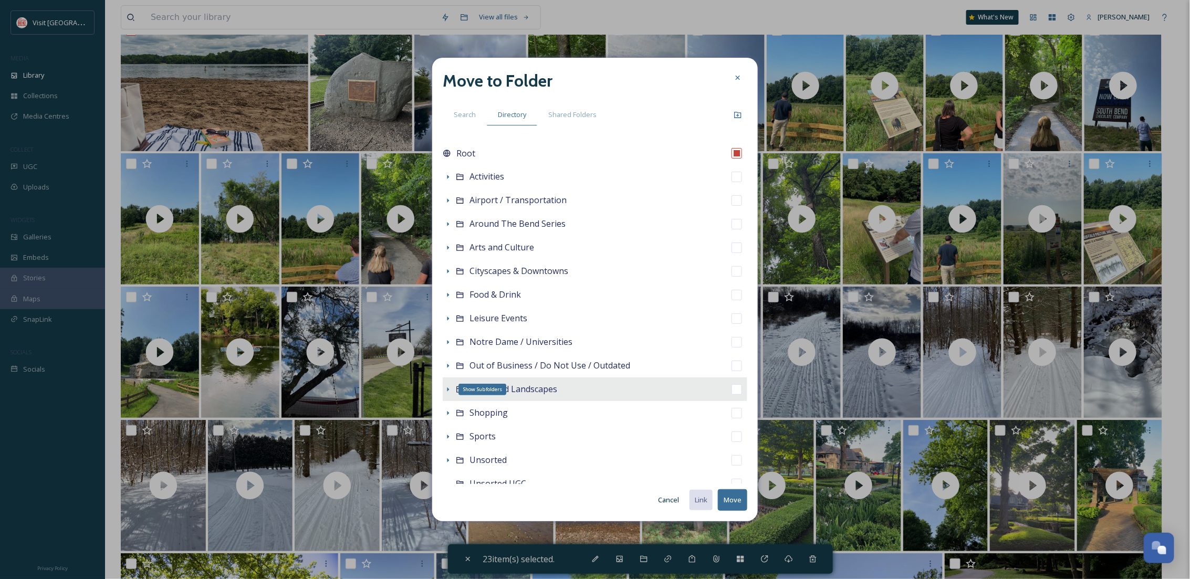
click at [445, 387] on icon at bounding box center [448, 390] width 8 height 8
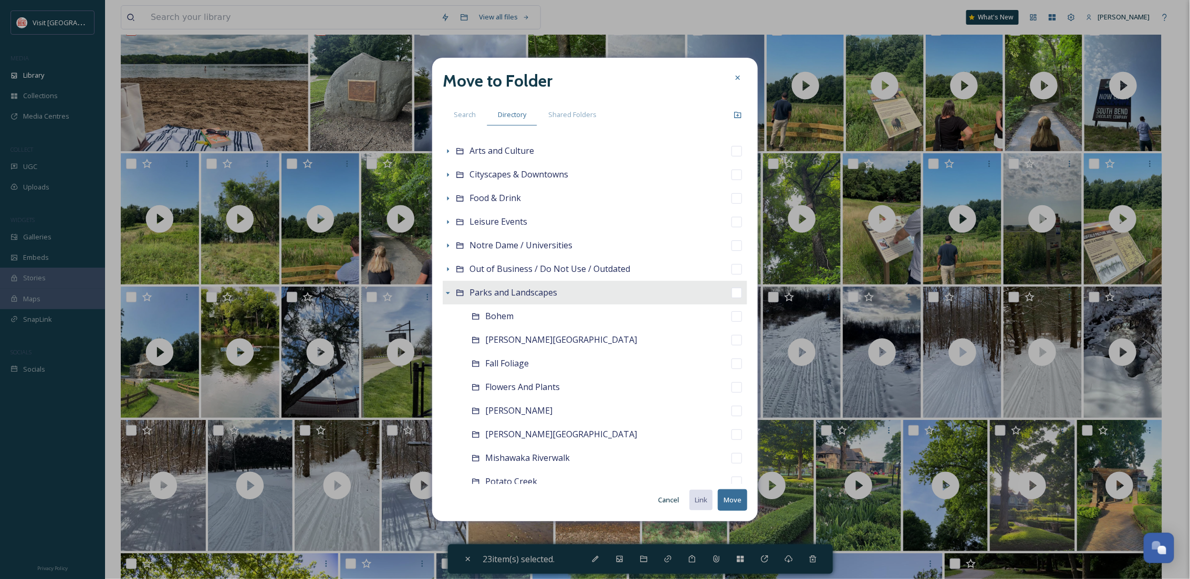
scroll to position [373, 0]
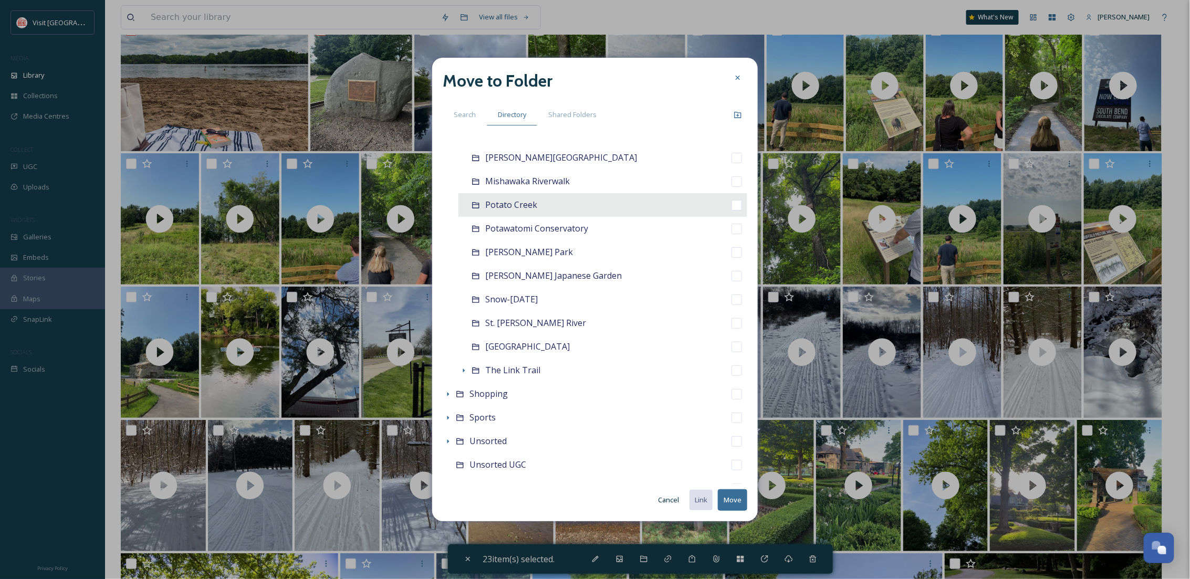
click at [512, 207] on span "Potato Creek" at bounding box center [511, 205] width 52 height 12
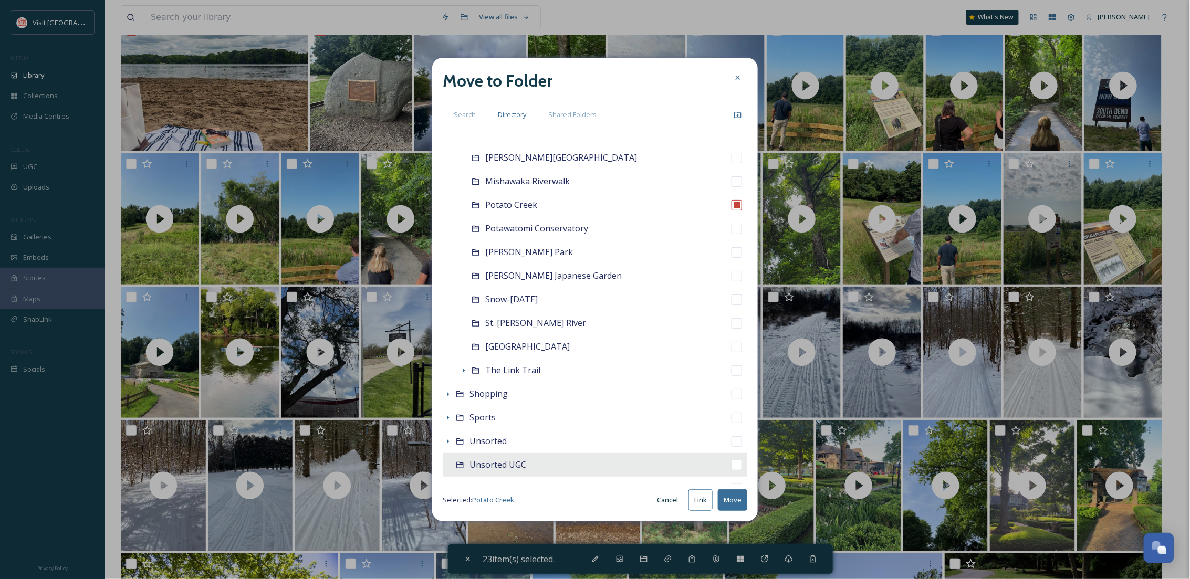
click at [735, 498] on button "Move" at bounding box center [732, 501] width 29 height 22
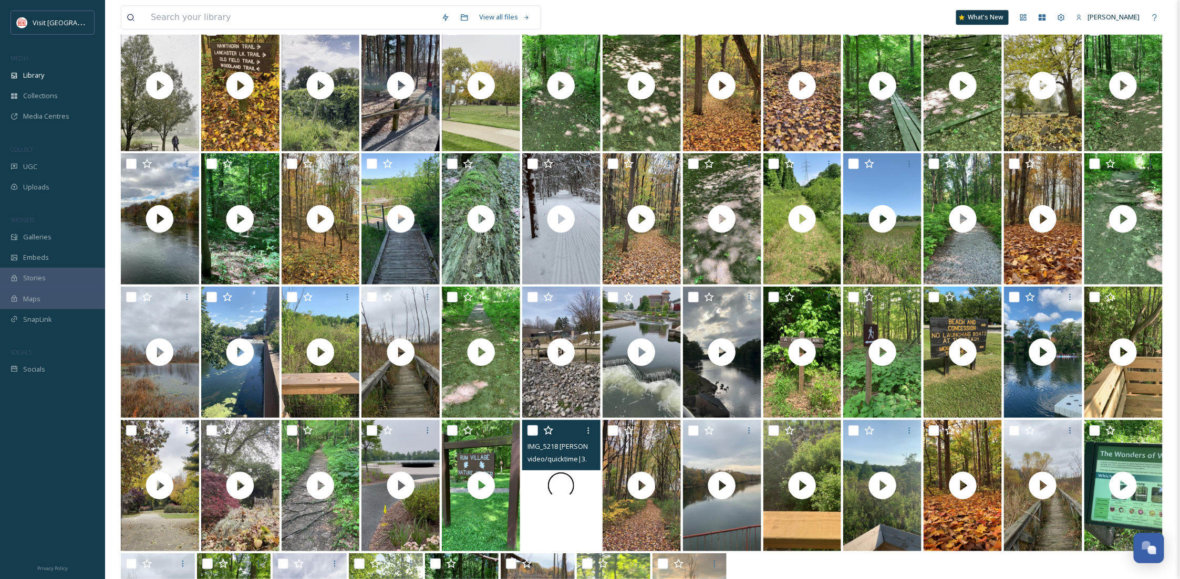
scroll to position [5249, 0]
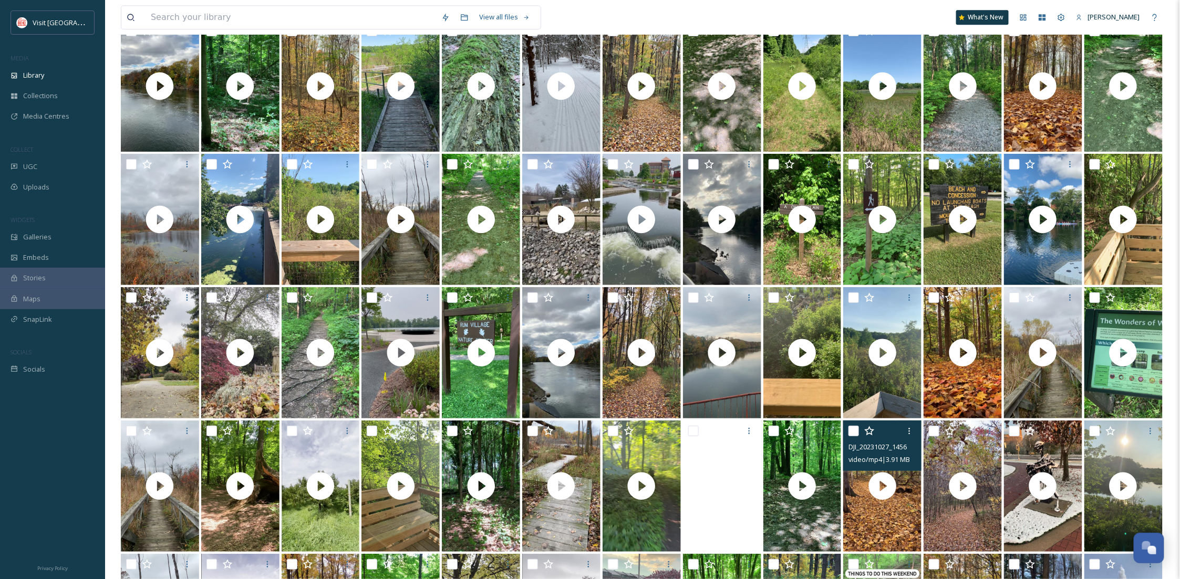
click at [851, 428] on input "checkbox" at bounding box center [853, 431] width 11 height 11
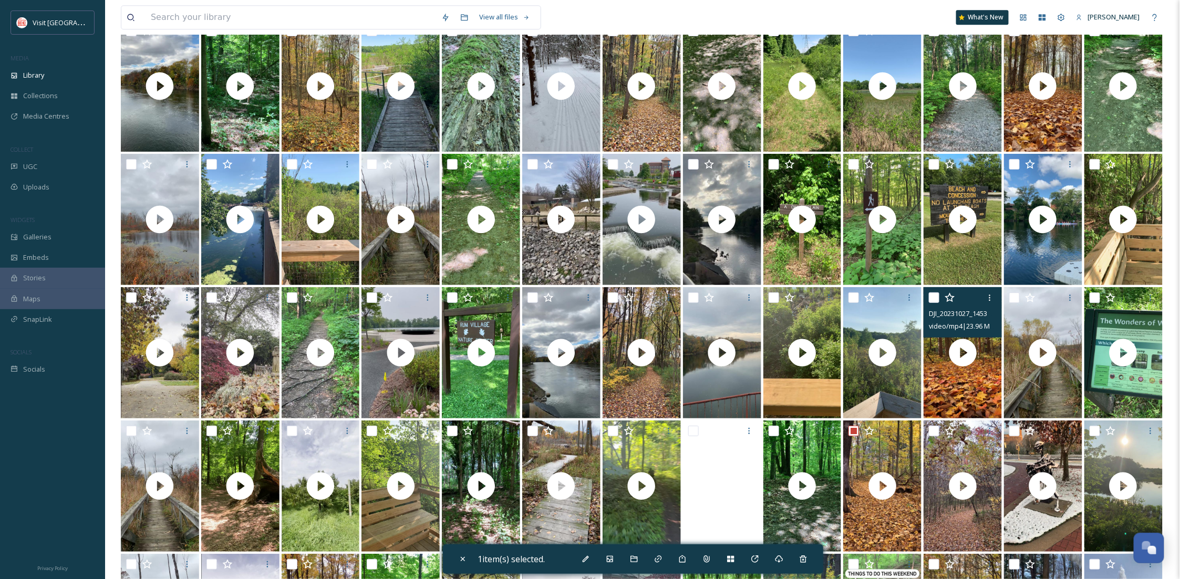
click at [932, 293] on input "checkbox" at bounding box center [934, 298] width 11 height 11
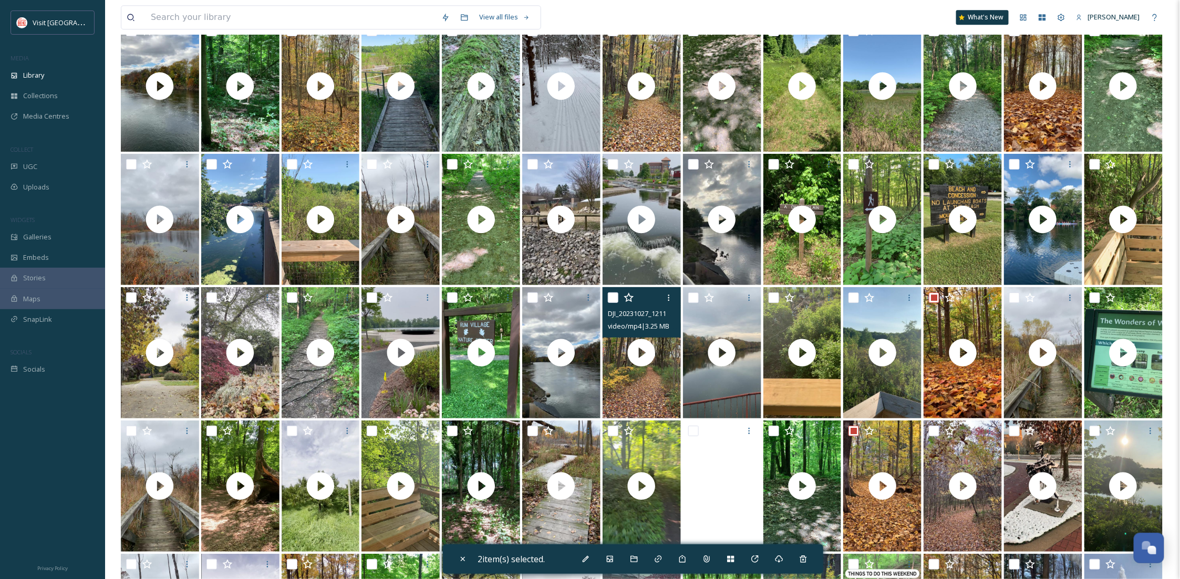
click at [607, 293] on div "DJI_20231027_121124_303_video [PERSON_NAME].mp4 video/mp4 | 3.25 MB | 720 x 1280" at bounding box center [641, 312] width 78 height 50
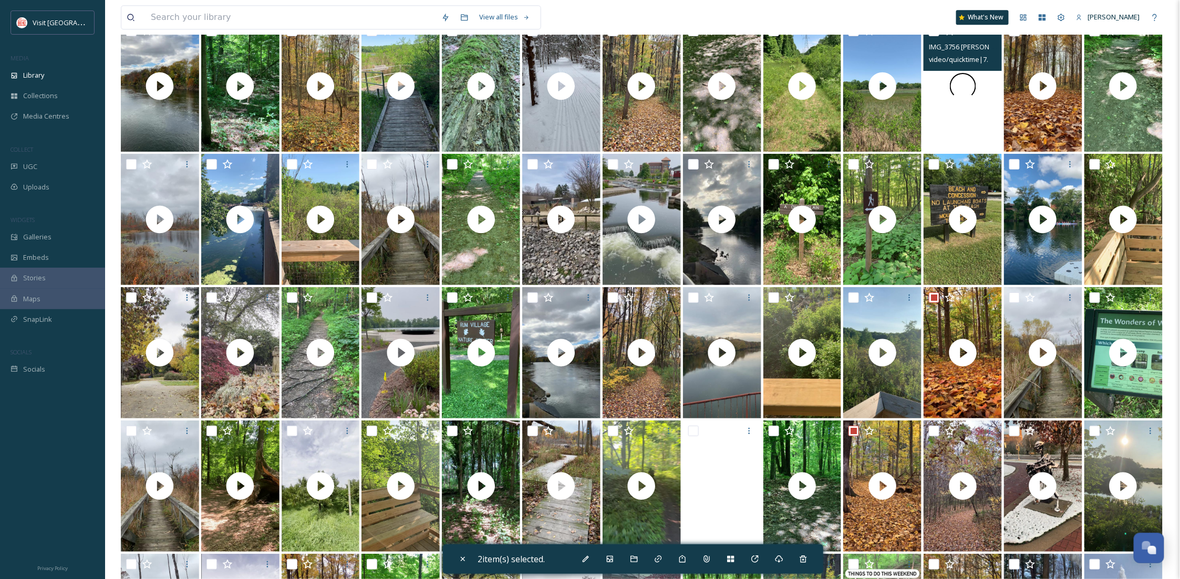
scroll to position [4875, 0]
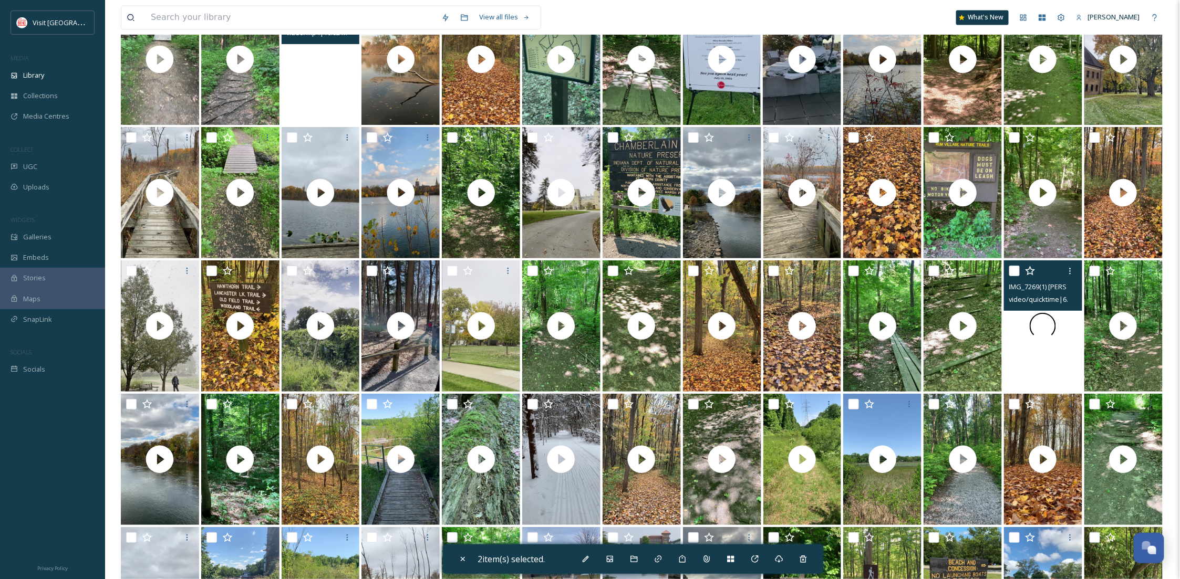
click at [1010, 401] on input "checkbox" at bounding box center [1014, 404] width 11 height 11
click at [772, 272] on input "checkbox" at bounding box center [773, 271] width 11 height 11
click at [690, 268] on input "checkbox" at bounding box center [693, 271] width 11 height 11
click at [291, 401] on input "checkbox" at bounding box center [292, 404] width 11 height 11
click at [213, 270] on input "checkbox" at bounding box center [211, 271] width 11 height 11
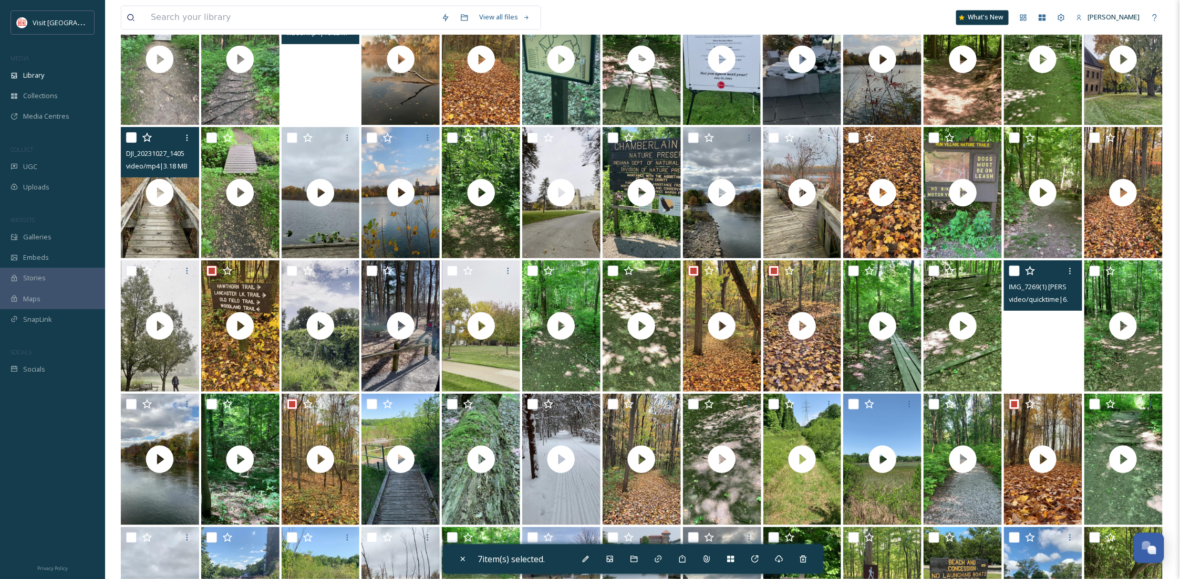
click at [130, 140] on input "checkbox" at bounding box center [131, 137] width 11 height 11
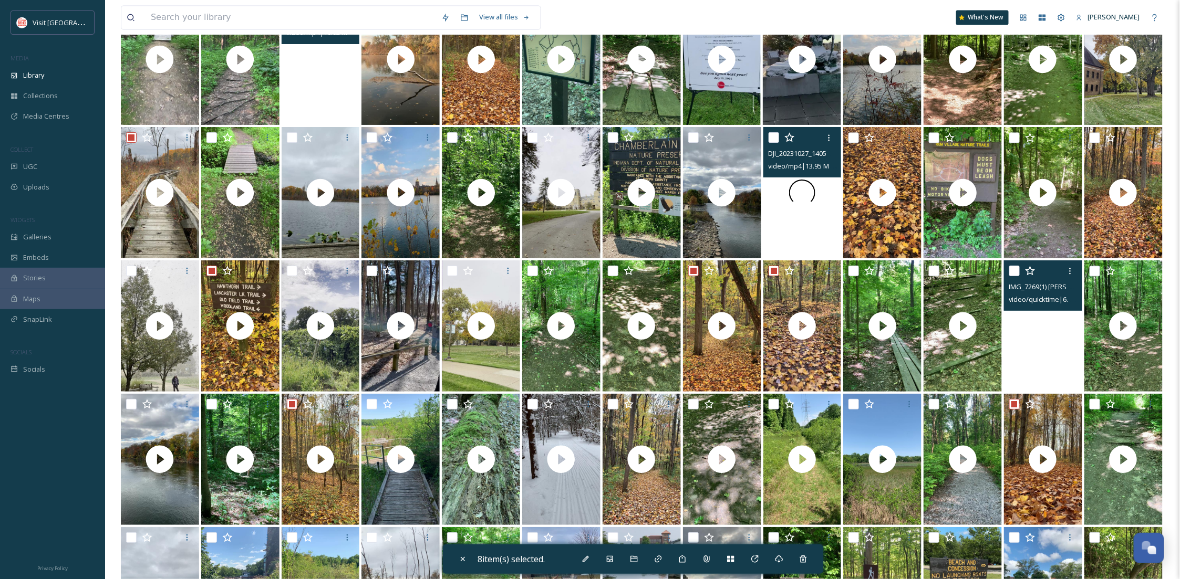
click at [858, 134] on input "checkbox" at bounding box center [853, 137] width 11 height 11
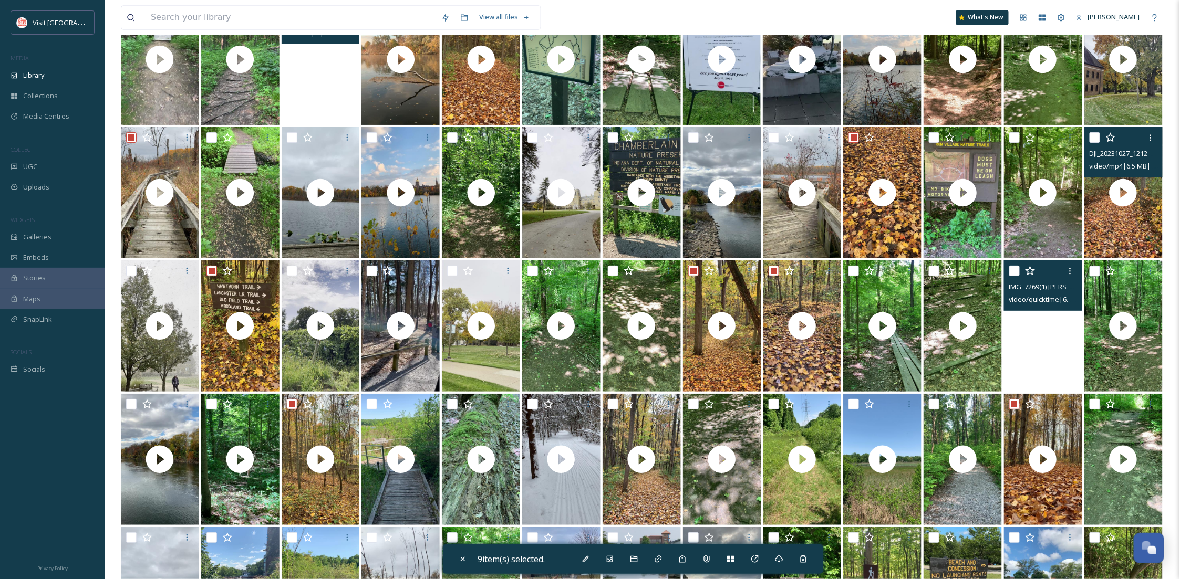
click at [1094, 137] on input "checkbox" at bounding box center [1094, 137] width 11 height 11
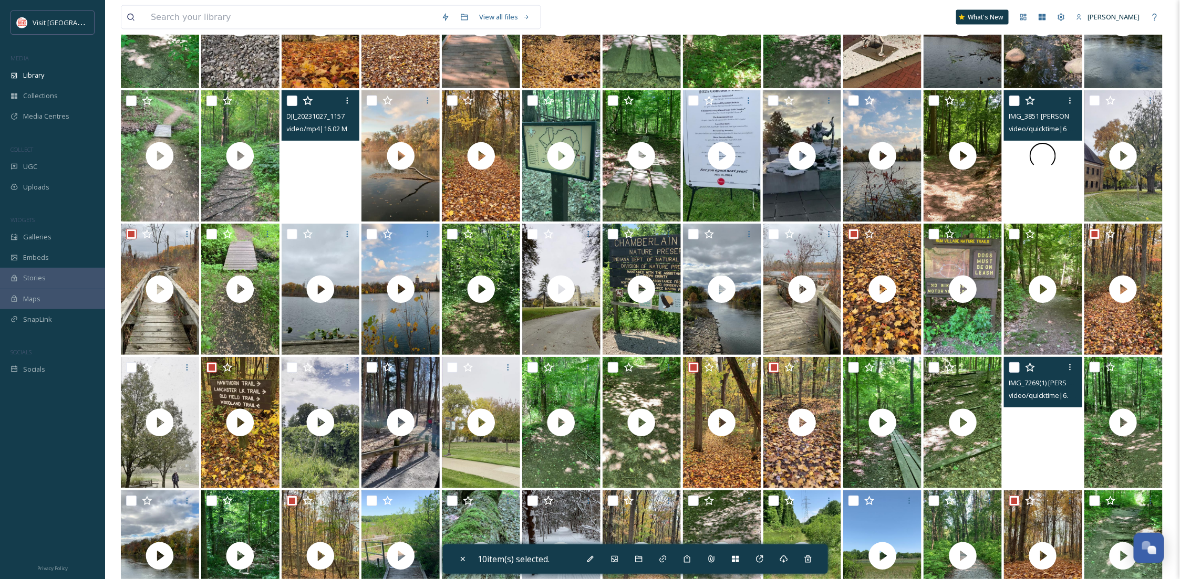
scroll to position [4689, 0]
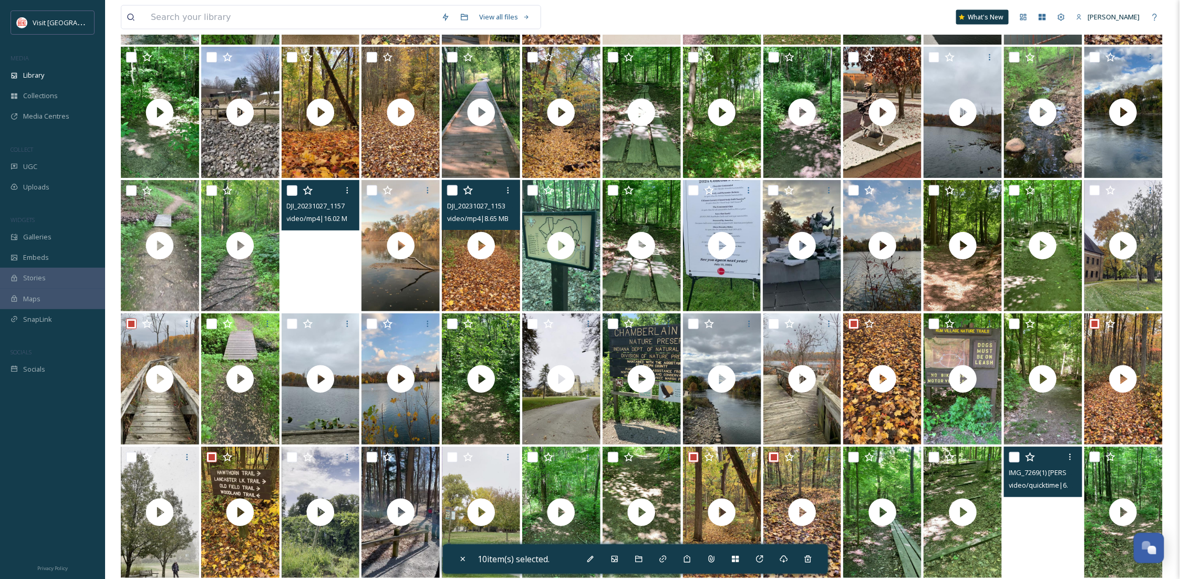
click at [454, 192] on input "checkbox" at bounding box center [452, 190] width 11 height 11
click at [369, 185] on input "checkbox" at bounding box center [372, 190] width 11 height 11
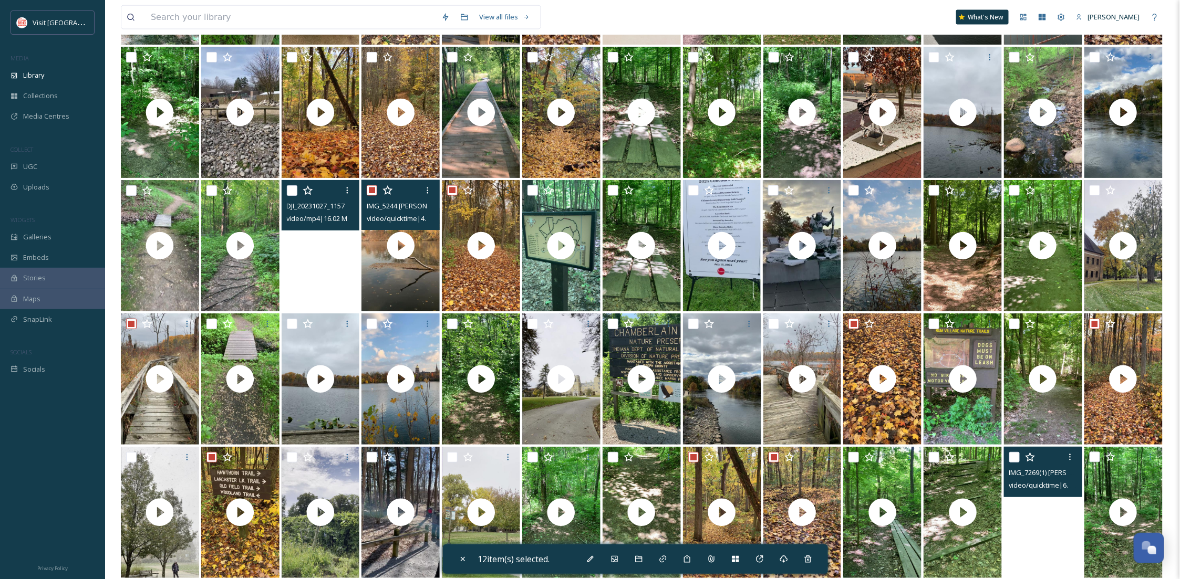
click at [292, 182] on div at bounding box center [322, 190] width 70 height 19
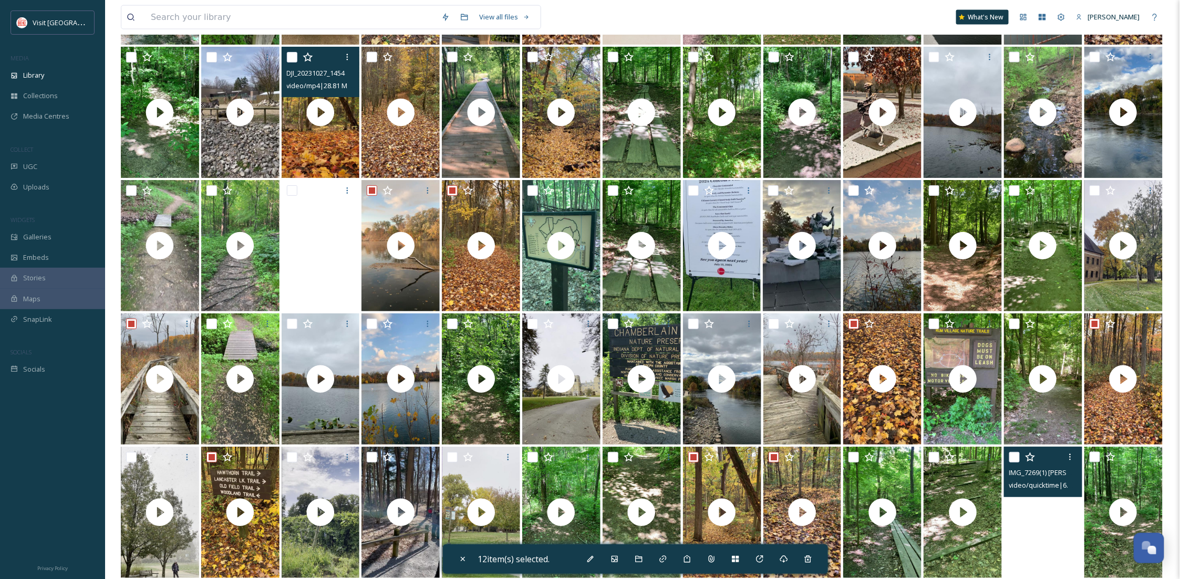
click at [292, 57] on input "checkbox" at bounding box center [292, 57] width 11 height 11
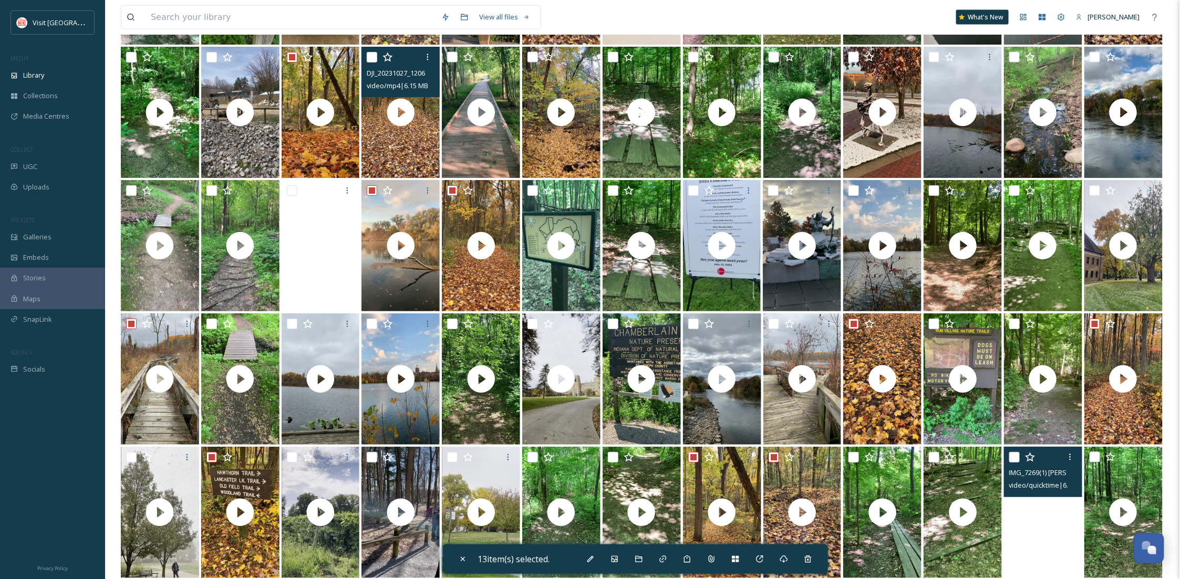
click at [373, 55] on input "checkbox" at bounding box center [372, 57] width 11 height 11
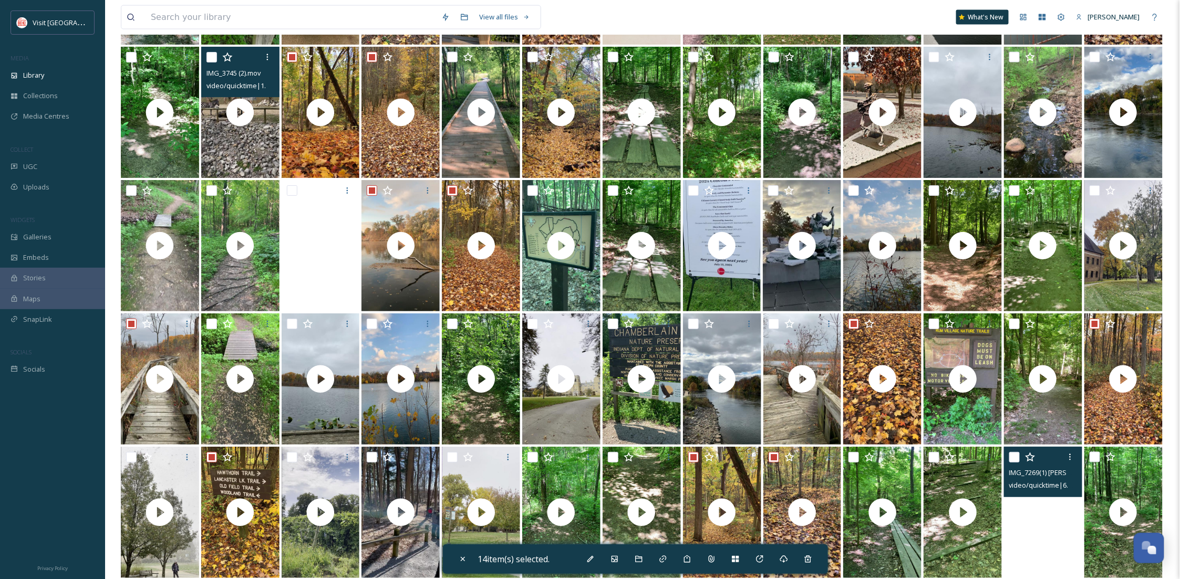
click at [215, 55] on input "checkbox" at bounding box center [211, 57] width 11 height 11
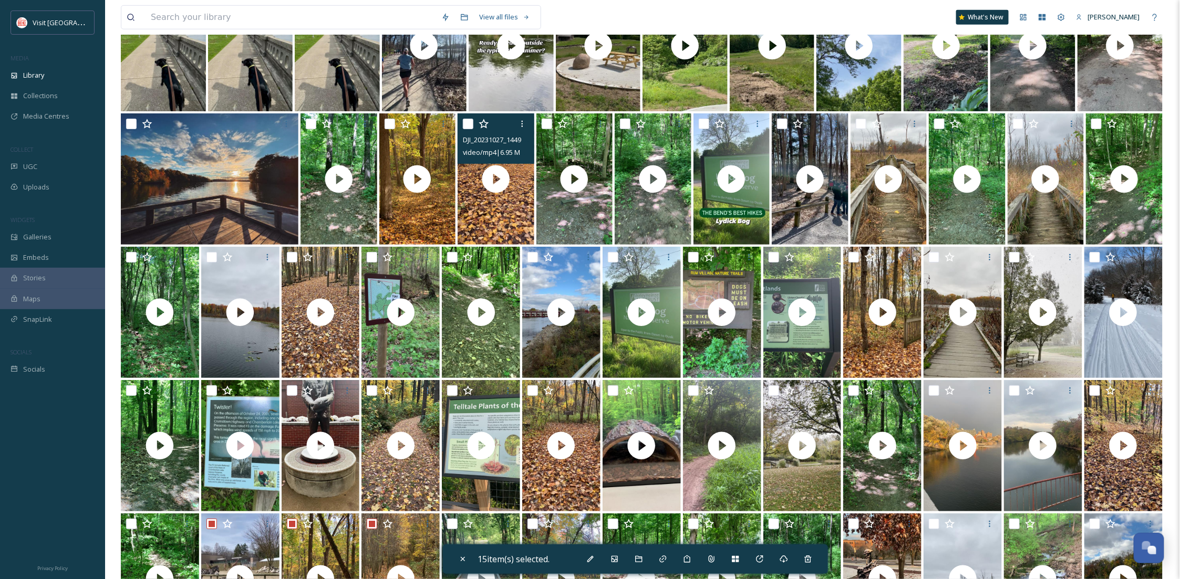
click at [469, 123] on input "checkbox" at bounding box center [468, 124] width 11 height 11
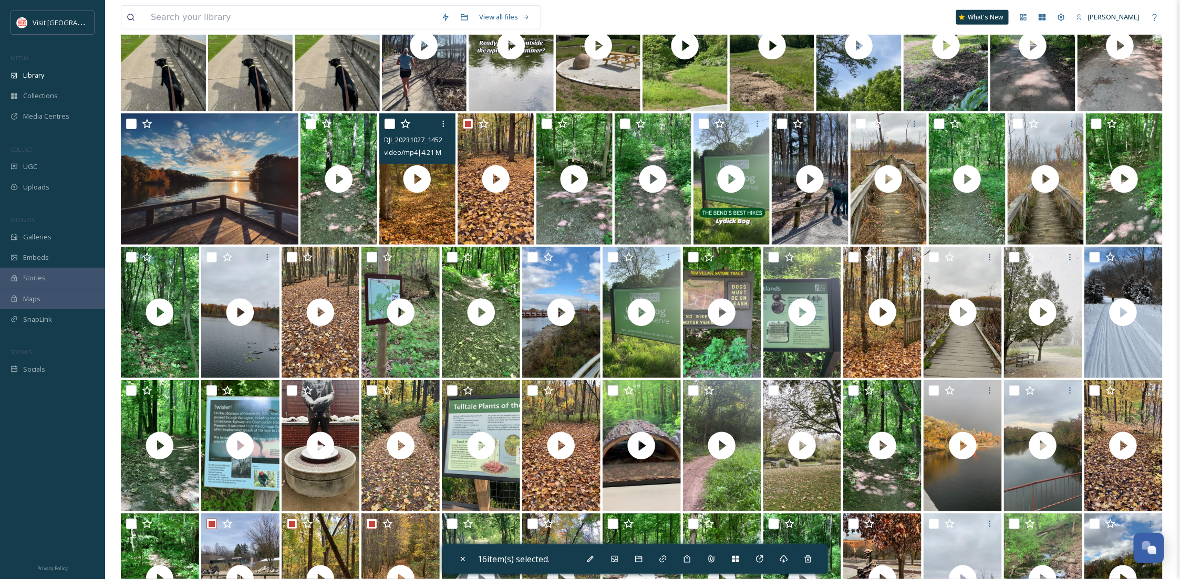
click at [386, 120] on input "checkbox" at bounding box center [390, 124] width 11 height 11
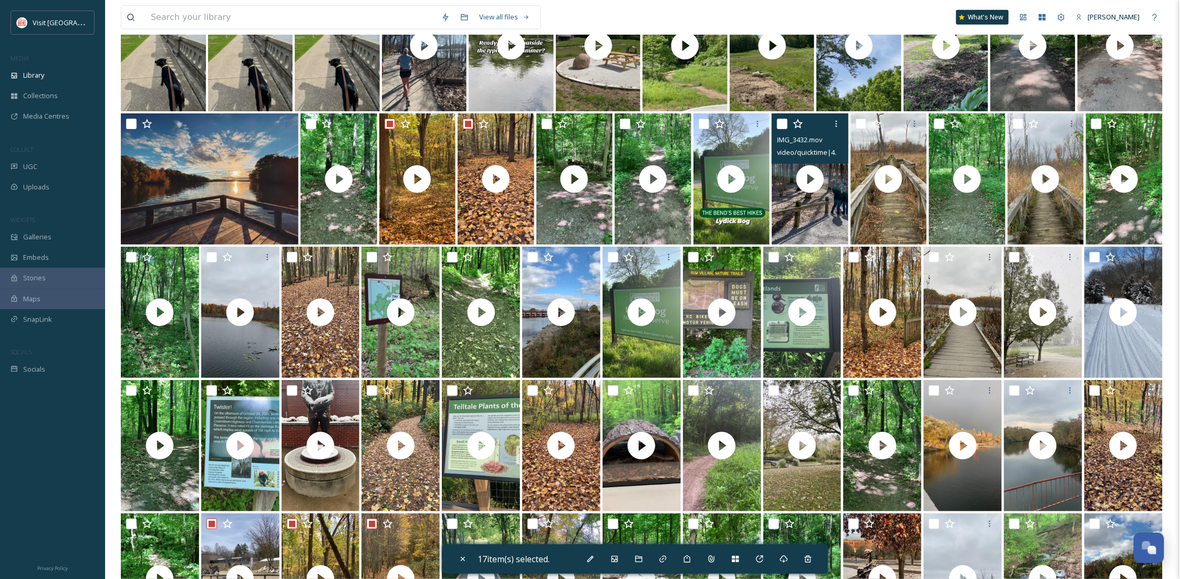
click at [857, 119] on input "checkbox" at bounding box center [861, 124] width 11 height 11
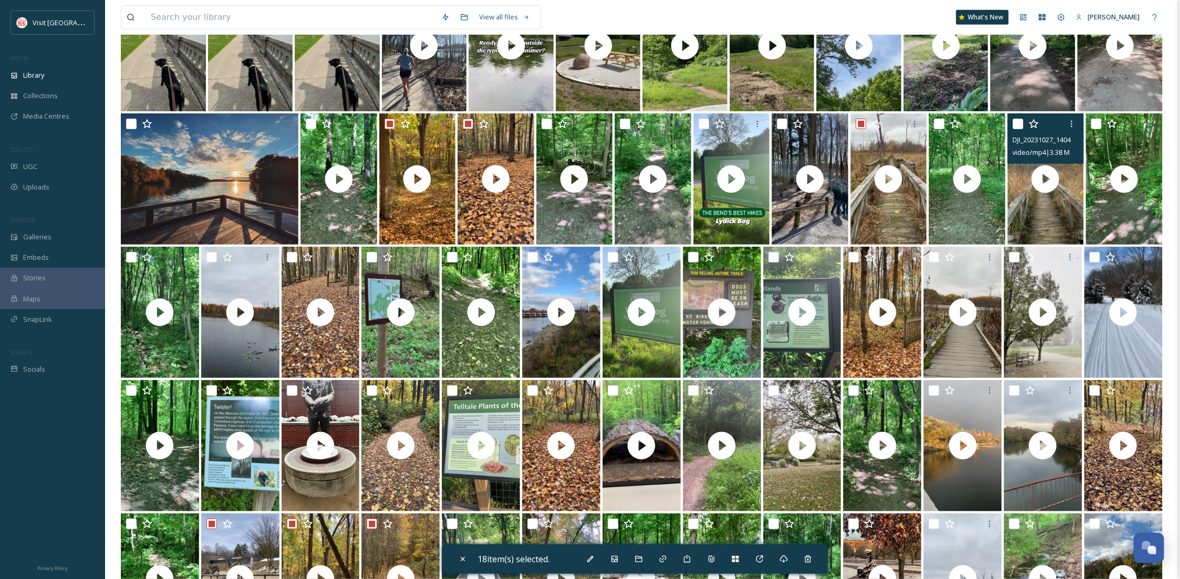
click at [1014, 122] on input "checkbox" at bounding box center [1018, 124] width 11 height 11
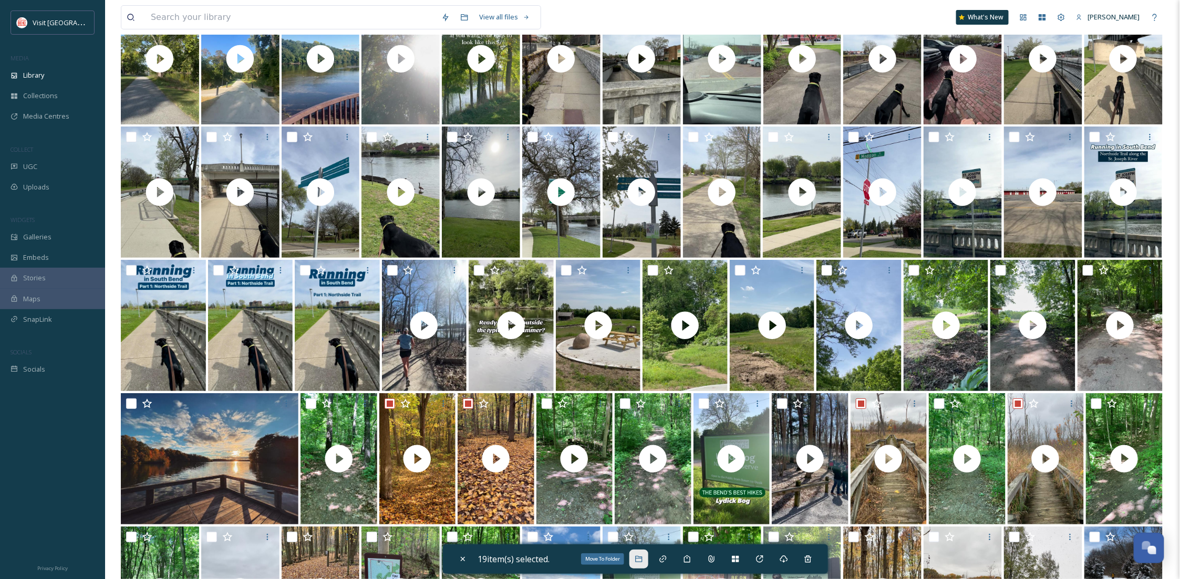
click at [643, 560] on icon at bounding box center [639, 559] width 8 height 8
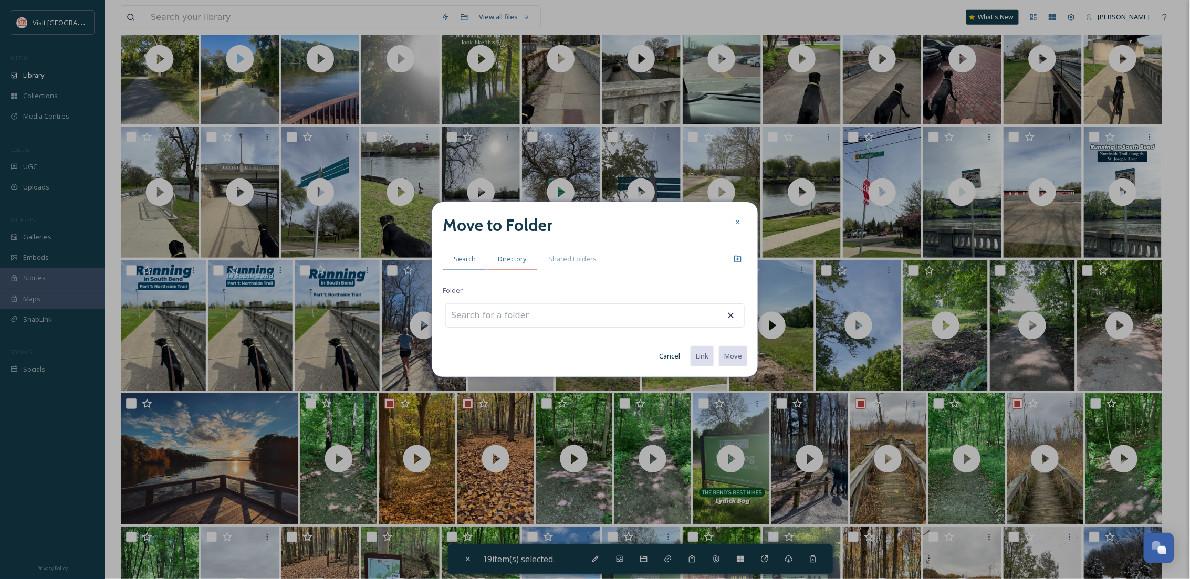
click at [514, 265] on div "Directory" at bounding box center [512, 259] width 50 height 22
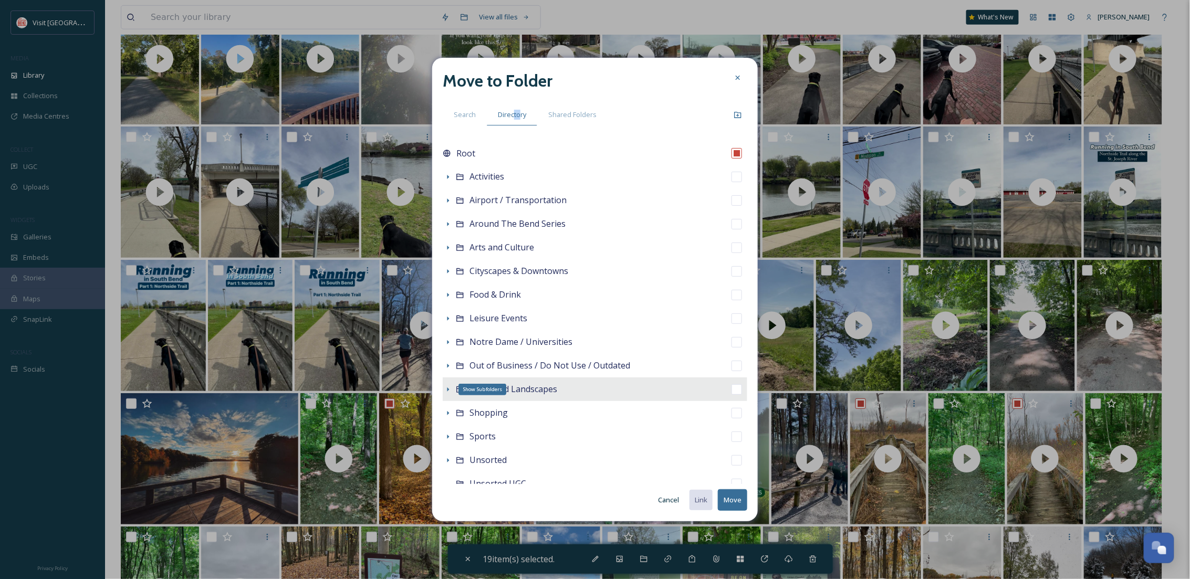
click at [449, 388] on icon at bounding box center [448, 390] width 8 height 8
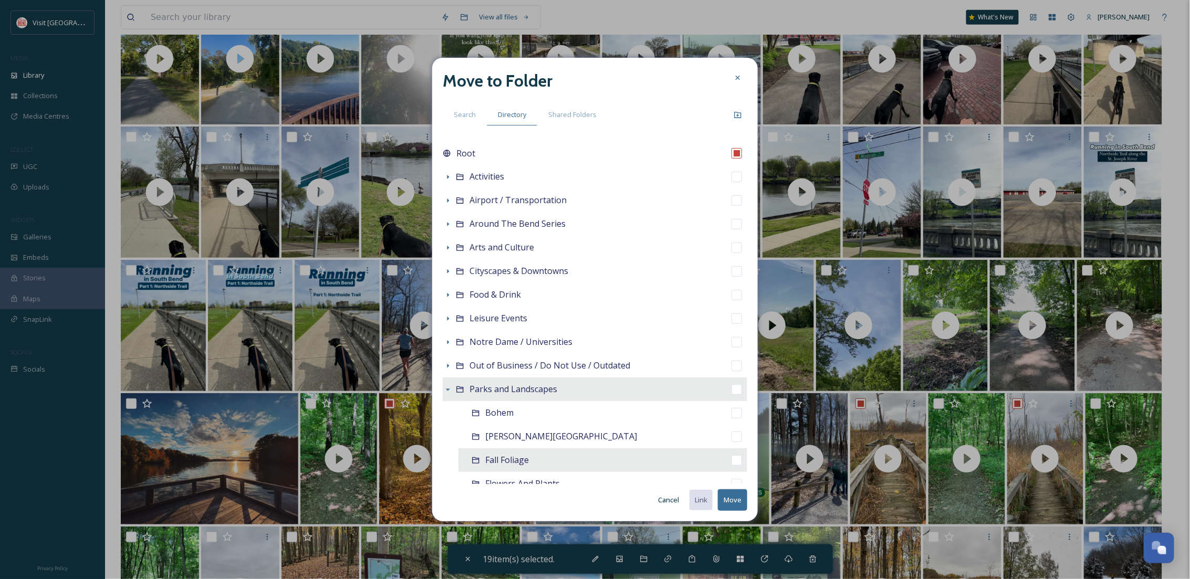
click at [491, 461] on span "Fall Foliage" at bounding box center [507, 460] width 44 height 12
click at [739, 494] on button "Move" at bounding box center [732, 501] width 29 height 22
